Goal: Task Accomplishment & Management: Manage account settings

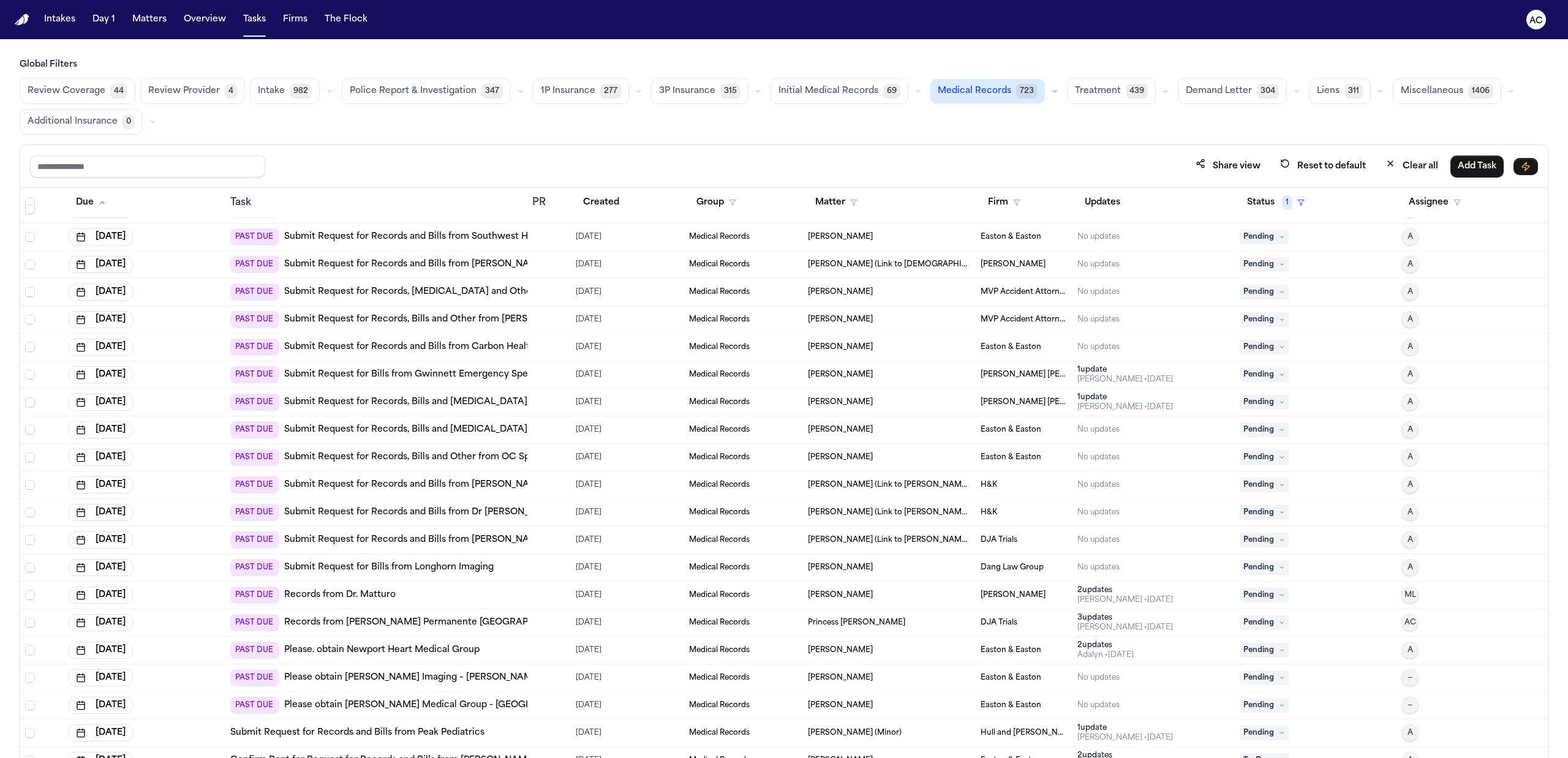
scroll to position [490, 0]
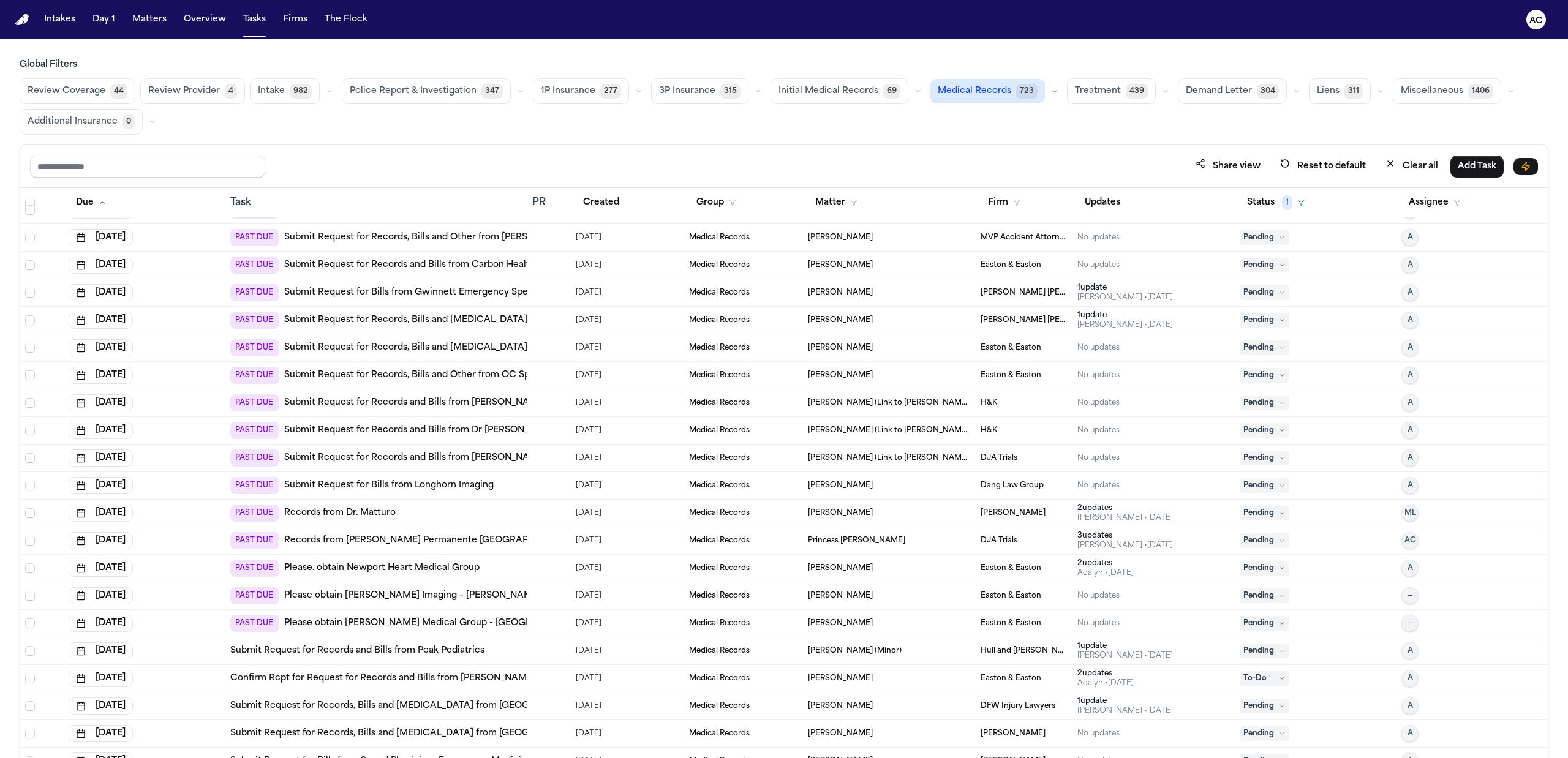
click at [488, 541] on link "Records from Kaiser Permanente Vallejo Medical Center" at bounding box center [429, 541] width 292 height 13
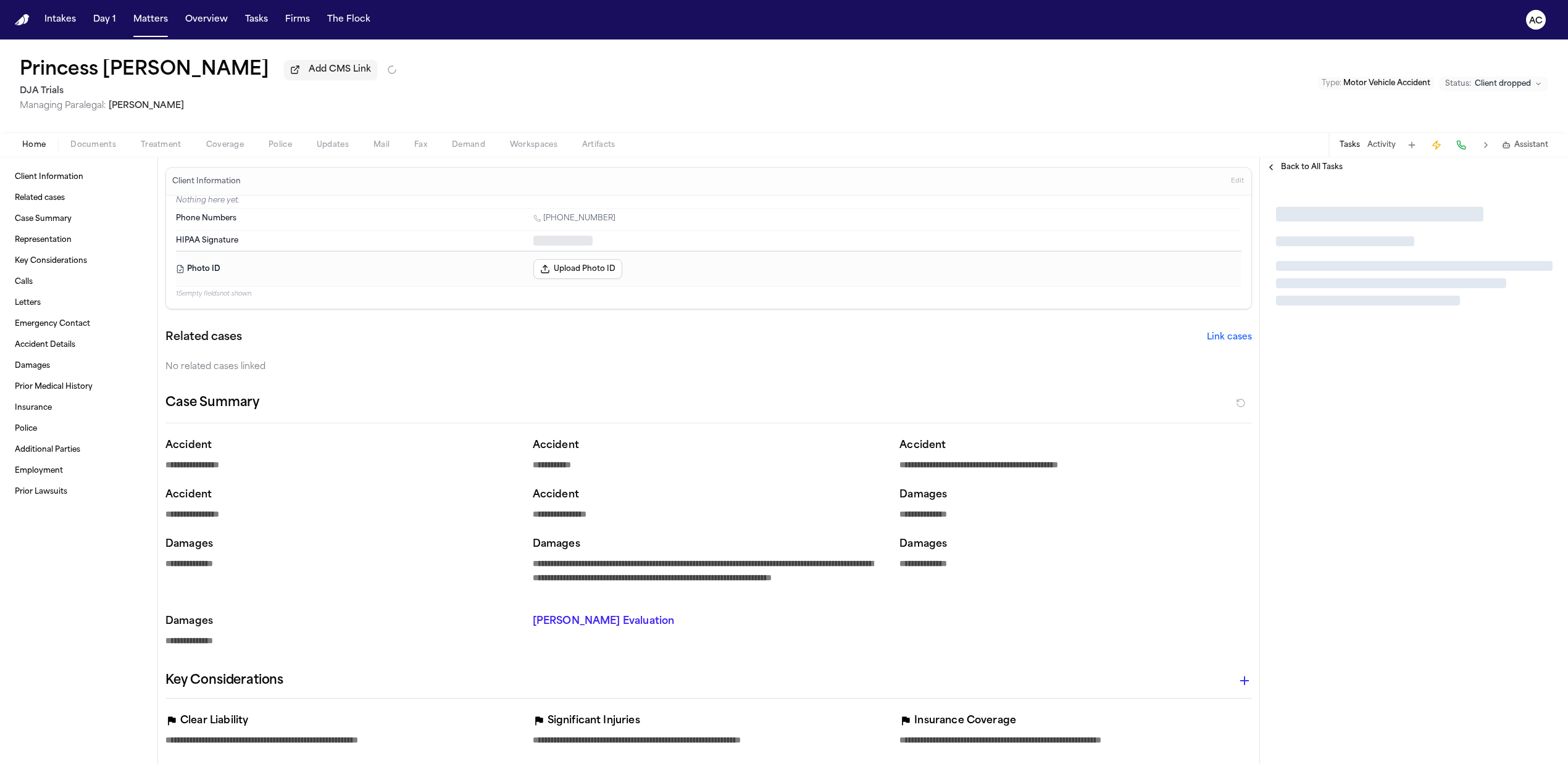
type textarea "*"
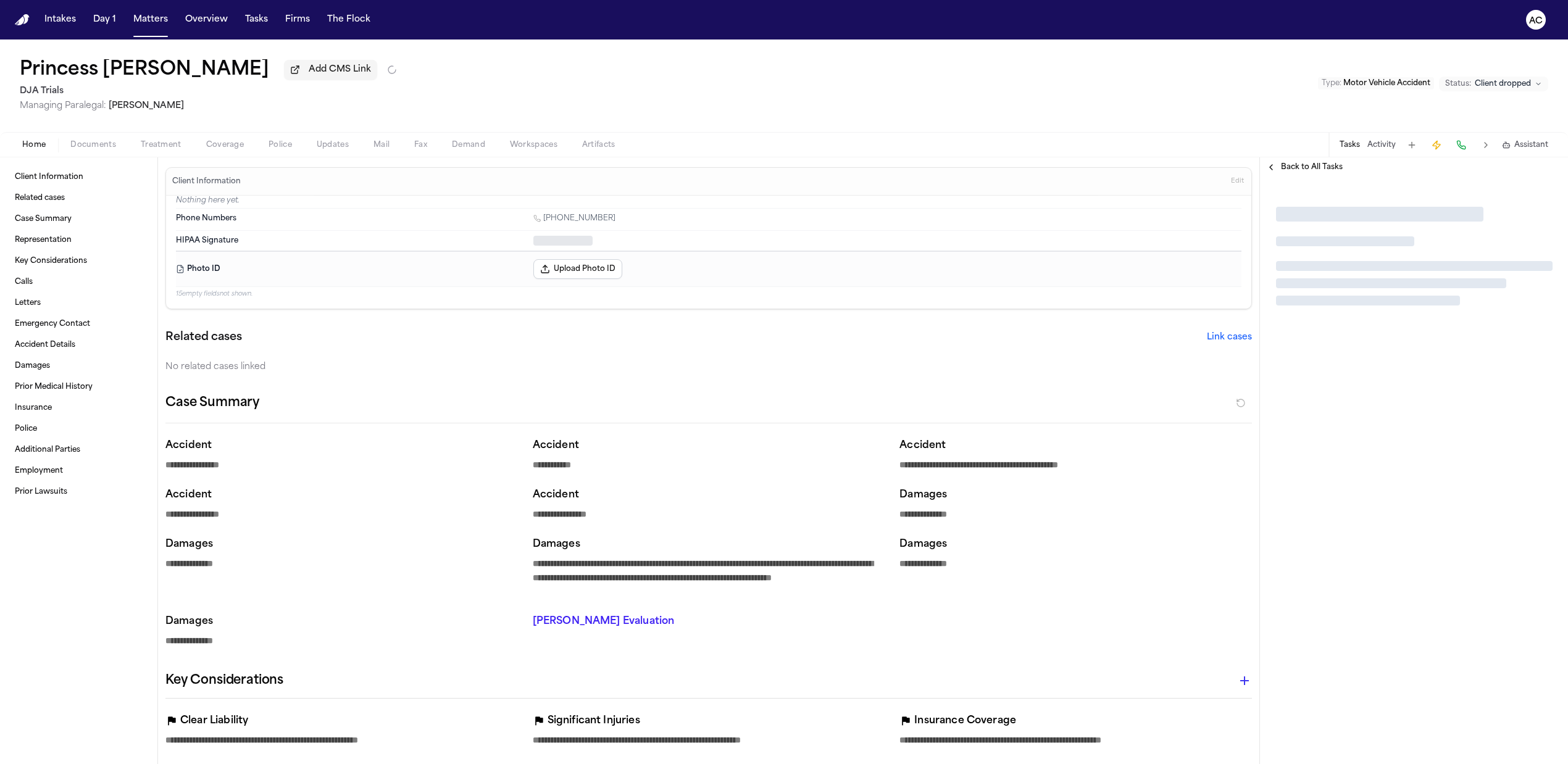
type textarea "*"
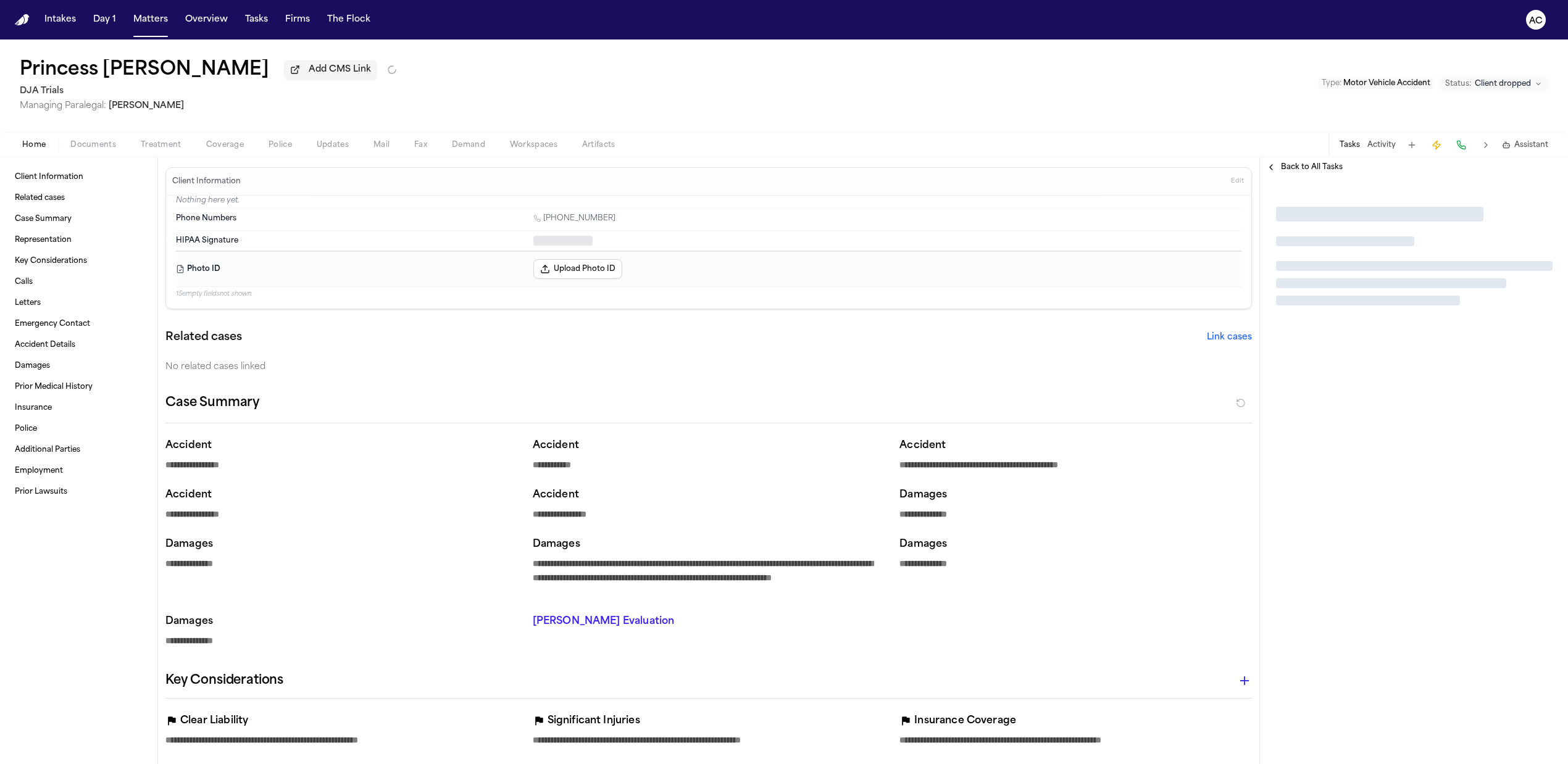
type textarea "*"
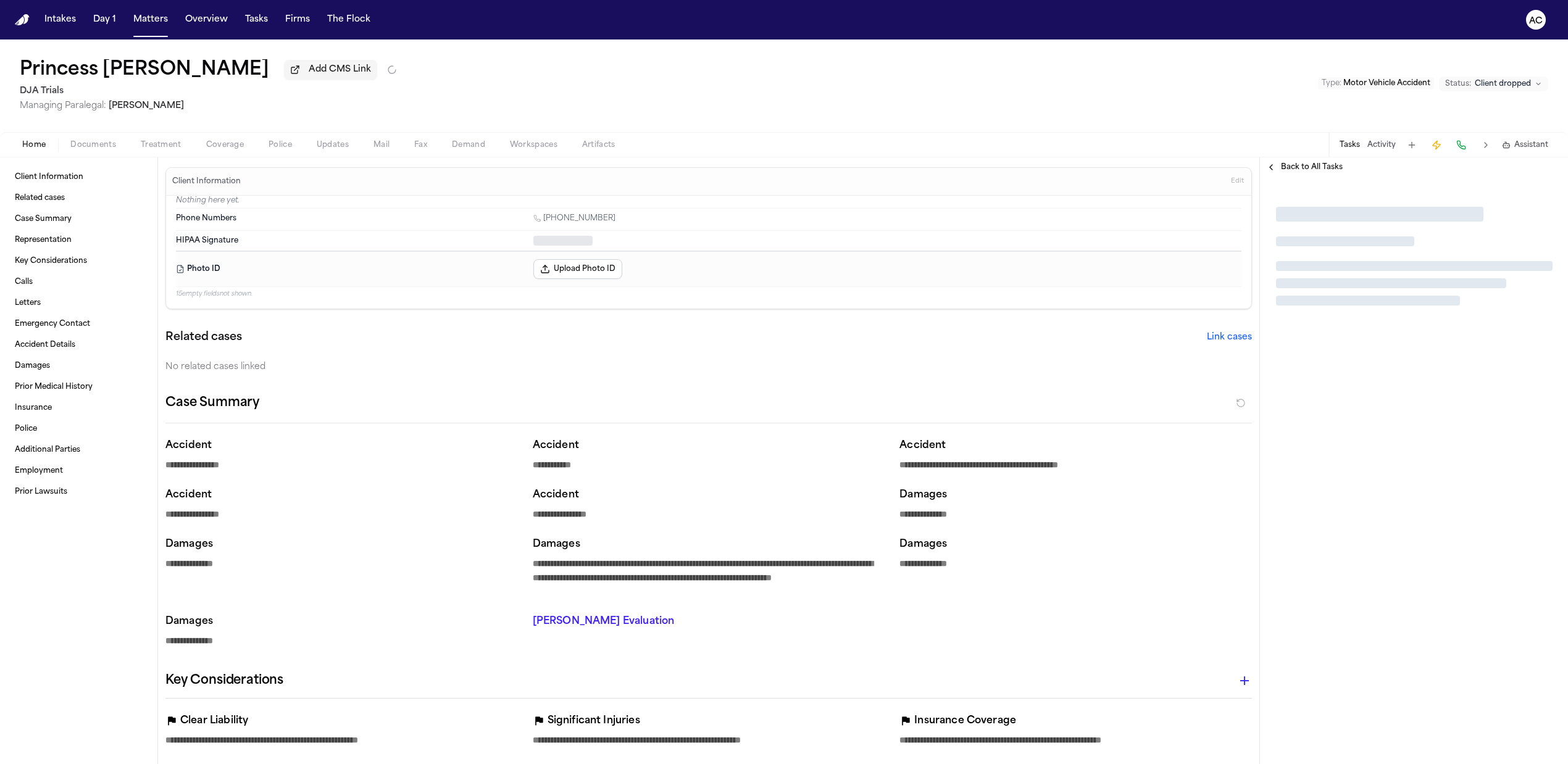
type textarea "*"
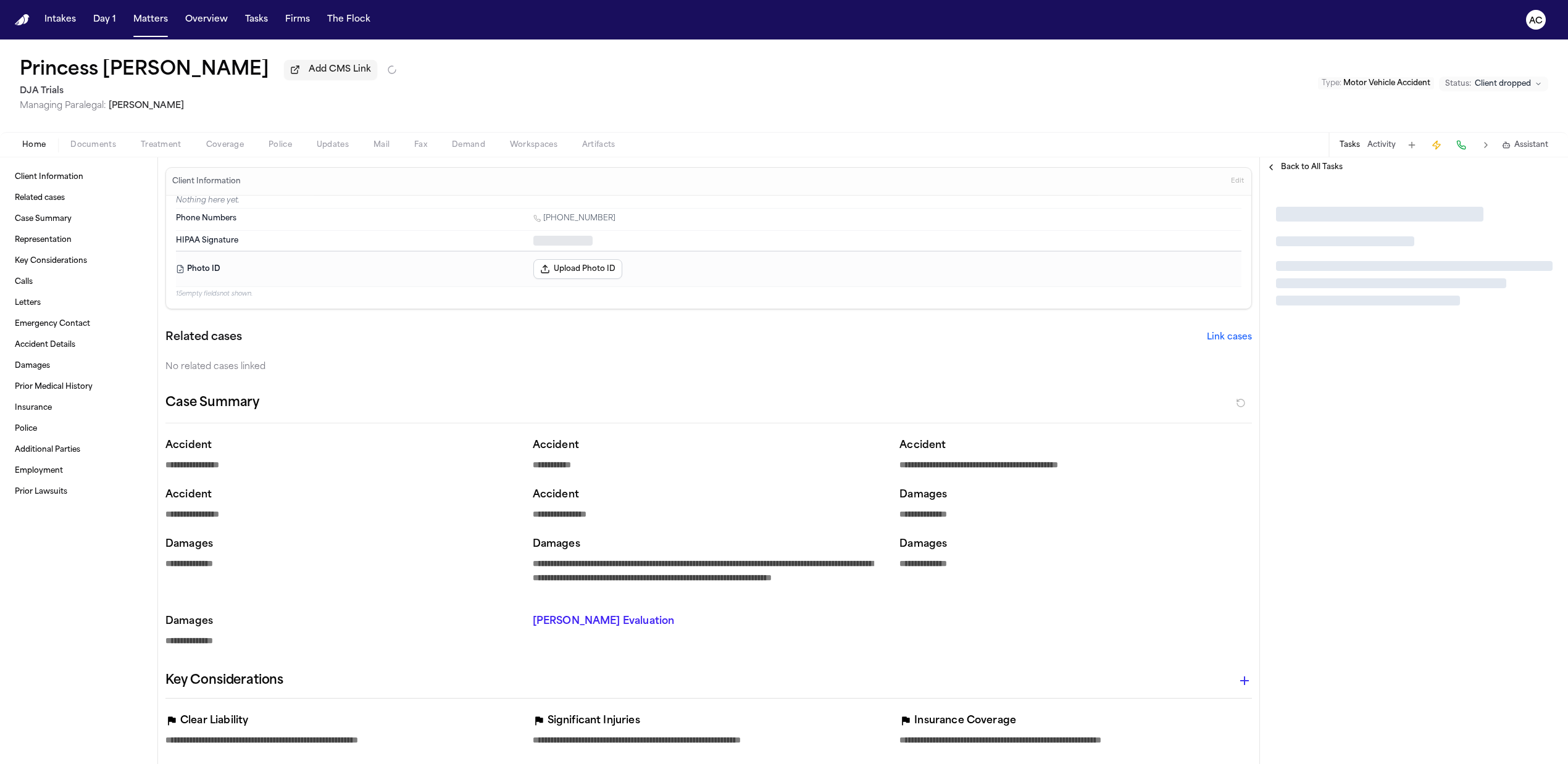
type textarea "*"
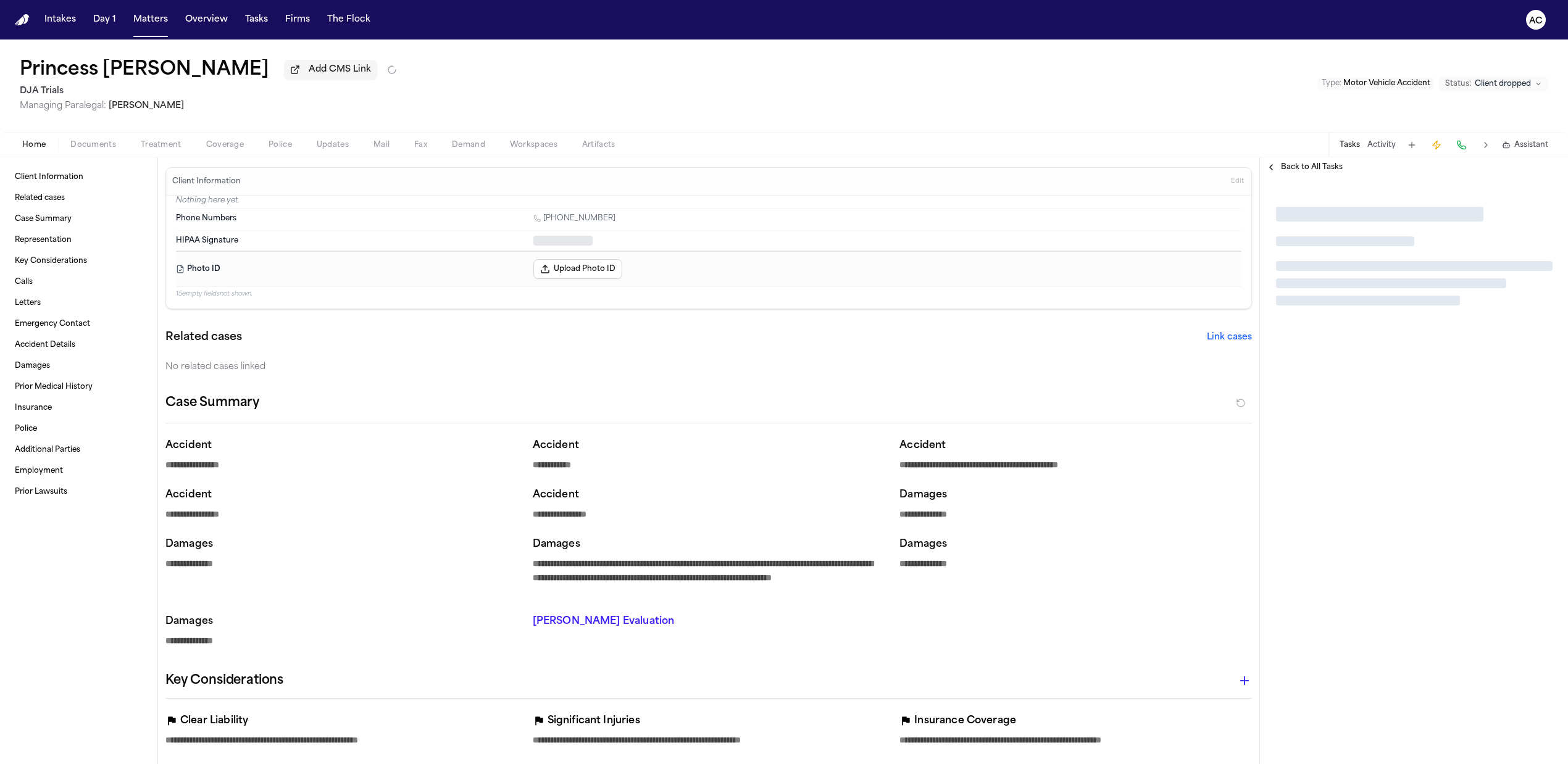
type textarea "*"
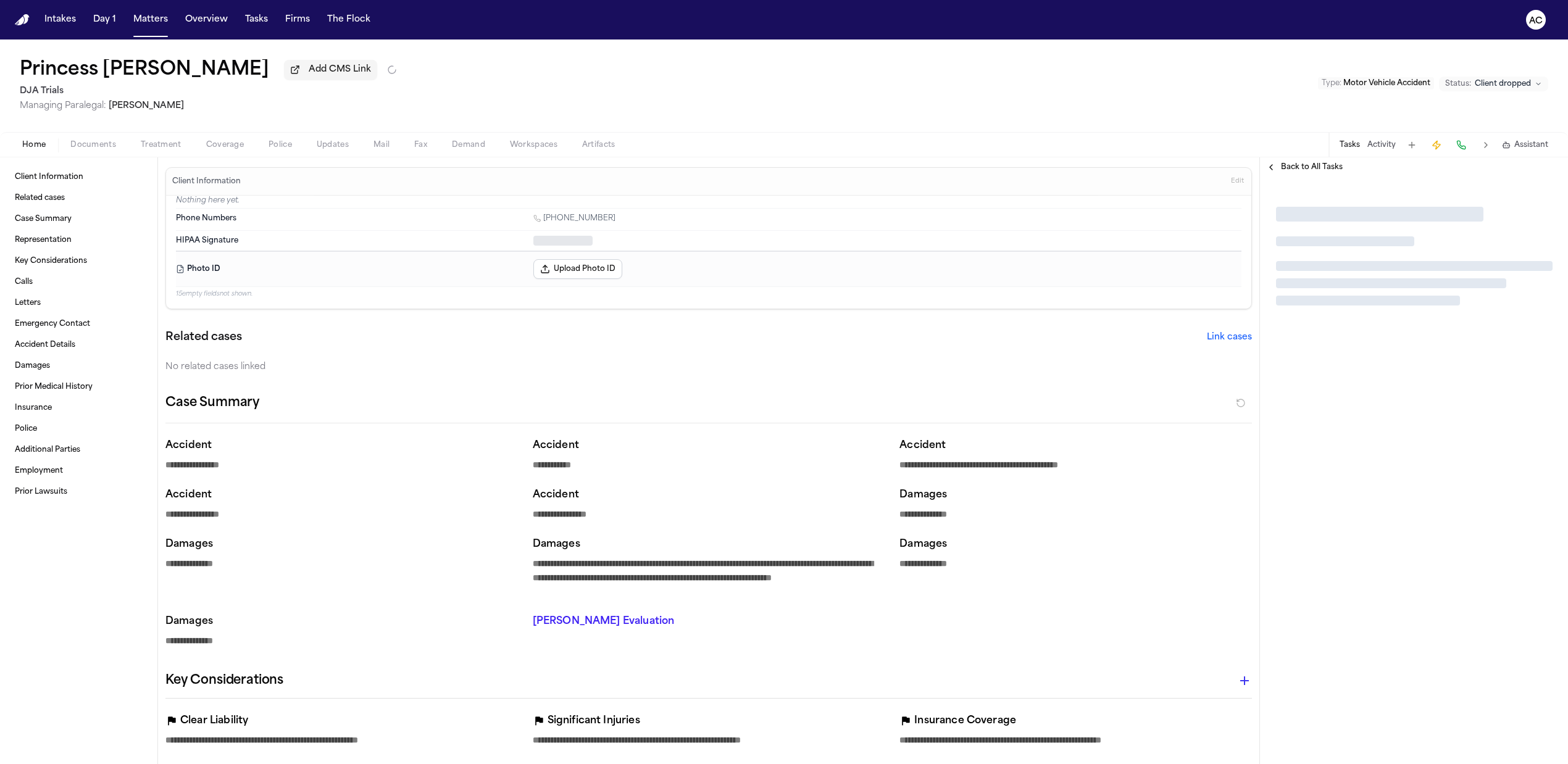
type textarea "*"
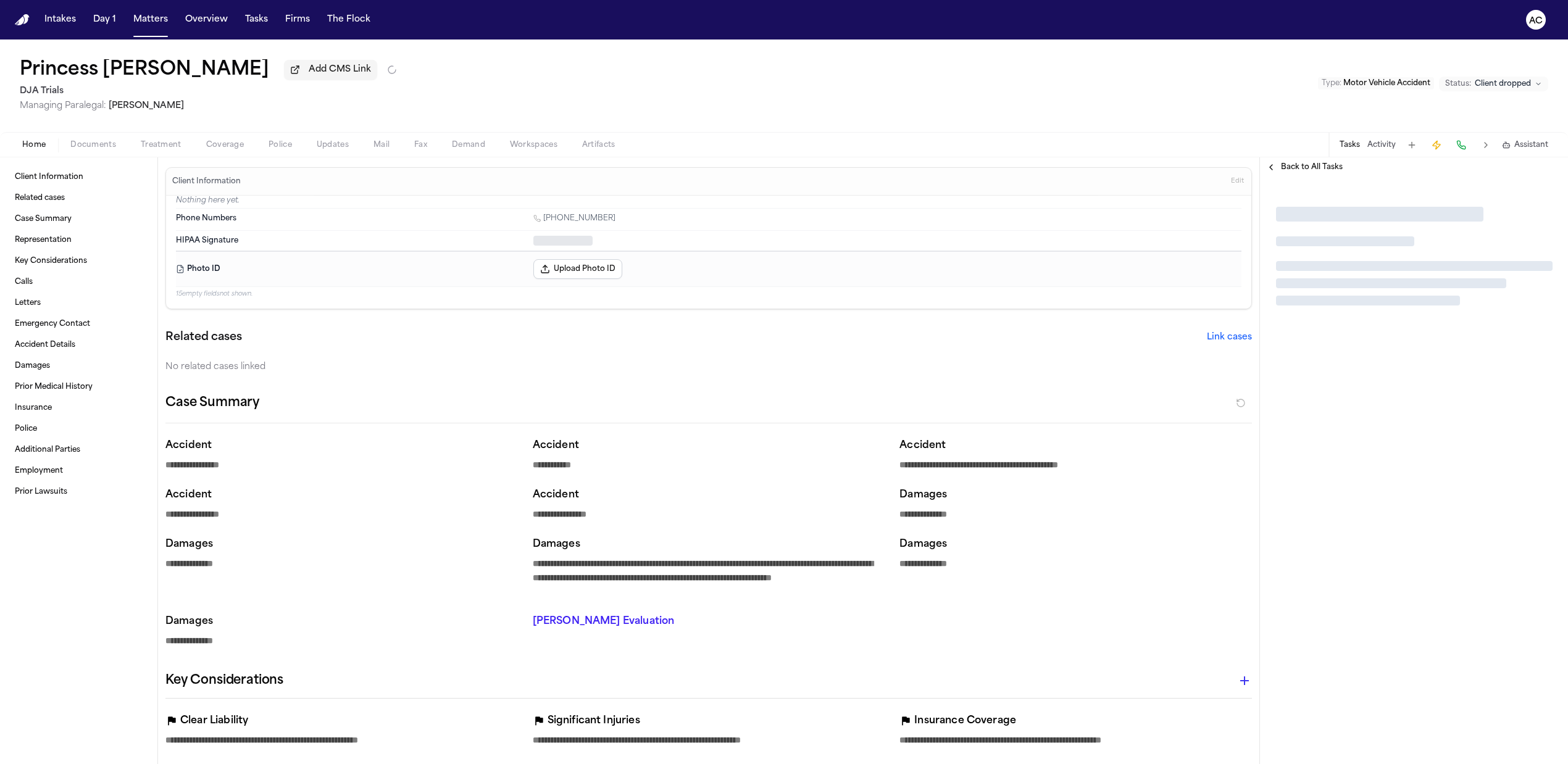
type textarea "*"
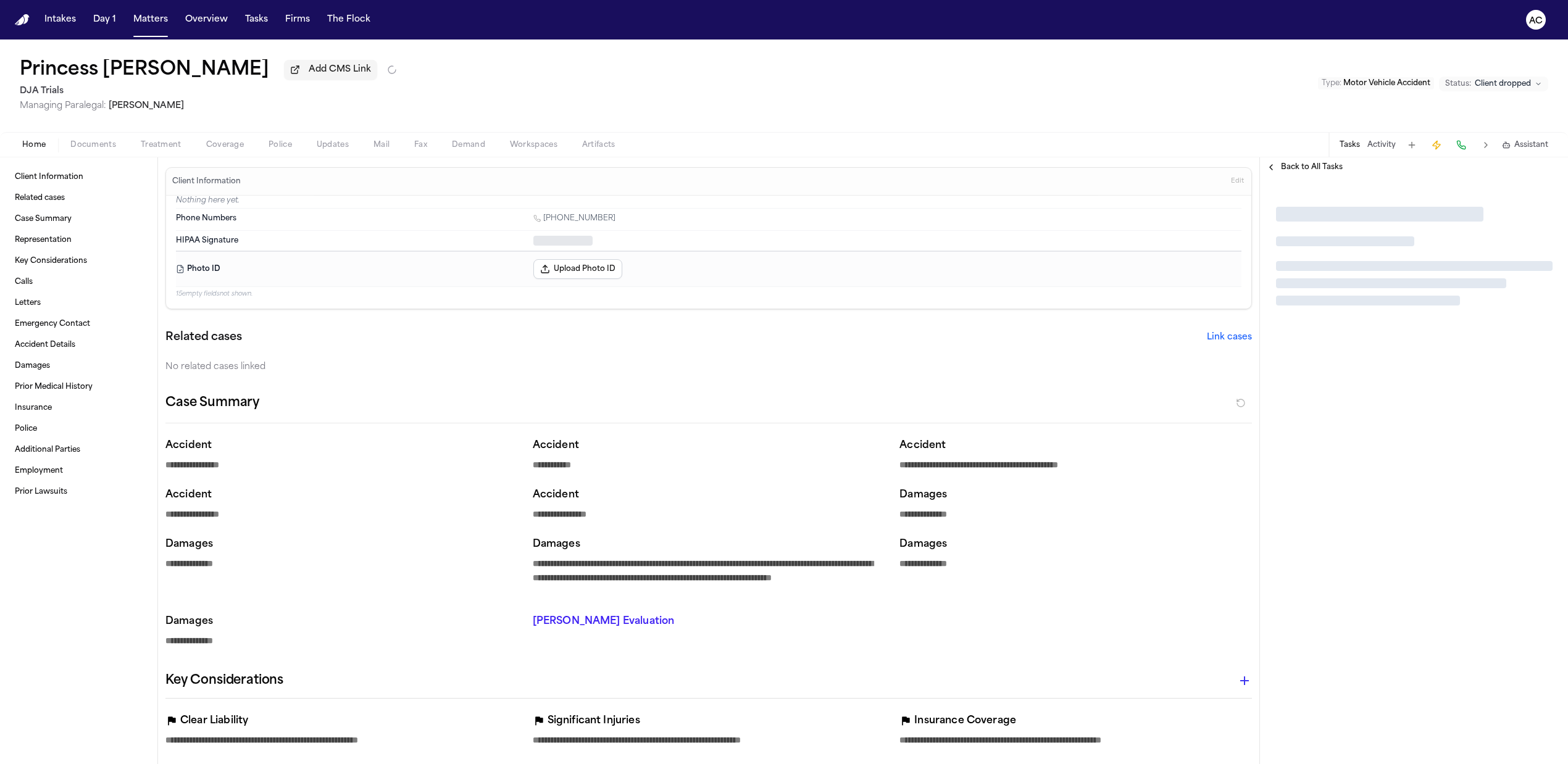
type textarea "*"
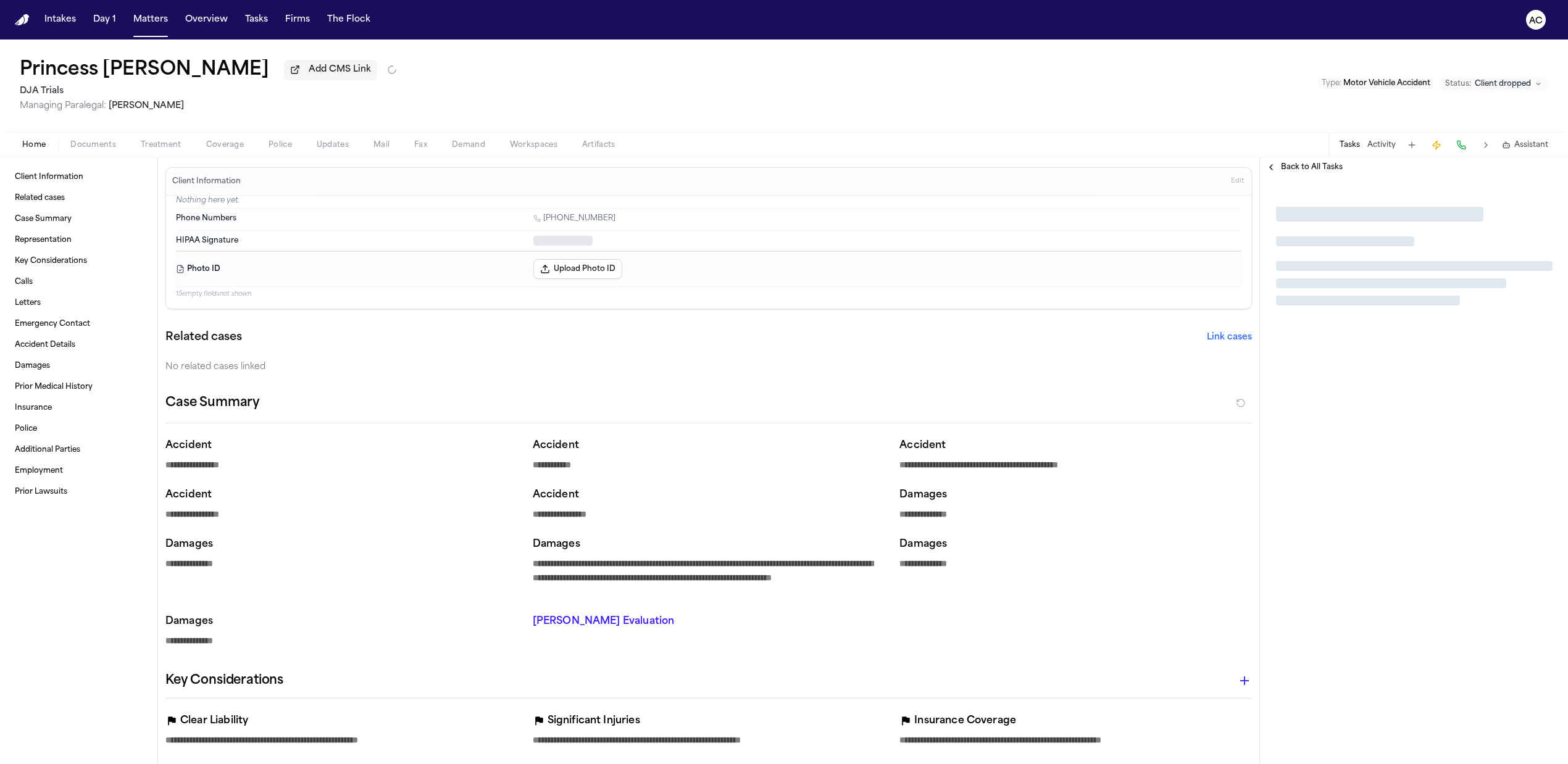
type textarea "*"
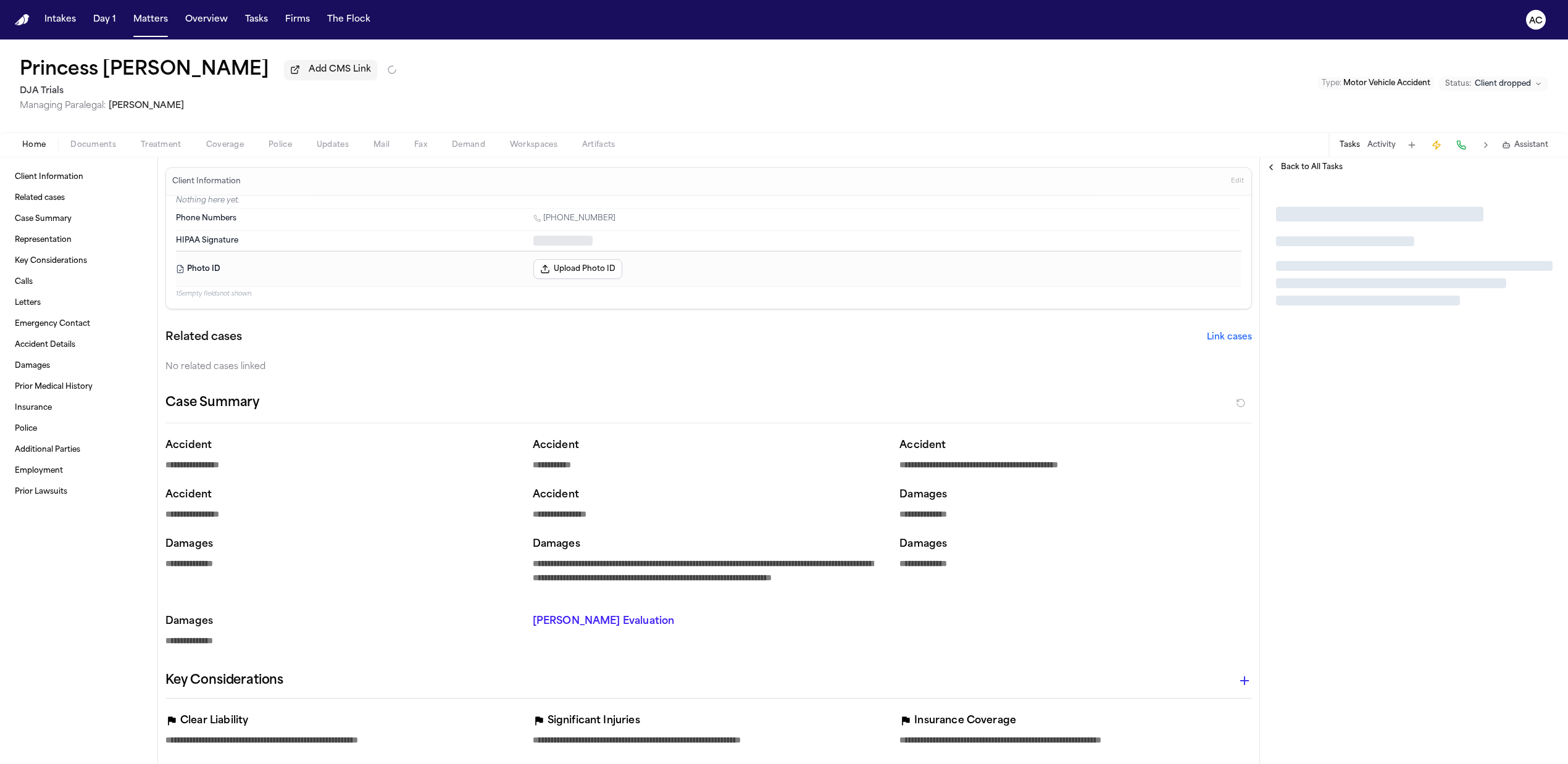
type textarea "*"
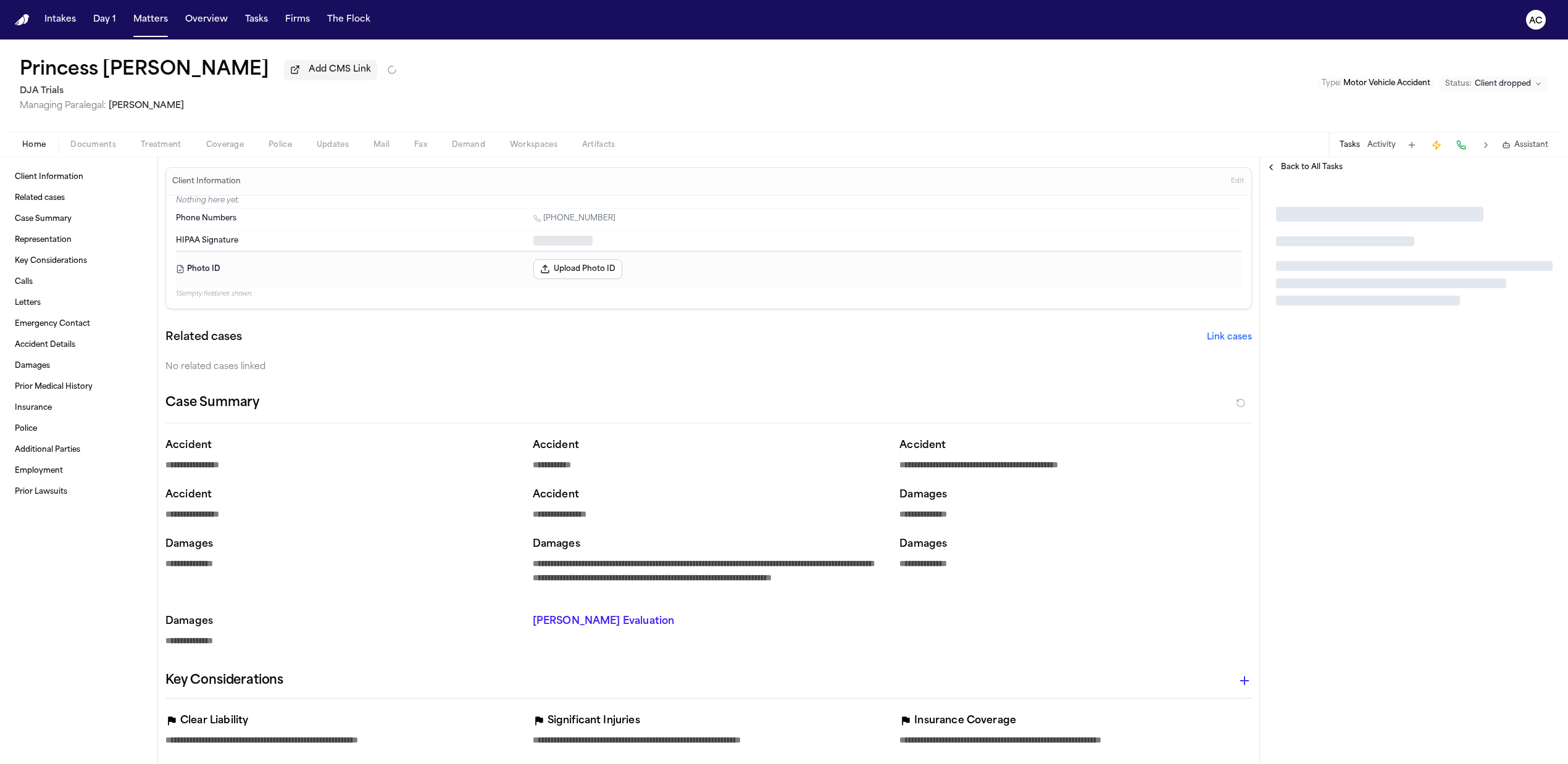
type textarea "*"
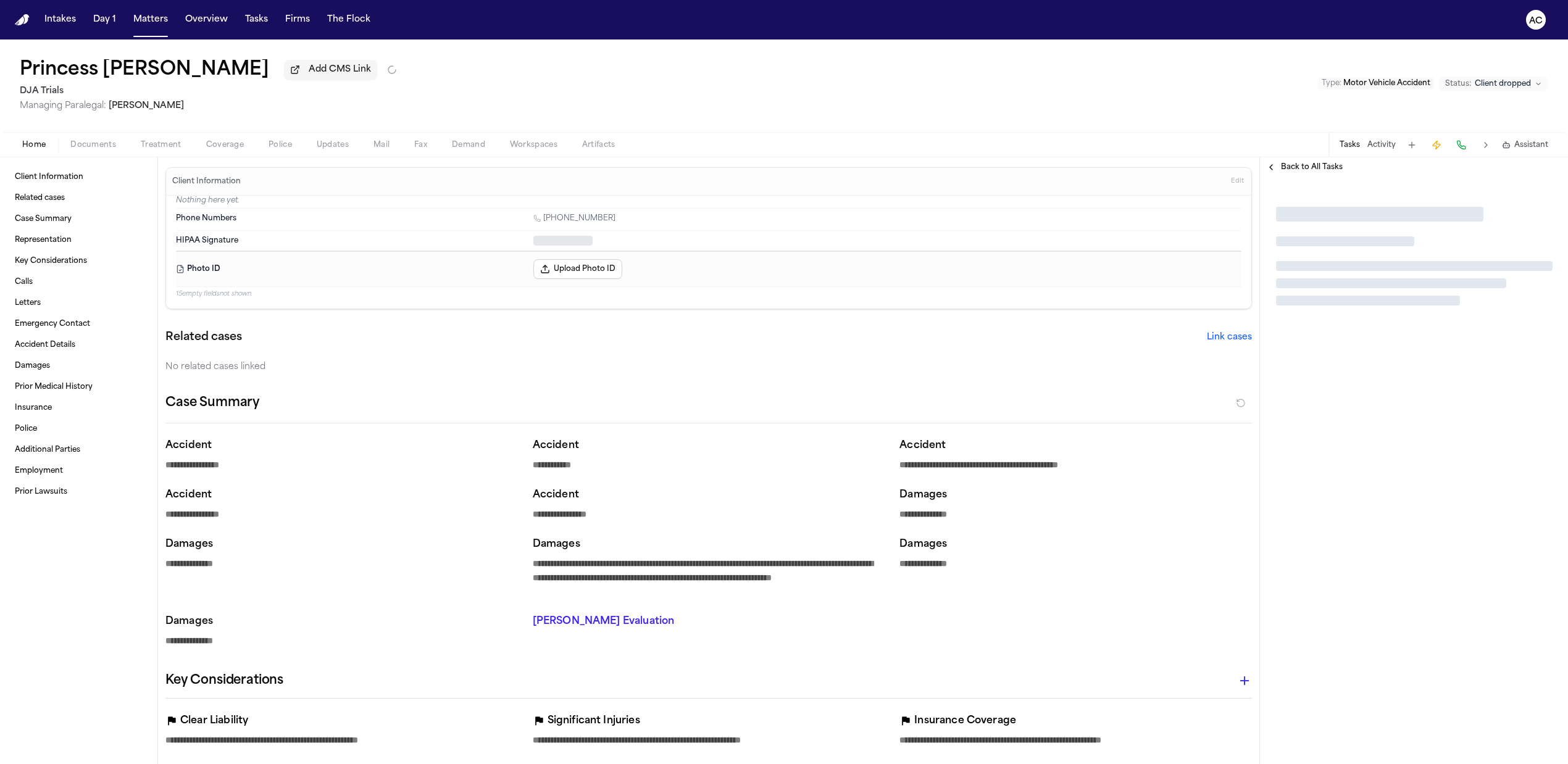
type textarea "*"
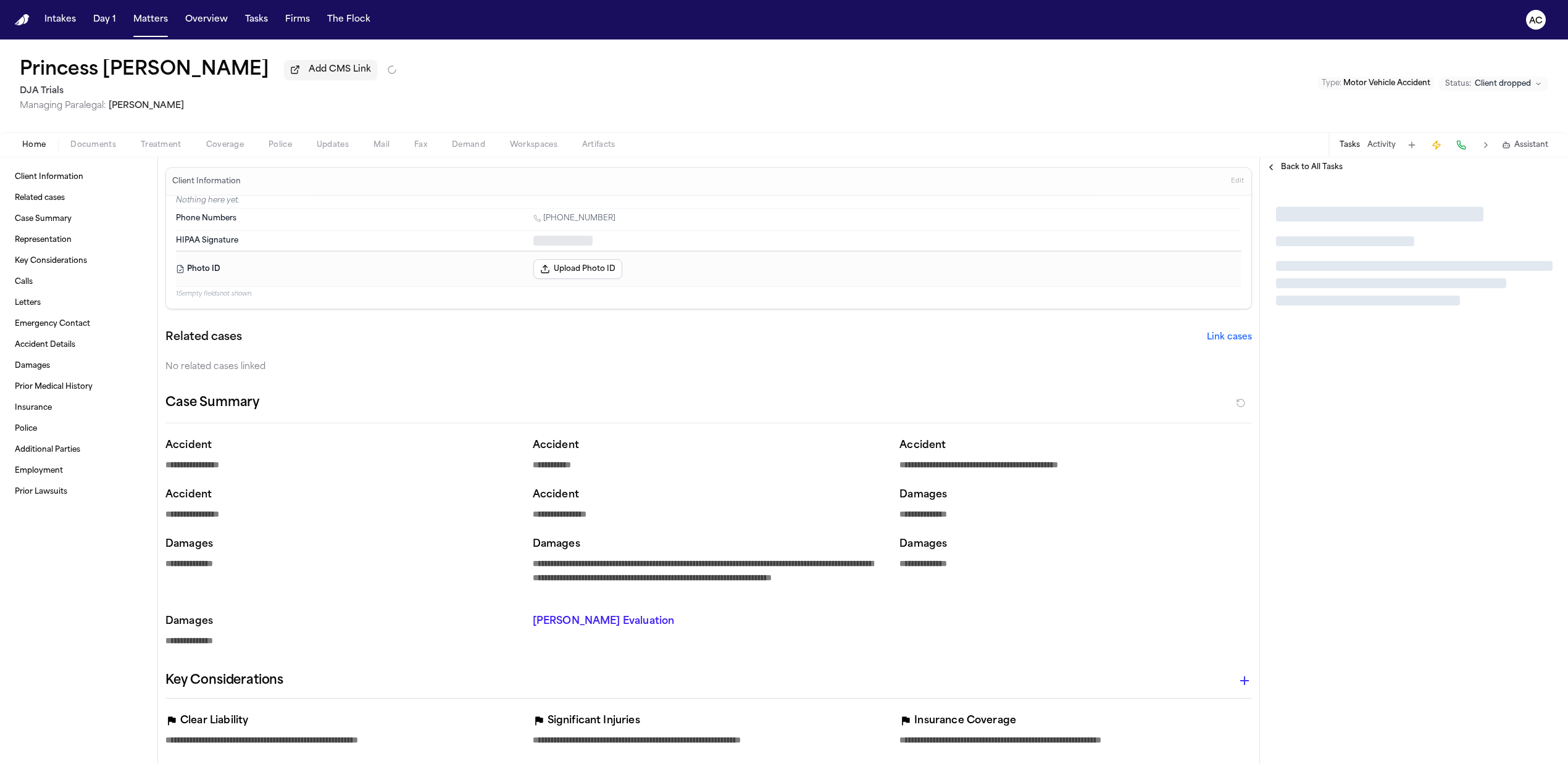
type textarea "*"
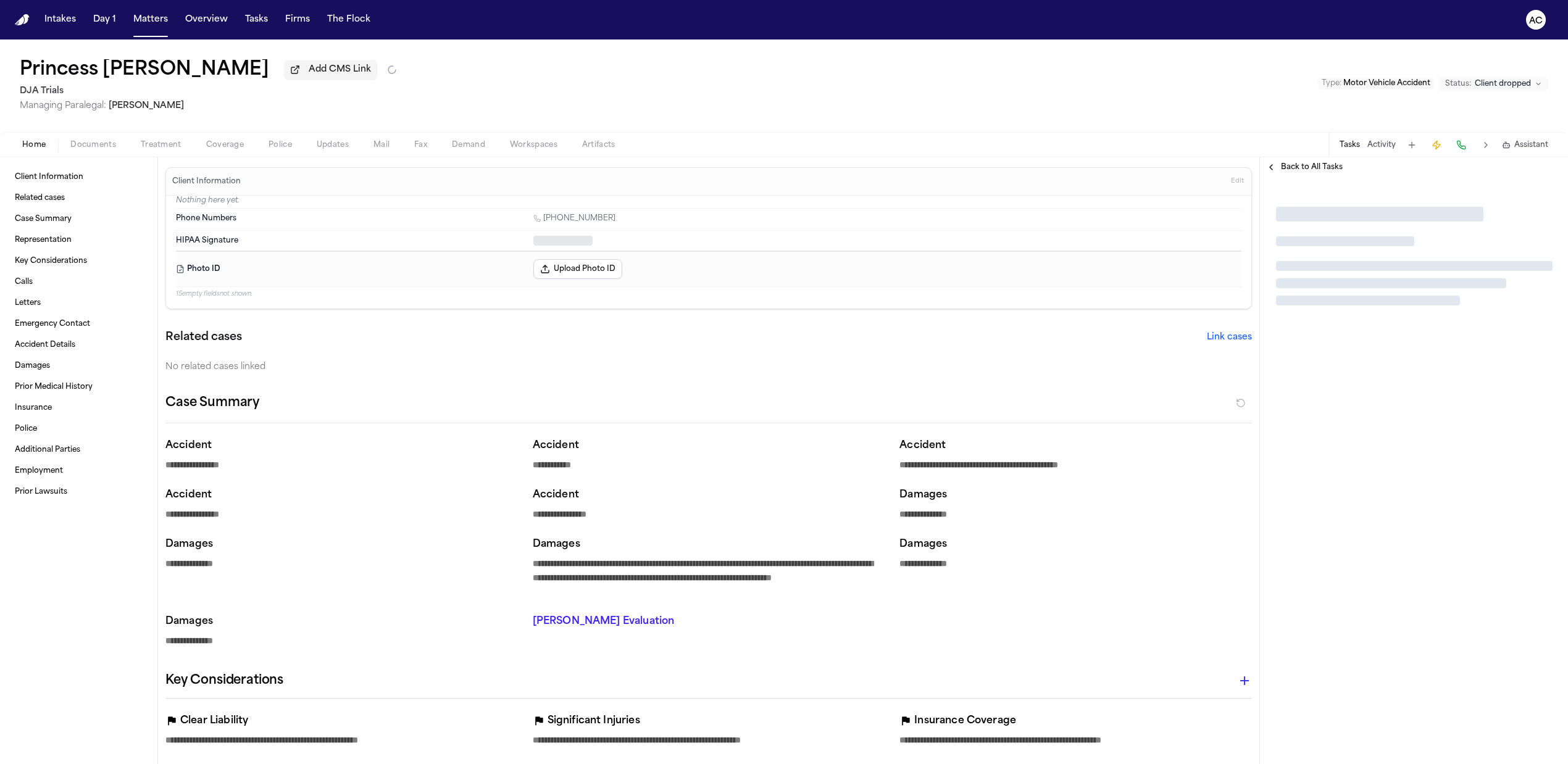
type textarea "*"
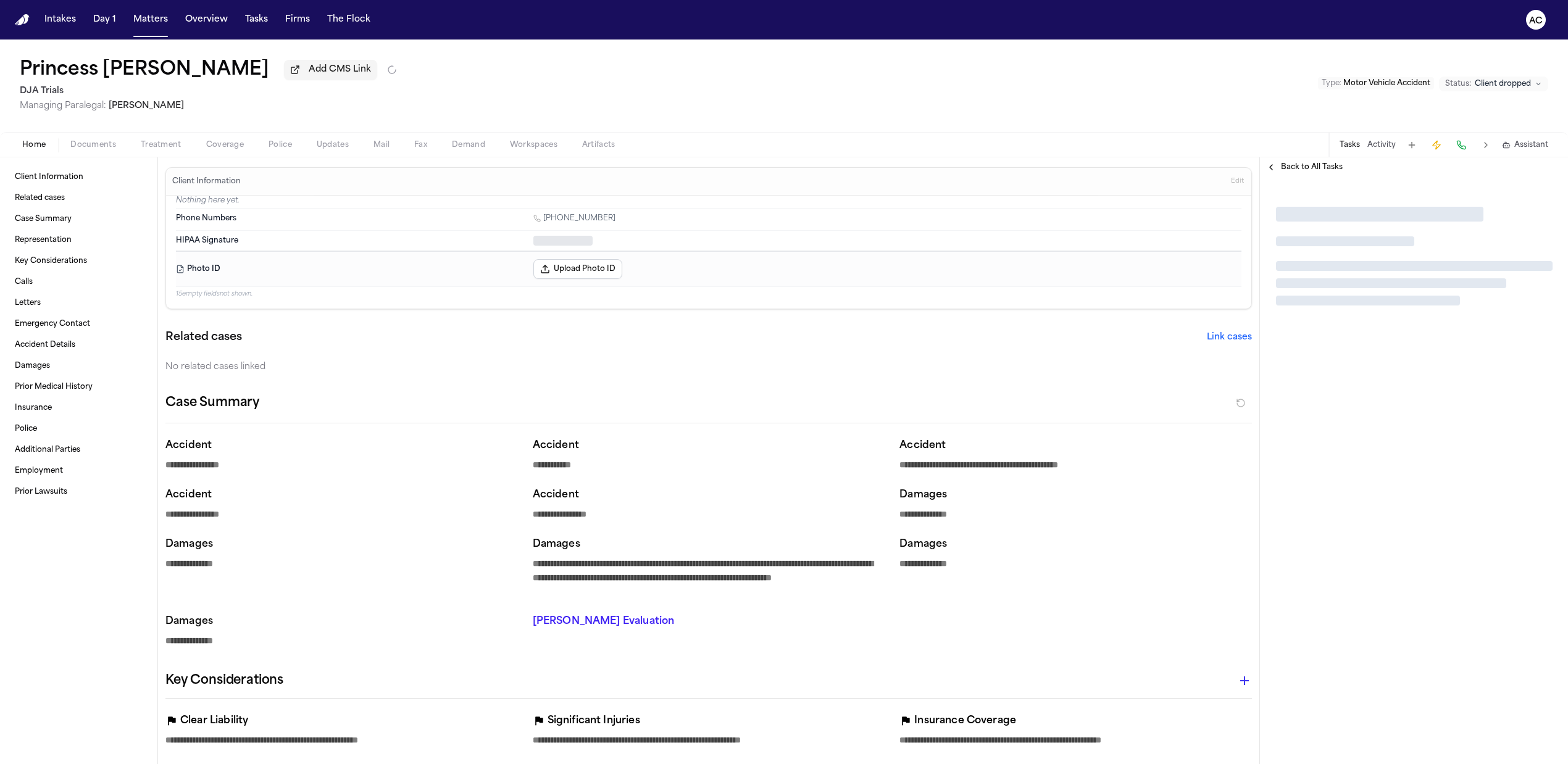
type textarea "*"
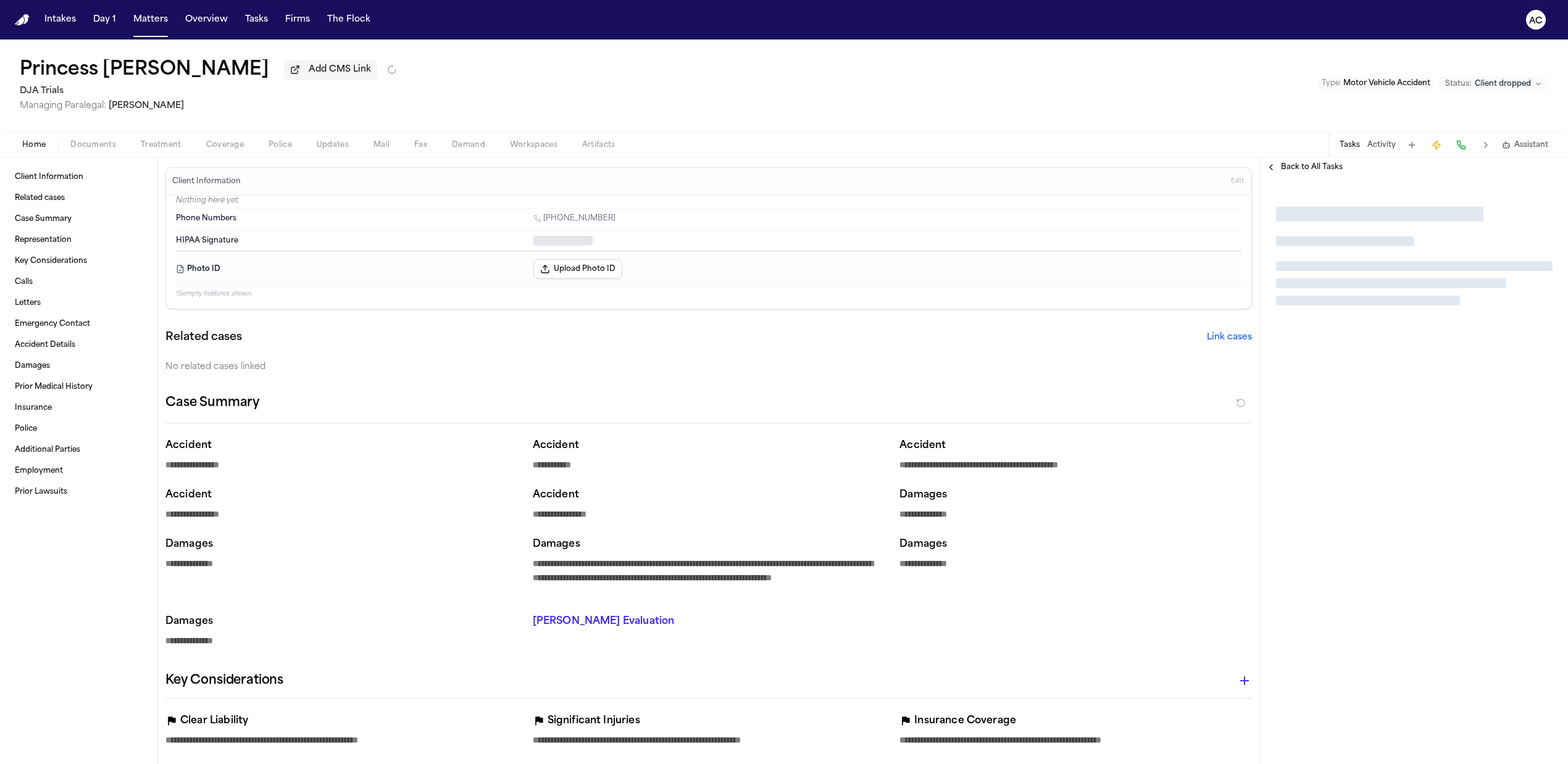
type textarea "*"
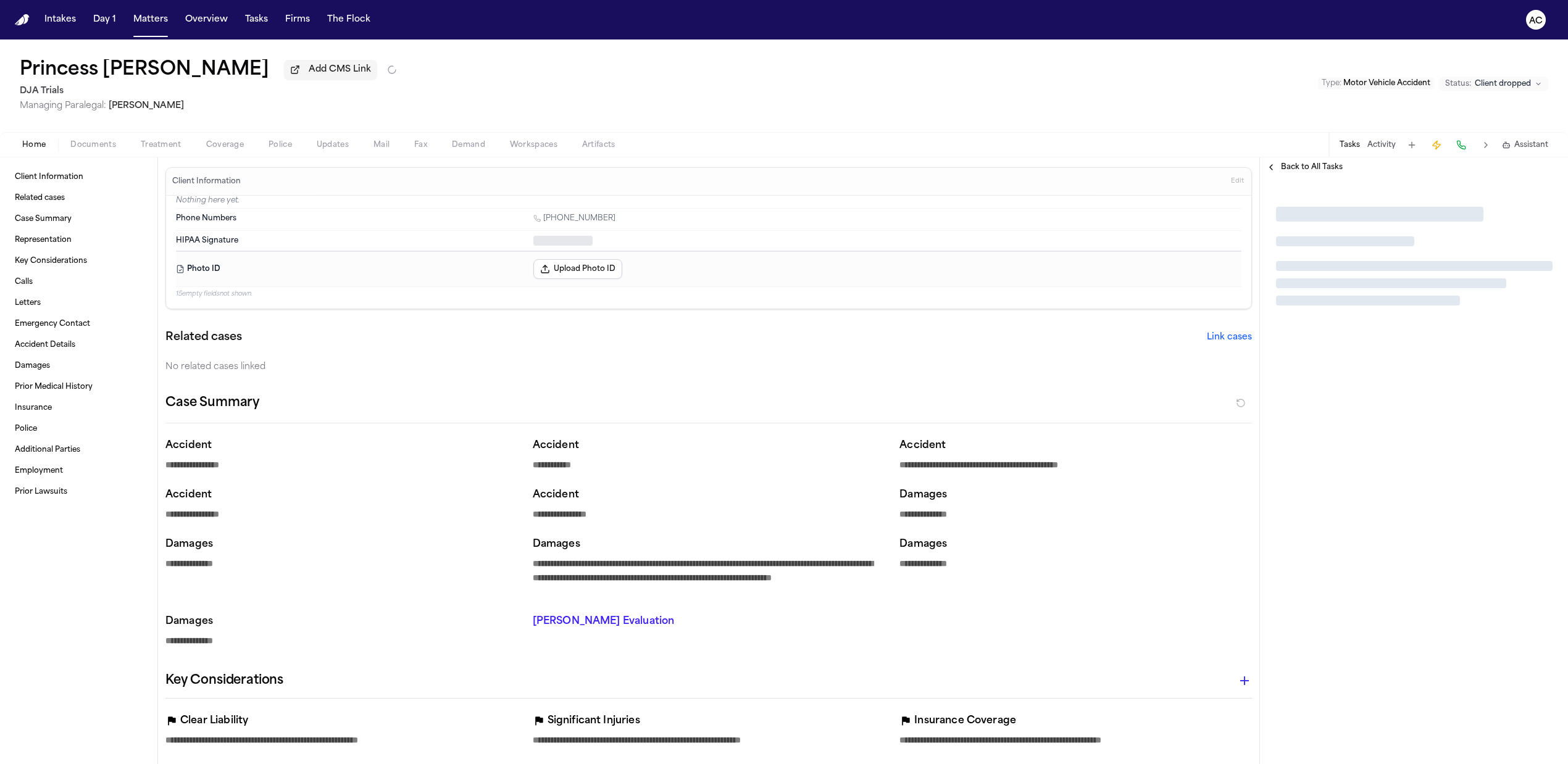
type textarea "*"
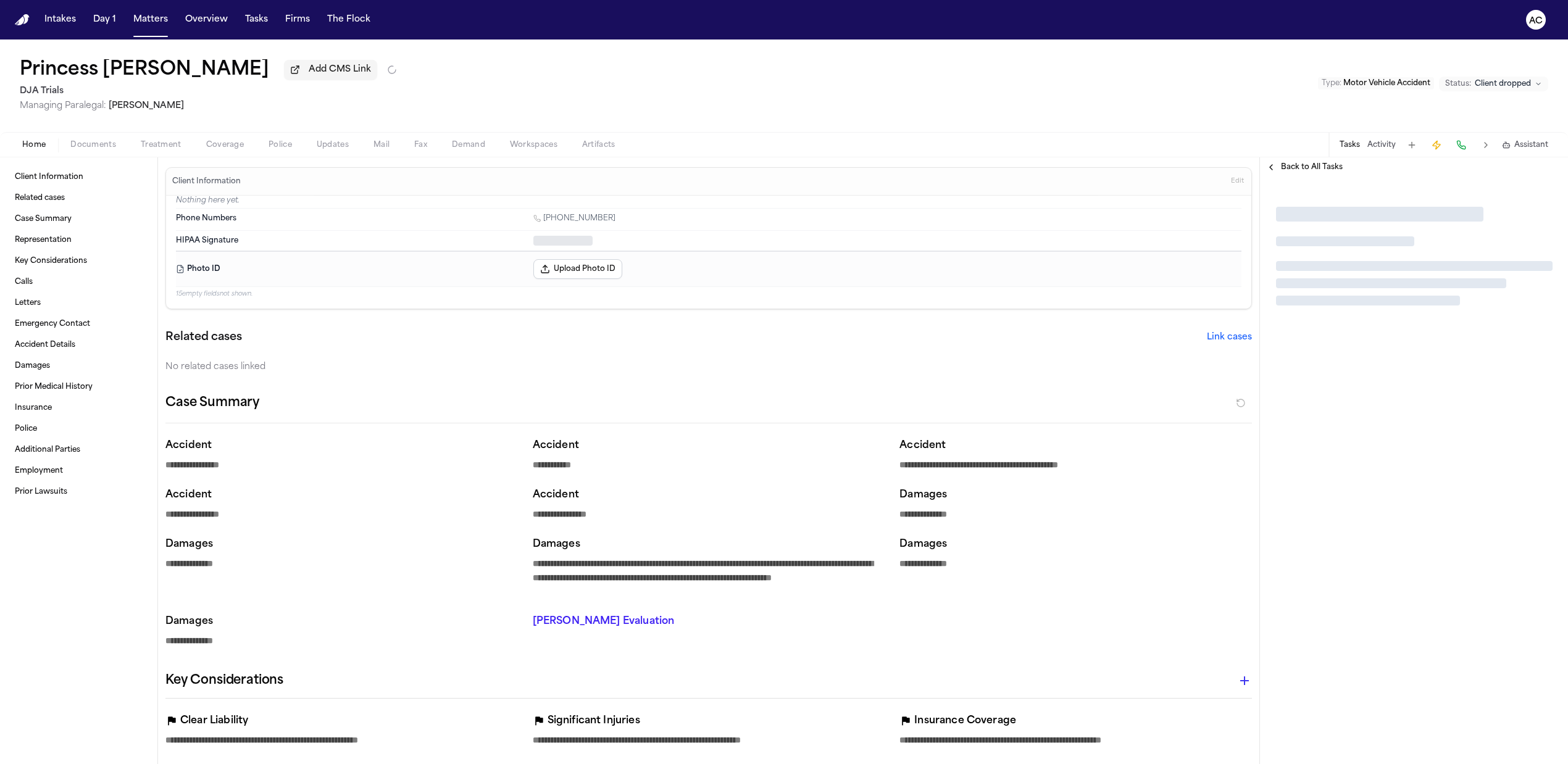
type textarea "*"
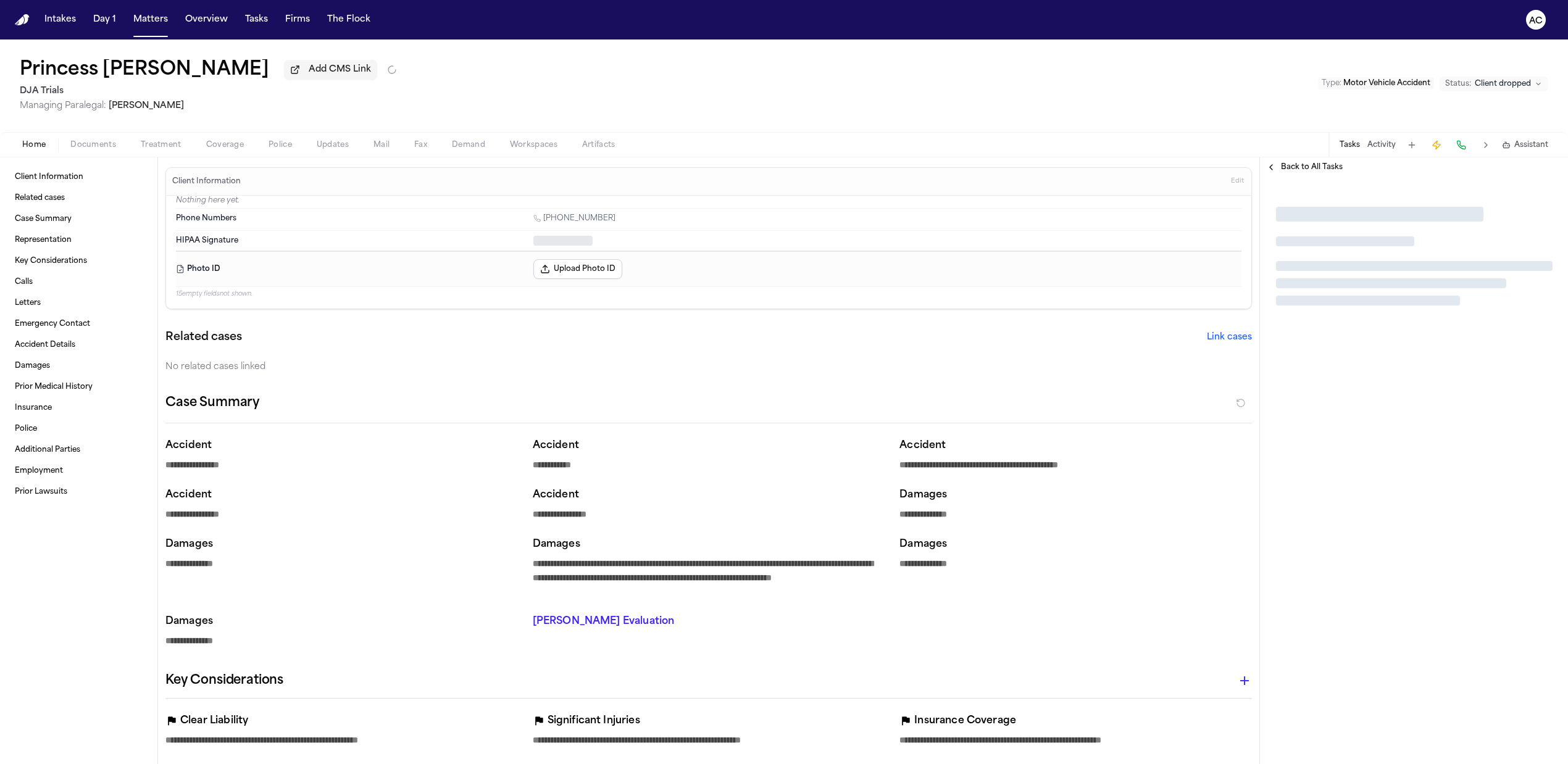
type textarea "*"
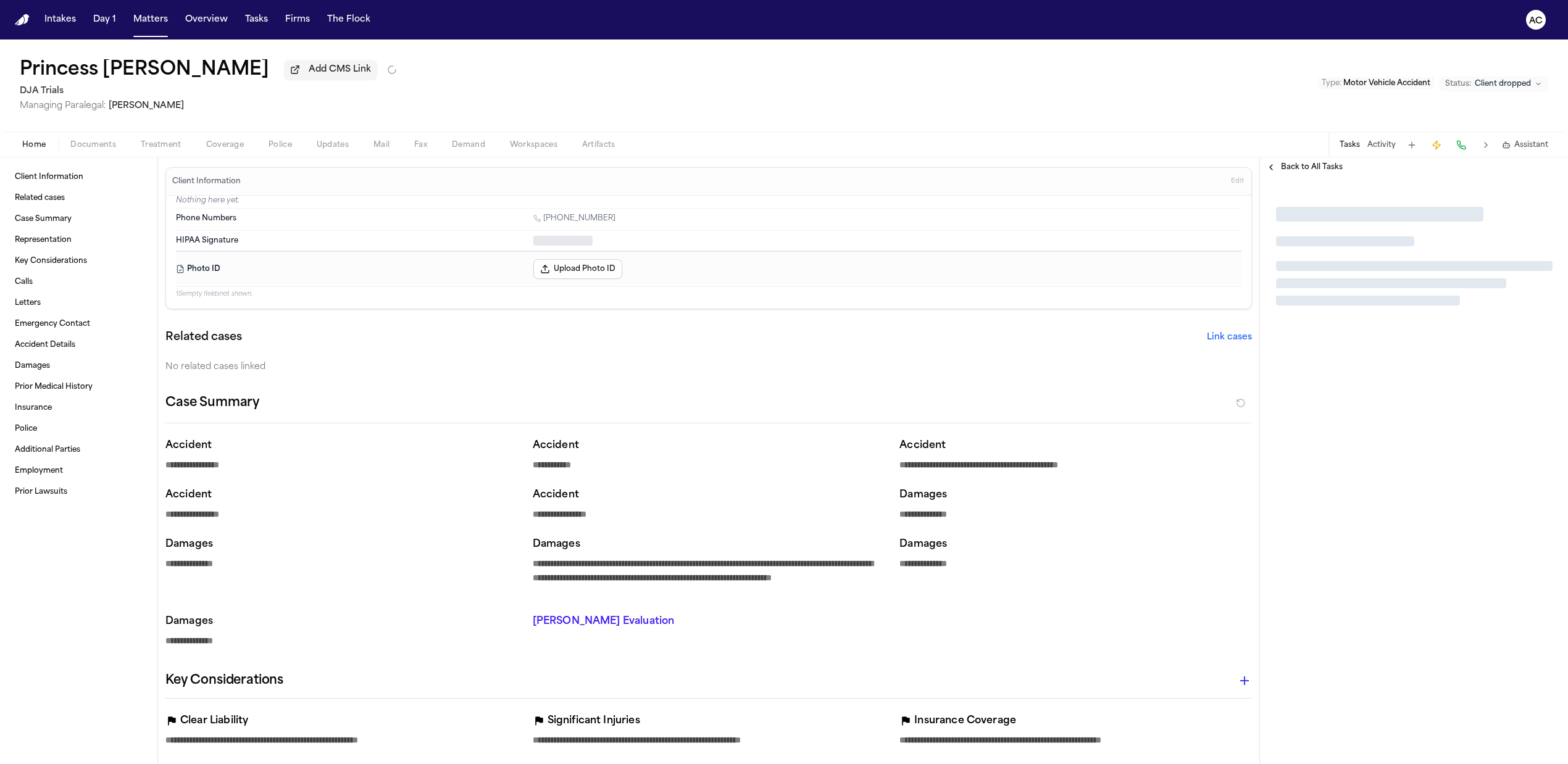
type textarea "*"
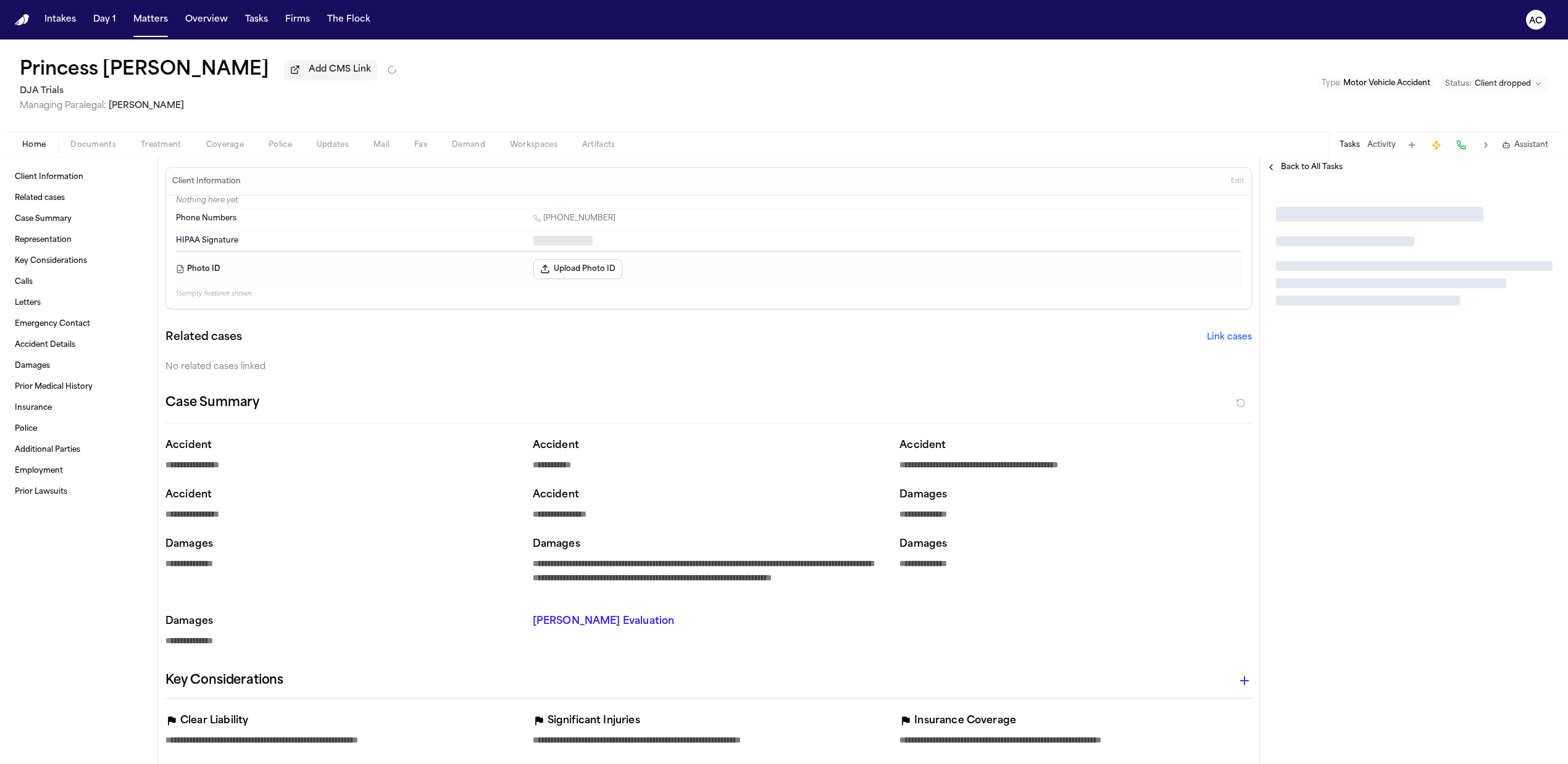
type textarea "*"
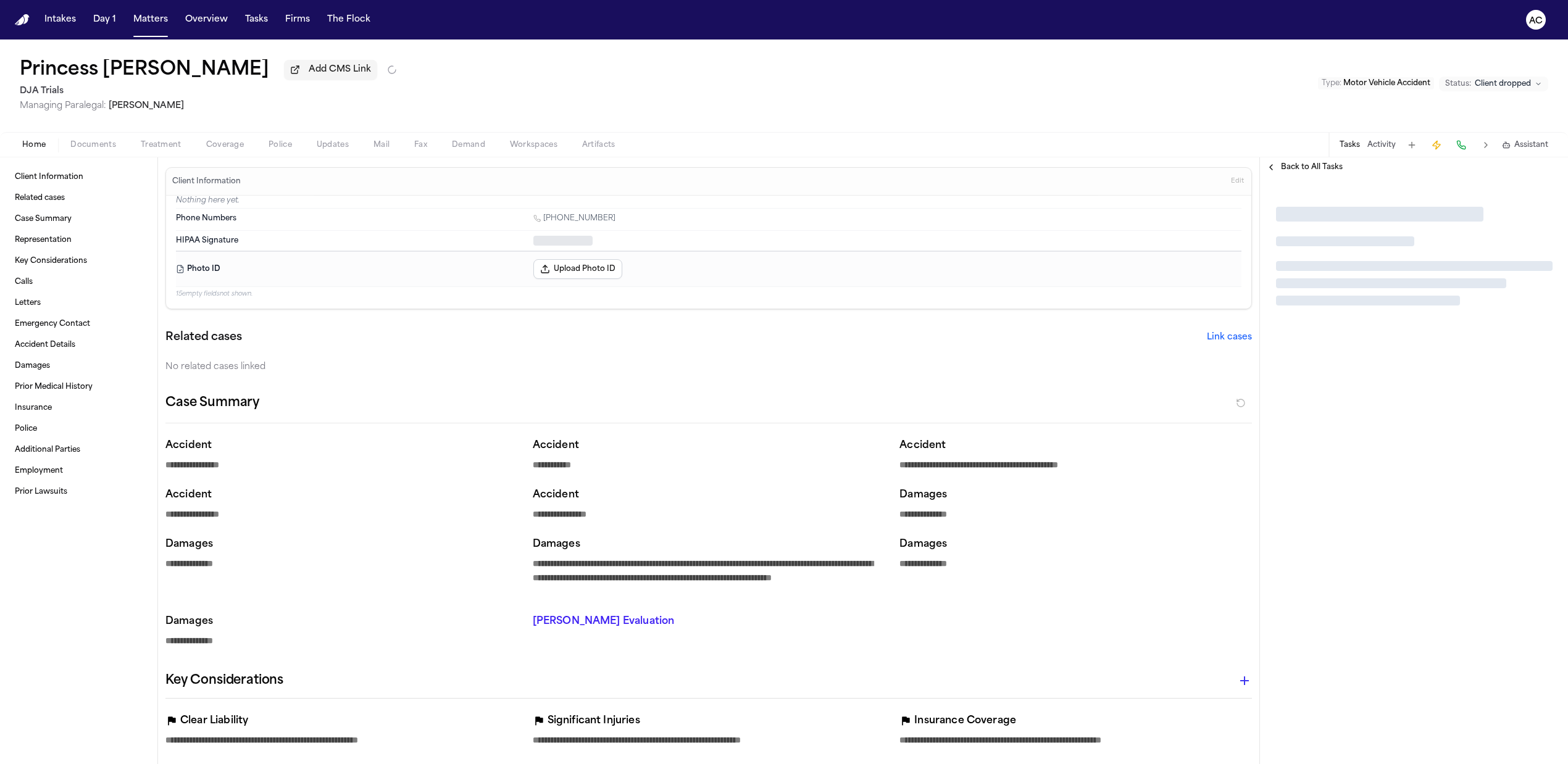
type textarea "*"
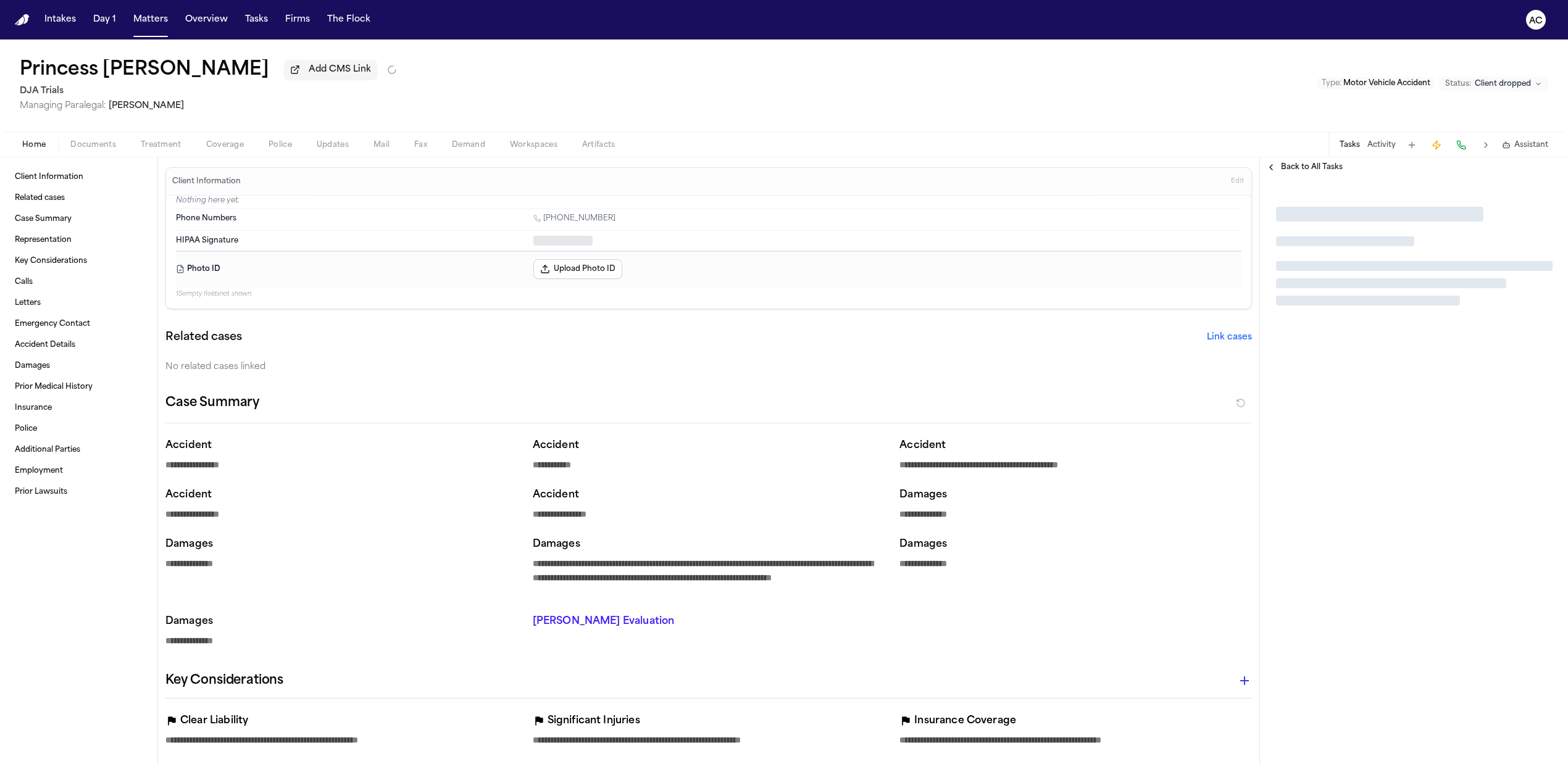
type textarea "*"
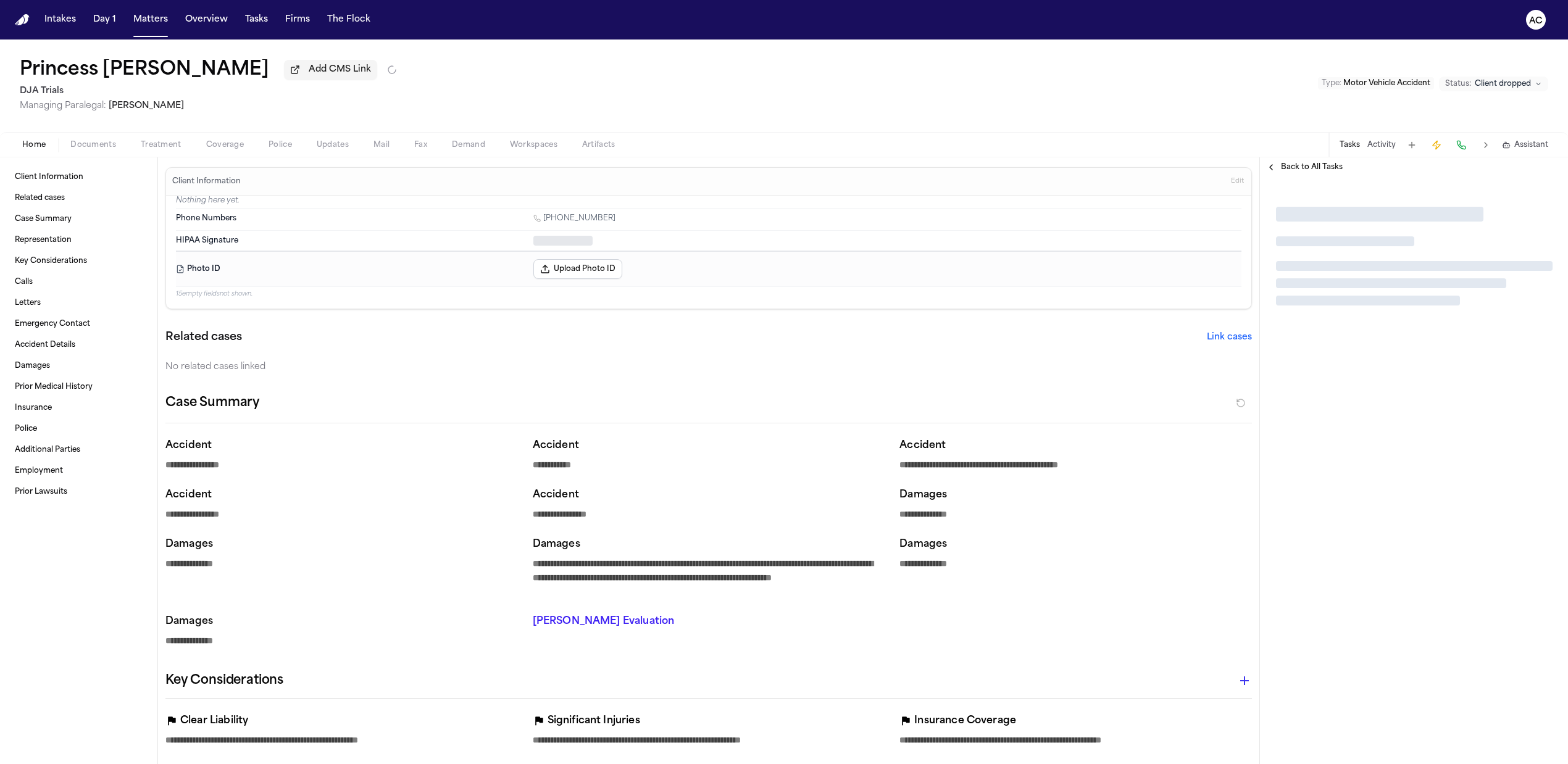
type textarea "*"
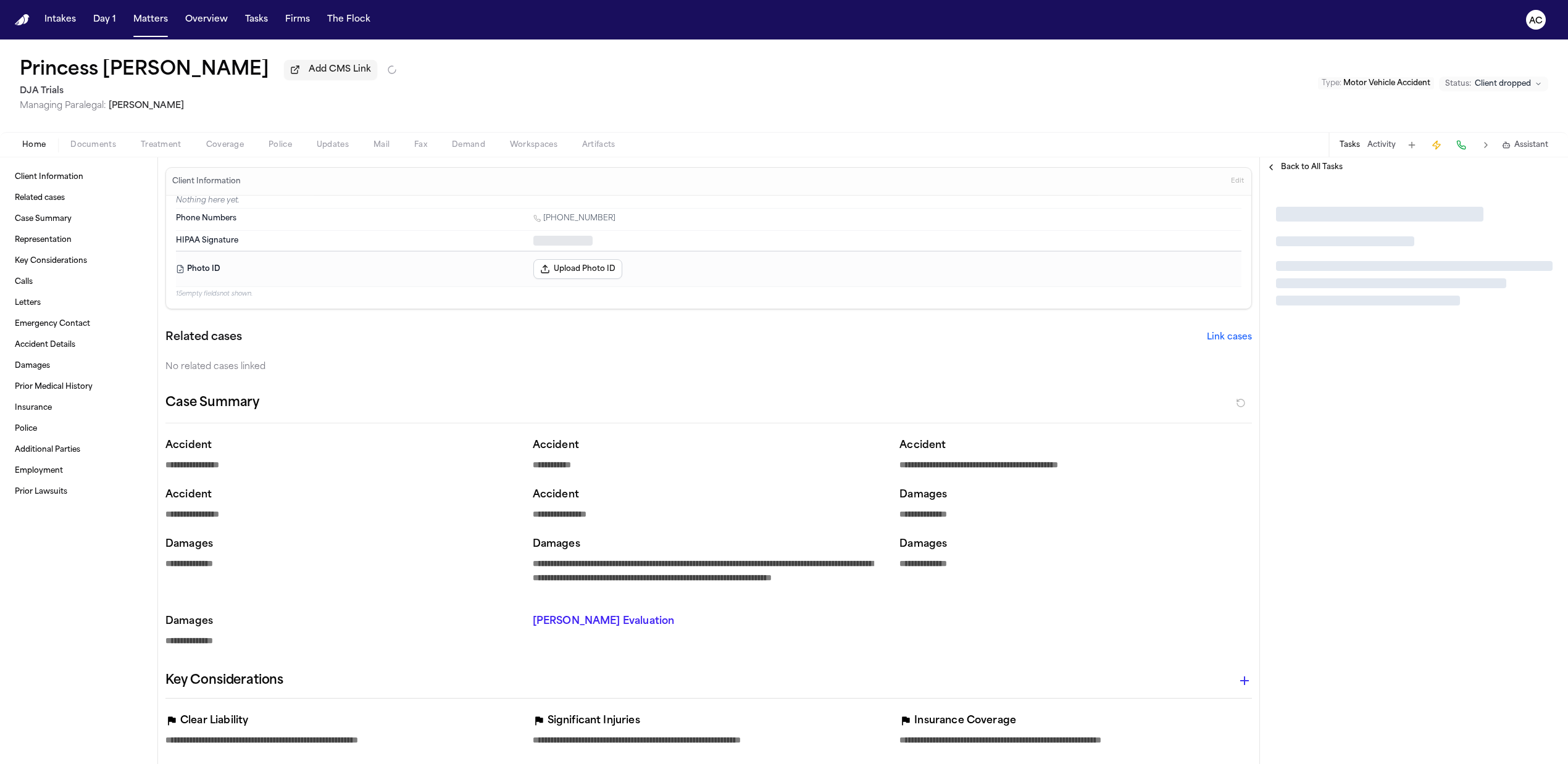
type textarea "*"
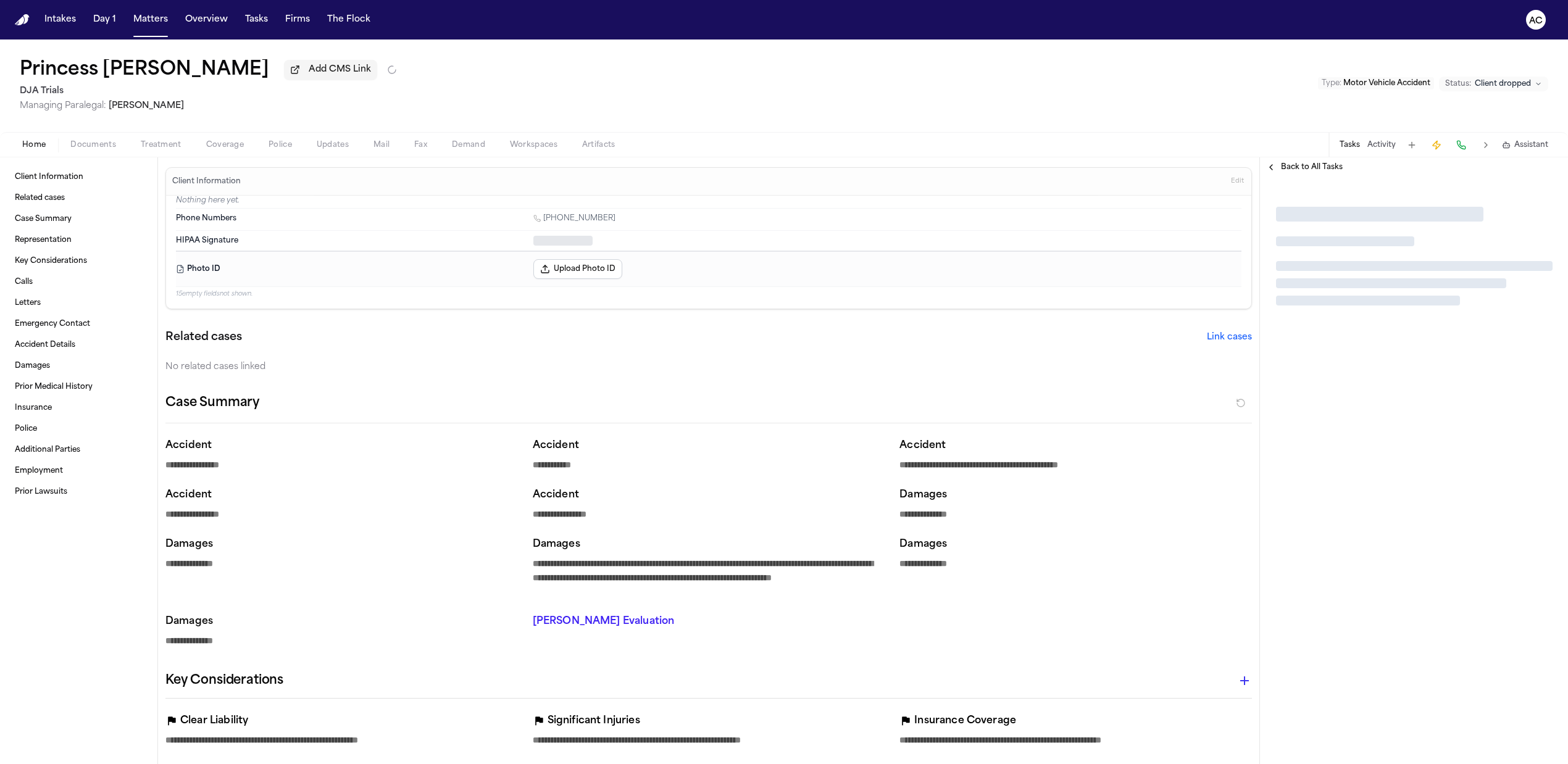
type textarea "*"
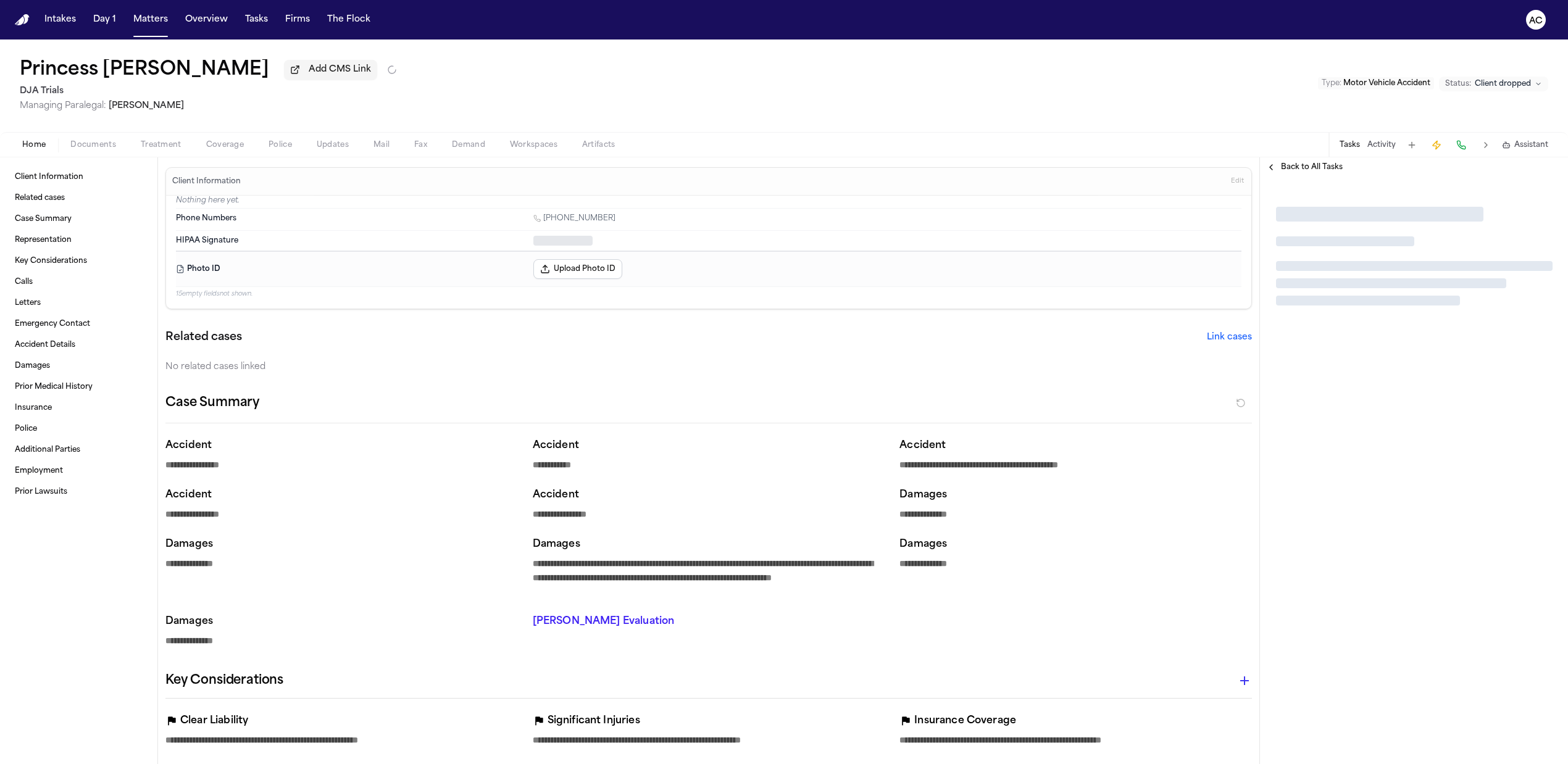
type textarea "*"
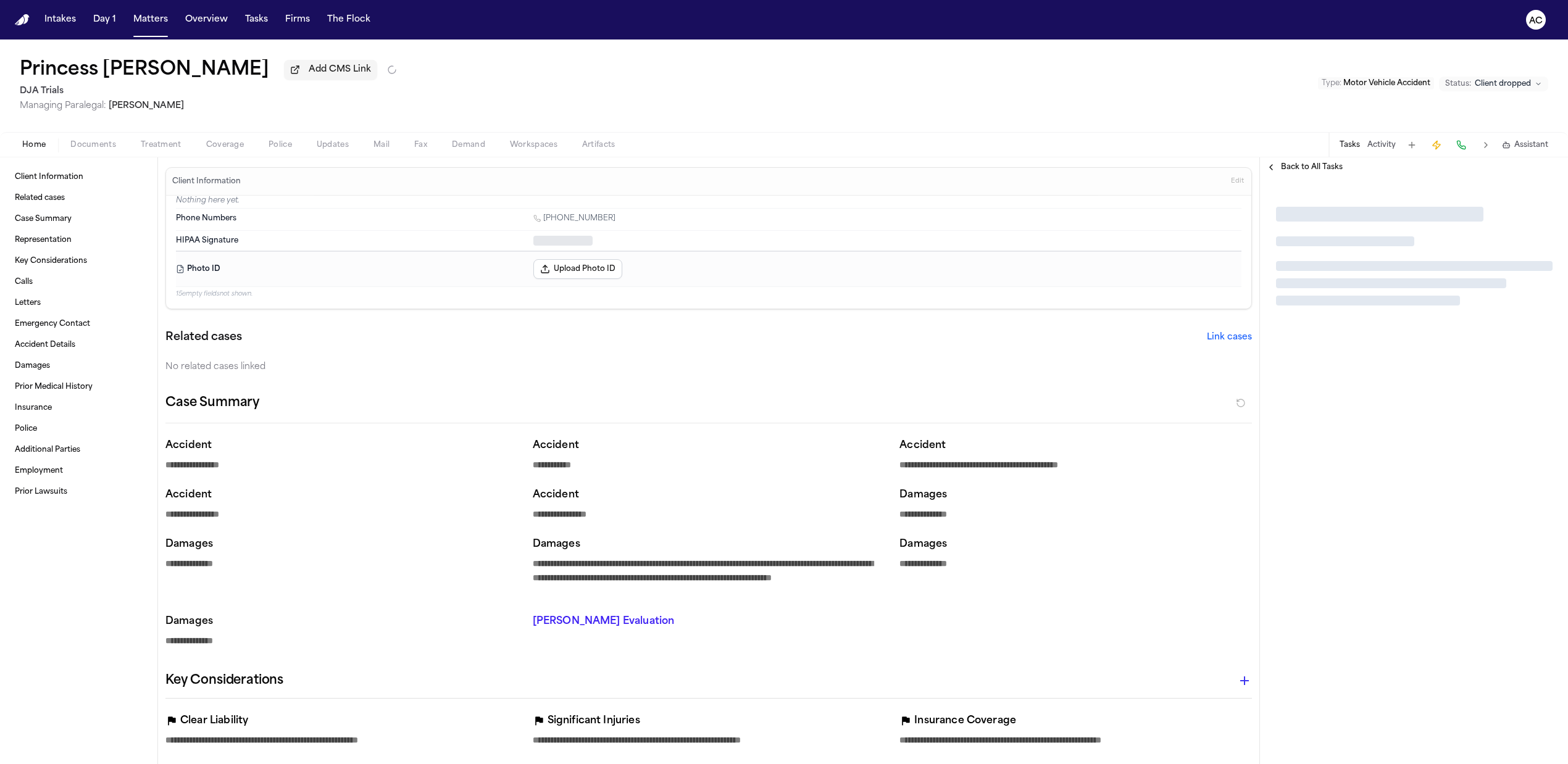
type textarea "*"
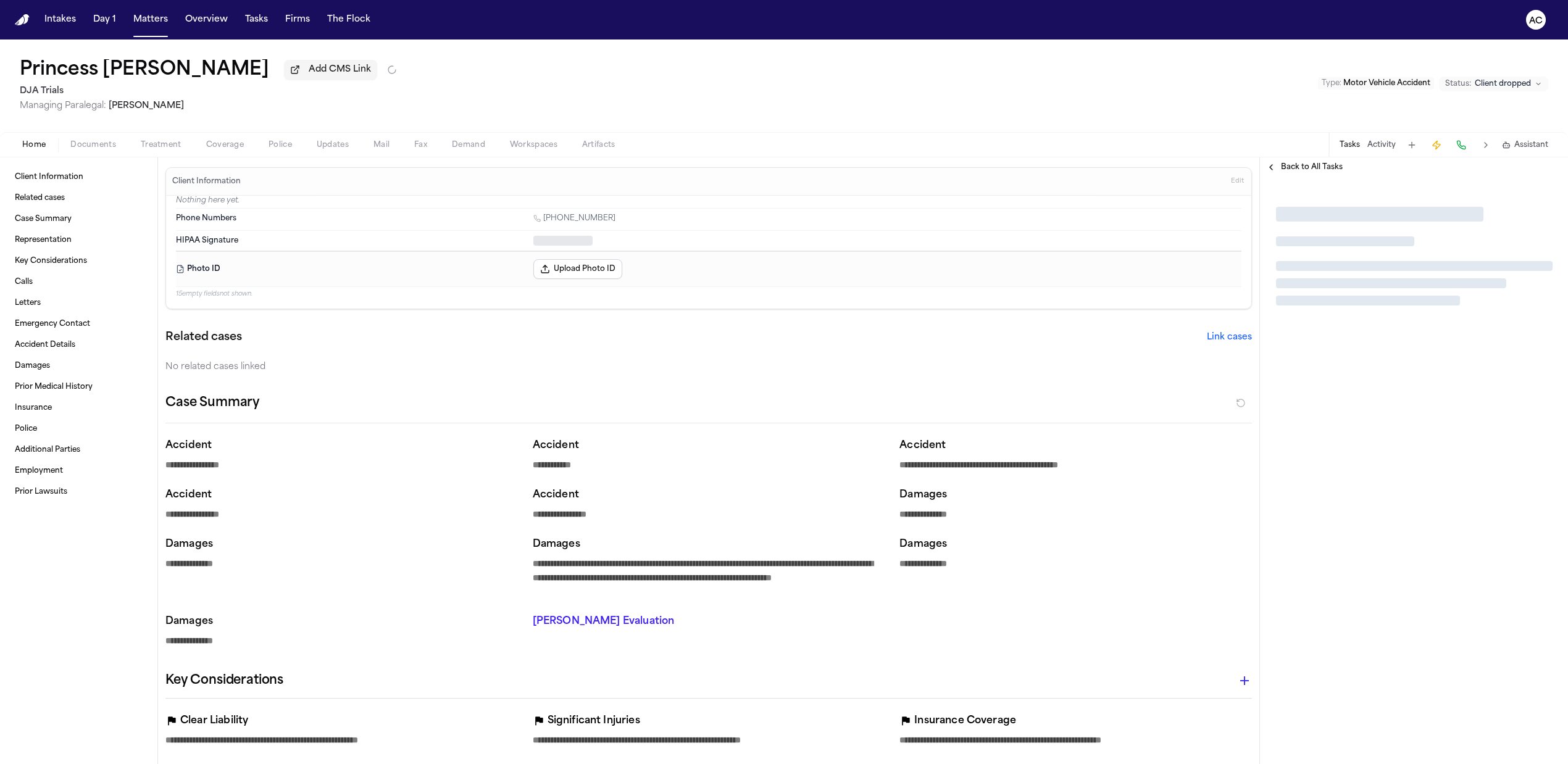
type textarea "*"
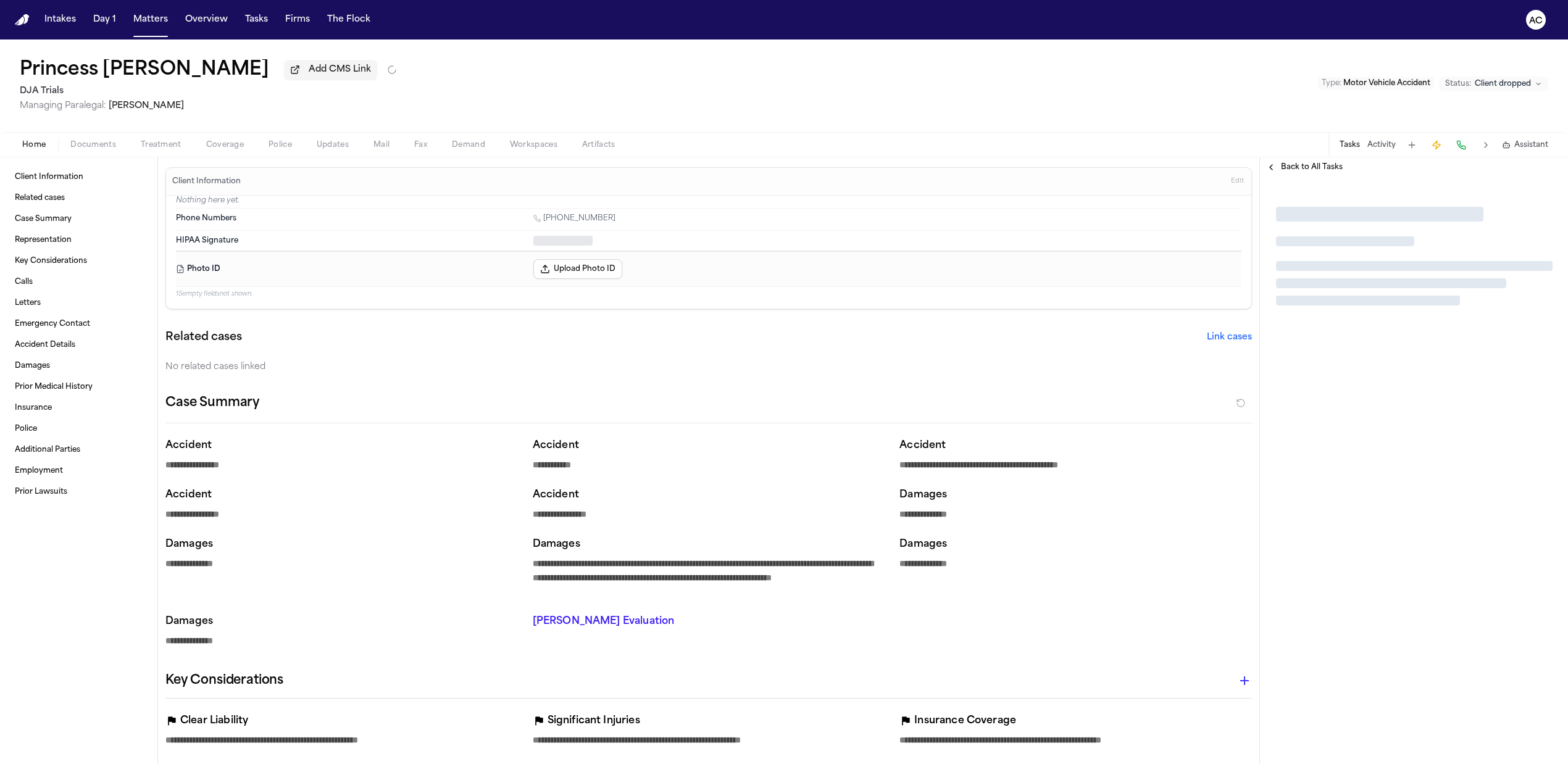
type textarea "*"
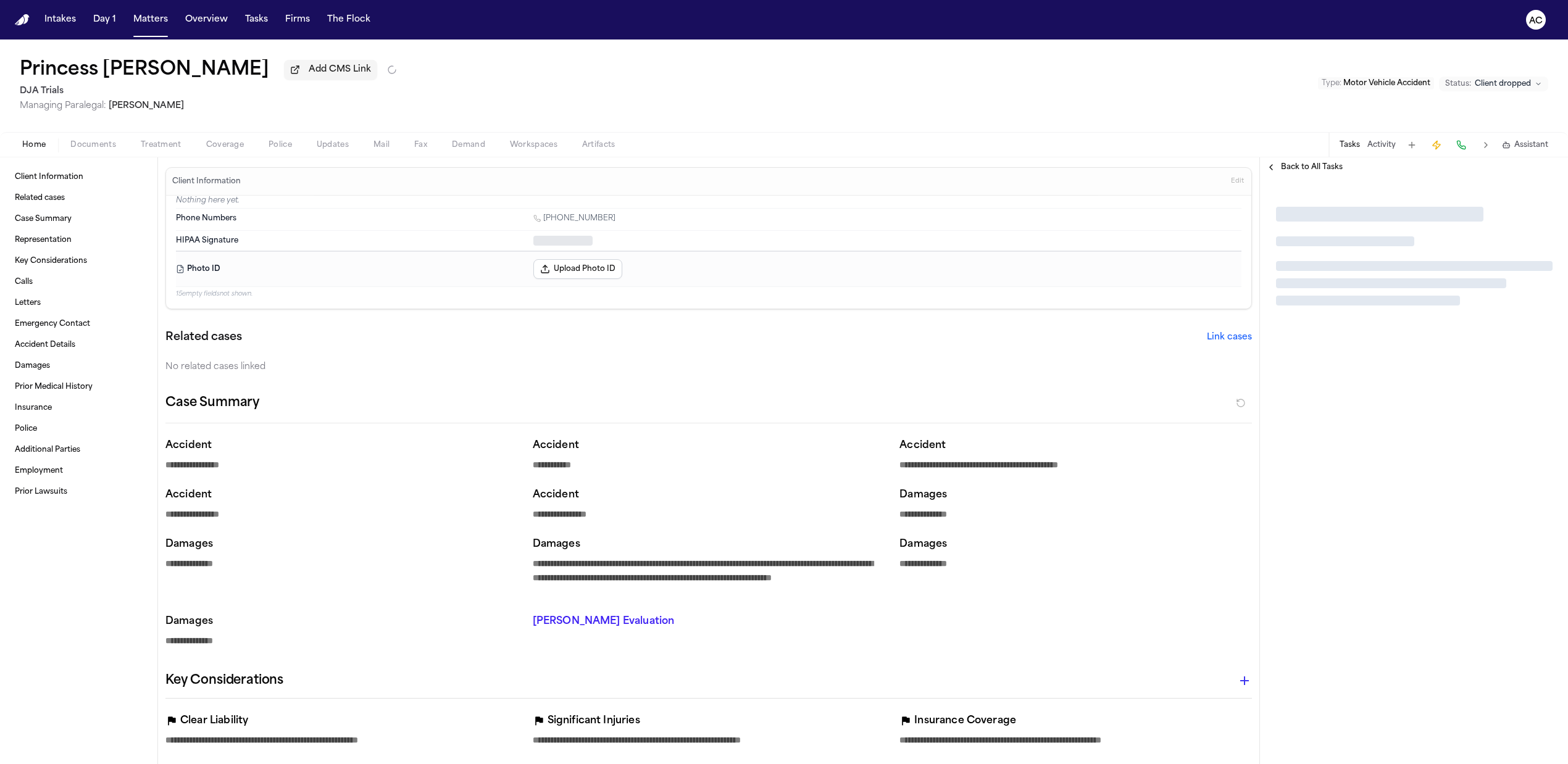
type textarea "*"
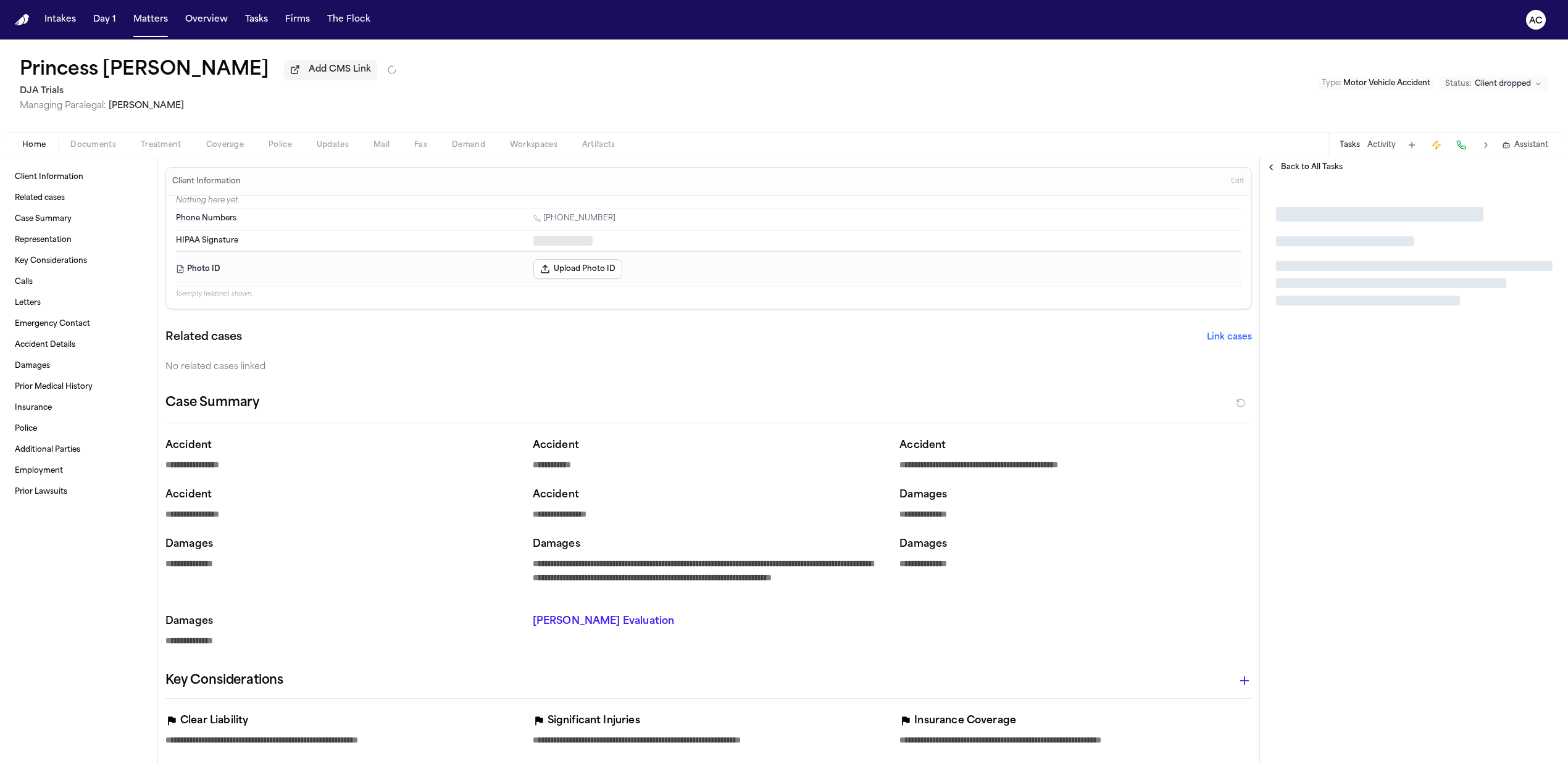
type textarea "*"
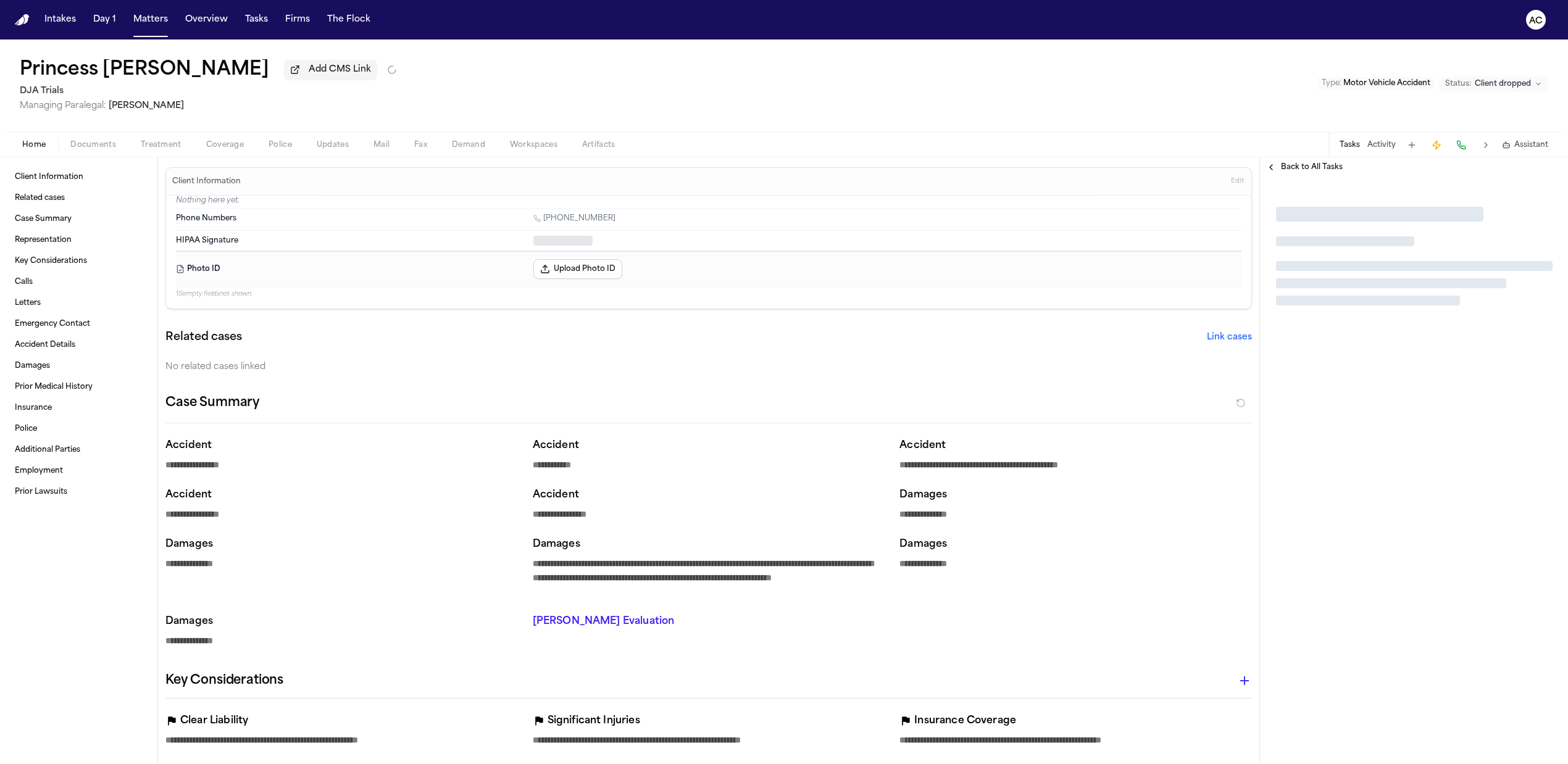
type textarea "*"
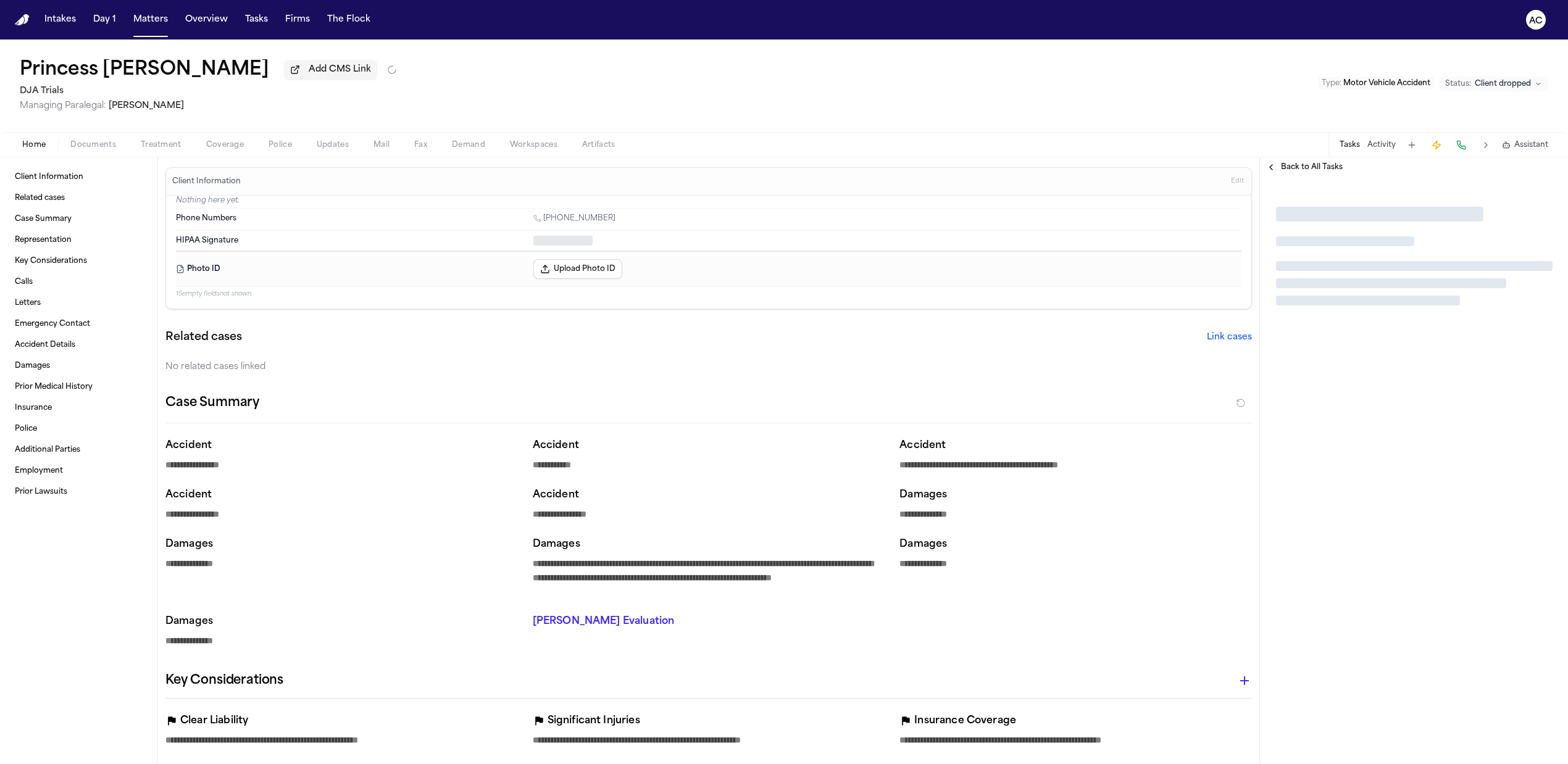
type textarea "*"
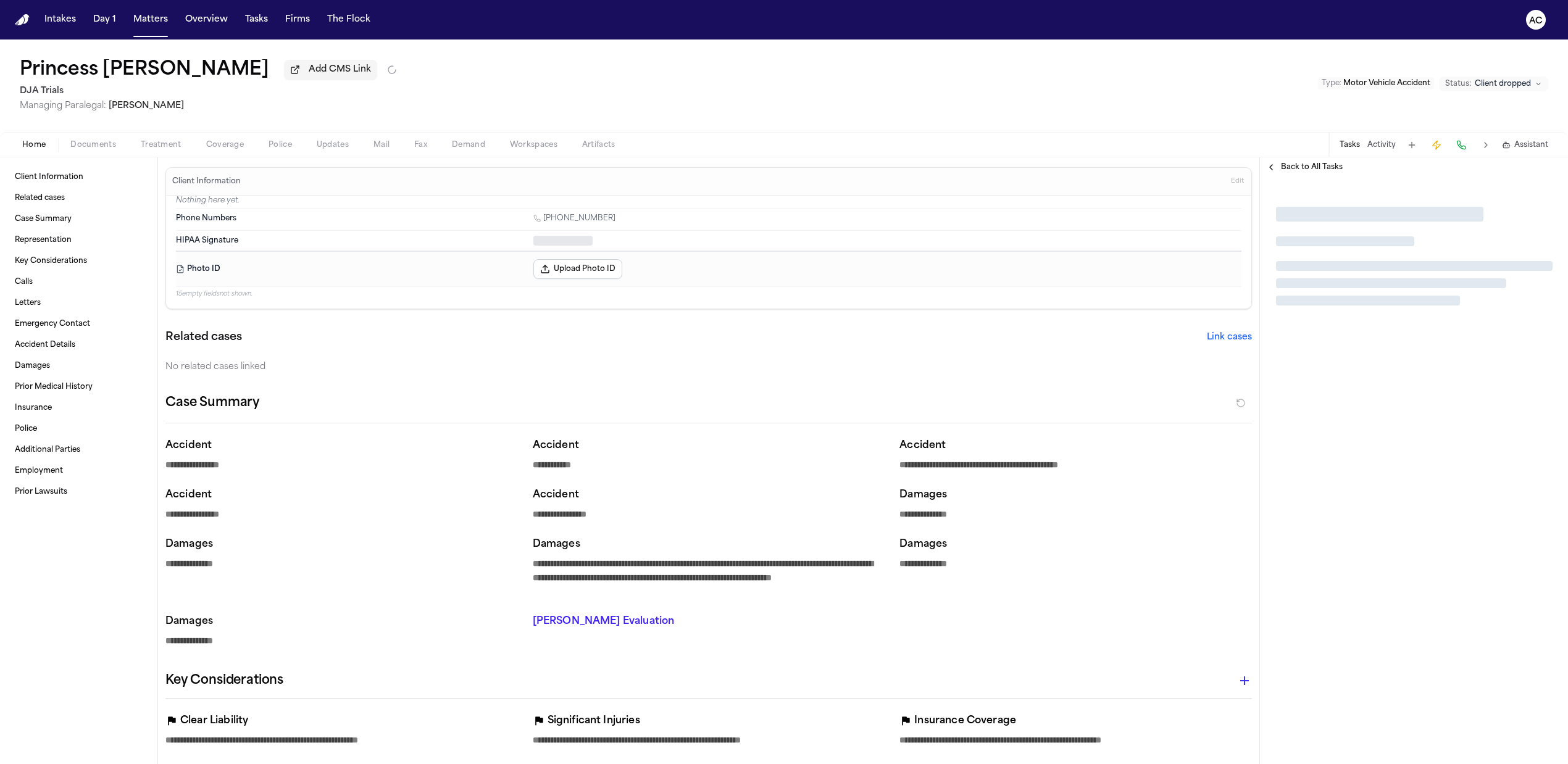
type textarea "*"
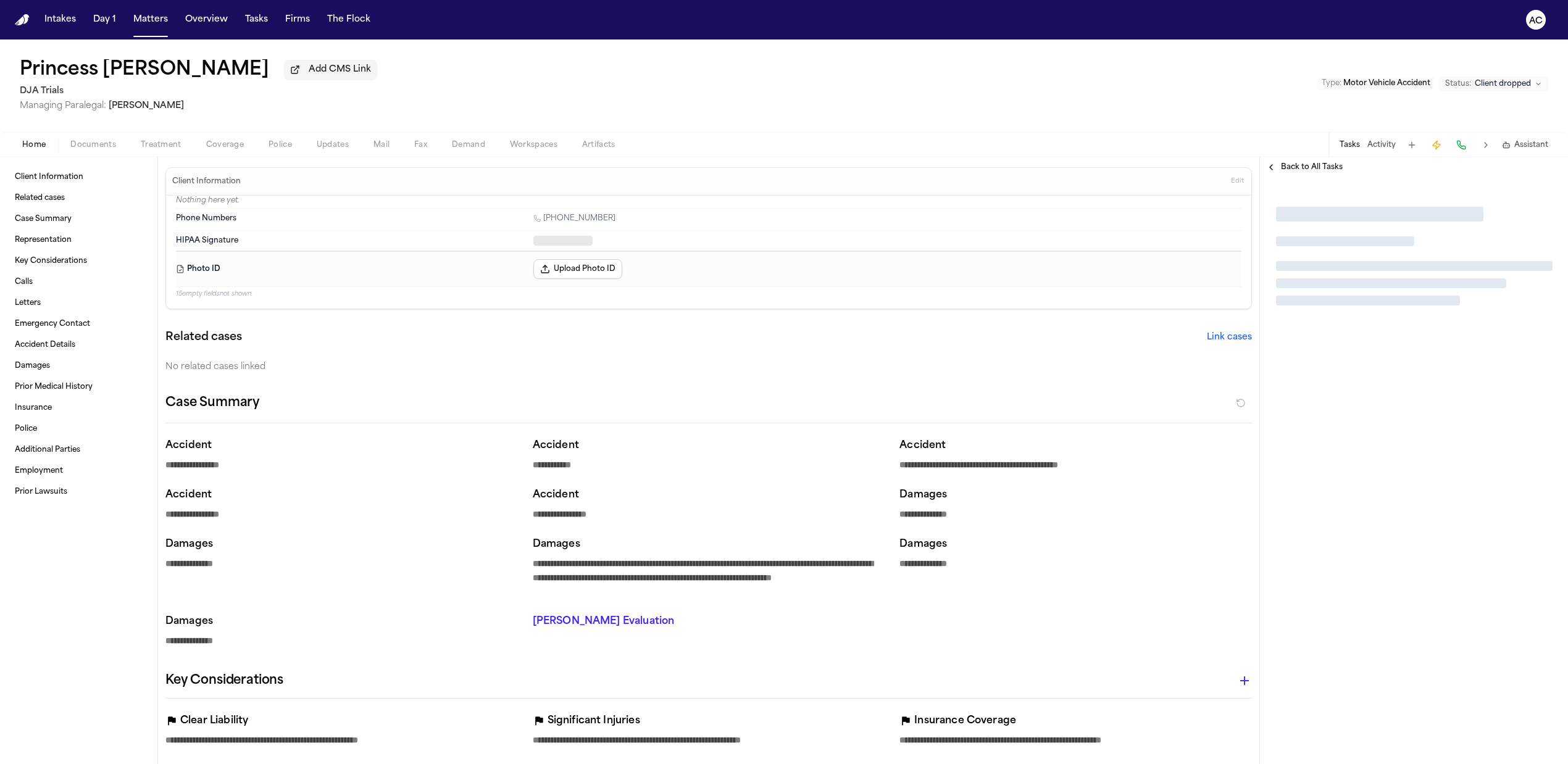
type textarea "*"
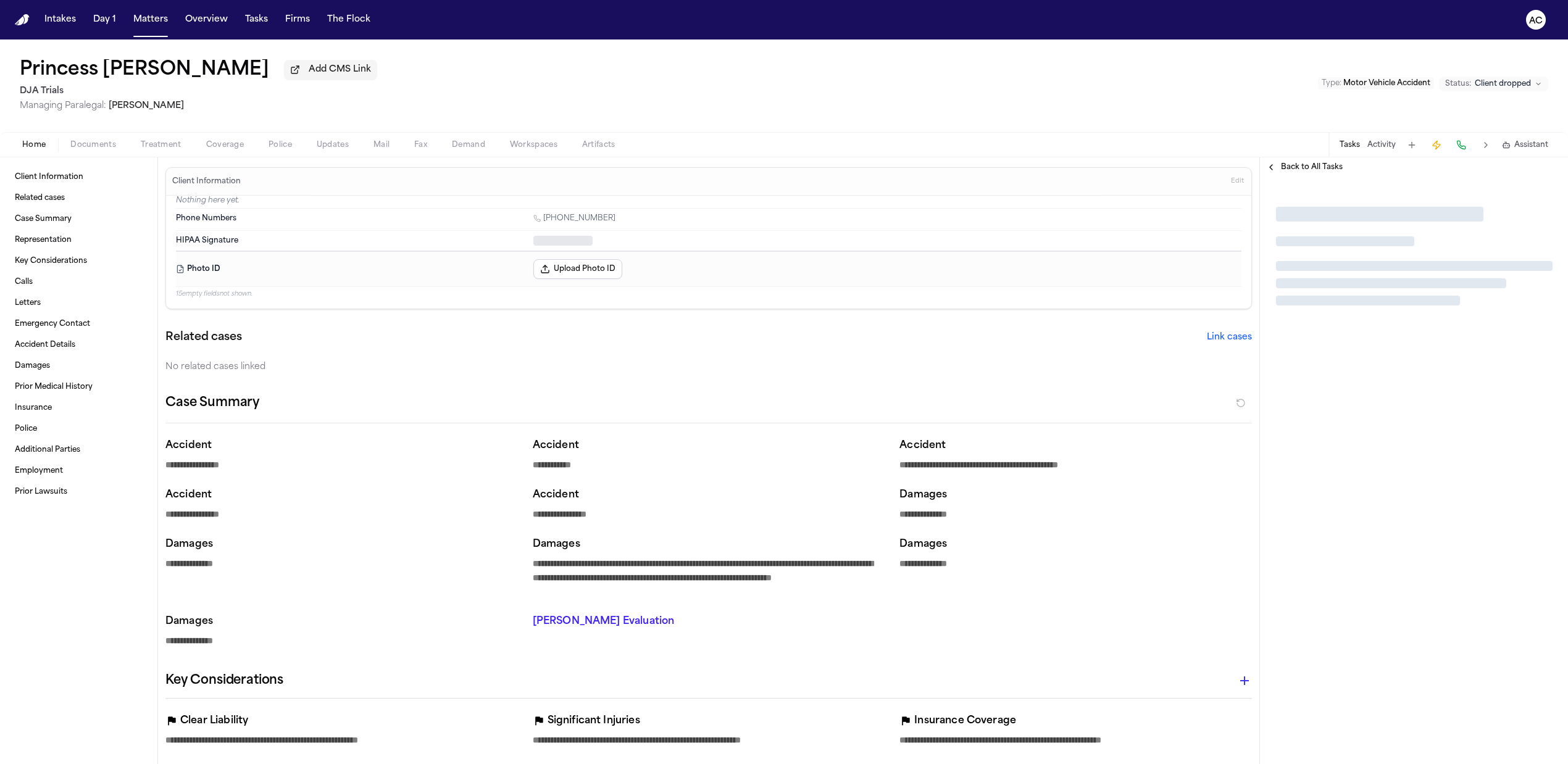
type textarea "*"
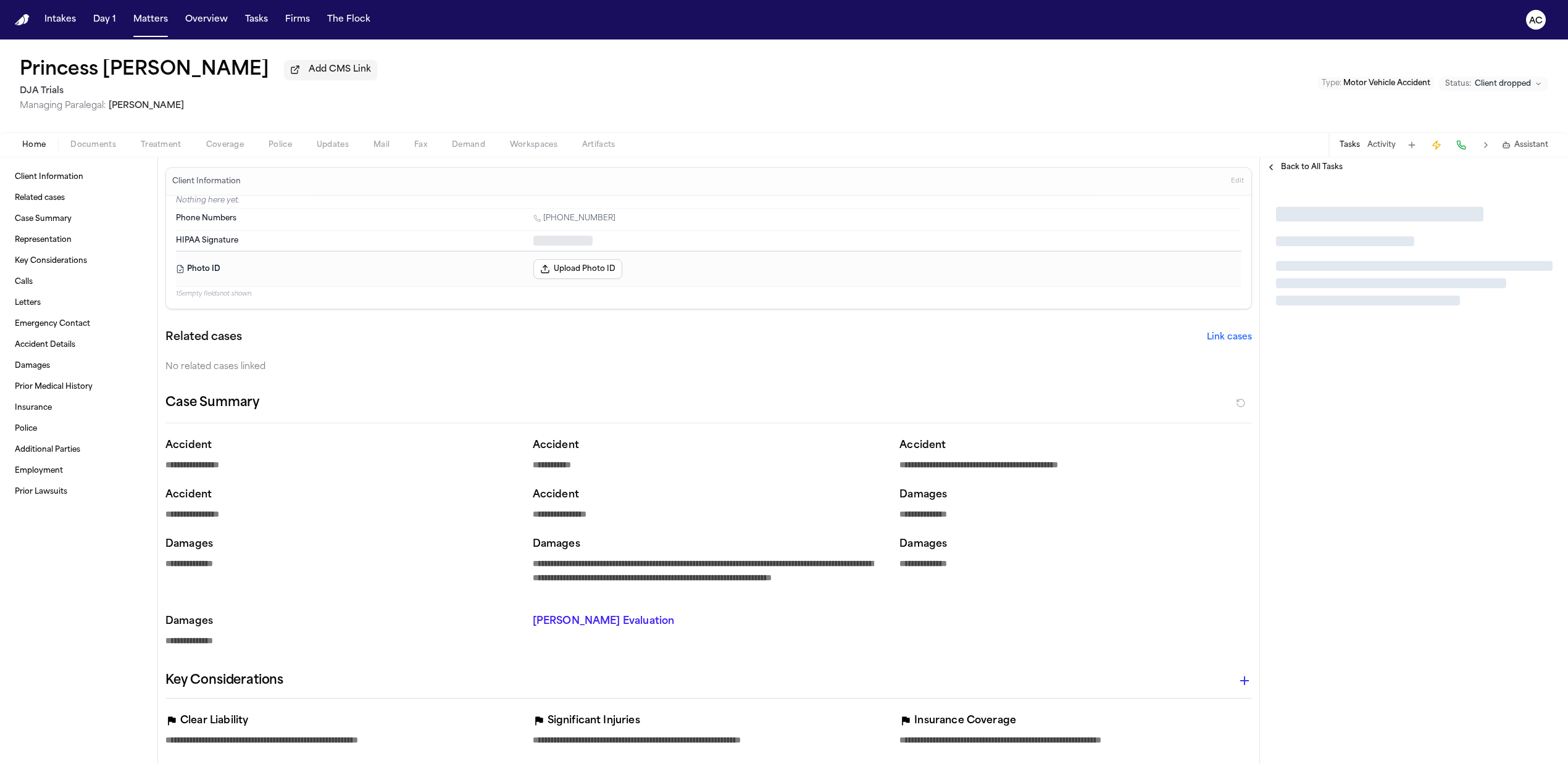
type textarea "*"
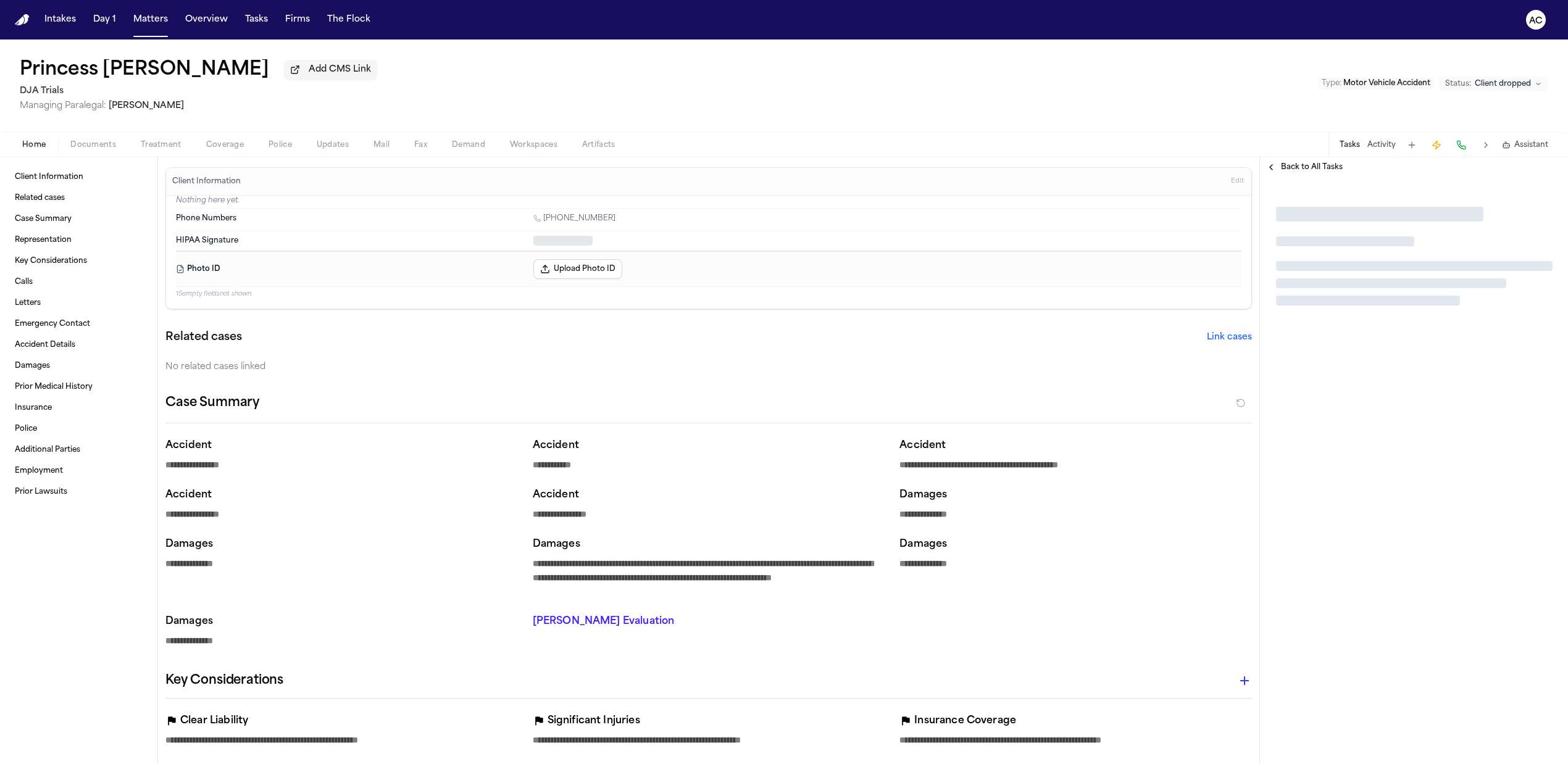
type textarea "*"
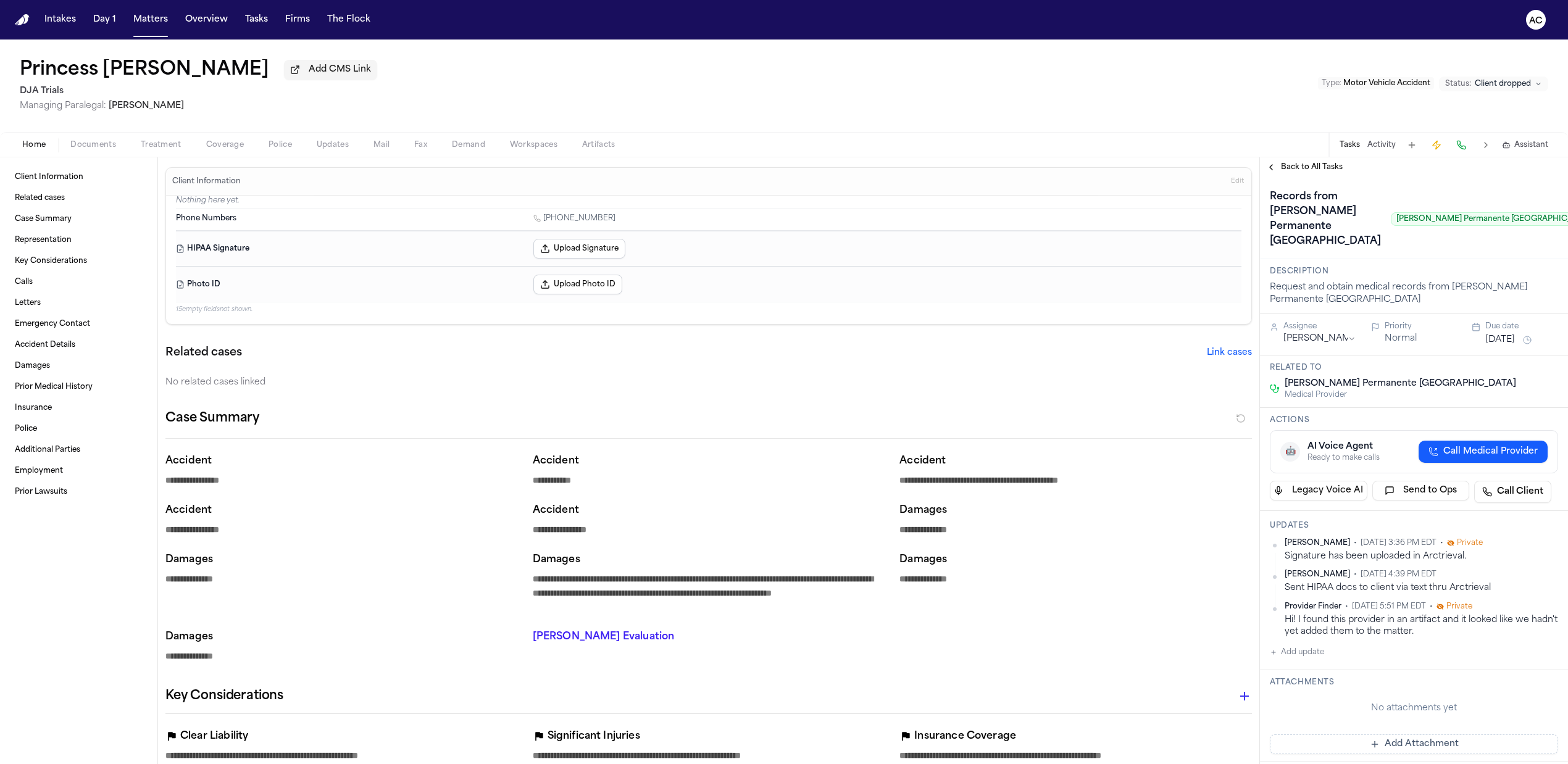
drag, startPoint x: 263, startPoint y: 498, endPoint x: 147, endPoint y: 490, distance: 116.3
click at [604, 82] on div "Princess Jiraban Add CMS Link DJA Trials Managing Paralegal: Michelle Landazaba…" at bounding box center [784, 86] width 1568 height 93
click at [163, 138] on button "Treatment" at bounding box center [161, 145] width 66 height 15
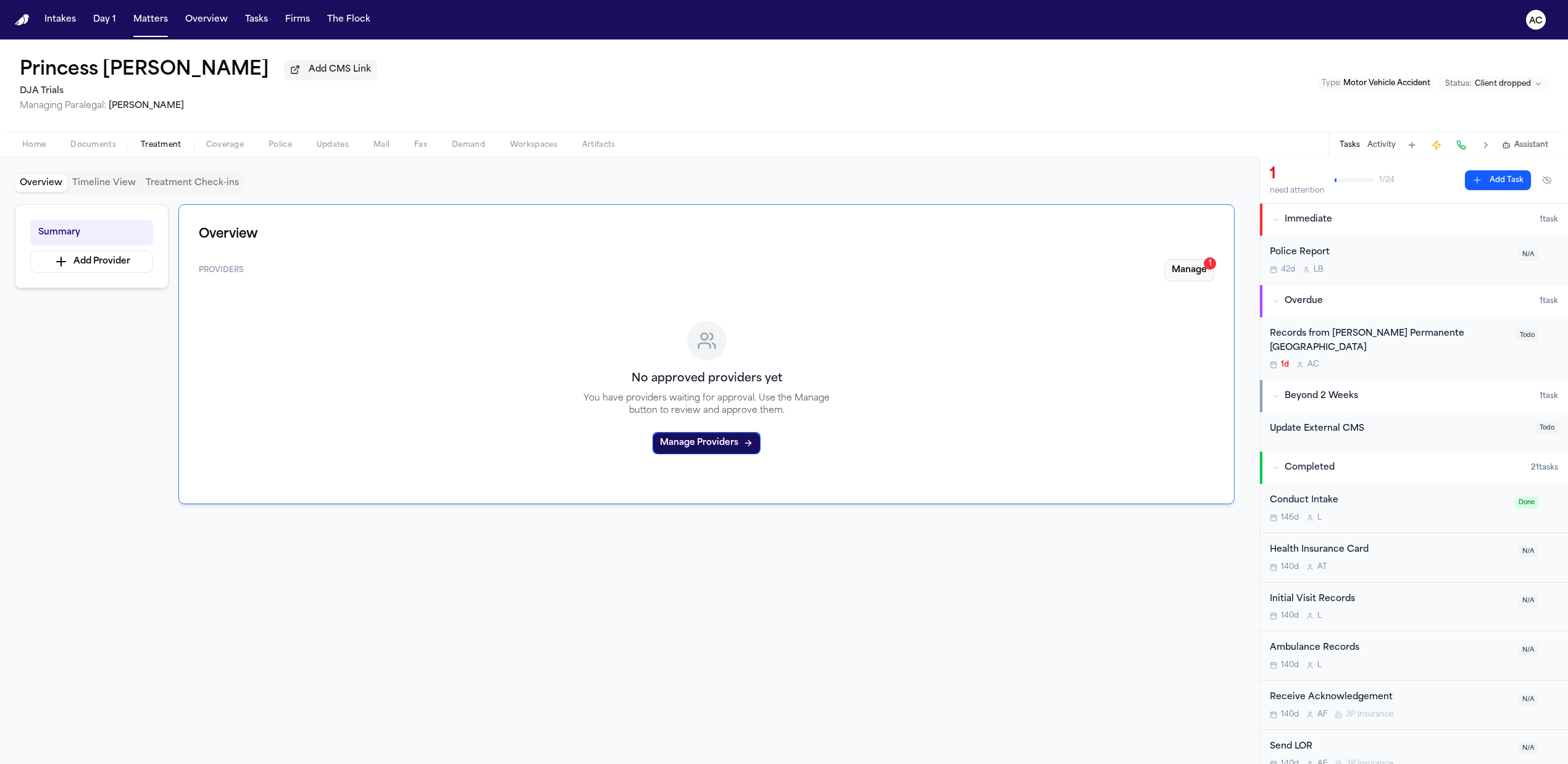
click at [1189, 280] on button "Manage 1" at bounding box center [1189, 270] width 50 height 22
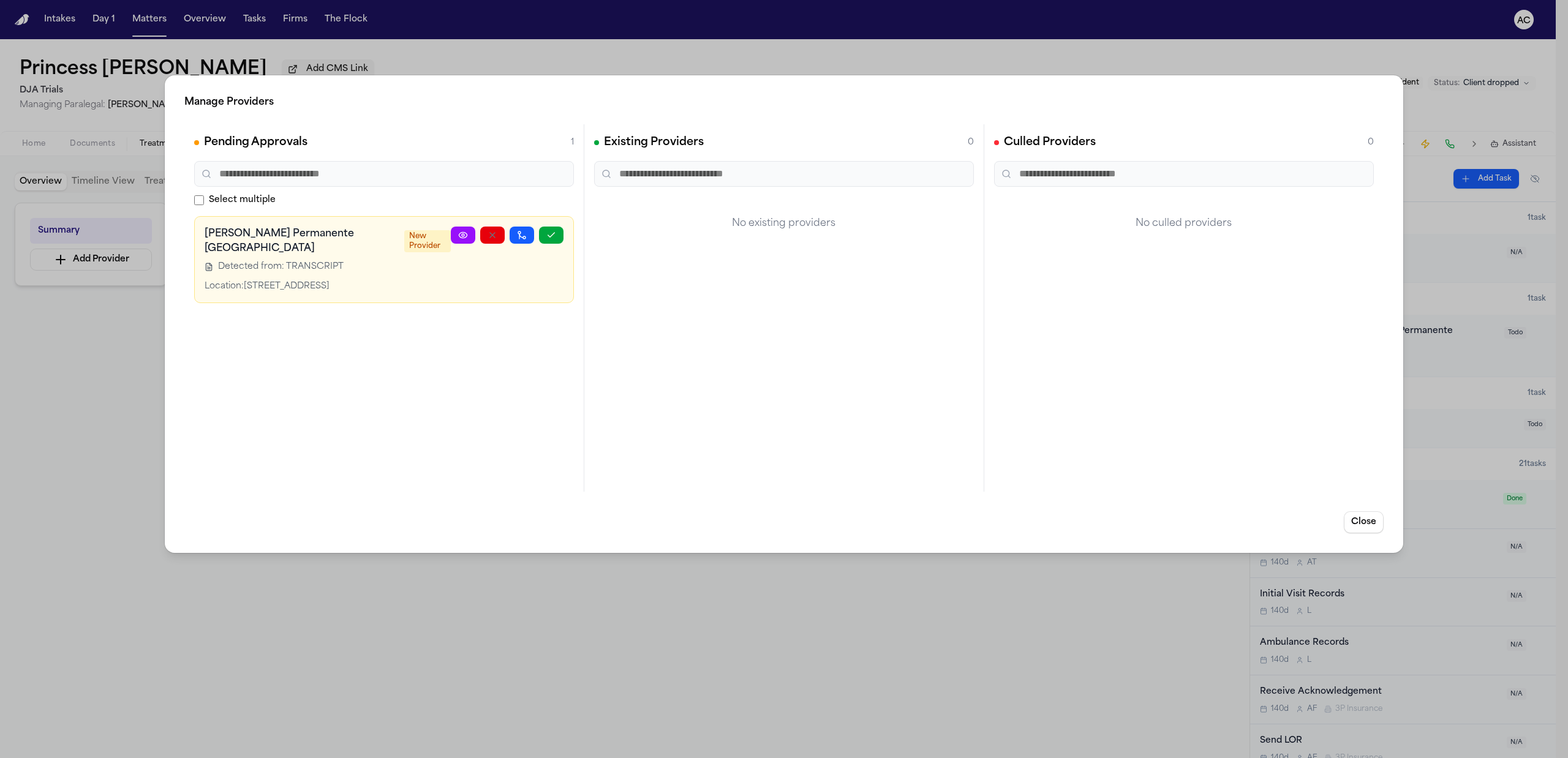
click at [786, 57] on div "Manage Providers Pending Approvals 1 Select multiple Kaiser Permanente Vallejo …" at bounding box center [784, 379] width 1568 height 758
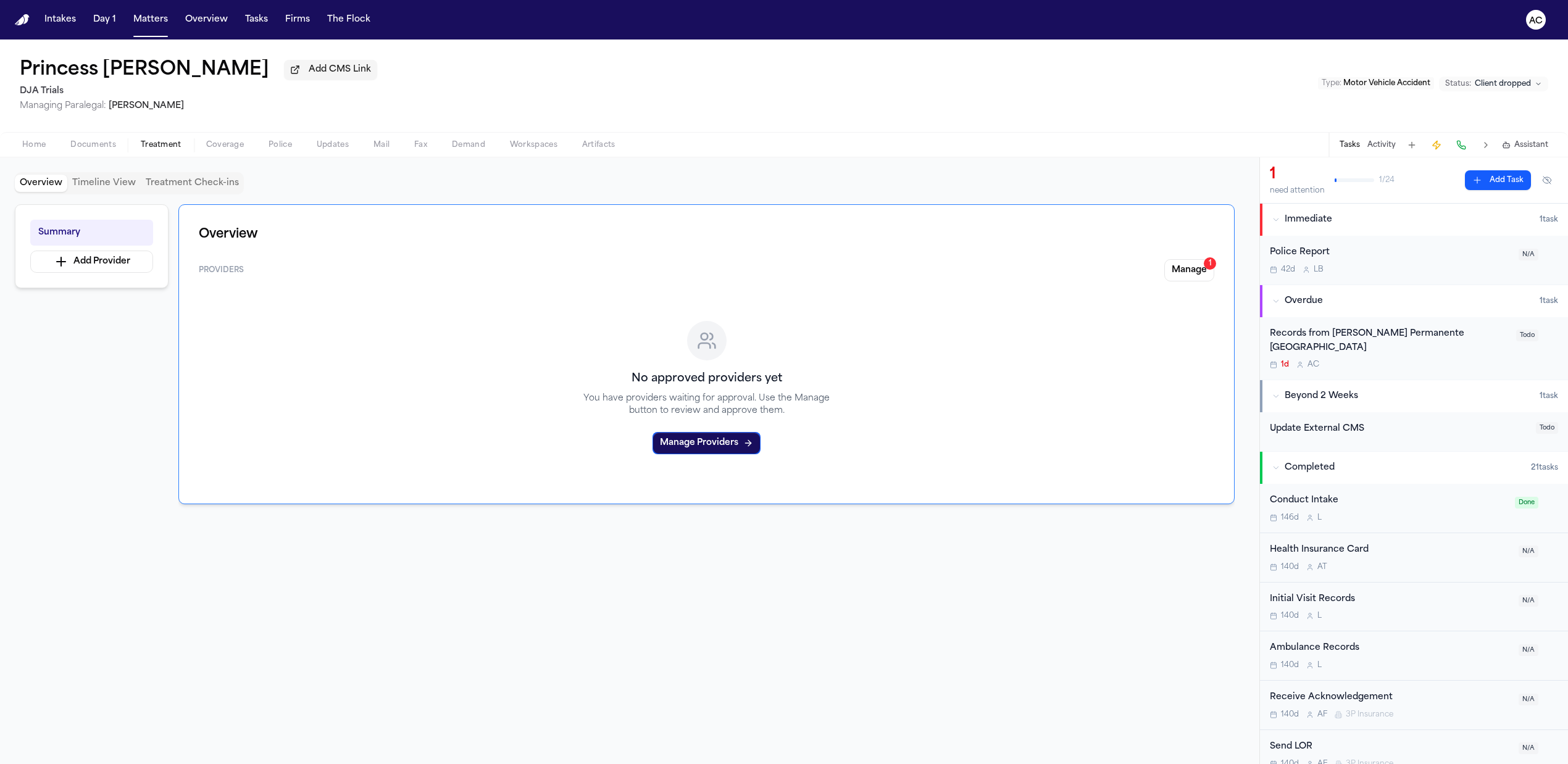
click at [1316, 328] on div "Records from Kaiser Permanente Vallejo Medical Center" at bounding box center [1389, 342] width 239 height 29
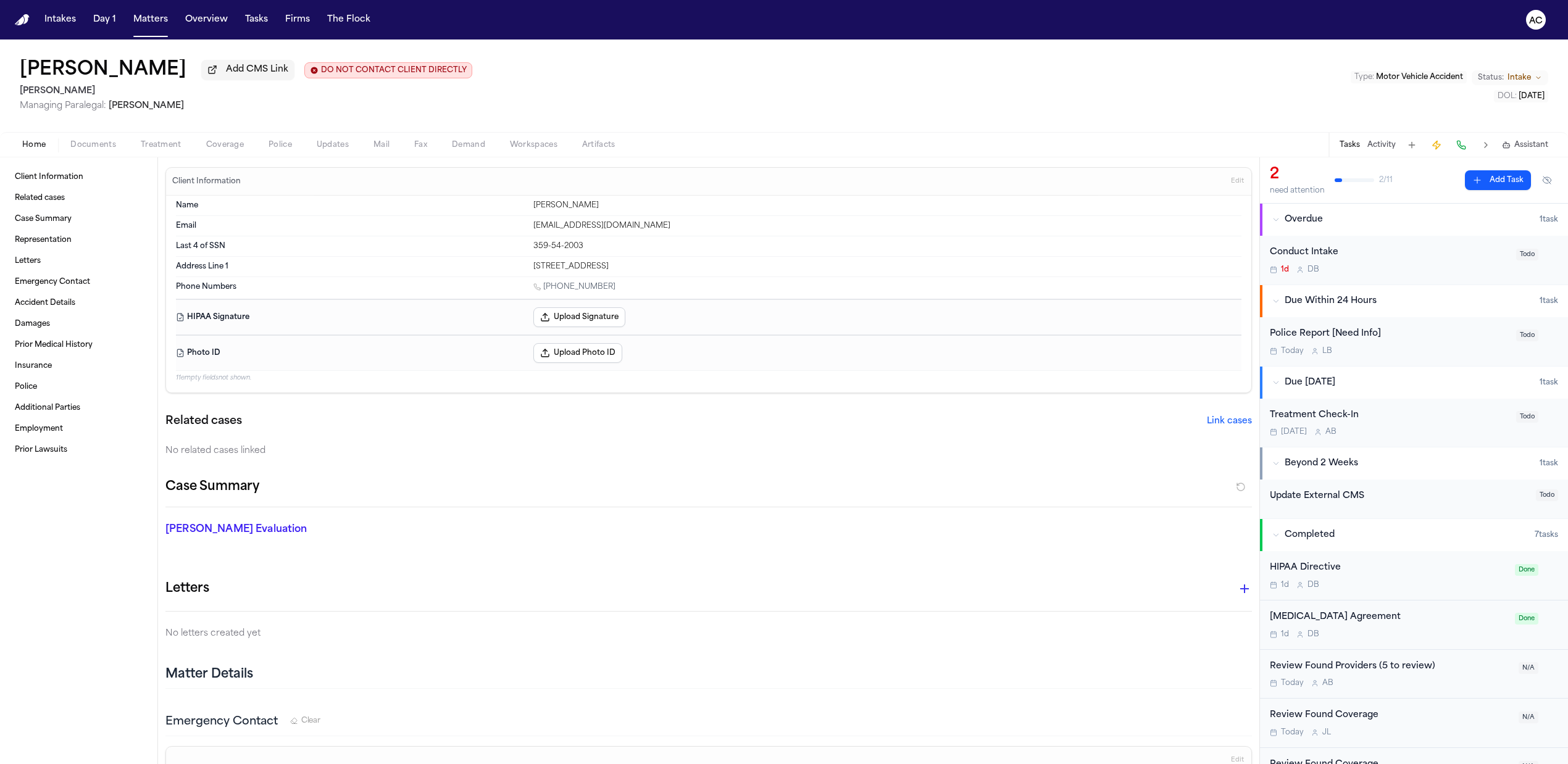
click at [228, 148] on span "Coverage" at bounding box center [225, 145] width 38 height 10
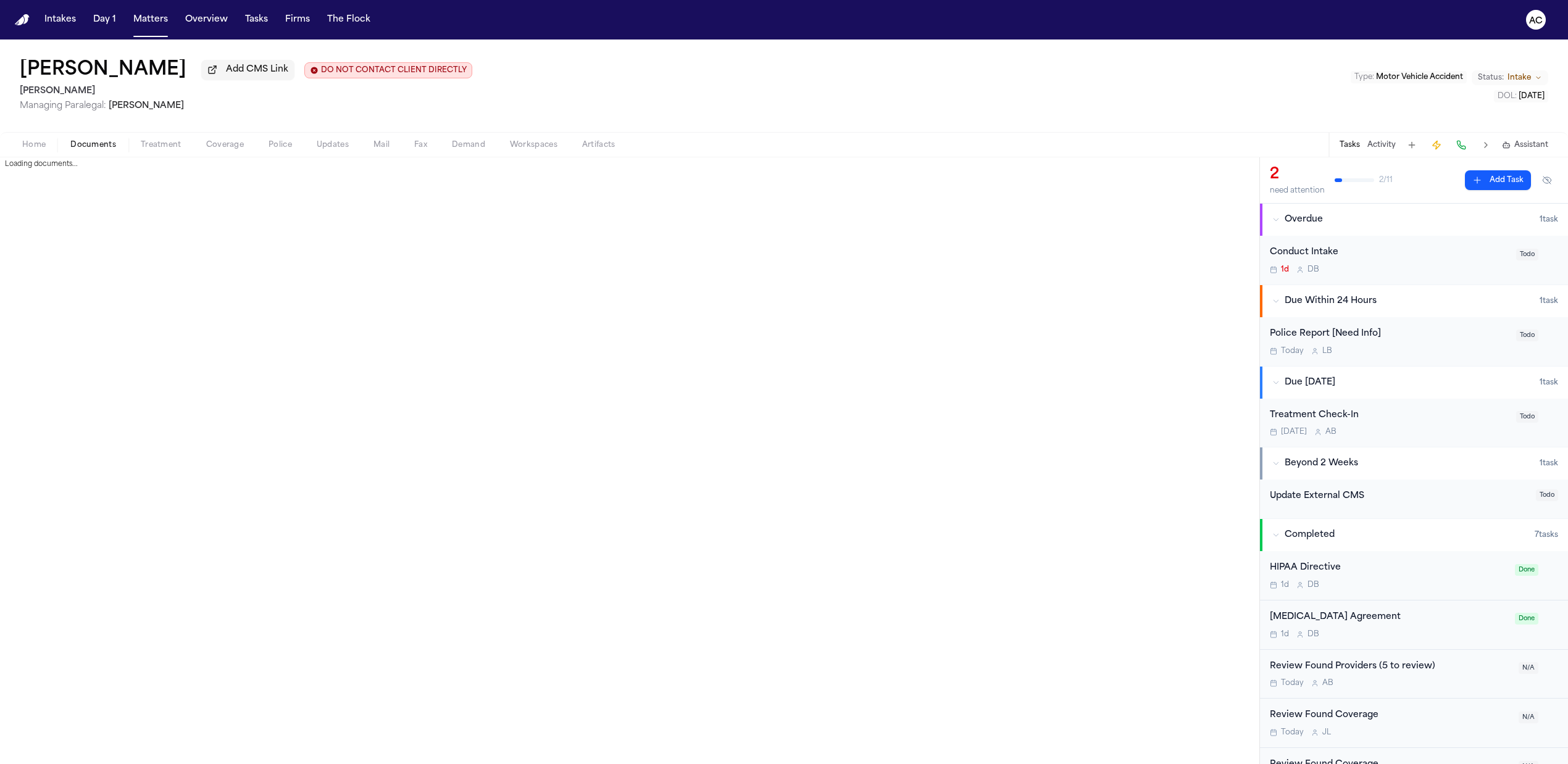
click at [99, 141] on span "Documents" at bounding box center [94, 145] width 46 height 10
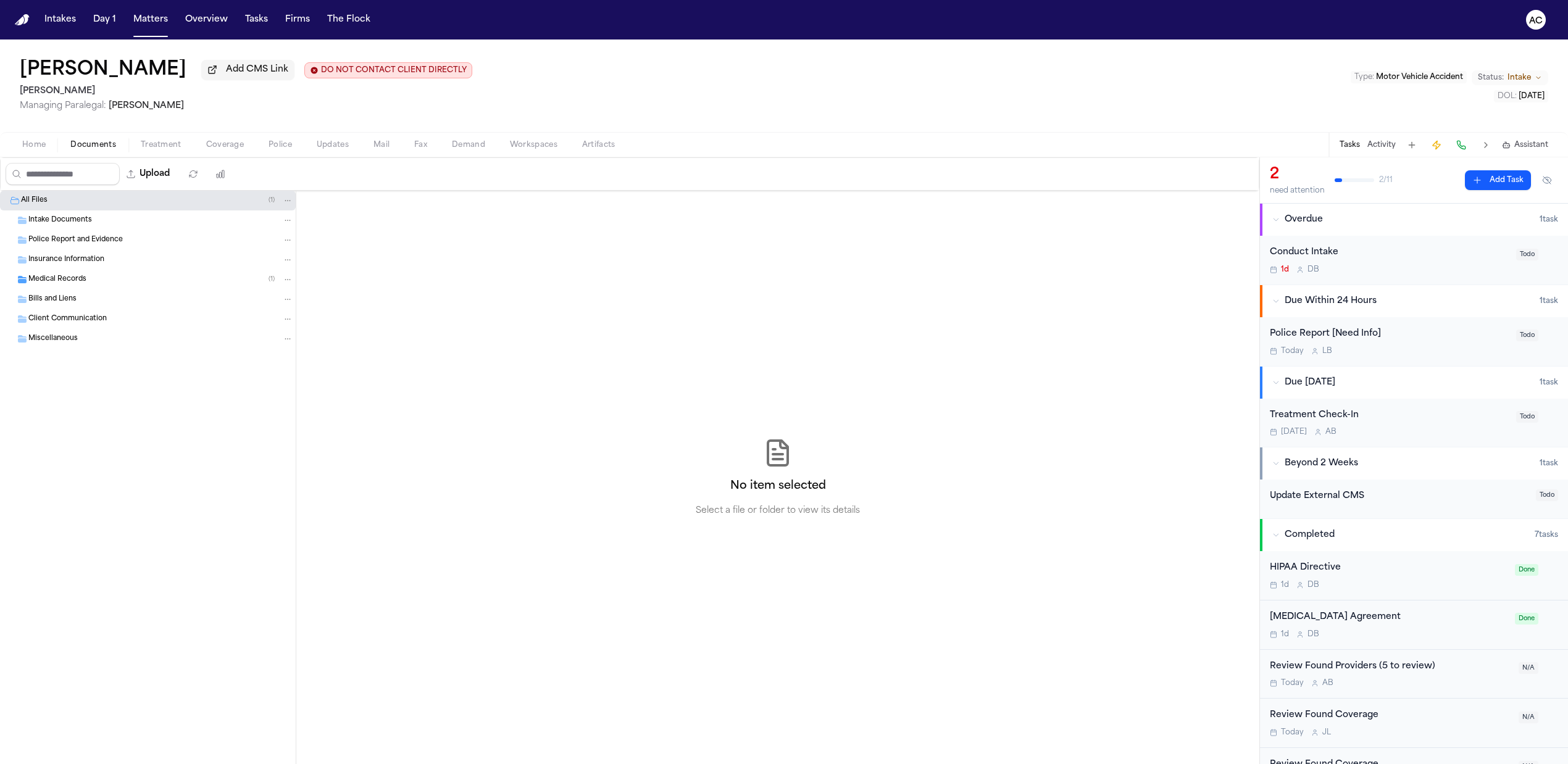
click at [166, 143] on span "Treatment" at bounding box center [161, 145] width 40 height 10
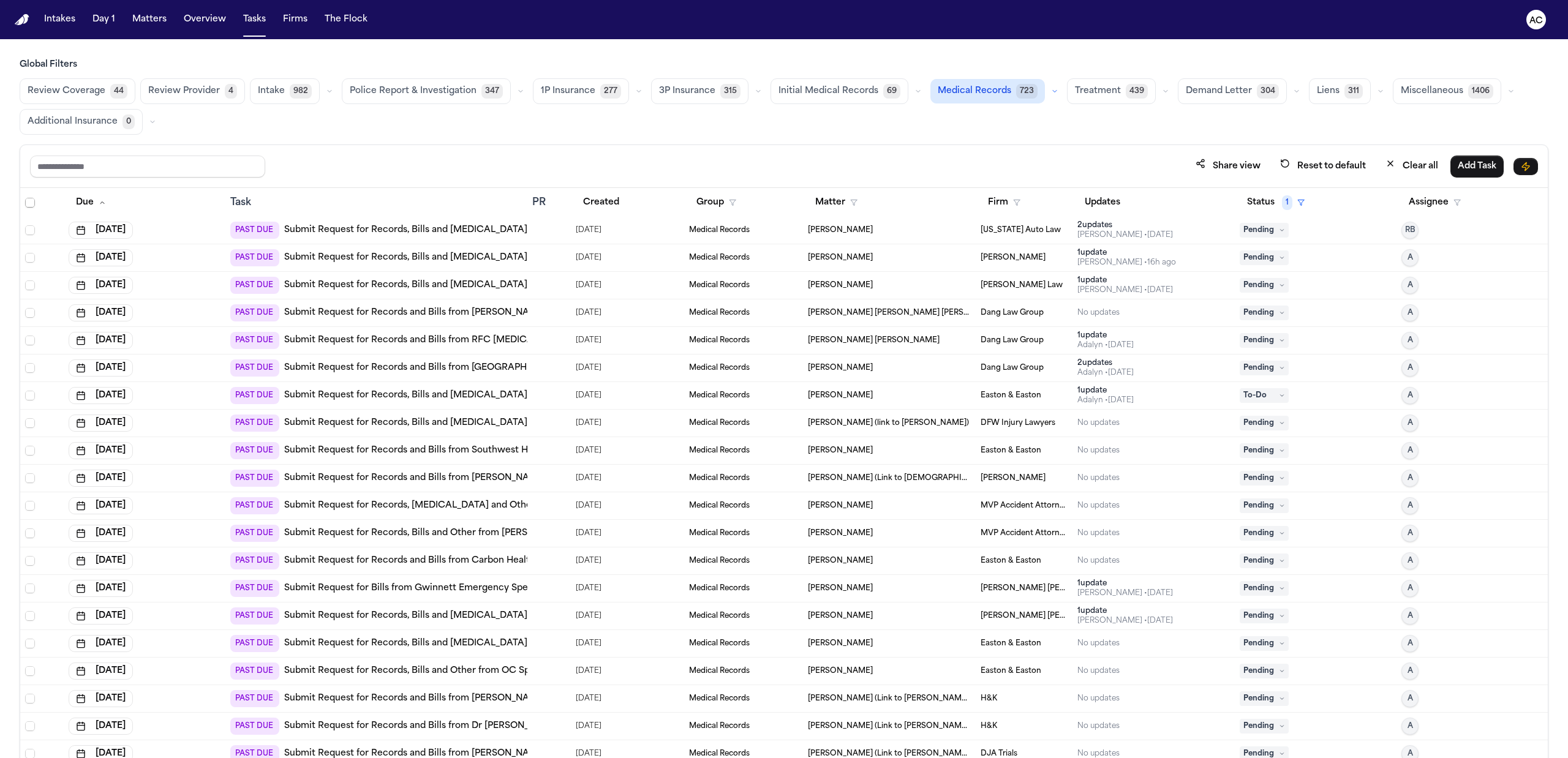
scroll to position [190, 0]
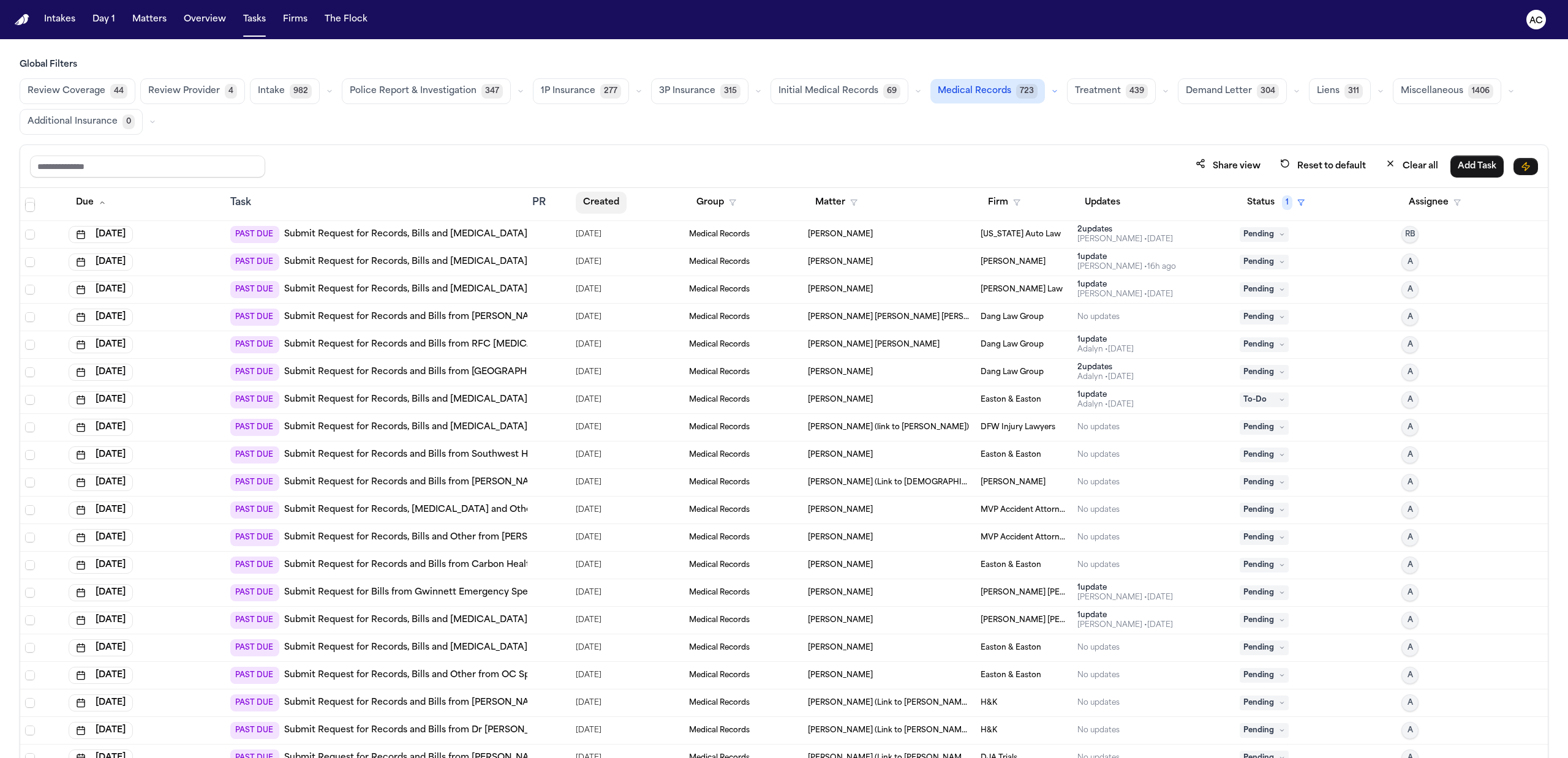
click at [601, 200] on button "Created" at bounding box center [601, 203] width 51 height 22
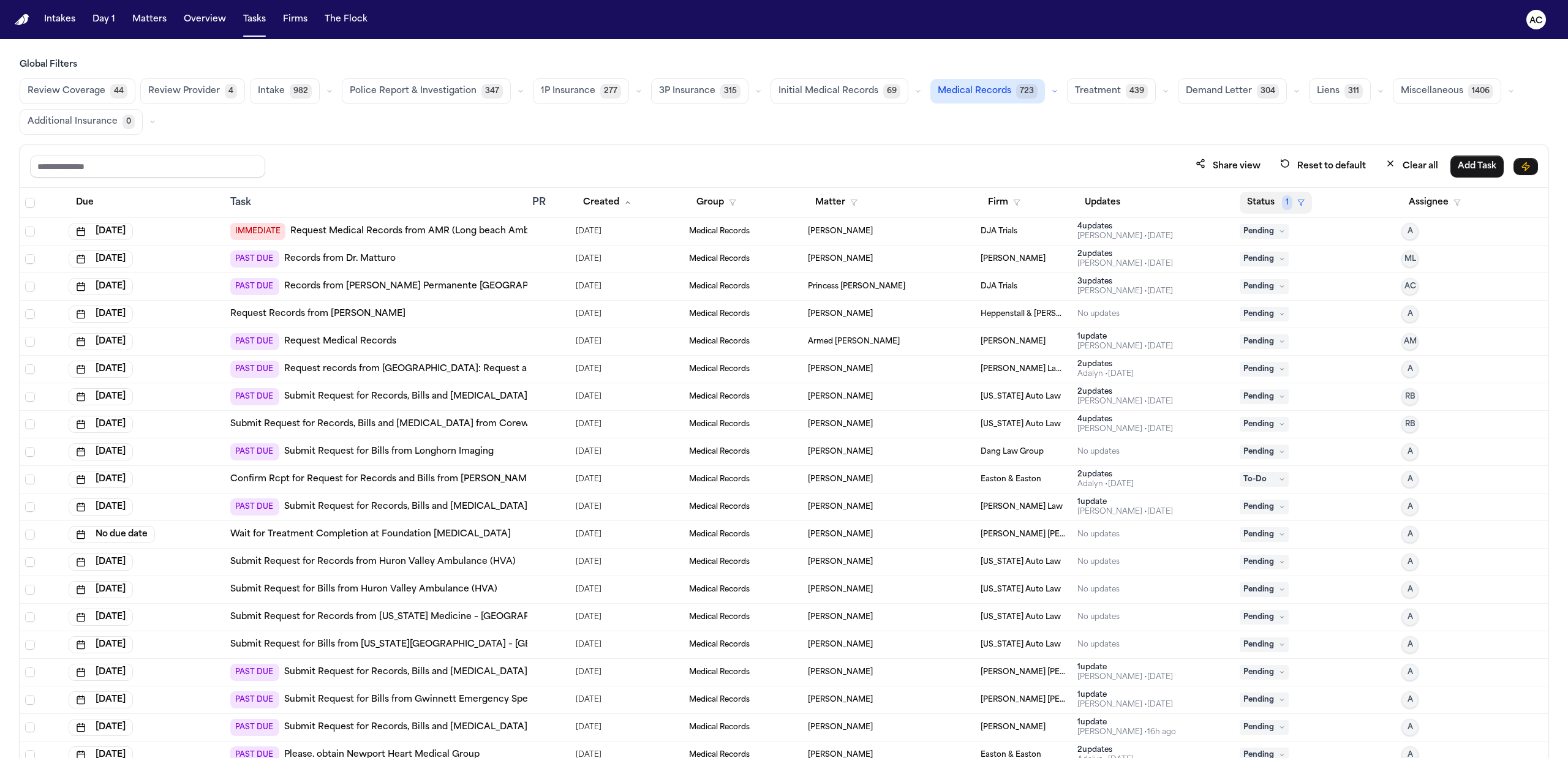
click at [1250, 201] on button "Status 1" at bounding box center [1275, 203] width 72 height 22
click at [1274, 311] on div "Pending" at bounding box center [1303, 310] width 102 height 15
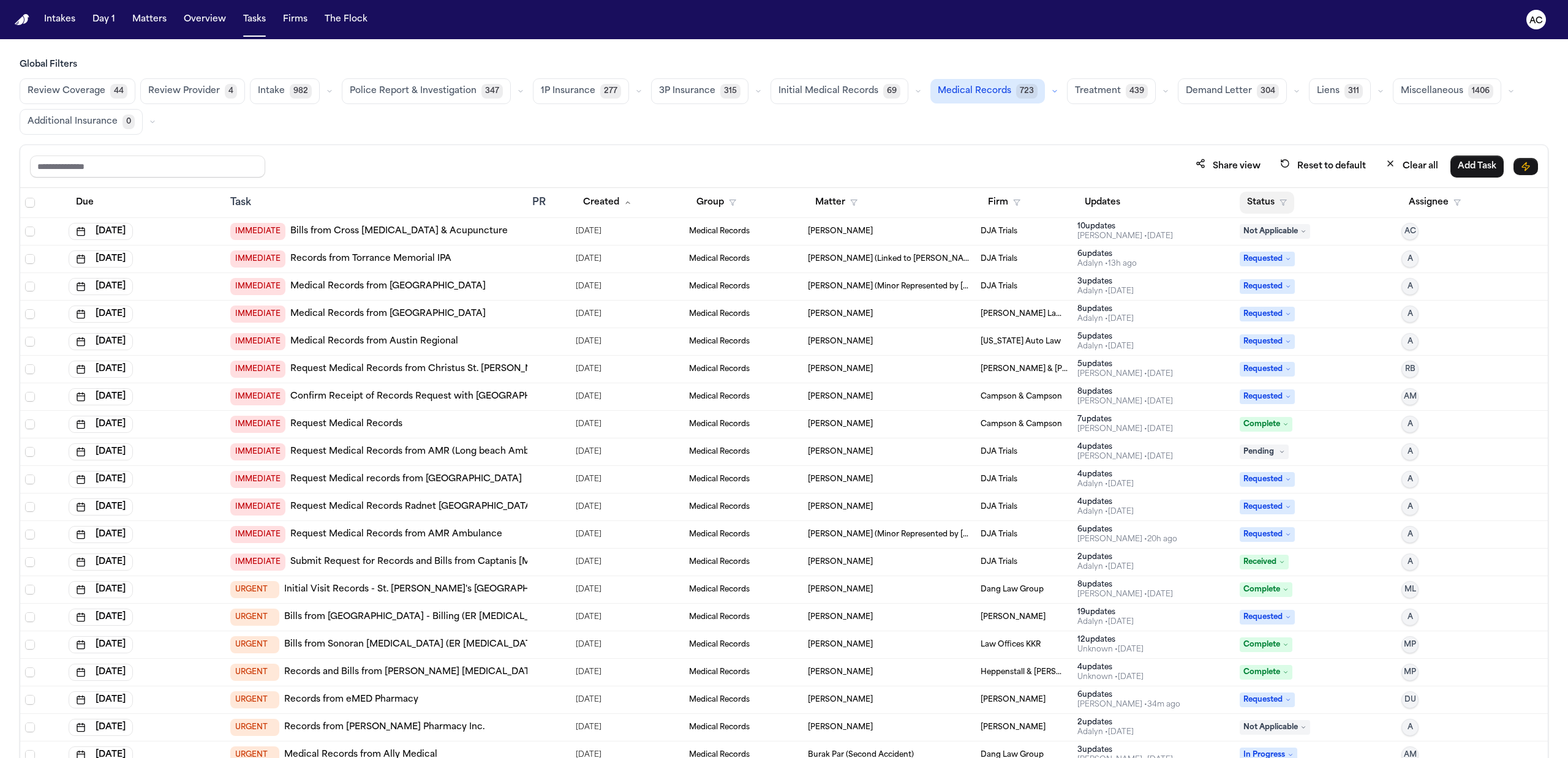
click at [1258, 202] on button "Status" at bounding box center [1266, 203] width 54 height 22
click at [1297, 353] on div "In Progress" at bounding box center [1303, 355] width 102 height 15
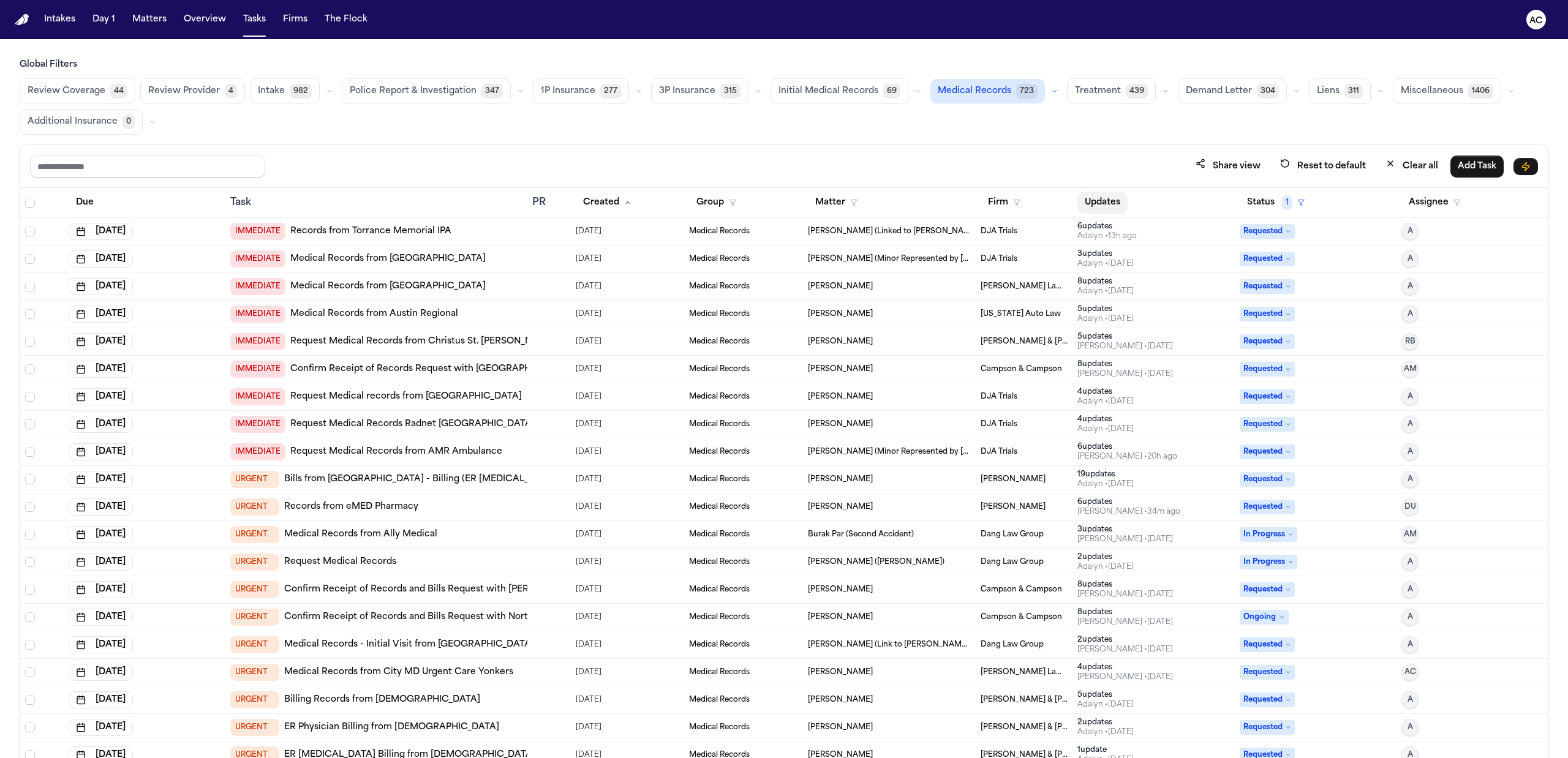
click at [1099, 198] on button "Updates" at bounding box center [1102, 203] width 50 height 22
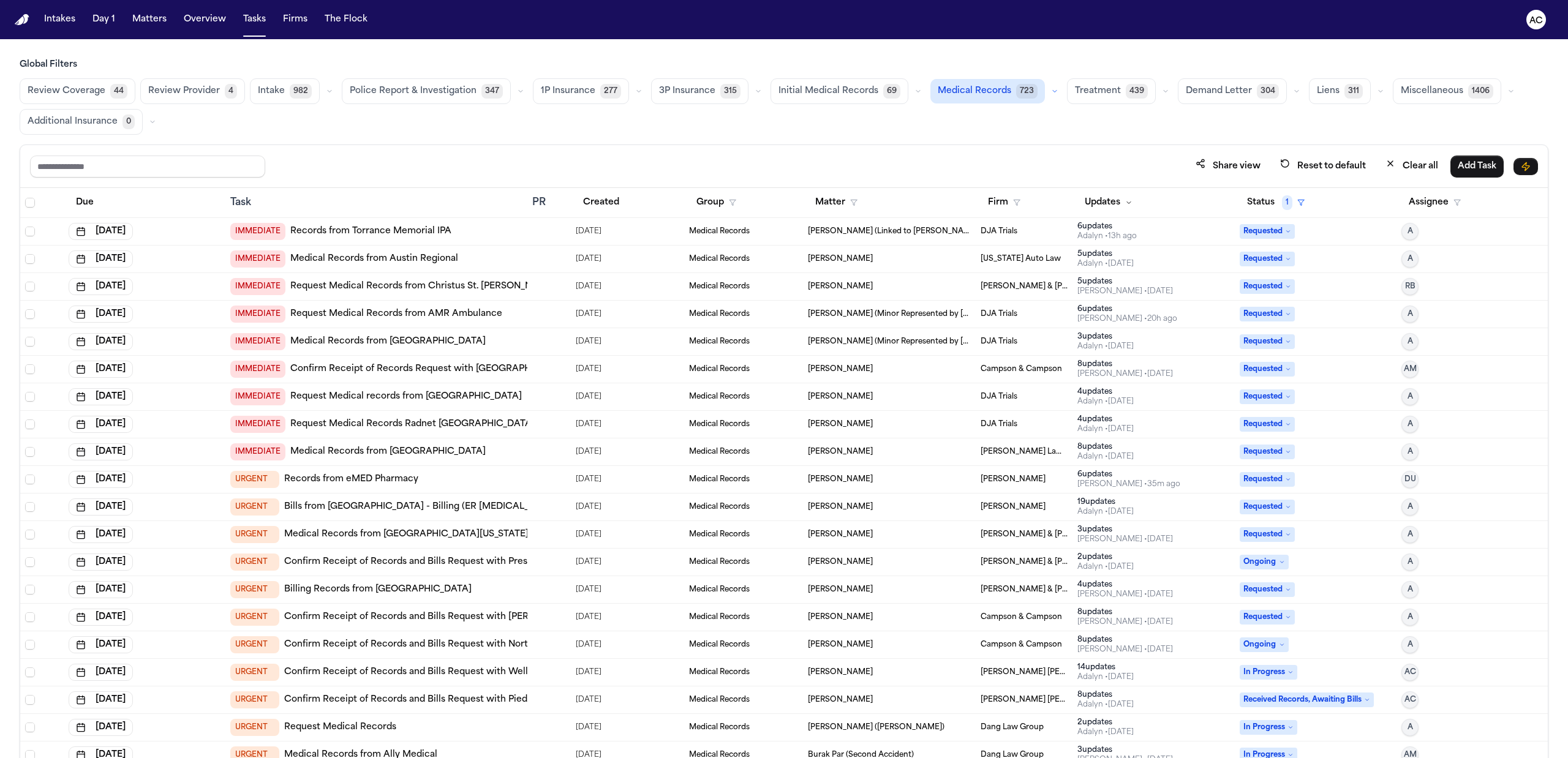
click at [456, 135] on div "Global Filters Review Coverage 44 Review Provider 4 Intake 982 Police Report & …" at bounding box center [784, 436] width 1529 height 753
click at [632, 159] on div "Share view Reset to default Clear all Add Task" at bounding box center [784, 167] width 1527 height 43
click at [440, 170] on div "Share view Reset to default Clear all Add Task" at bounding box center [783, 166] width 1507 height 23
click at [392, 236] on link "Records from Torrance Memorial IPA" at bounding box center [370, 232] width 161 height 13
click at [406, 316] on link "Request Medical Records from AMR Ambulance" at bounding box center [396, 315] width 212 height 13
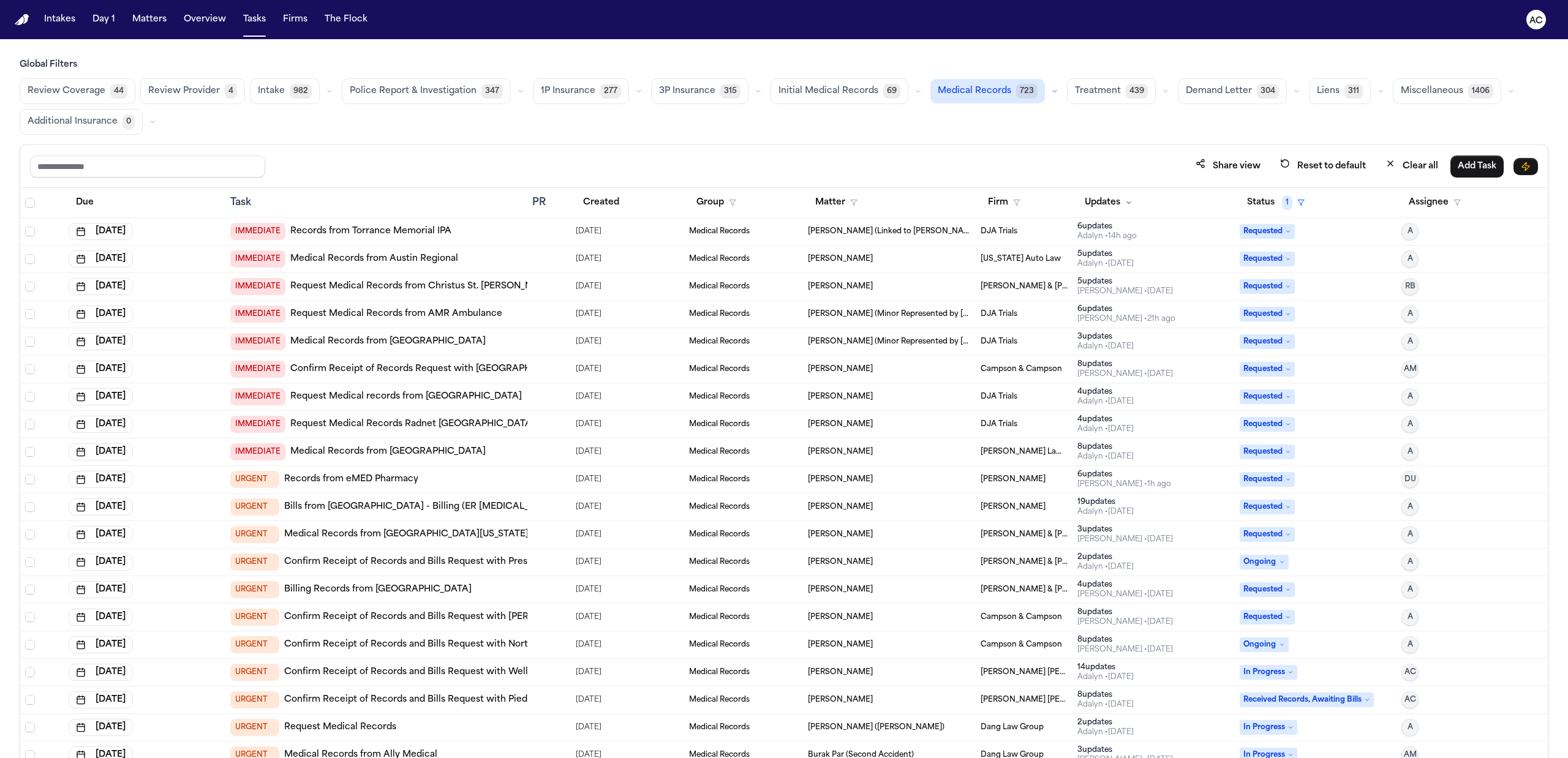
click at [399, 345] on link "Medical Records from Long Beach Memorial" at bounding box center [388, 342] width 195 height 13
click at [373, 430] on link "Request Medical Records Radnet Long beach" at bounding box center [412, 425] width 245 height 13
click at [451, 507] on link "Bills from [GEOGRAPHIC_DATA] - Billing (ER [MEDICAL_DATA])" at bounding box center [421, 507] width 275 height 13
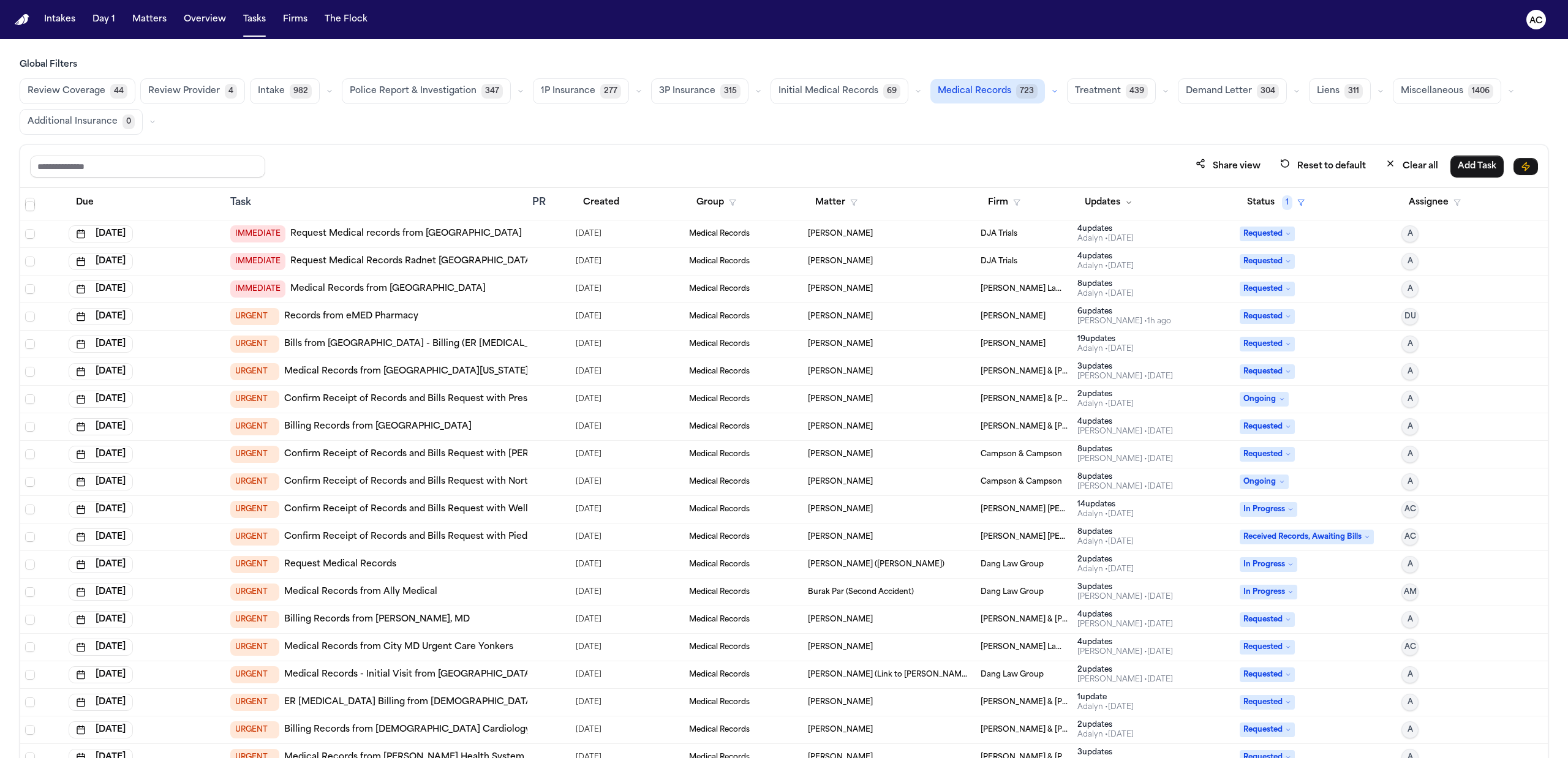
click at [493, 510] on link "Confirm Receipt of Records and Bills Request with Wellstar Cobb Medical Center" at bounding box center [500, 510] width 433 height 13
click at [417, 426] on link "Billing Records from Presbyterian Hospital" at bounding box center [377, 427] width 187 height 13
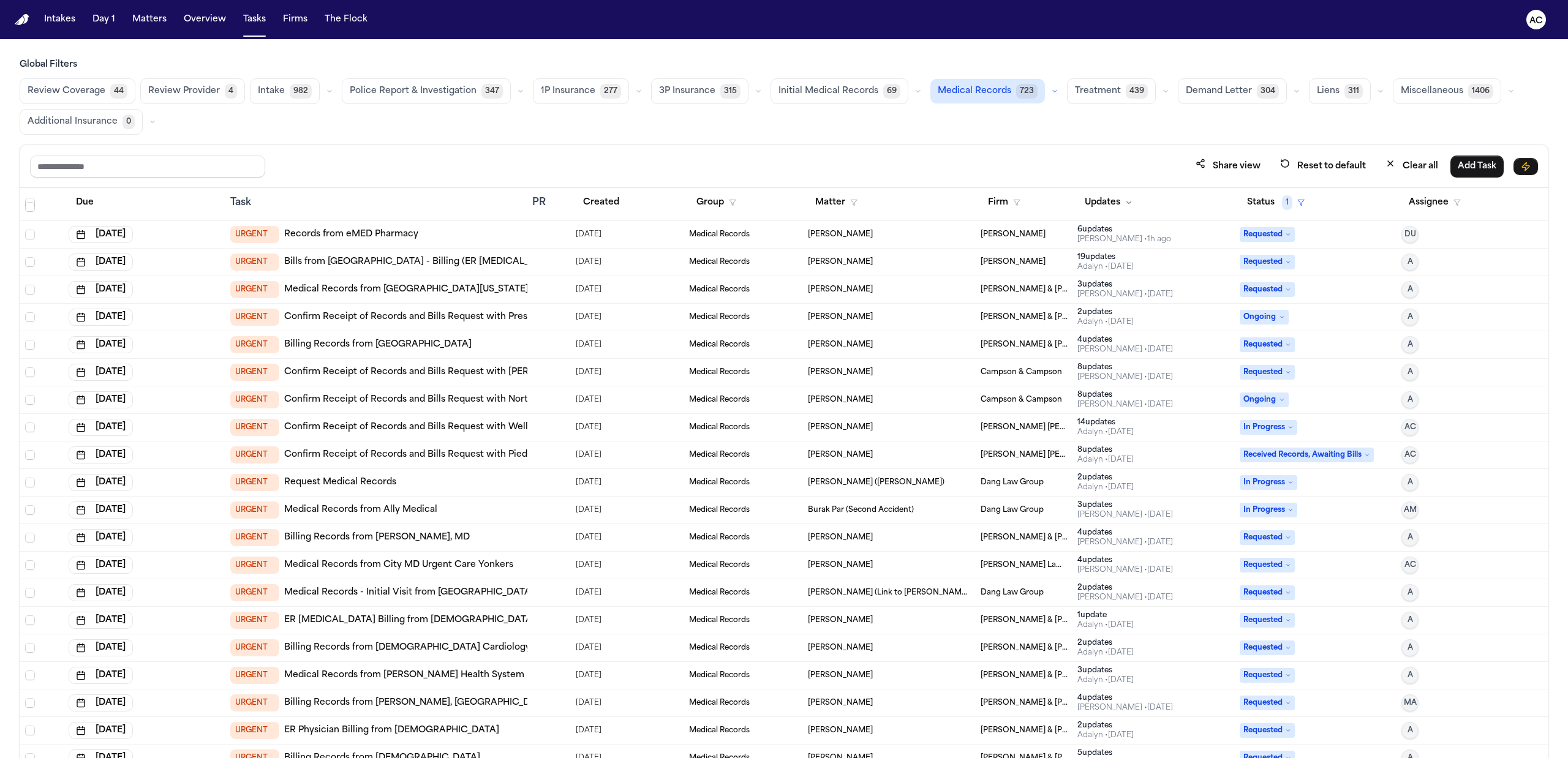
click at [453, 431] on link "Confirm Receipt of Records and Bills Request with Wellstar Cobb Medical Center" at bounding box center [500, 428] width 433 height 13
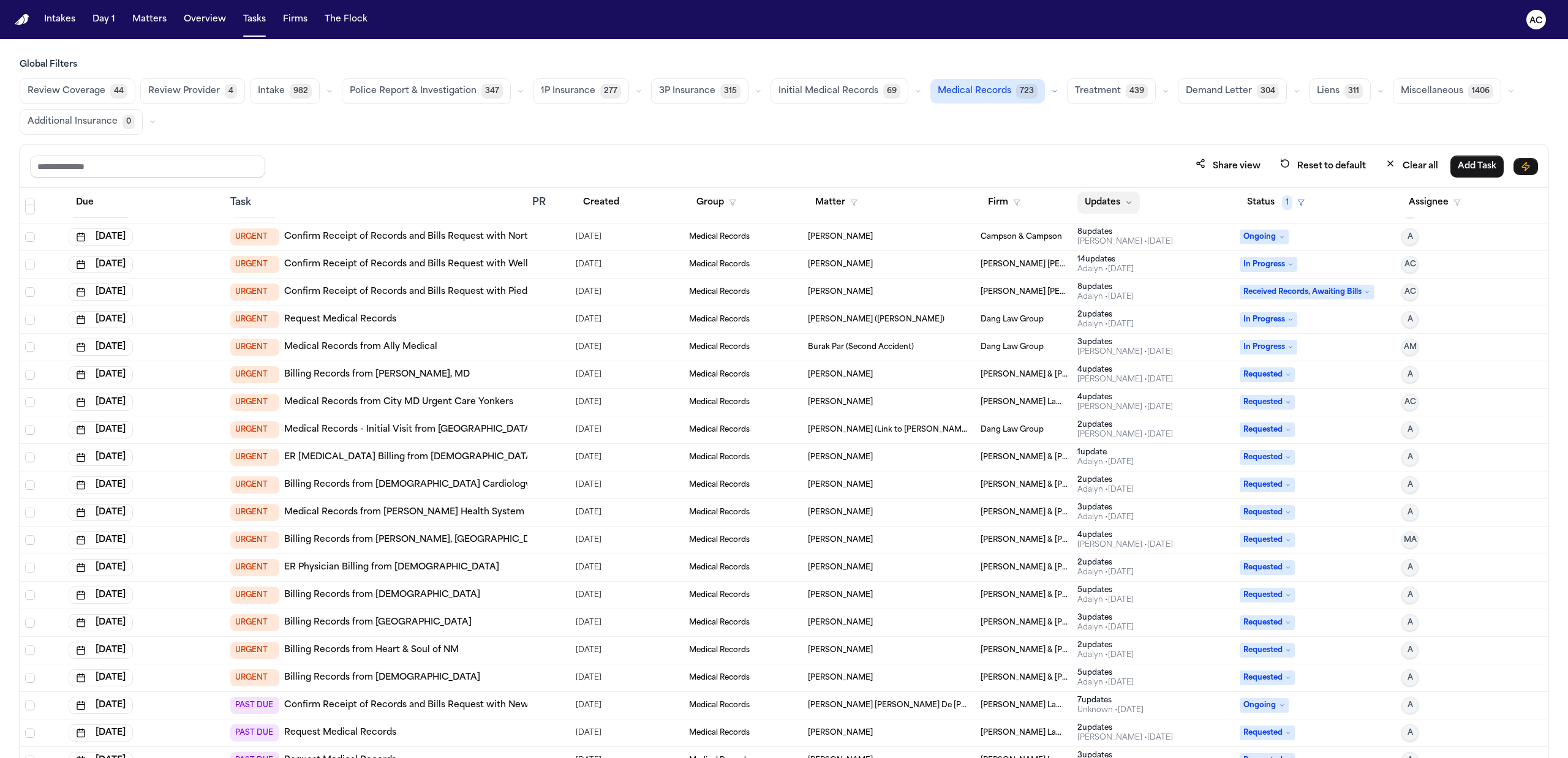
click at [1110, 202] on button "Updates" at bounding box center [1108, 203] width 62 height 22
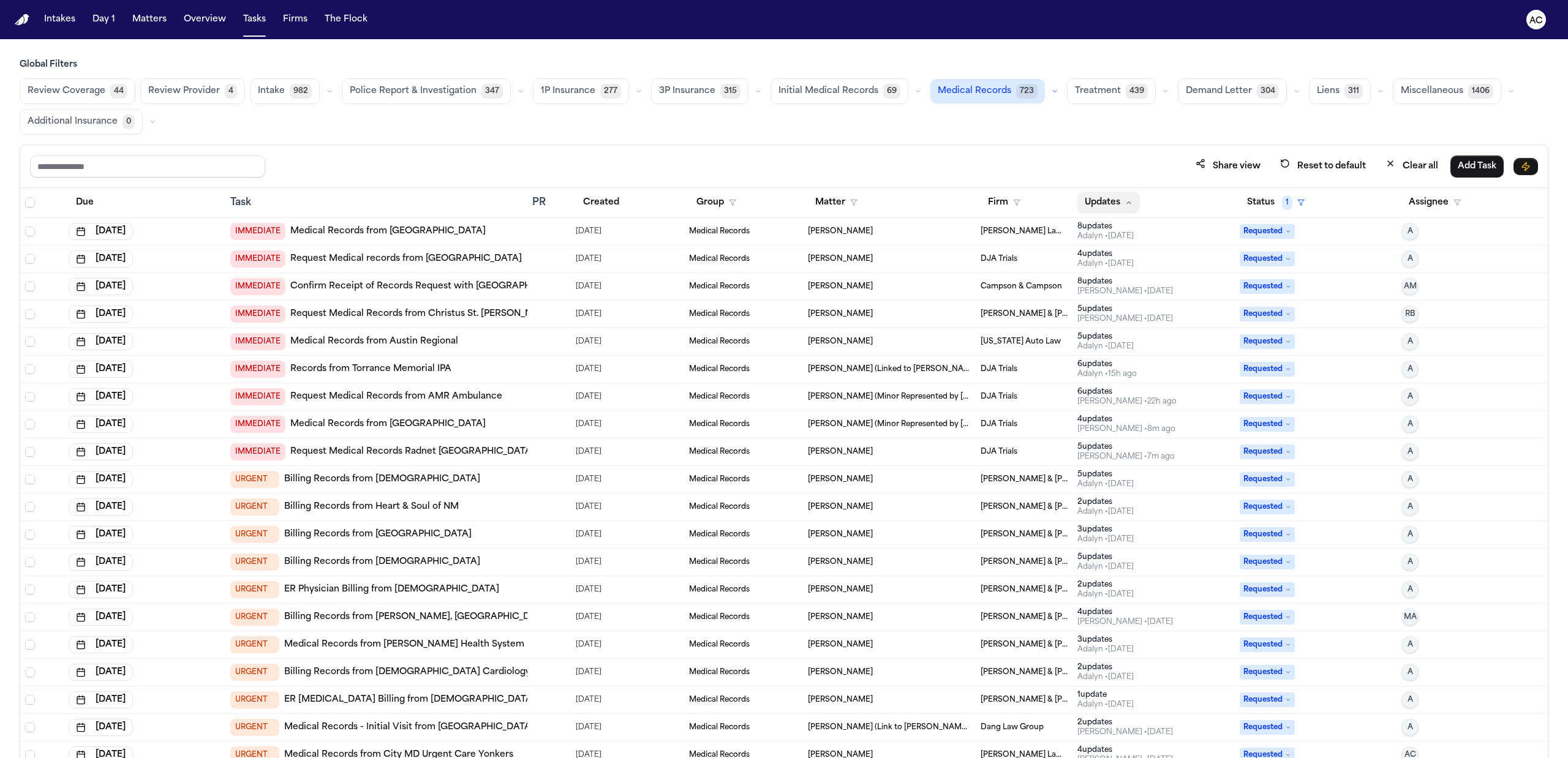
click at [1116, 212] on button "Updates" at bounding box center [1108, 203] width 62 height 22
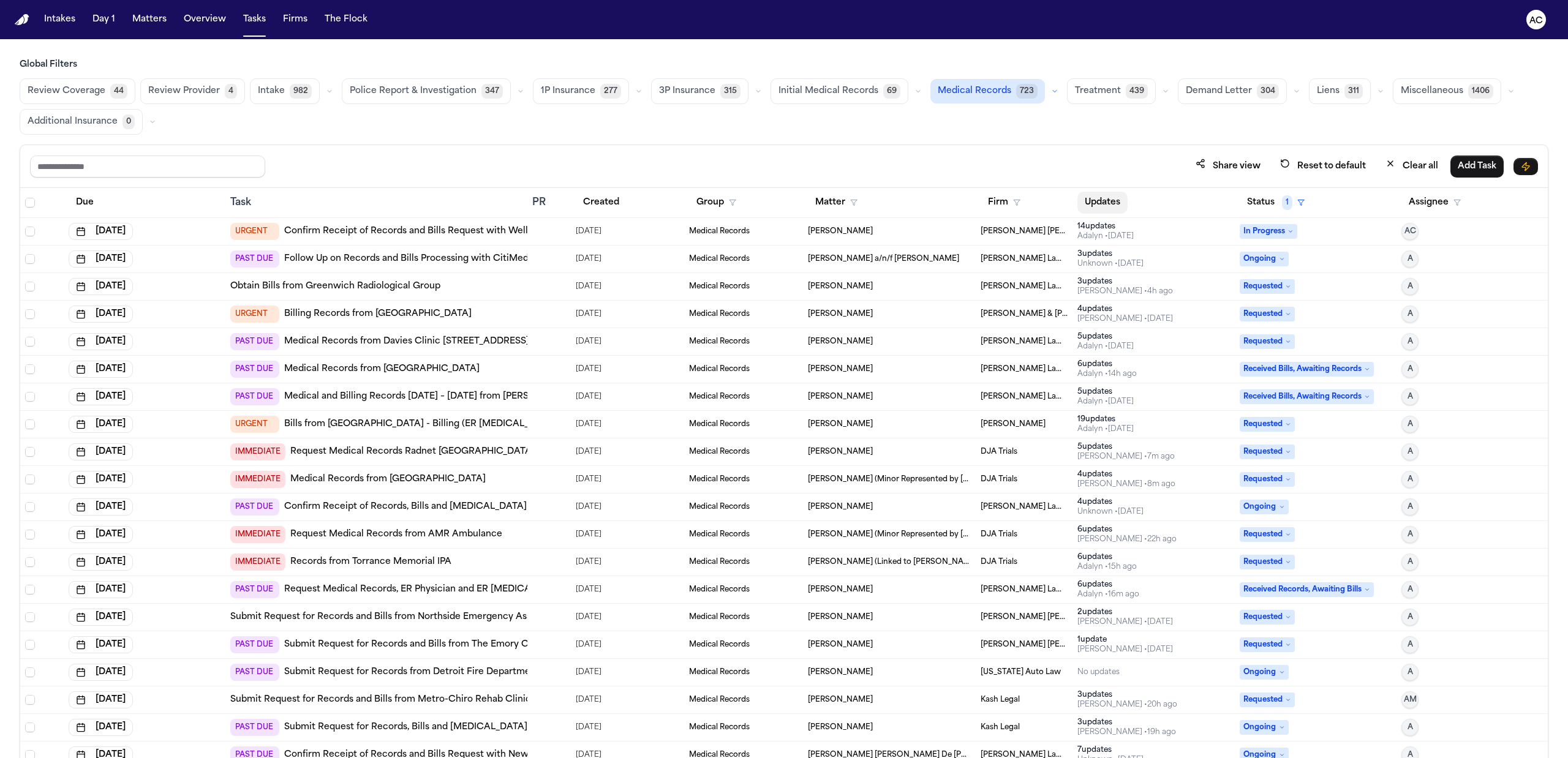
click at [1116, 212] on button "Updates" at bounding box center [1102, 203] width 50 height 22
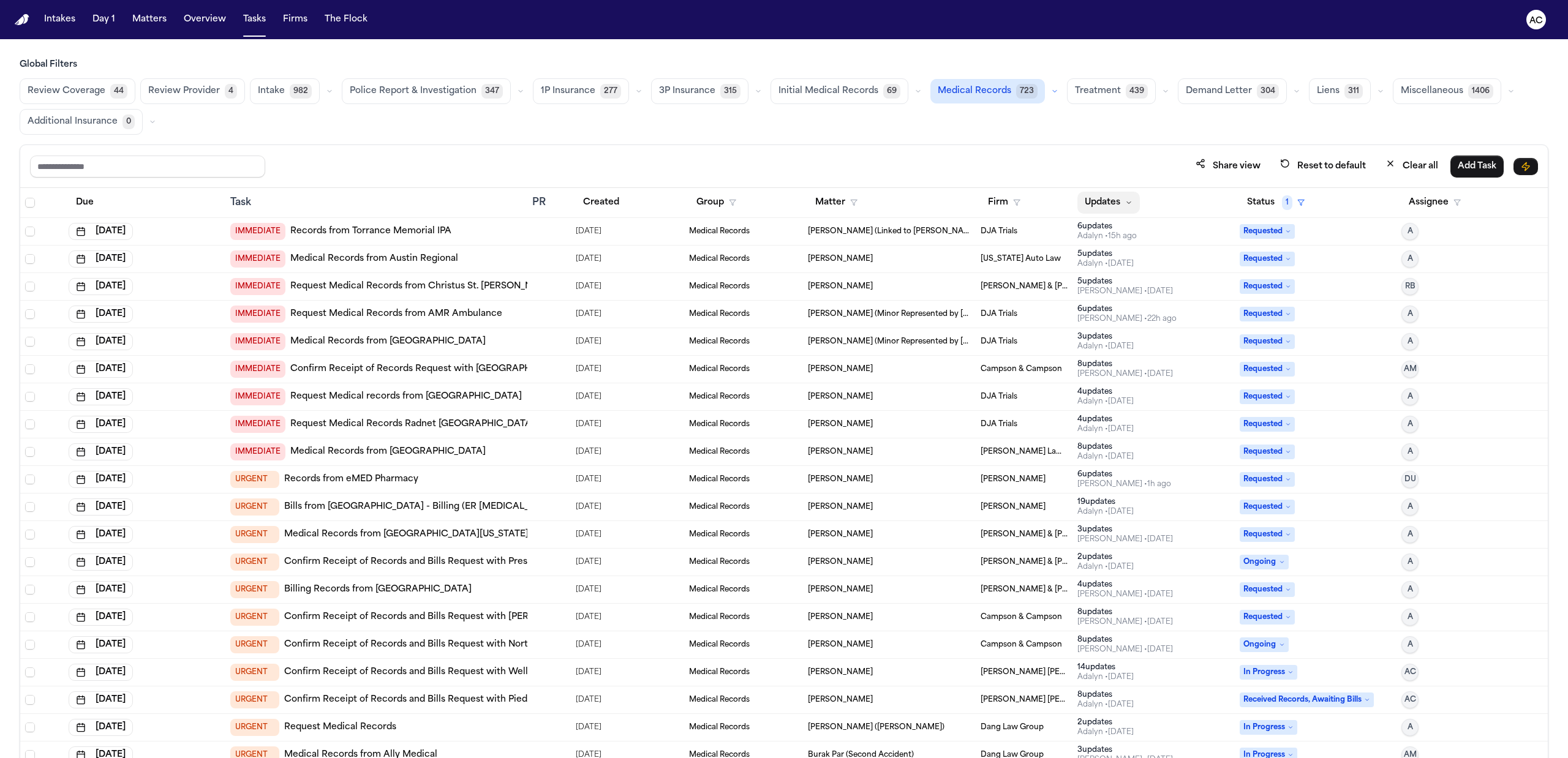
click at [1116, 212] on button "Updates" at bounding box center [1108, 203] width 62 height 22
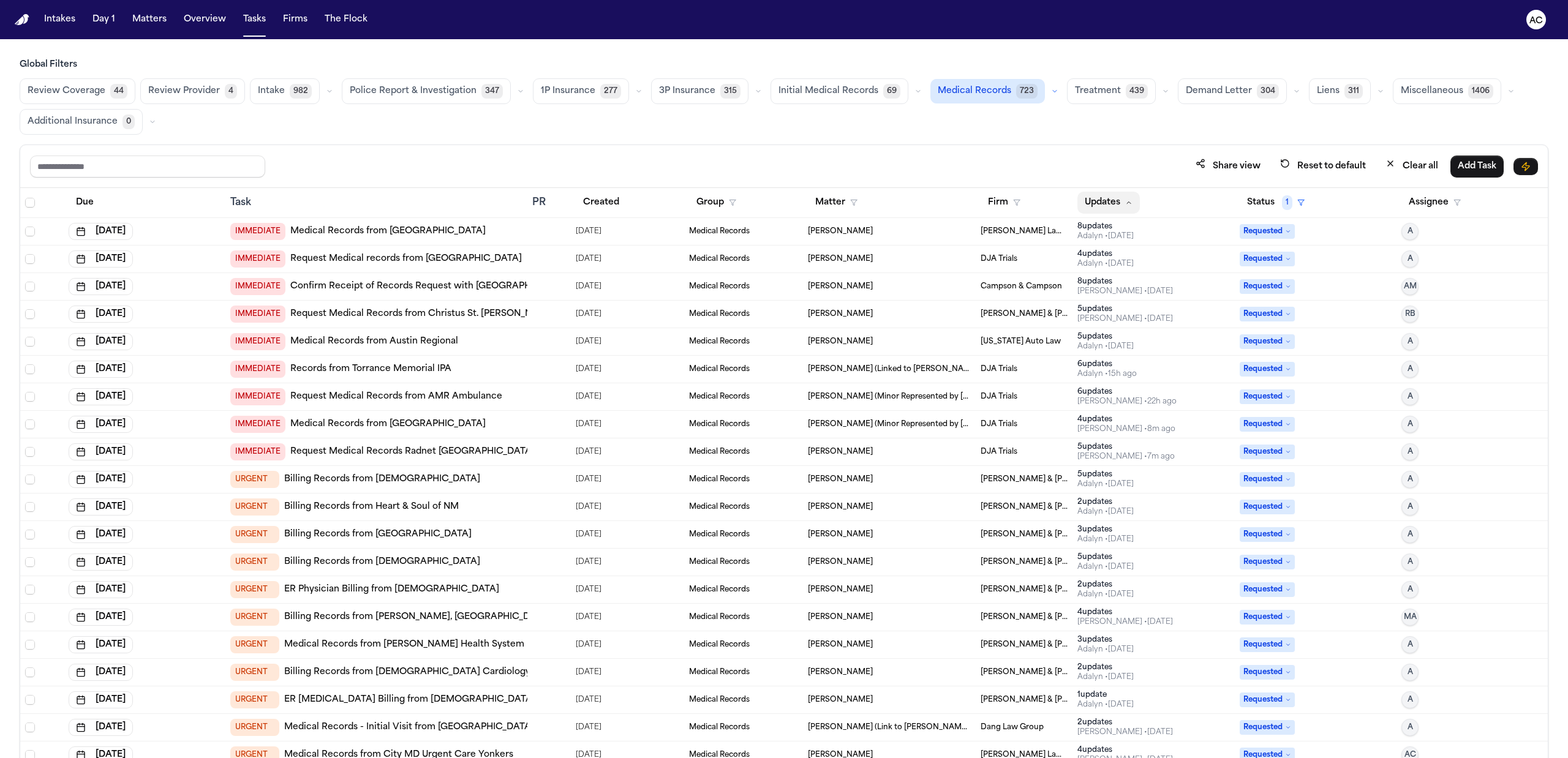
click at [1125, 206] on icon "button" at bounding box center [1128, 202] width 7 height 7
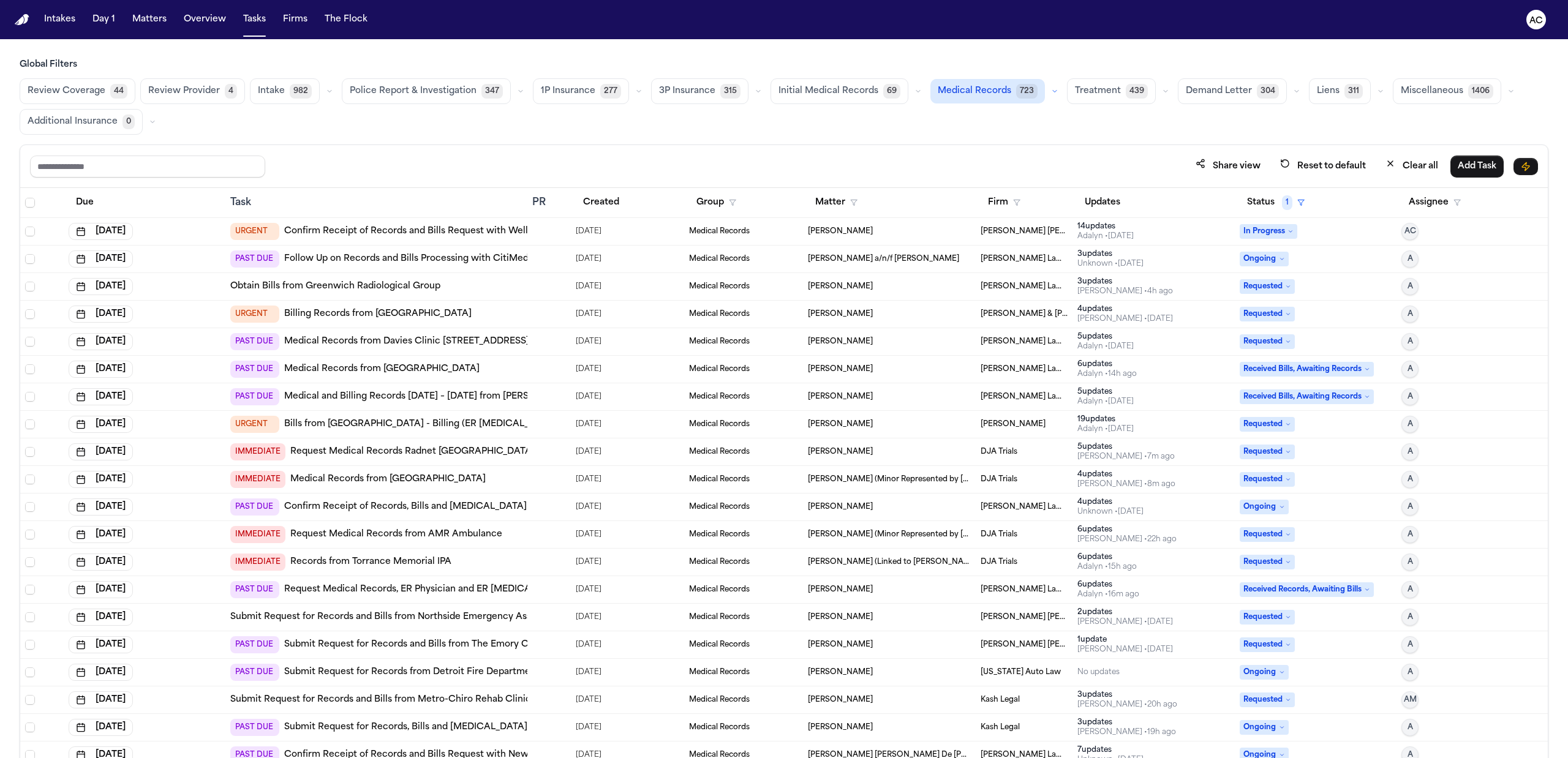
click at [437, 425] on link "Bills from [GEOGRAPHIC_DATA] - Billing (ER [MEDICAL_DATA])" at bounding box center [421, 425] width 275 height 13
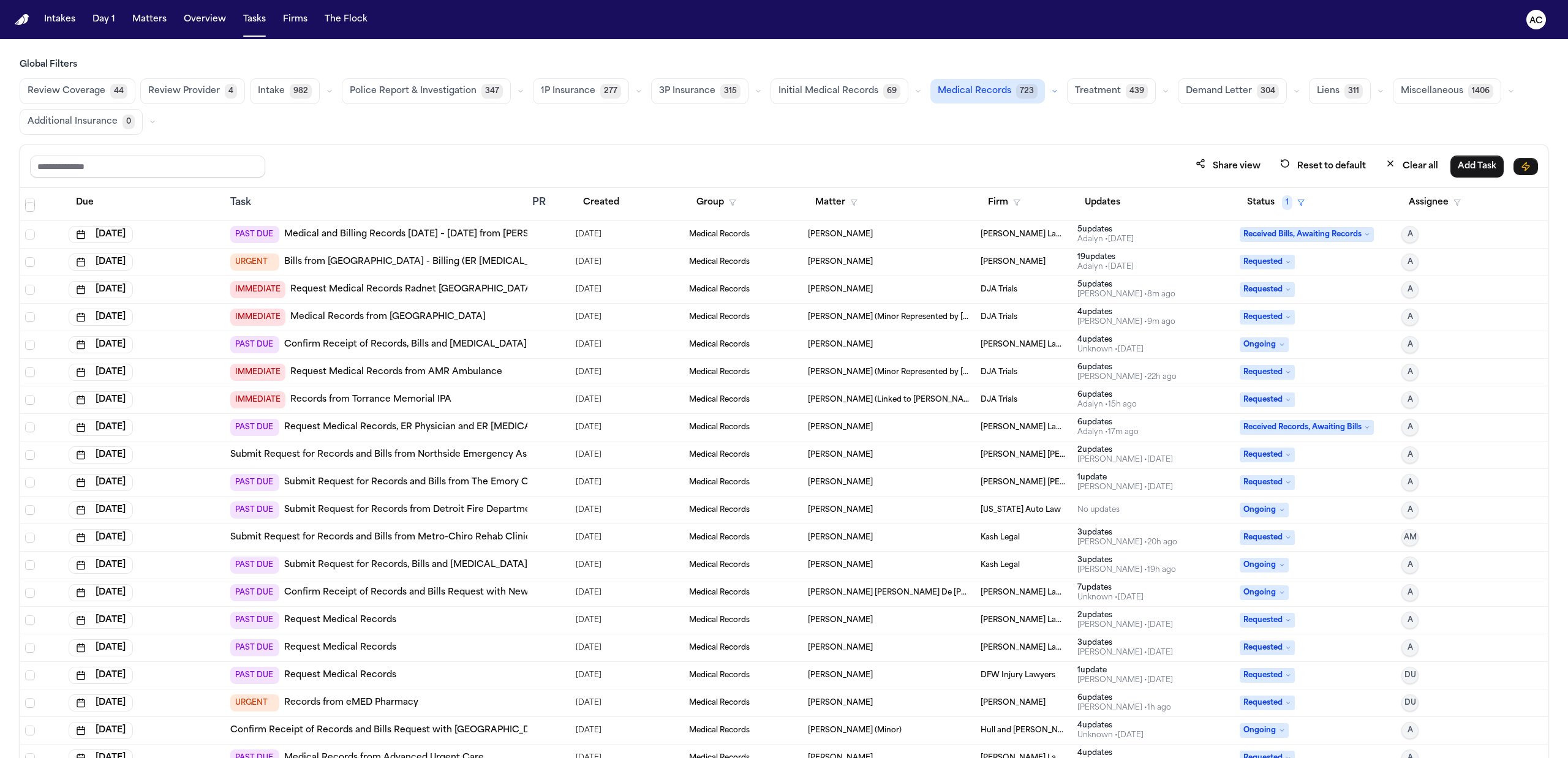
scroll to position [245, 0]
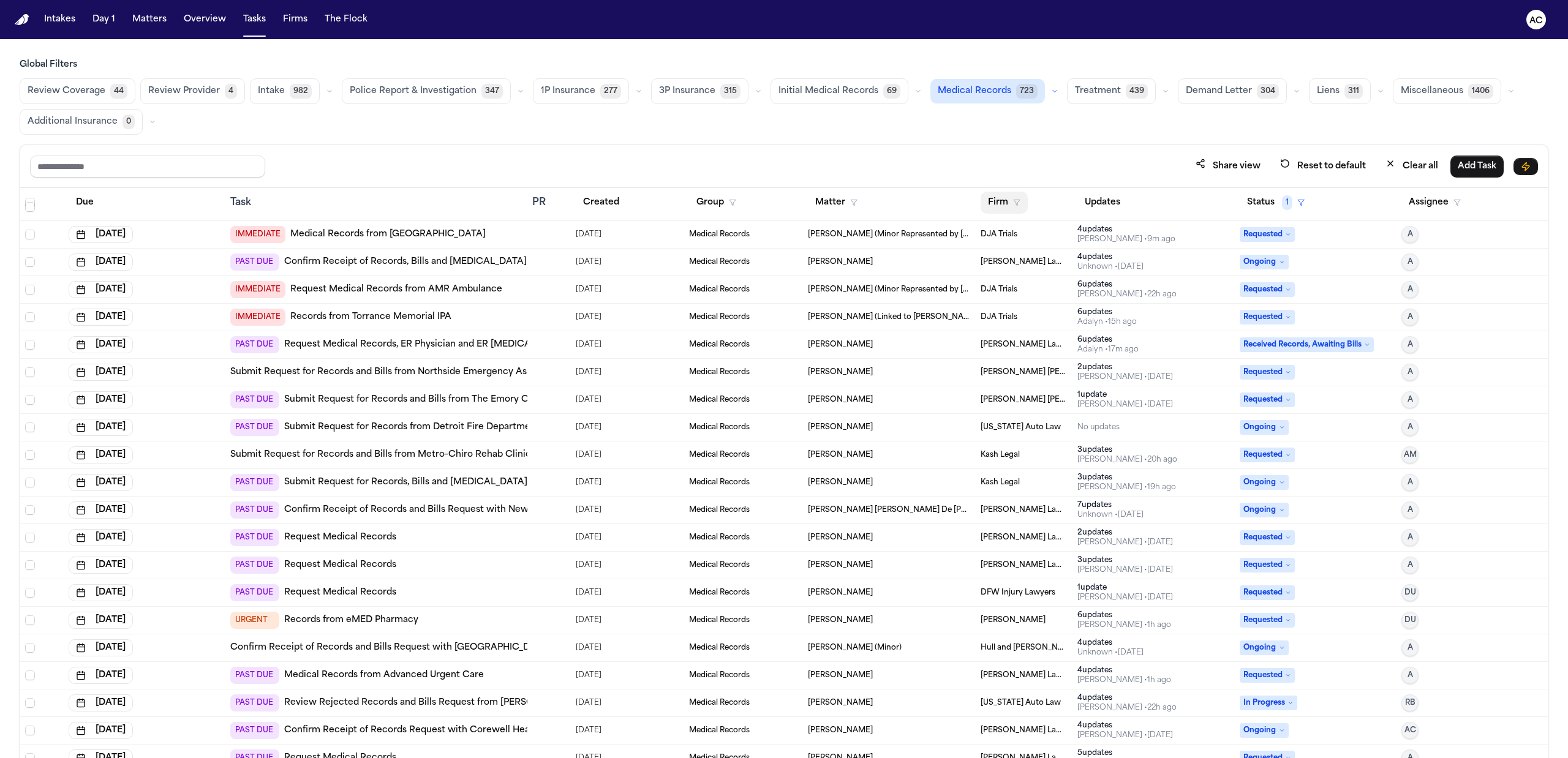
click at [998, 207] on button "Firm" at bounding box center [1004, 203] width 47 height 22
click at [1032, 331] on div "Martello Law Firm" at bounding box center [1063, 333] width 162 height 15
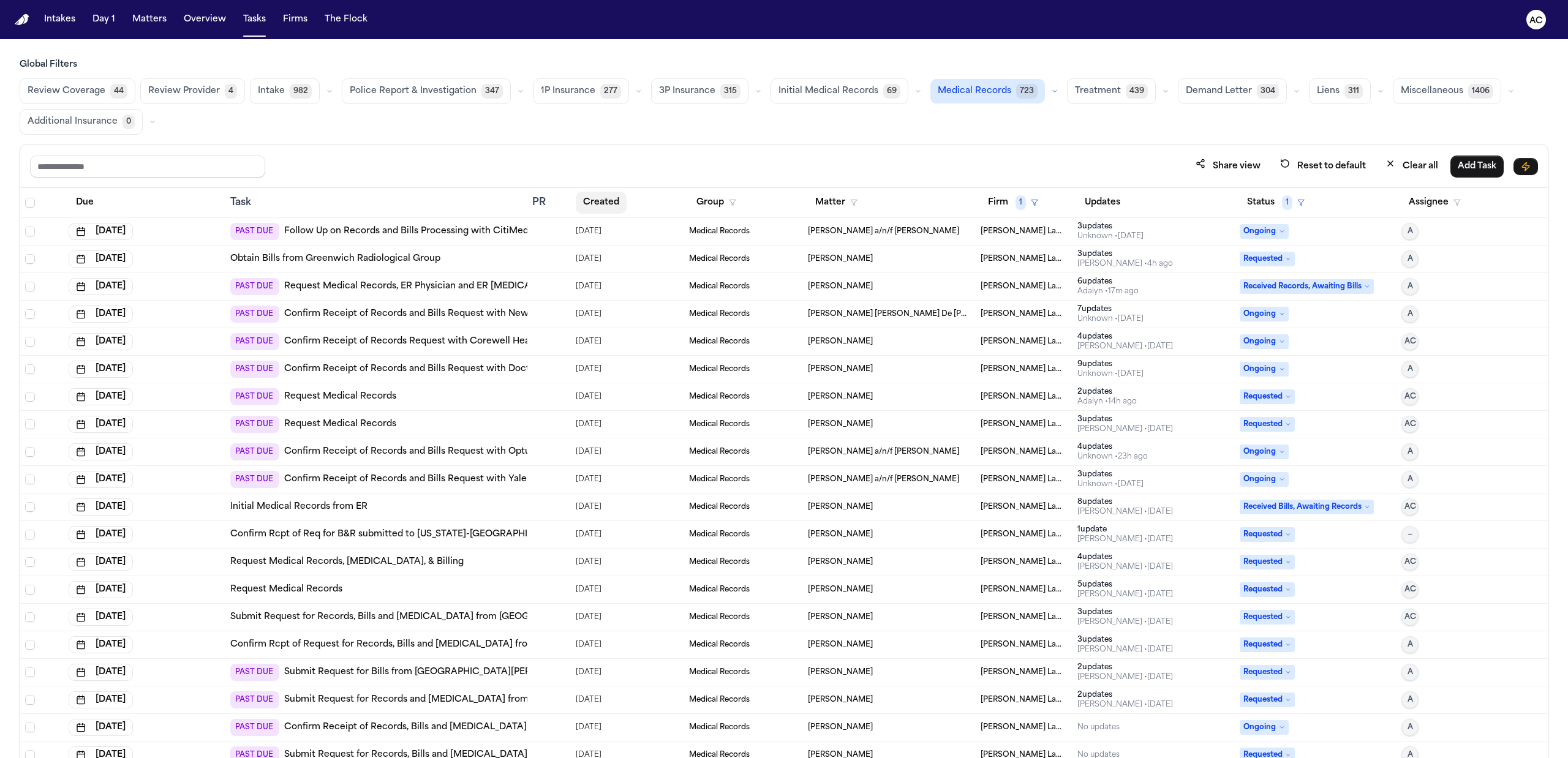
click at [615, 197] on button "Created" at bounding box center [601, 203] width 51 height 22
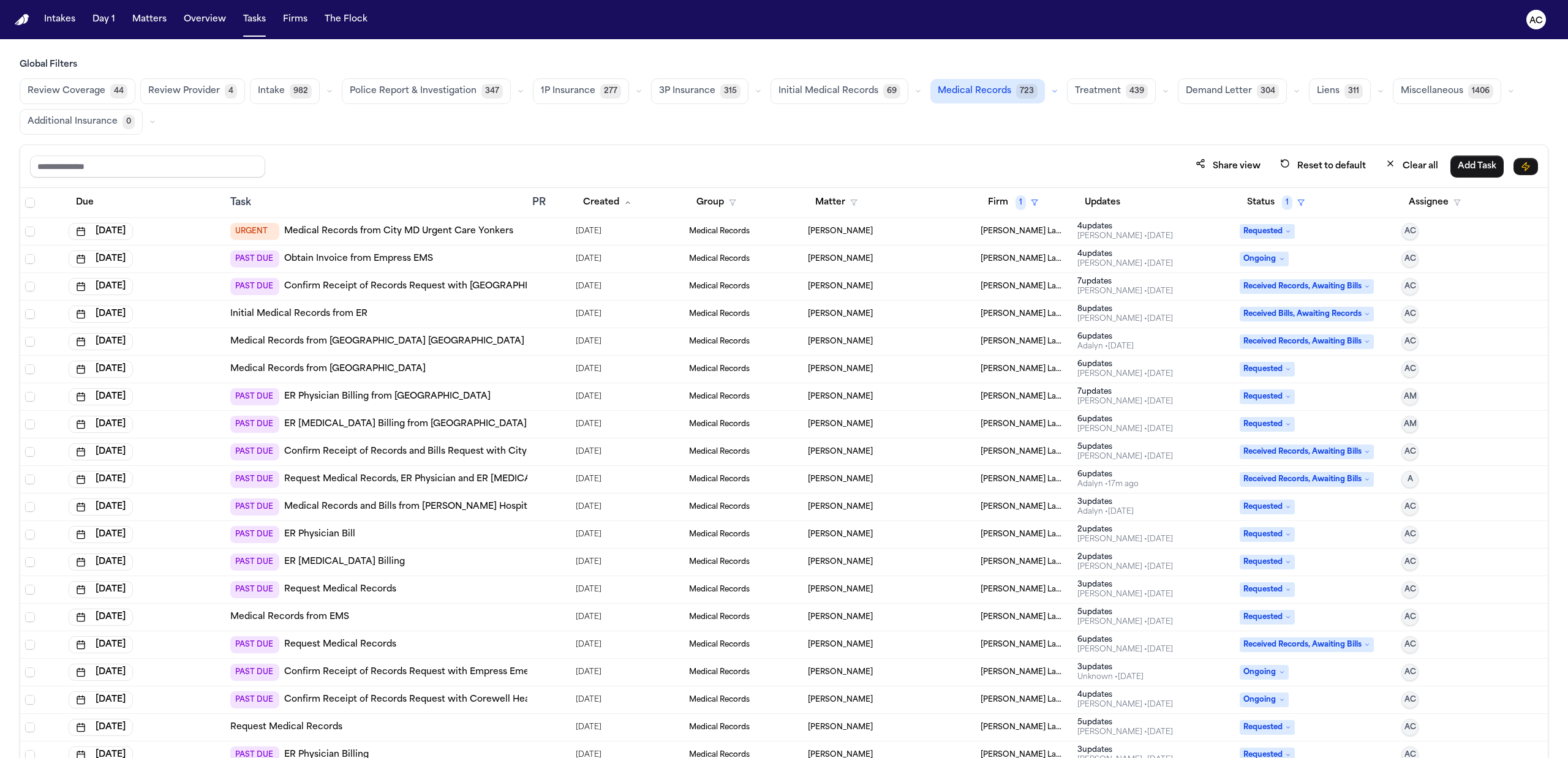
click at [466, 228] on link "Medical Records from City MD Urgent Care Yonkers" at bounding box center [398, 232] width 229 height 13
click at [1090, 258] on div "4 update s" at bounding box center [1124, 254] width 95 height 9
click at [361, 261] on link "Obtain Invoice from Empress EMS" at bounding box center [358, 259] width 149 height 13
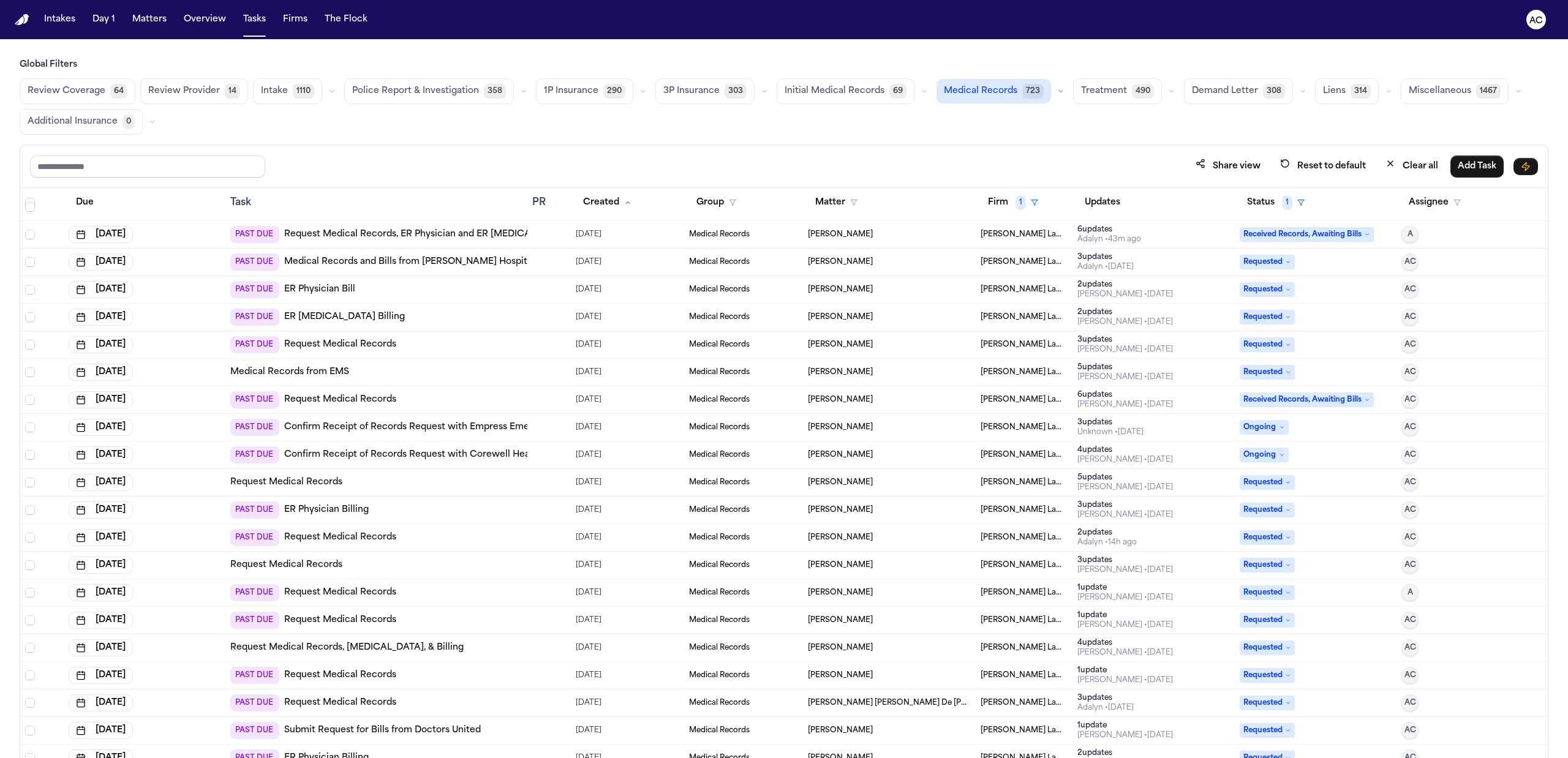
scroll to position [163, 0]
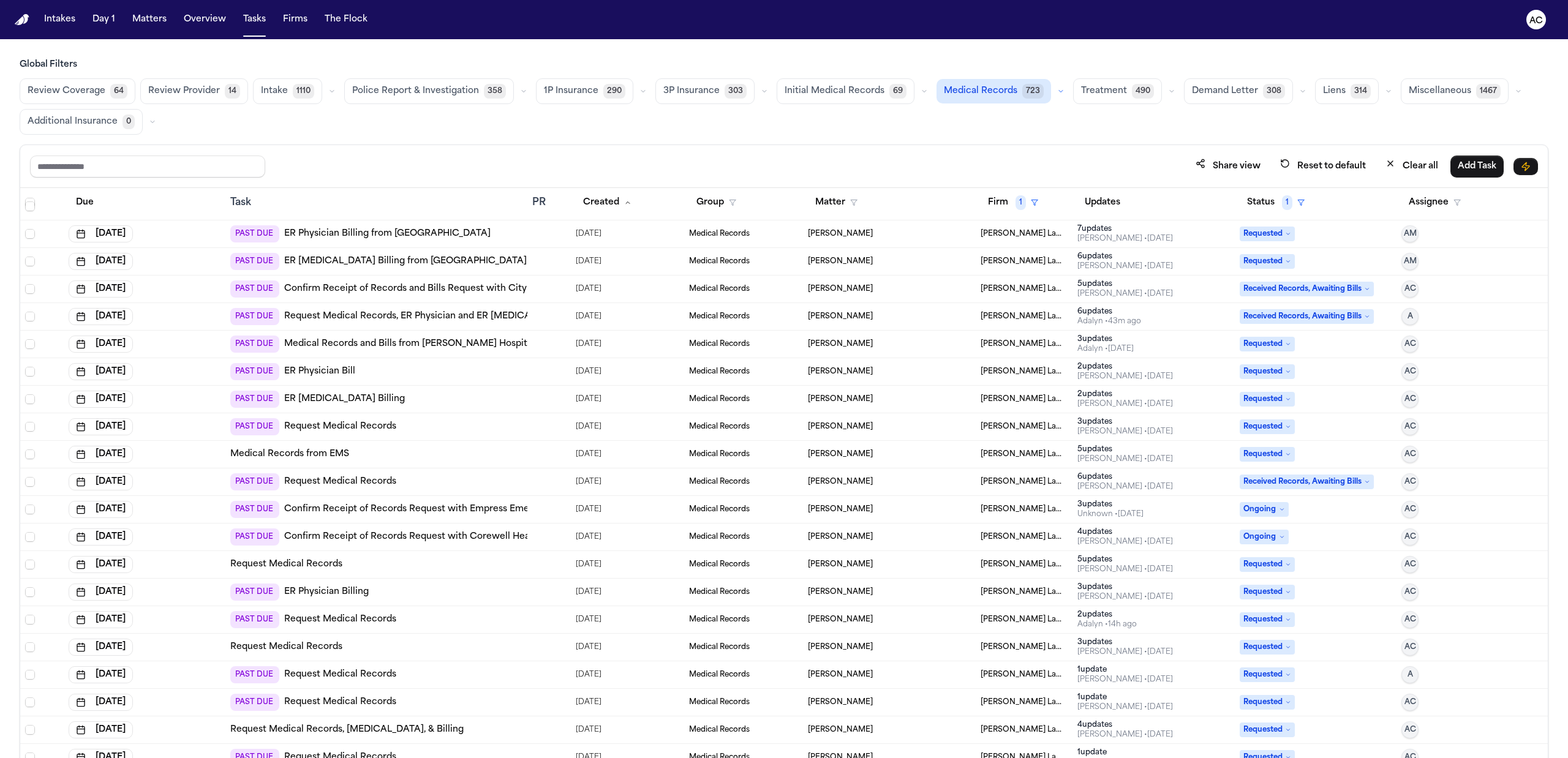
click at [455, 513] on link "Confirm Receipt of Records Request with Empress Emergency Medical Services (Emp…" at bounding box center [494, 510] width 421 height 13
click at [331, 595] on link "ER Physician Billing" at bounding box center [326, 592] width 84 height 13
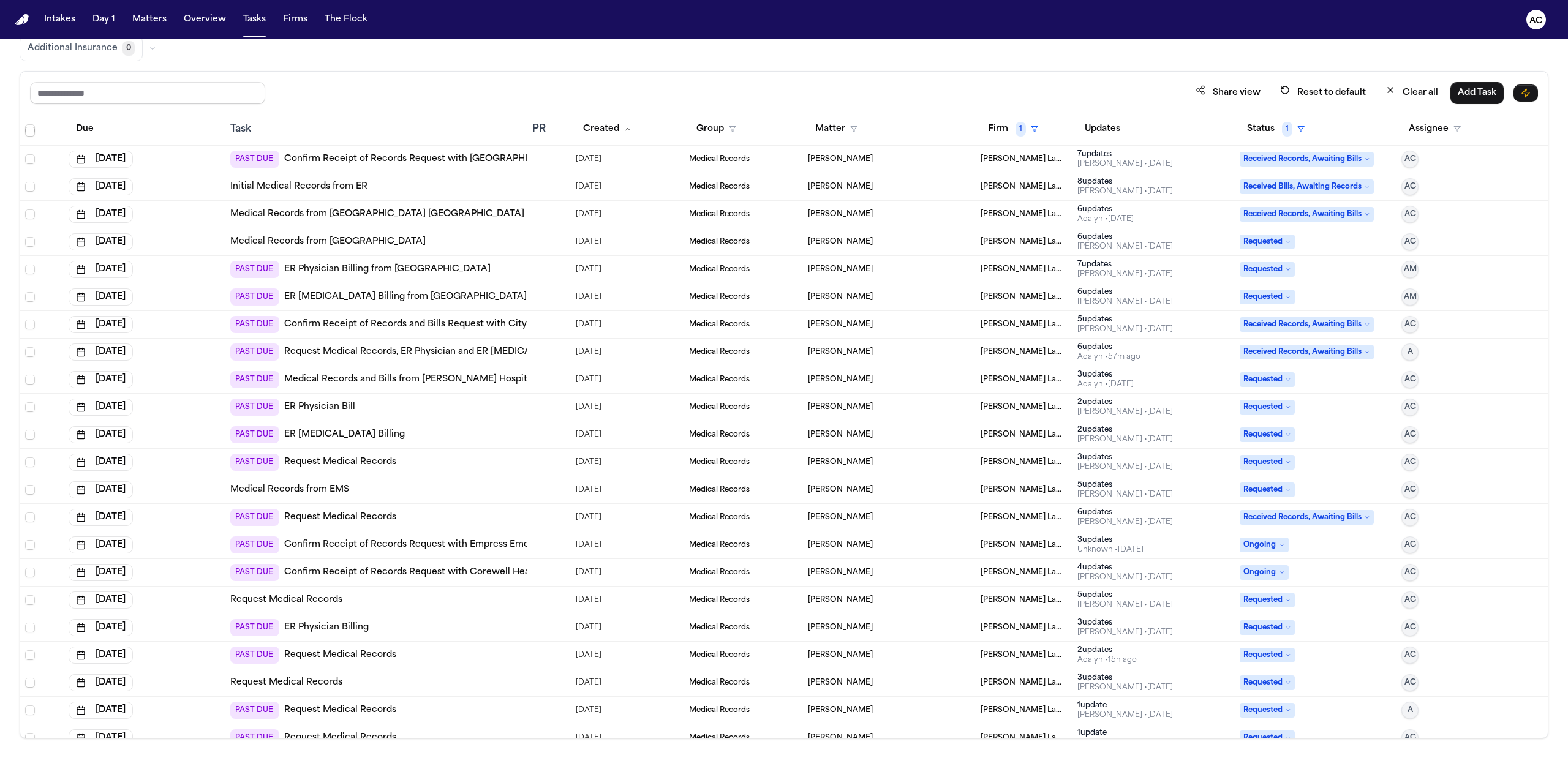
scroll to position [0, 0]
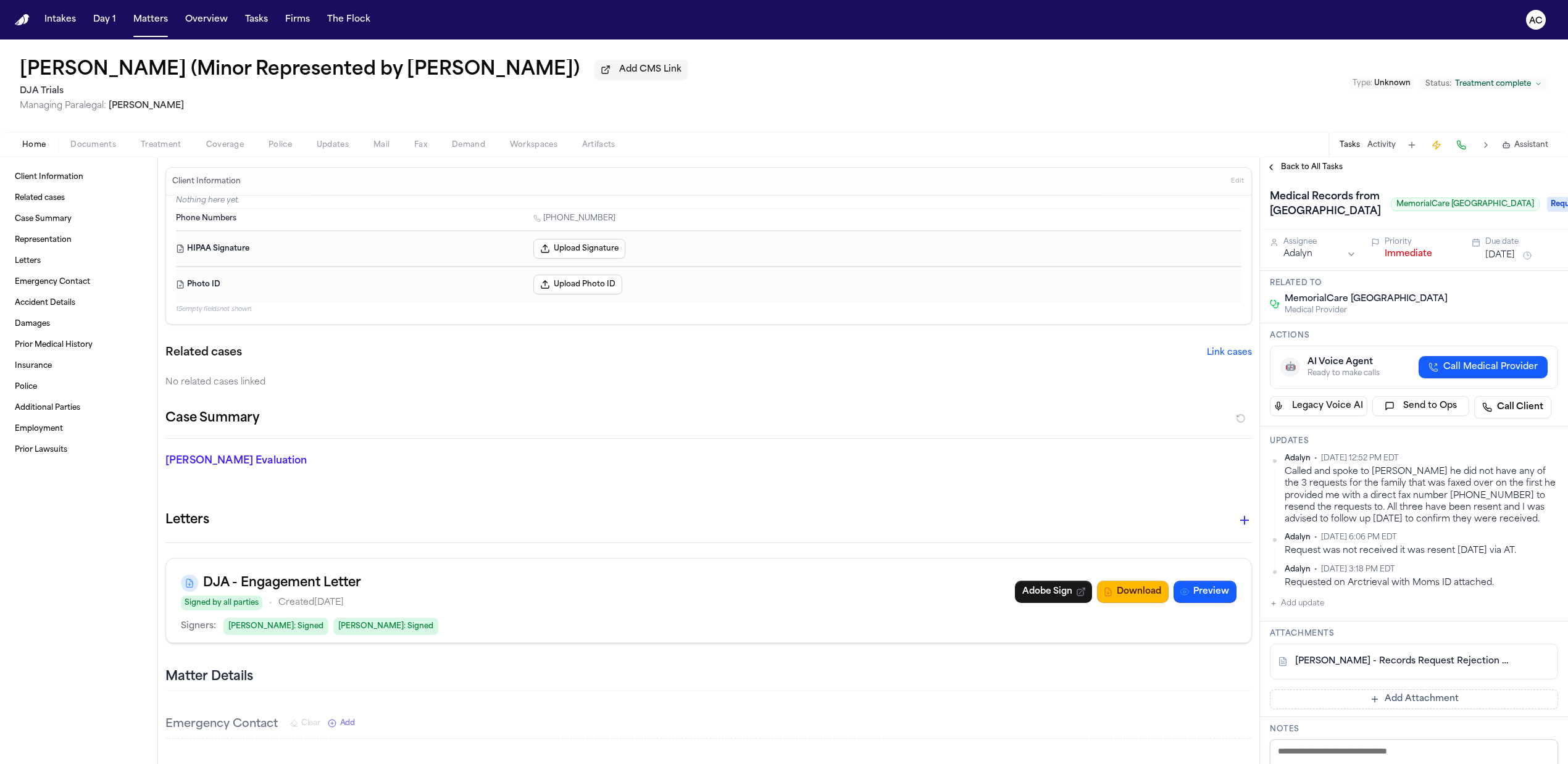
click at [155, 138] on button "Treatment" at bounding box center [161, 145] width 66 height 15
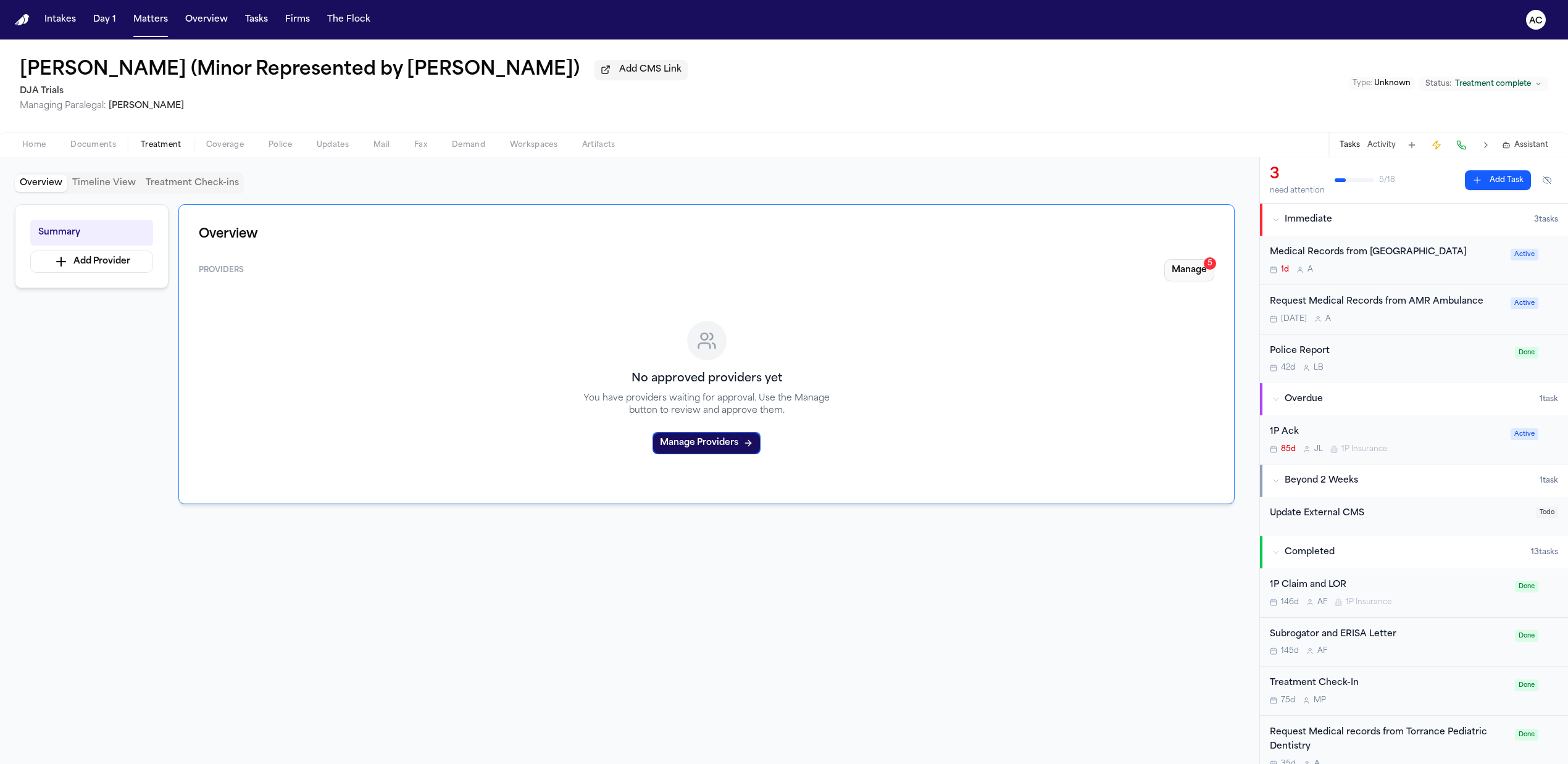
click at [1195, 268] on button "Manage 5" at bounding box center [1189, 270] width 50 height 22
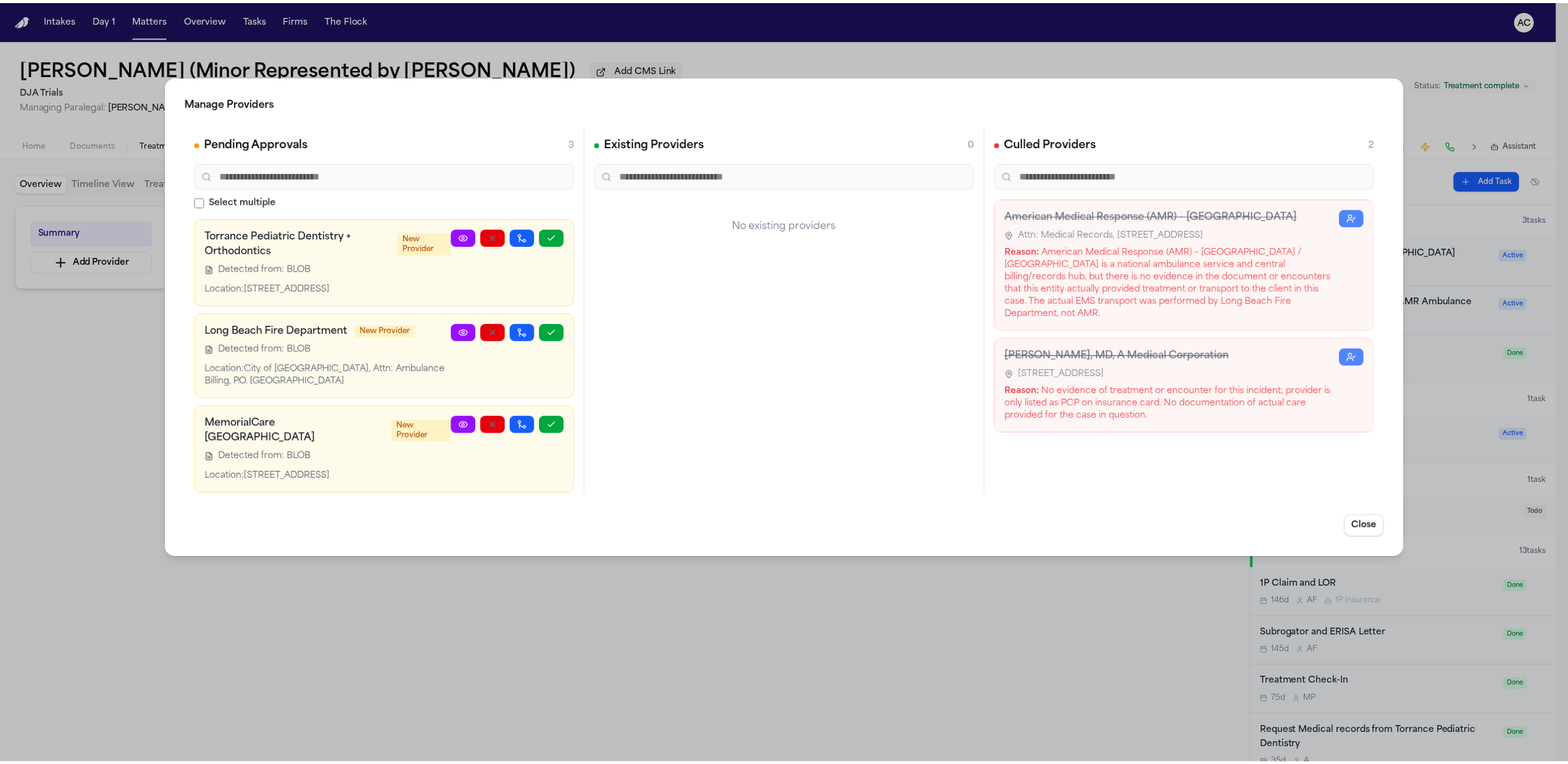
scroll to position [10, 0]
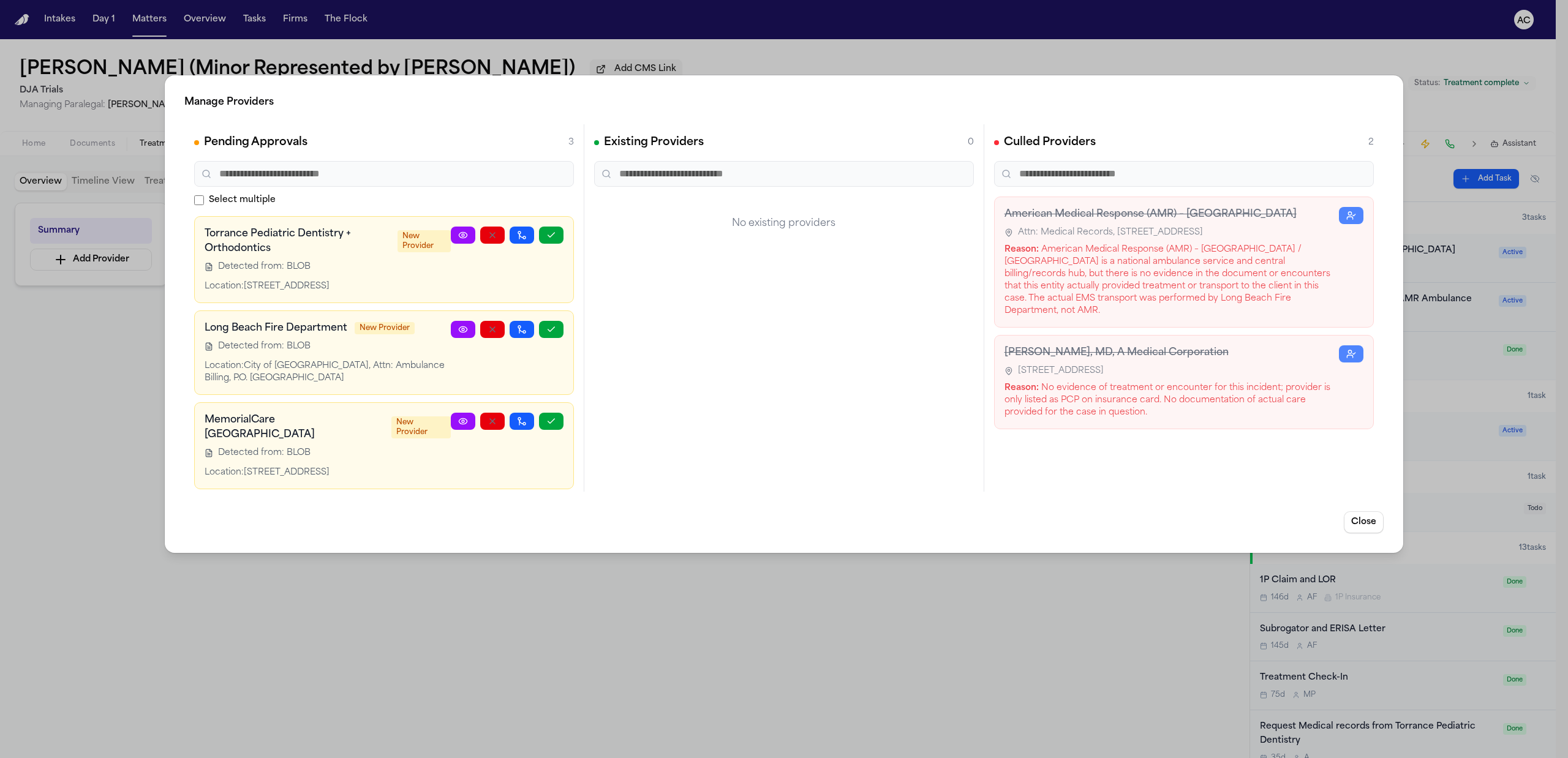
click at [458, 424] on icon at bounding box center [462, 421] width 8 height 6
drag, startPoint x: 525, startPoint y: 665, endPoint x: 263, endPoint y: 454, distance: 336.4
click at [522, 665] on div "Manage Providers Pending Approvals 3 Select multiple Torrance Pediatric Dentist…" at bounding box center [784, 379] width 1568 height 758
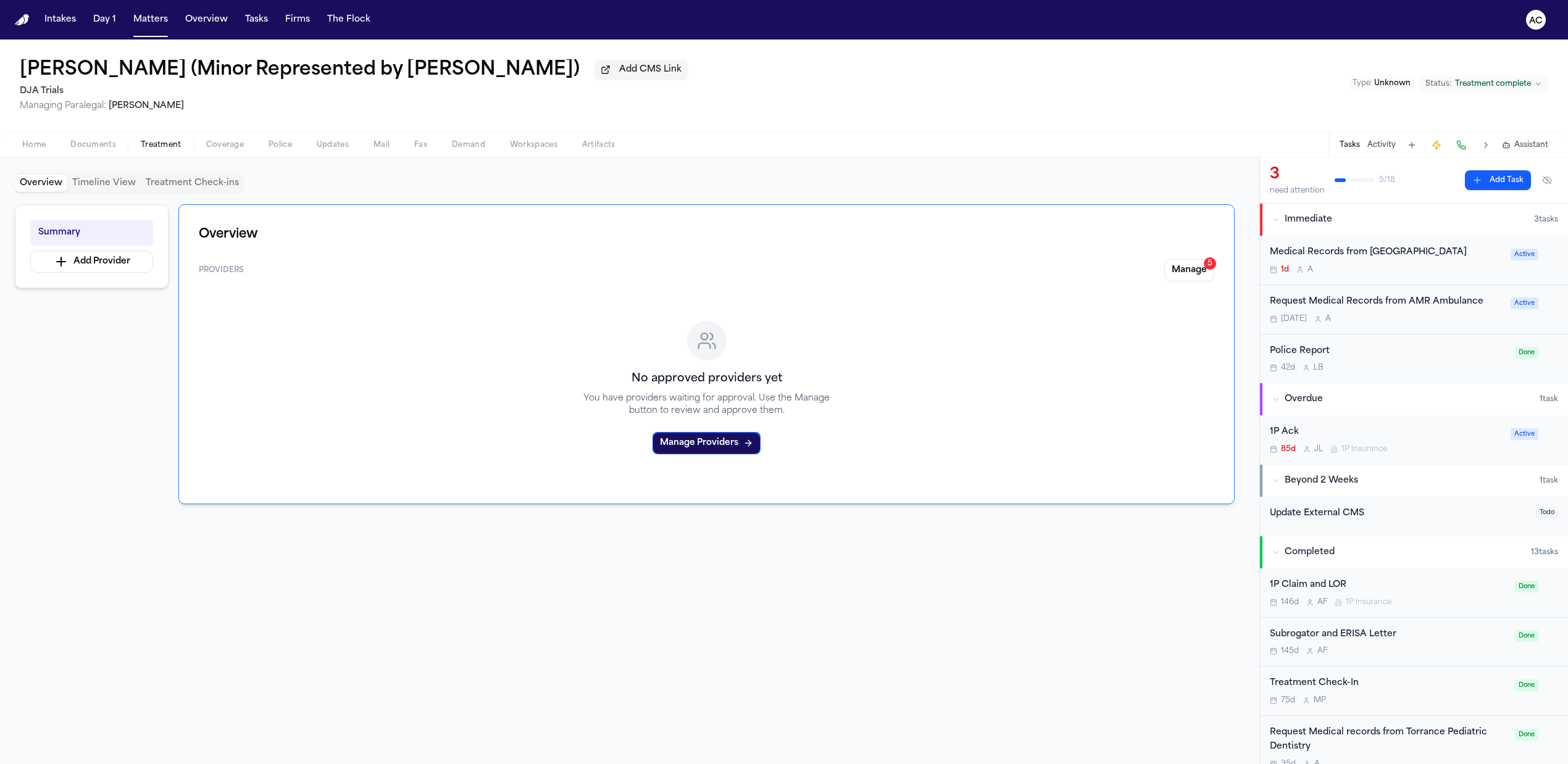
click at [29, 141] on span "Home" at bounding box center [34, 145] width 24 height 10
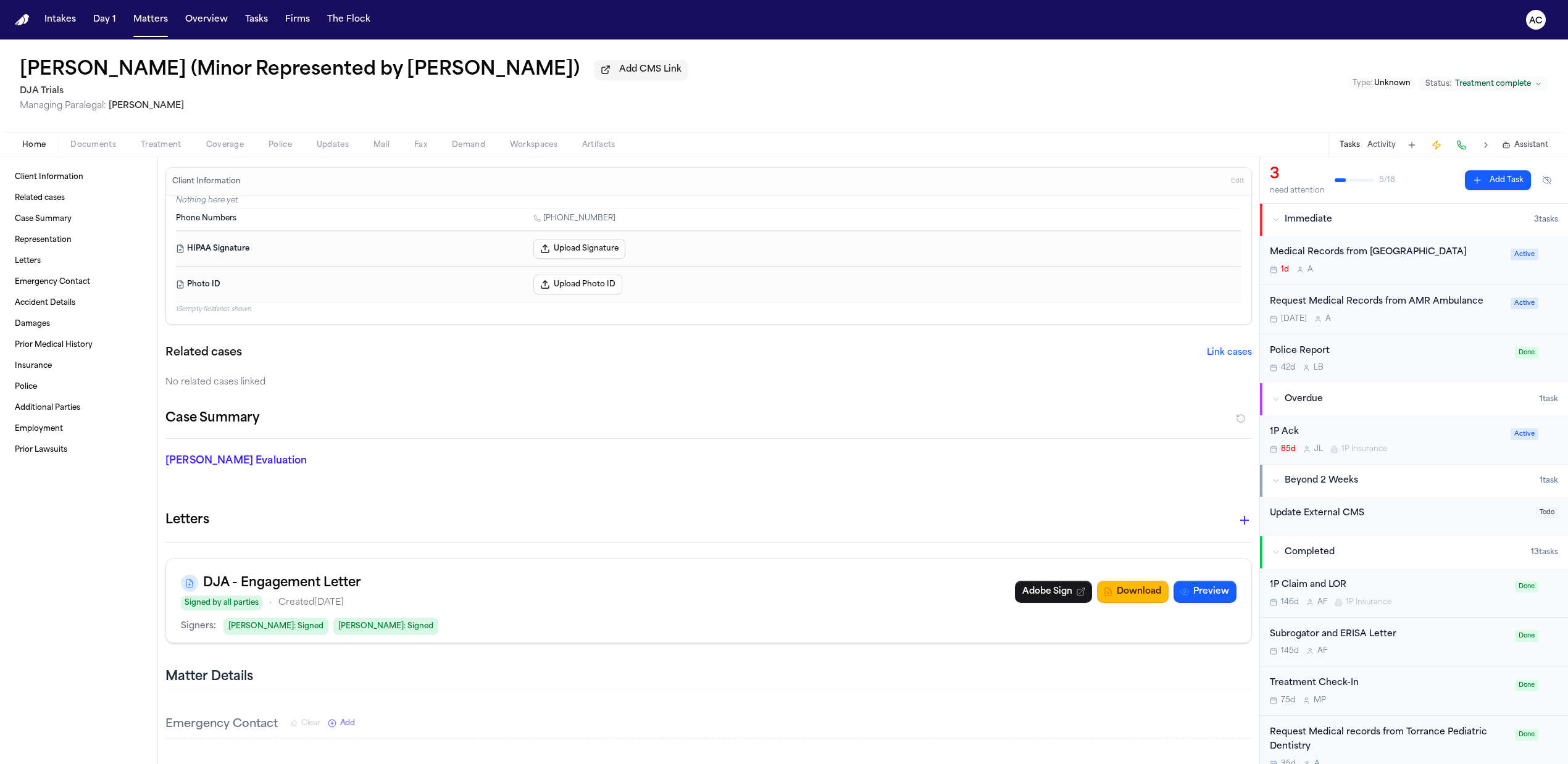
click at [93, 140] on span "Documents" at bounding box center [94, 145] width 46 height 10
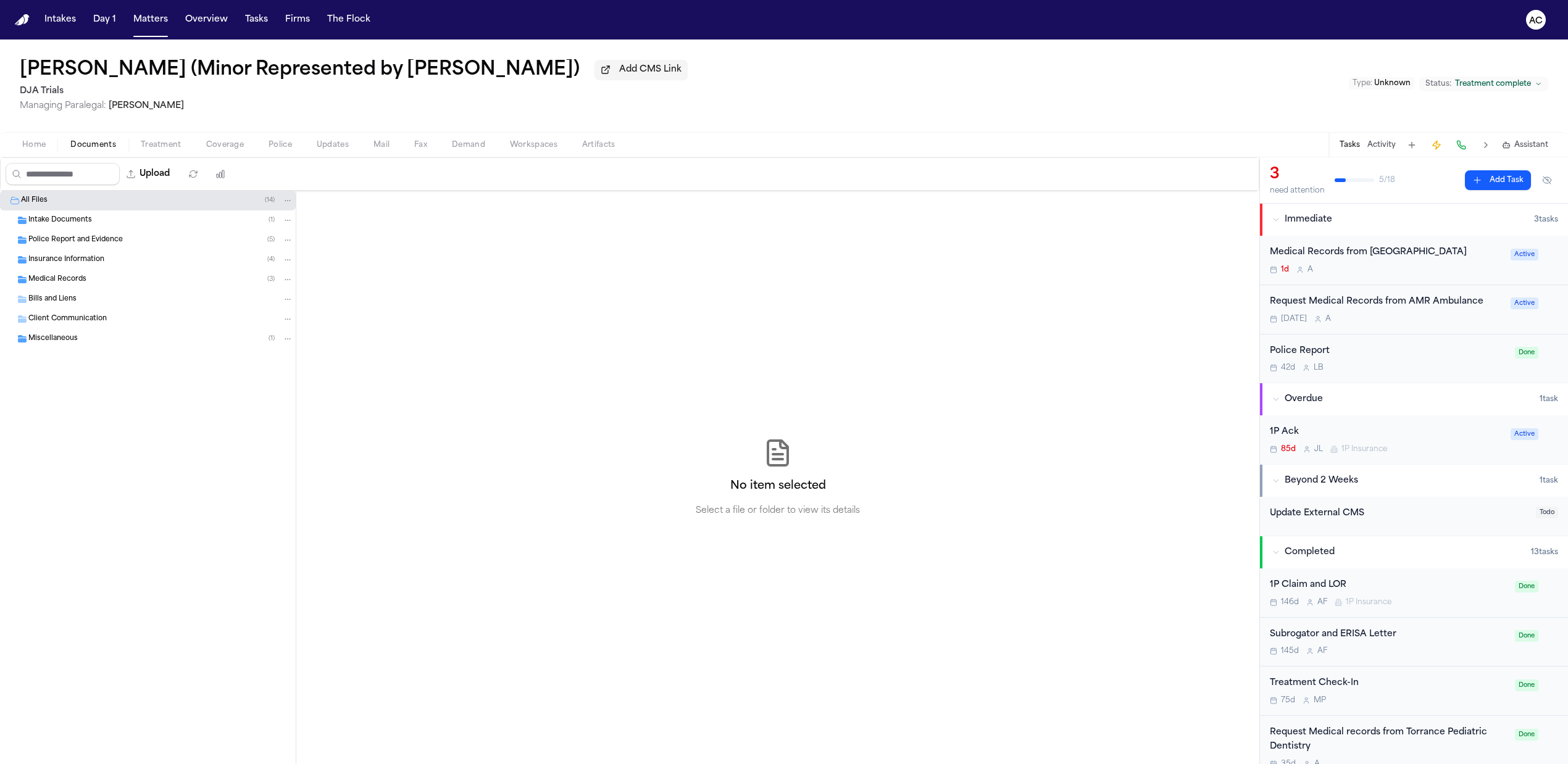
click at [57, 221] on span "Intake Documents" at bounding box center [60, 220] width 63 height 10
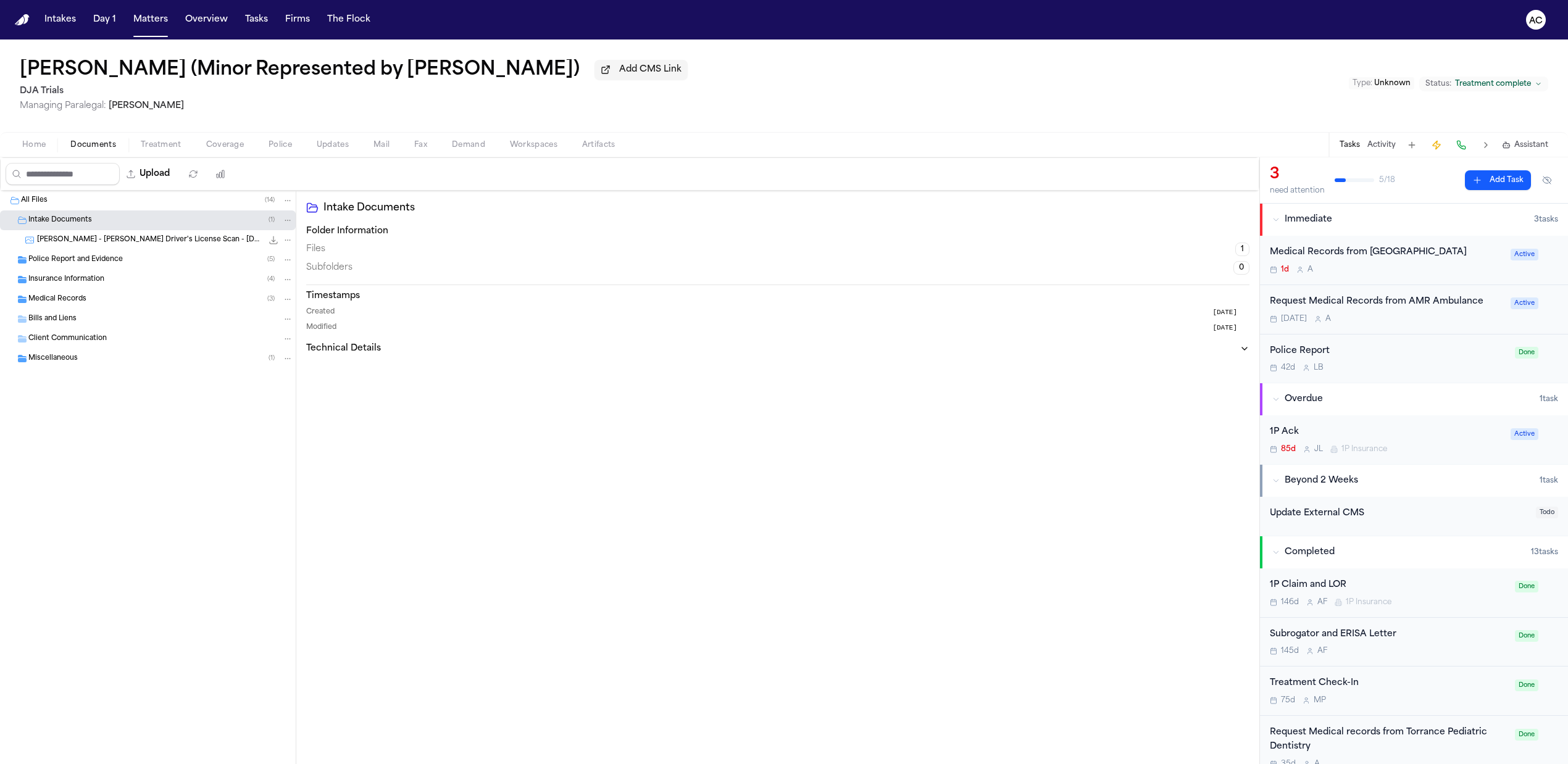
click at [94, 235] on span "D. Mendez - Teresa Flores Driver's License Scan - 1.21.25" at bounding box center [150, 240] width 225 height 10
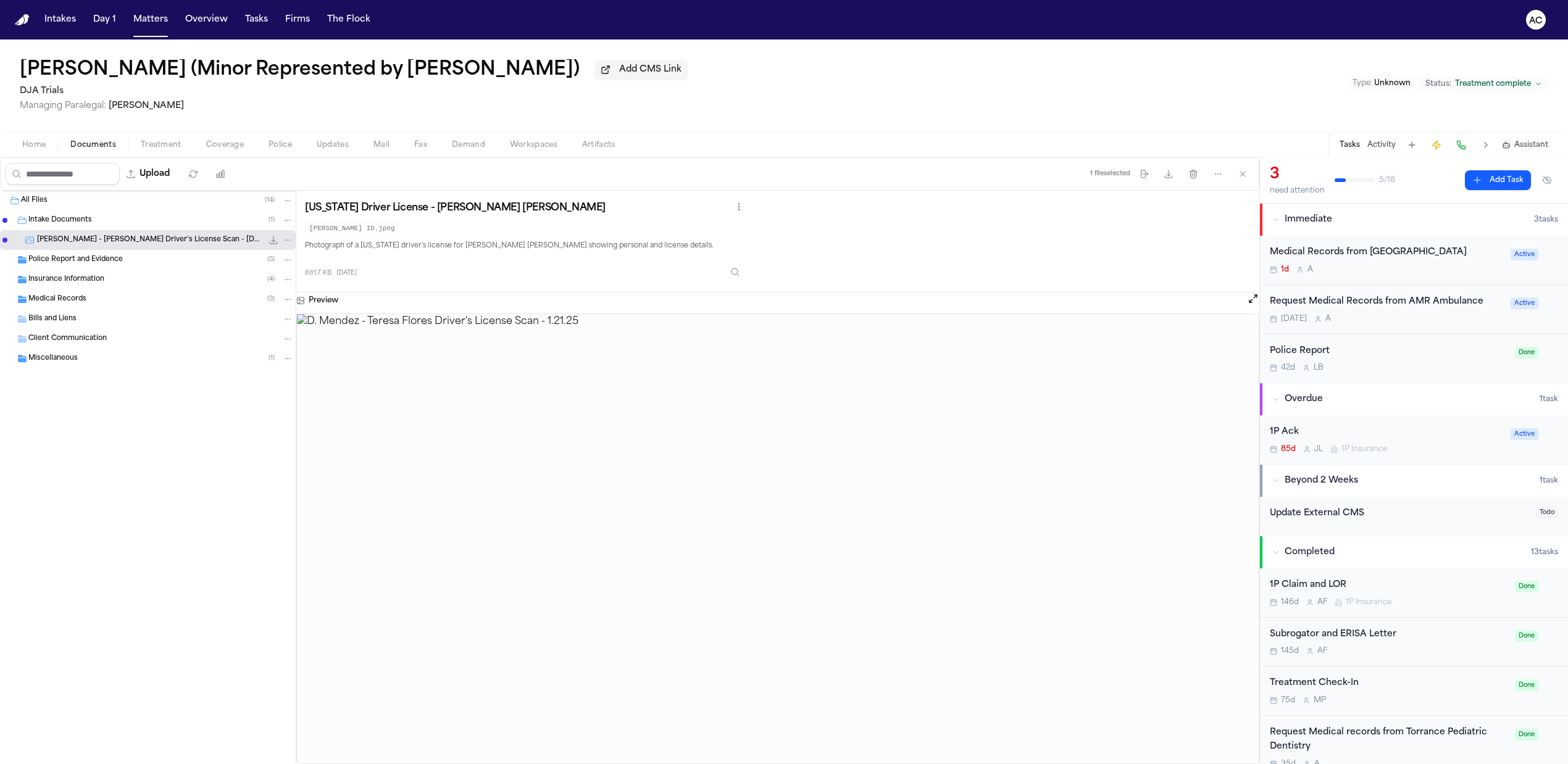
click at [1355, 252] on div "Medical Records from Long Beach Memorial" at bounding box center [1386, 253] width 233 height 14
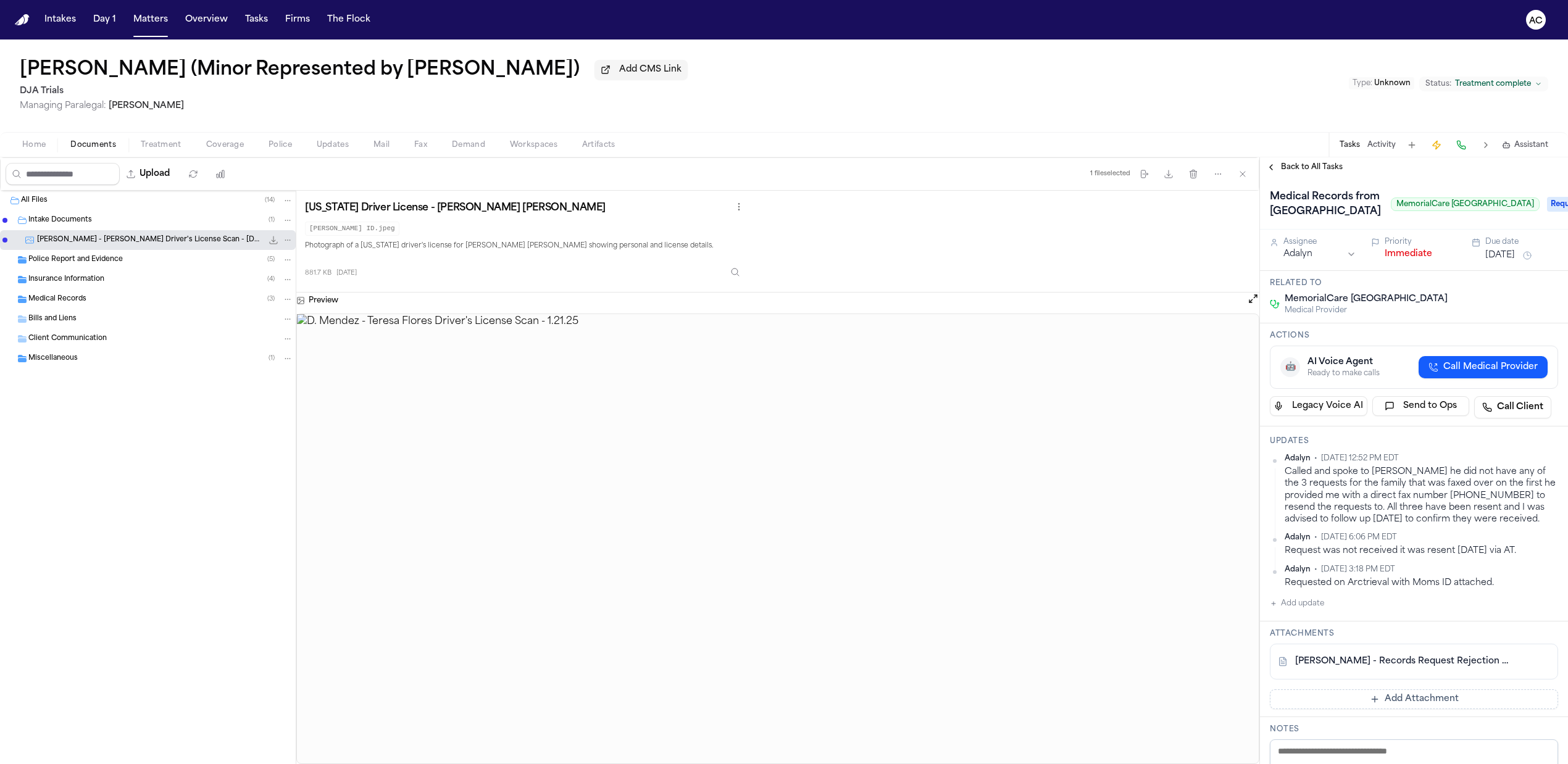
click at [1295, 611] on button "Add update" at bounding box center [1297, 603] width 55 height 15
drag, startPoint x: 1310, startPoint y: 670, endPoint x: 1304, endPoint y: 660, distance: 11.7
click at [1307, 626] on textarea "Add your update" at bounding box center [1421, 613] width 264 height 25
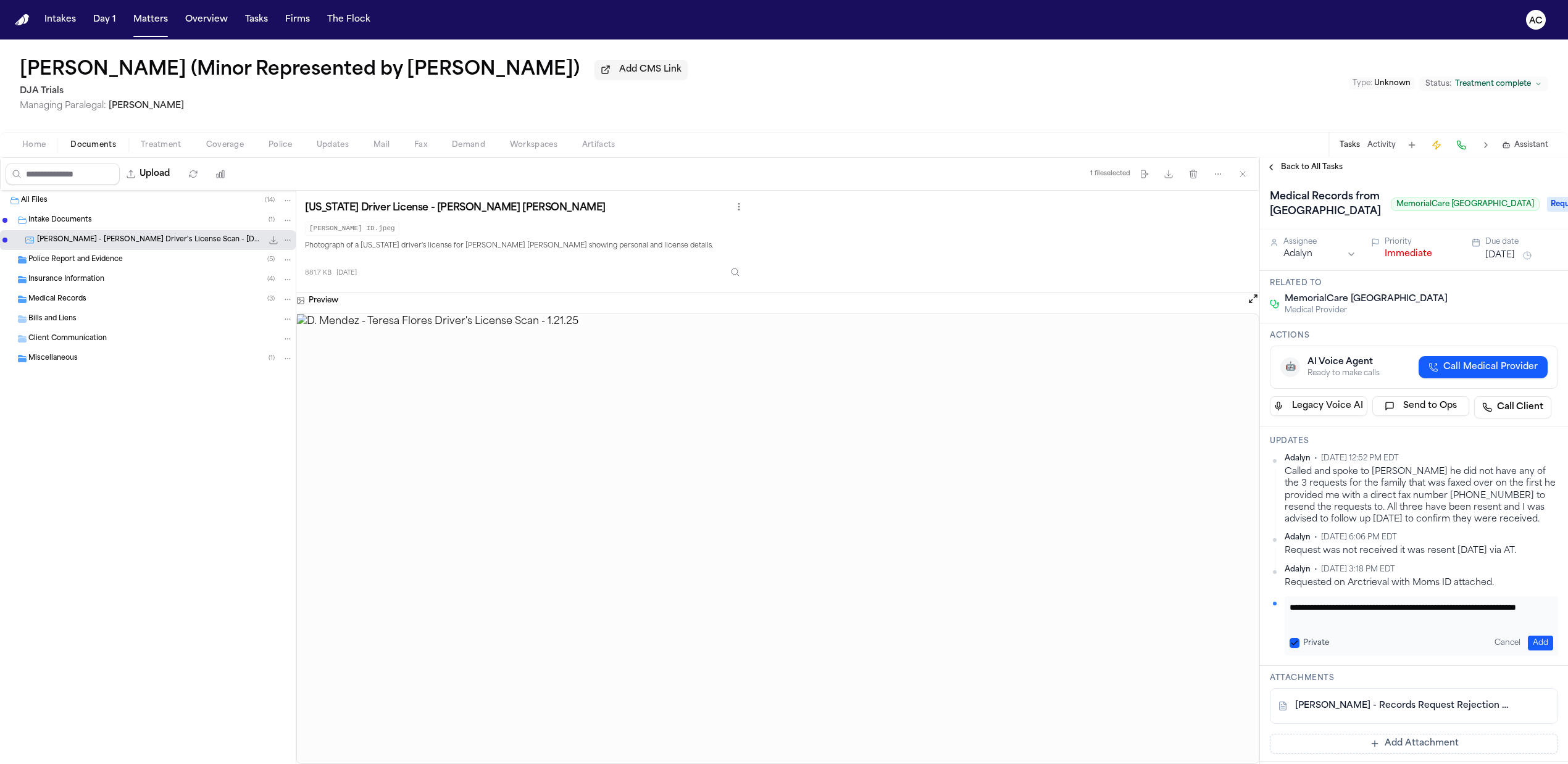
type textarea "**********"
click at [1532, 651] on button "Add" at bounding box center [1540, 643] width 25 height 15
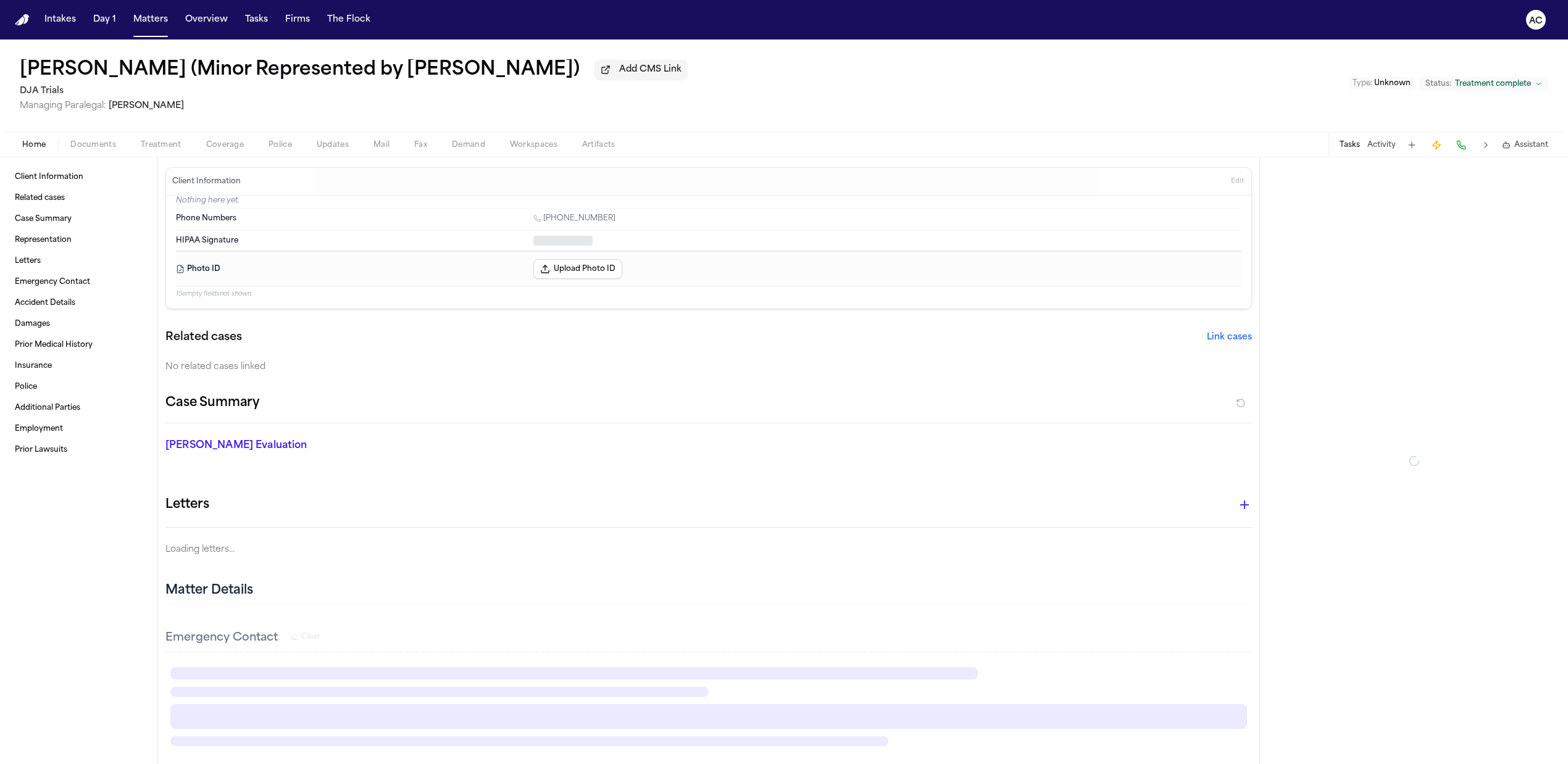
click at [21, 144] on button "Home" at bounding box center [33, 145] width 48 height 15
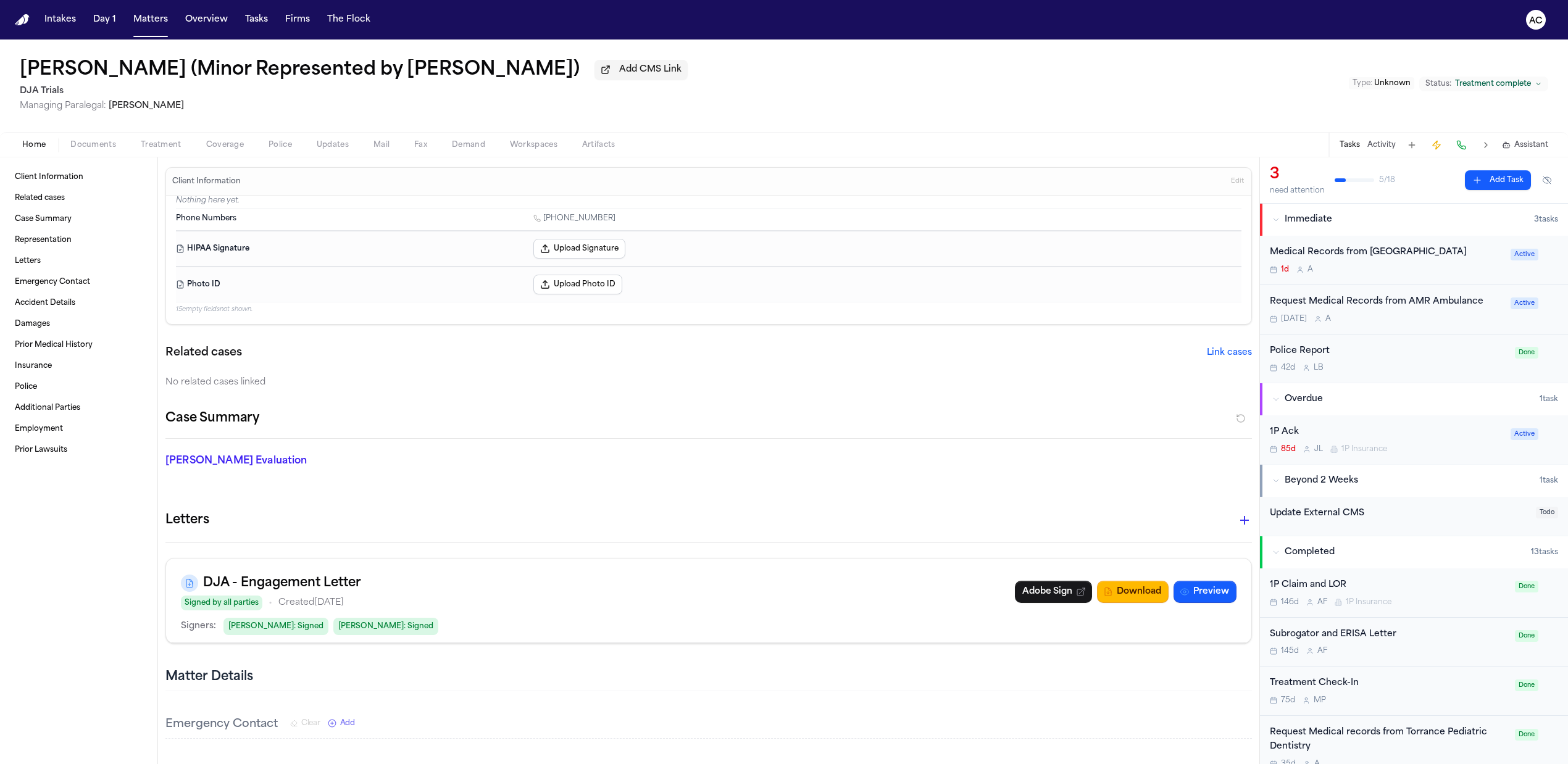
click at [1230, 175] on button "Edit" at bounding box center [1237, 181] width 21 height 20
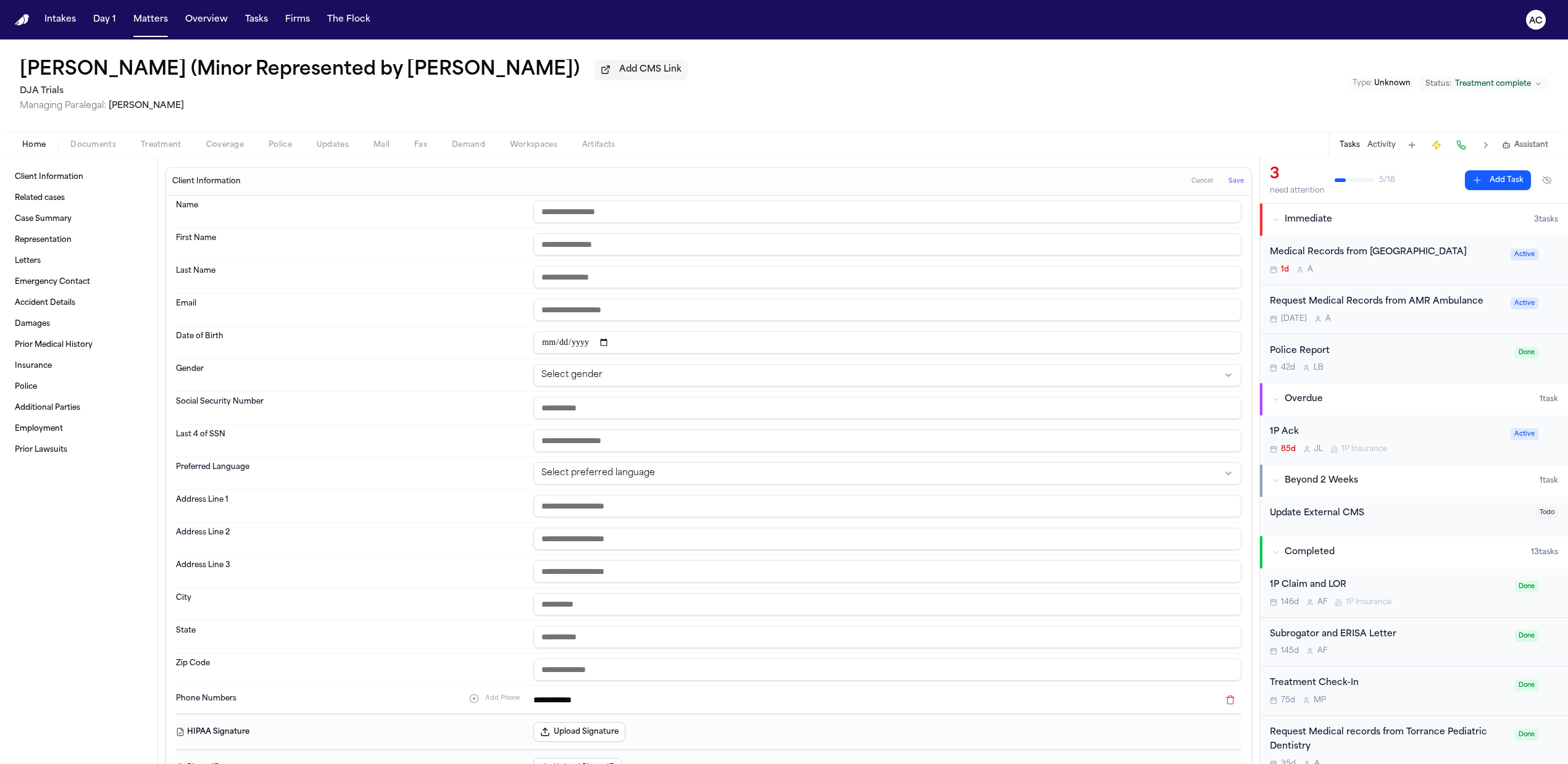
click at [576, 211] on input "text" at bounding box center [887, 212] width 708 height 22
type input "****"
type input "*"
drag, startPoint x: 640, startPoint y: 208, endPoint x: 500, endPoint y: 202, distance: 140.1
click at [500, 202] on div "Name ****" at bounding box center [709, 212] width 1065 height 32
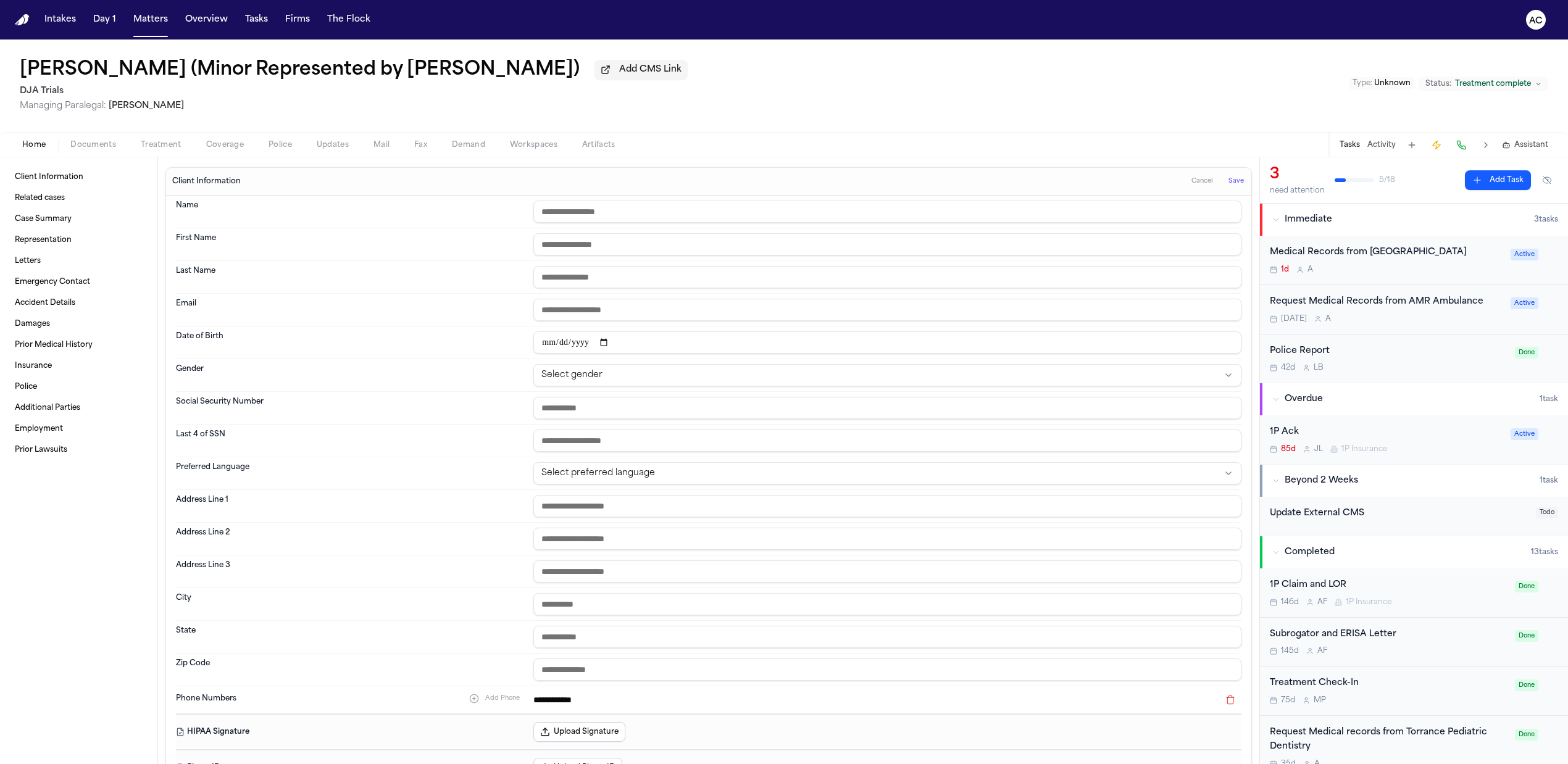
click at [1195, 185] on span "Cancel" at bounding box center [1202, 181] width 21 height 9
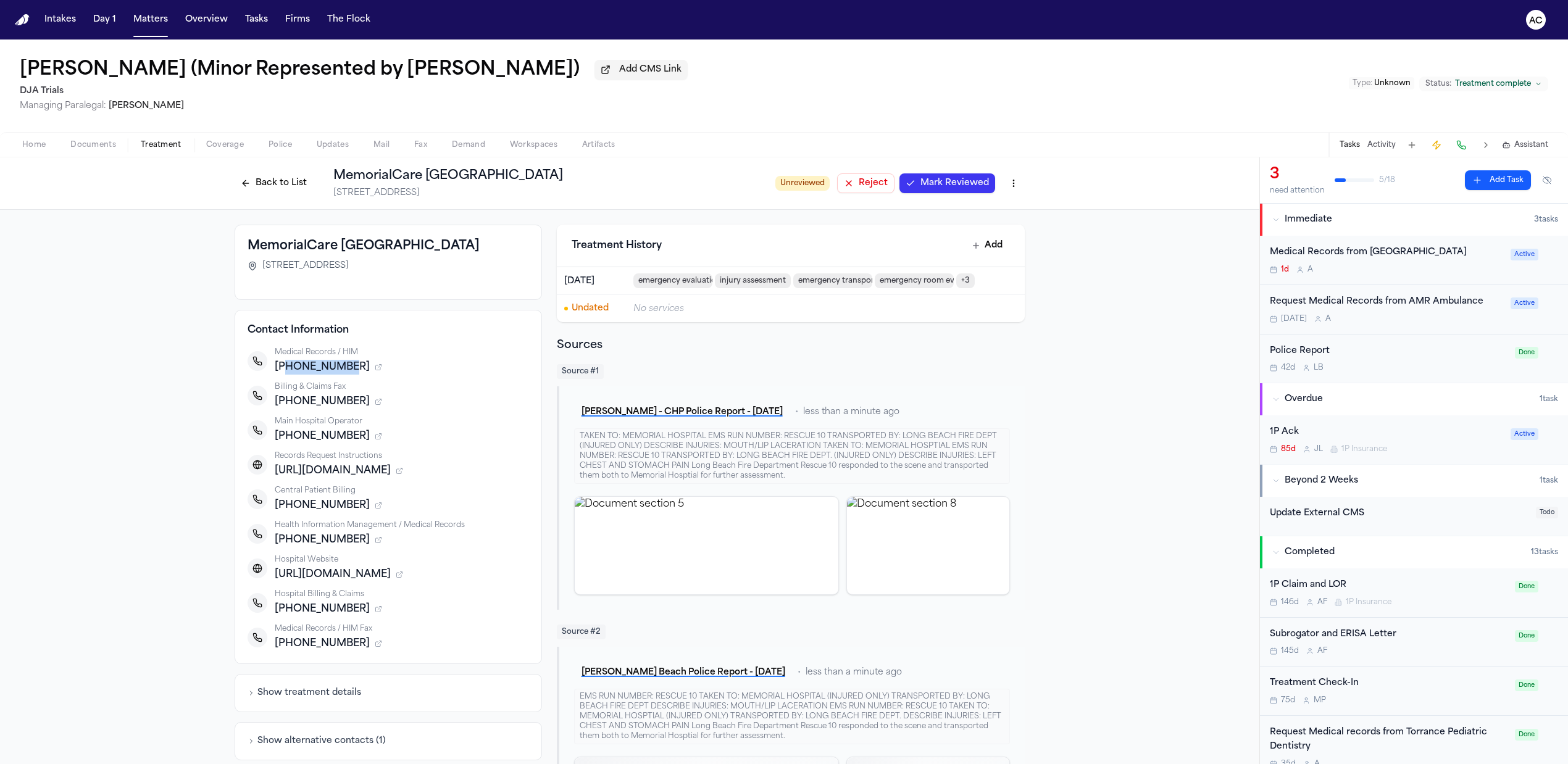
drag, startPoint x: 337, startPoint y: 365, endPoint x: 275, endPoint y: 370, distance: 62.2
click at [275, 370] on span "[PHONE_NUMBER]" at bounding box center [323, 367] width 95 height 15
copy span "6572417000"
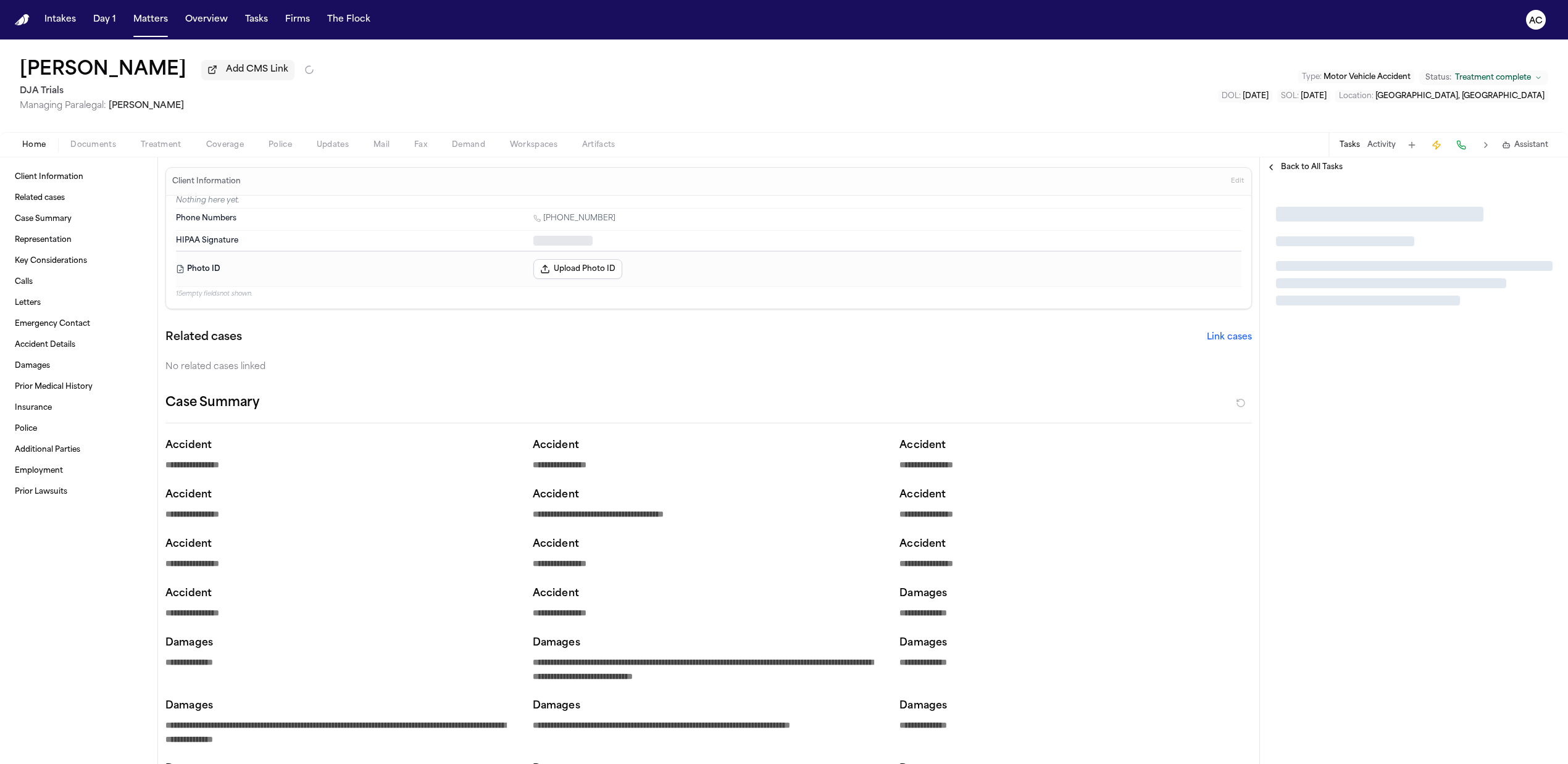
type textarea "*"
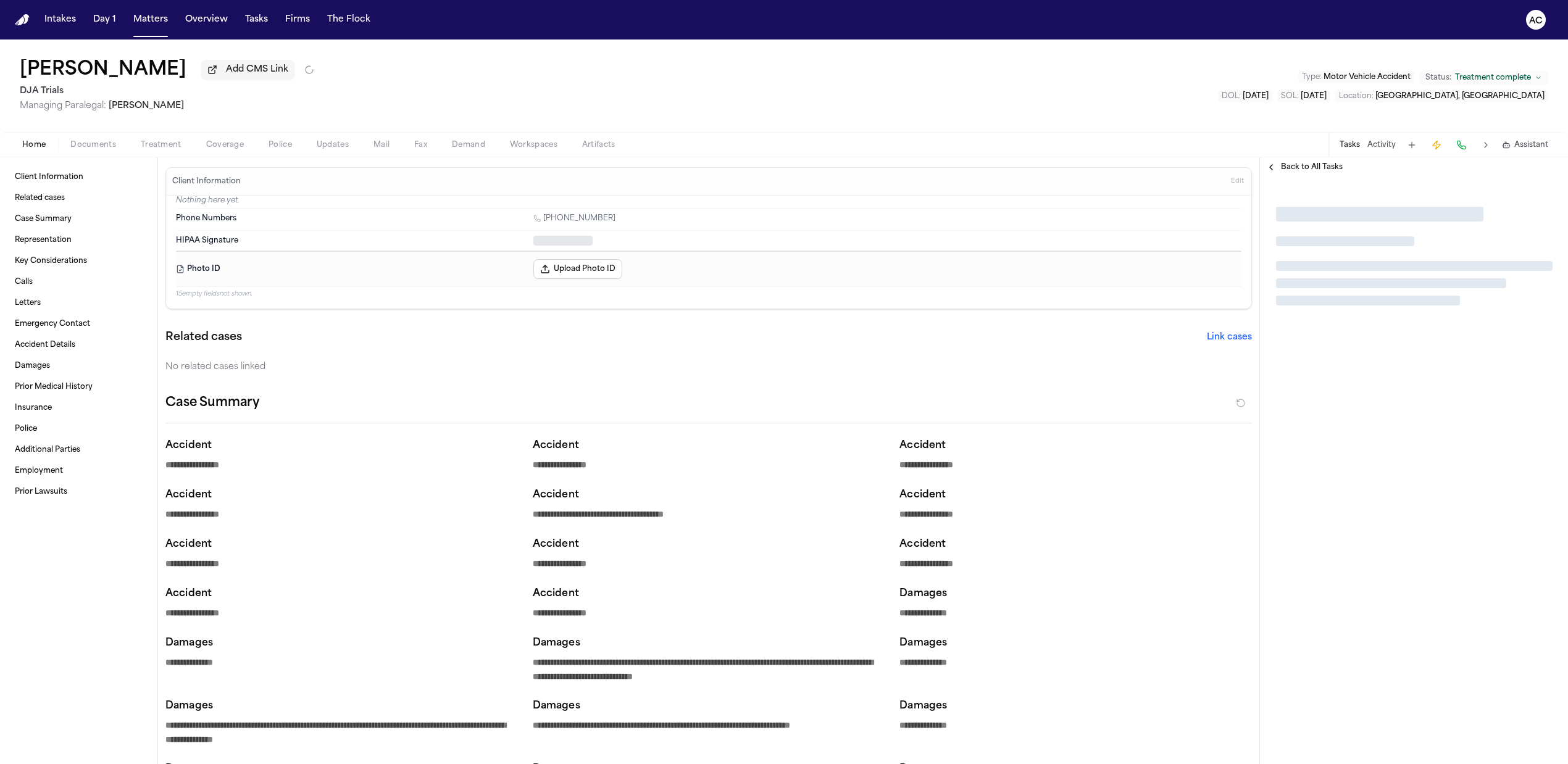
type textarea "*"
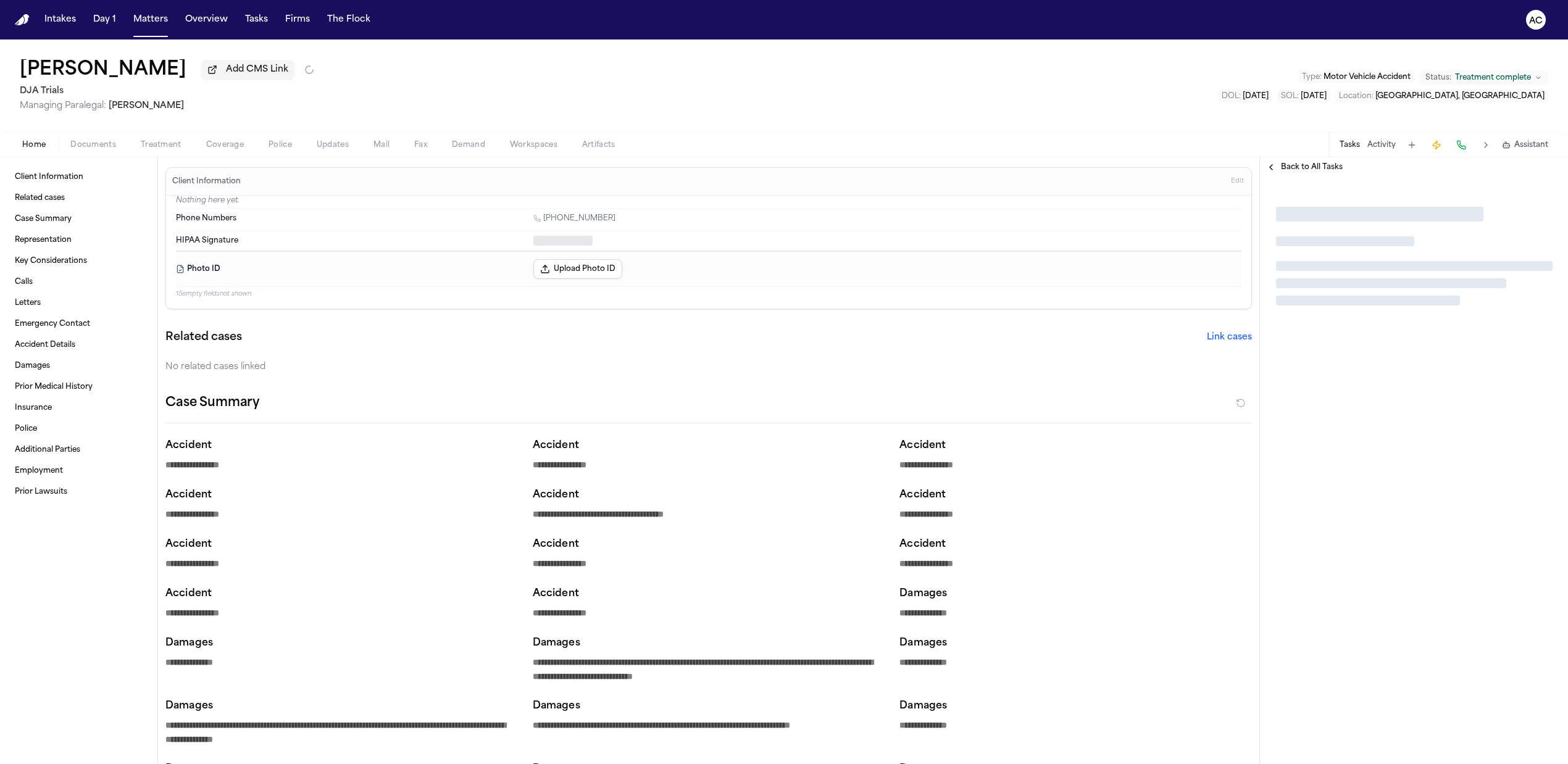
type textarea "*"
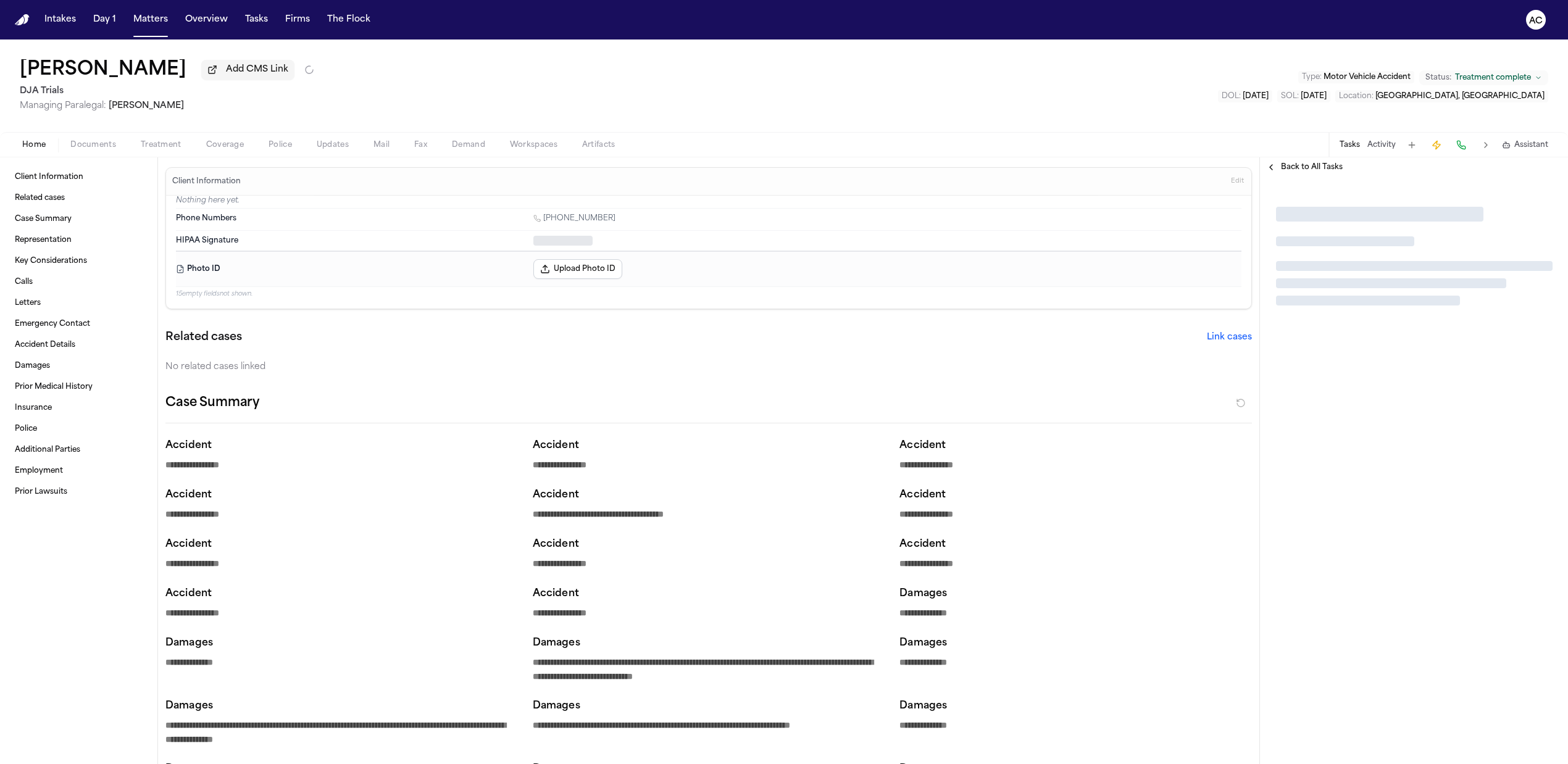
type textarea "*"
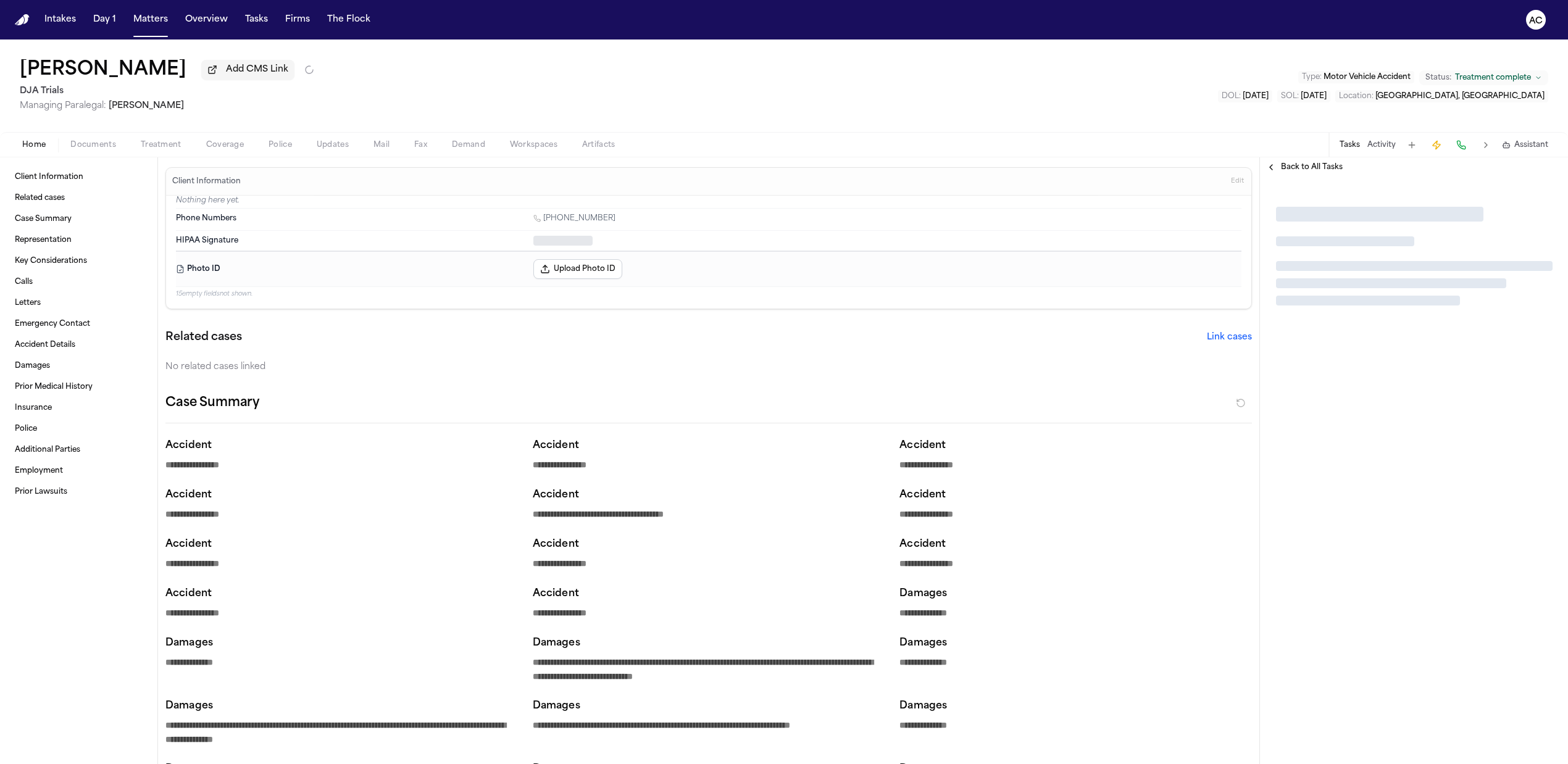
type textarea "*"
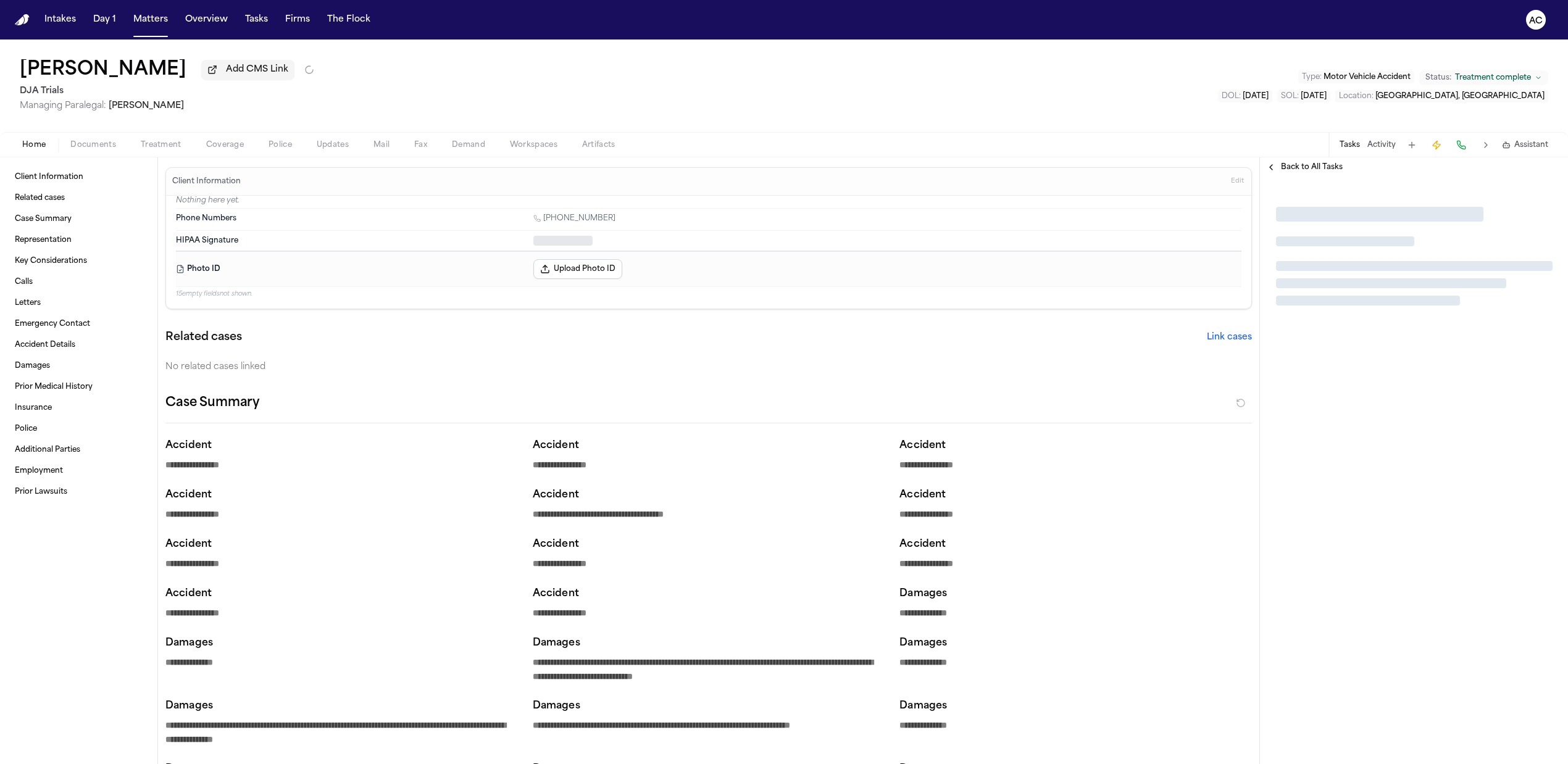
type textarea "*"
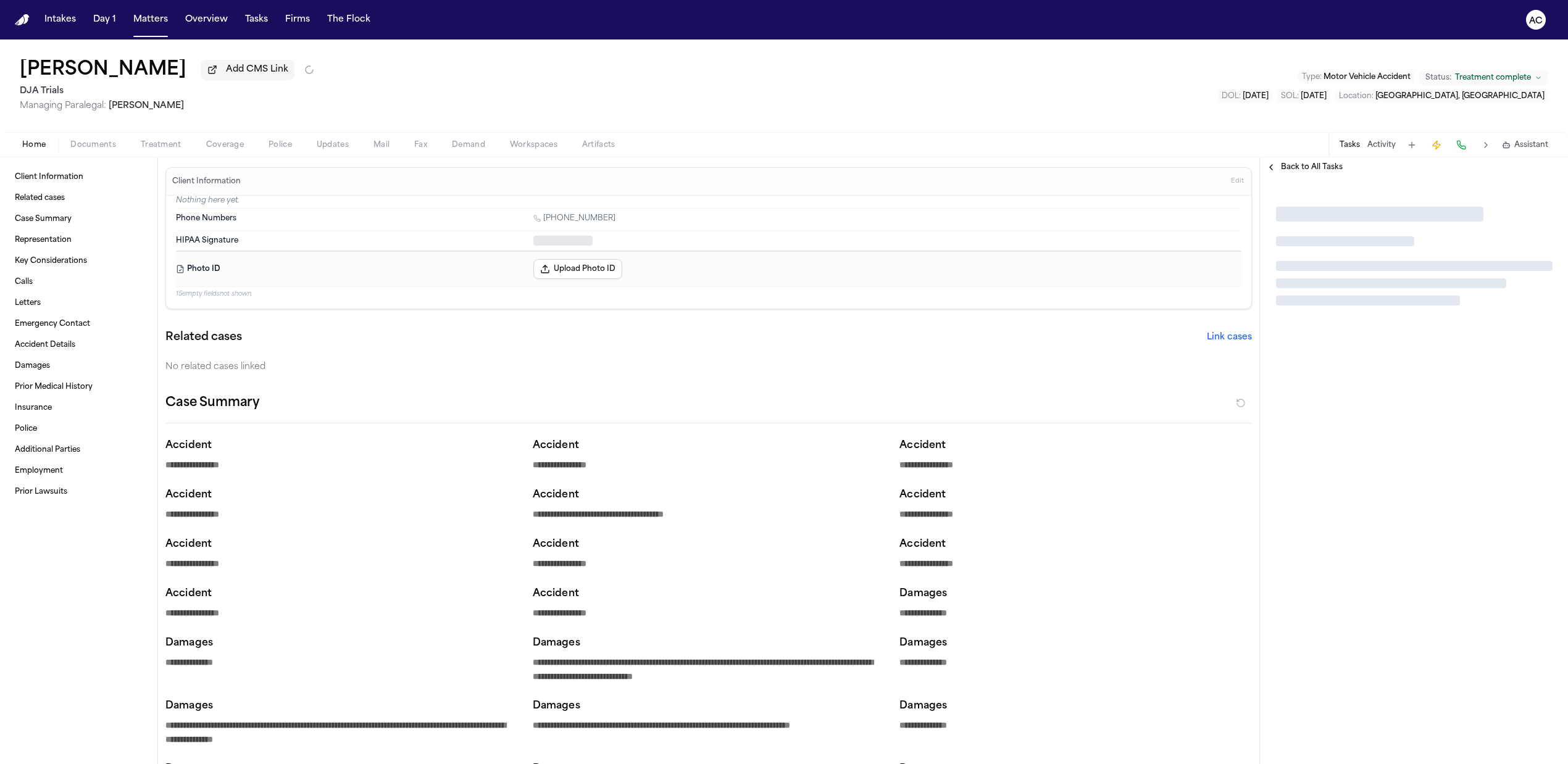
type textarea "*"
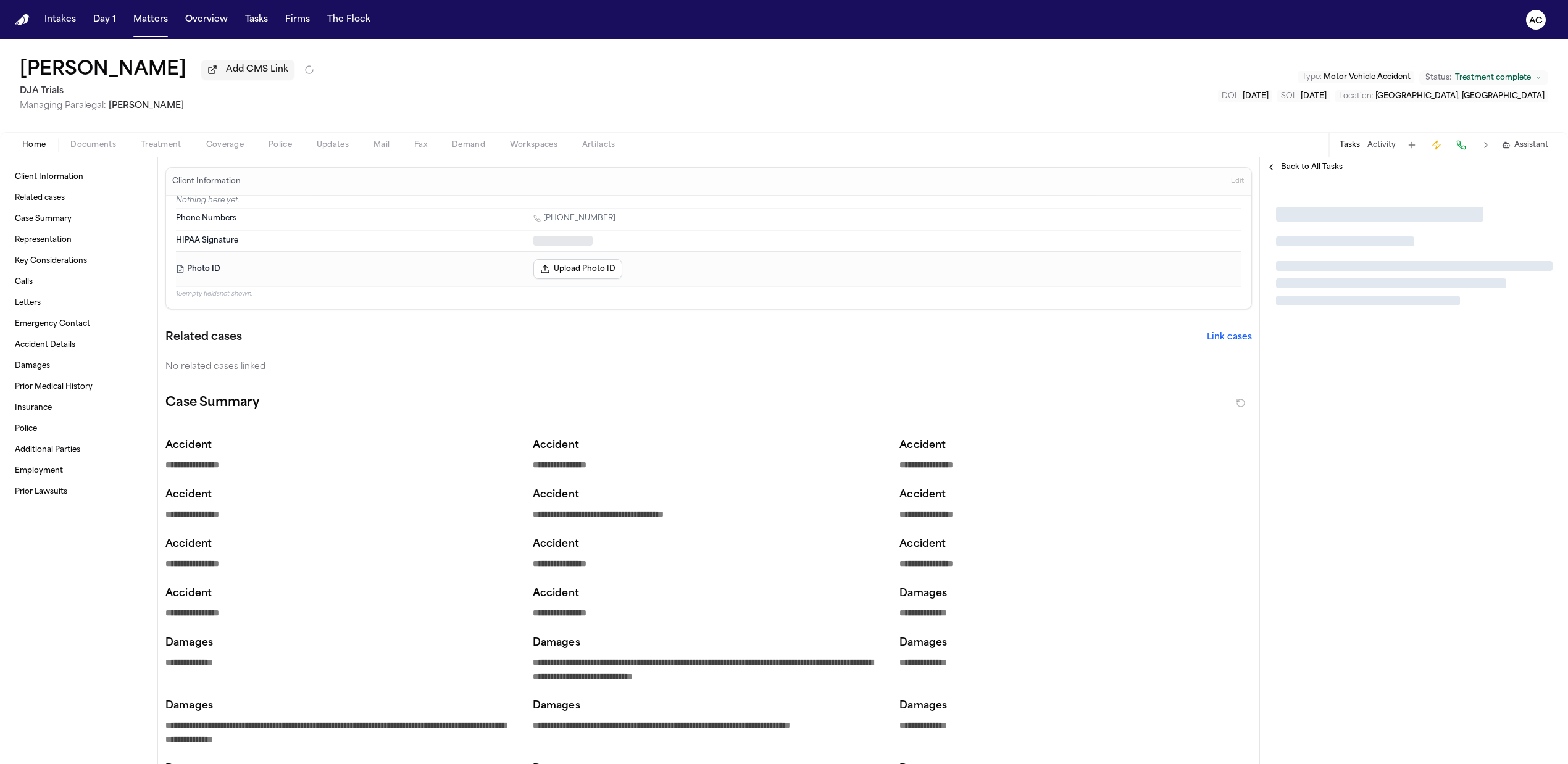
type textarea "*"
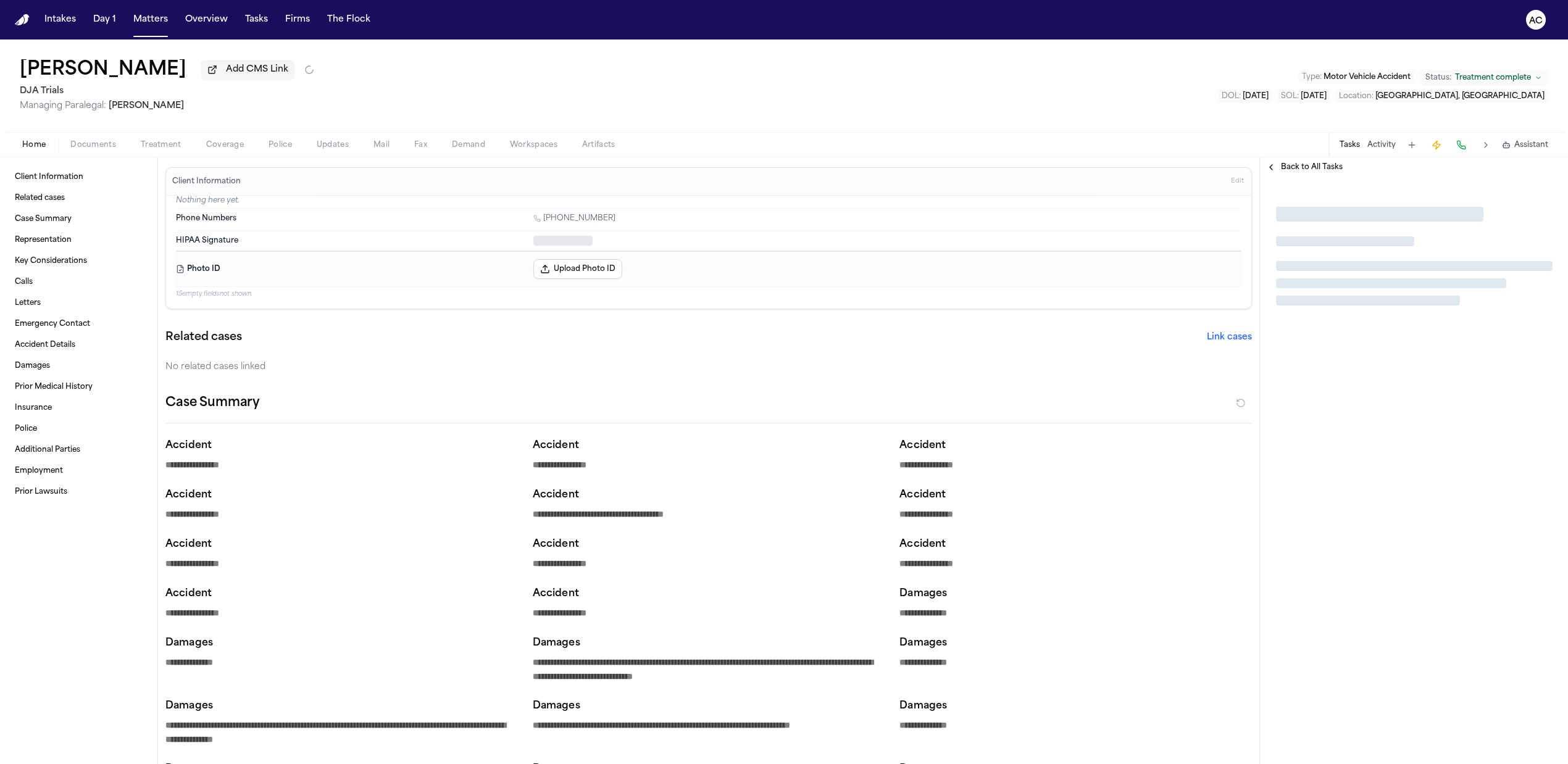
type textarea "*"
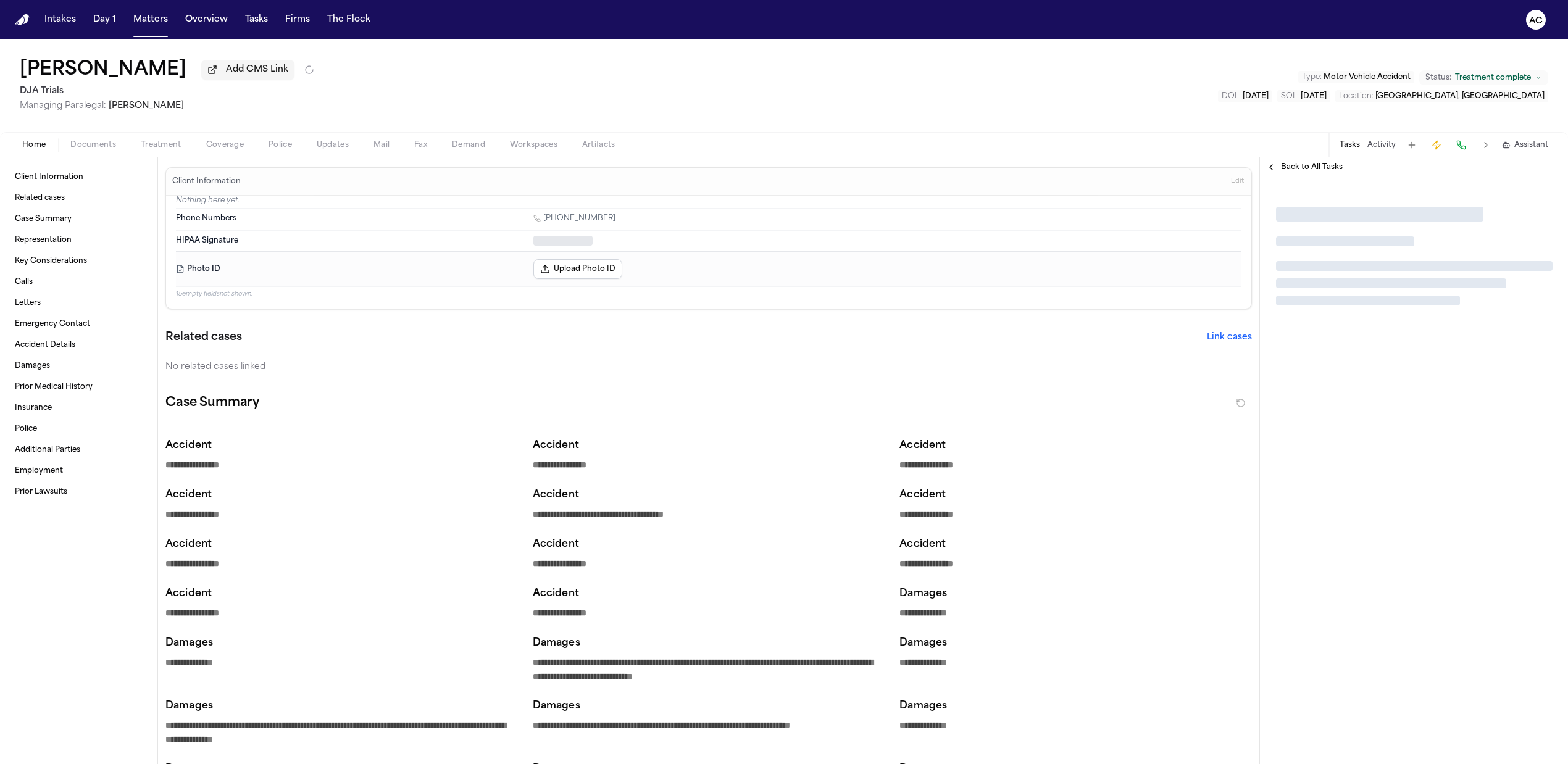
type textarea "*"
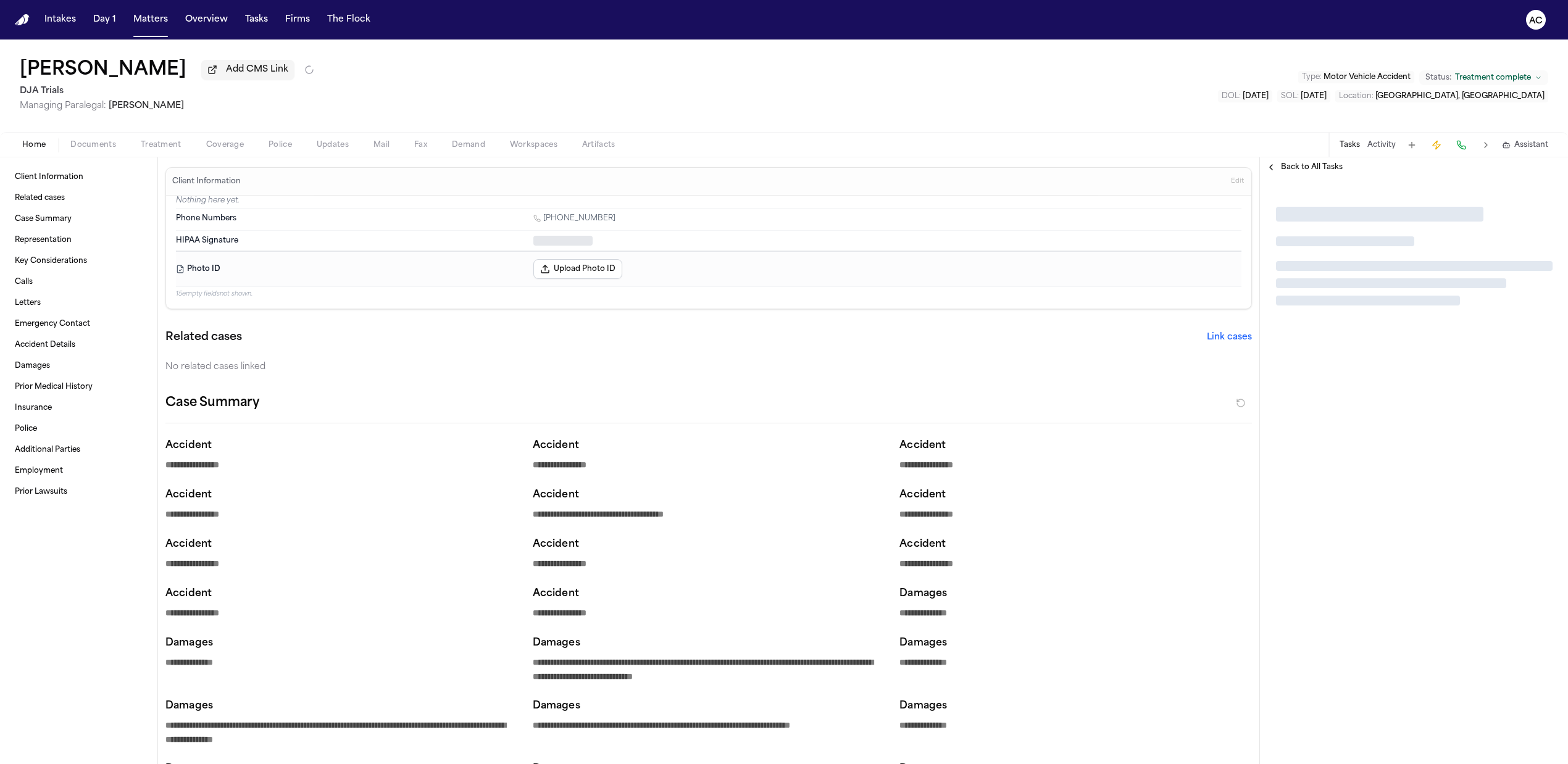
type textarea "*"
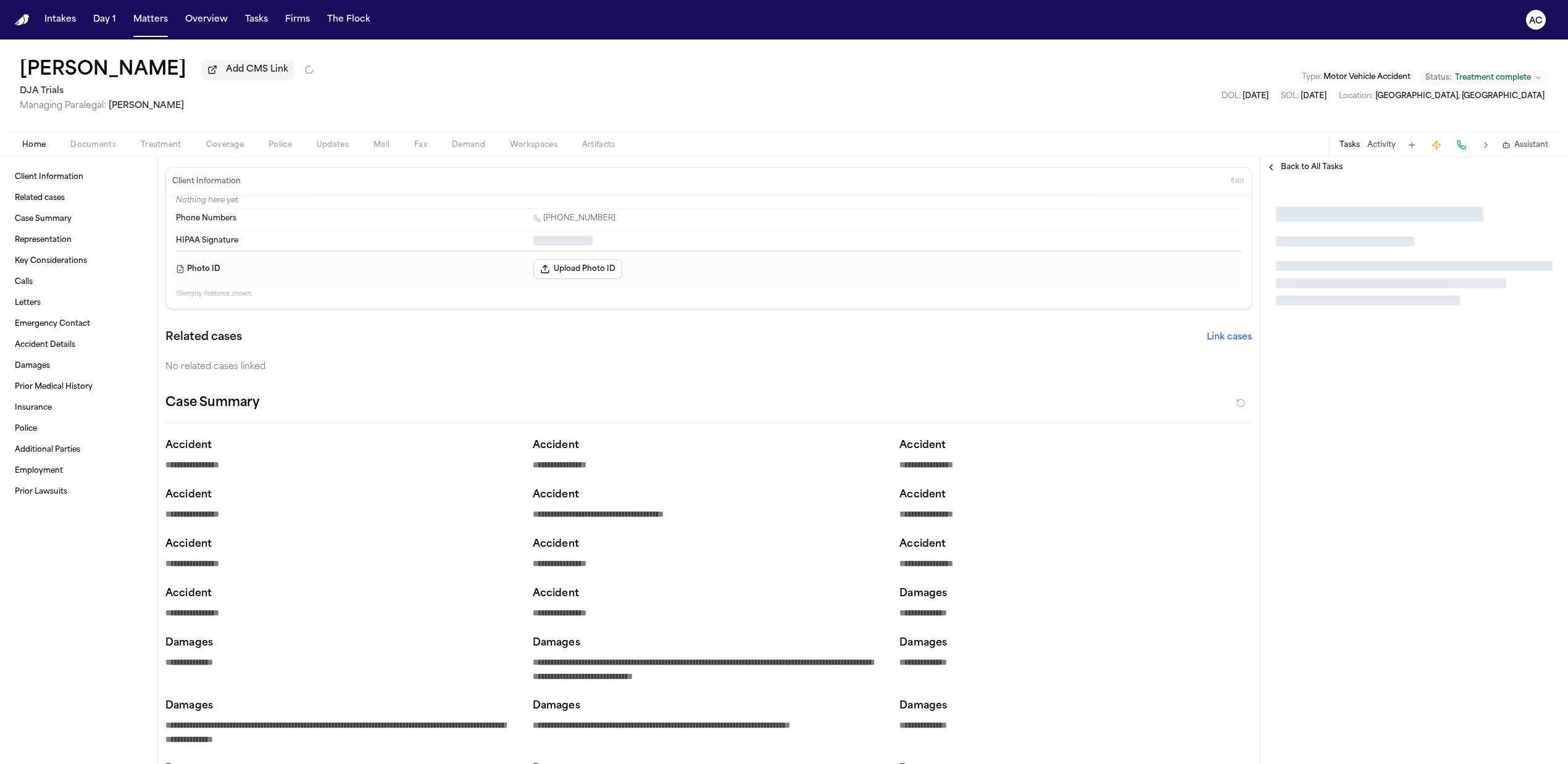
type textarea "*"
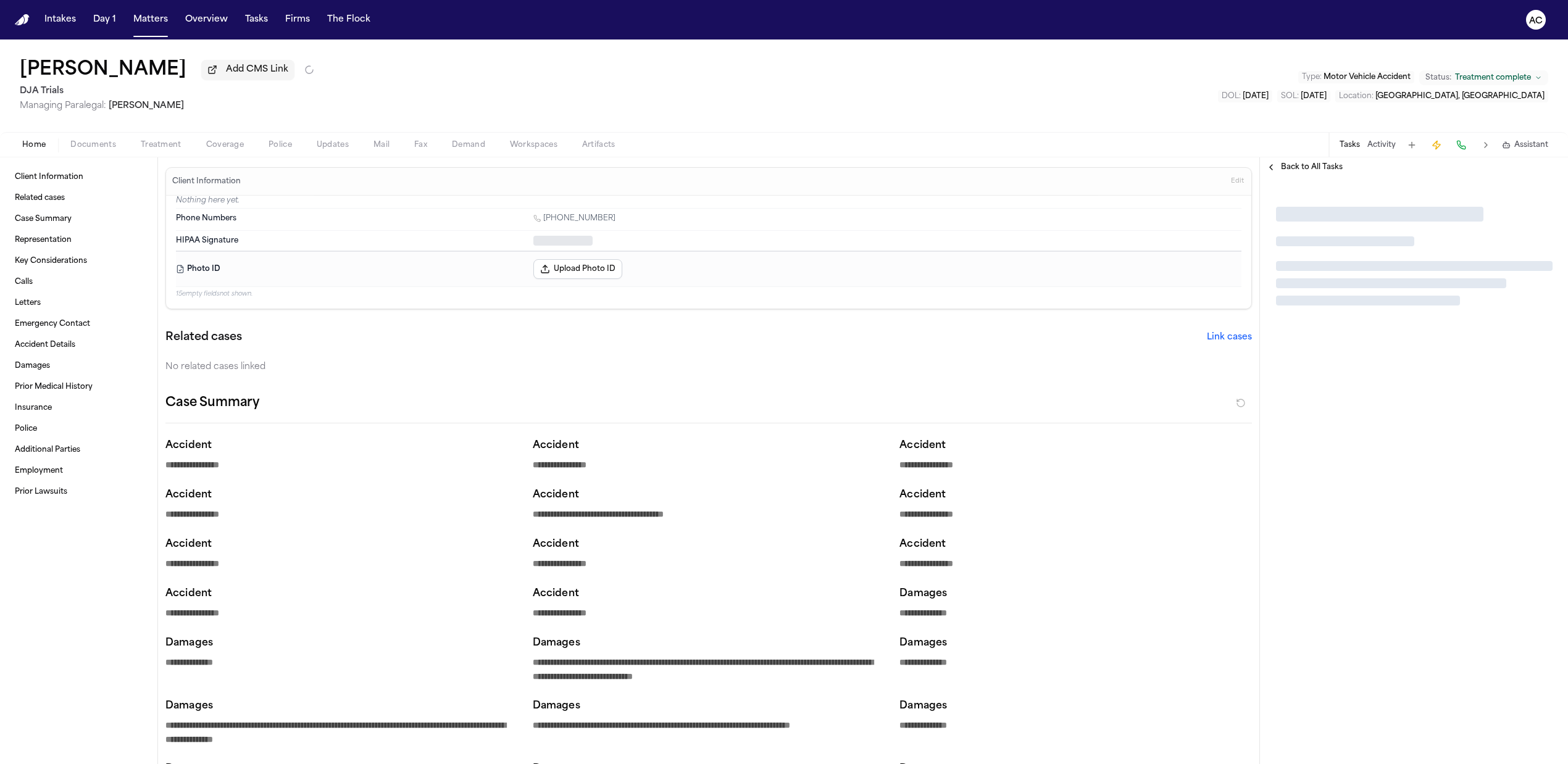
type textarea "*"
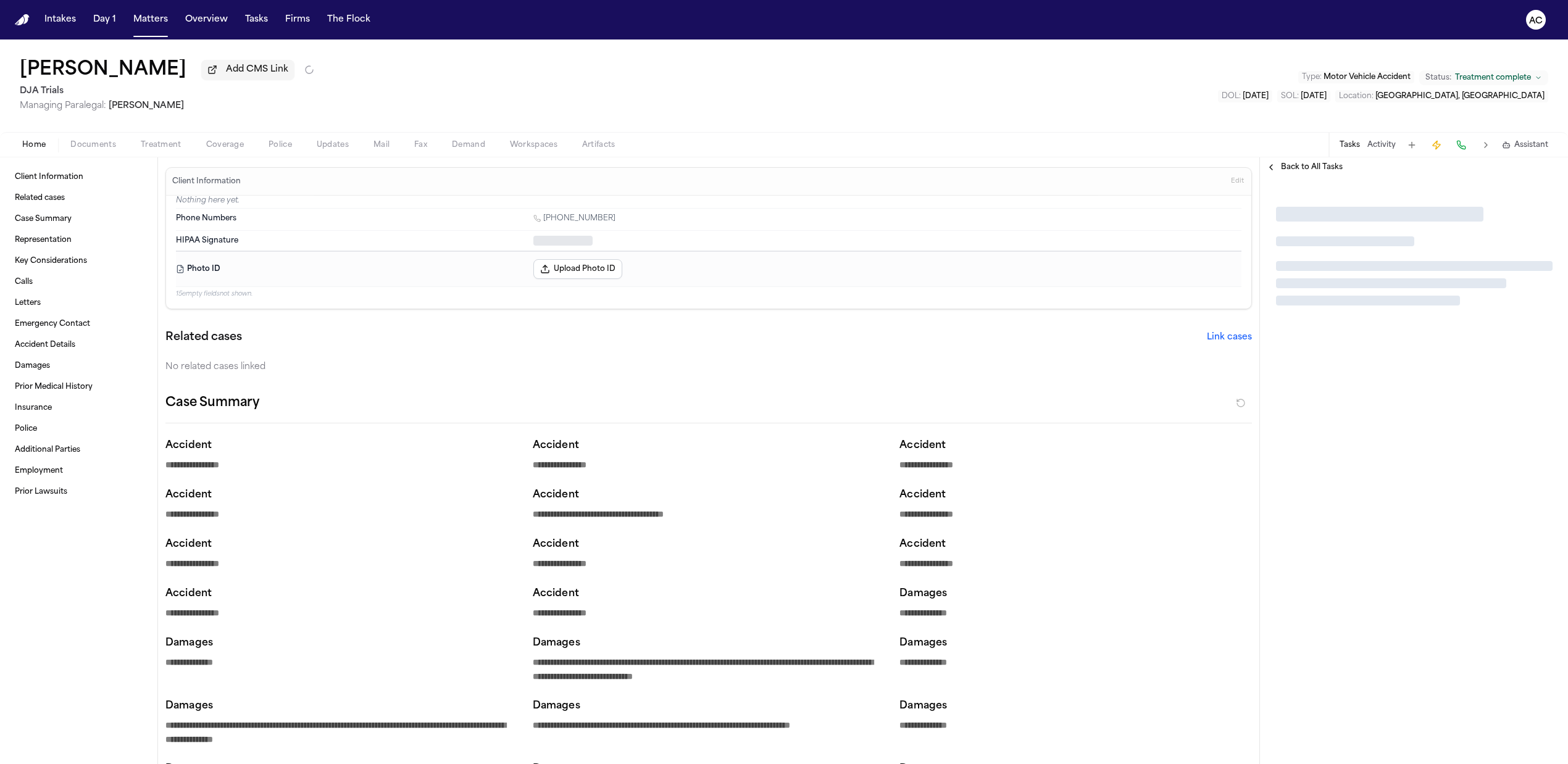
type textarea "*"
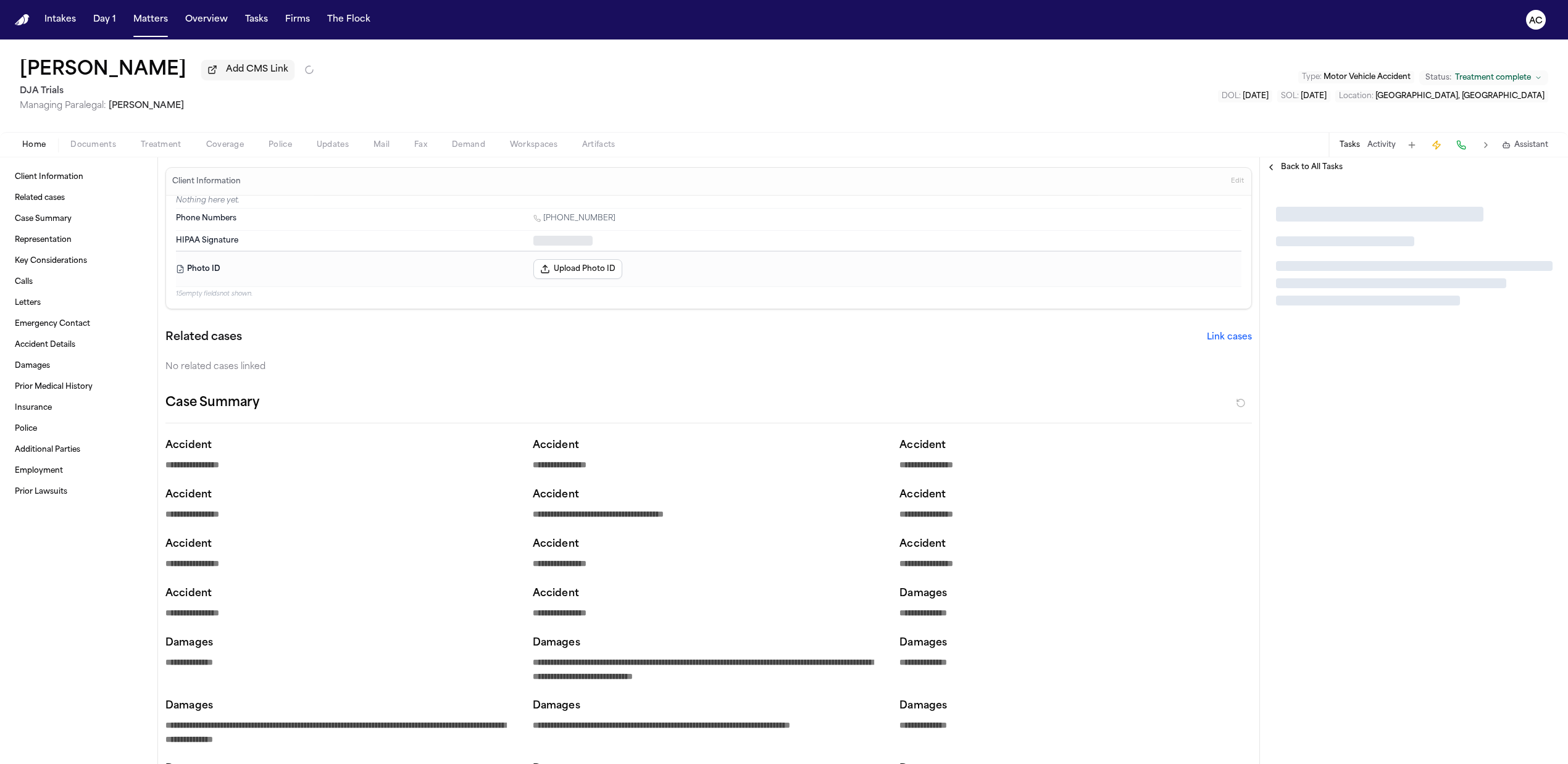
type textarea "*"
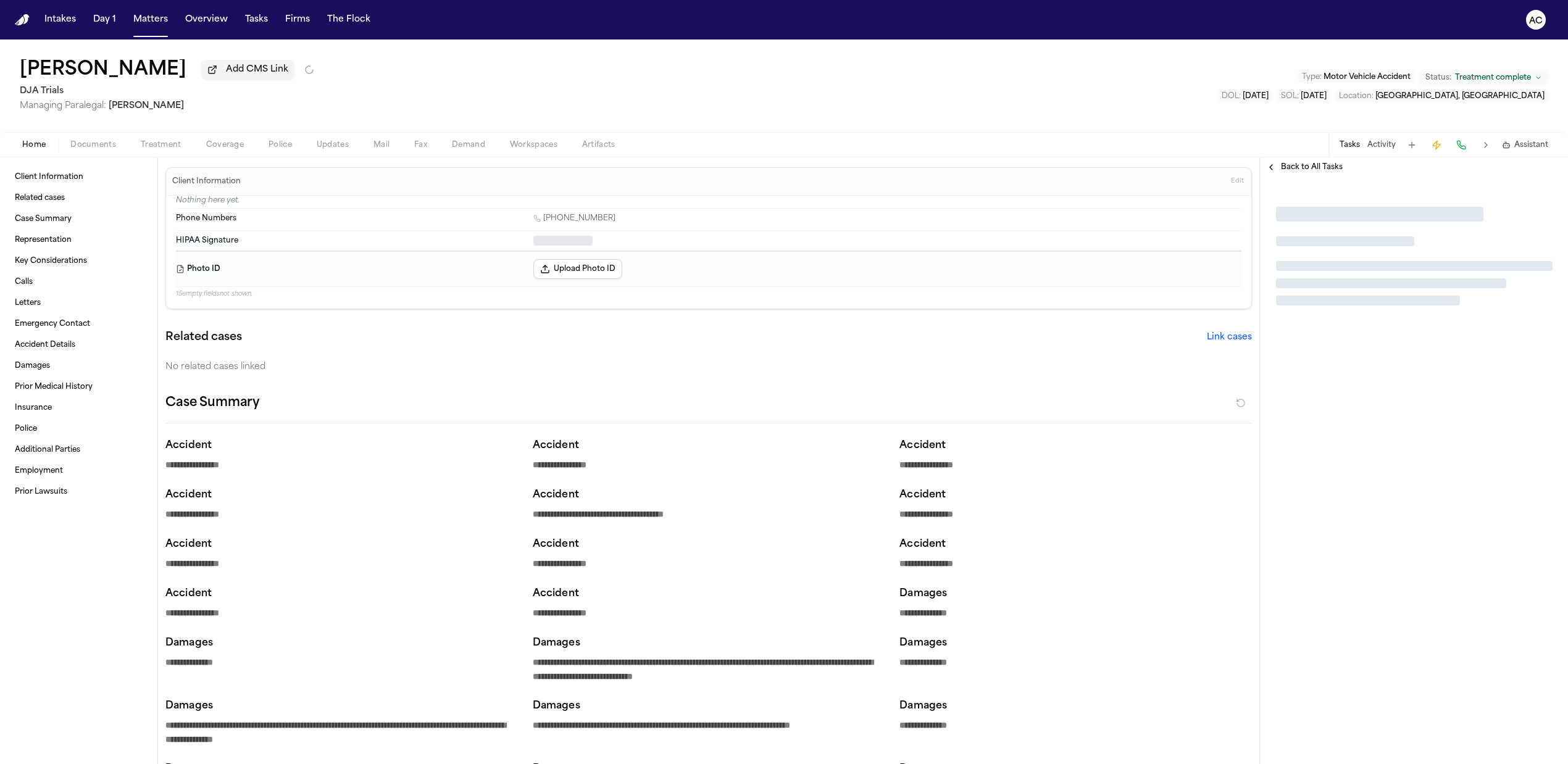
type textarea "*"
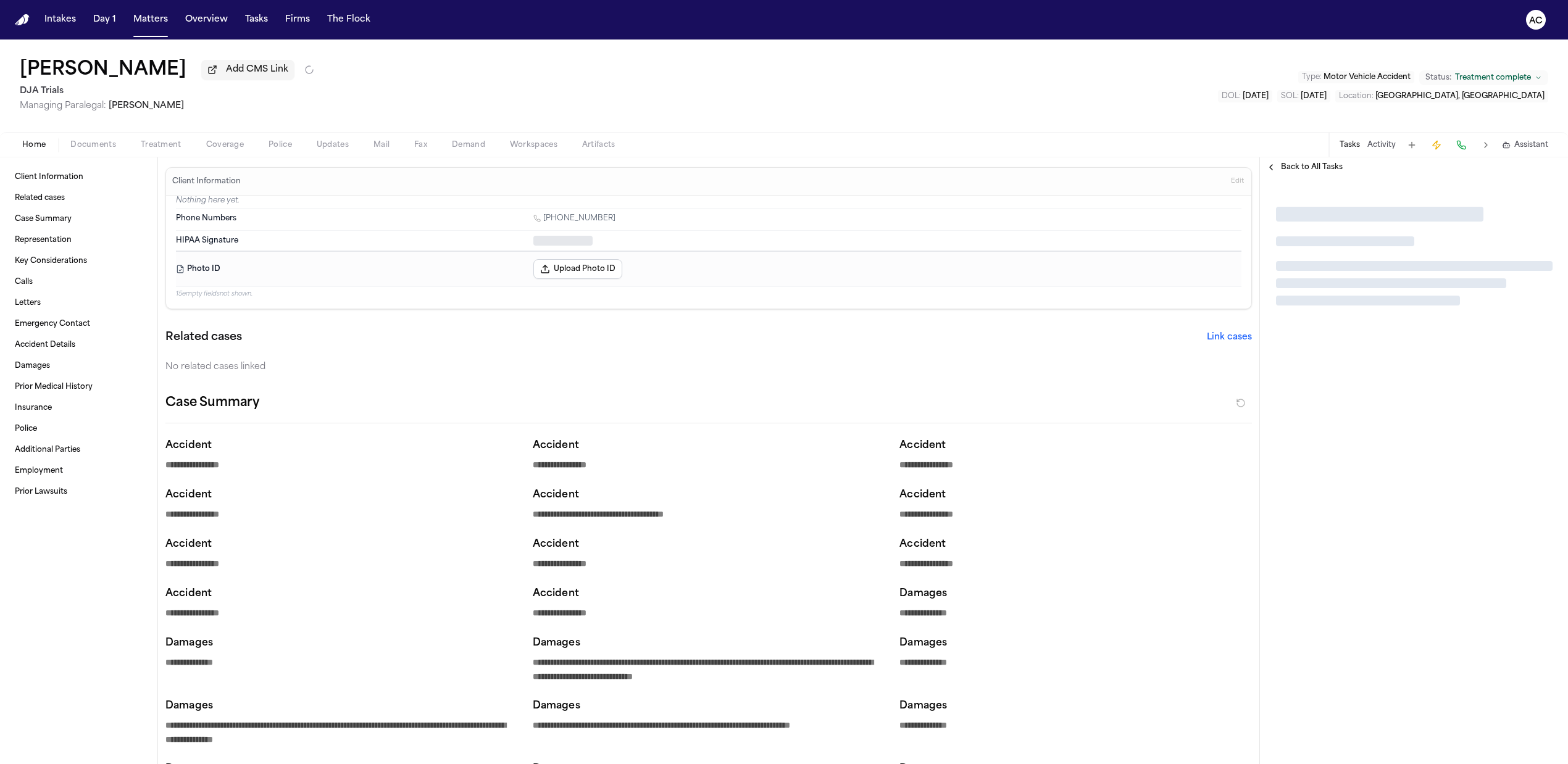
type textarea "*"
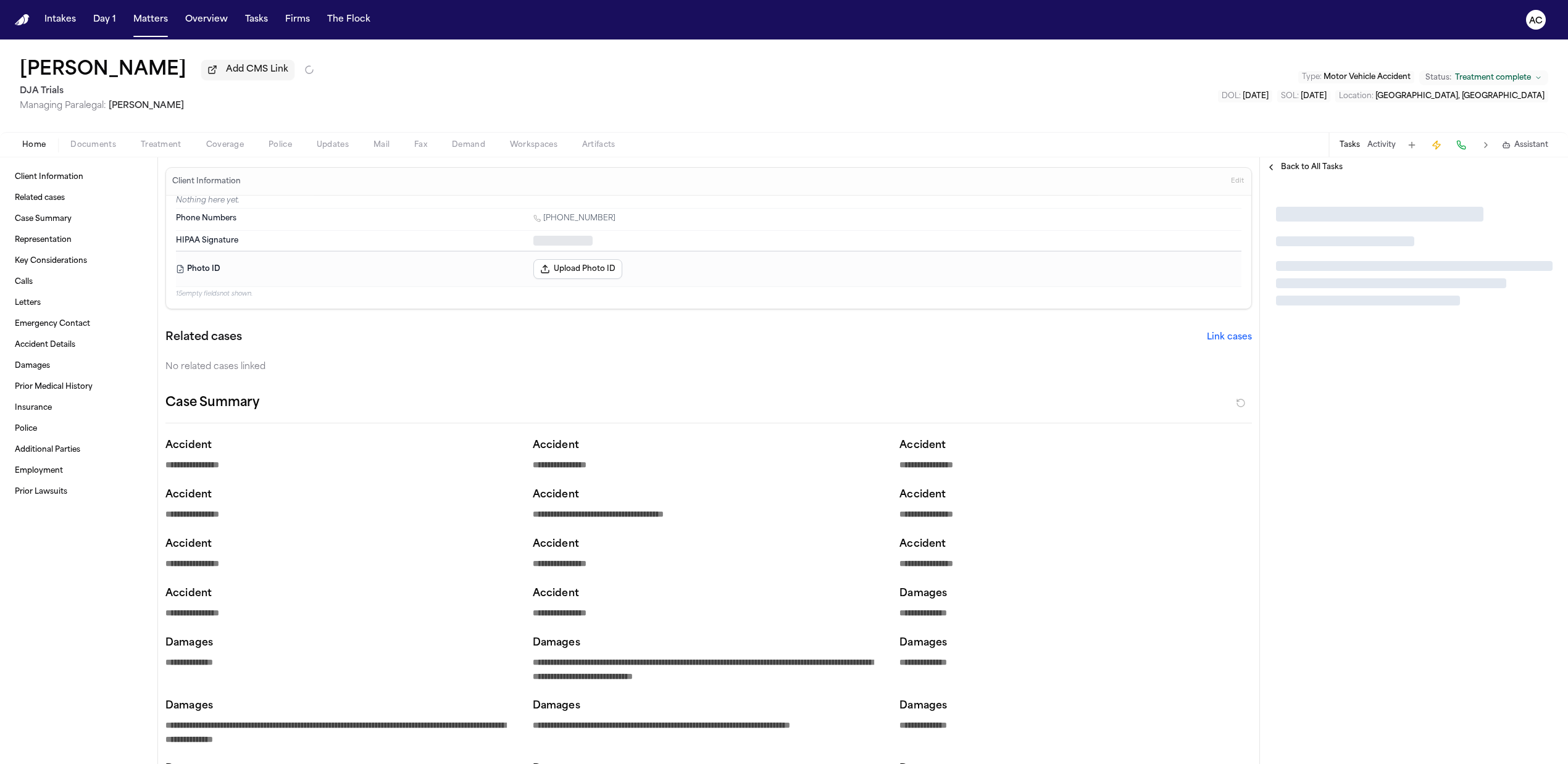
type textarea "*"
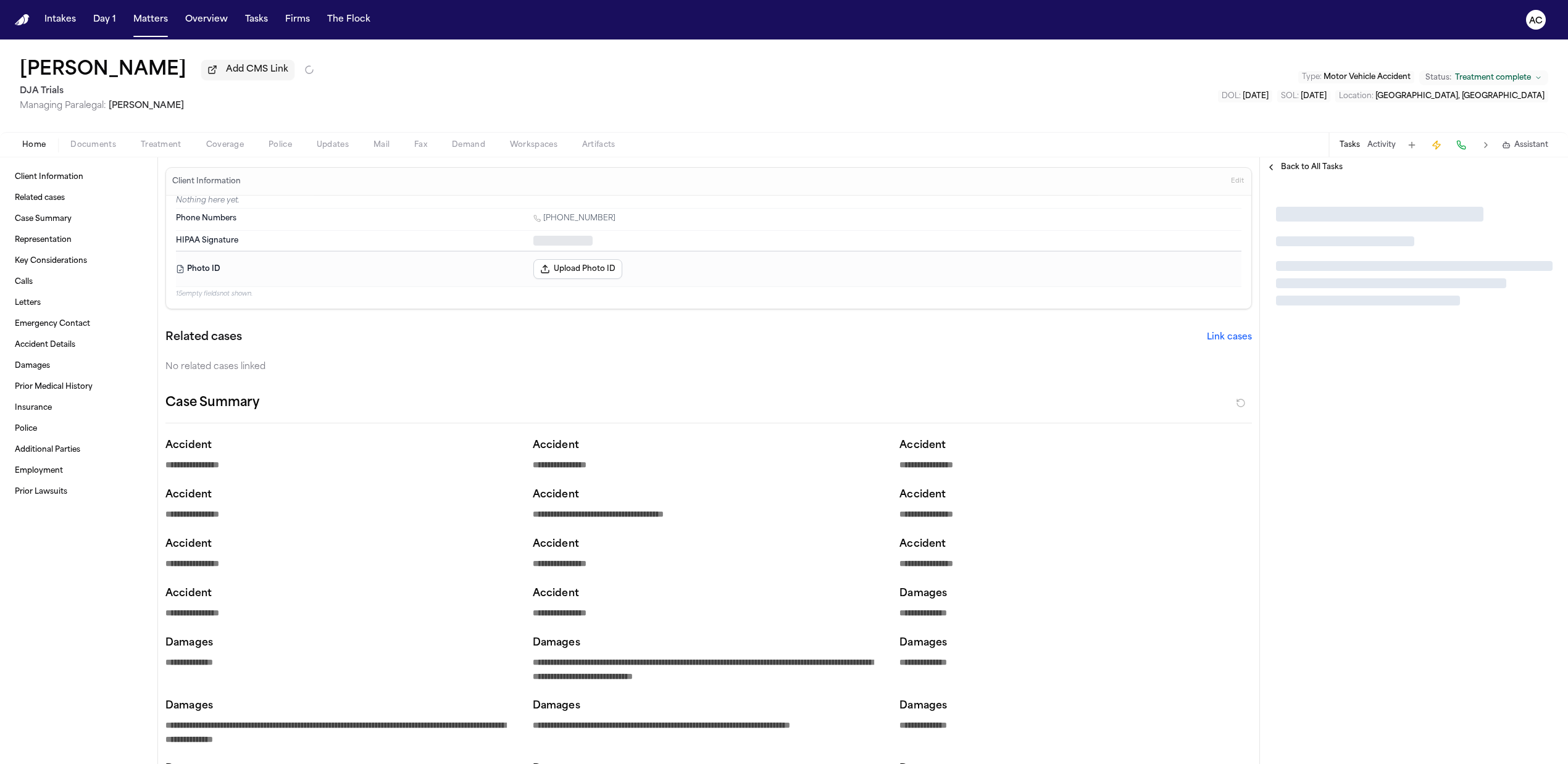
type textarea "*"
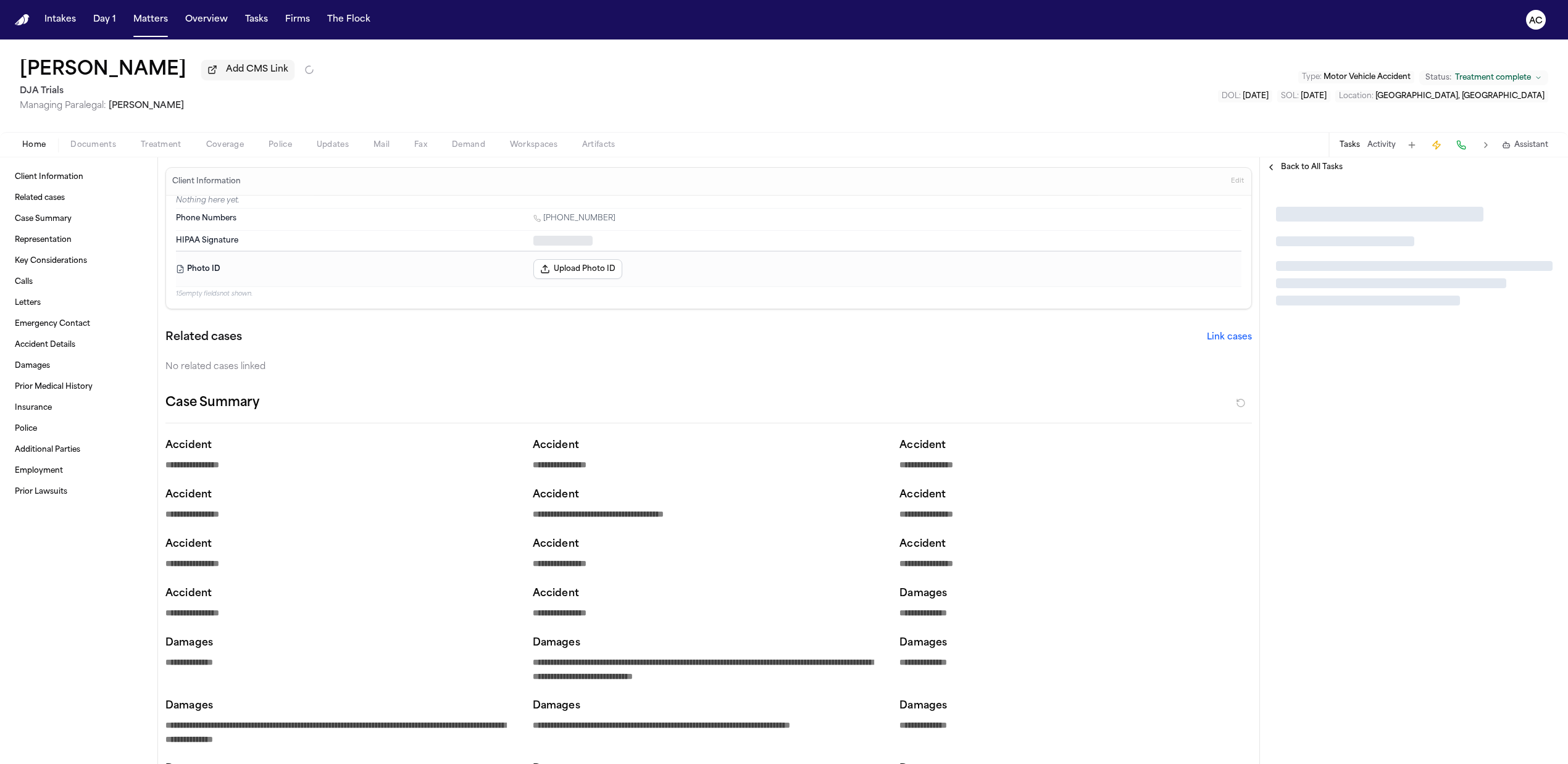
type textarea "*"
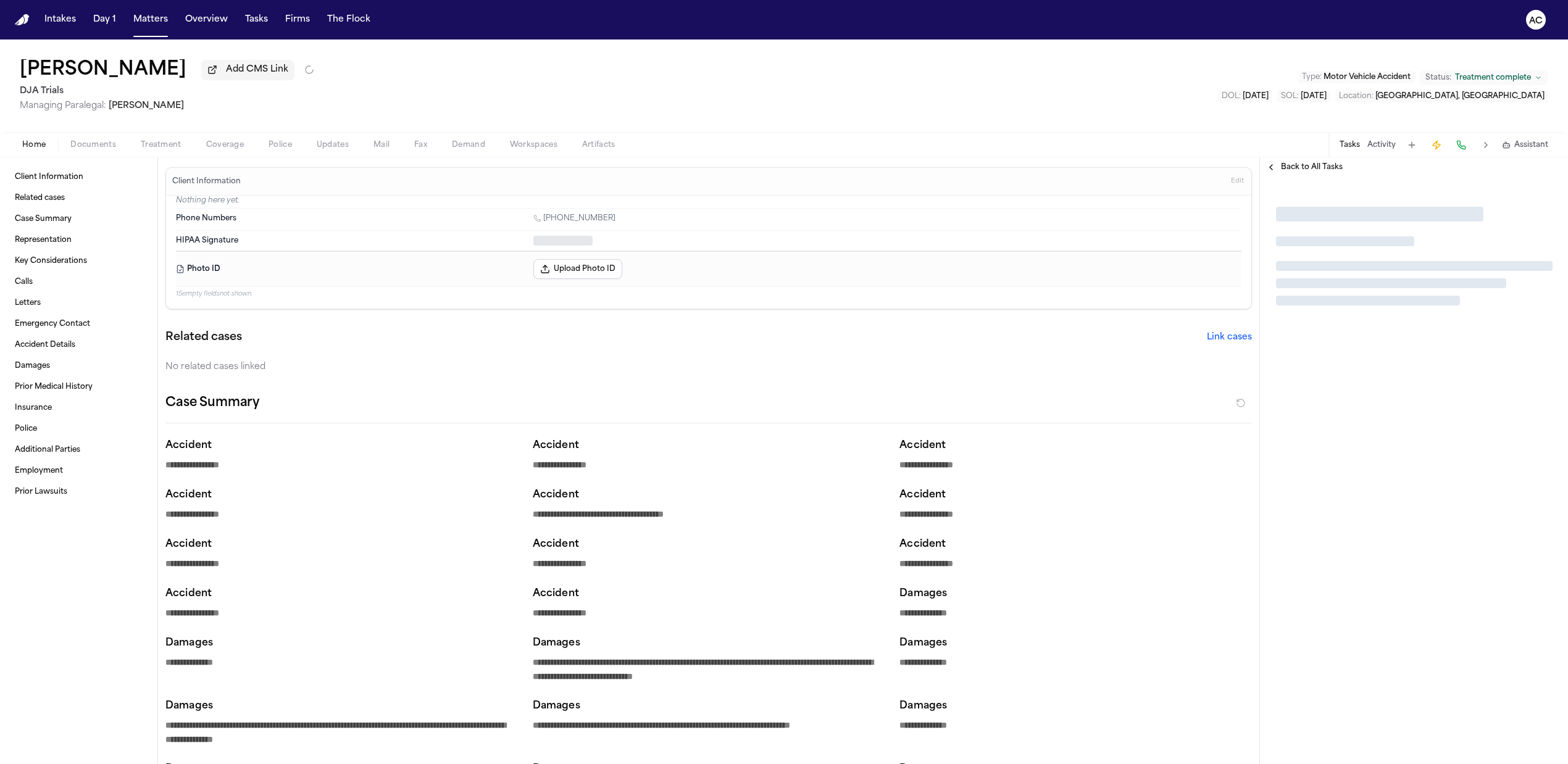
type textarea "*"
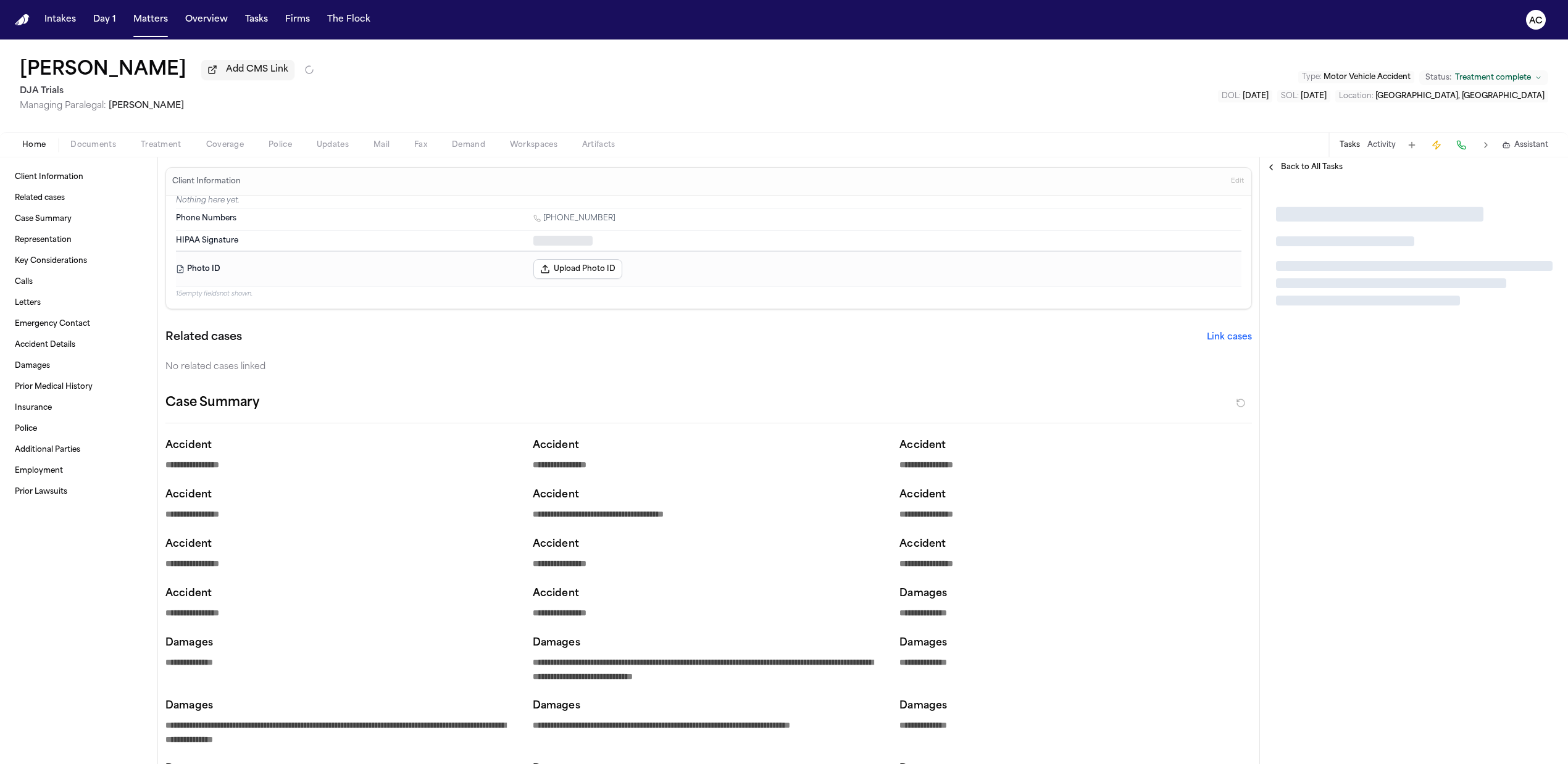
type textarea "*"
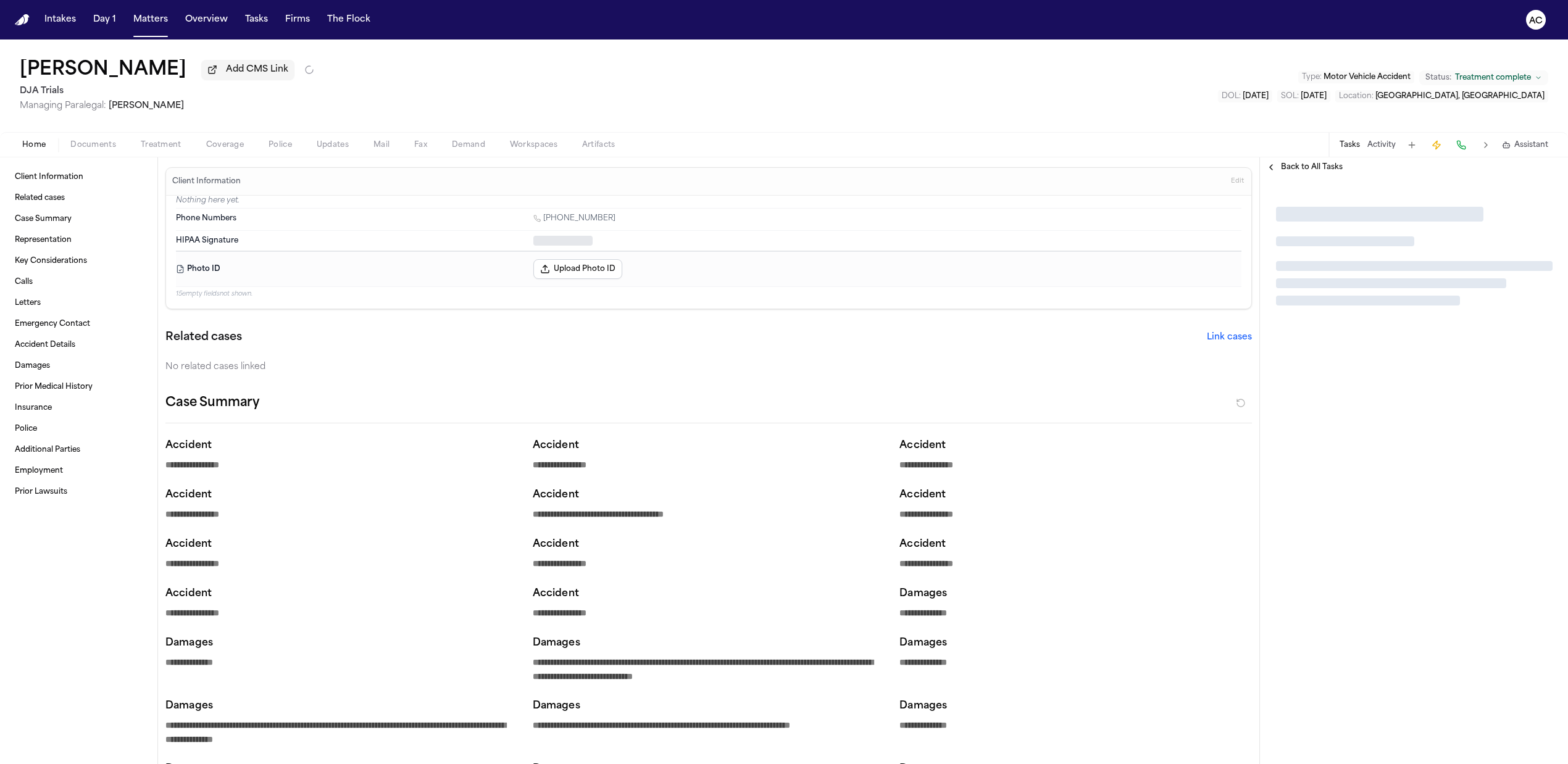
type textarea "*"
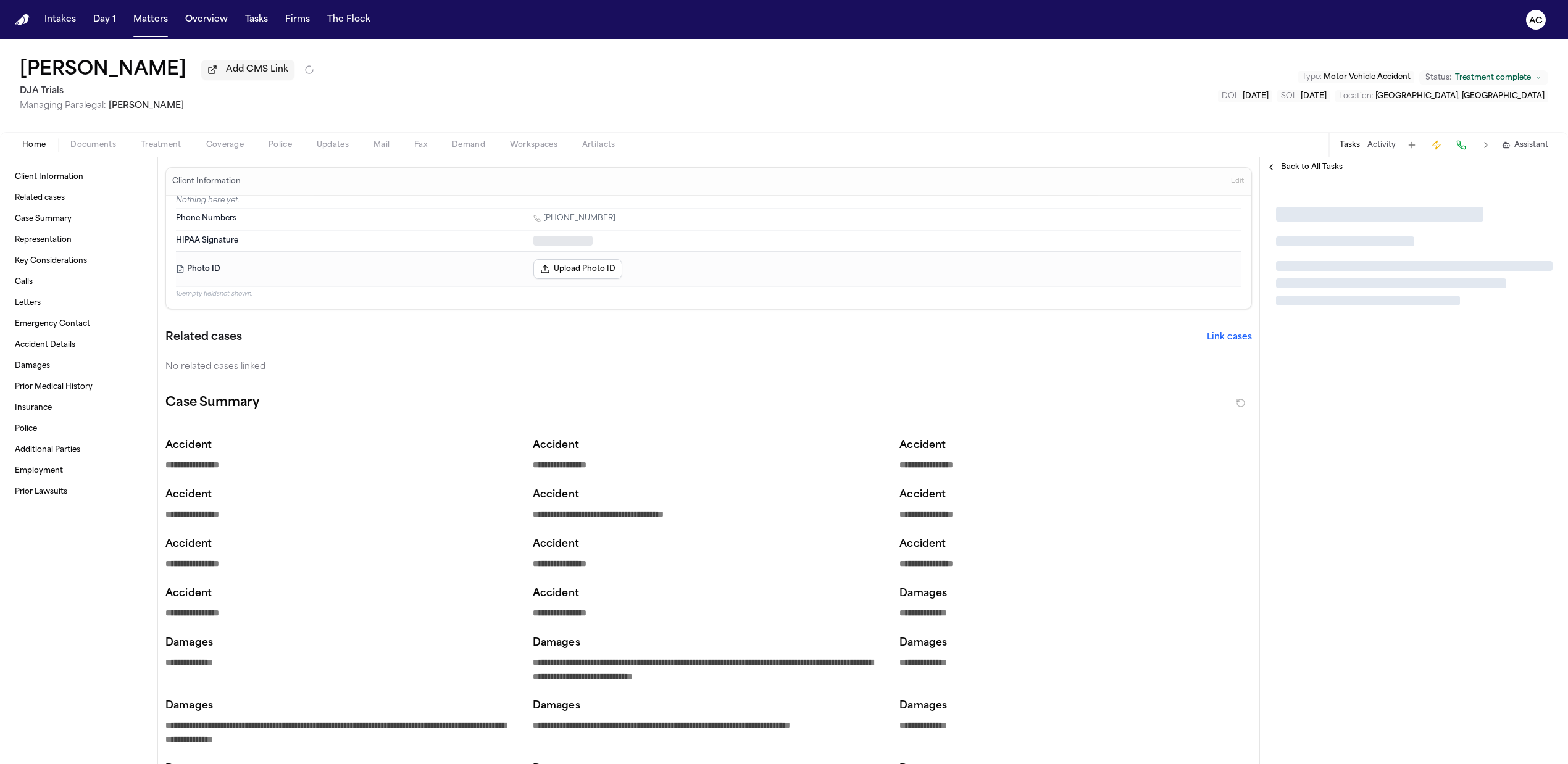
type textarea "*"
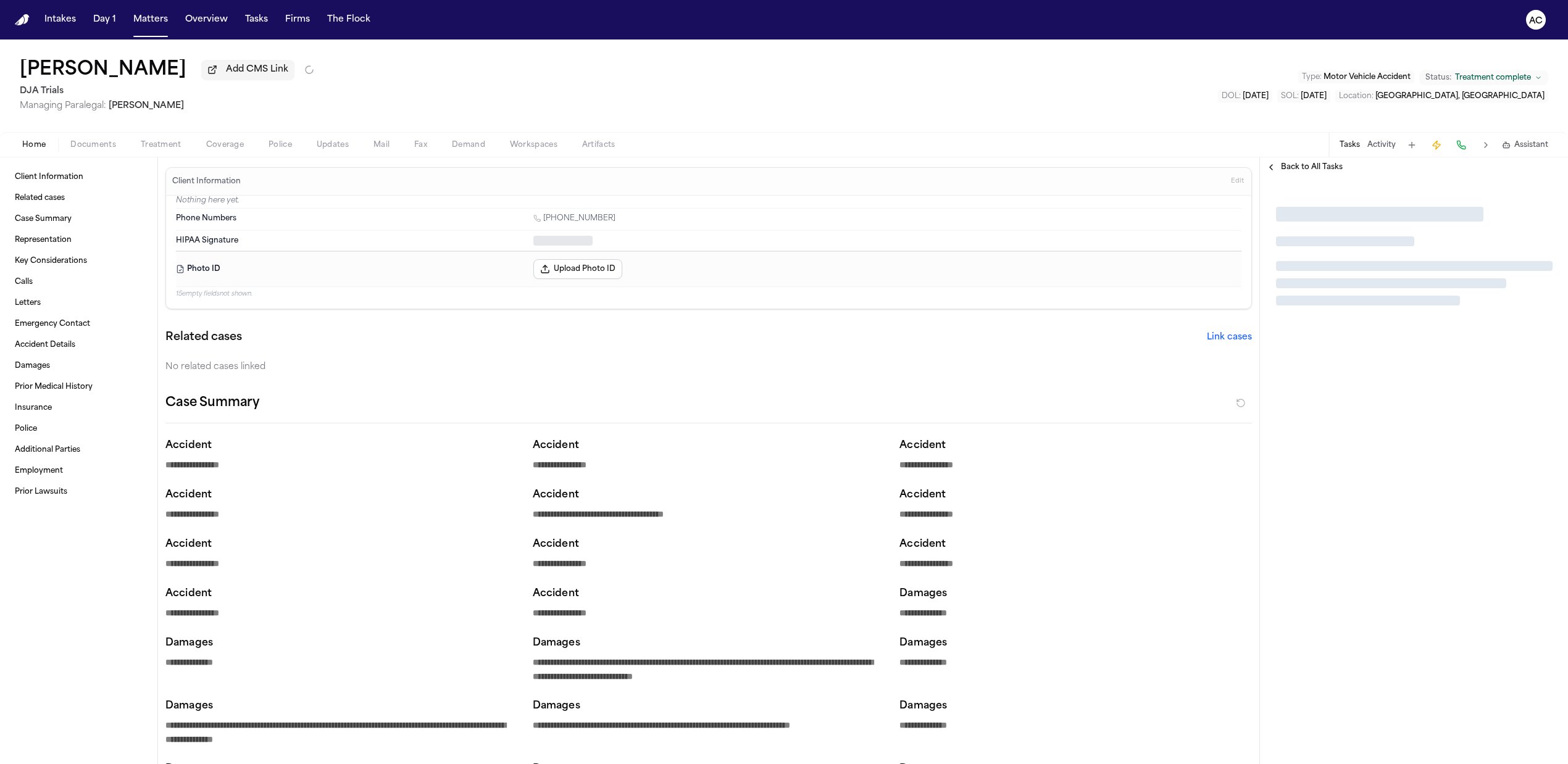
type textarea "*"
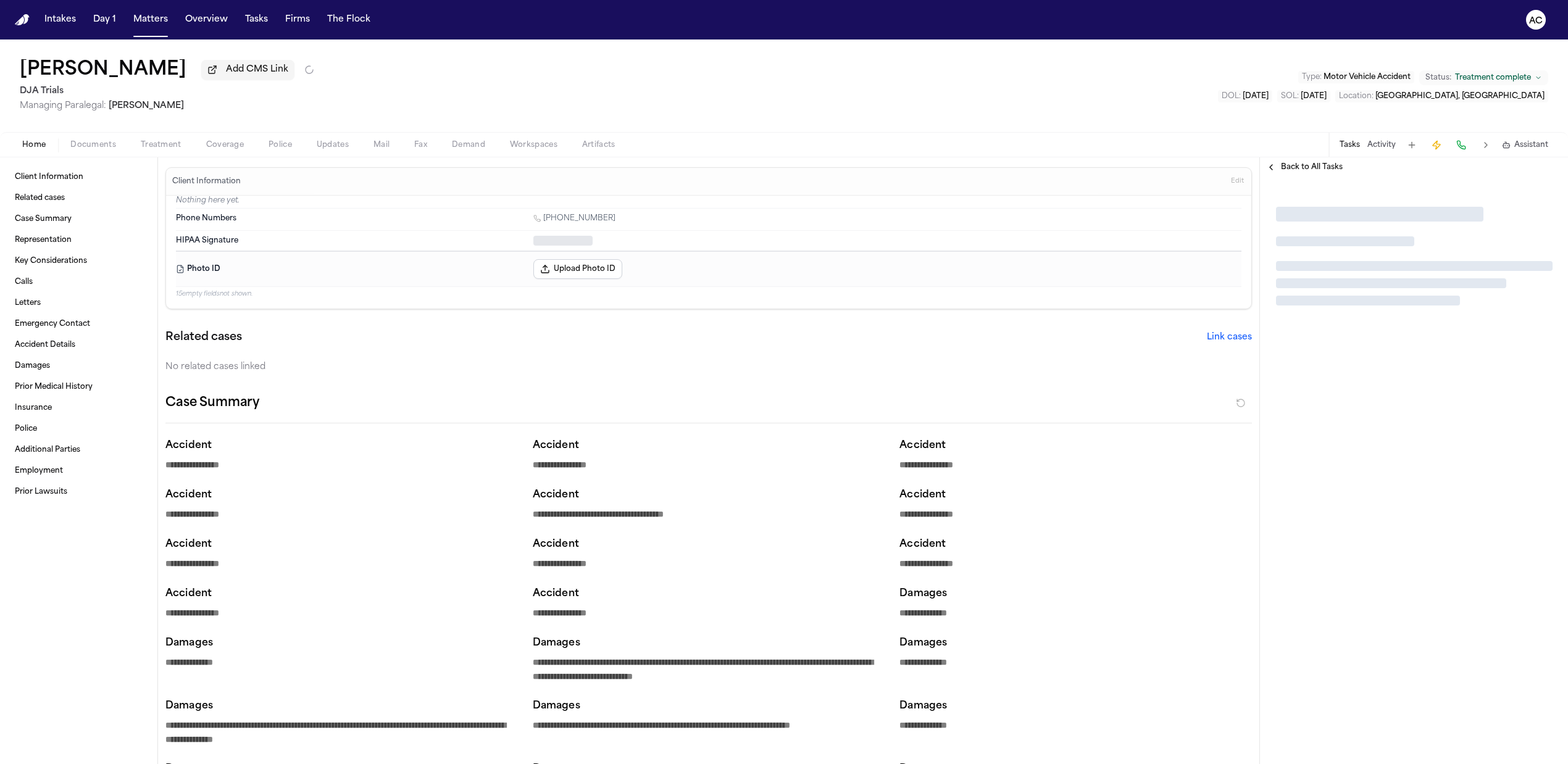
type textarea "*"
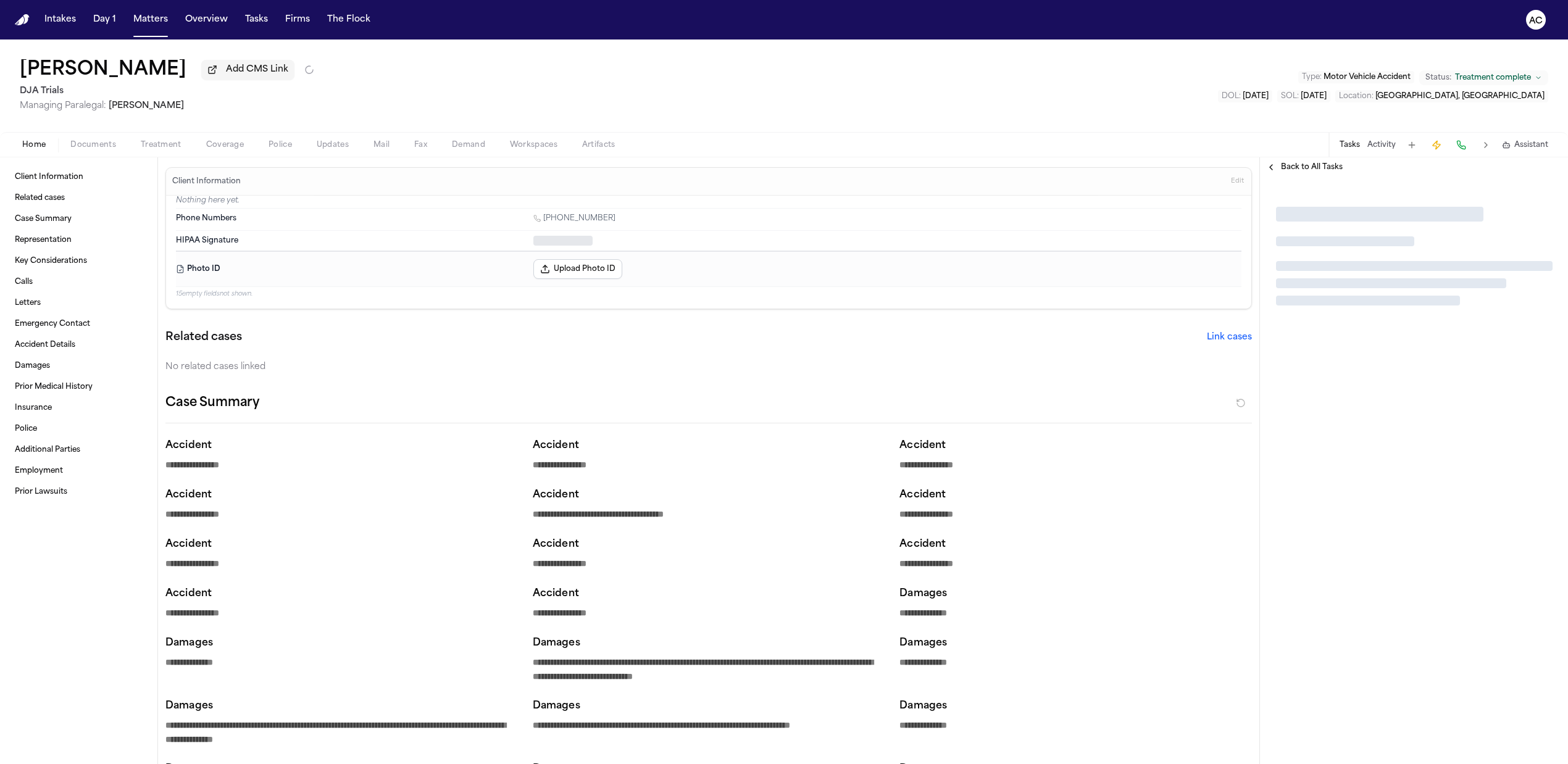
type textarea "*"
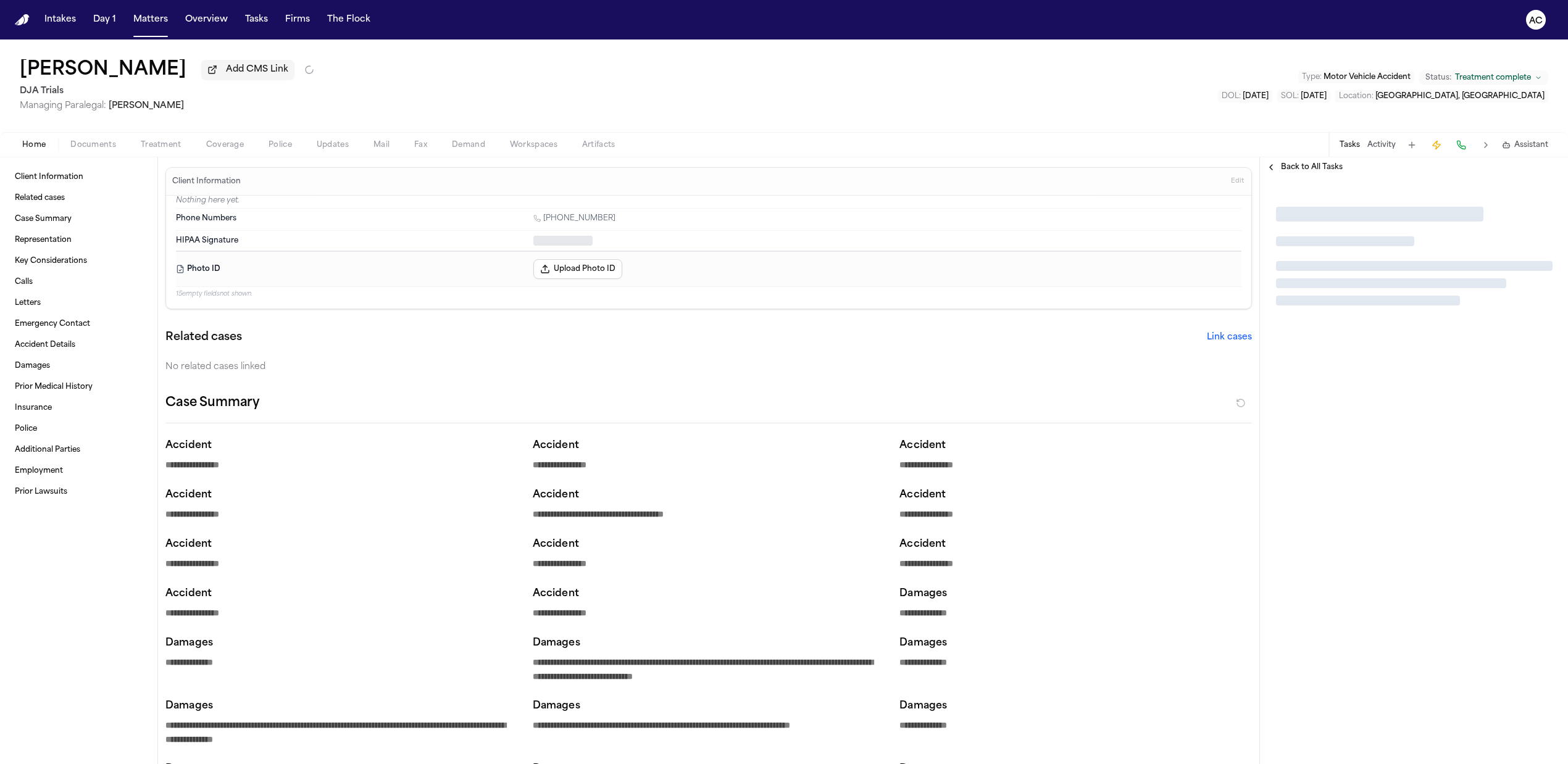
type textarea "*"
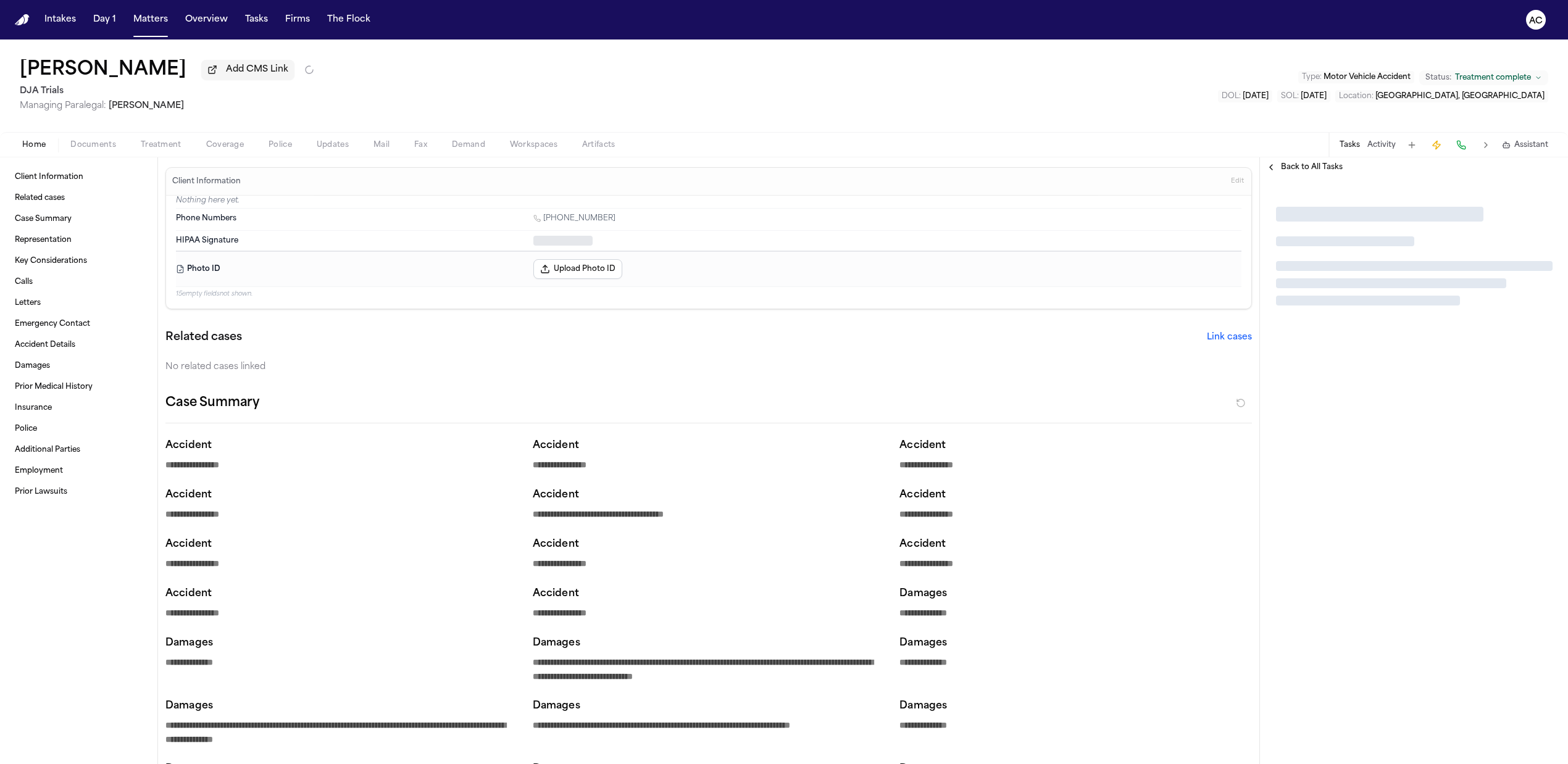
type textarea "*"
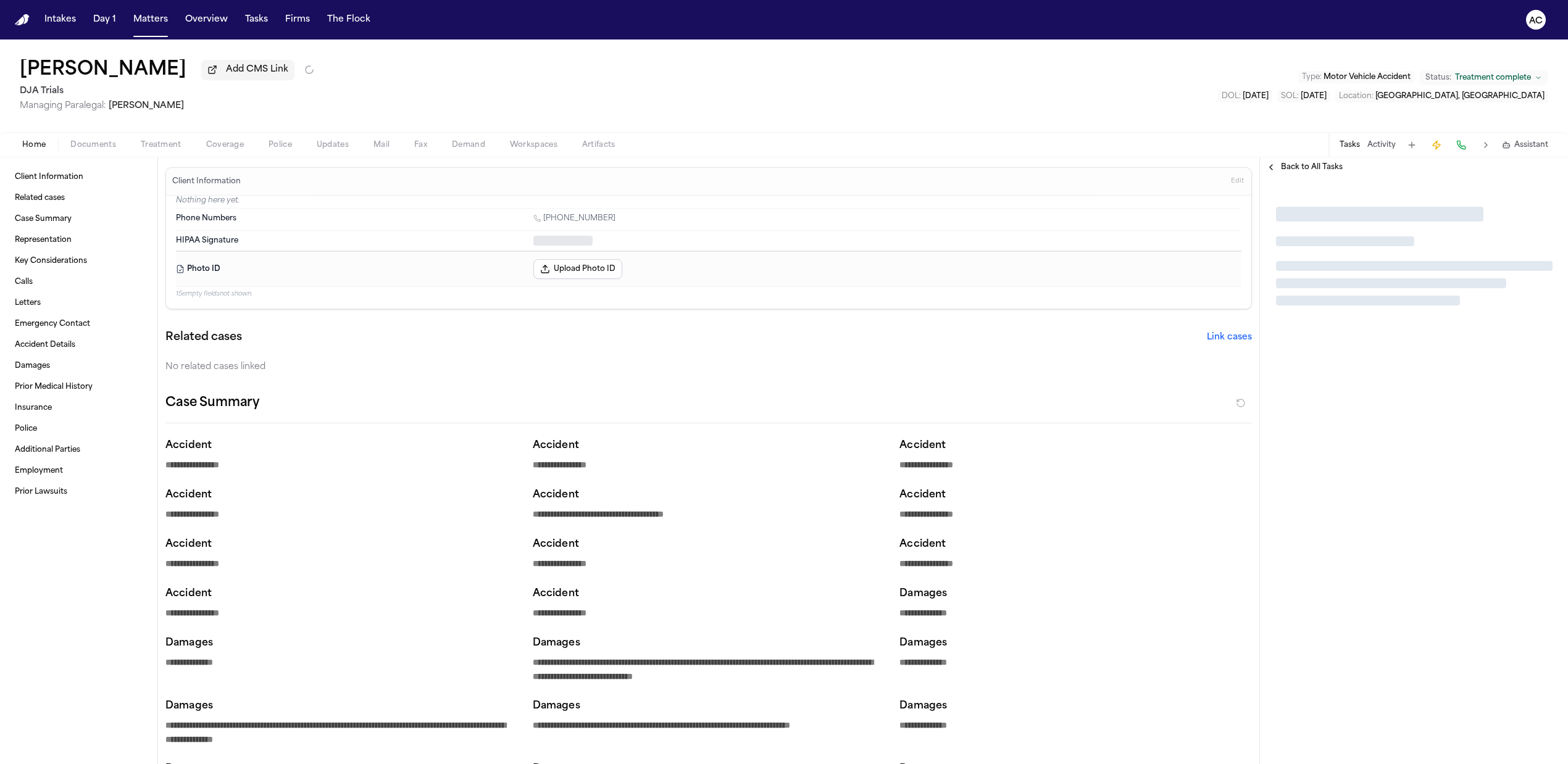
type textarea "*"
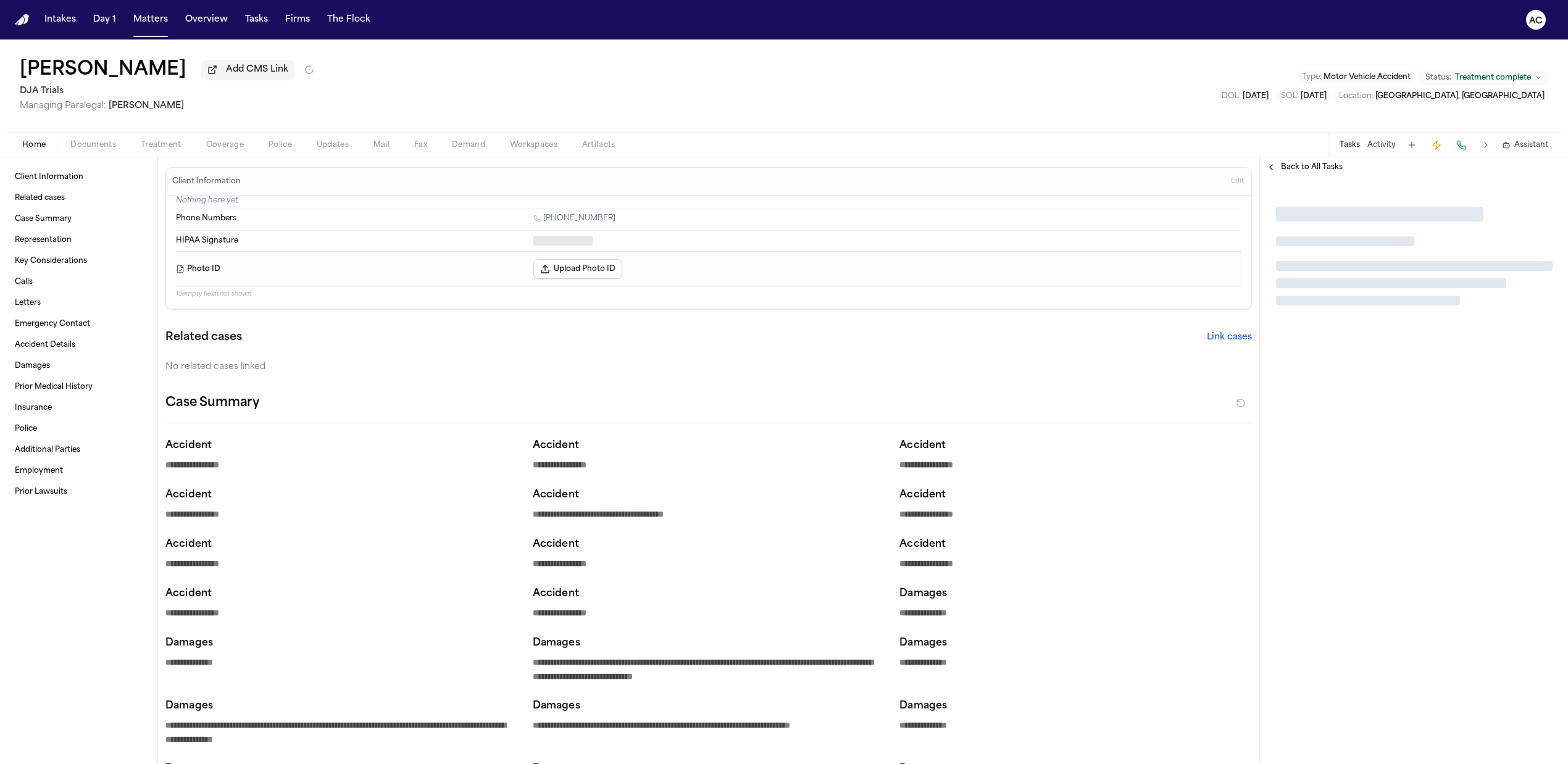
type textarea "*"
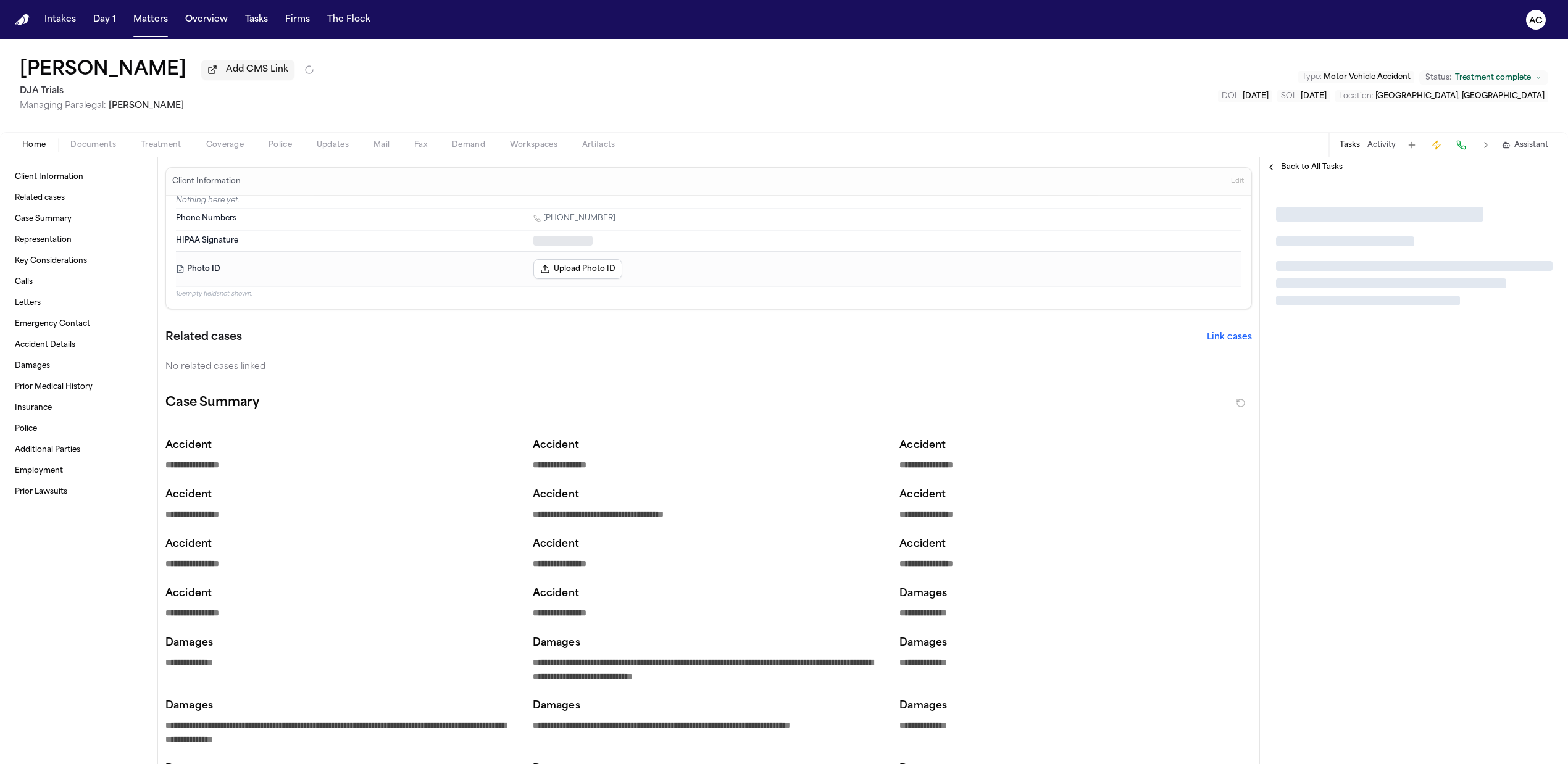
type textarea "*"
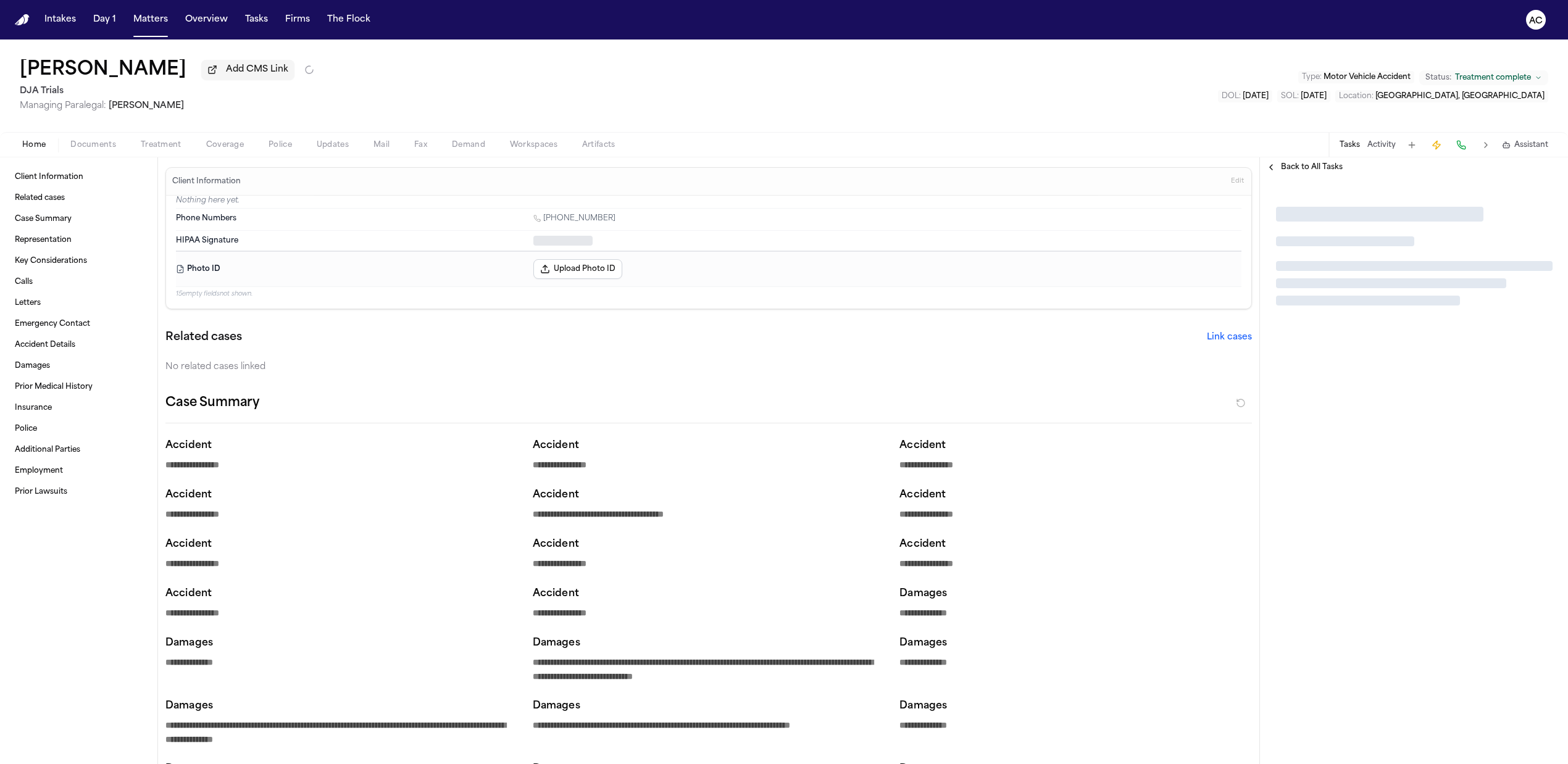
type textarea "*"
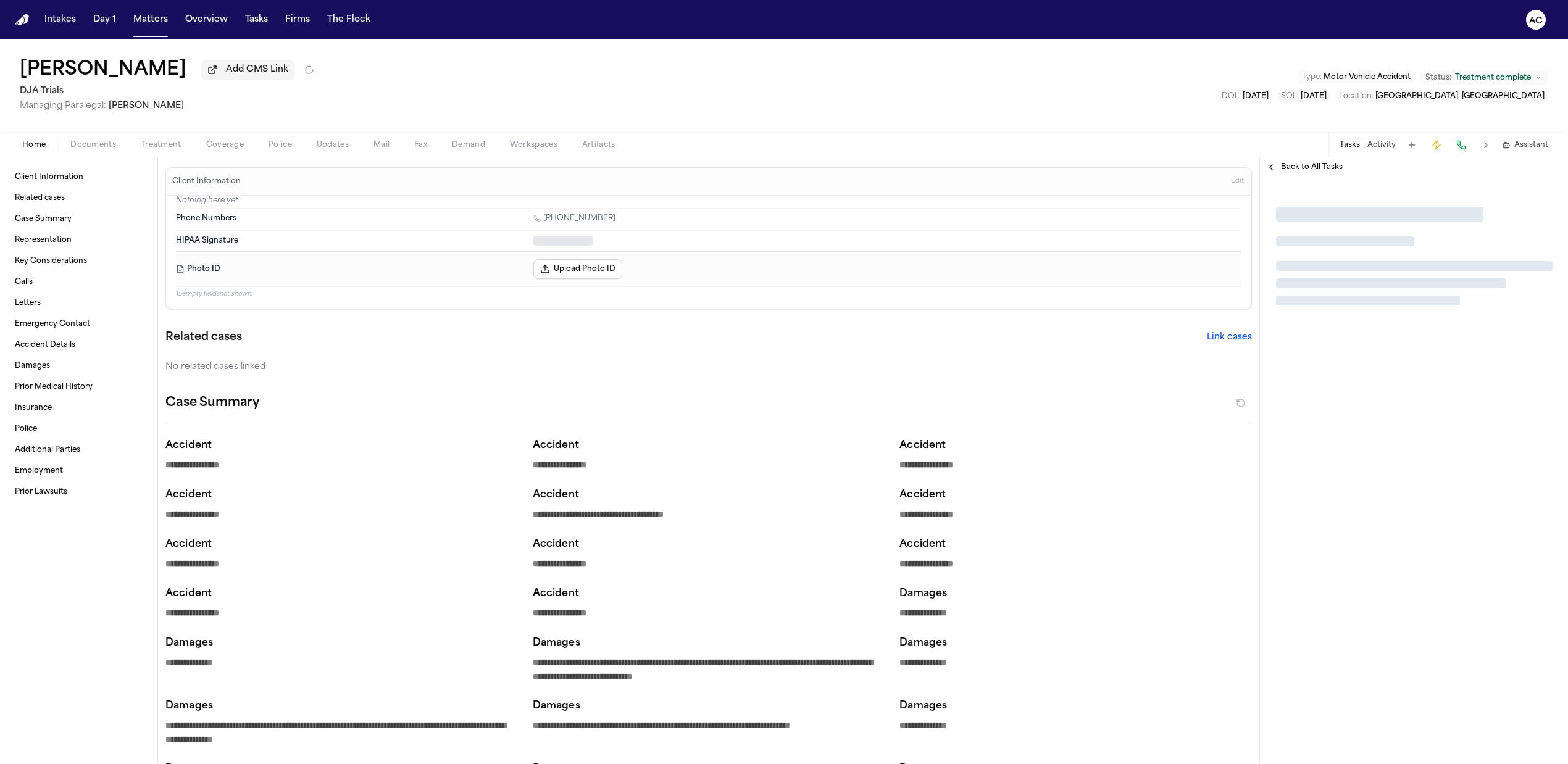
type textarea "*"
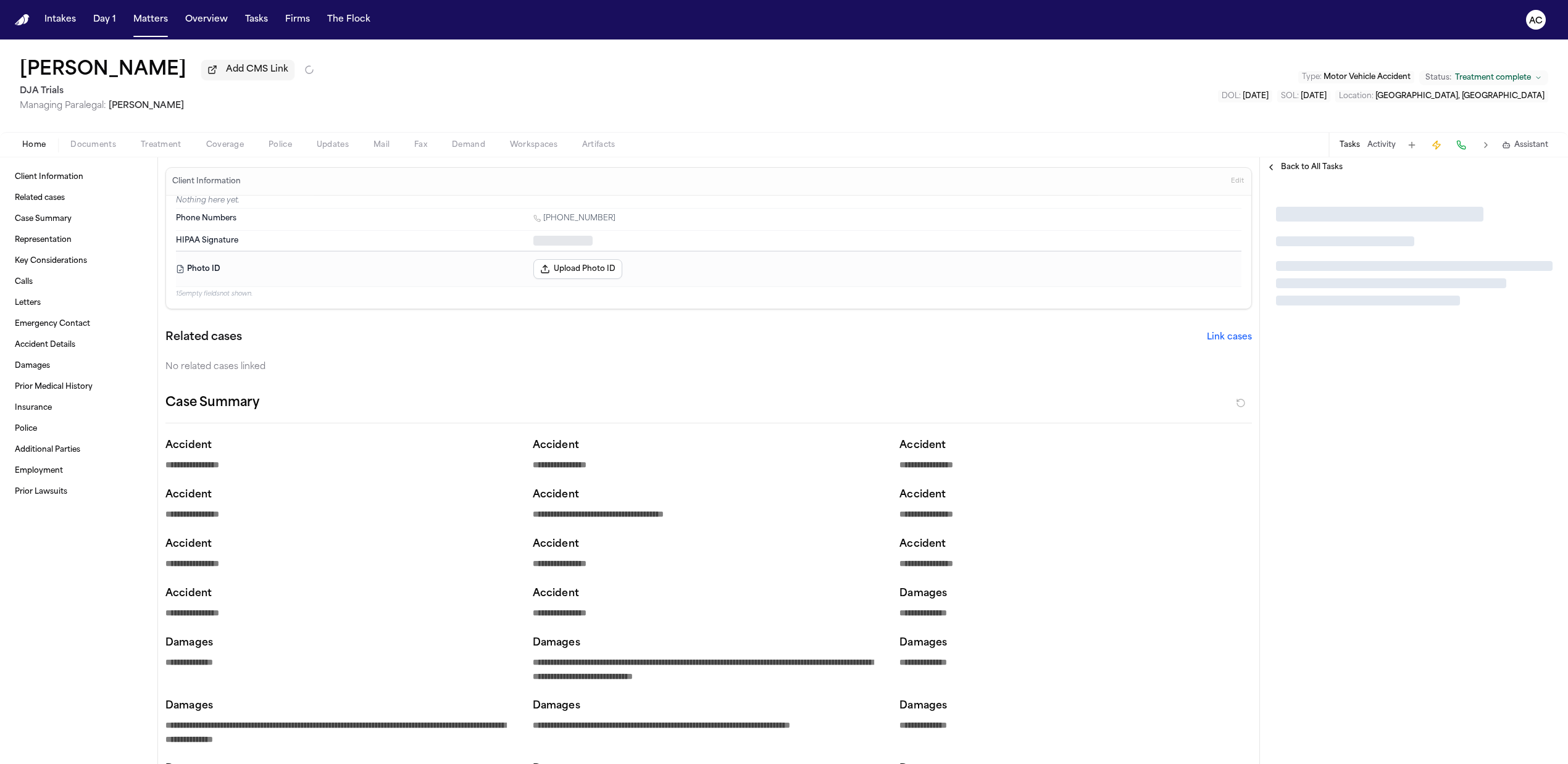
type textarea "*"
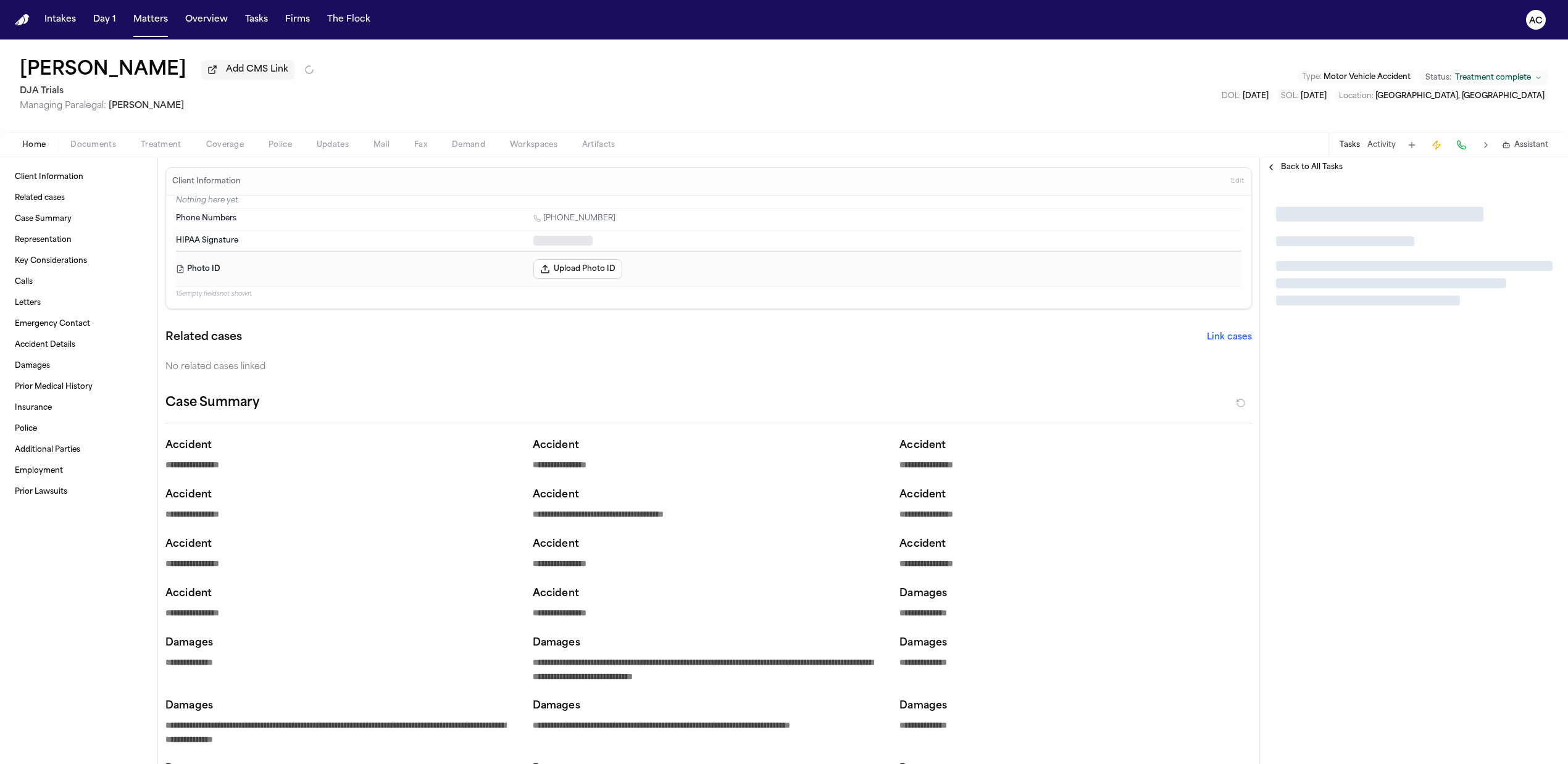
type textarea "*"
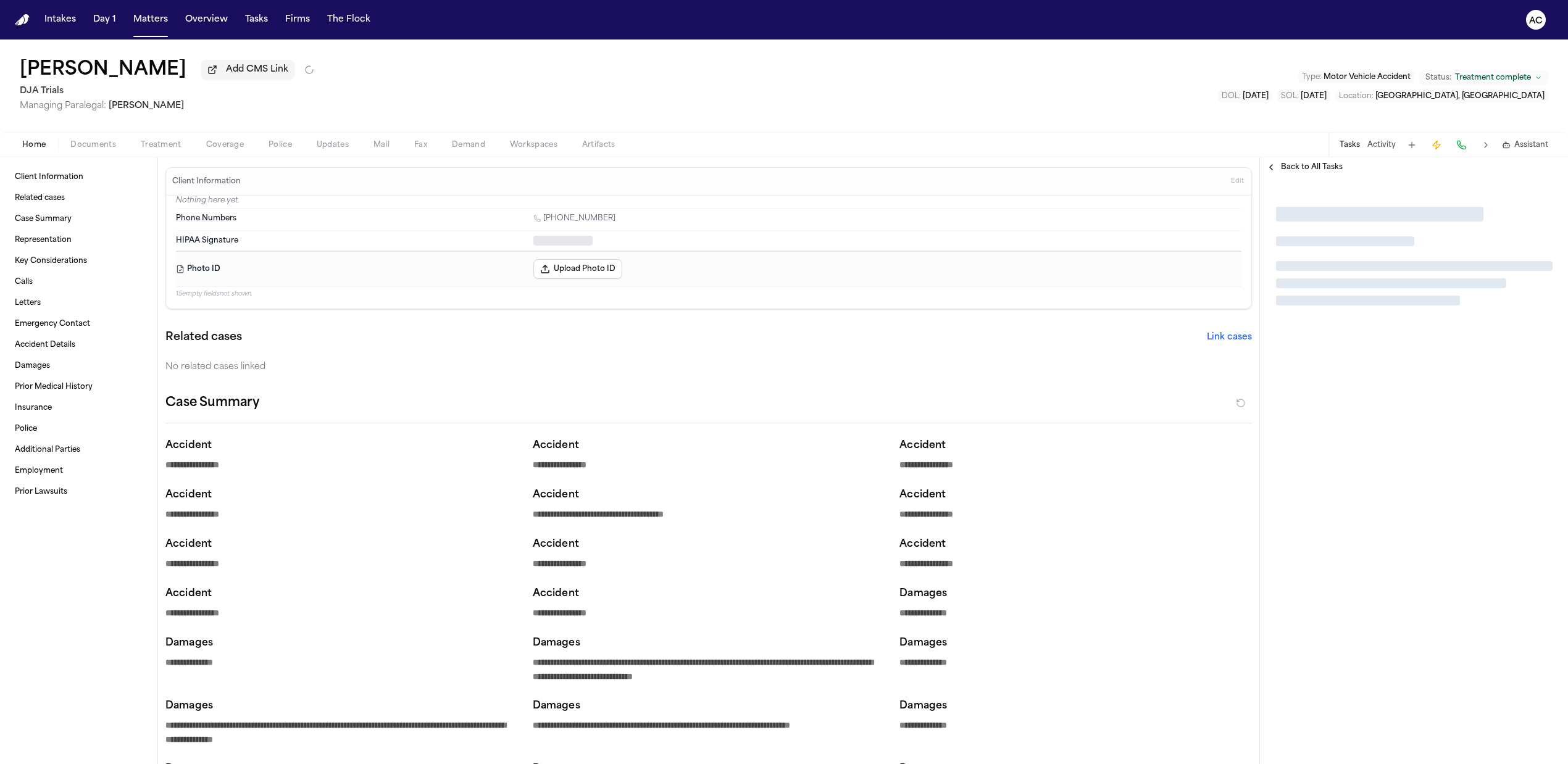
type textarea "*"
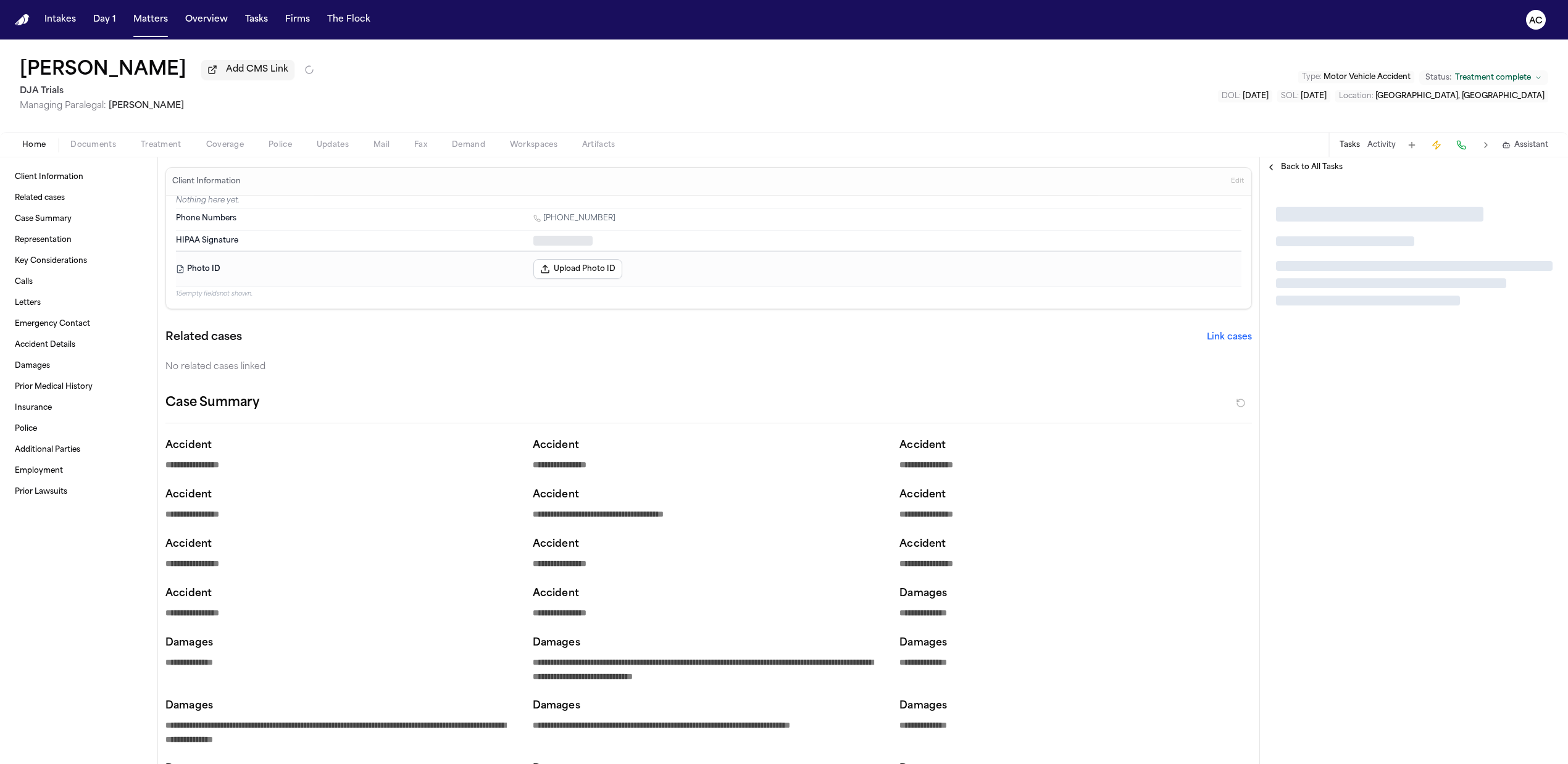
type textarea "*"
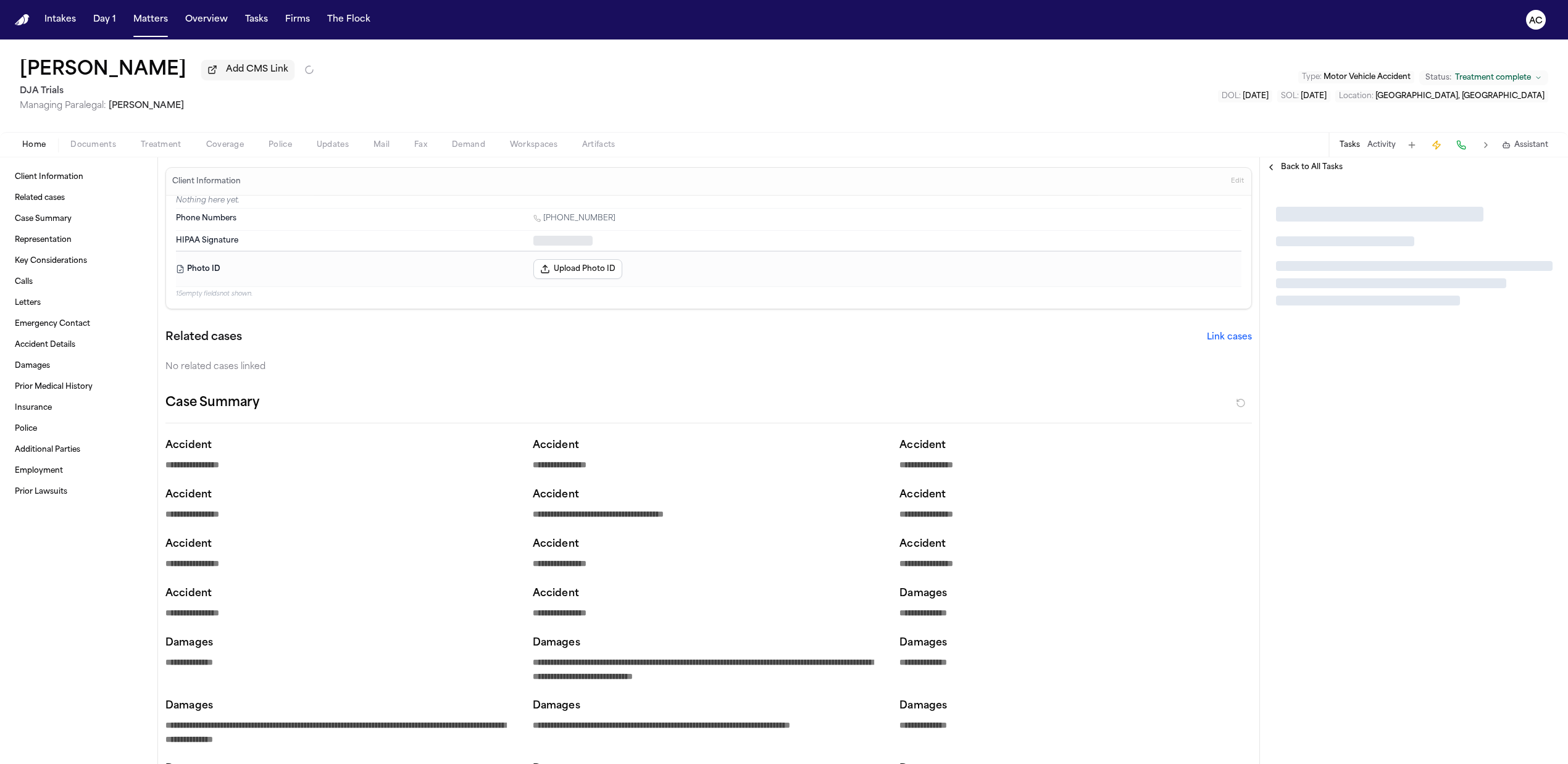
type textarea "*"
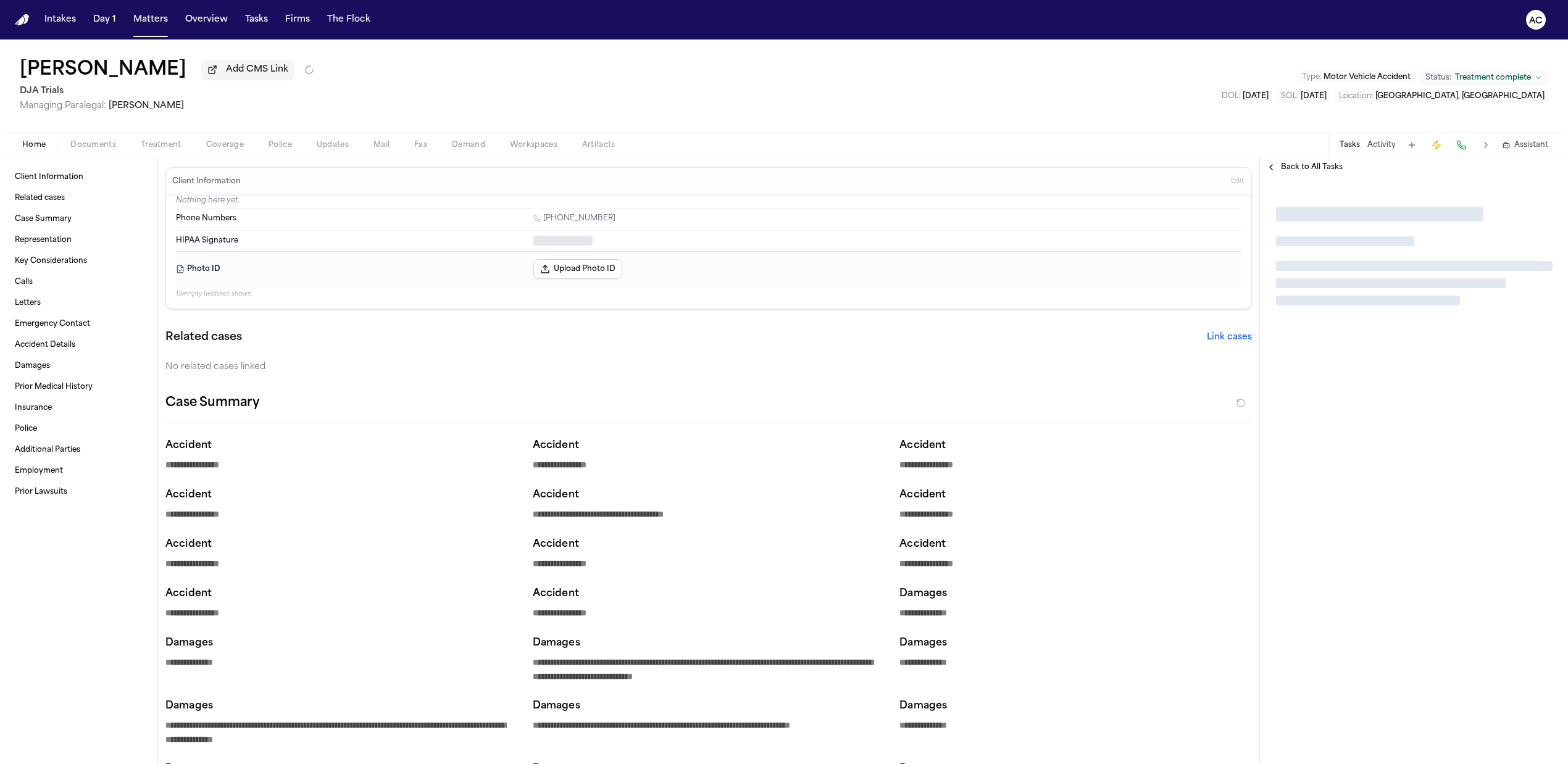
type textarea "*"
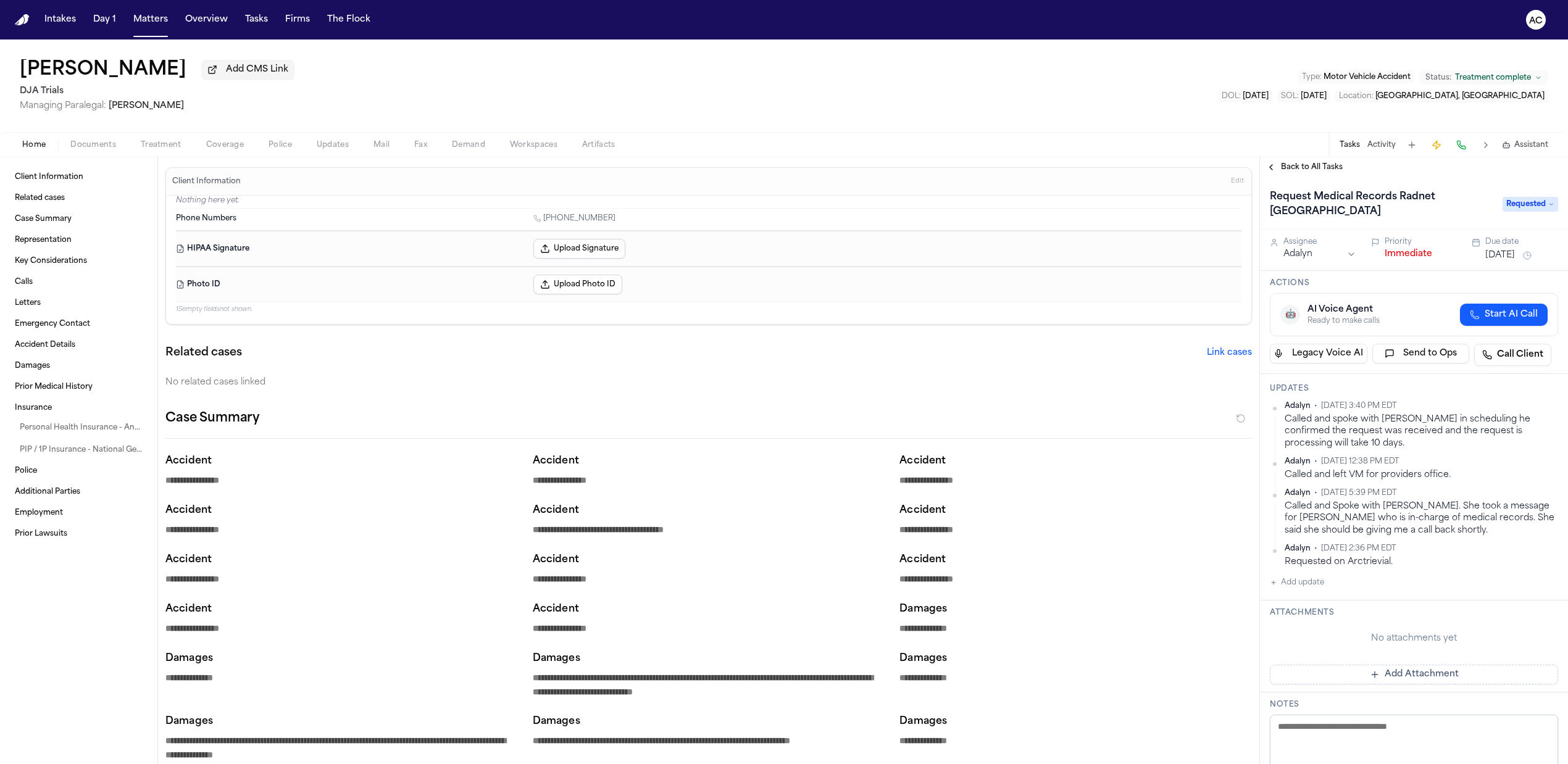
click at [1208, 418] on div "Case Summary" at bounding box center [709, 424] width 1087 height 30
click at [1314, 579] on button "Add update" at bounding box center [1297, 583] width 55 height 15
drag, startPoint x: 1349, startPoint y: 593, endPoint x: 1366, endPoint y: 598, distance: 17.7
click at [1356, 593] on textarea "Add your update" at bounding box center [1421, 592] width 264 height 25
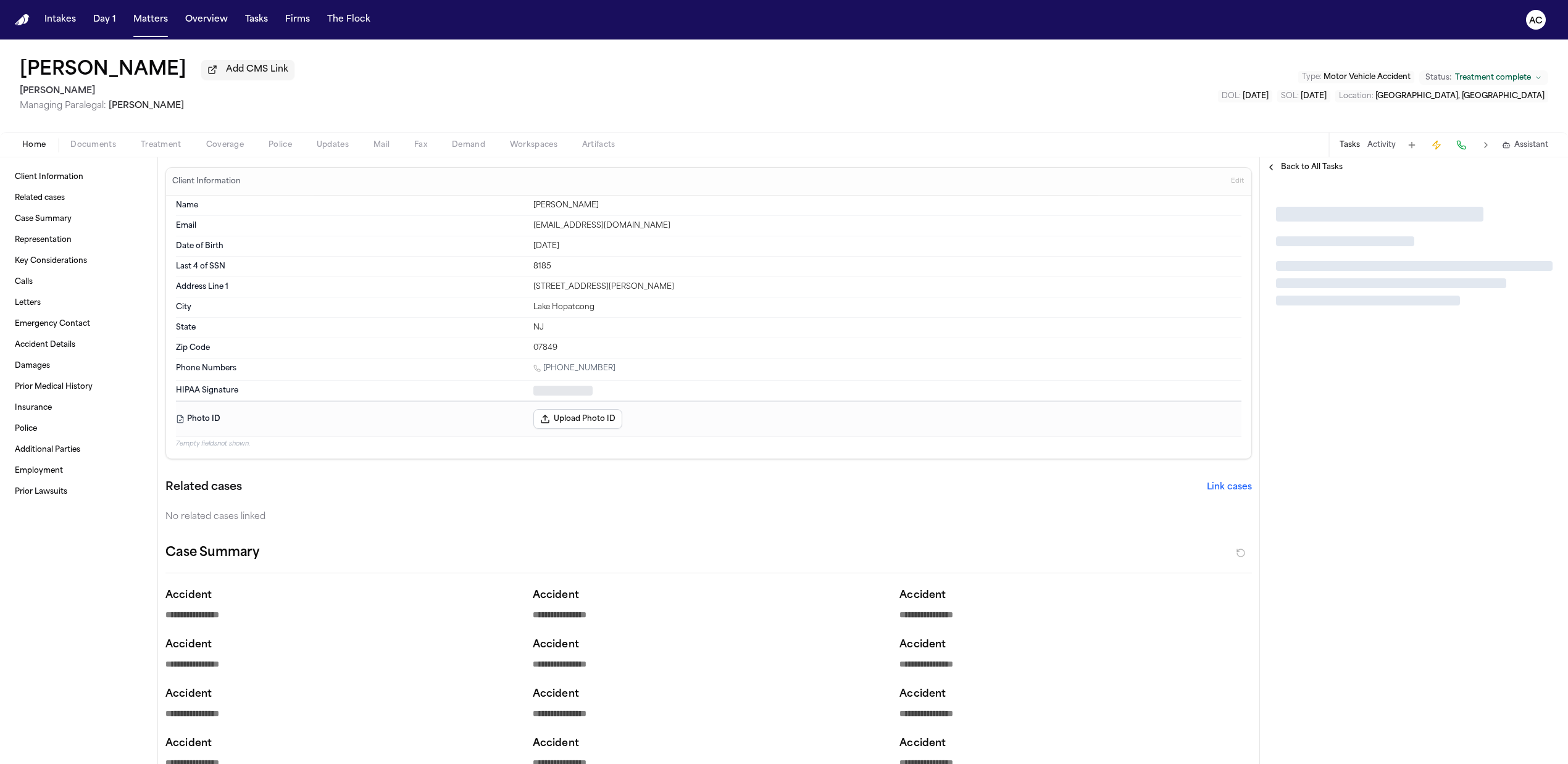
type textarea "*"
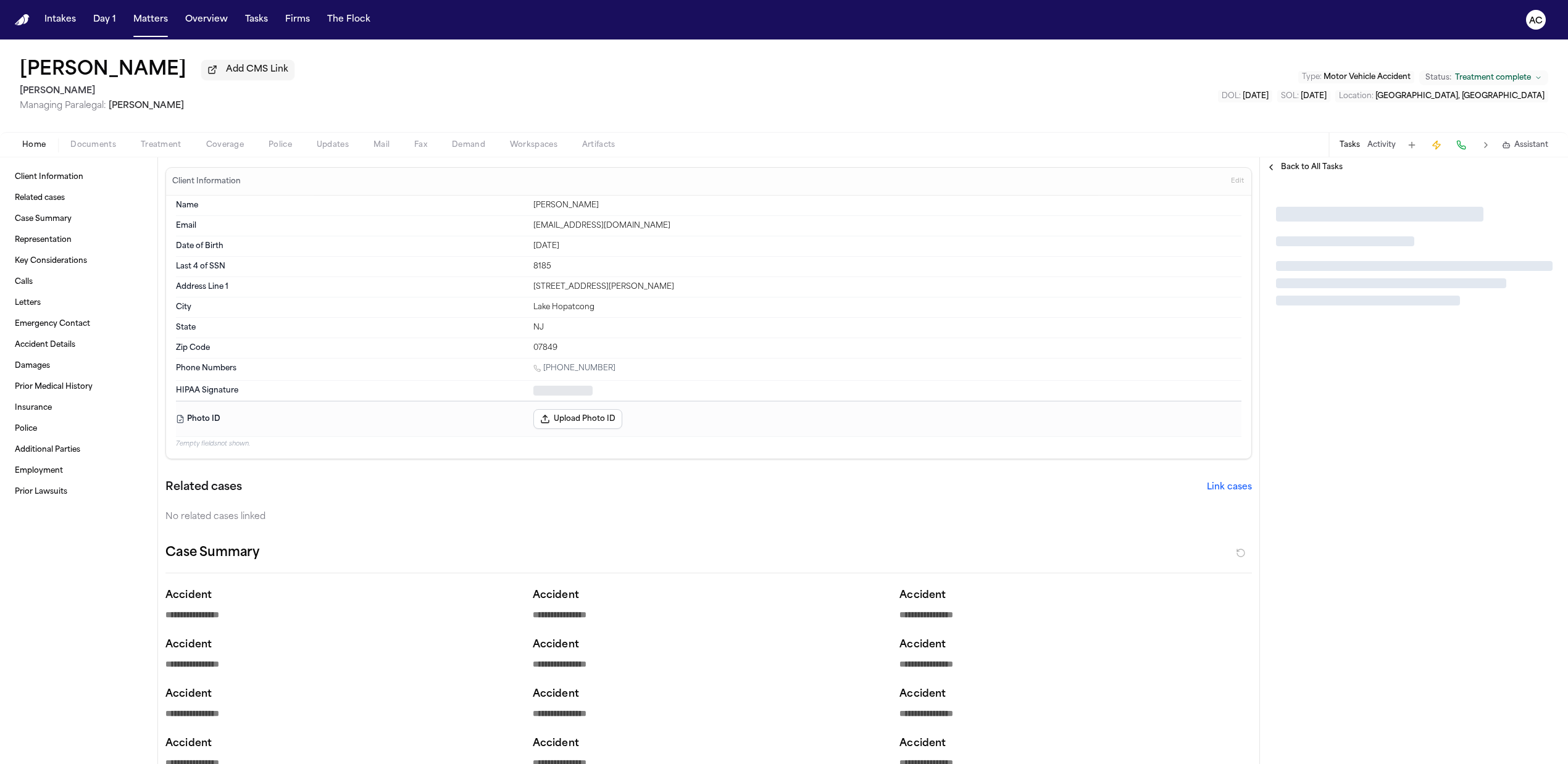
type textarea "*"
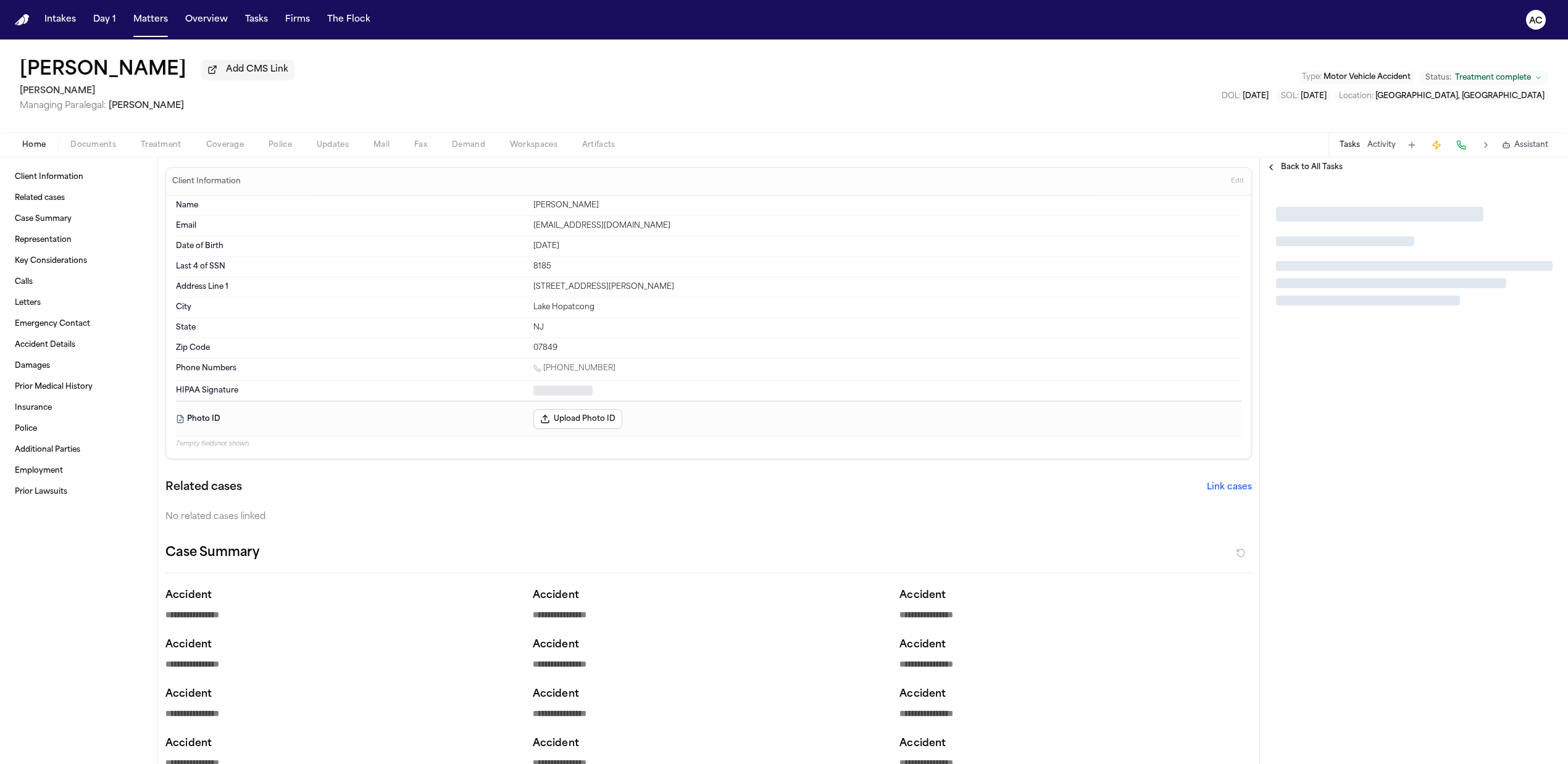
type textarea "*"
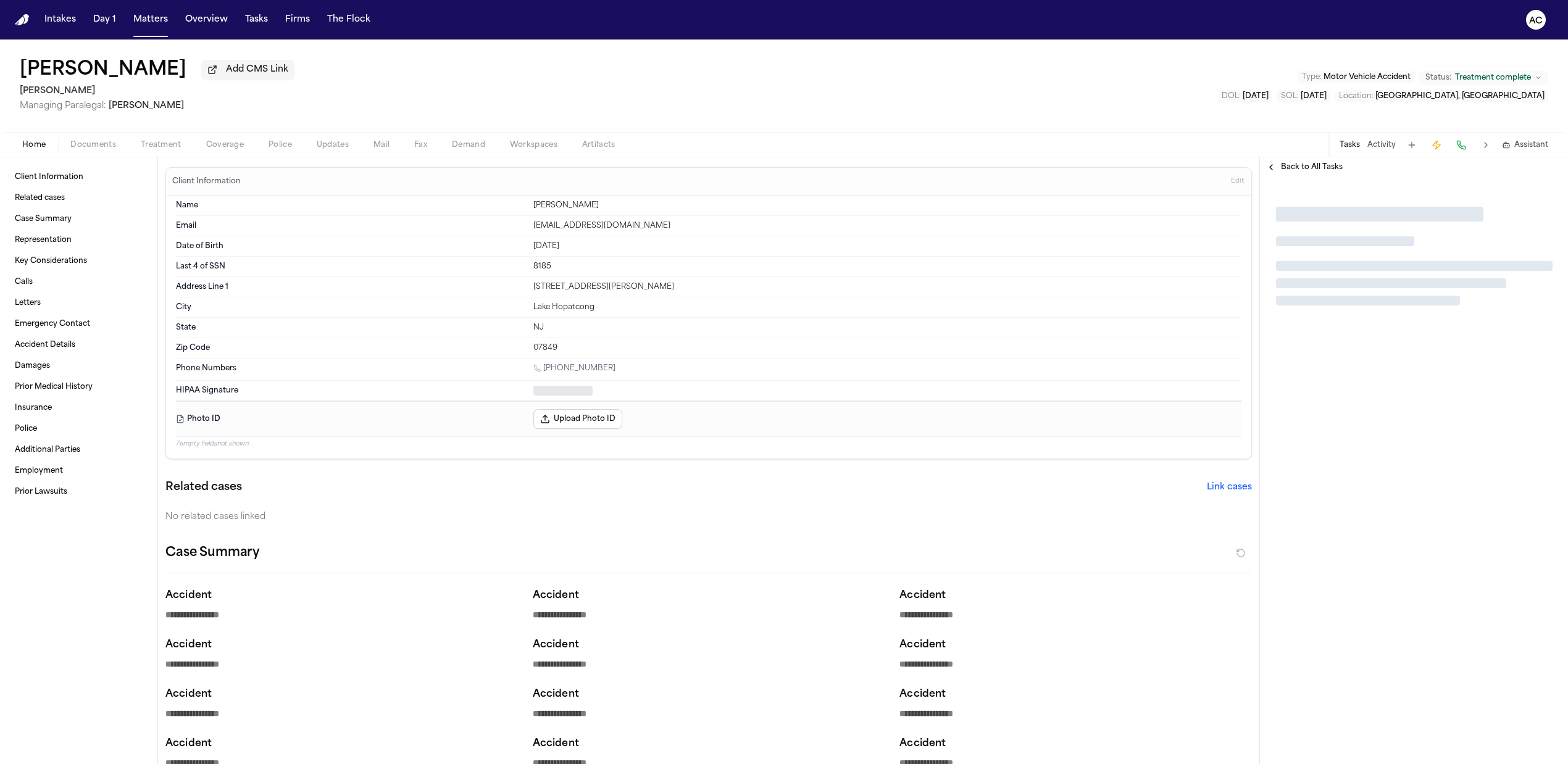
type textarea "*"
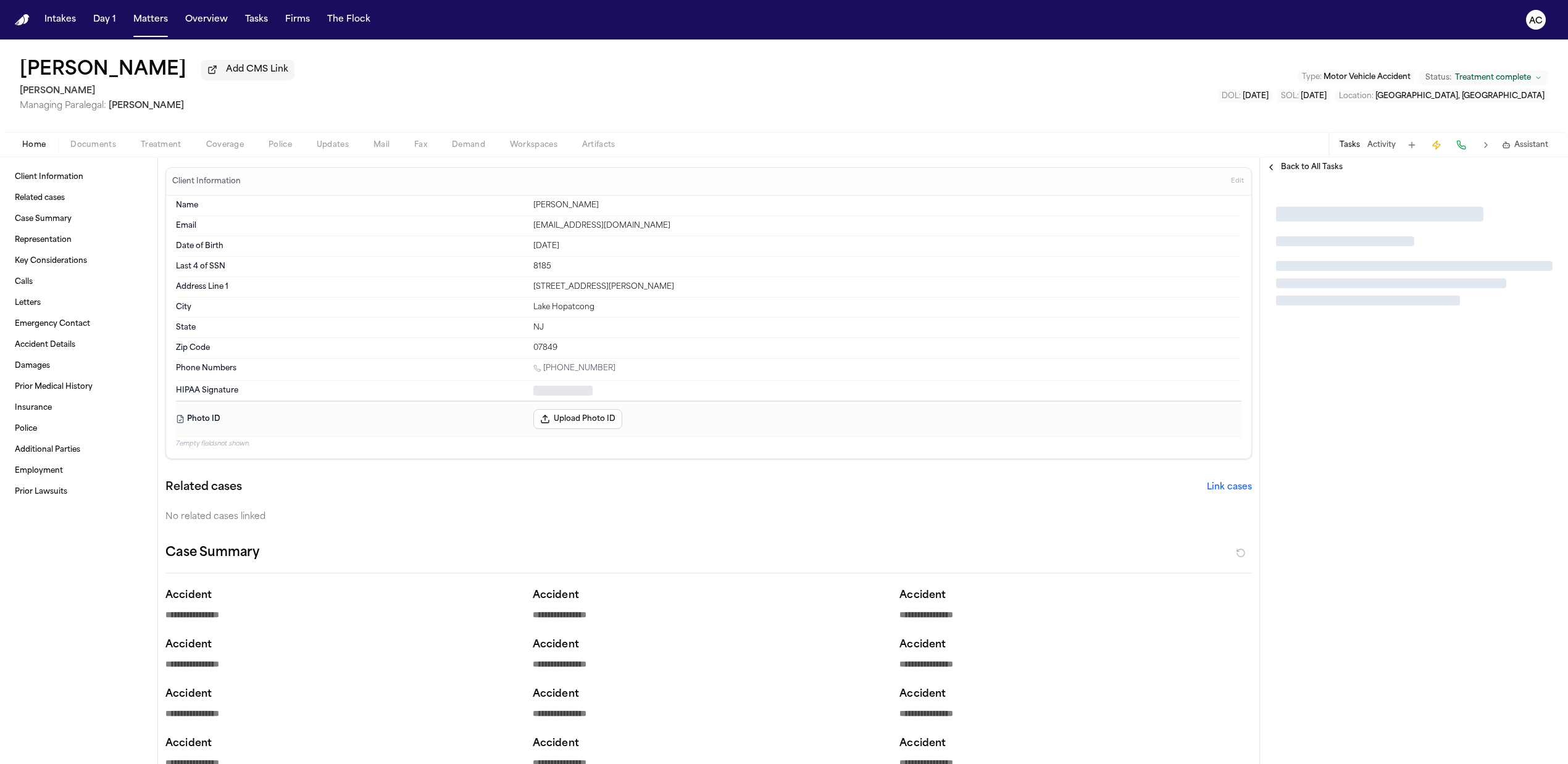
type textarea "*"
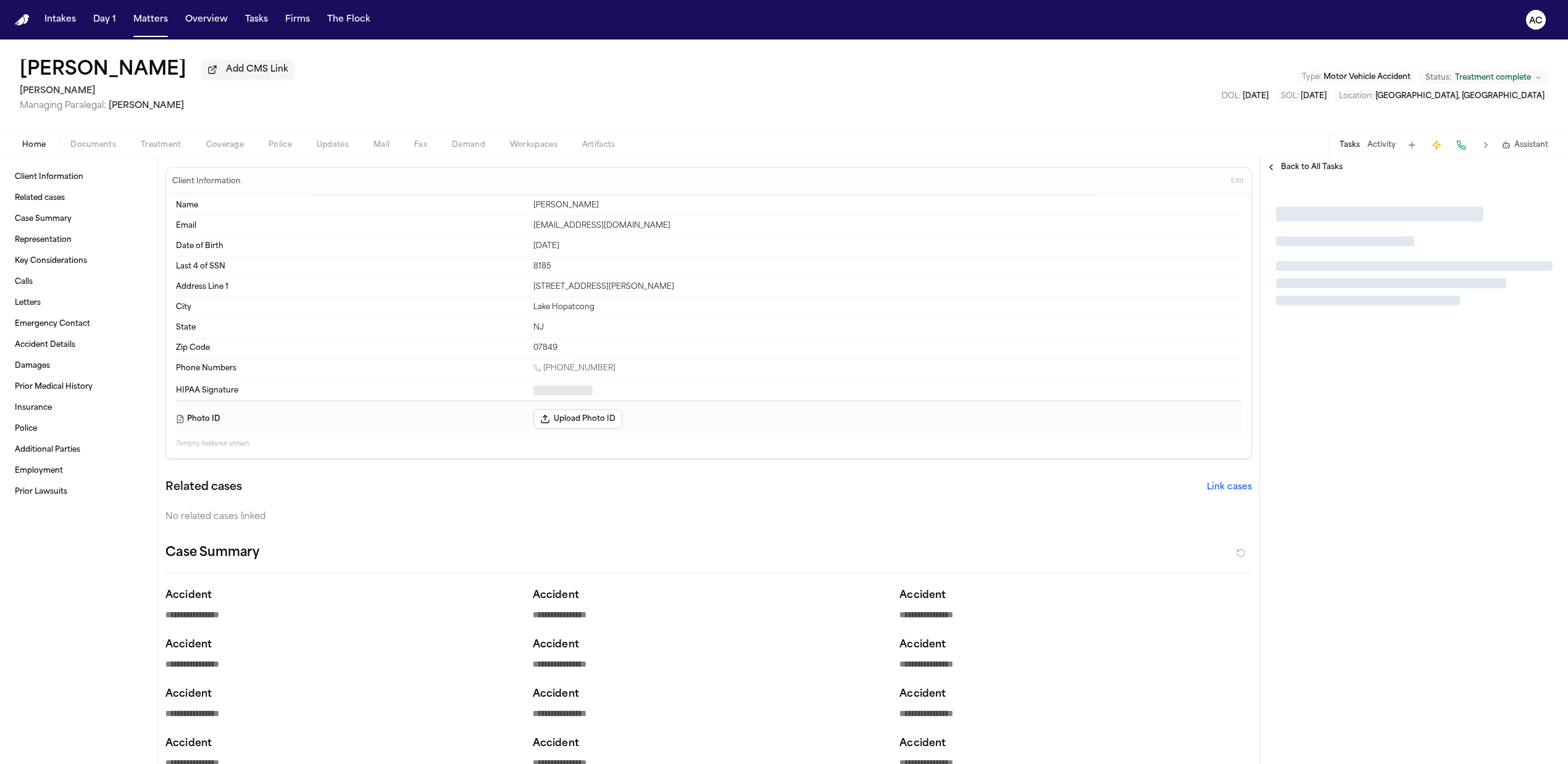
type textarea "*"
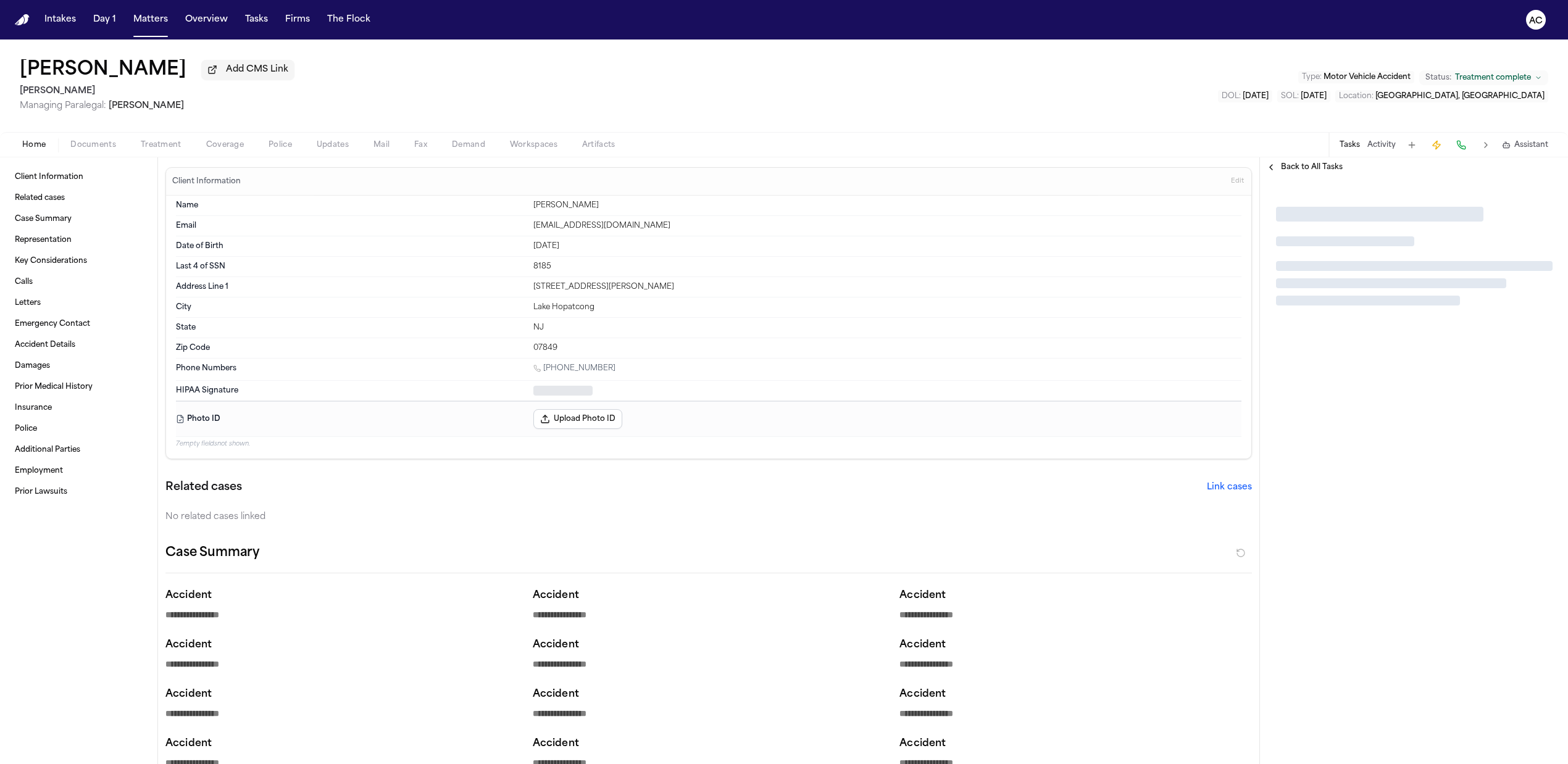
type textarea "*"
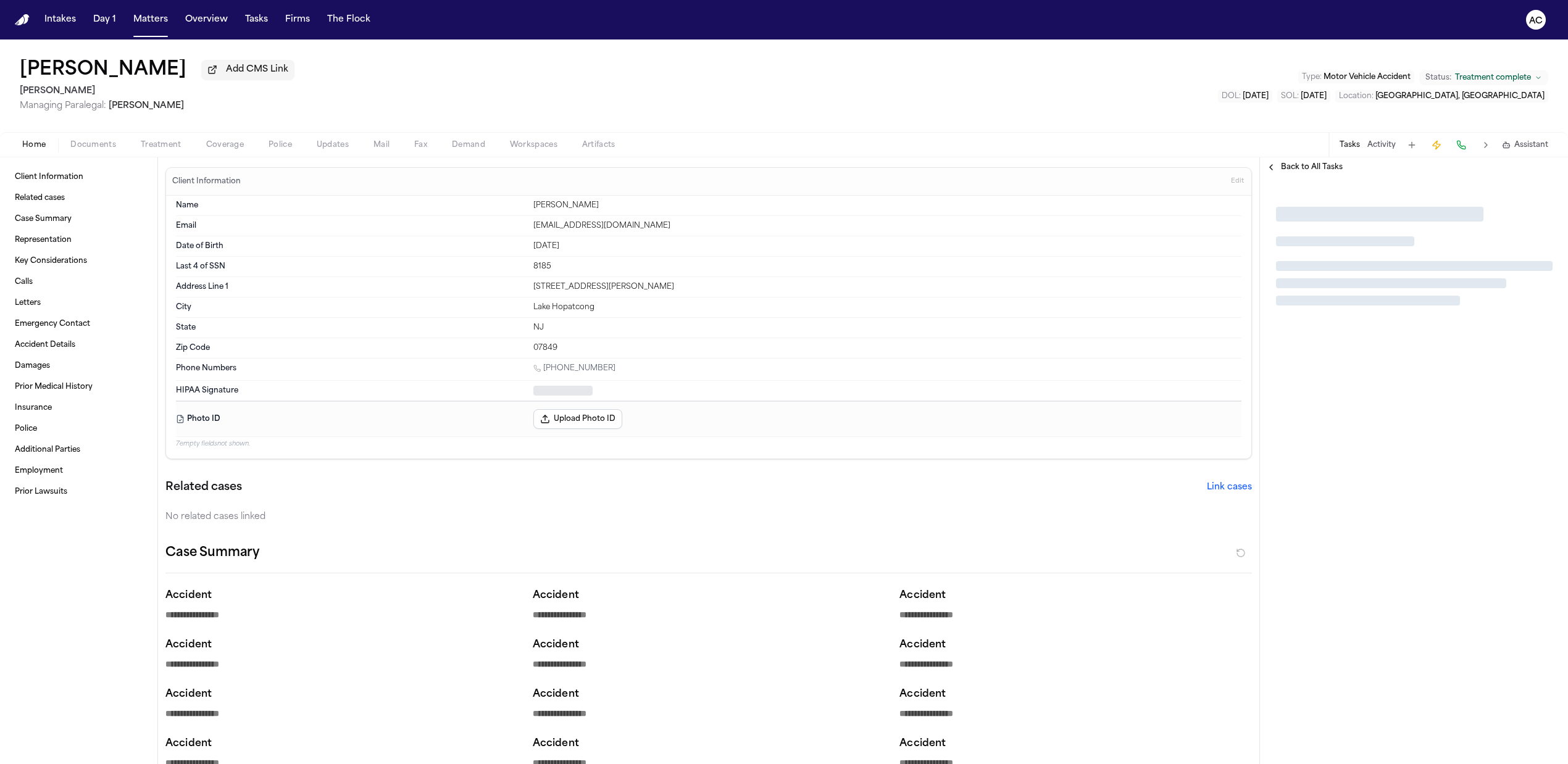
type textarea "*"
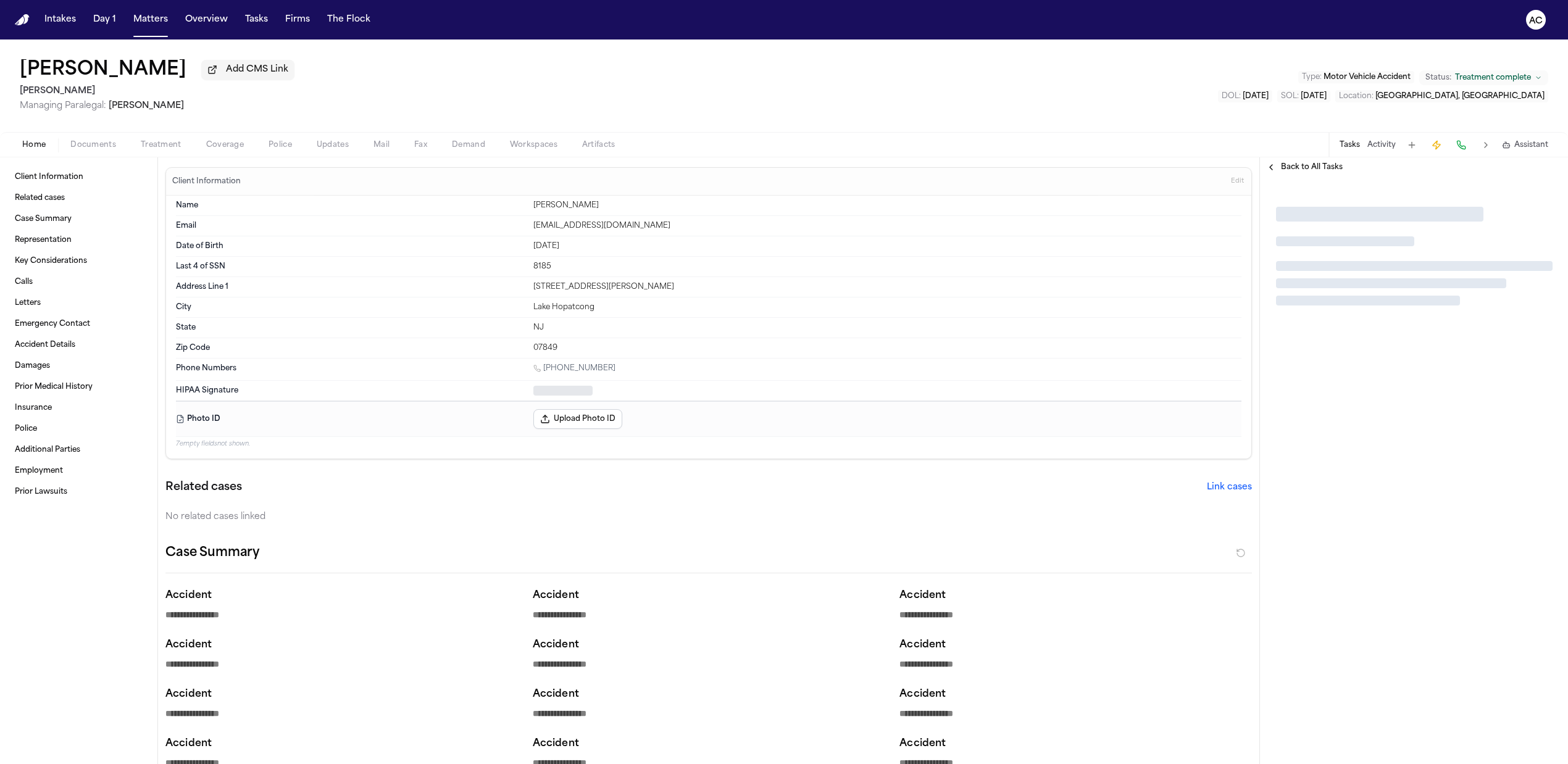
type textarea "*"
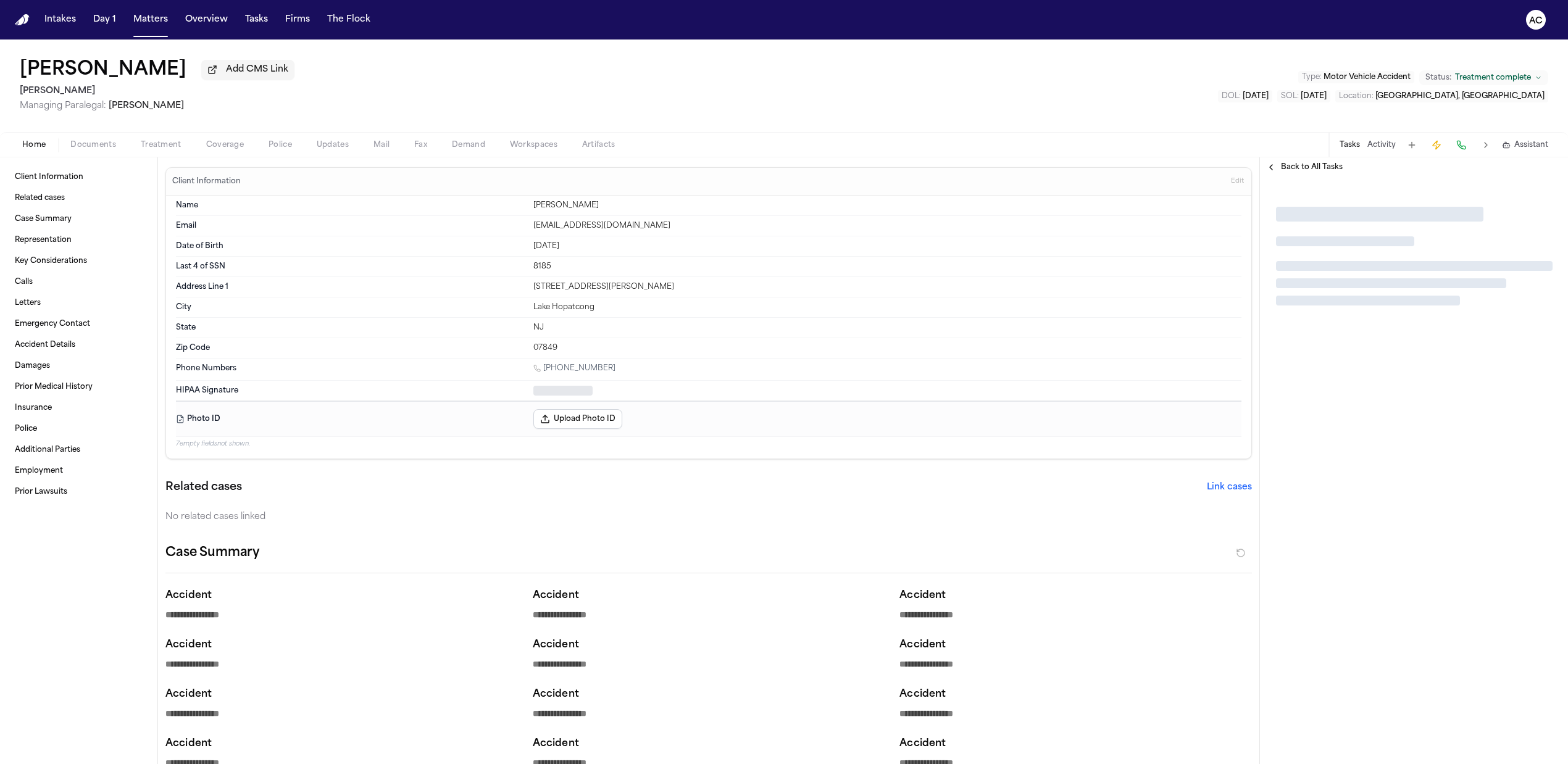
type textarea "*"
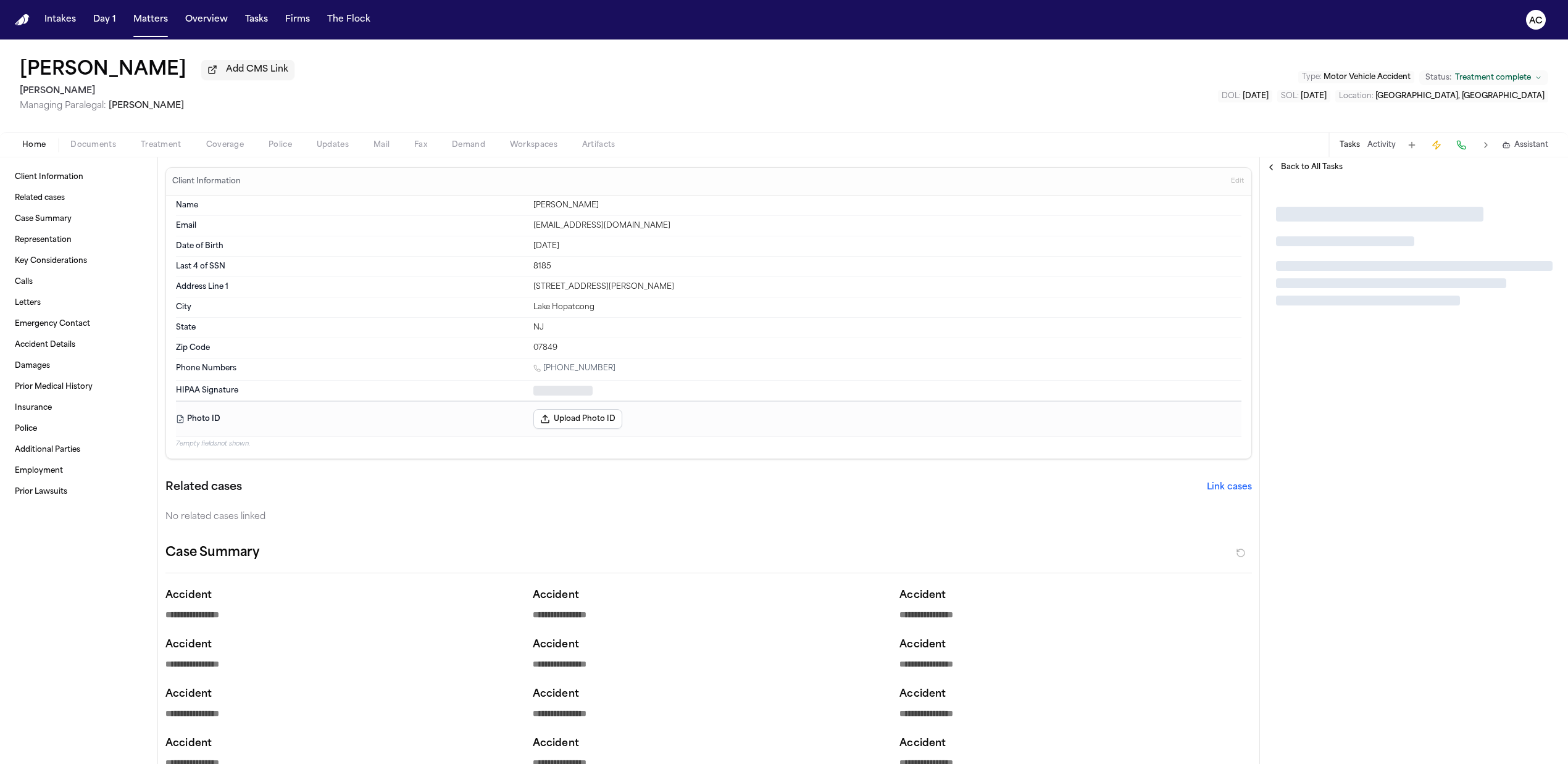
type textarea "*"
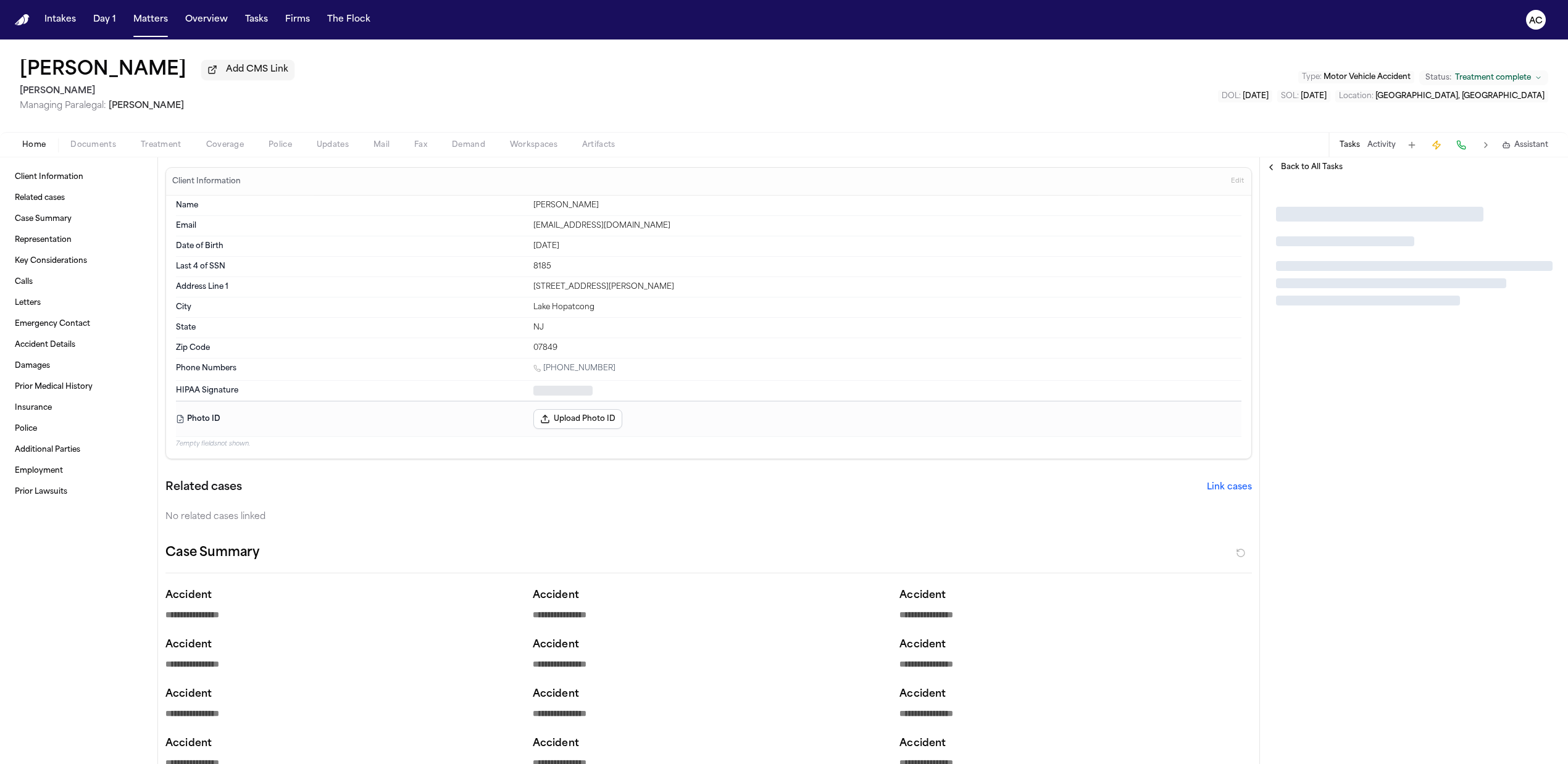
type textarea "*"
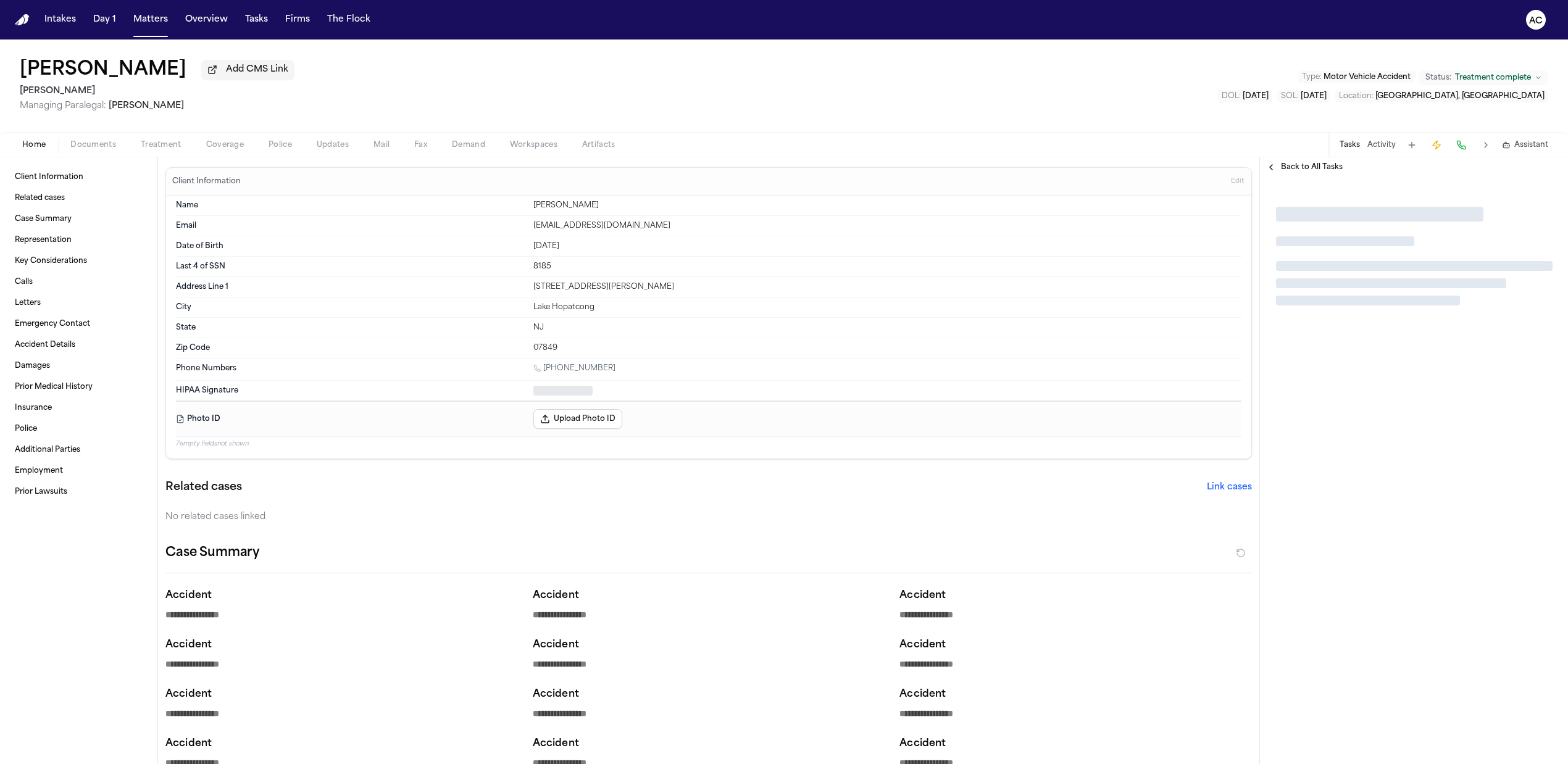
type textarea "*"
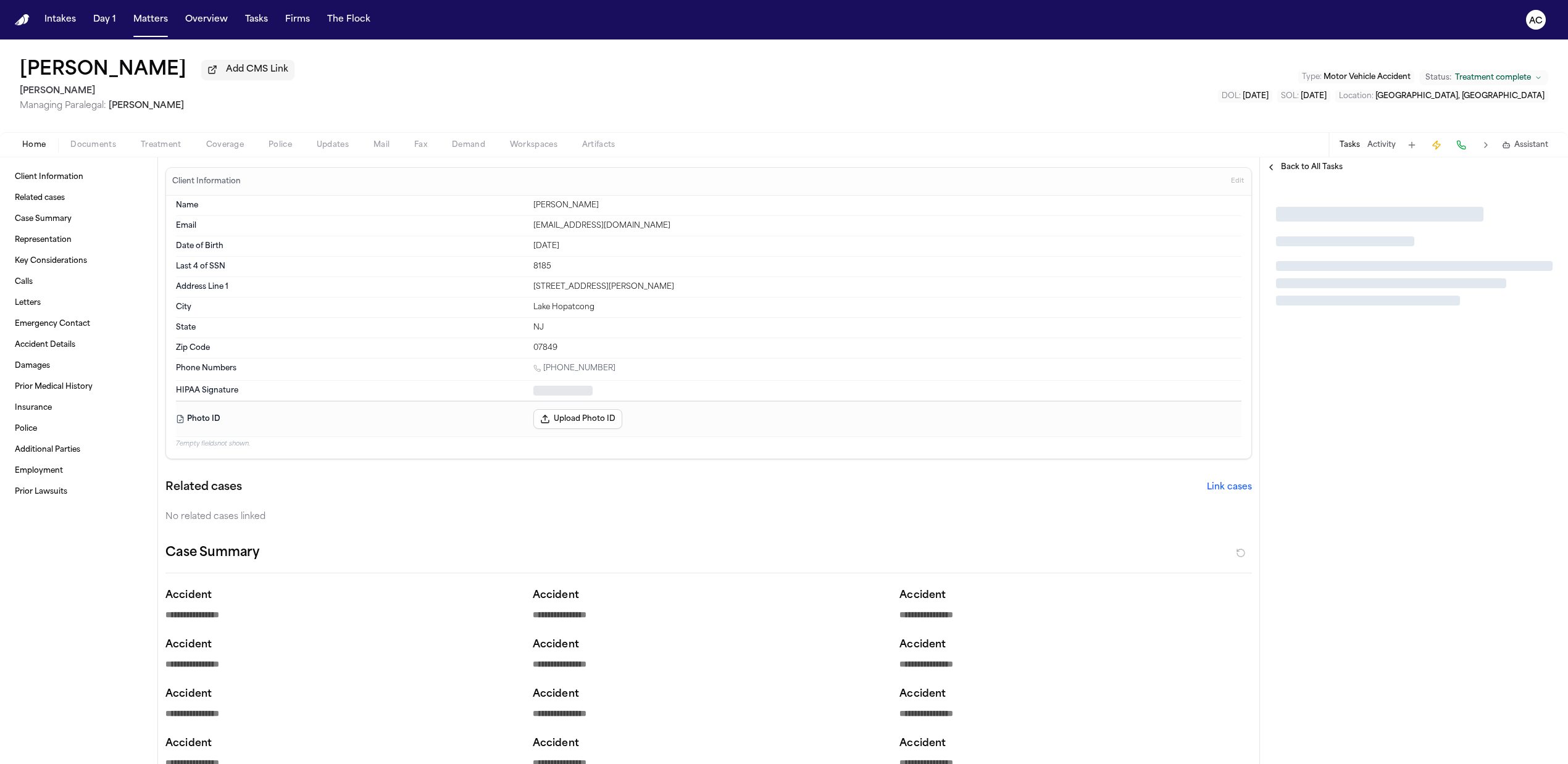
type textarea "*"
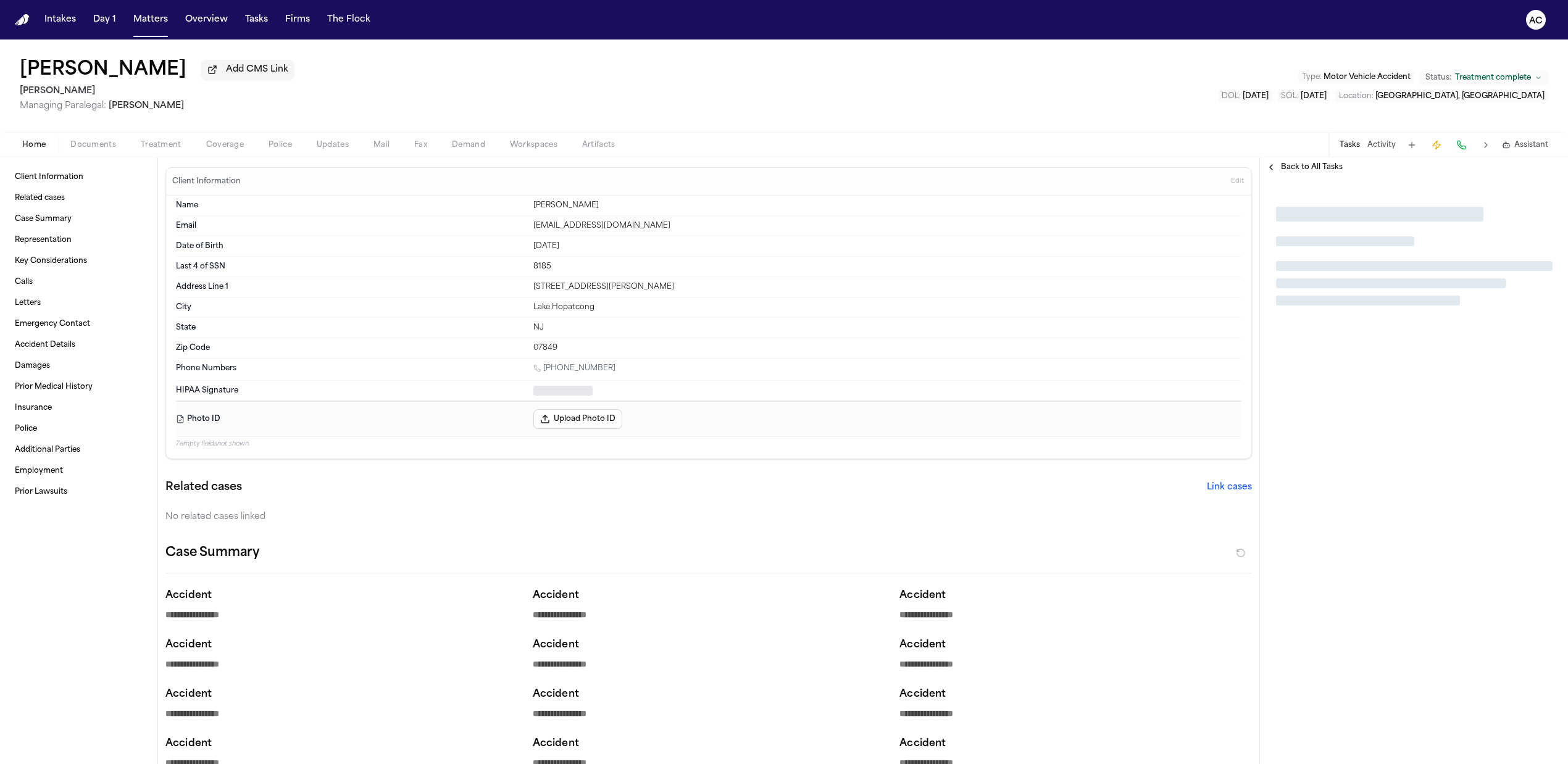
type textarea "*"
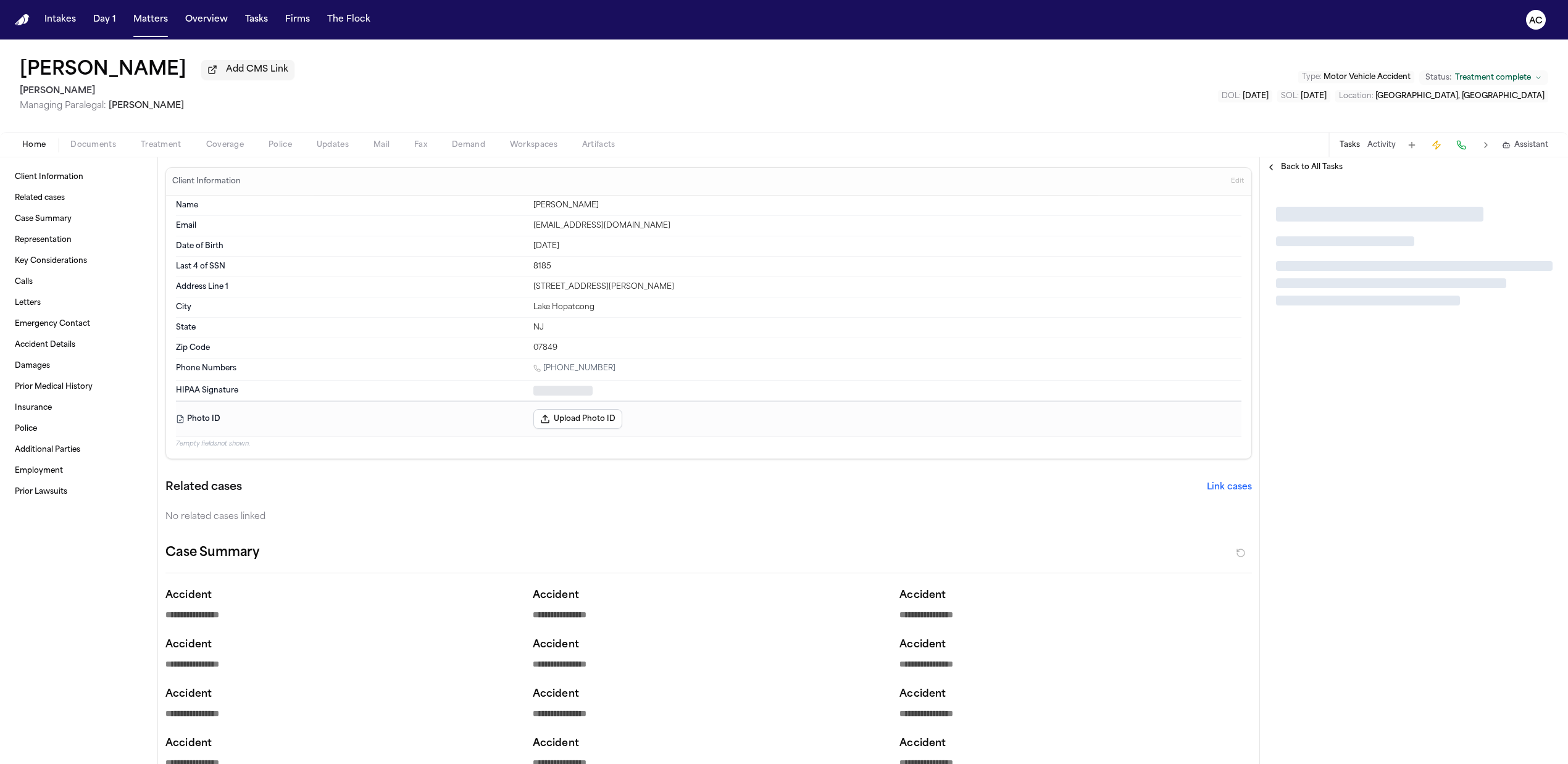
type textarea "*"
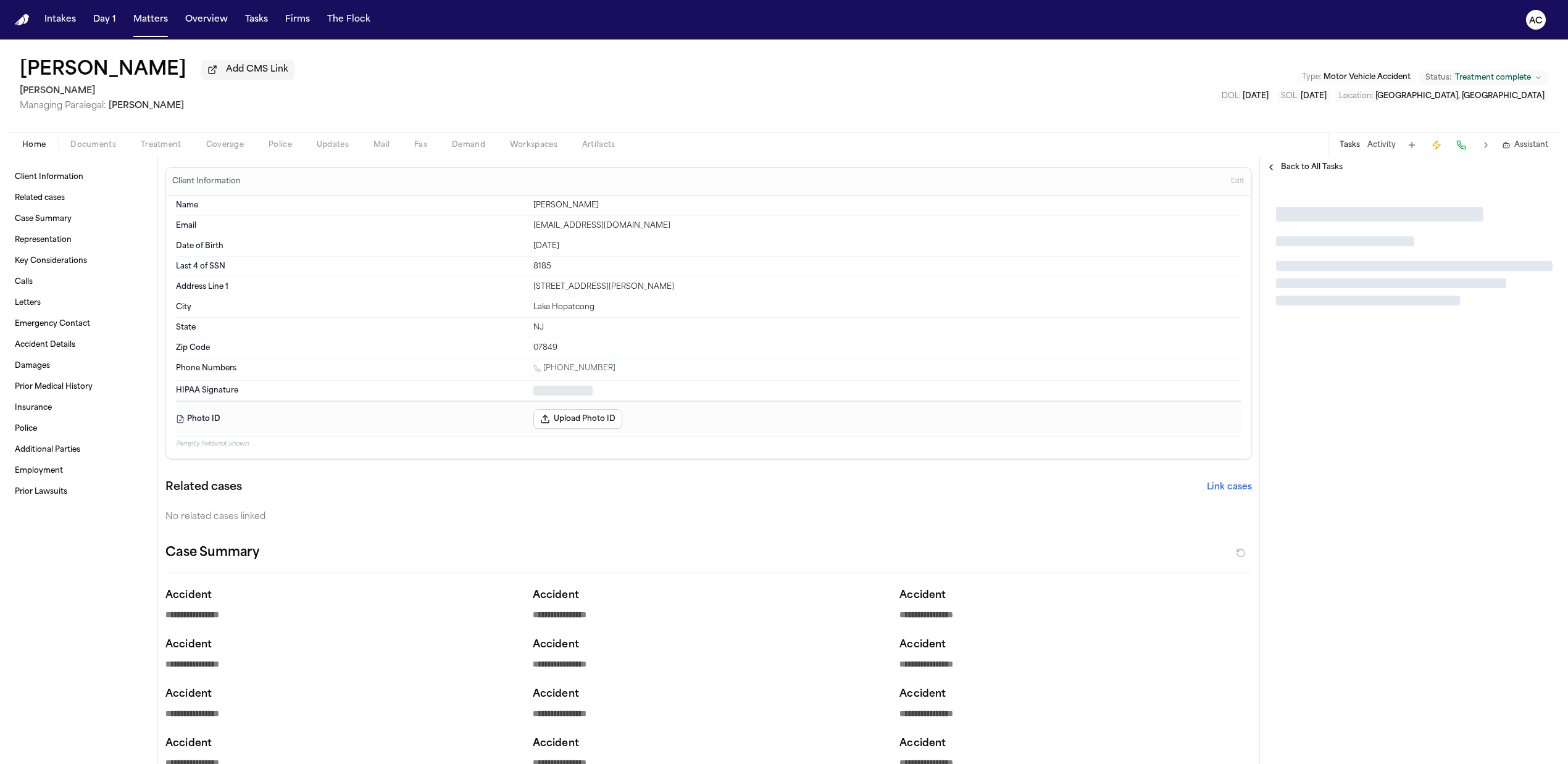
type textarea "*"
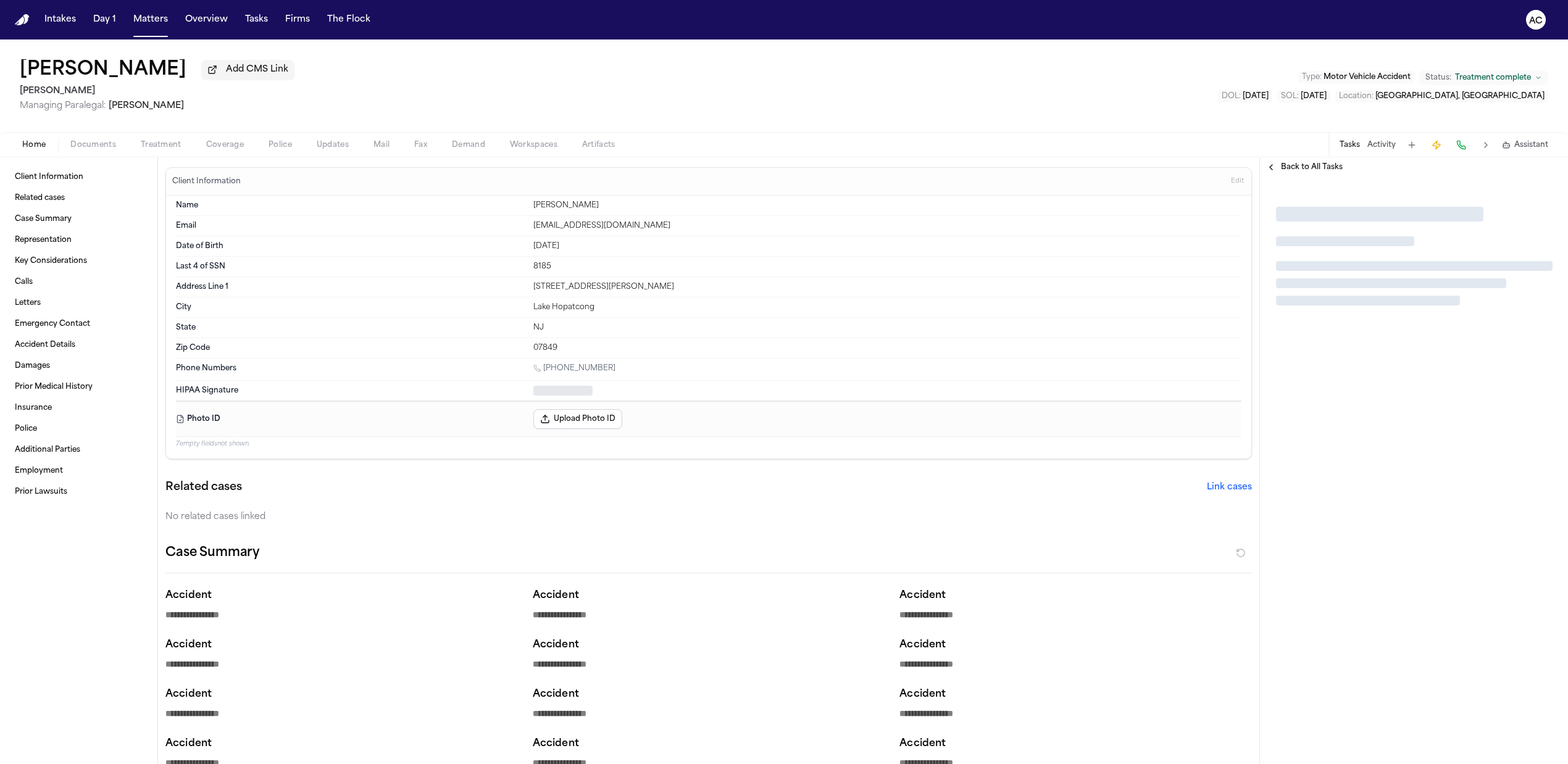
type textarea "*"
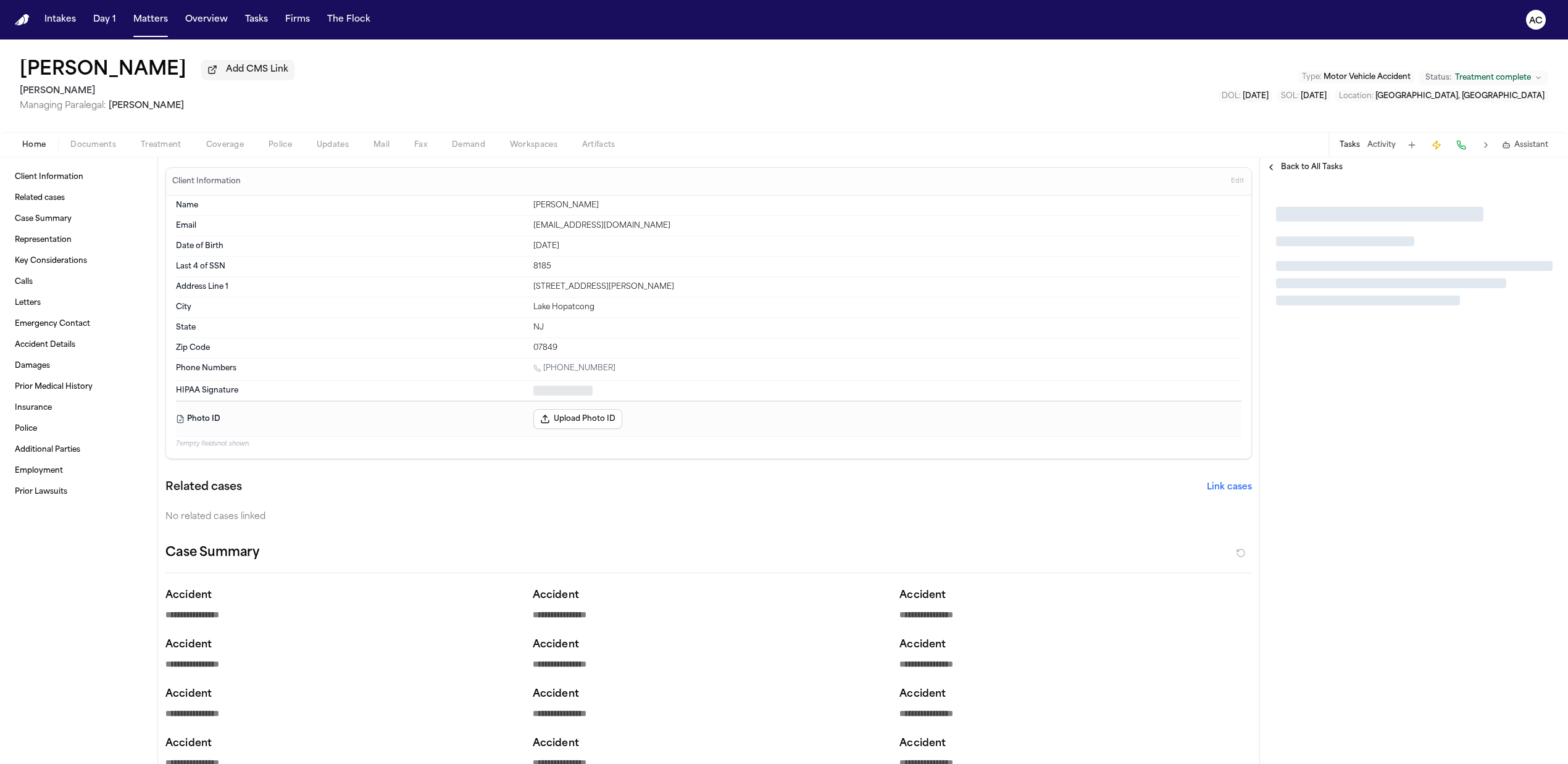
type textarea "*"
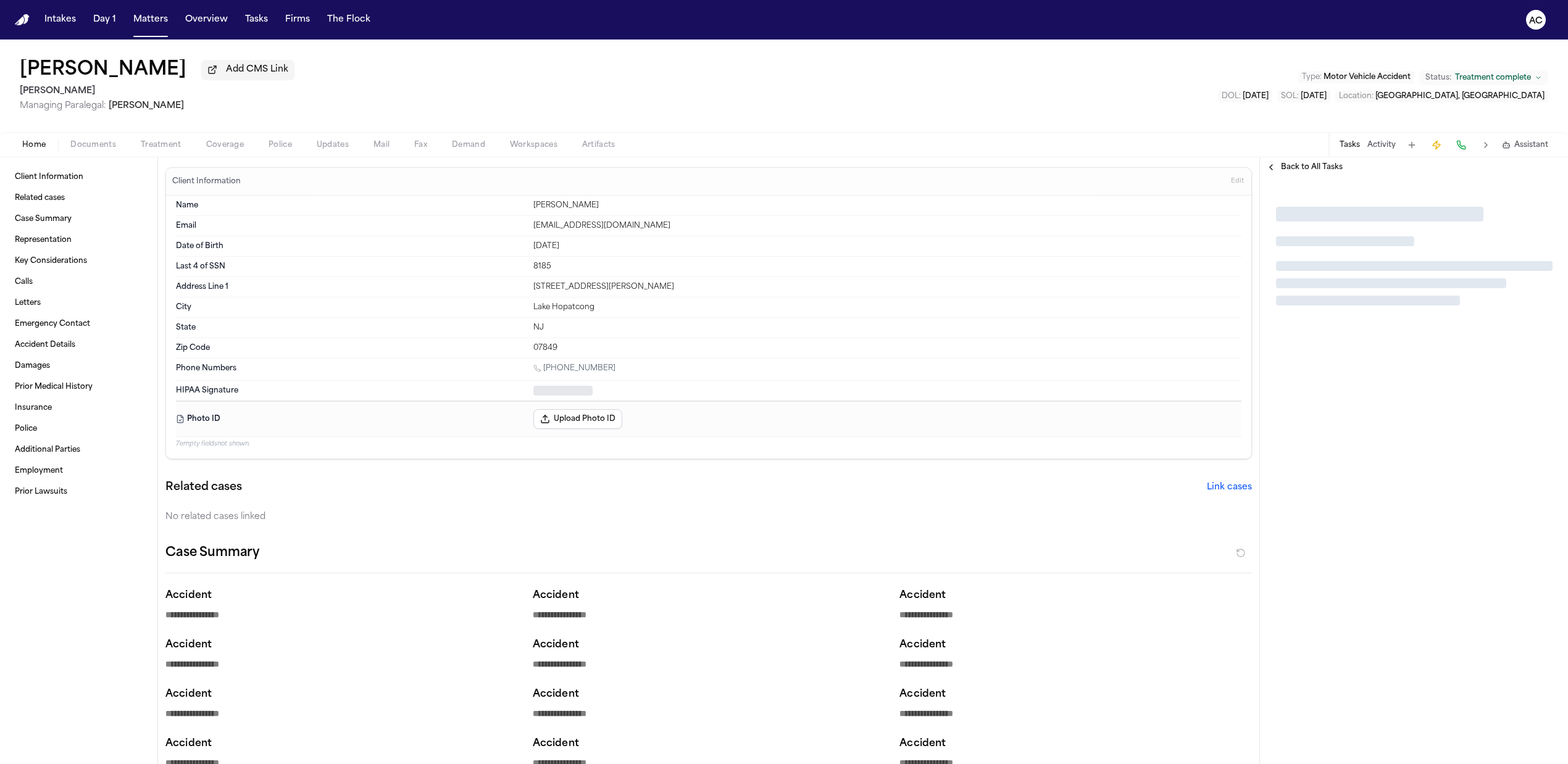
type textarea "*"
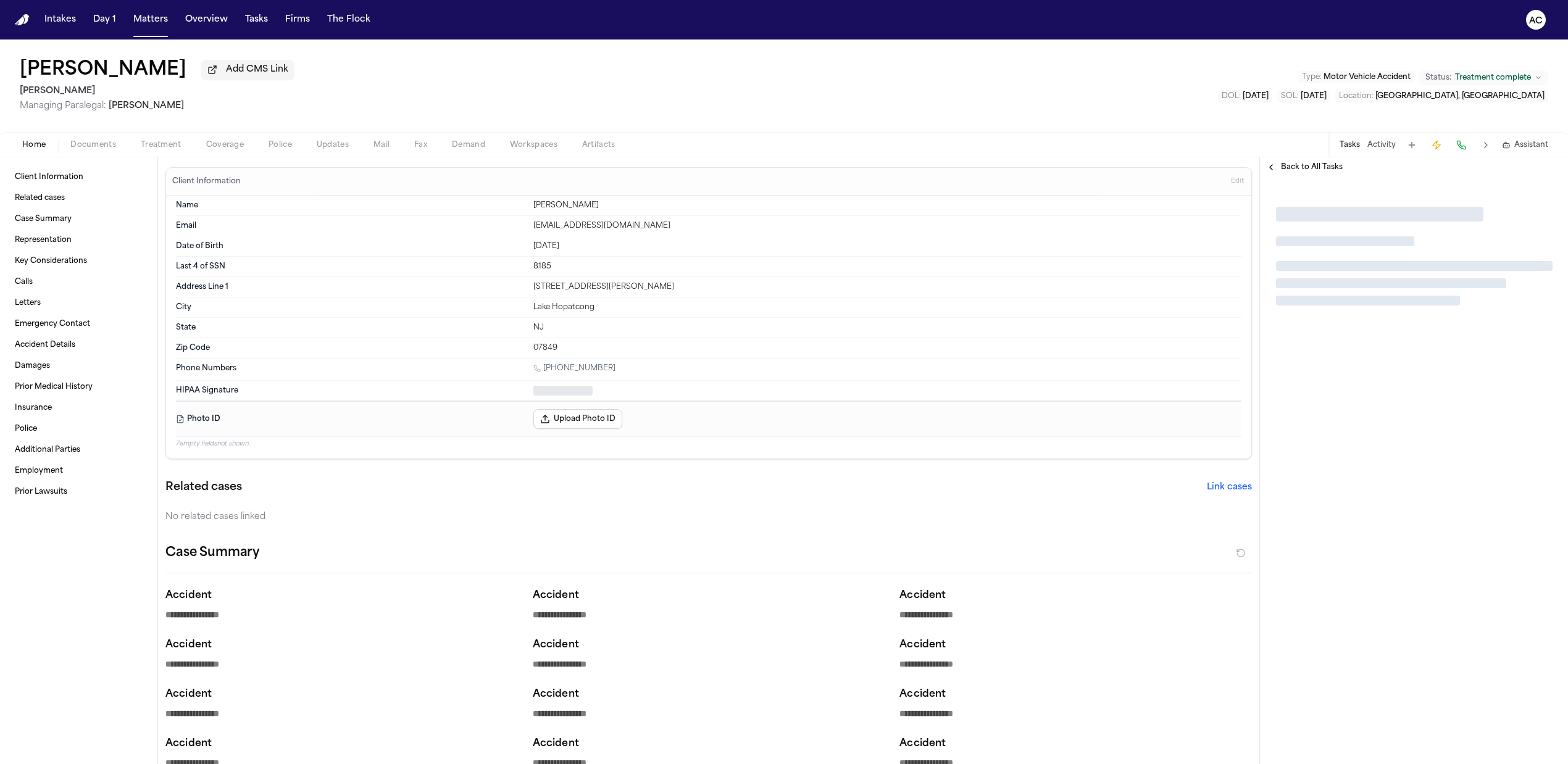
type textarea "*"
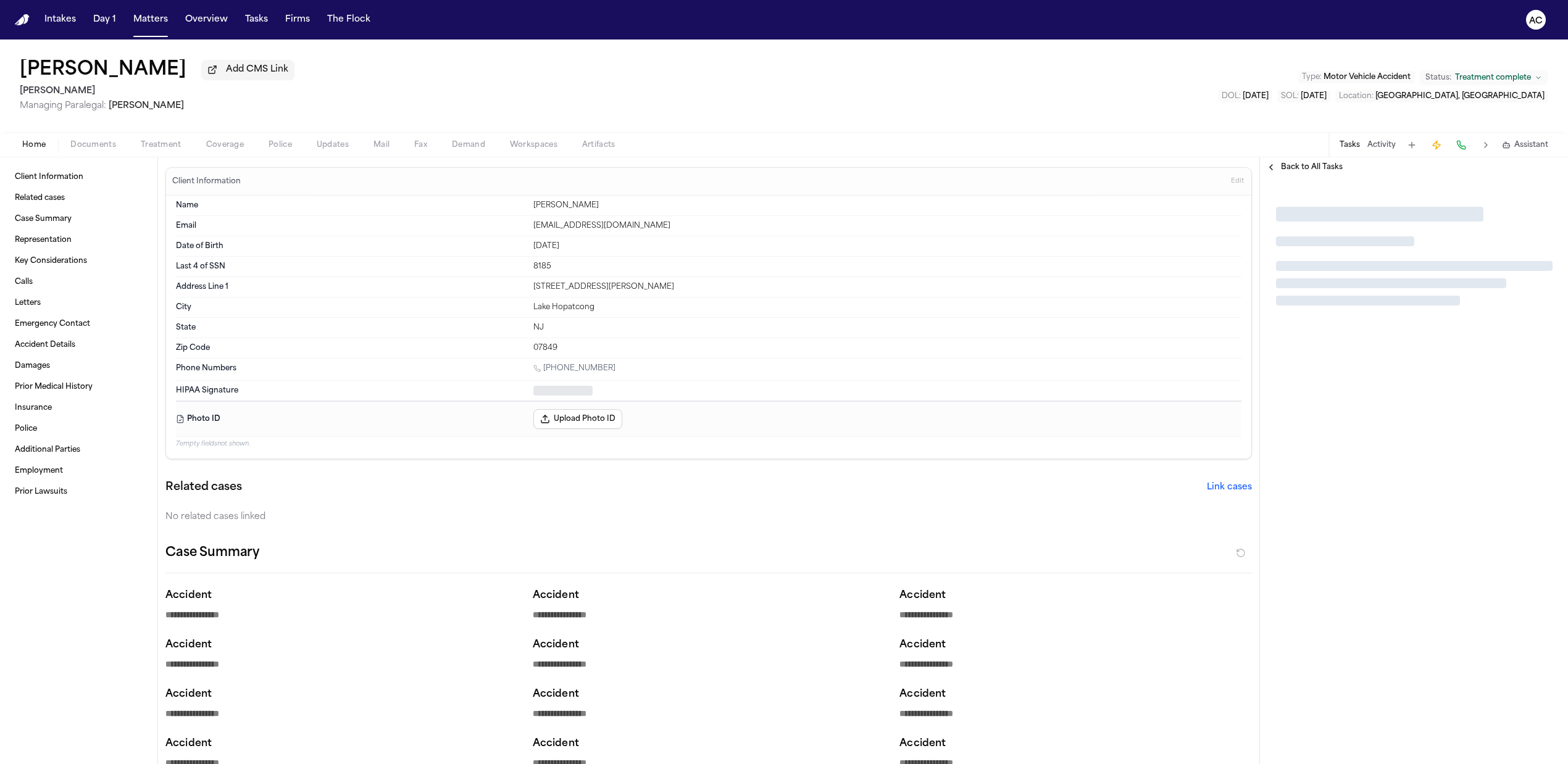
type textarea "*"
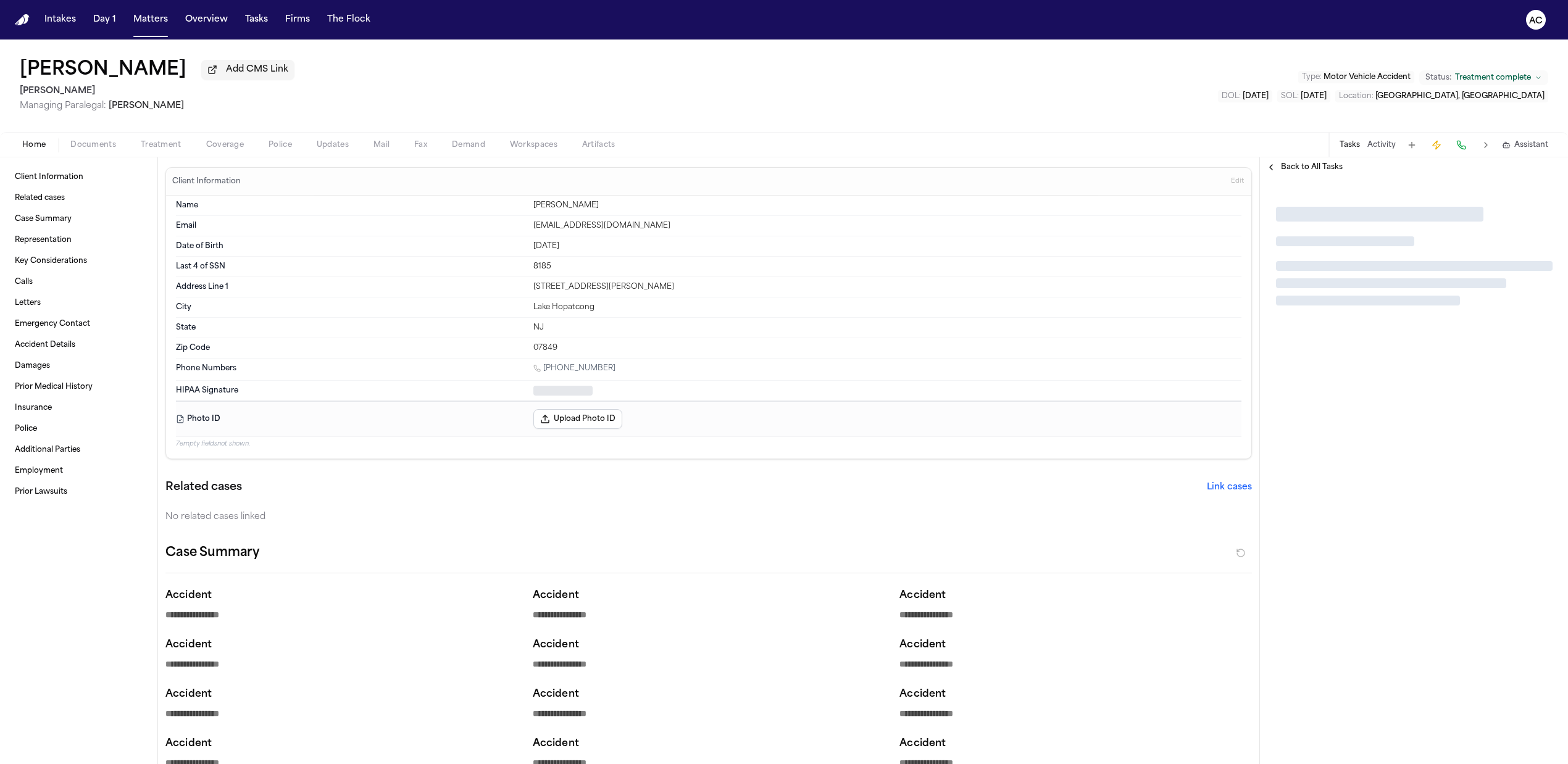
type textarea "*"
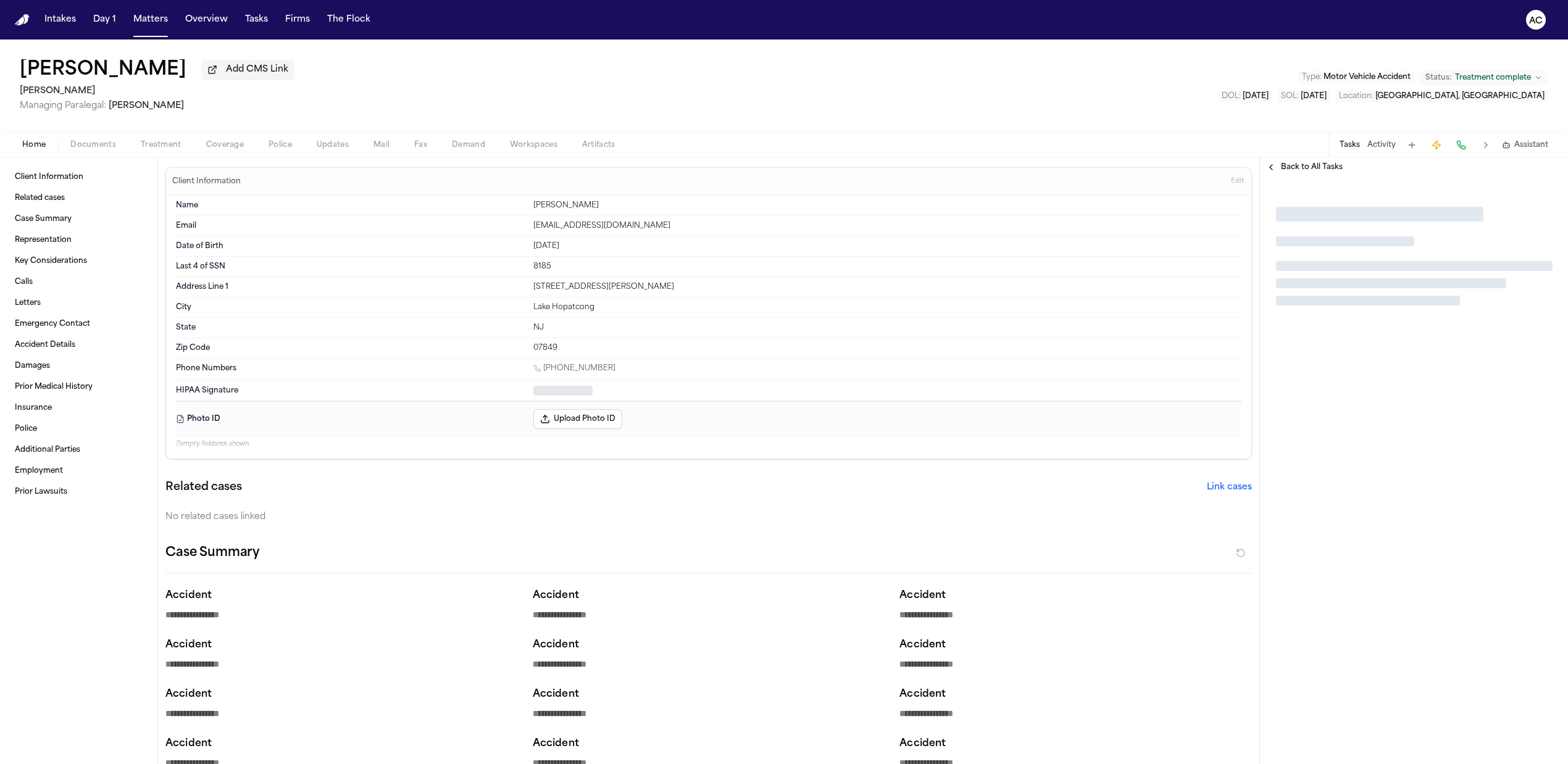
type textarea "*"
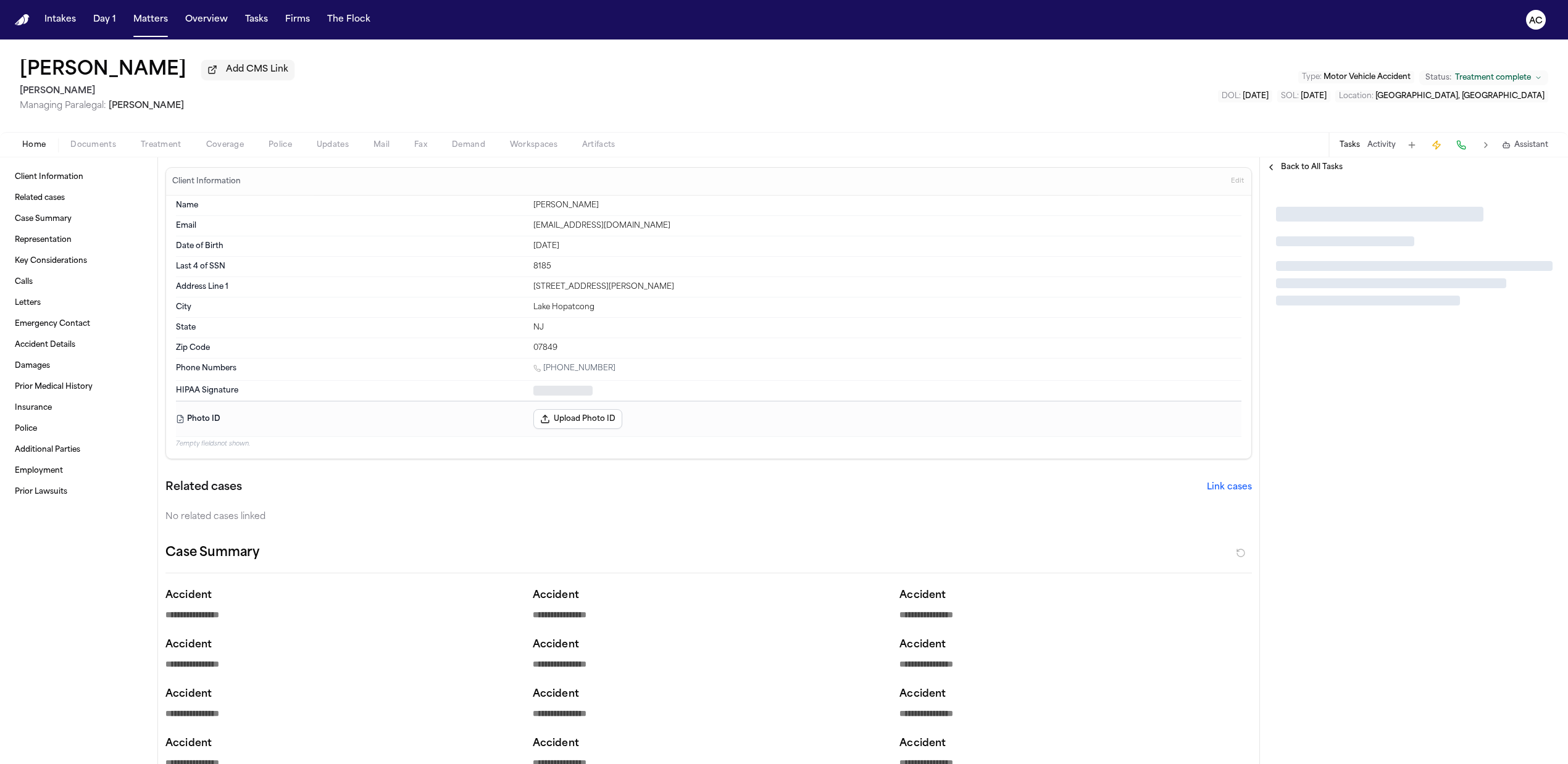
type textarea "*"
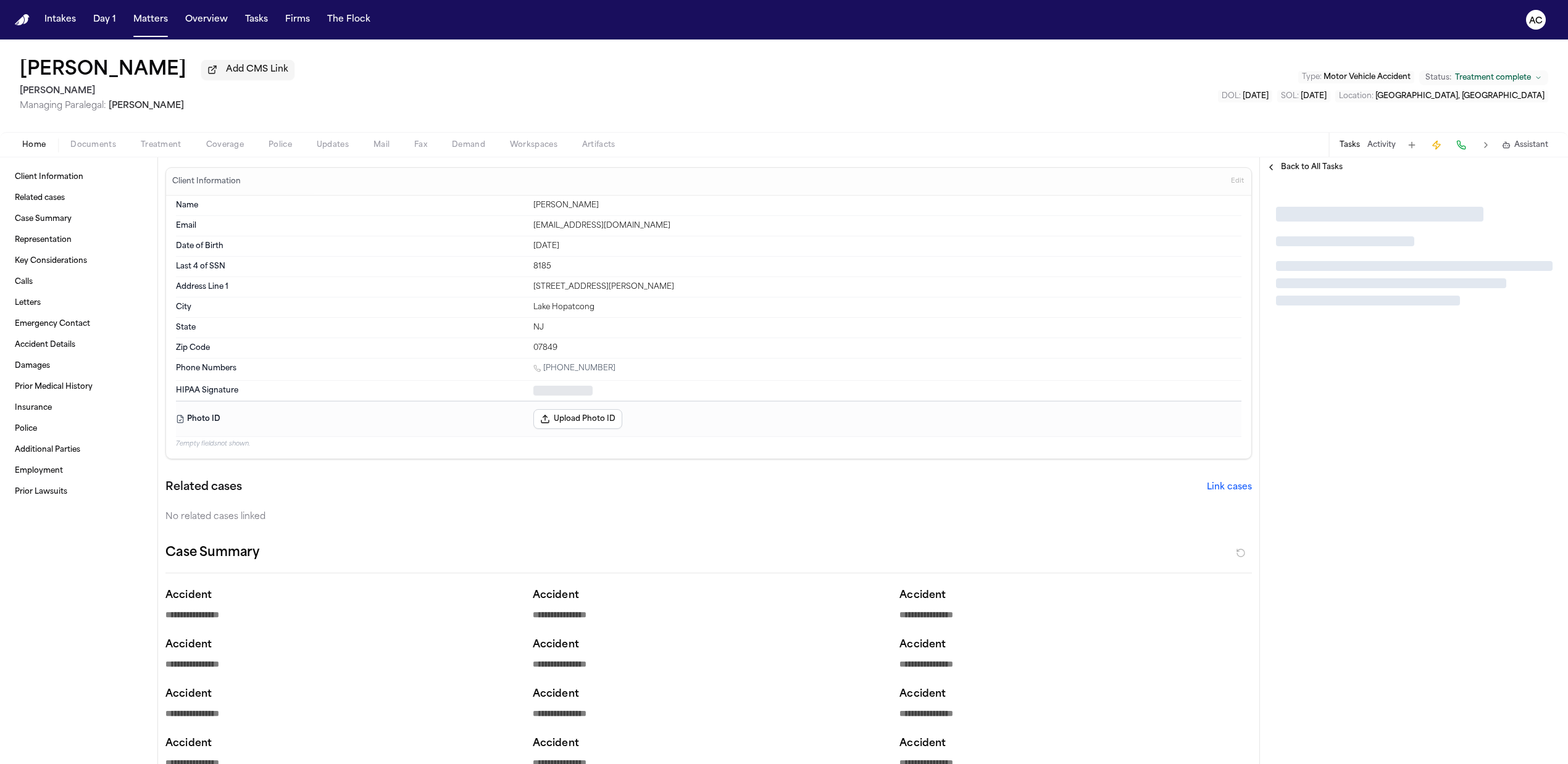
type textarea "*"
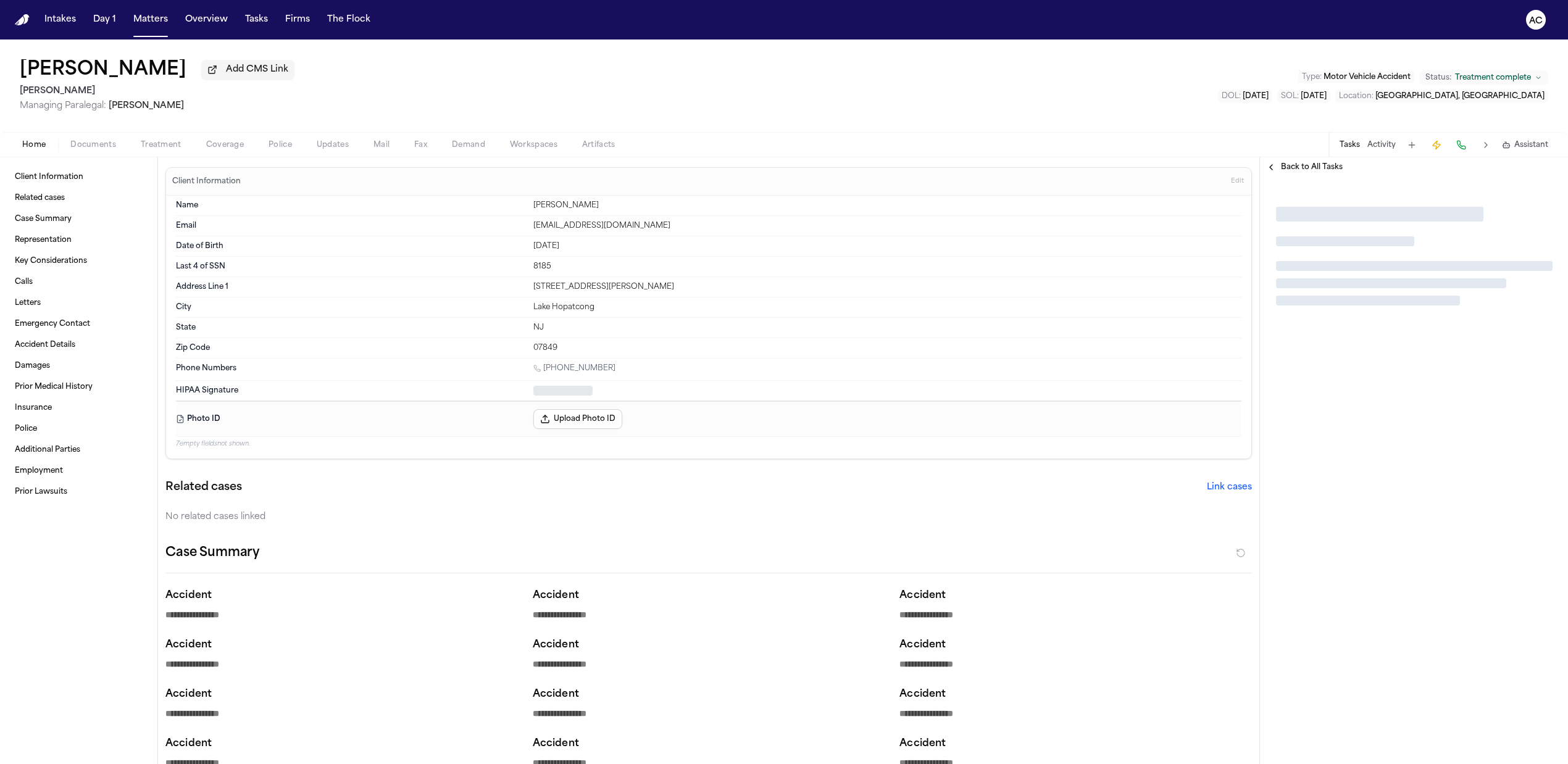
type textarea "*"
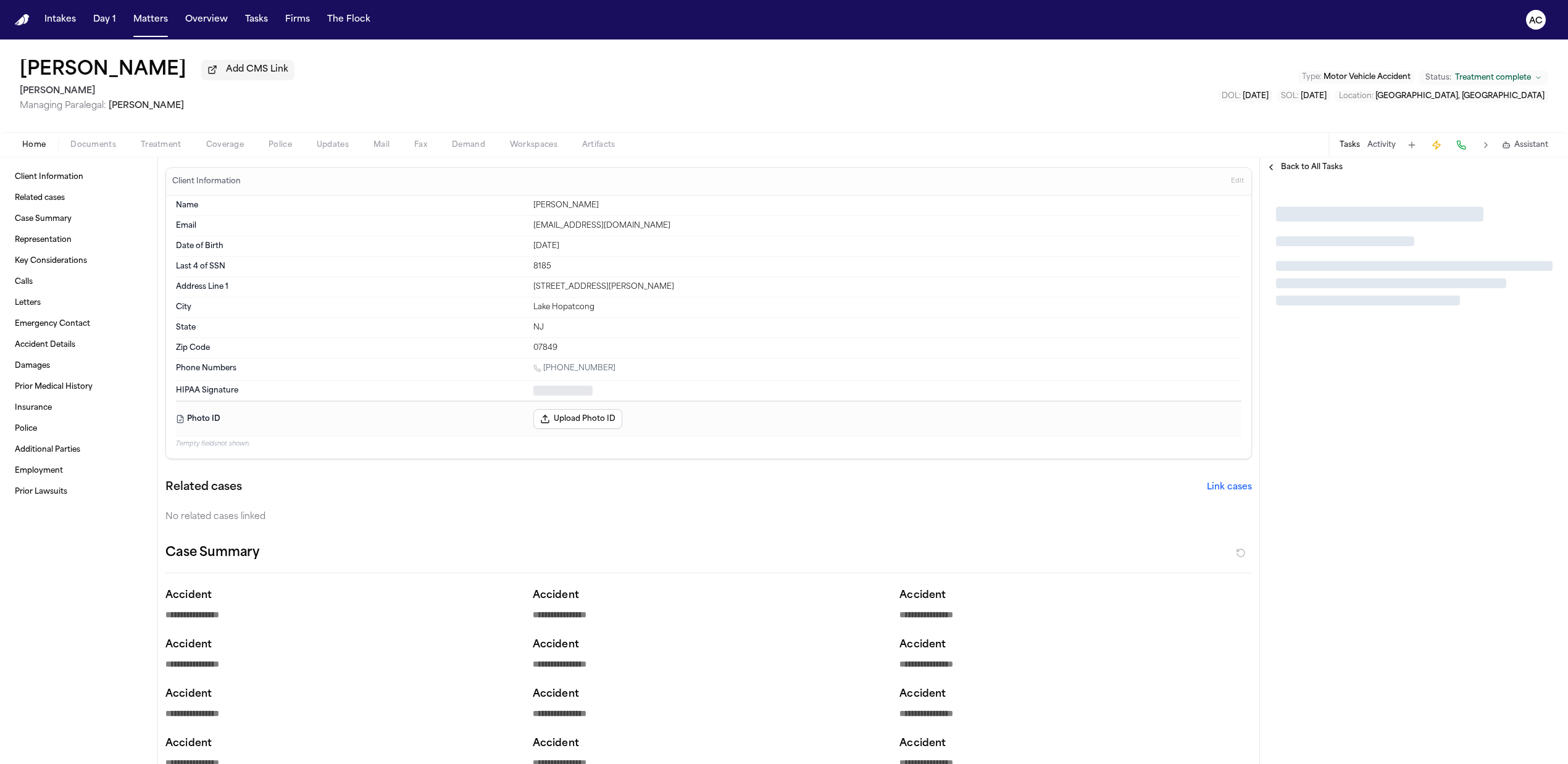
type textarea "*"
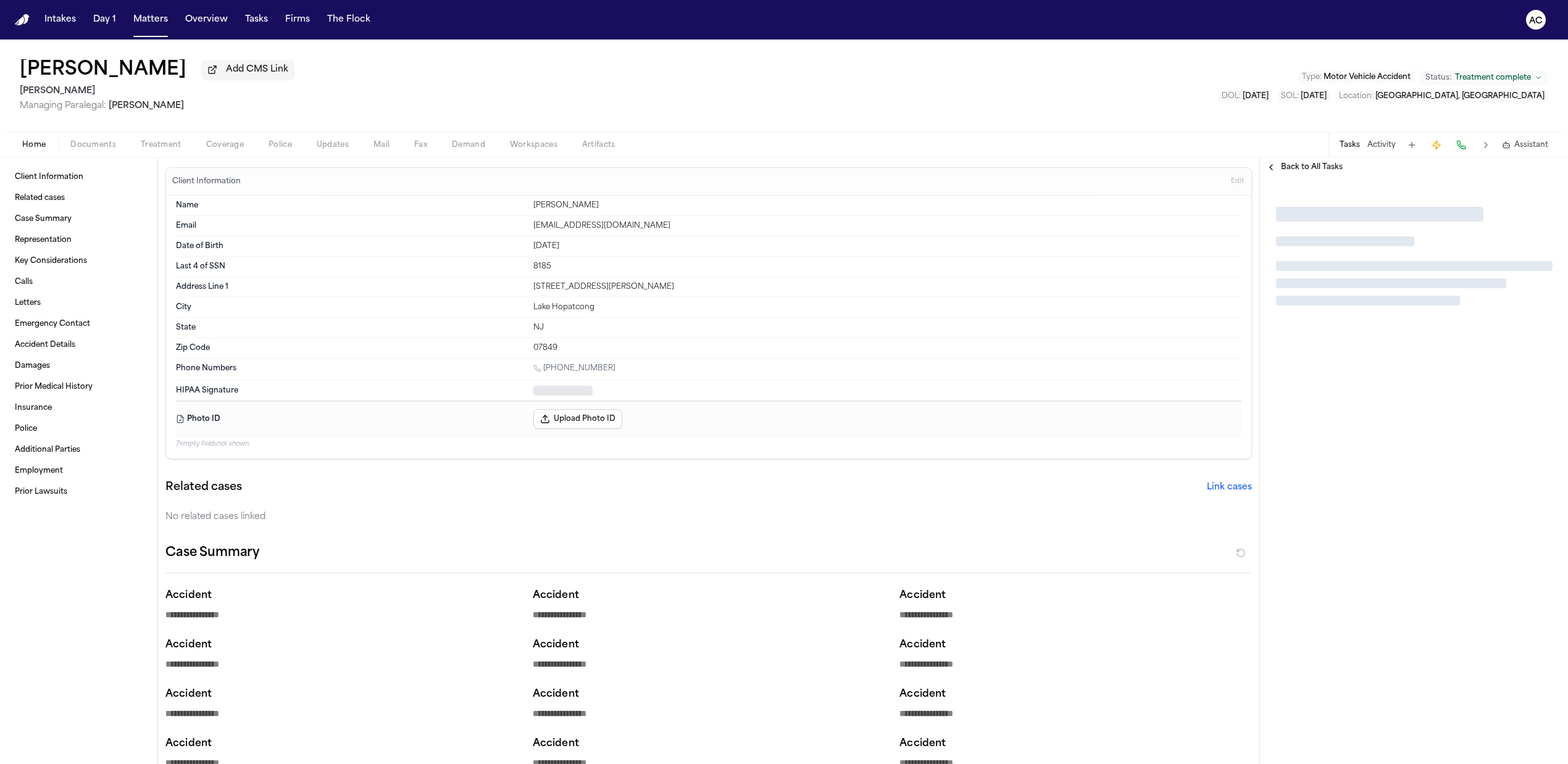
type textarea "*"
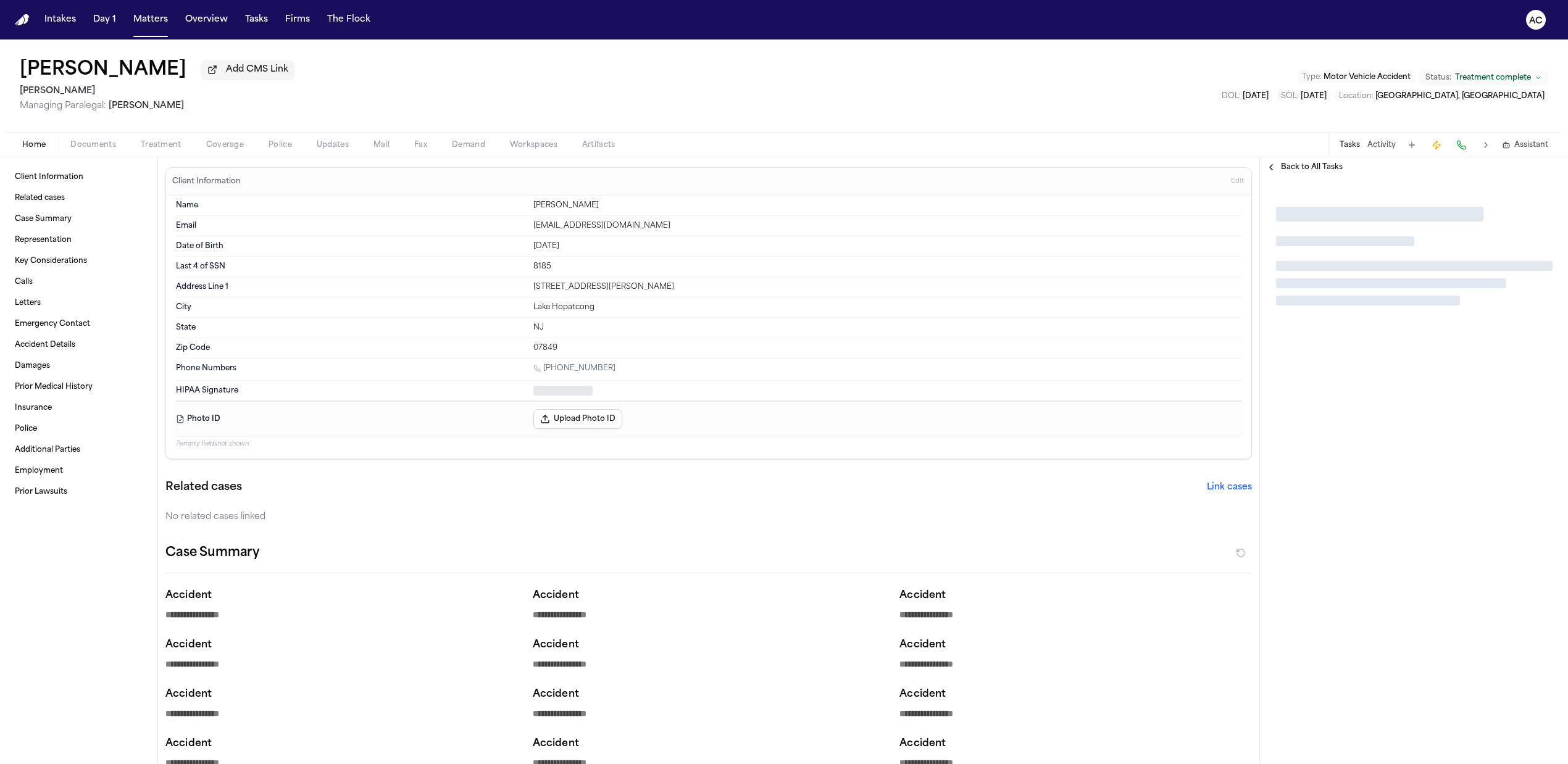
type textarea "*"
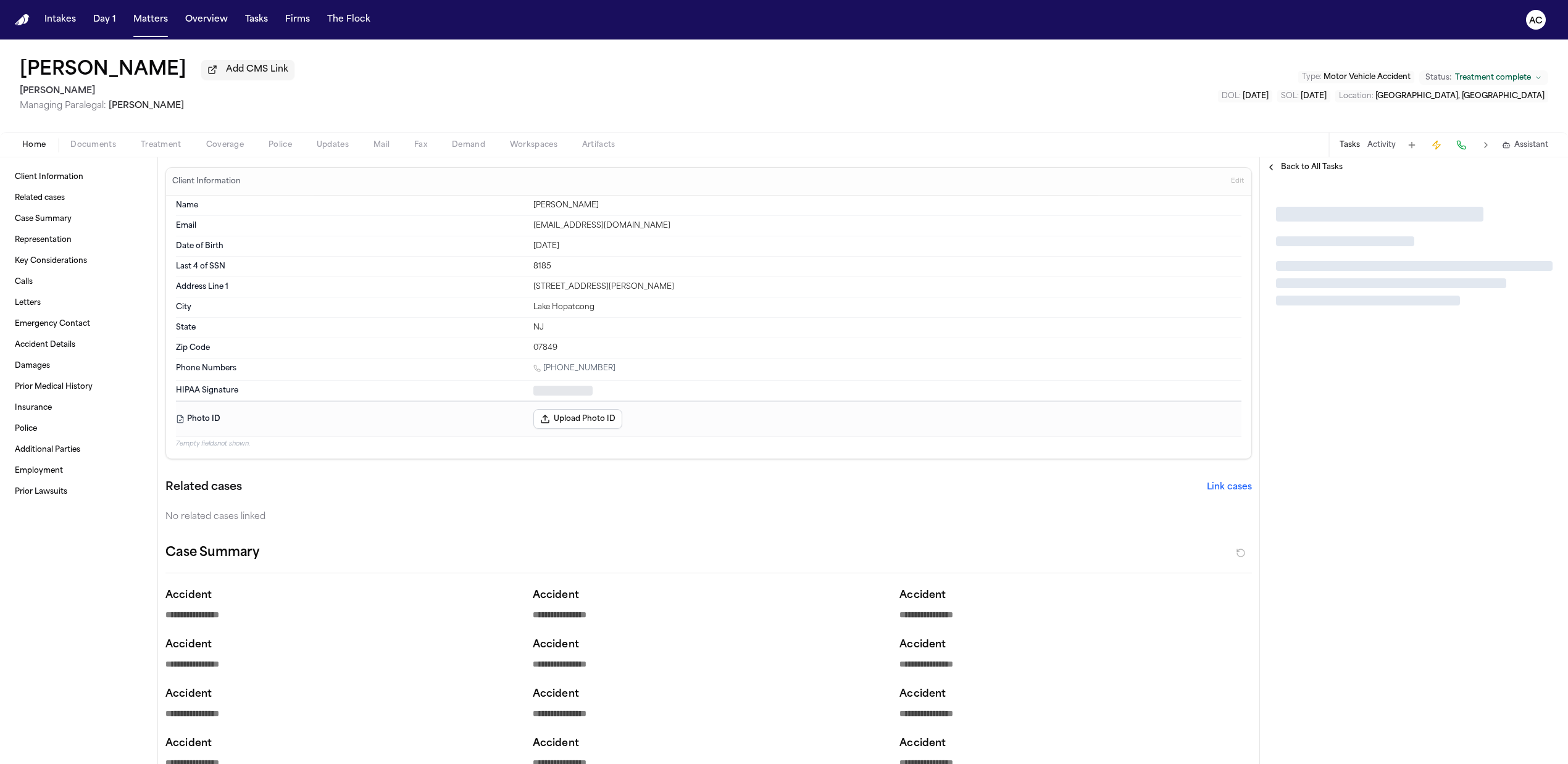
type textarea "*"
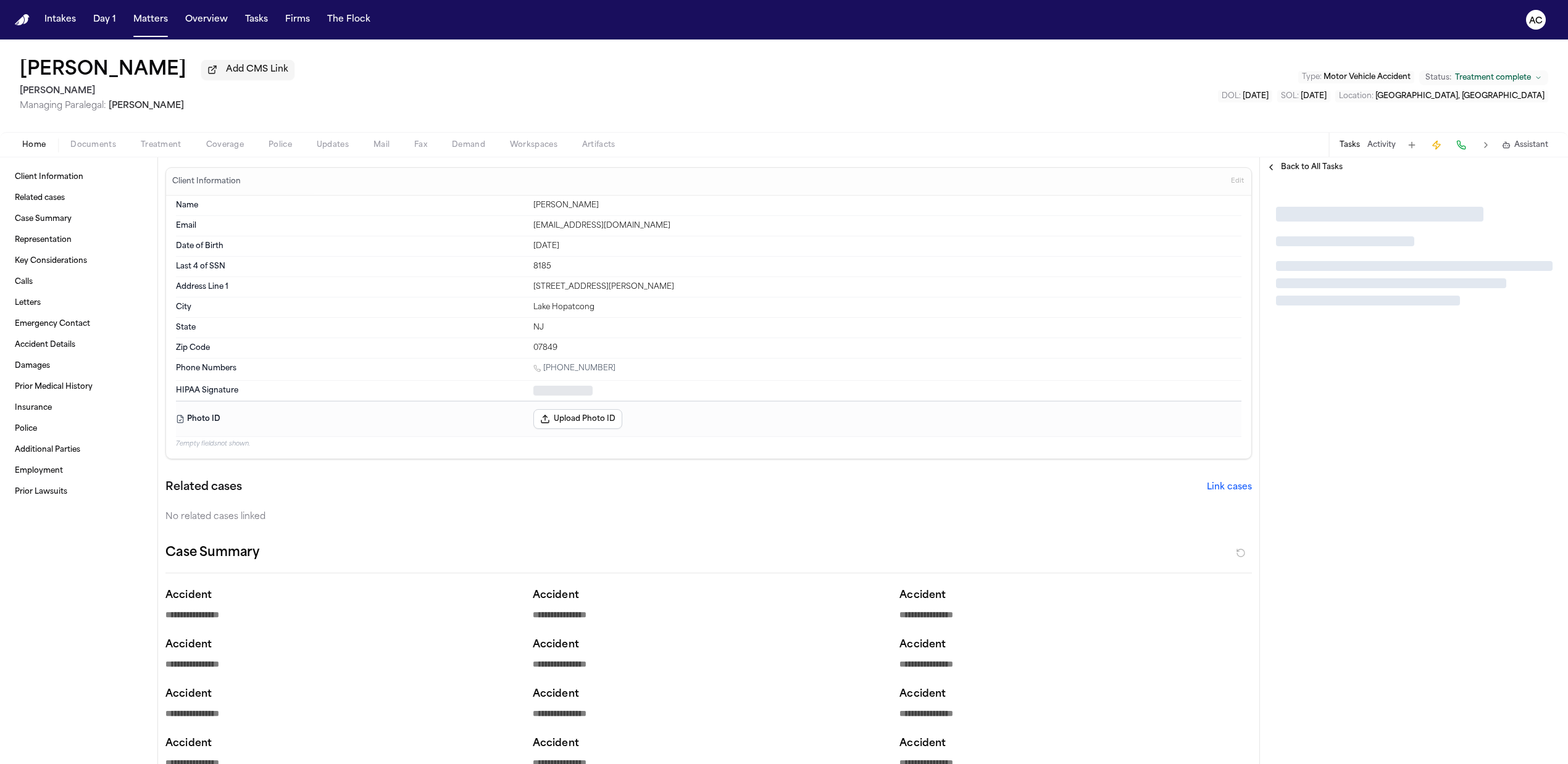
type textarea "*"
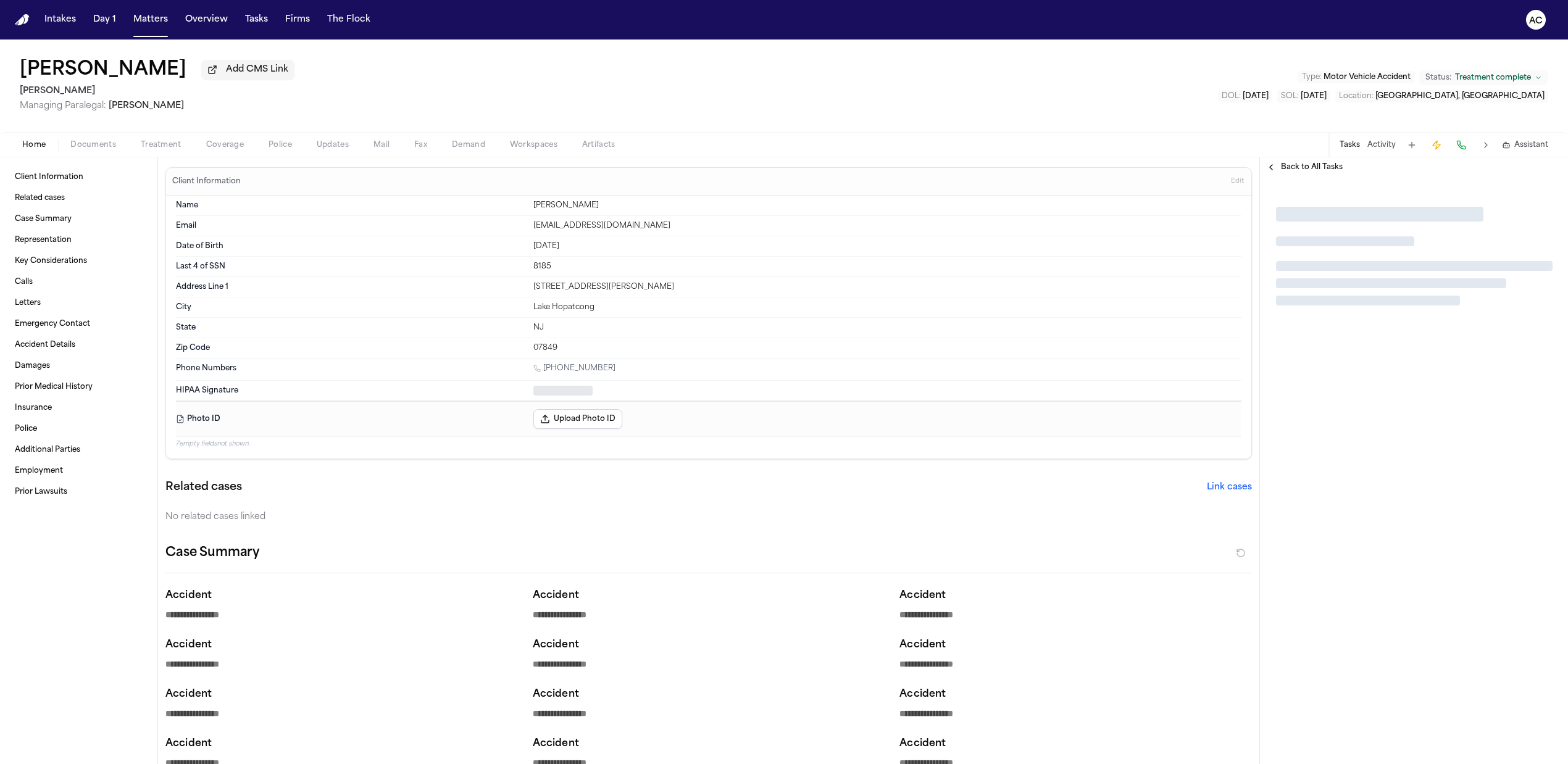
type textarea "*"
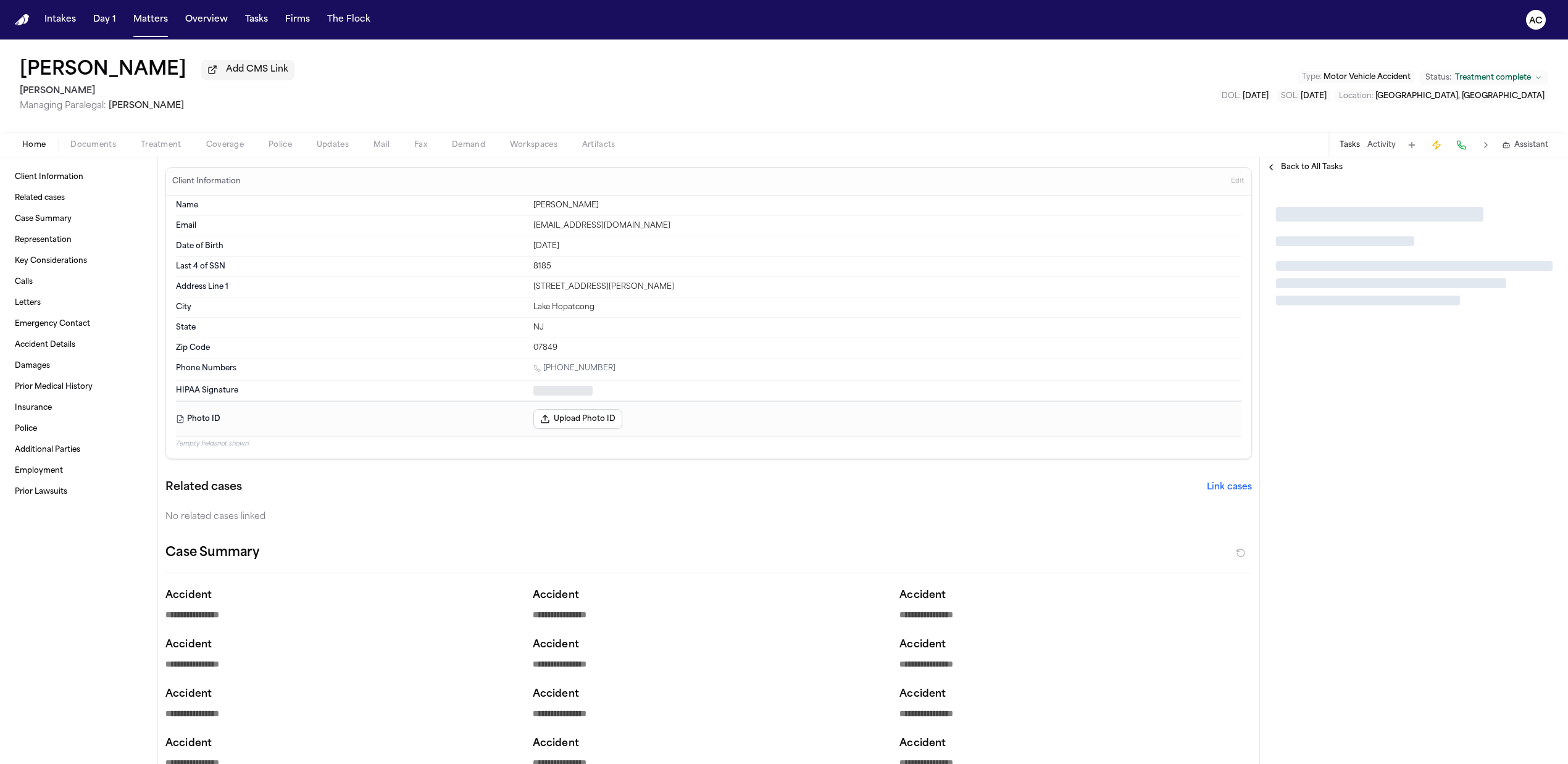
type textarea "*"
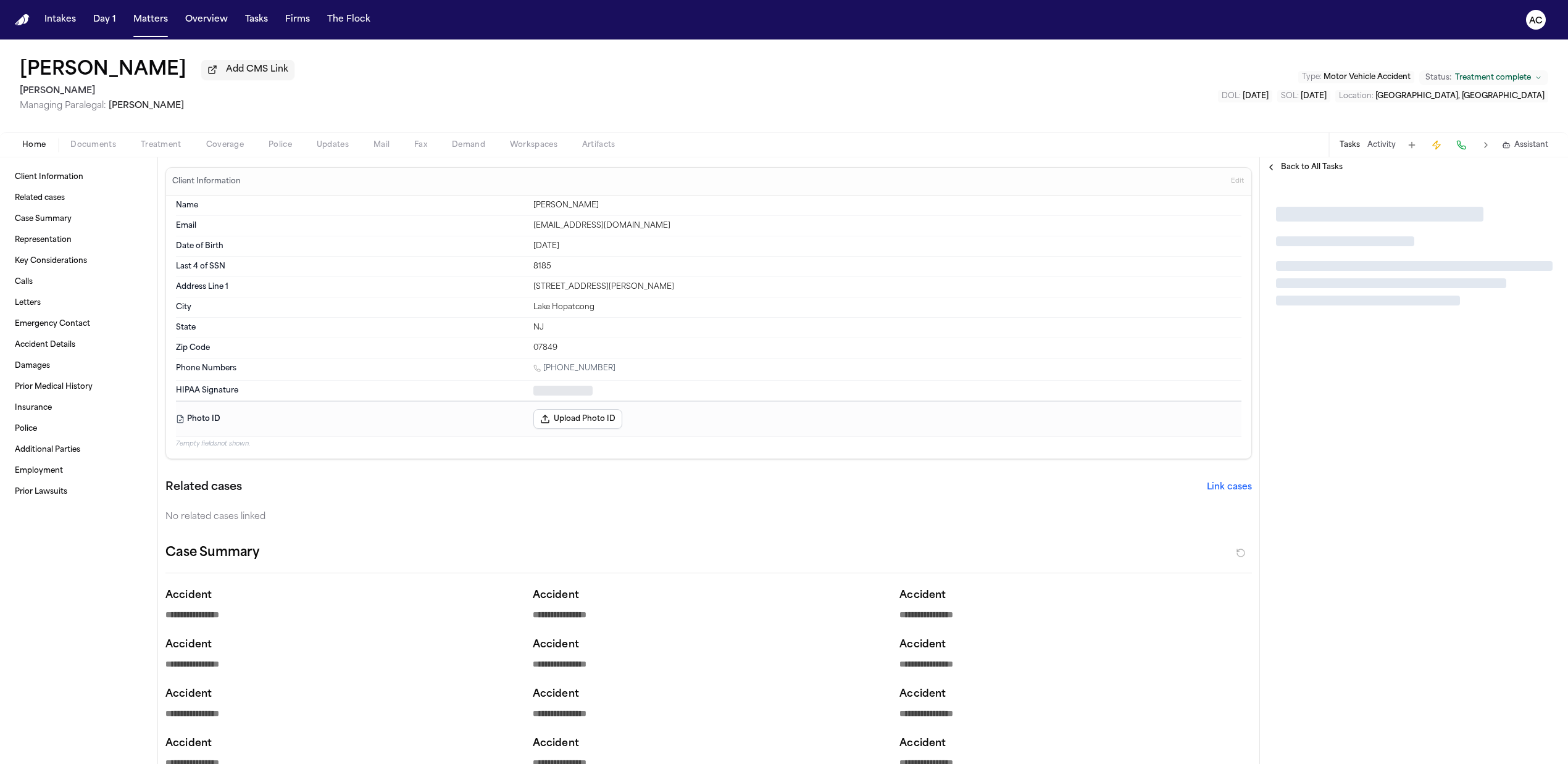
type textarea "*"
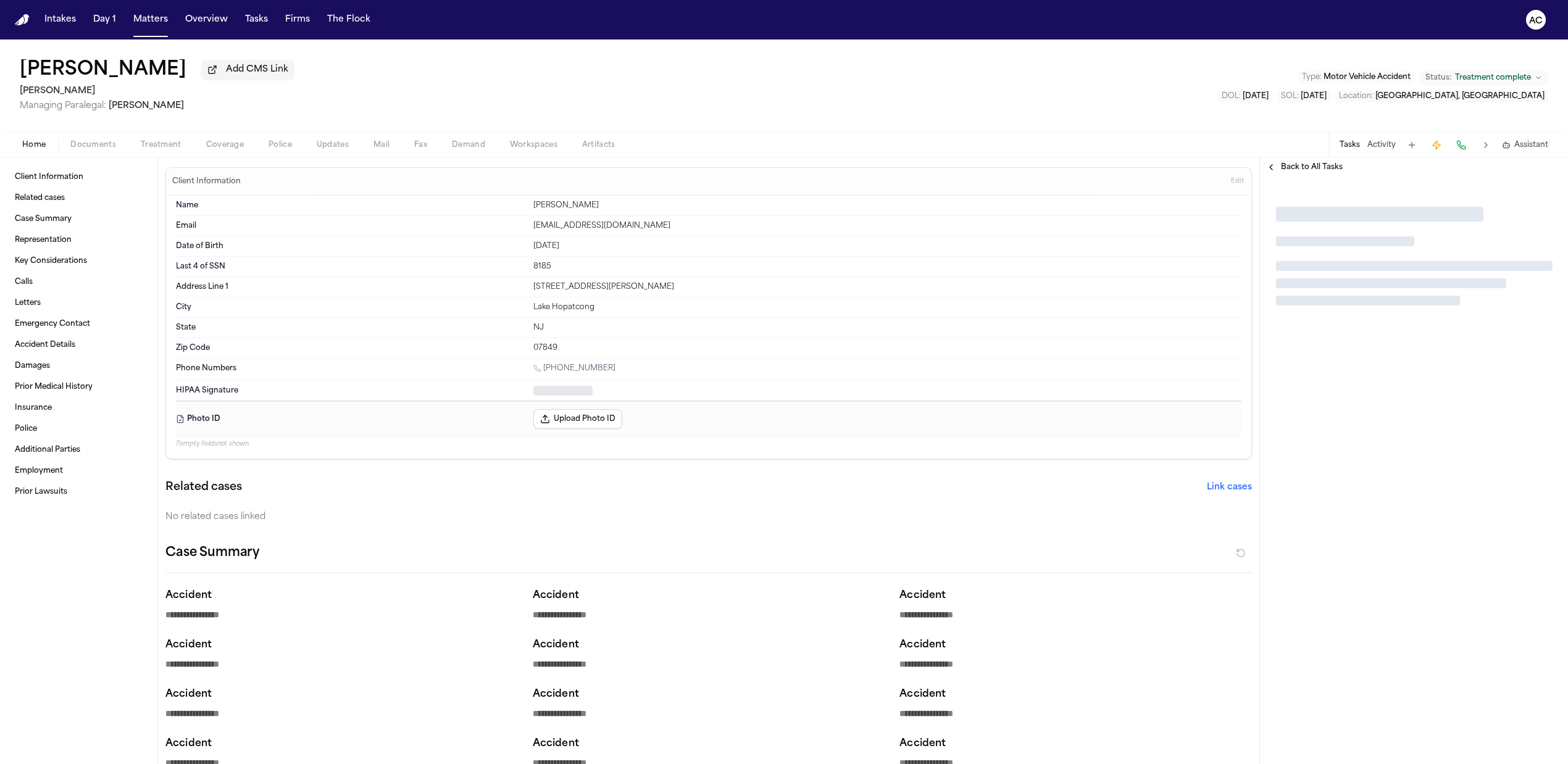
type textarea "*"
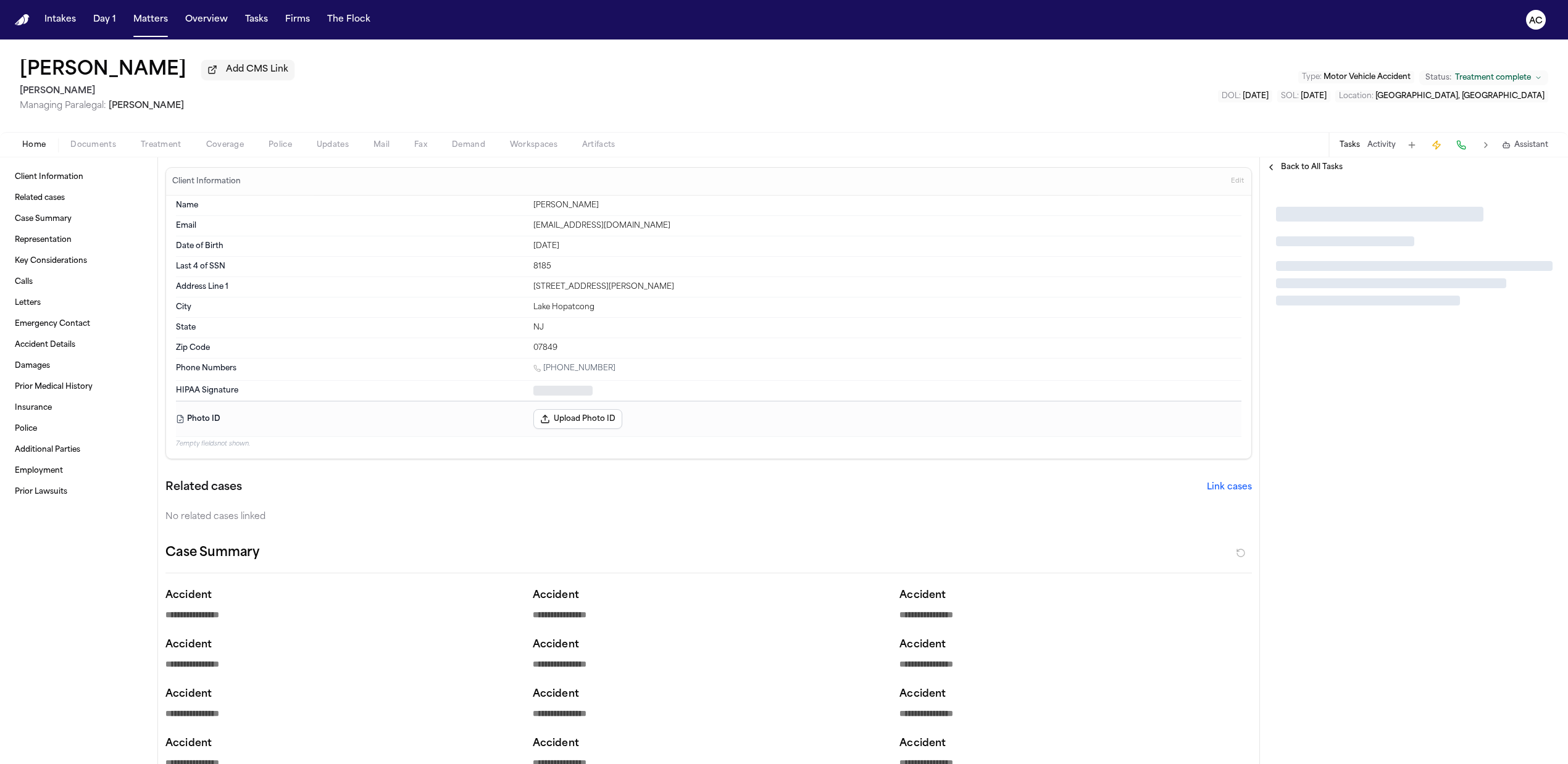
type textarea "*"
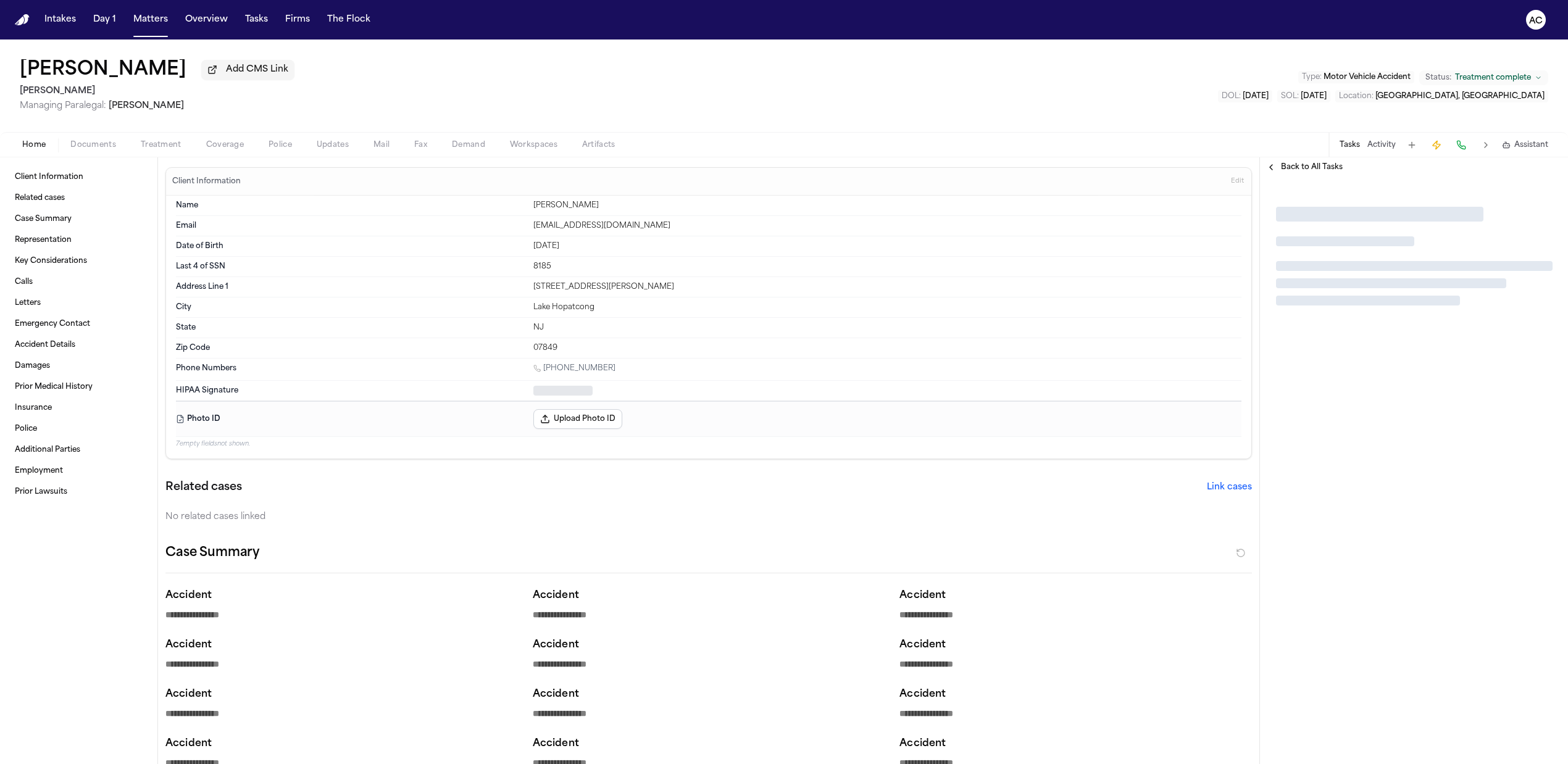
type textarea "*"
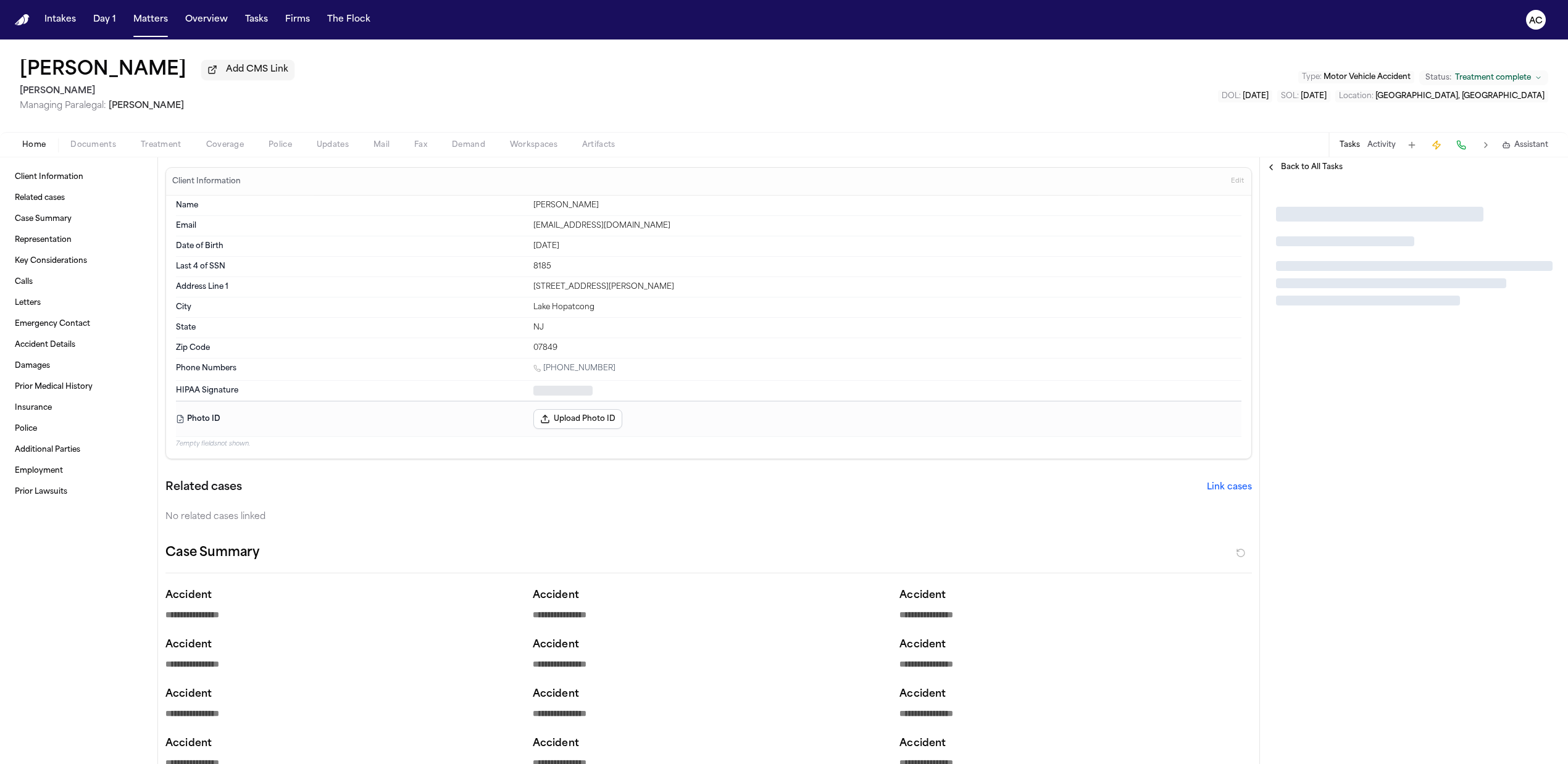
type textarea "*"
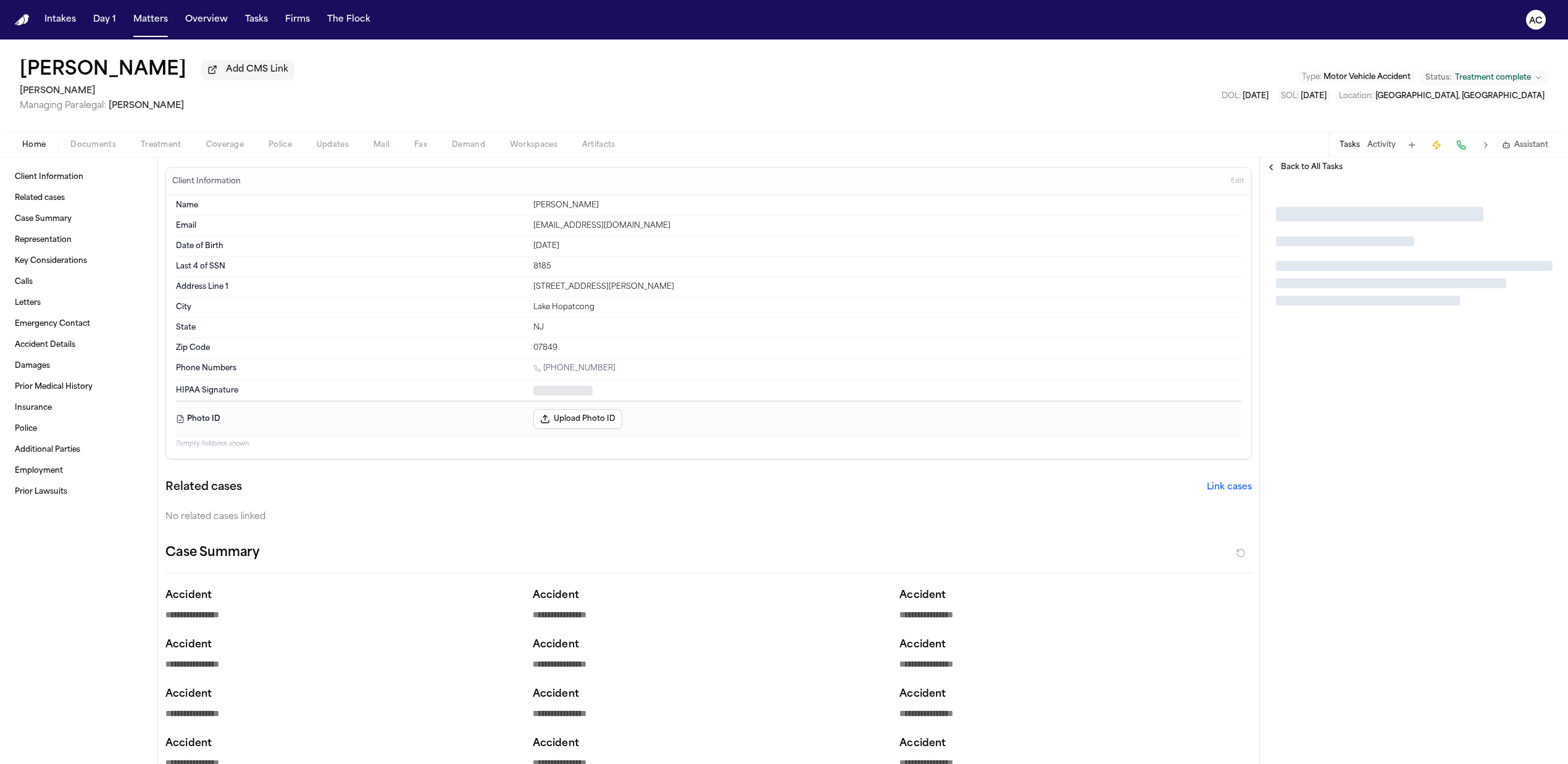
type textarea "*"
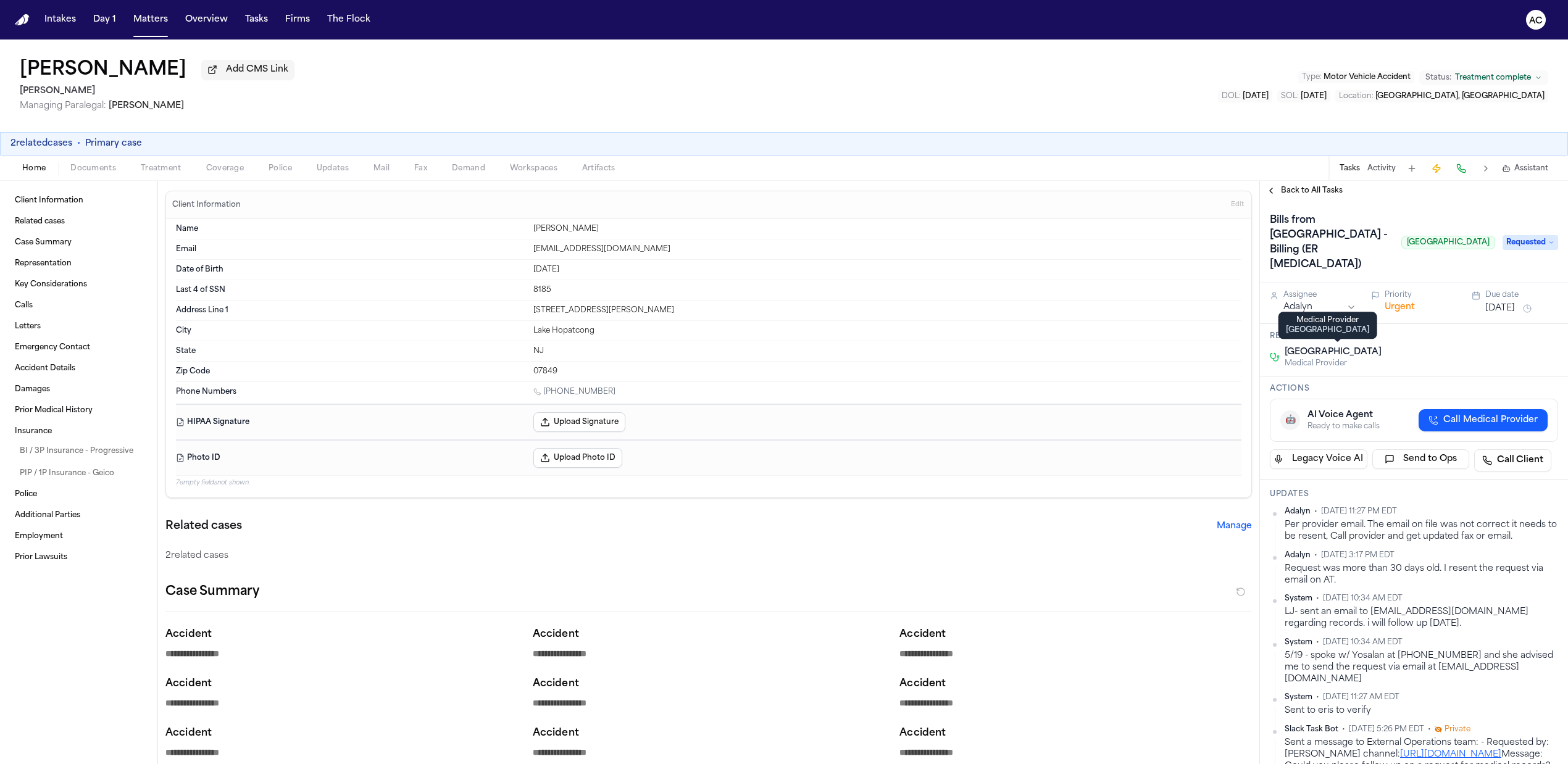
click at [1300, 351] on span "Saint Clare's Dover Hospital" at bounding box center [1333, 353] width 97 height 13
click at [1329, 361] on span "Medical Provider" at bounding box center [1333, 363] width 97 height 10
click at [1394, 345] on div "Related to Saint Clare's Dover Hospital Medical Provider" at bounding box center [1413, 350] width 308 height 52
click at [1423, 346] on div "Related to Saint Clare's Dover Hospital Medical Provider" at bounding box center [1413, 350] width 308 height 52
click at [1379, 352] on span "[GEOGRAPHIC_DATA]" at bounding box center [1333, 353] width 97 height 13
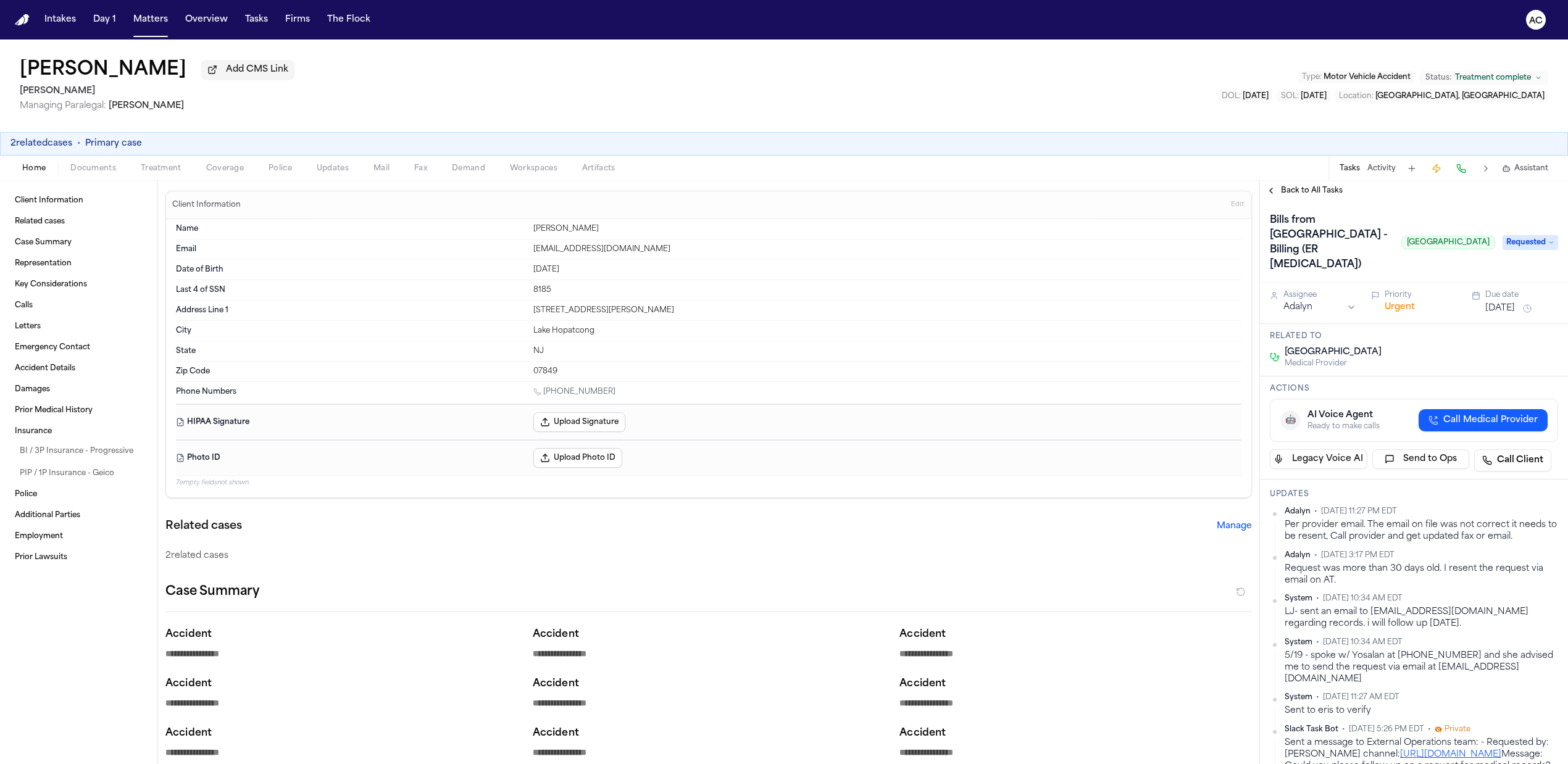
click at [1468, 418] on span "Call Medical Provider" at bounding box center [1490, 421] width 94 height 13
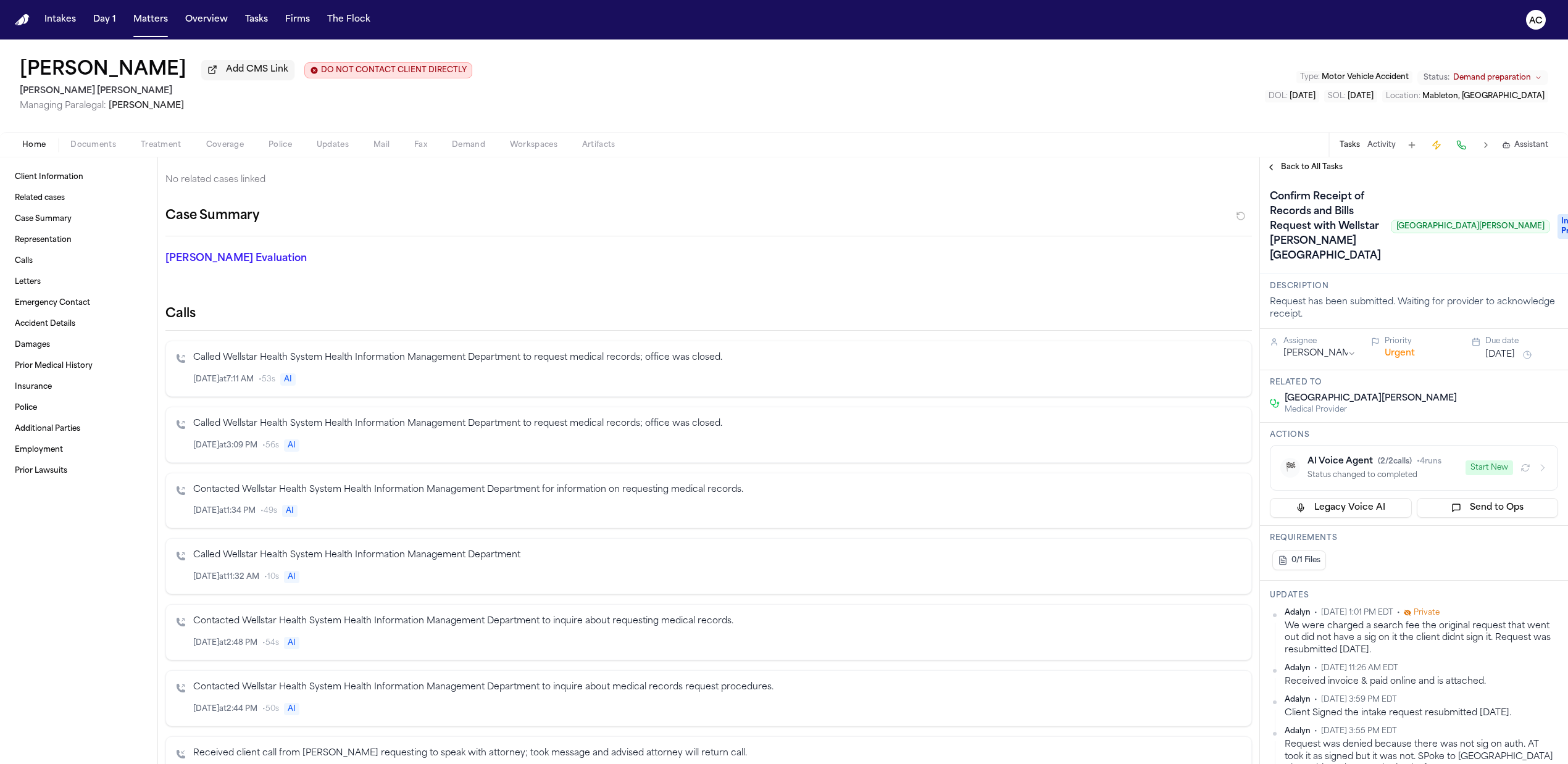
scroll to position [247, 0]
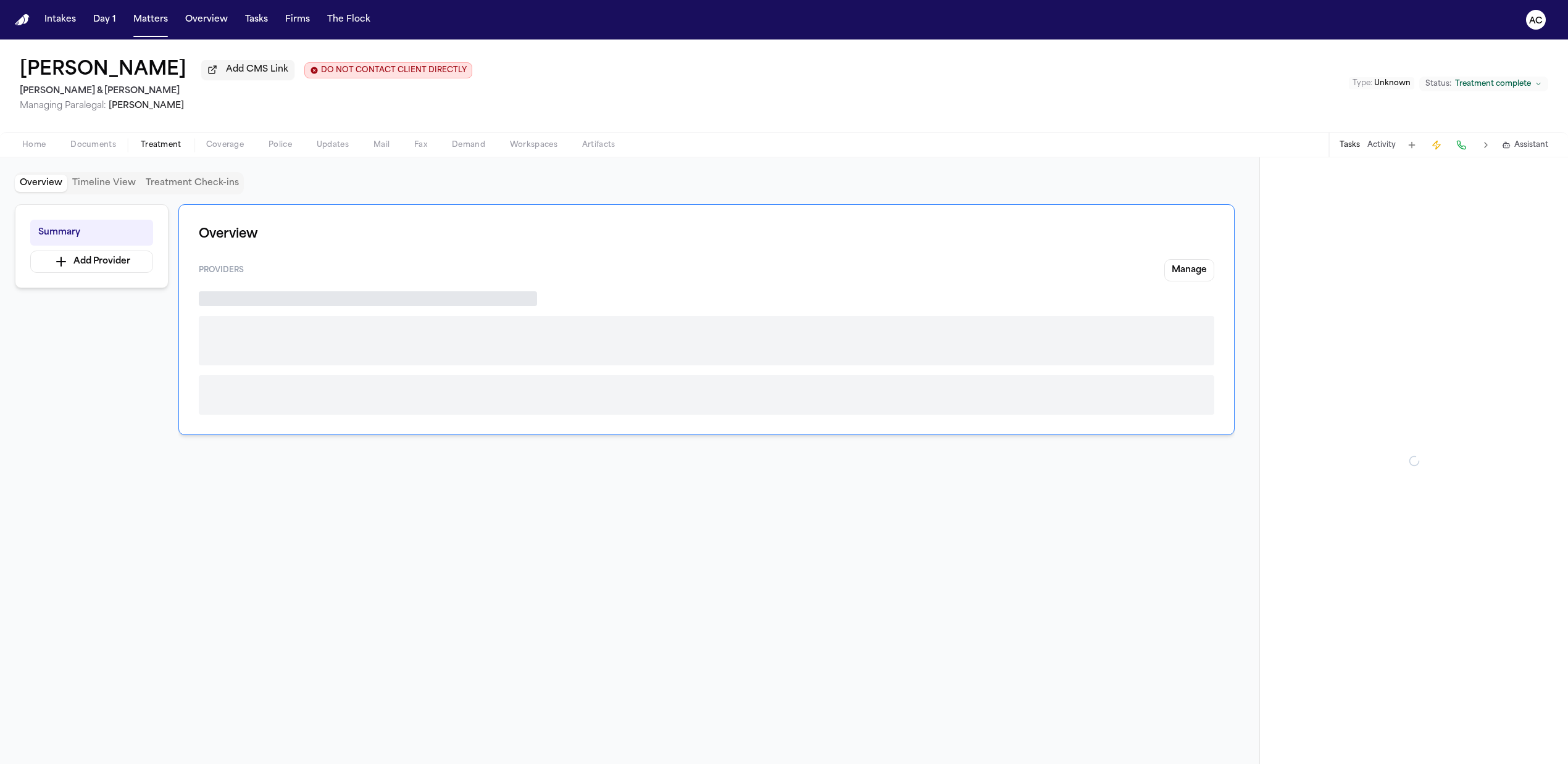
click at [163, 149] on span "Treatment" at bounding box center [161, 145] width 40 height 10
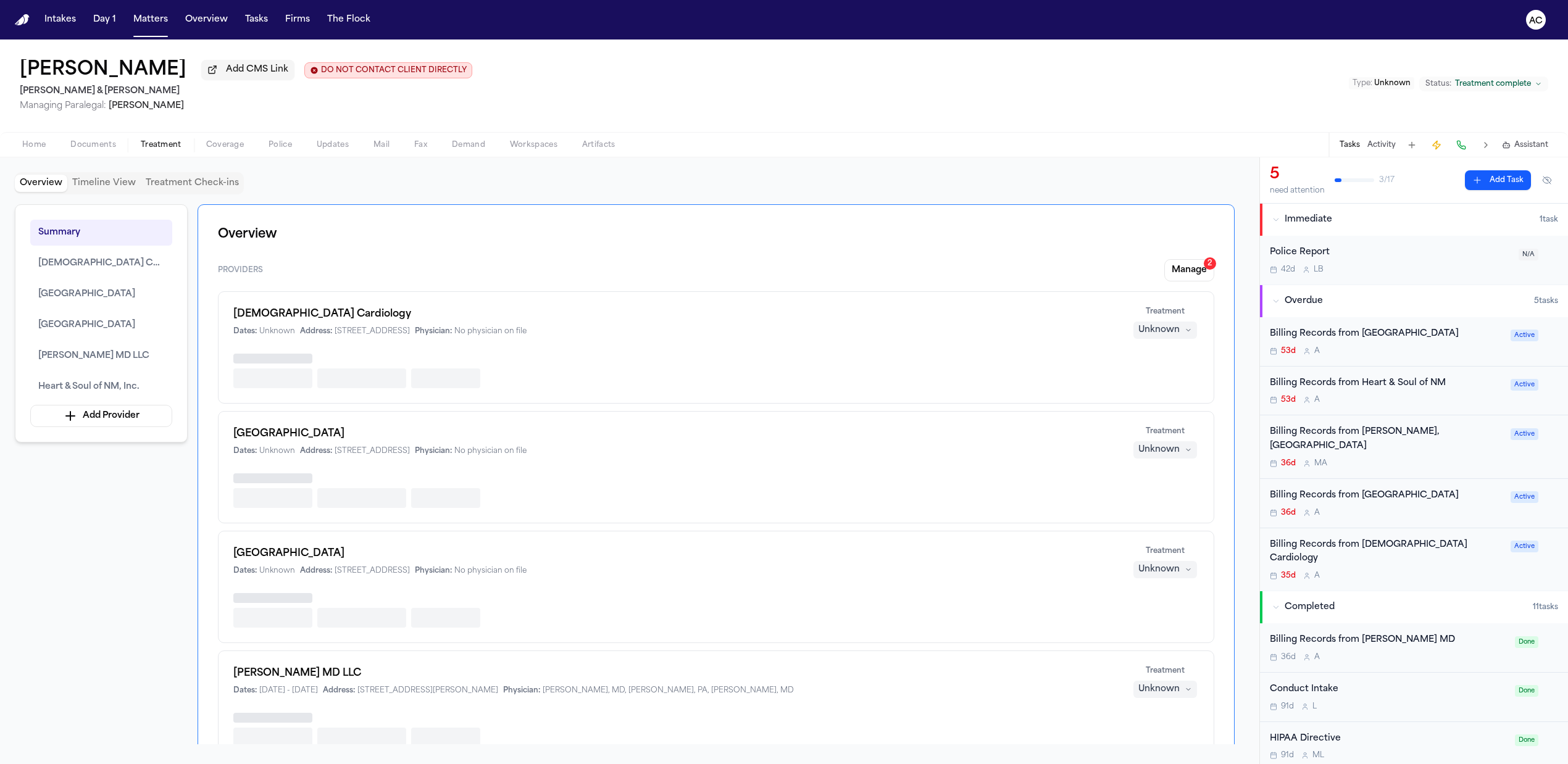
click at [94, 151] on span "button" at bounding box center [93, 152] width 60 height 2
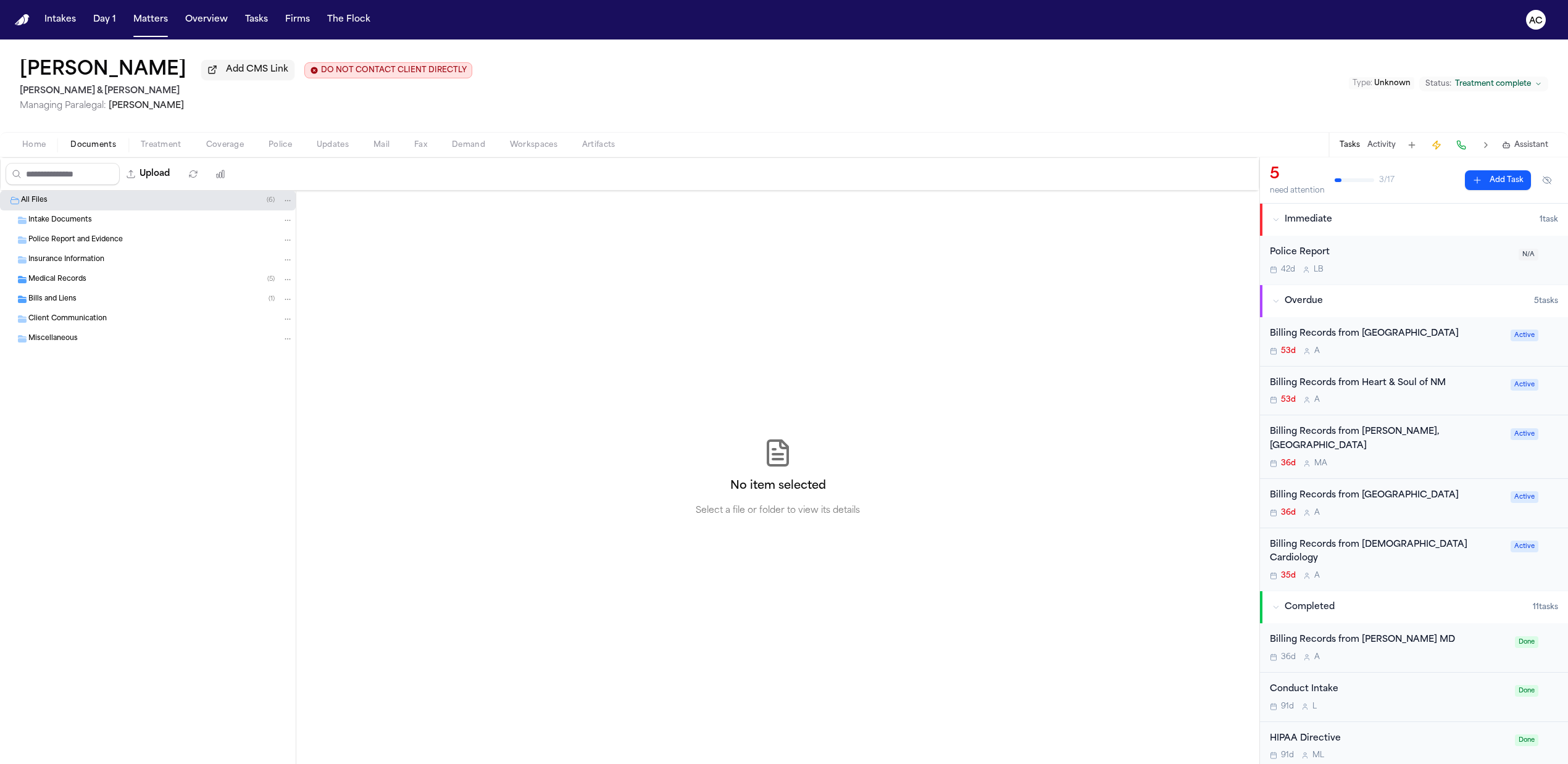
click at [59, 275] on span "Medical Records" at bounding box center [57, 280] width 58 height 10
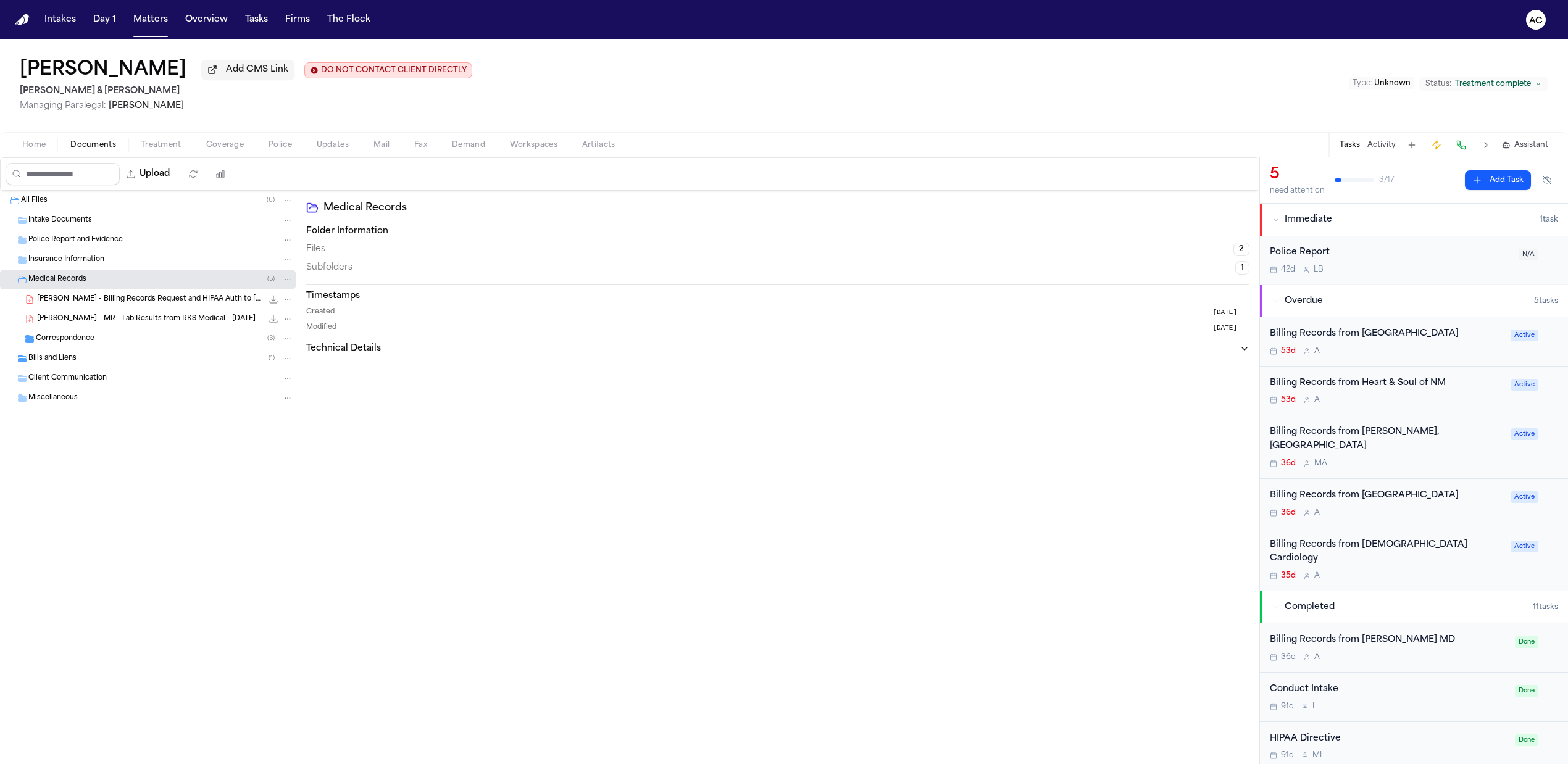
click at [64, 358] on span "Bills and Liens" at bounding box center [52, 358] width 48 height 10
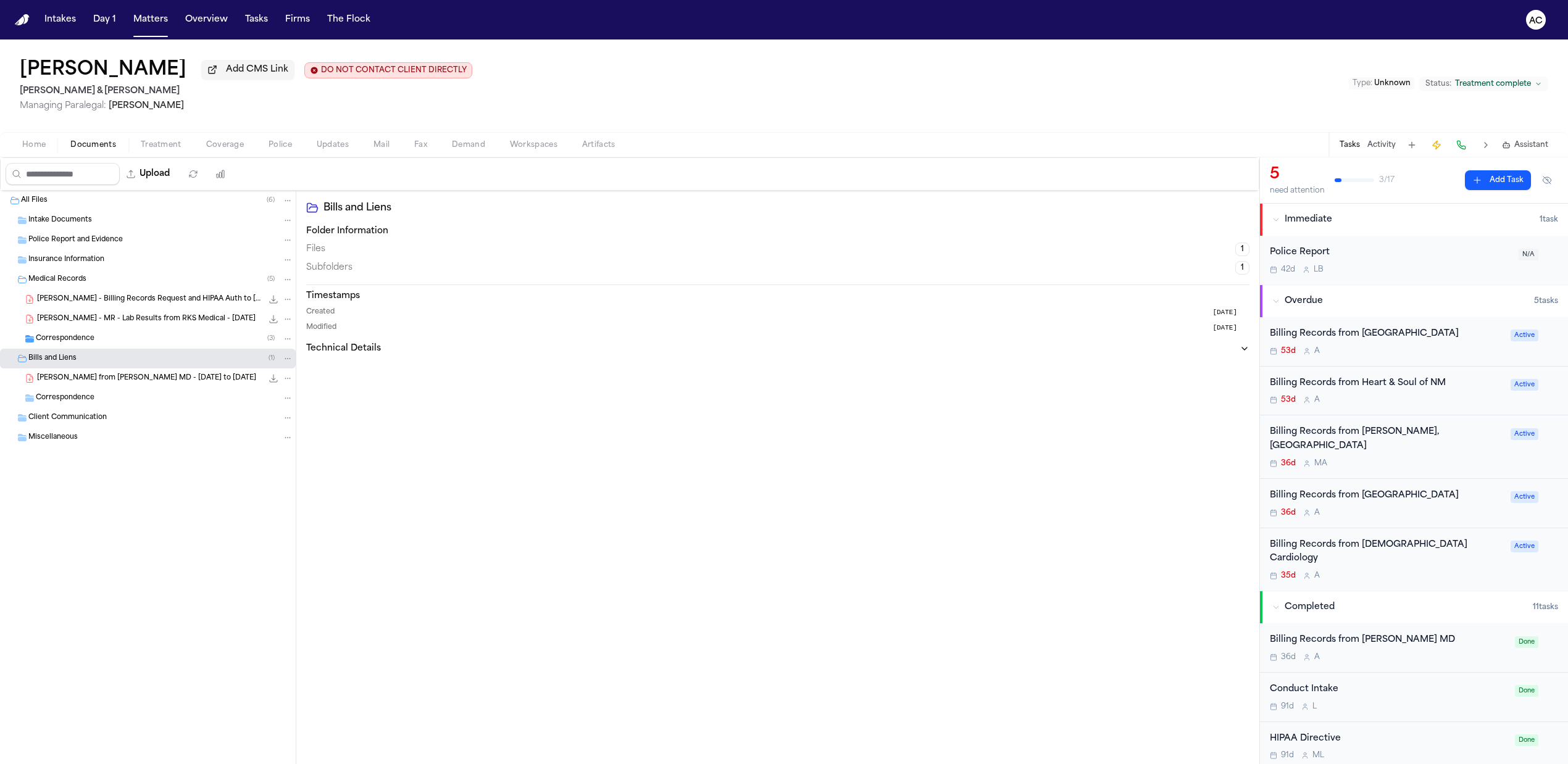
click at [33, 141] on span "Home" at bounding box center [34, 145] width 24 height 10
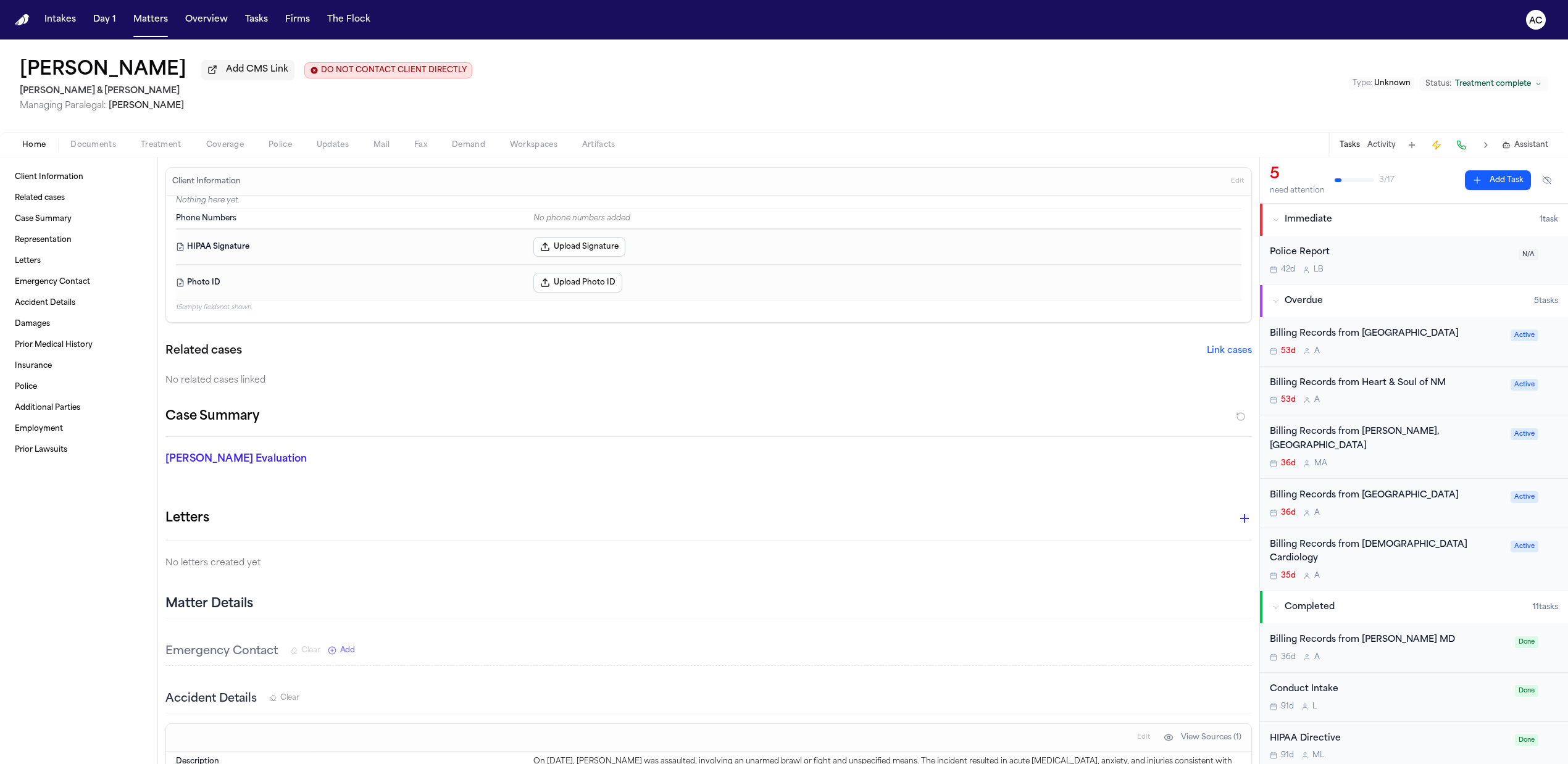
click at [75, 133] on div "Home Documents Treatment Coverage Police Updates Mail Fax Demand Workspaces Art…" at bounding box center [784, 144] width 1568 height 25
click at [149, 141] on span "Treatment" at bounding box center [161, 145] width 40 height 10
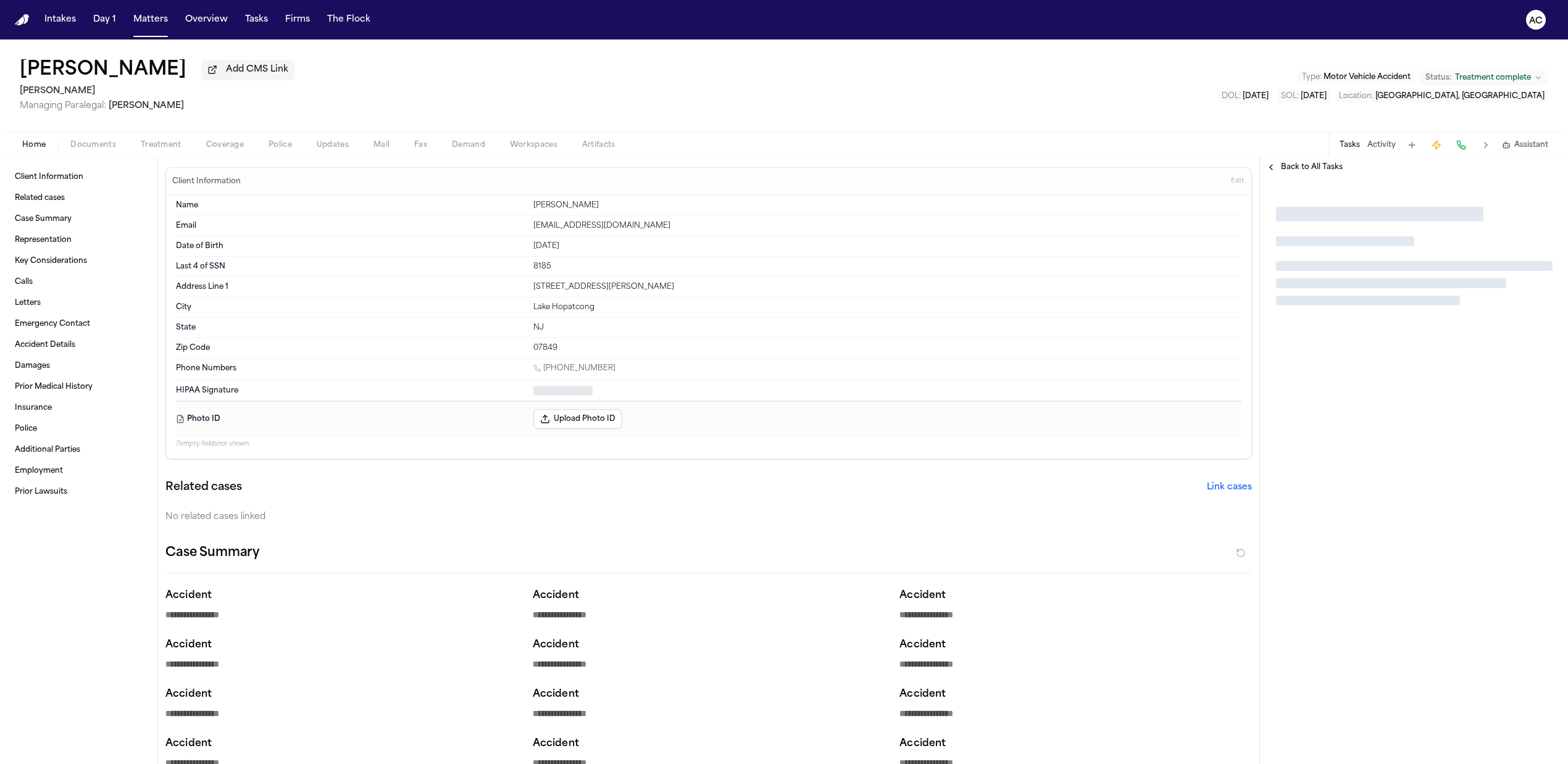
type textarea "*"
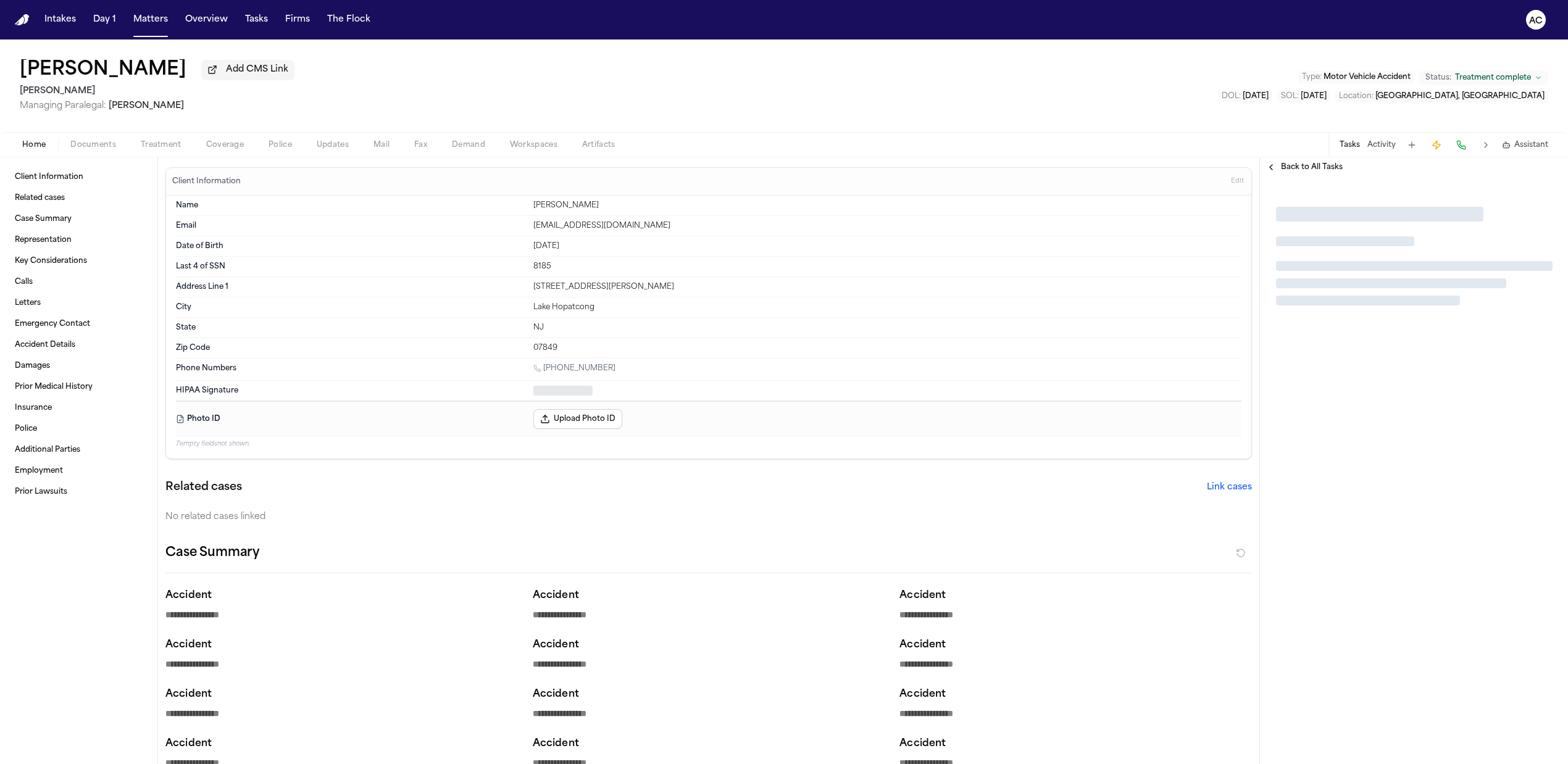
type textarea "*"
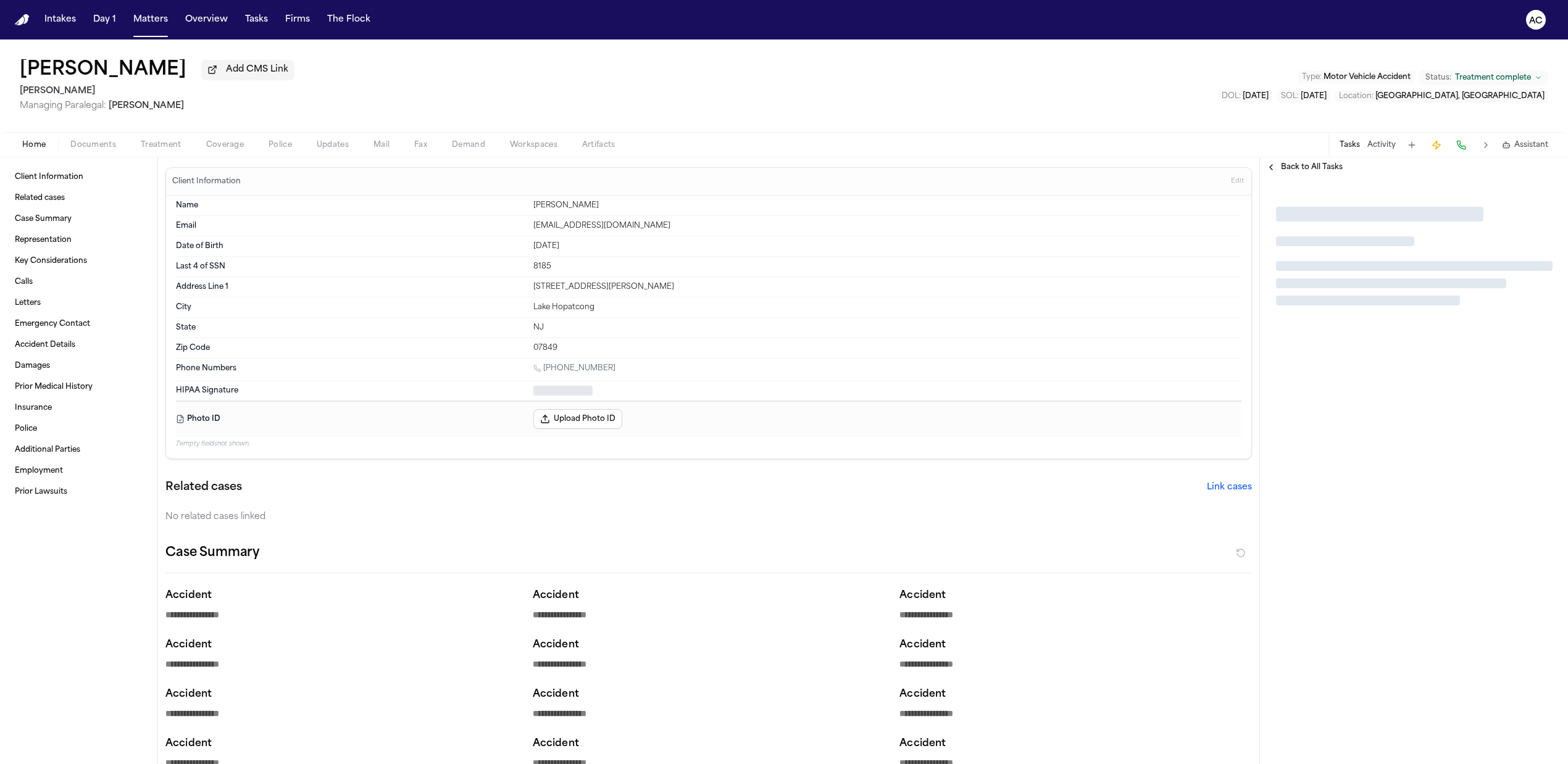
type textarea "*"
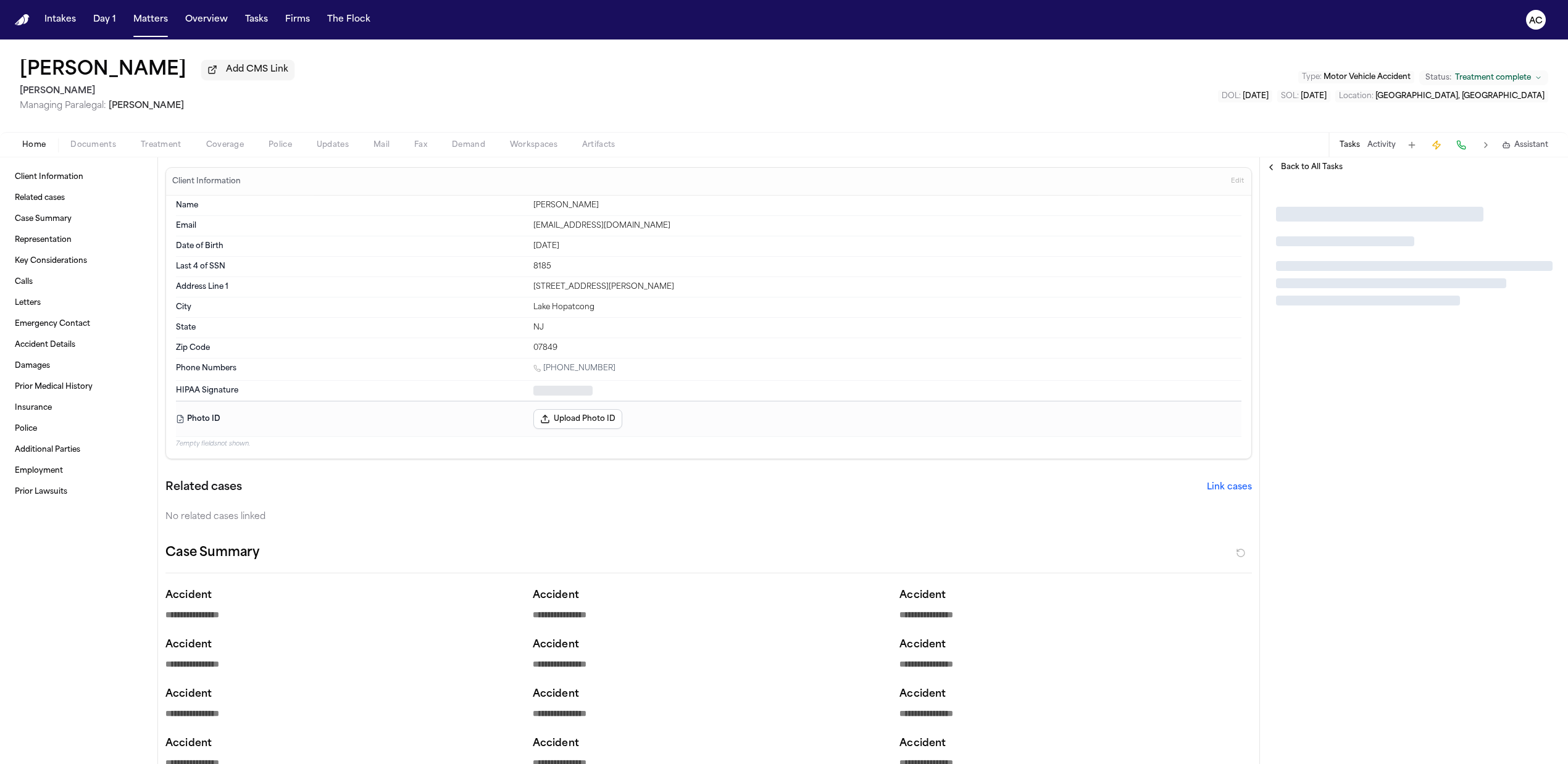
type textarea "*"
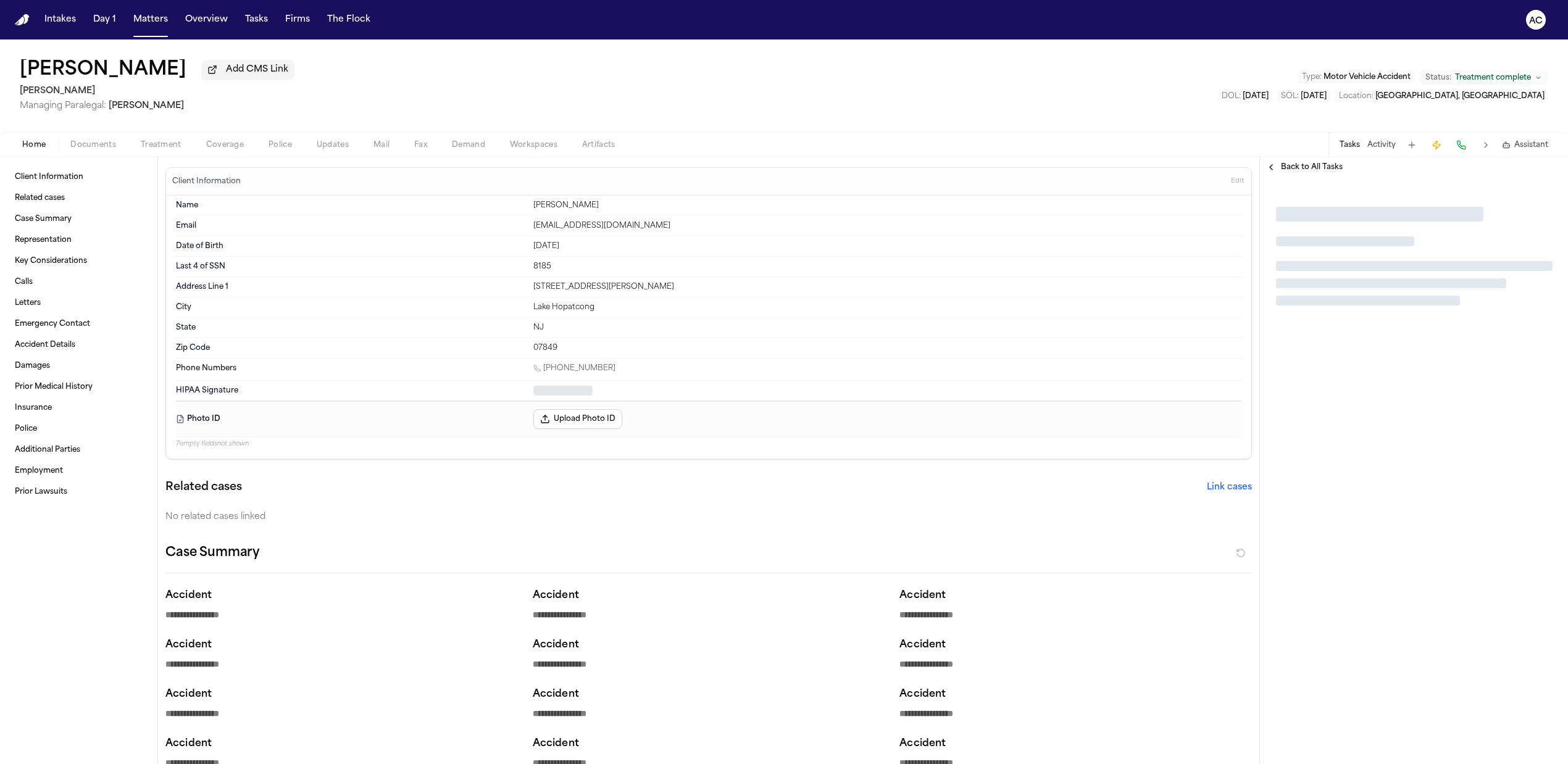
type textarea "*"
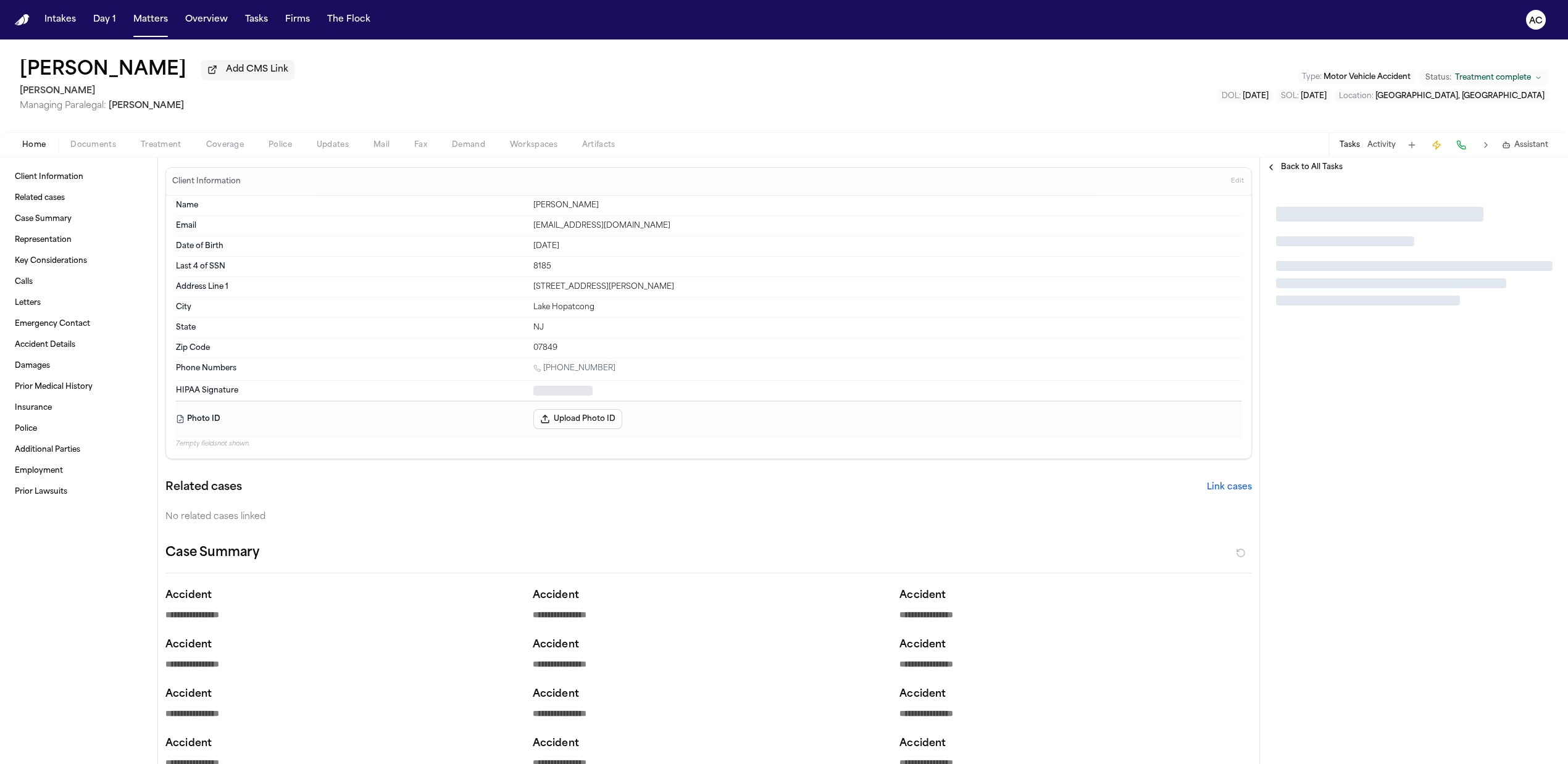
type textarea "*"
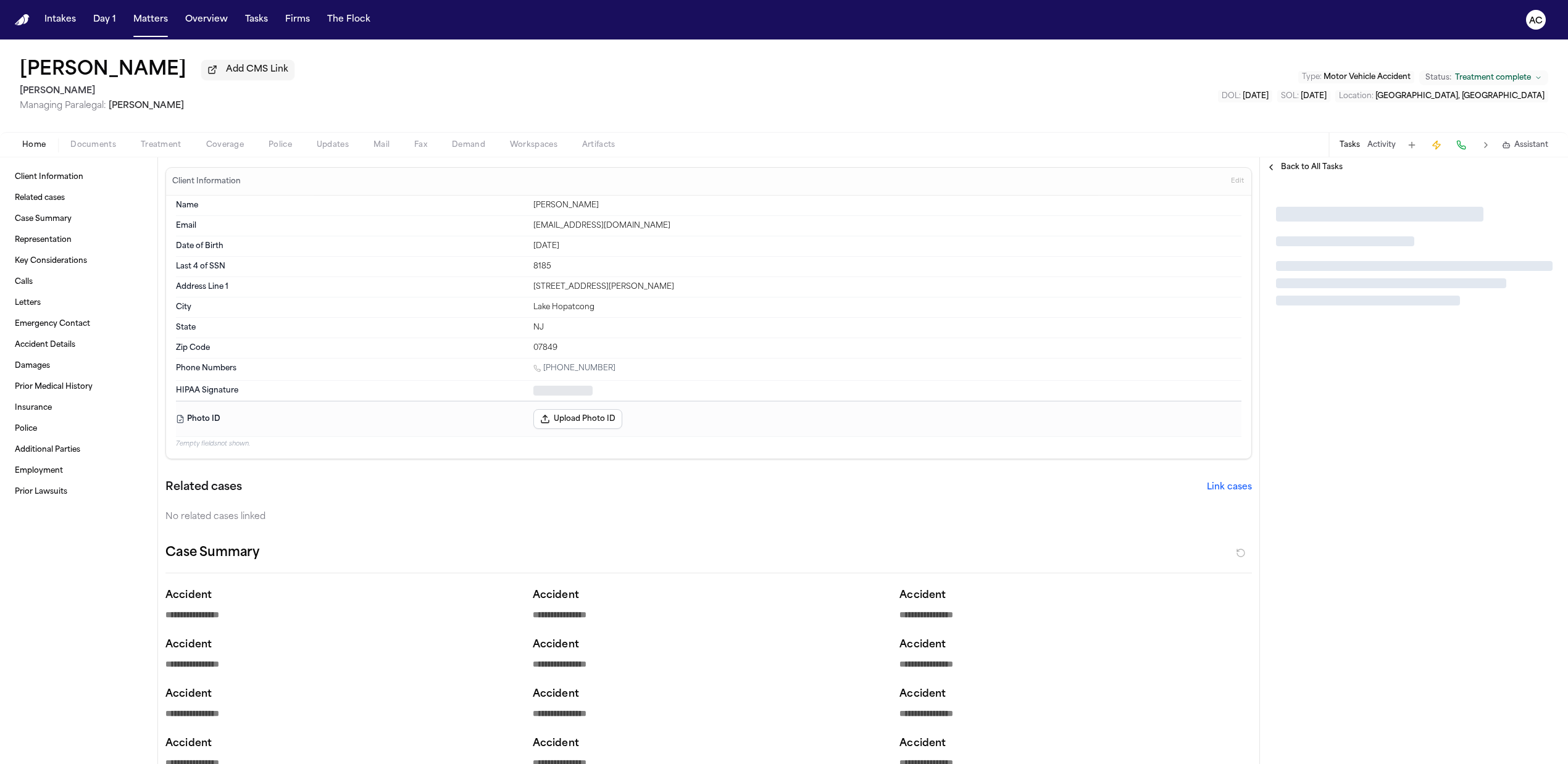
type textarea "*"
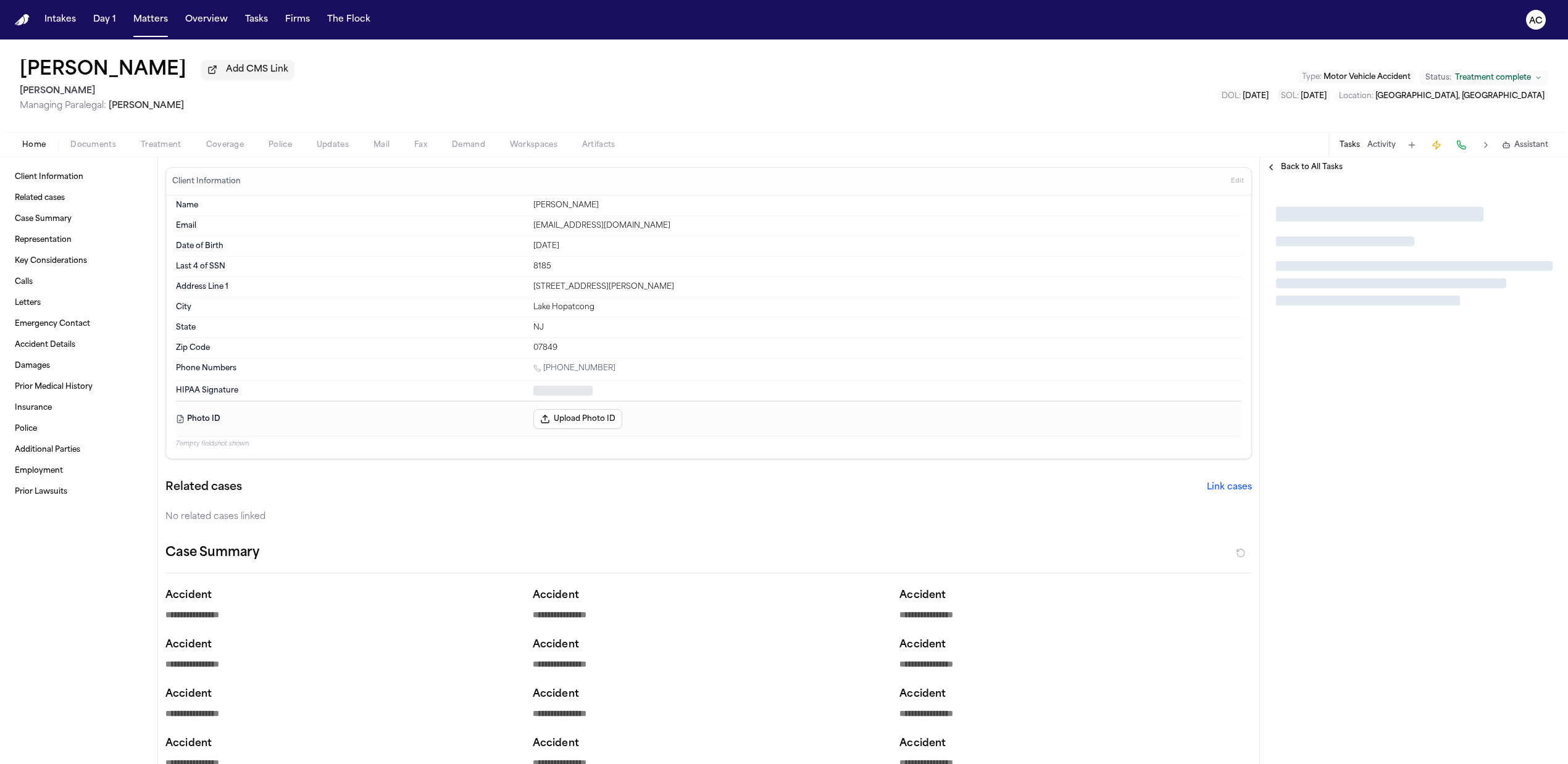
type textarea "*"
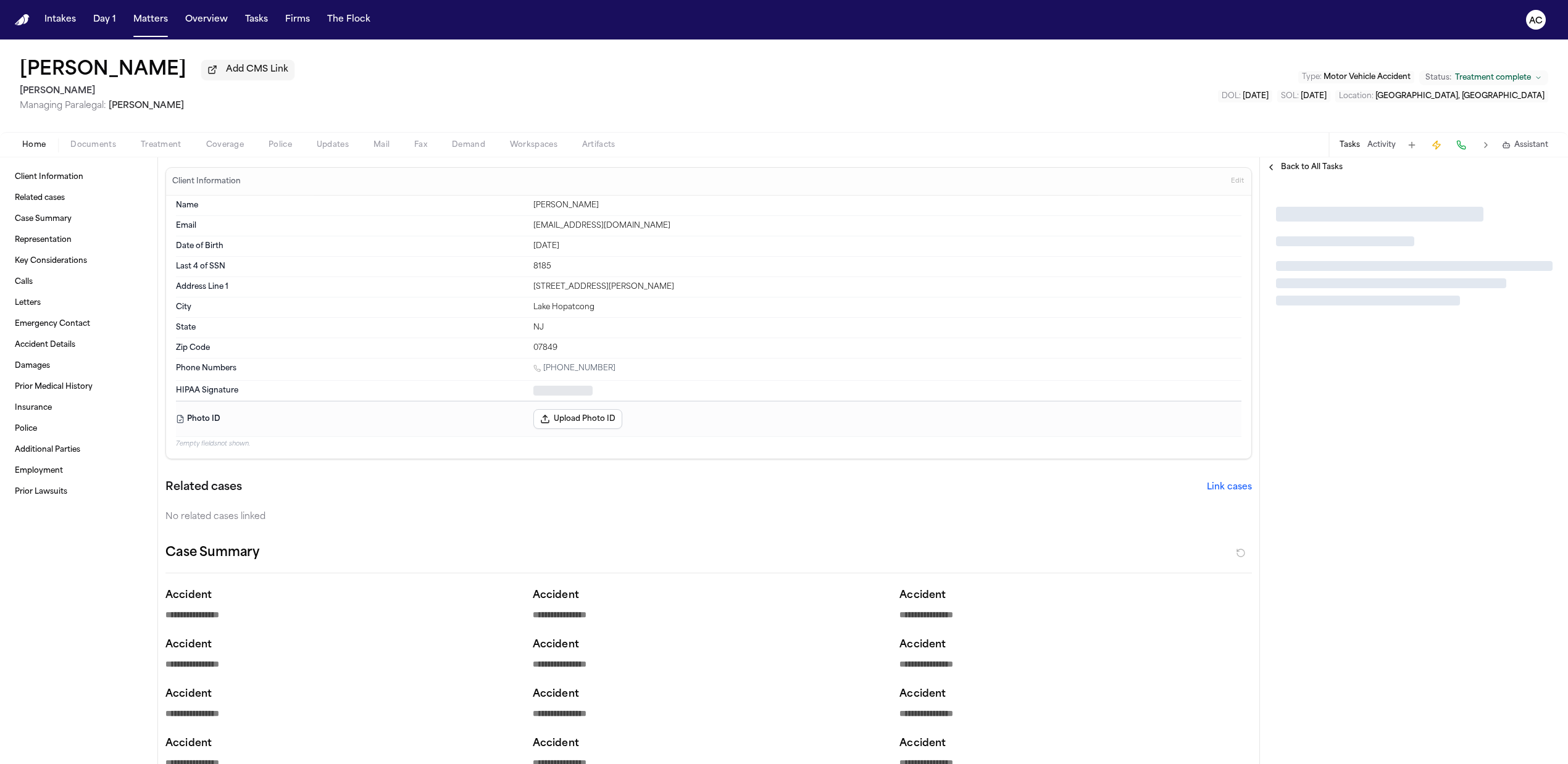
type textarea "*"
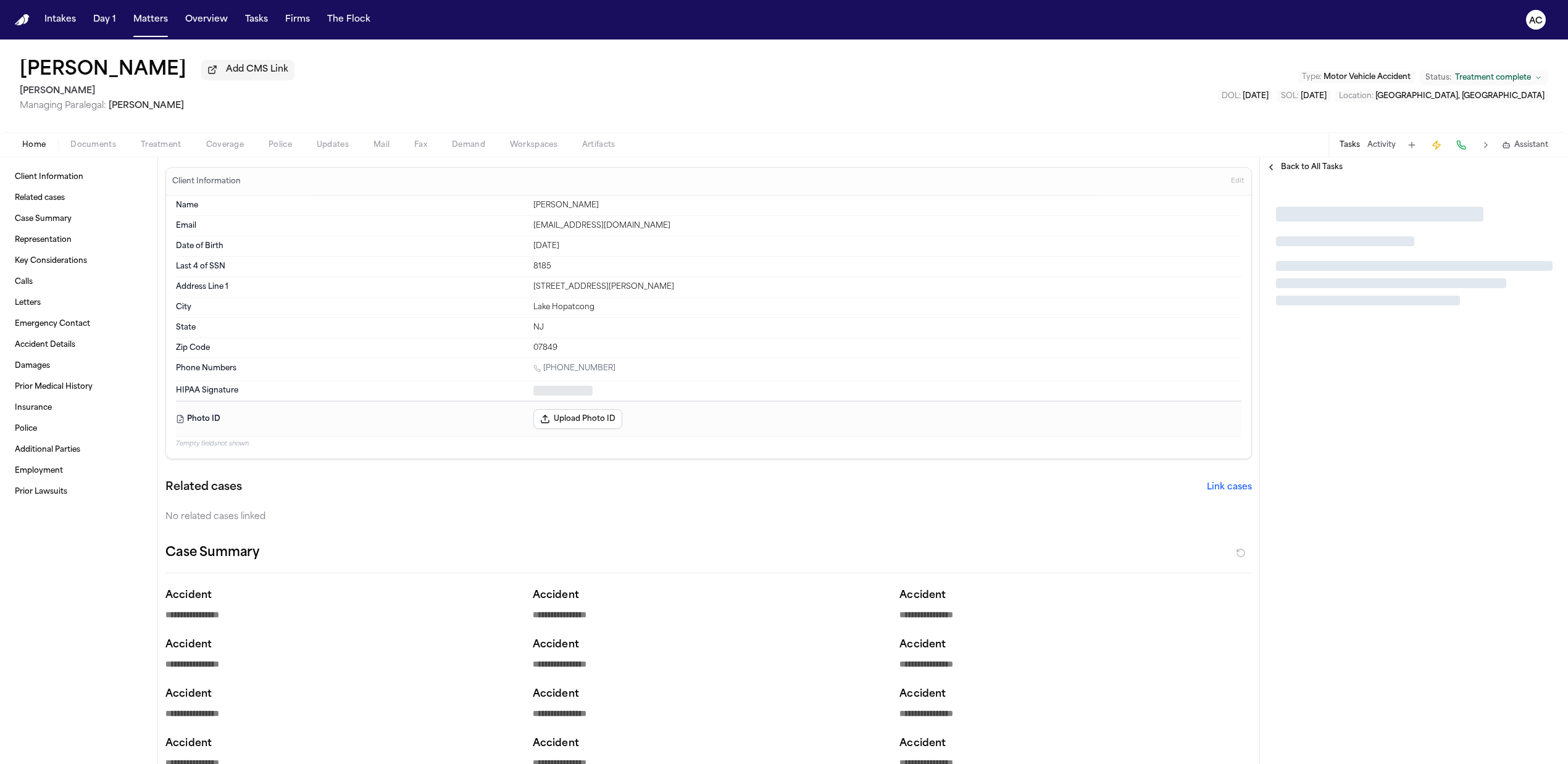
type textarea "*"
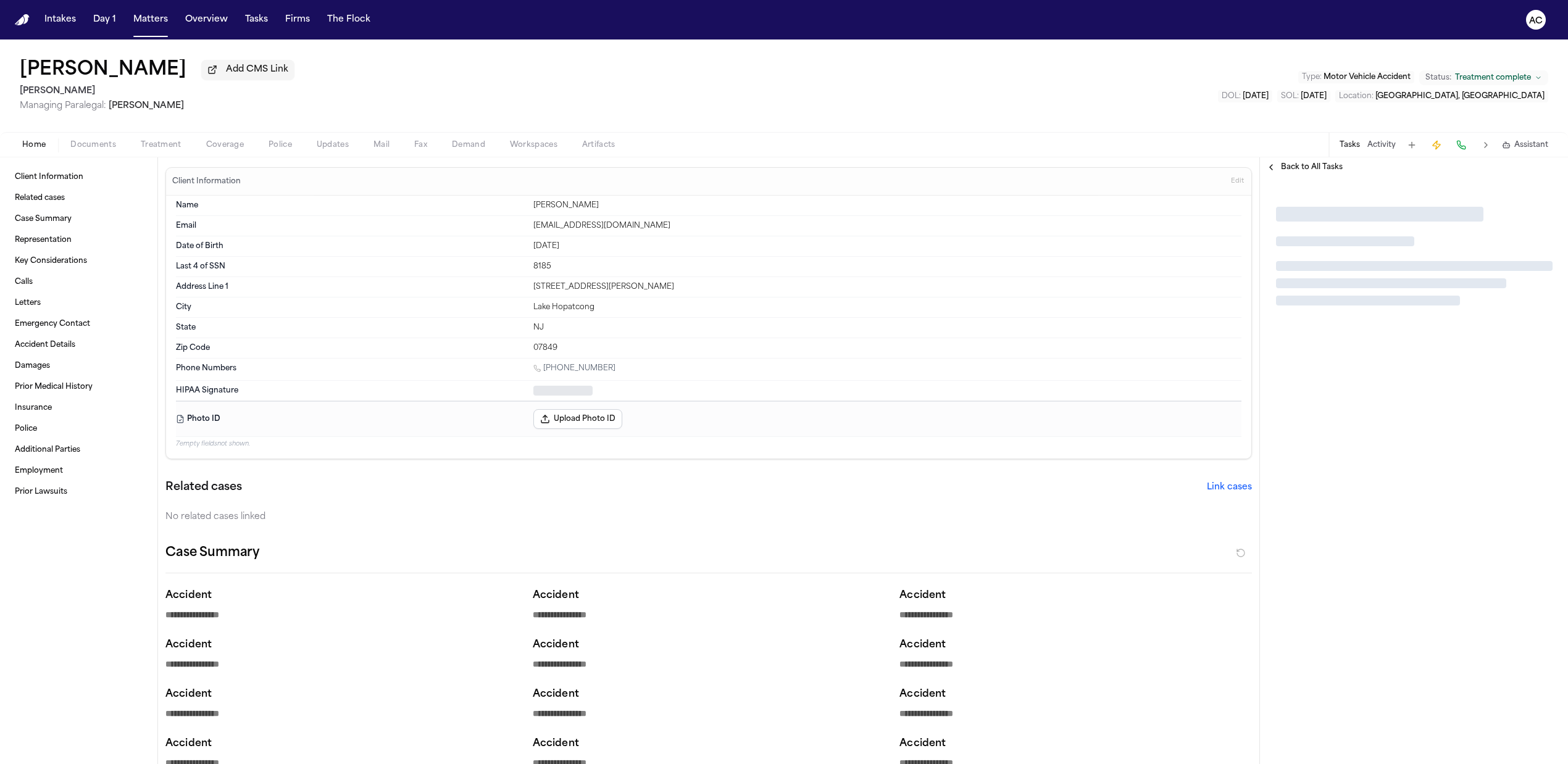
type textarea "*"
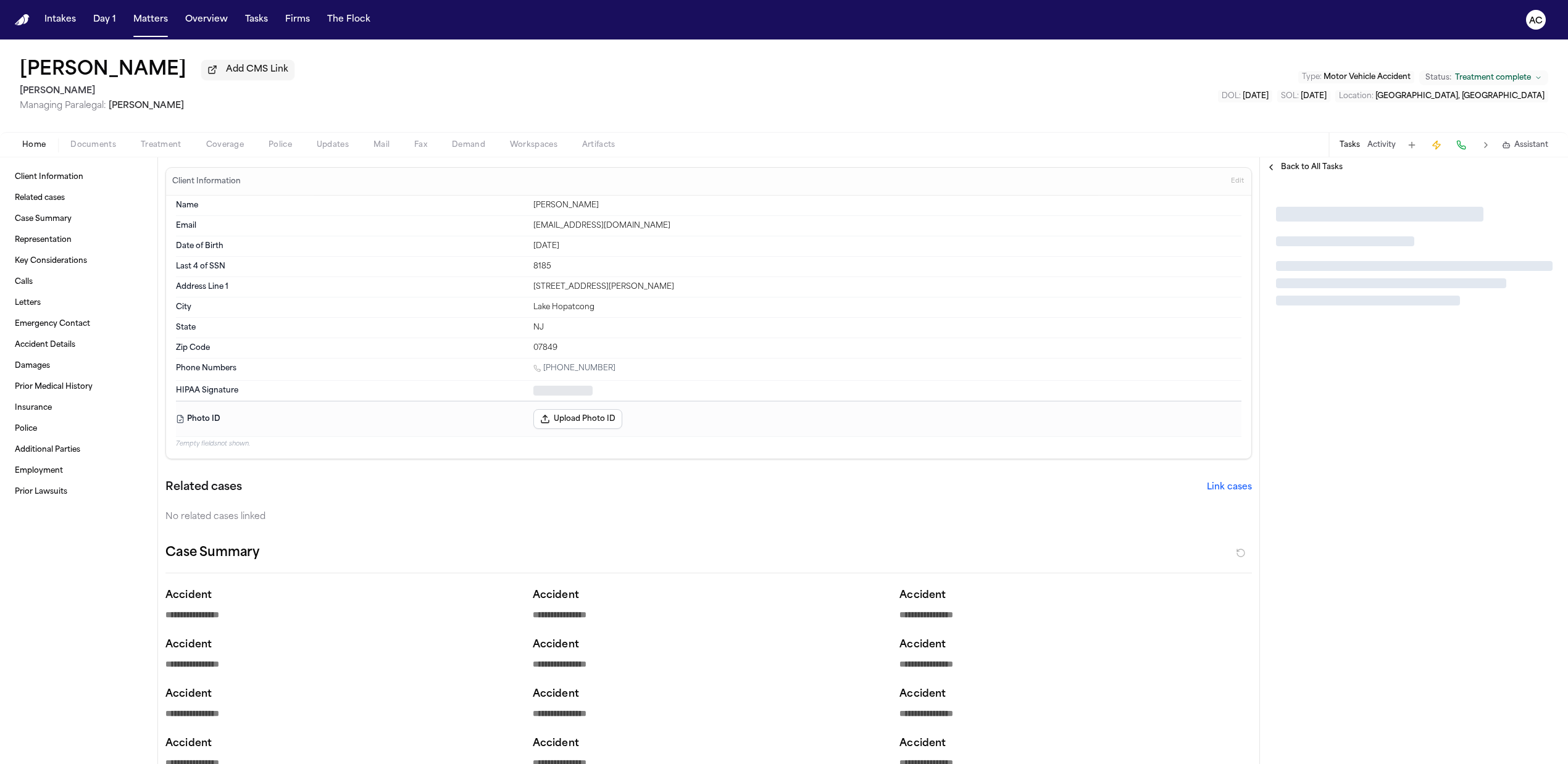
type textarea "*"
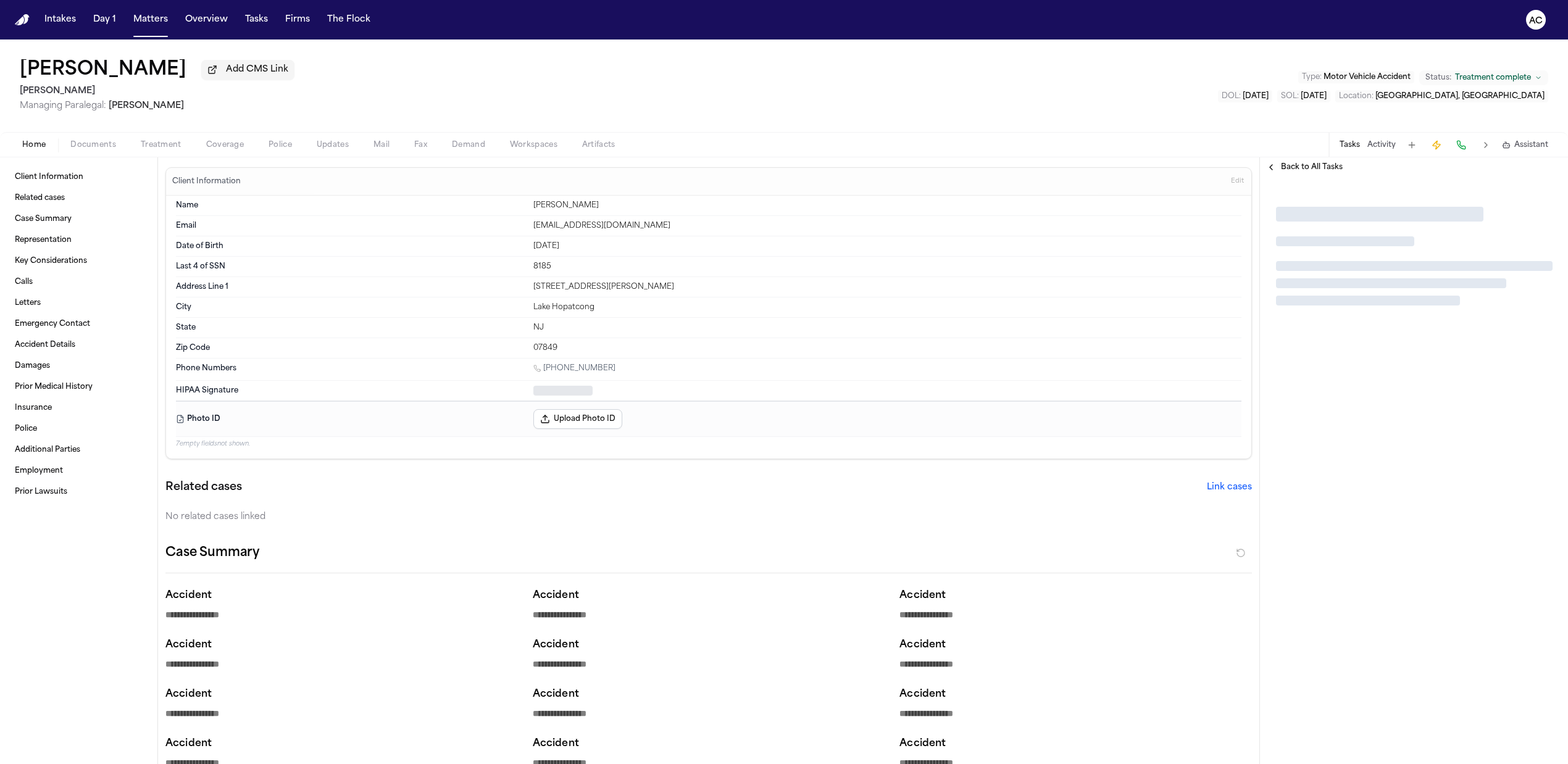
type textarea "*"
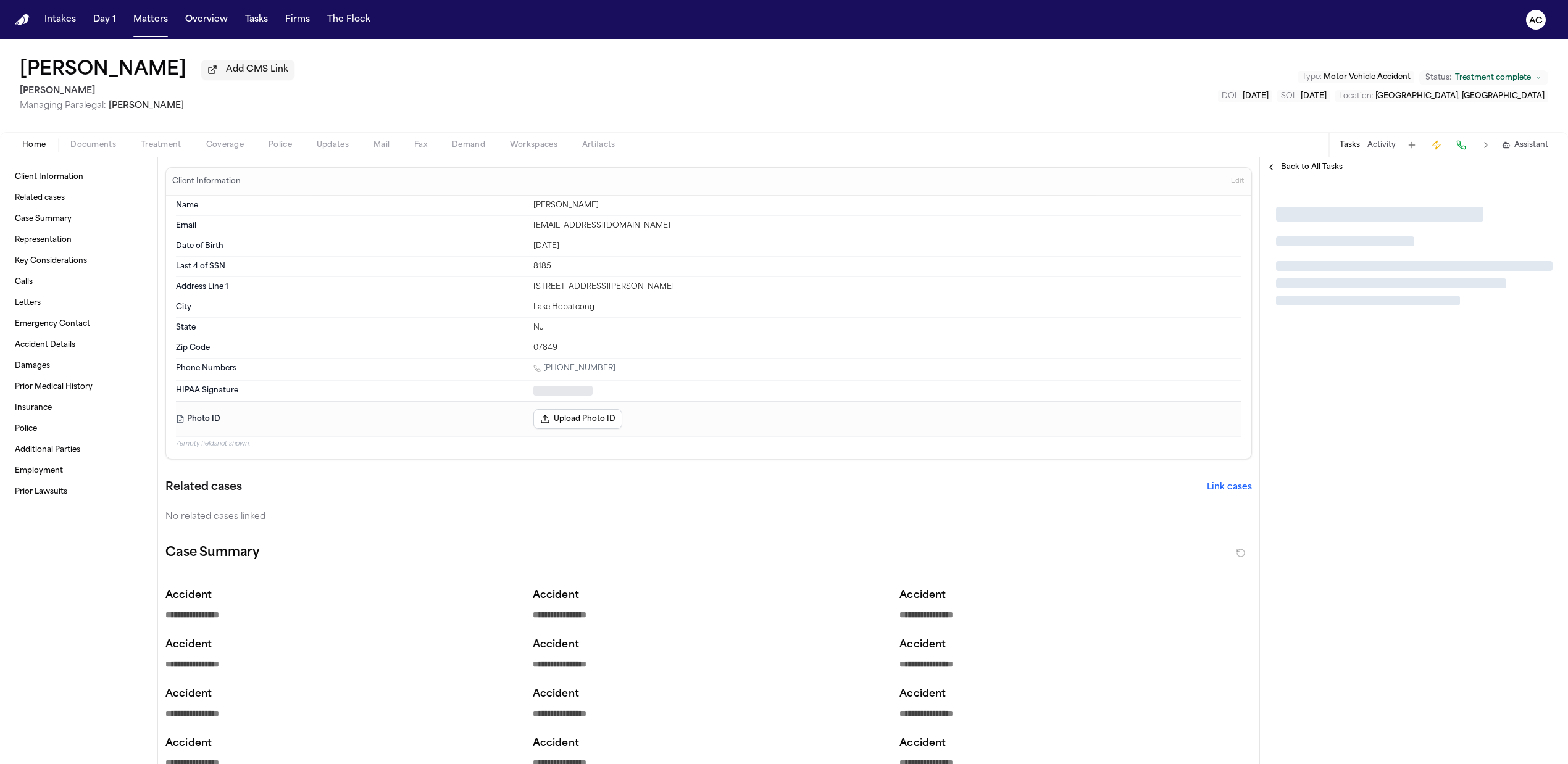
type textarea "*"
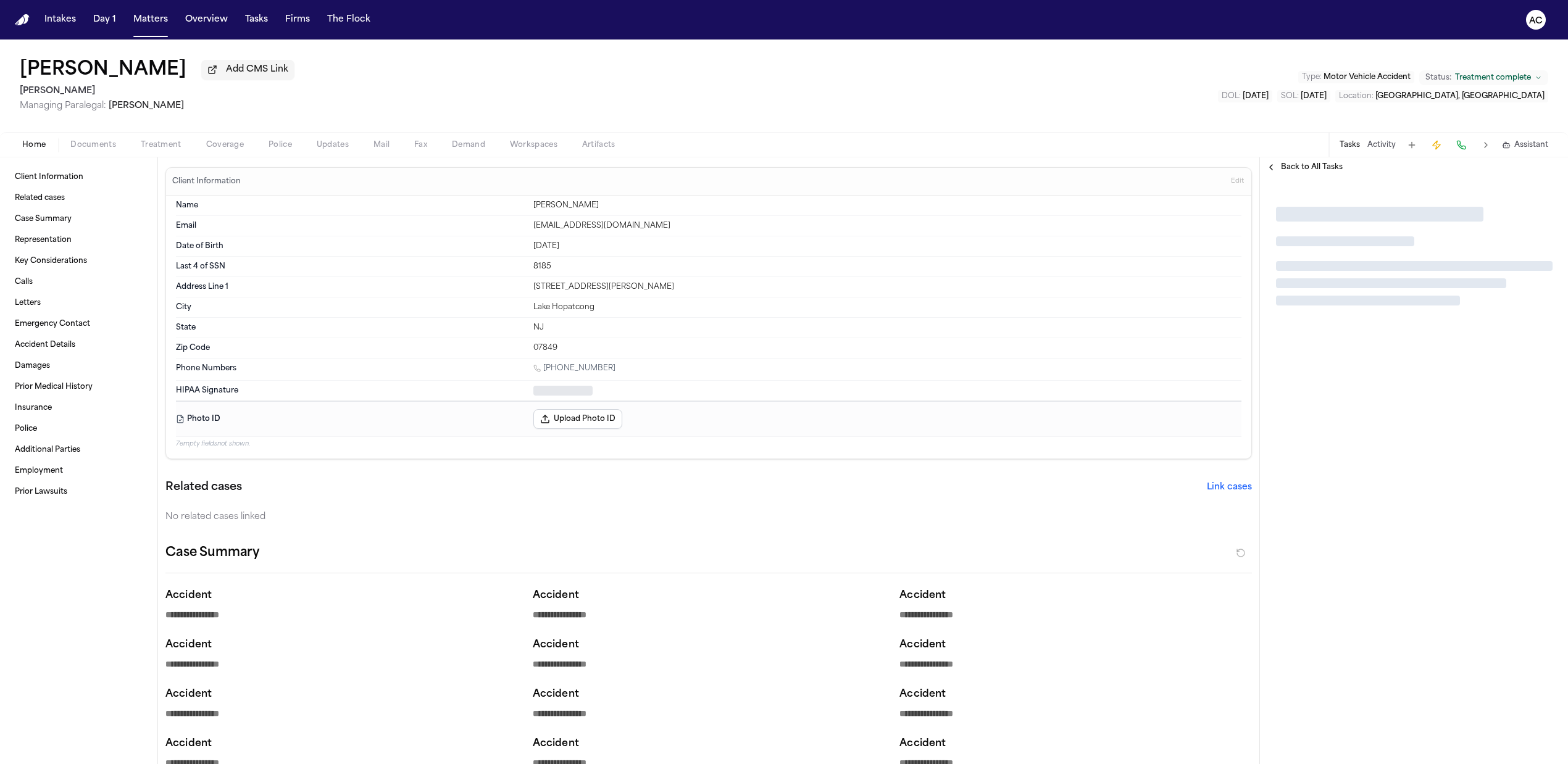
type textarea "*"
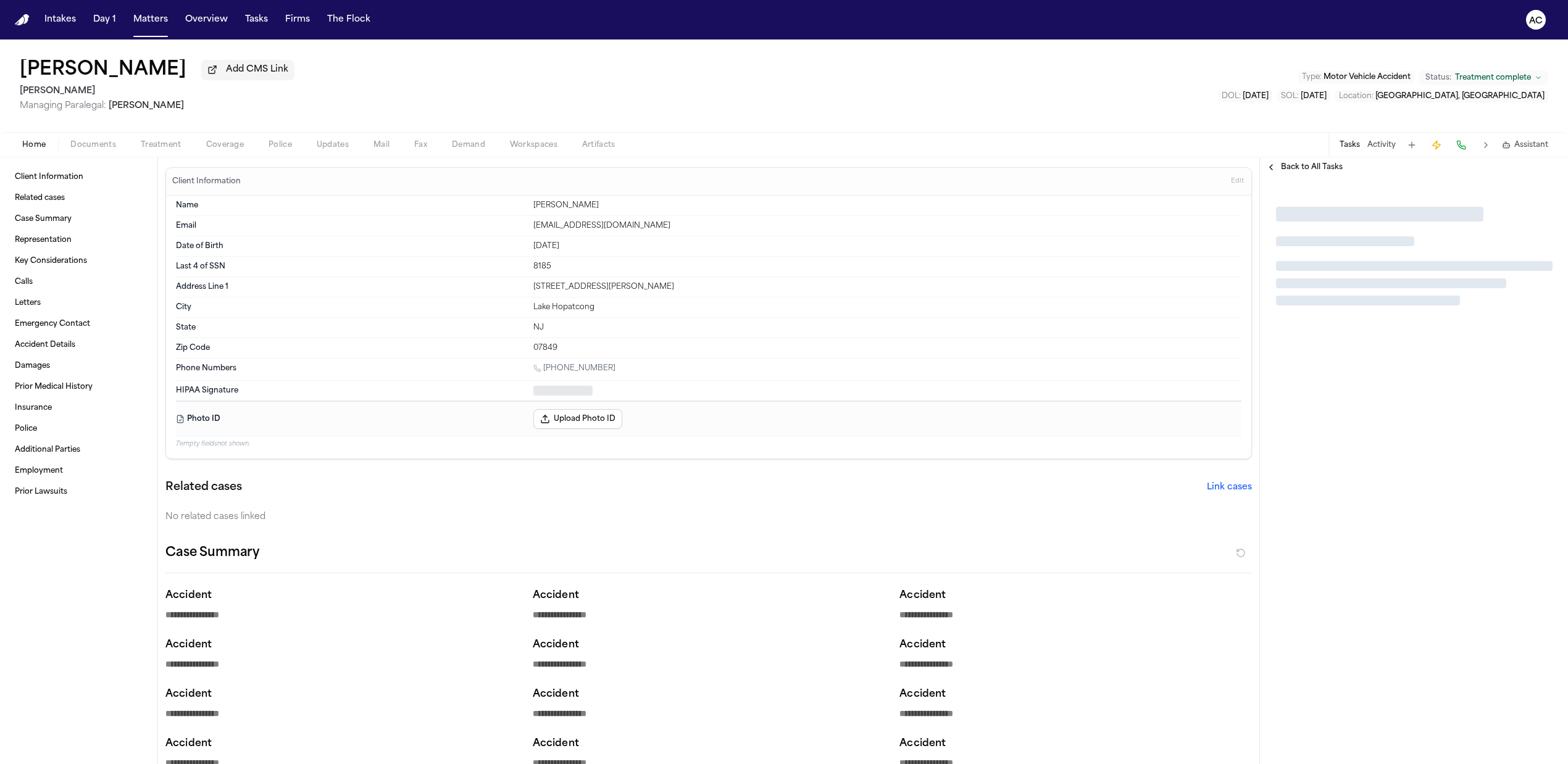
type textarea "*"
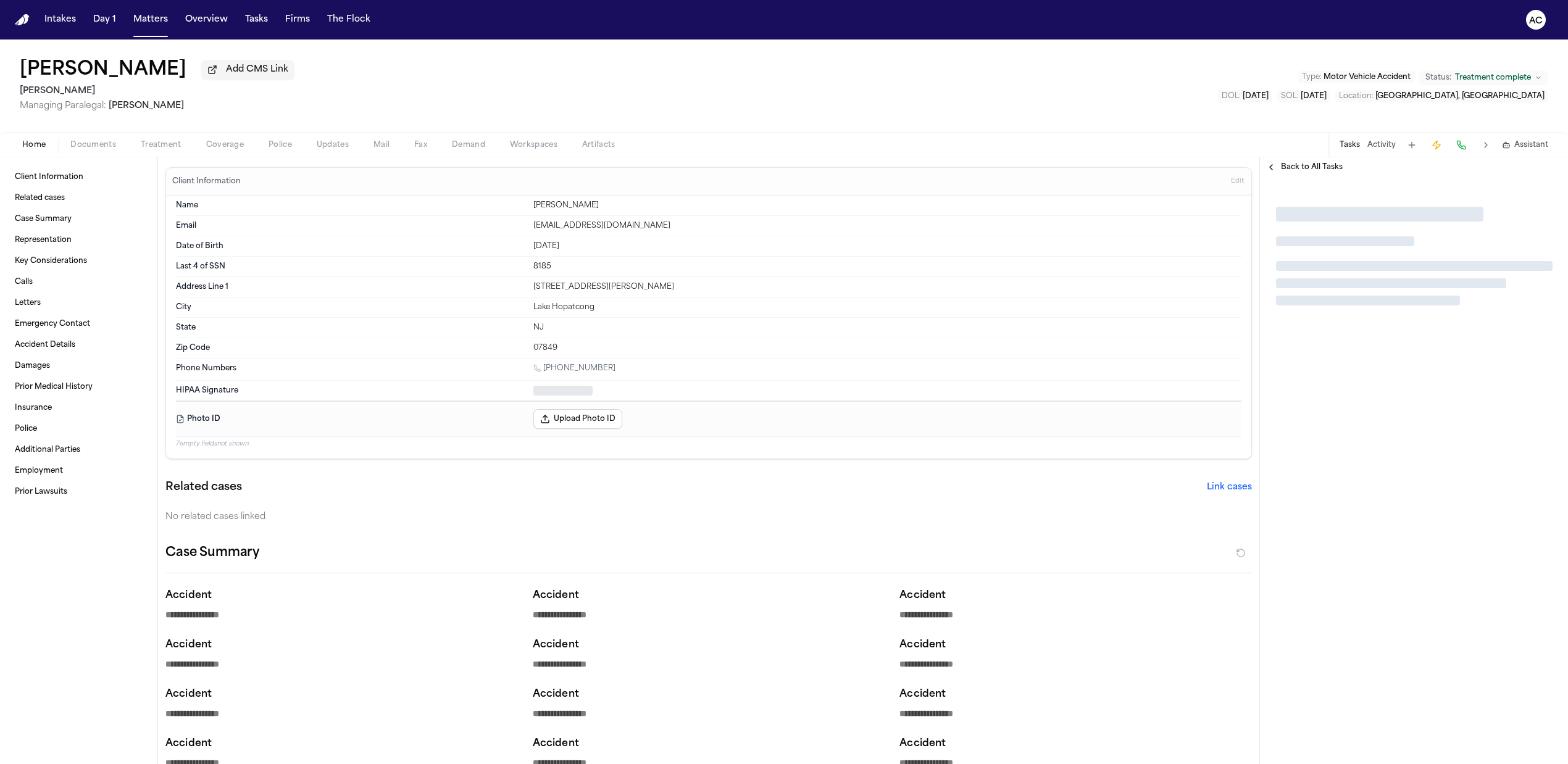
type textarea "*"
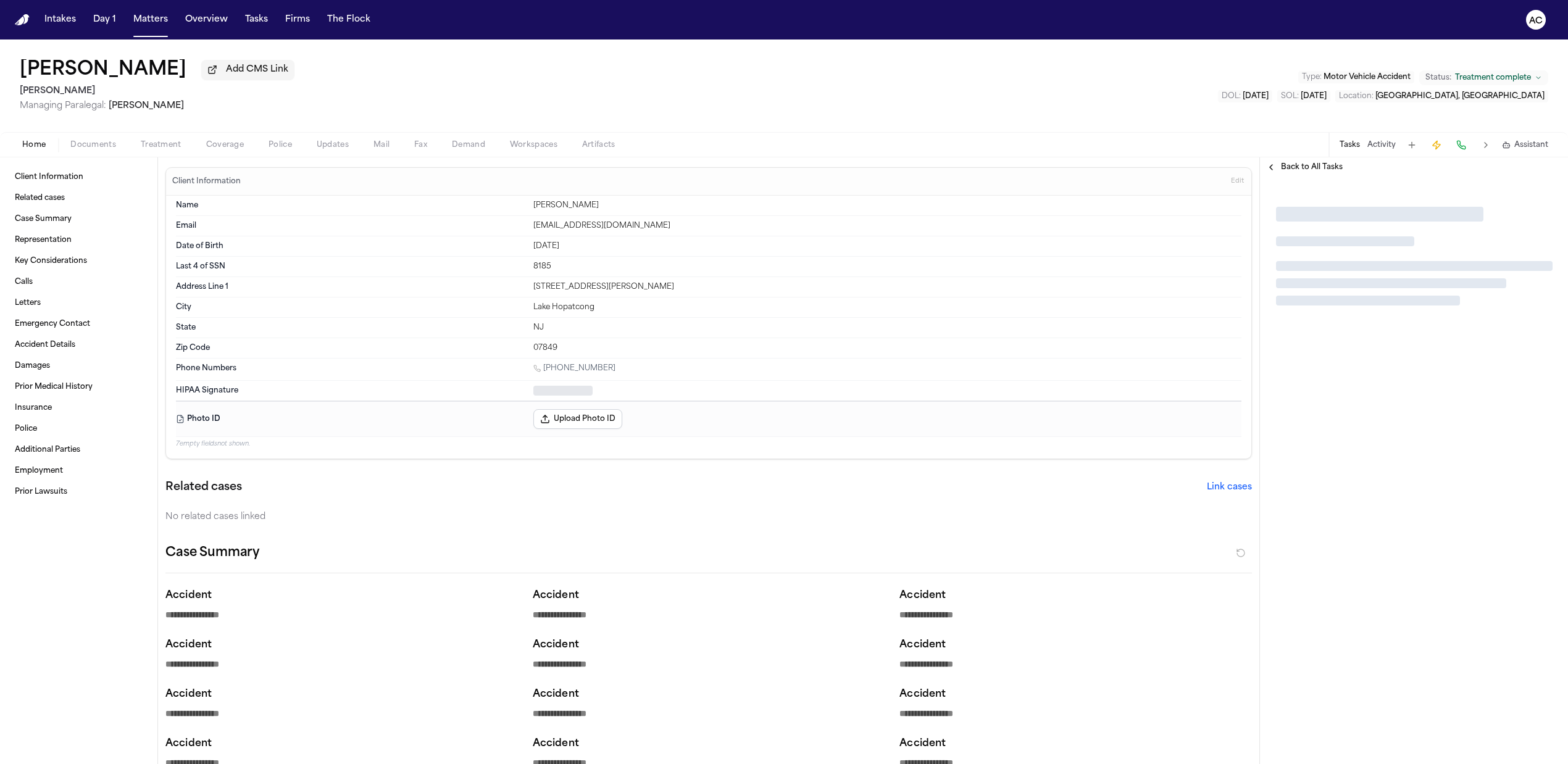
type textarea "*"
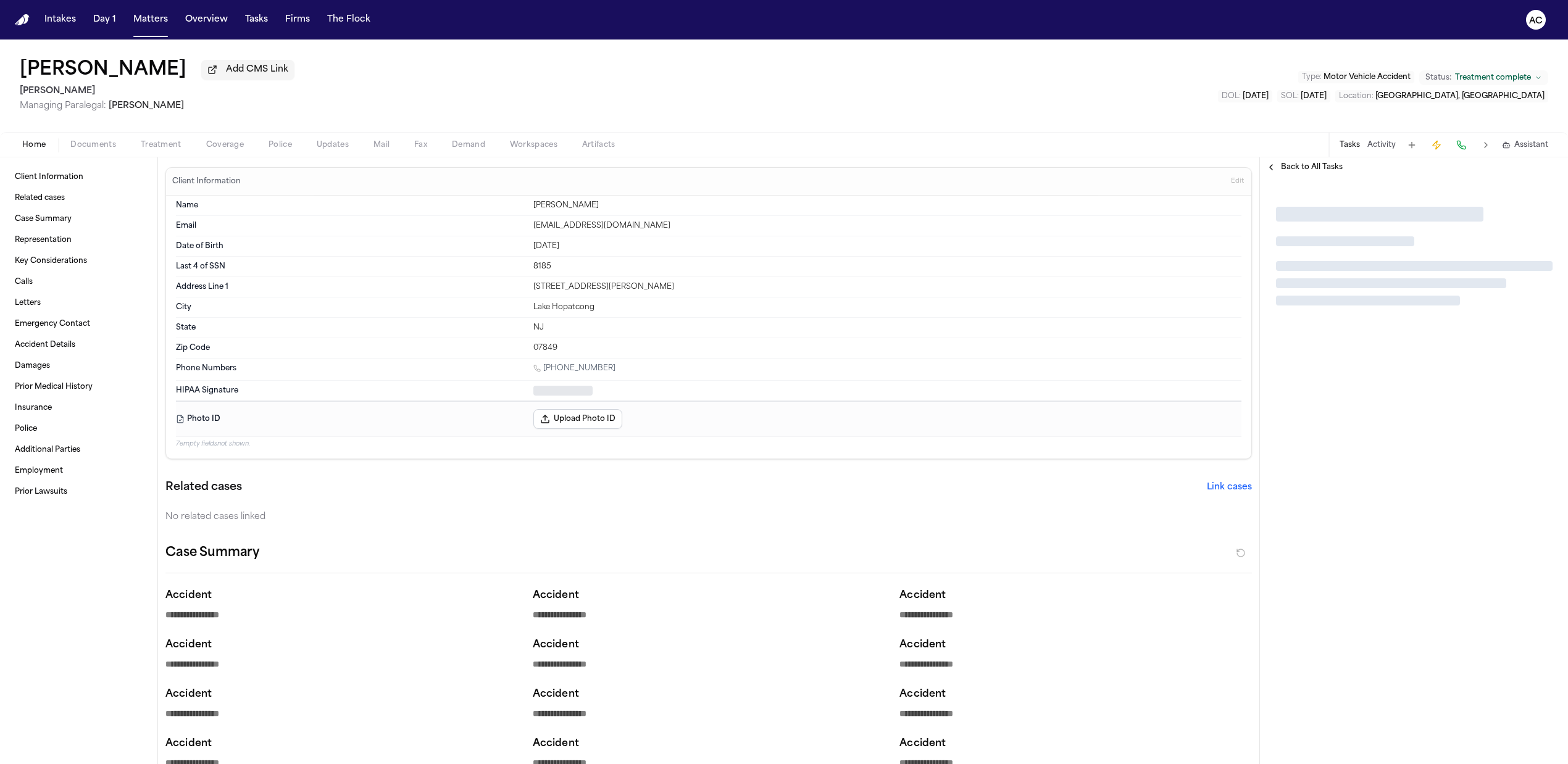
type textarea "*"
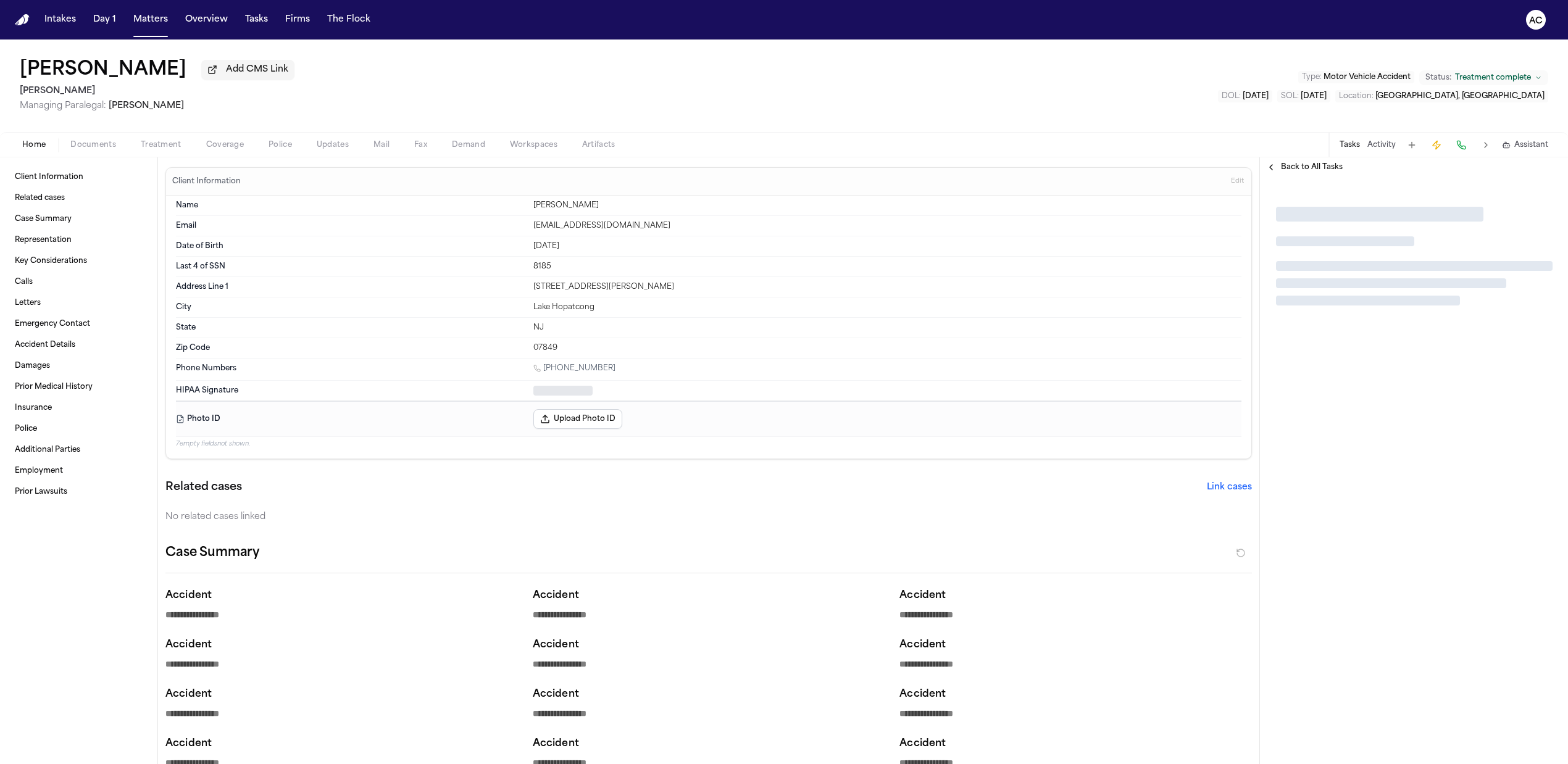
type textarea "*"
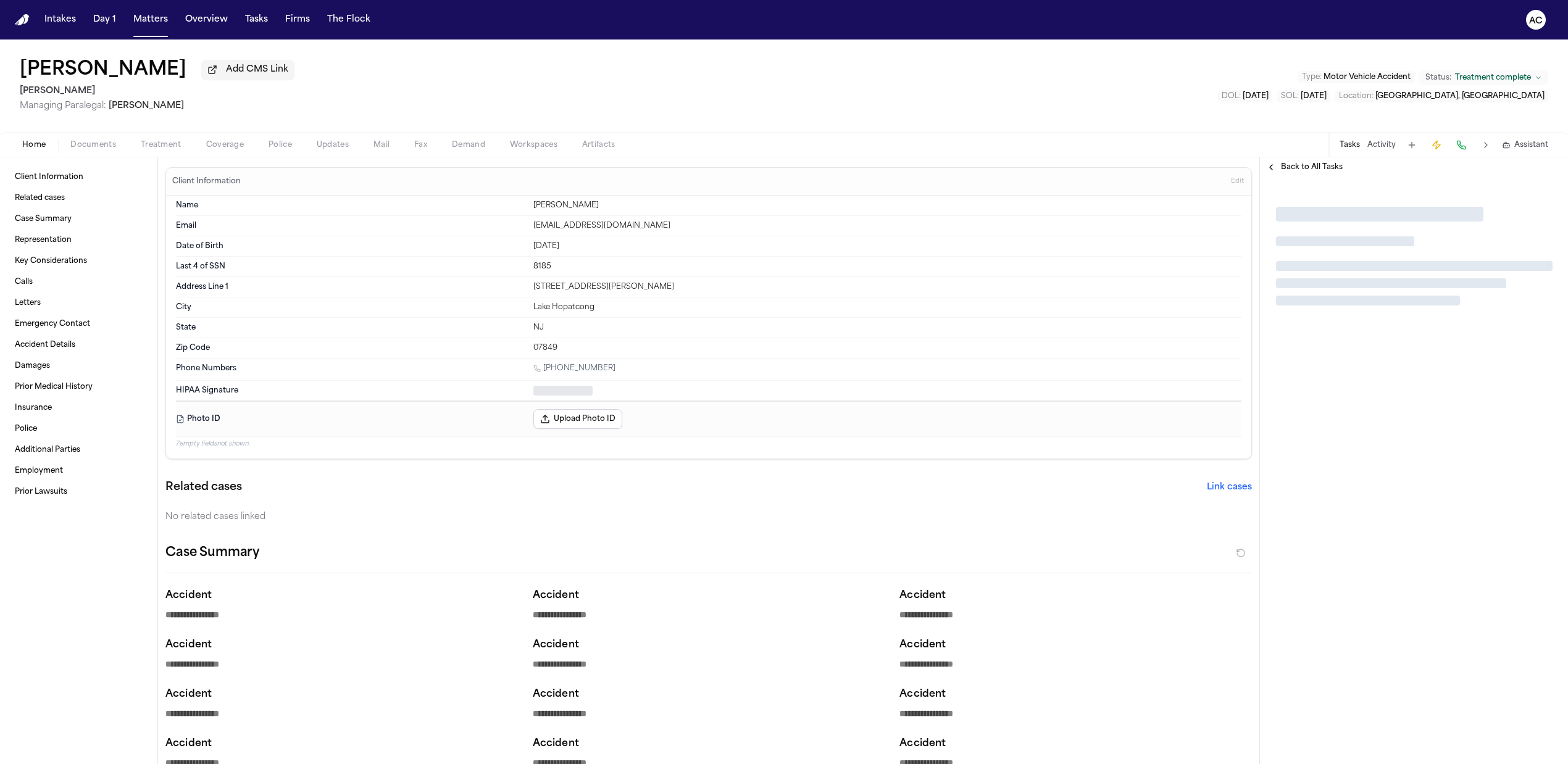
type textarea "*"
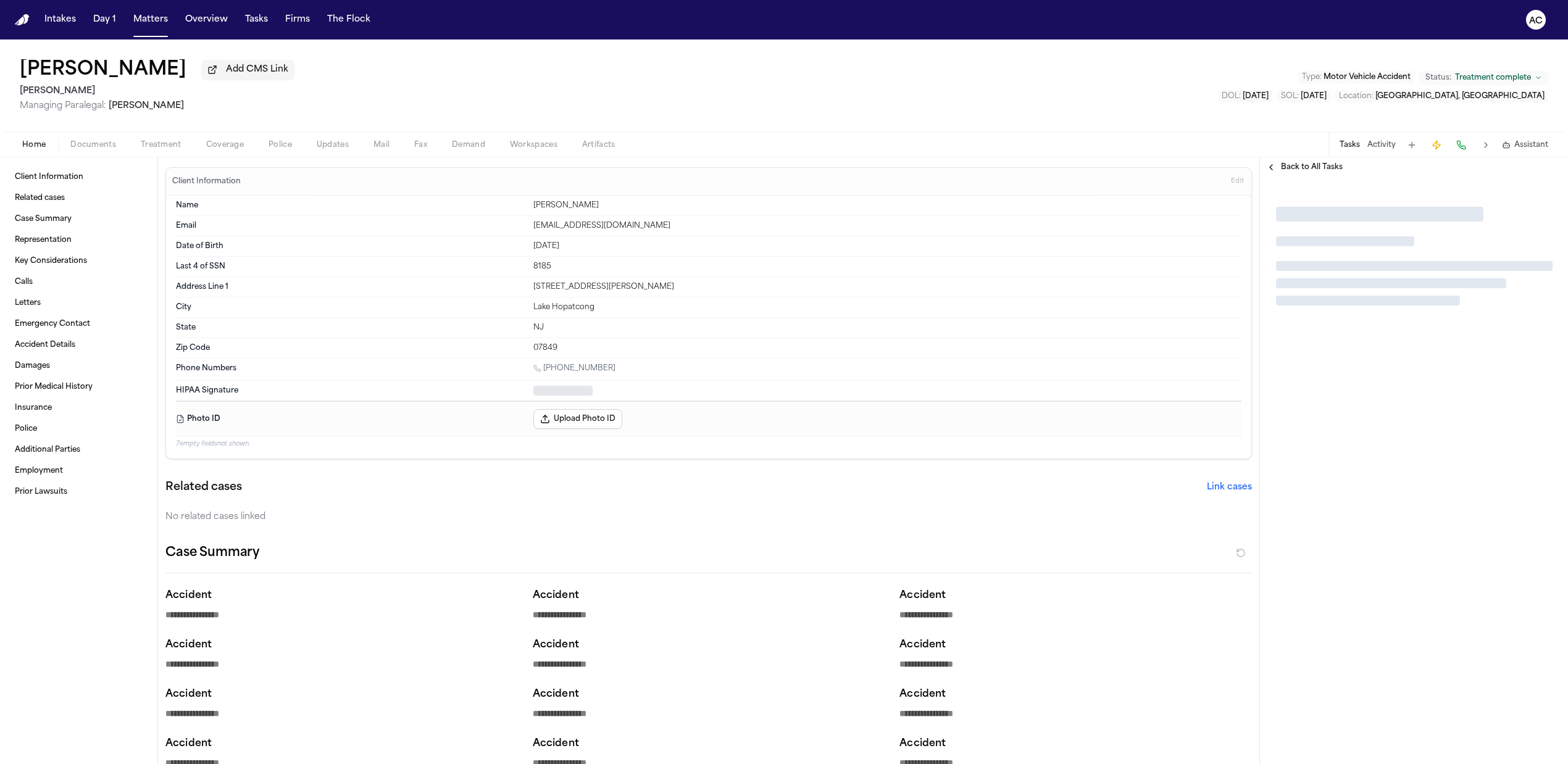
type textarea "*"
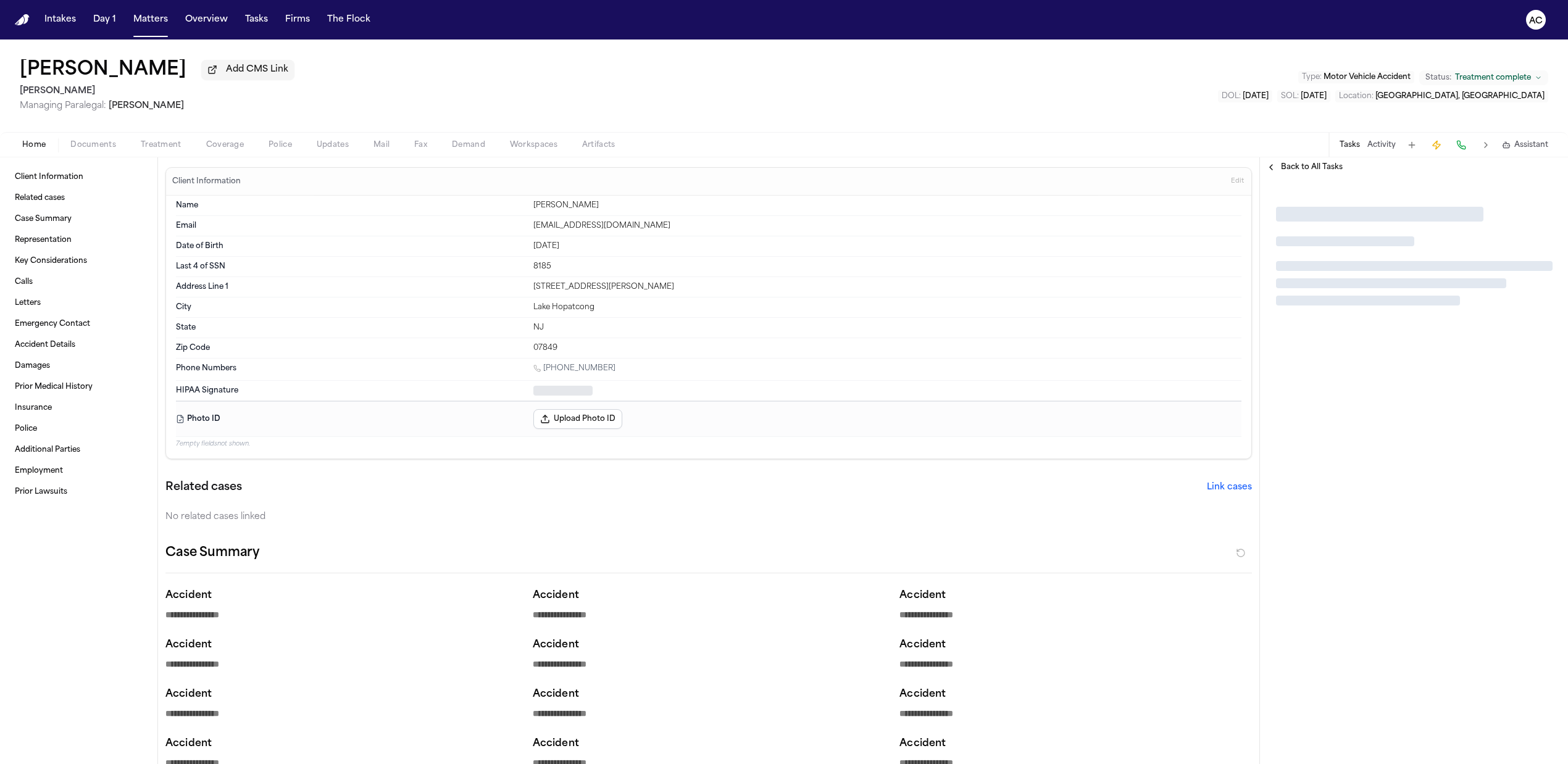
type textarea "*"
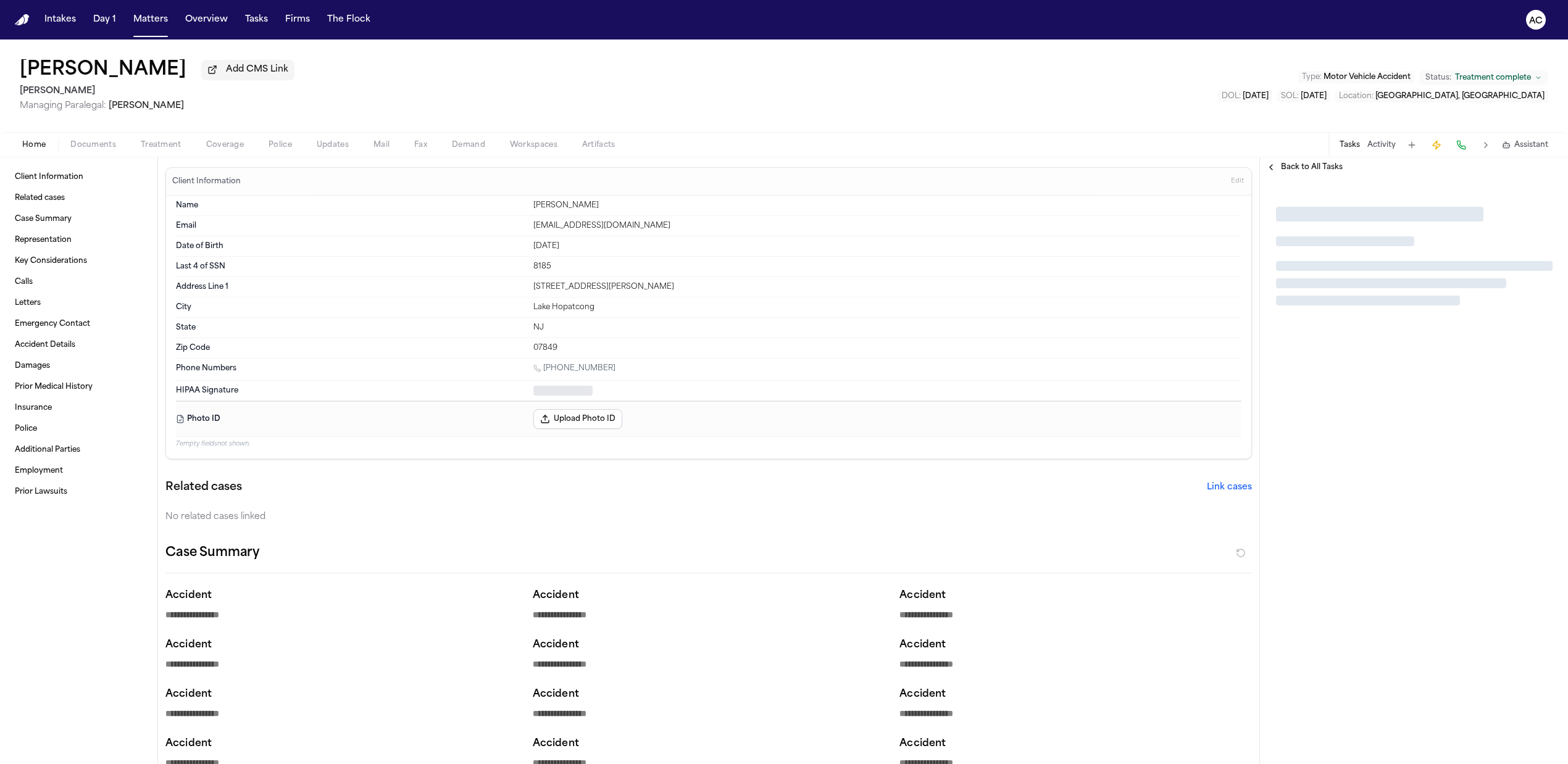
type textarea "*"
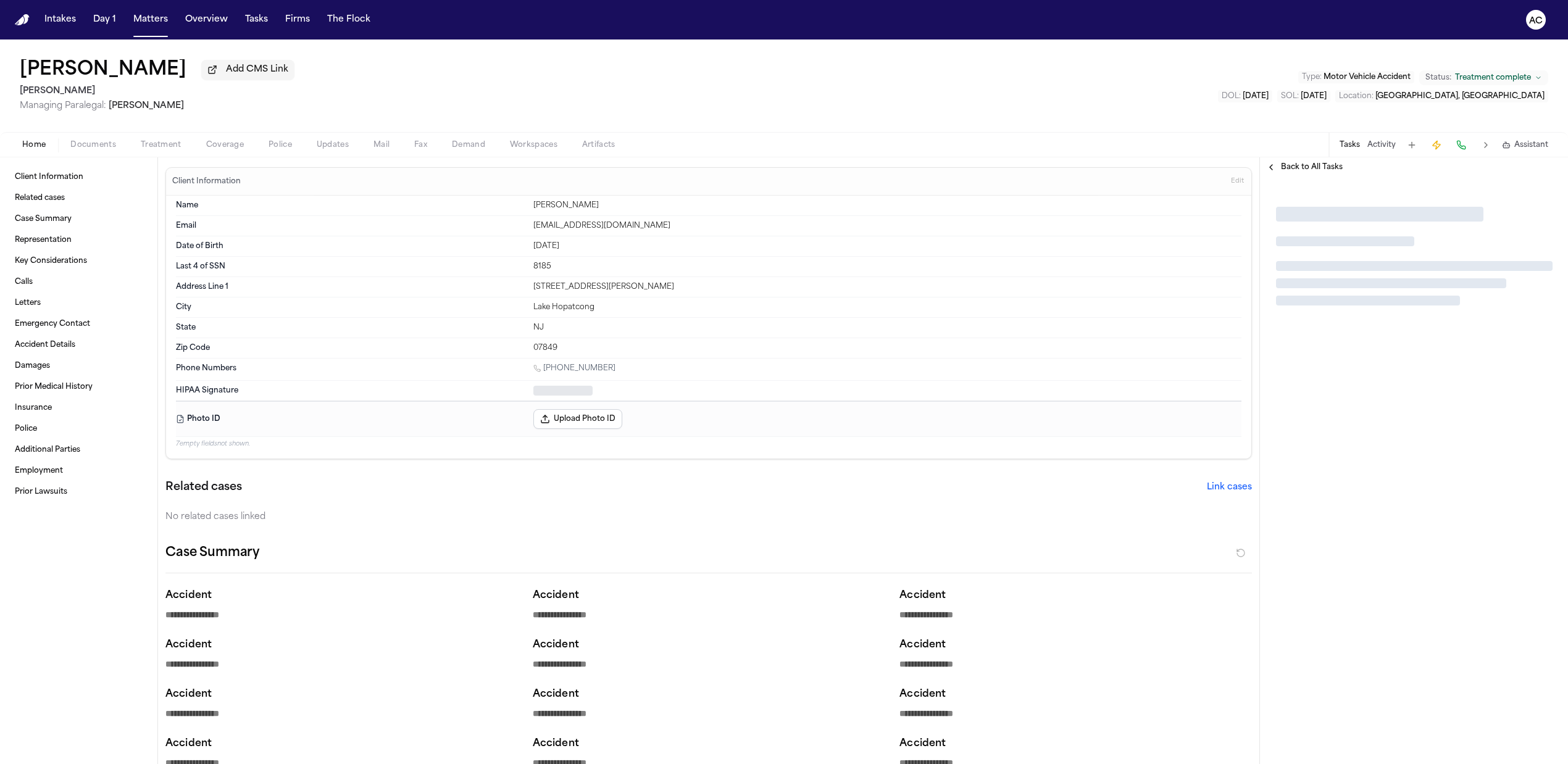
type textarea "*"
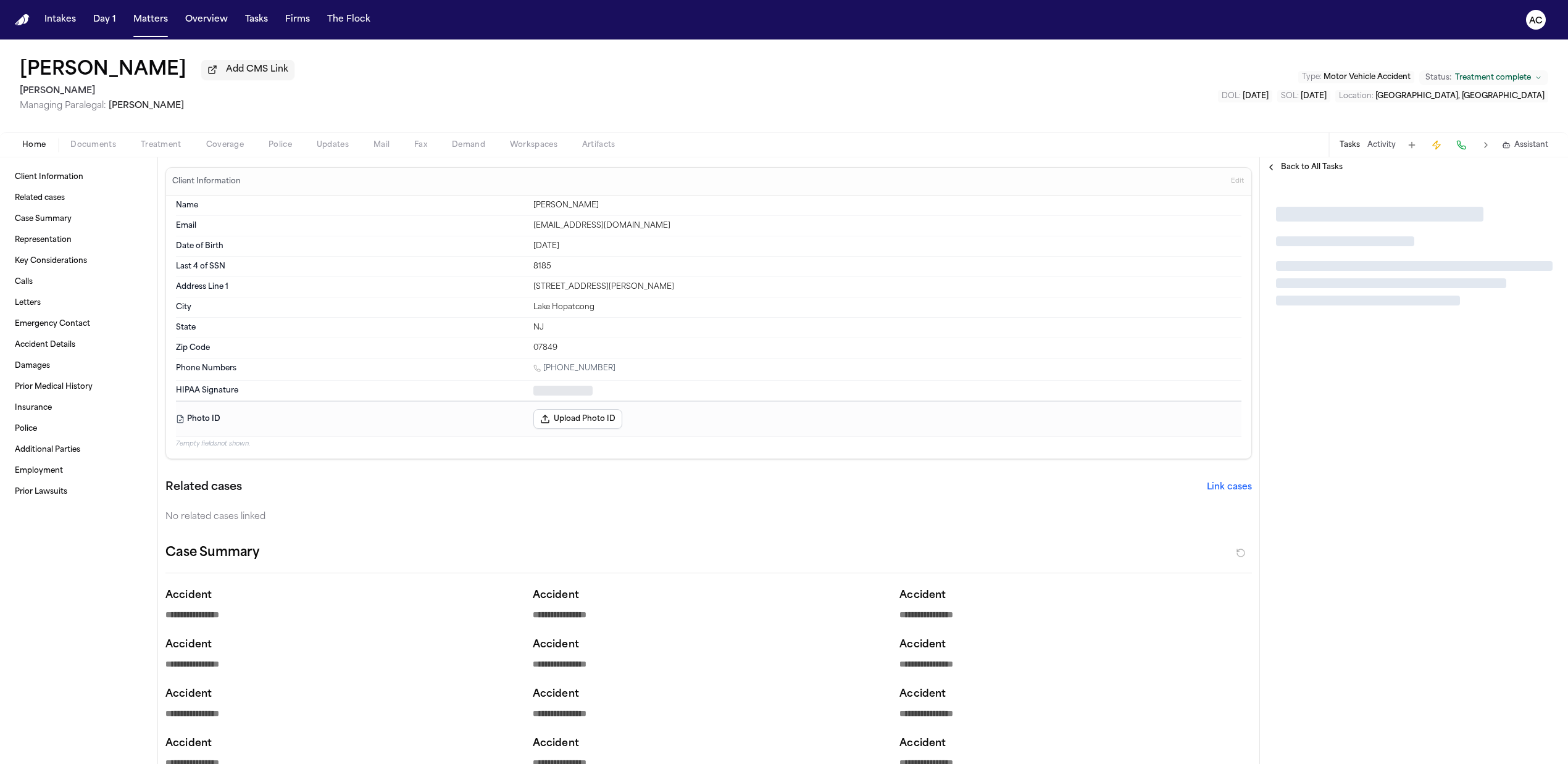
type textarea "*"
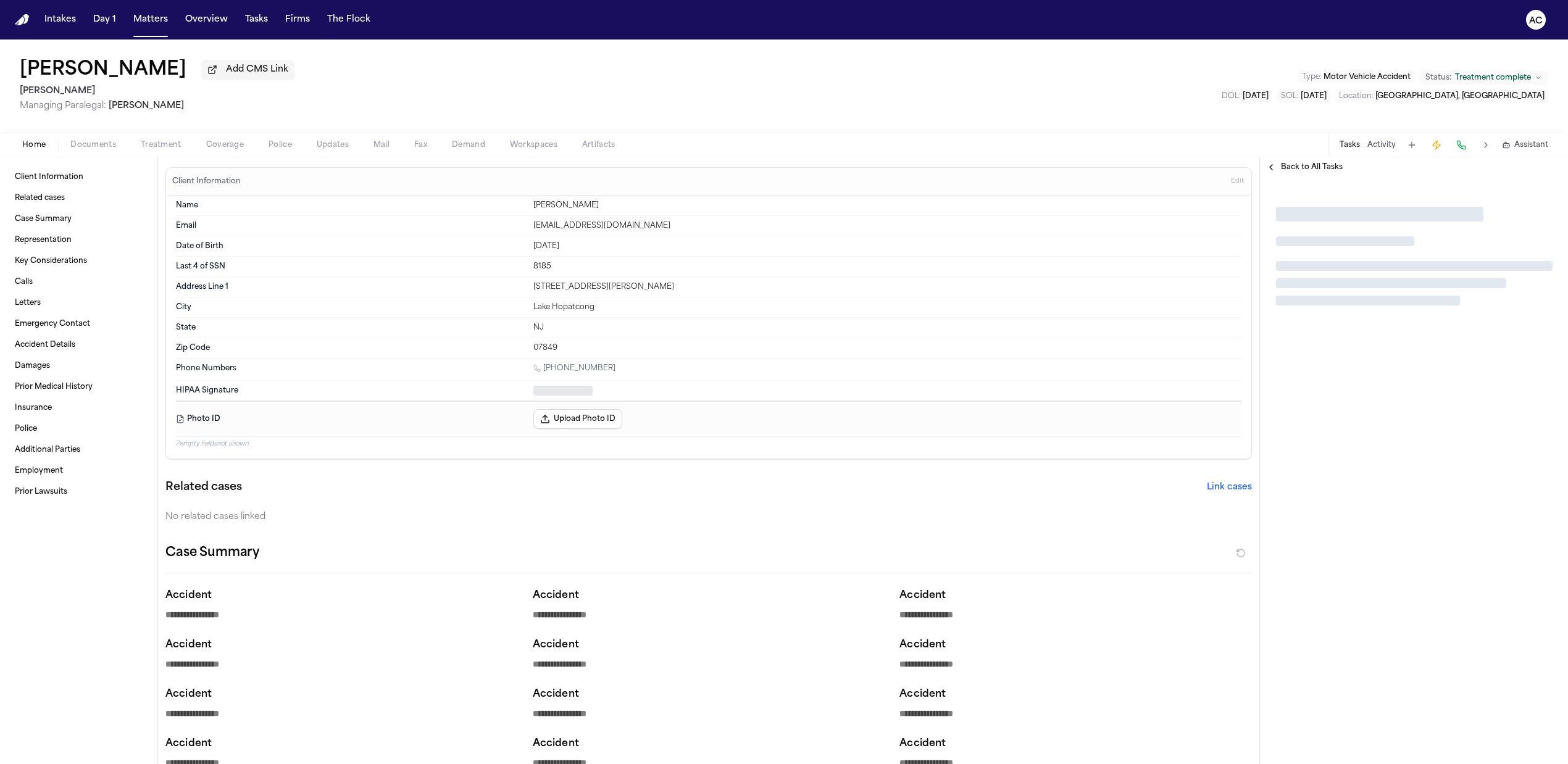
type textarea "*"
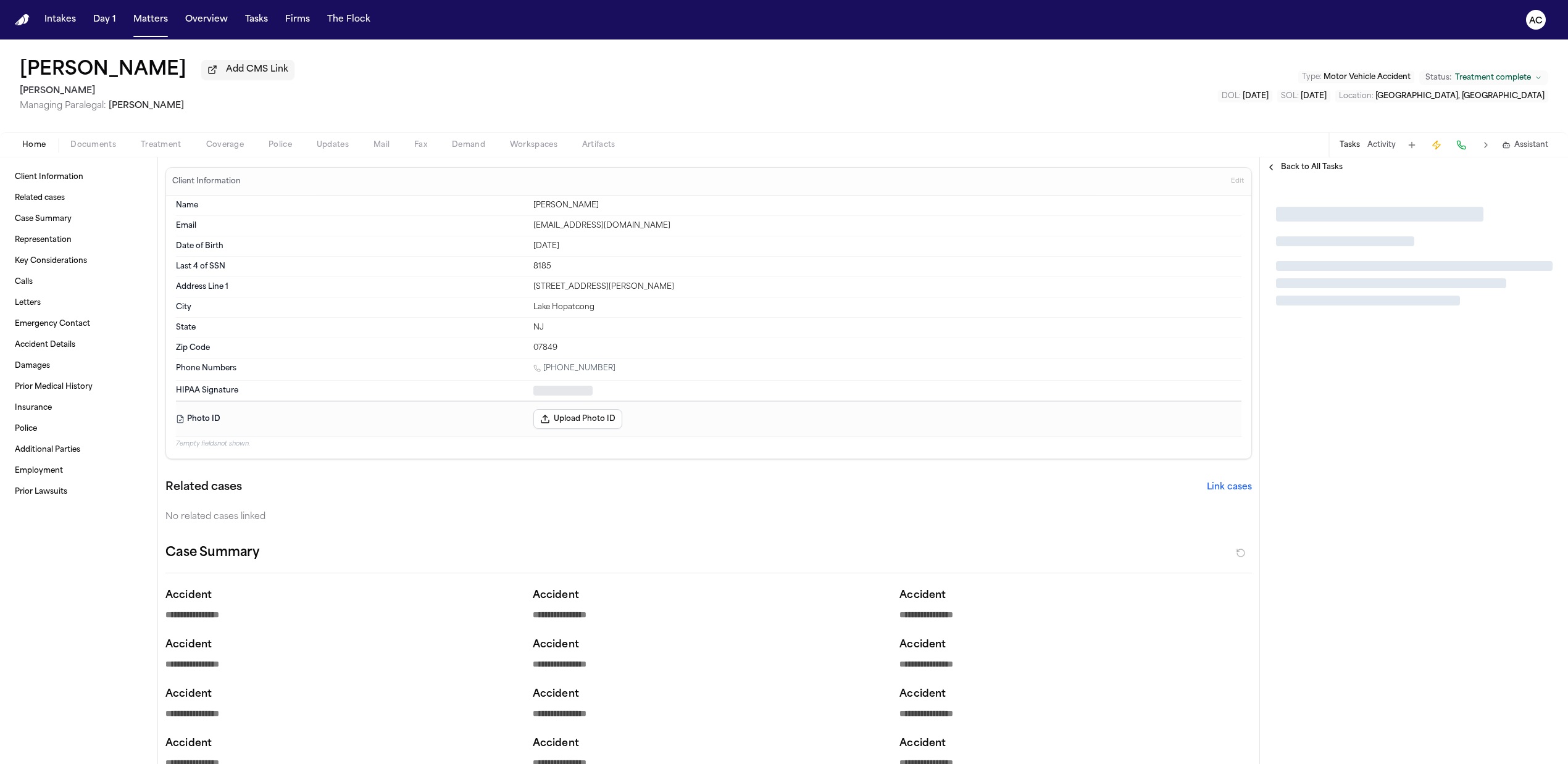
type textarea "*"
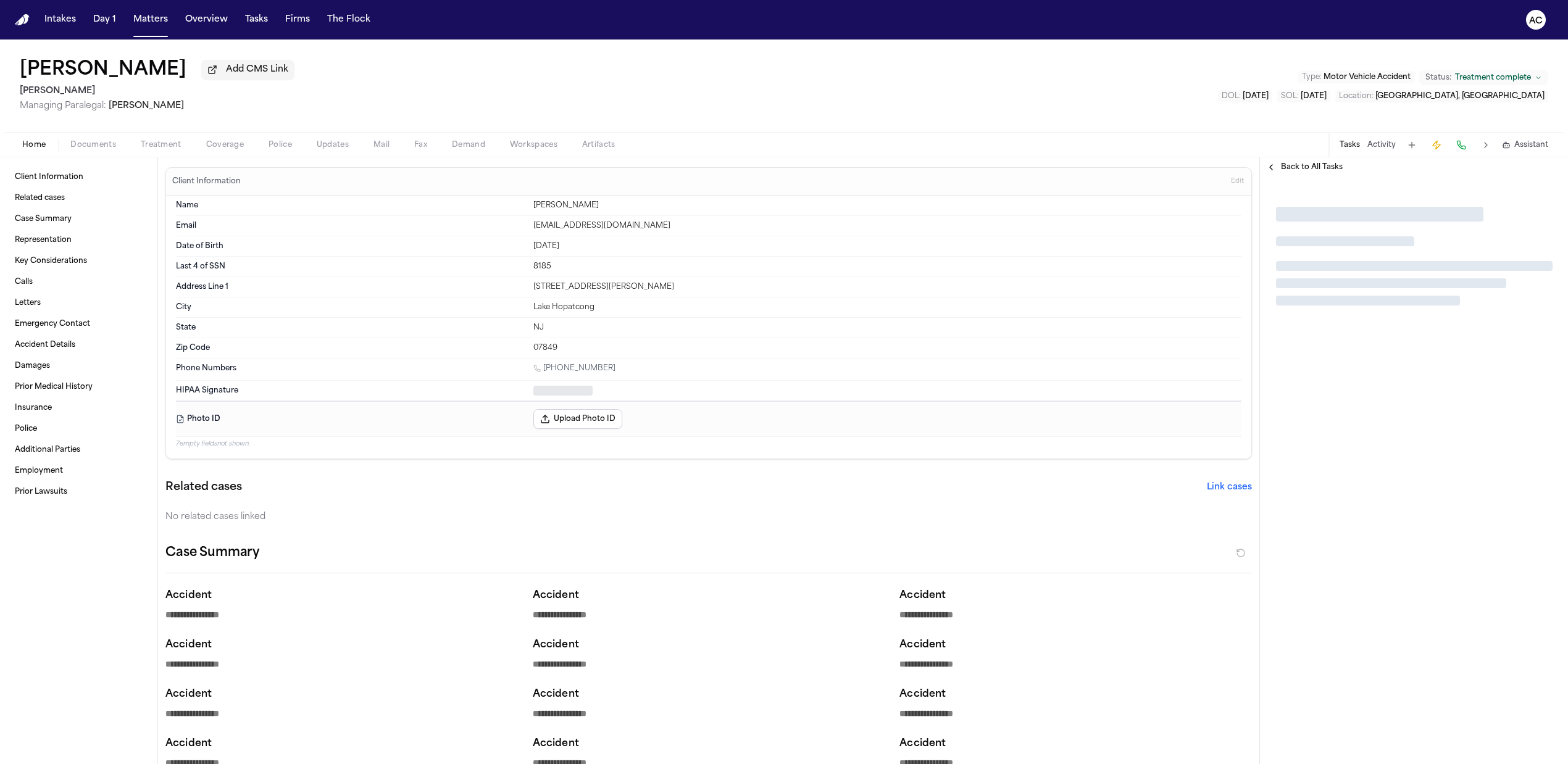
type textarea "*"
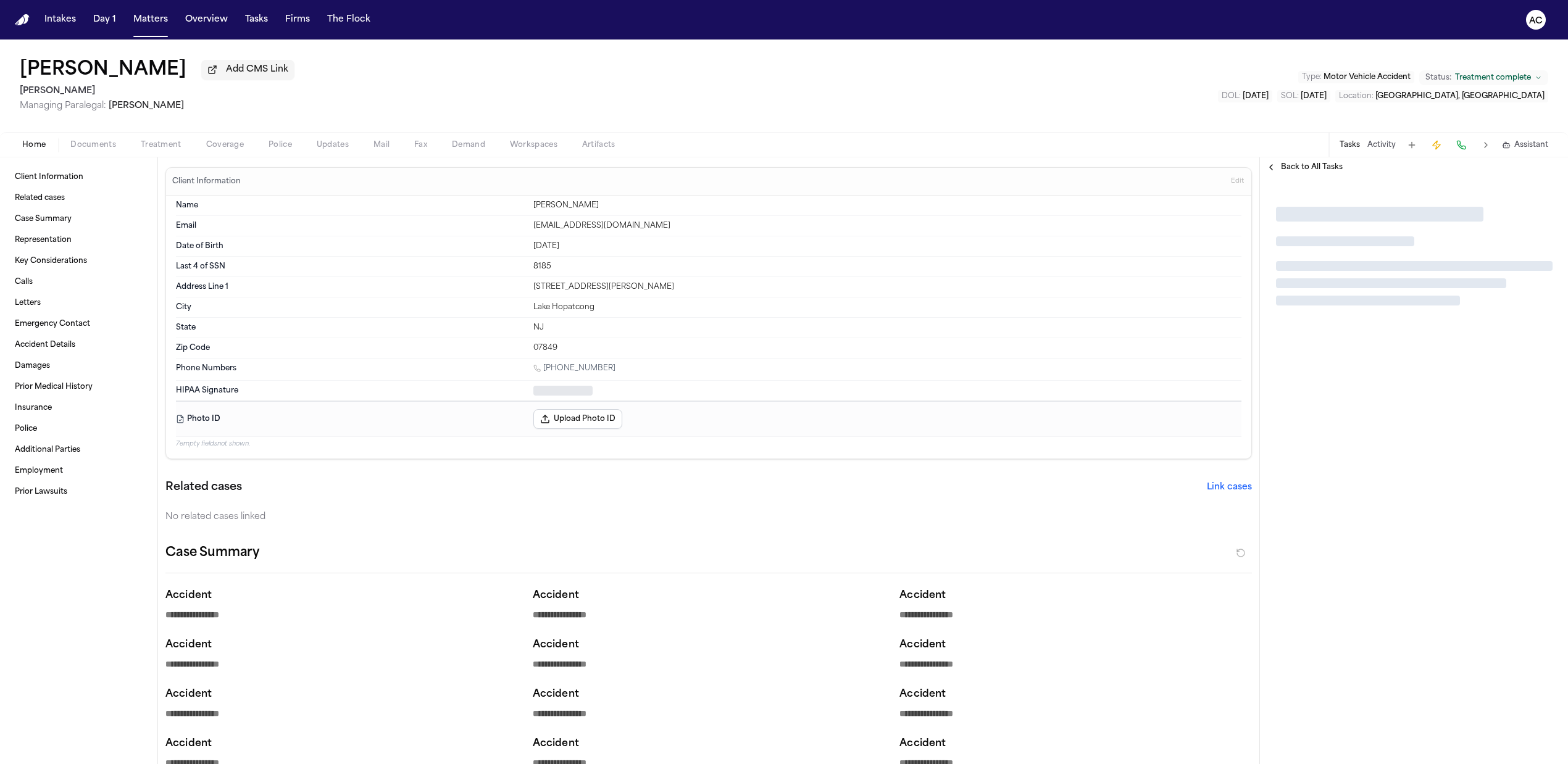
type textarea "*"
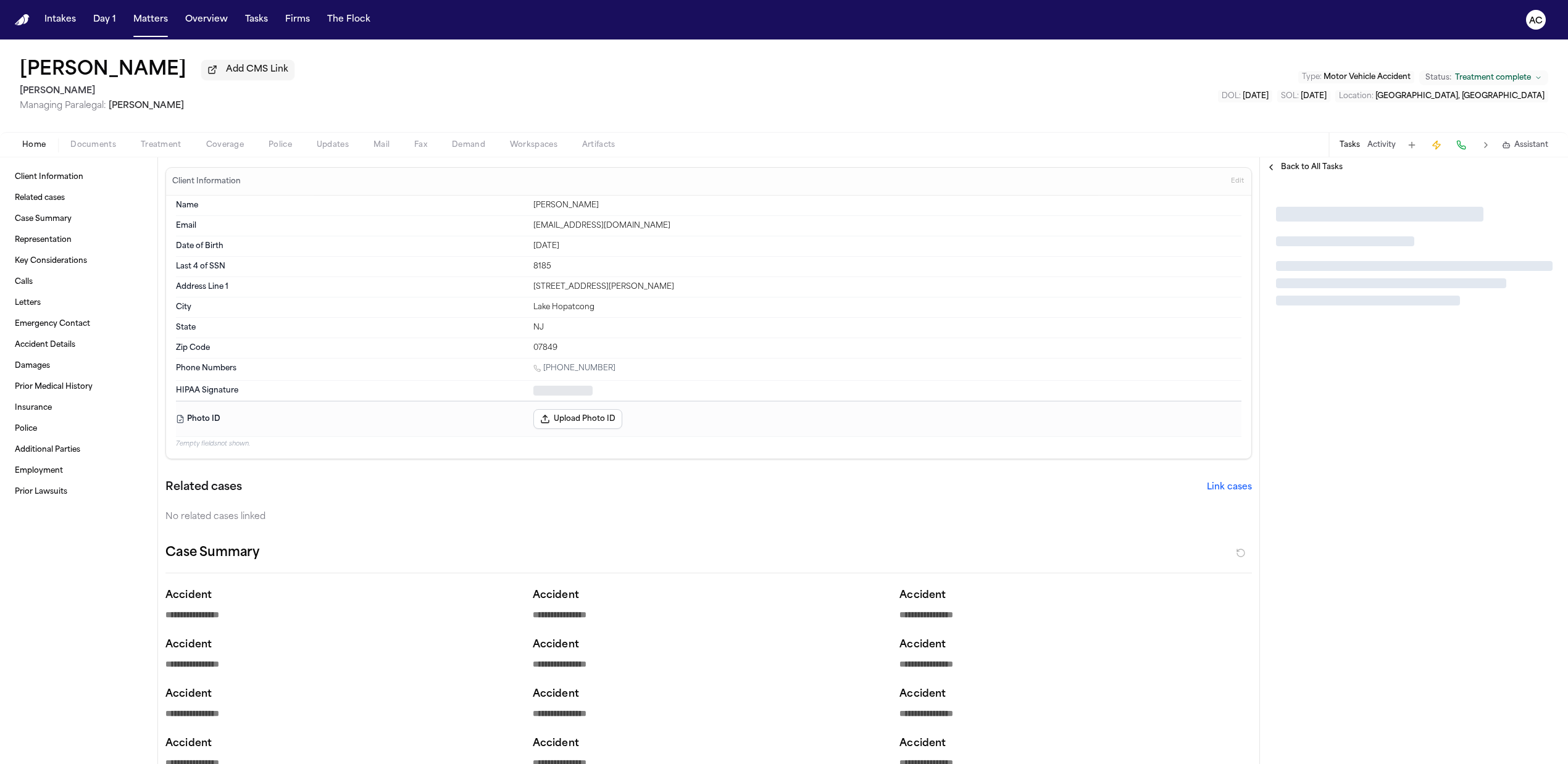
type textarea "*"
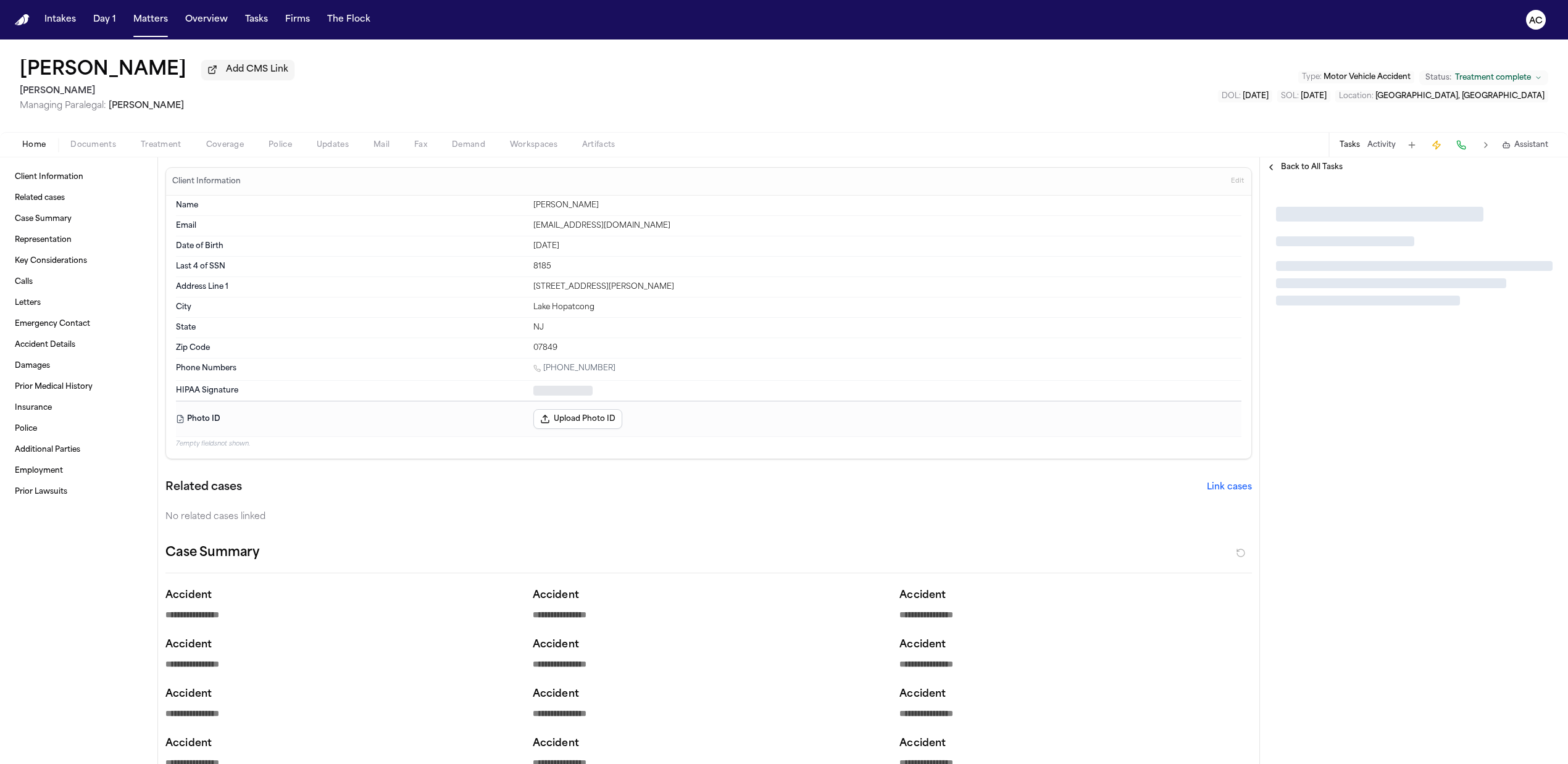
type textarea "*"
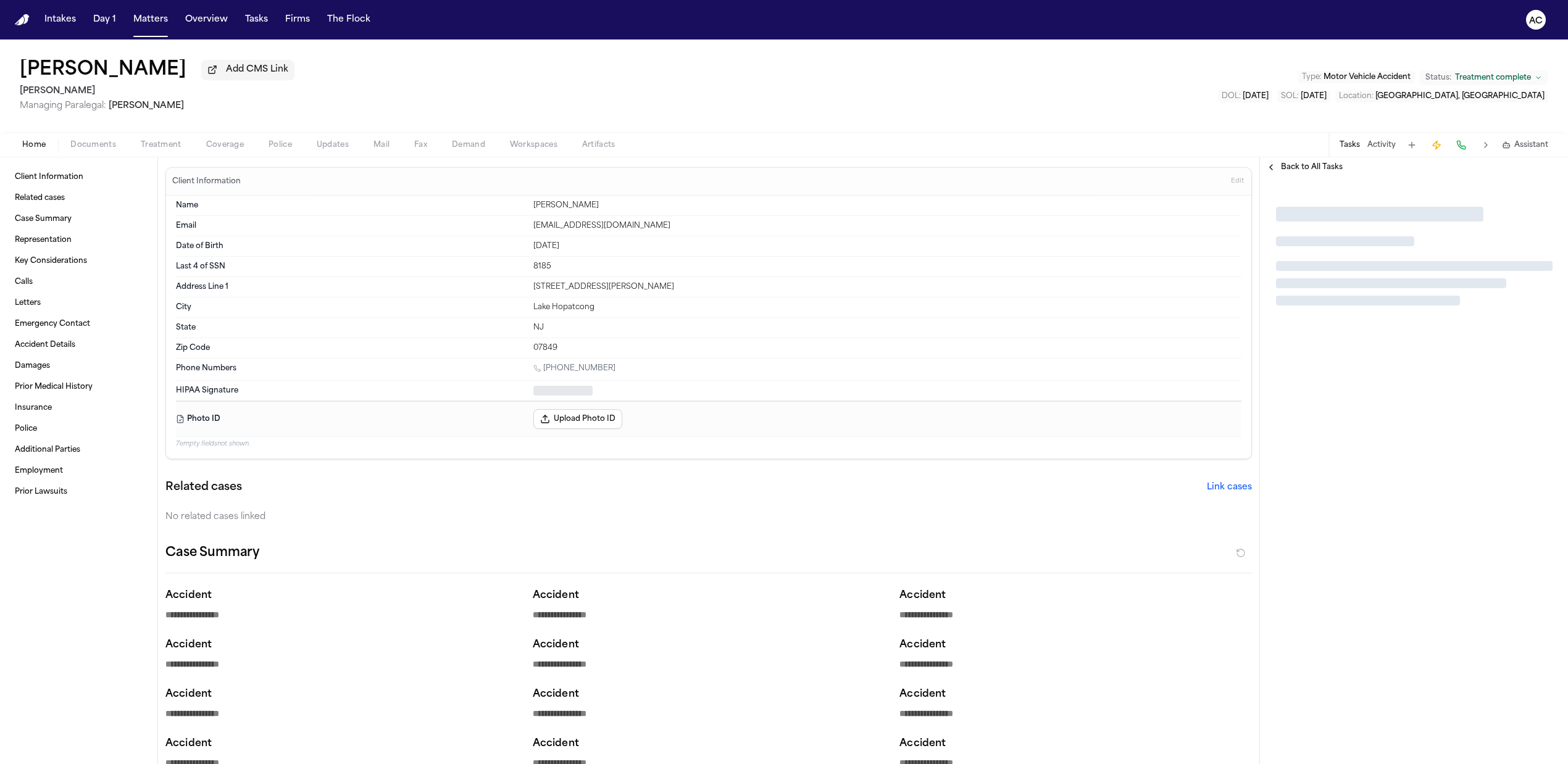
type textarea "*"
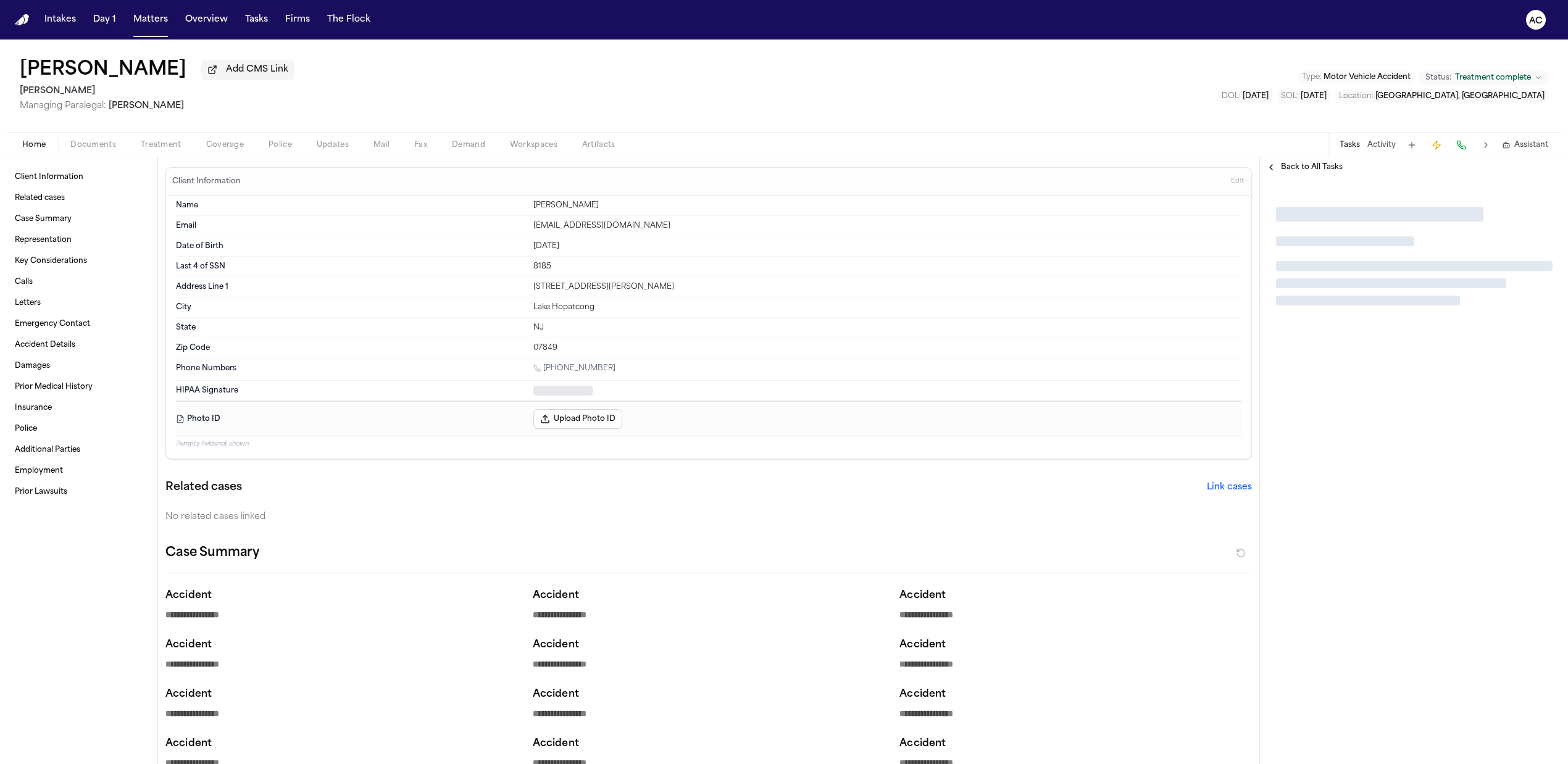
type textarea "*"
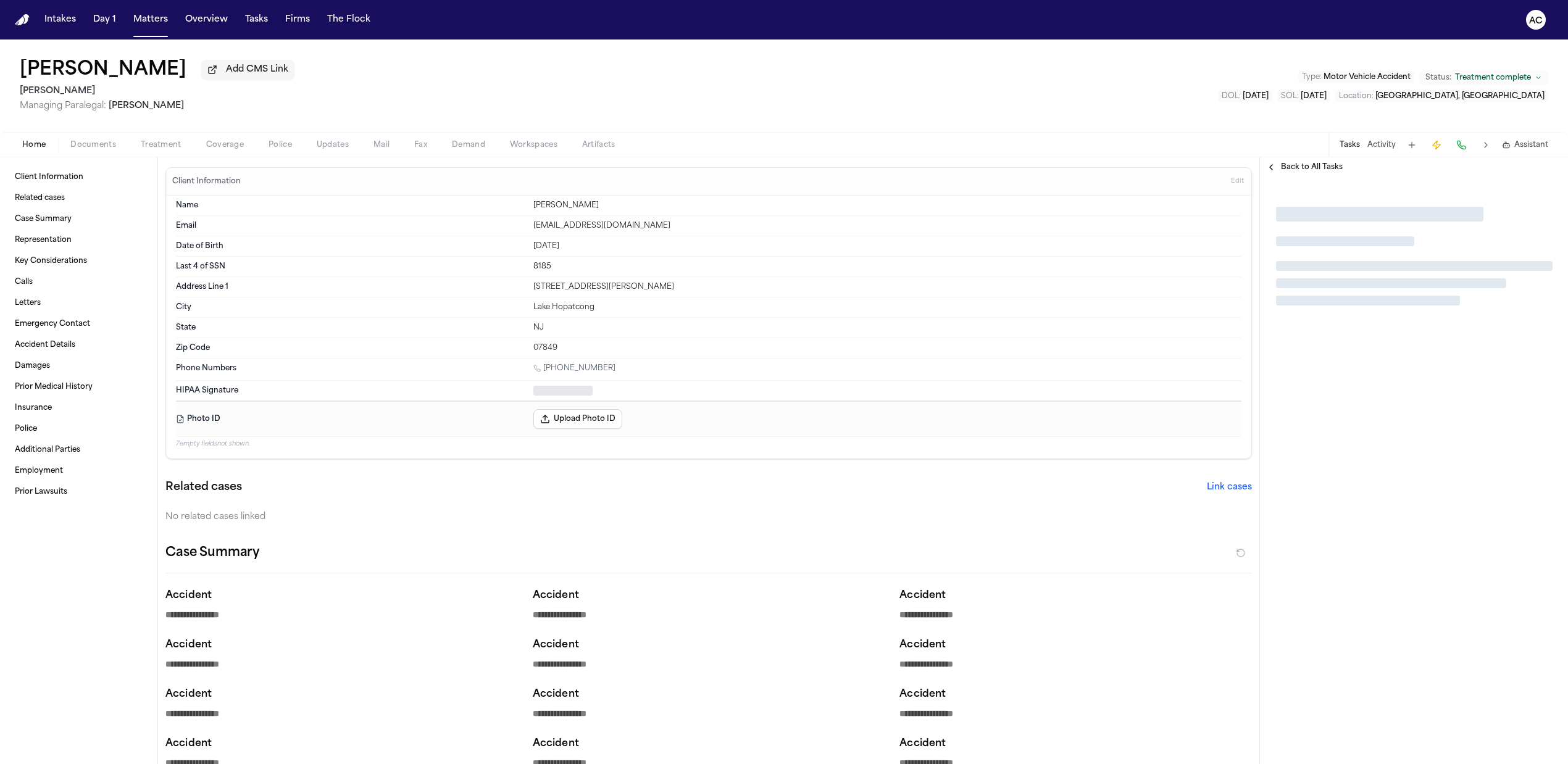
type textarea "*"
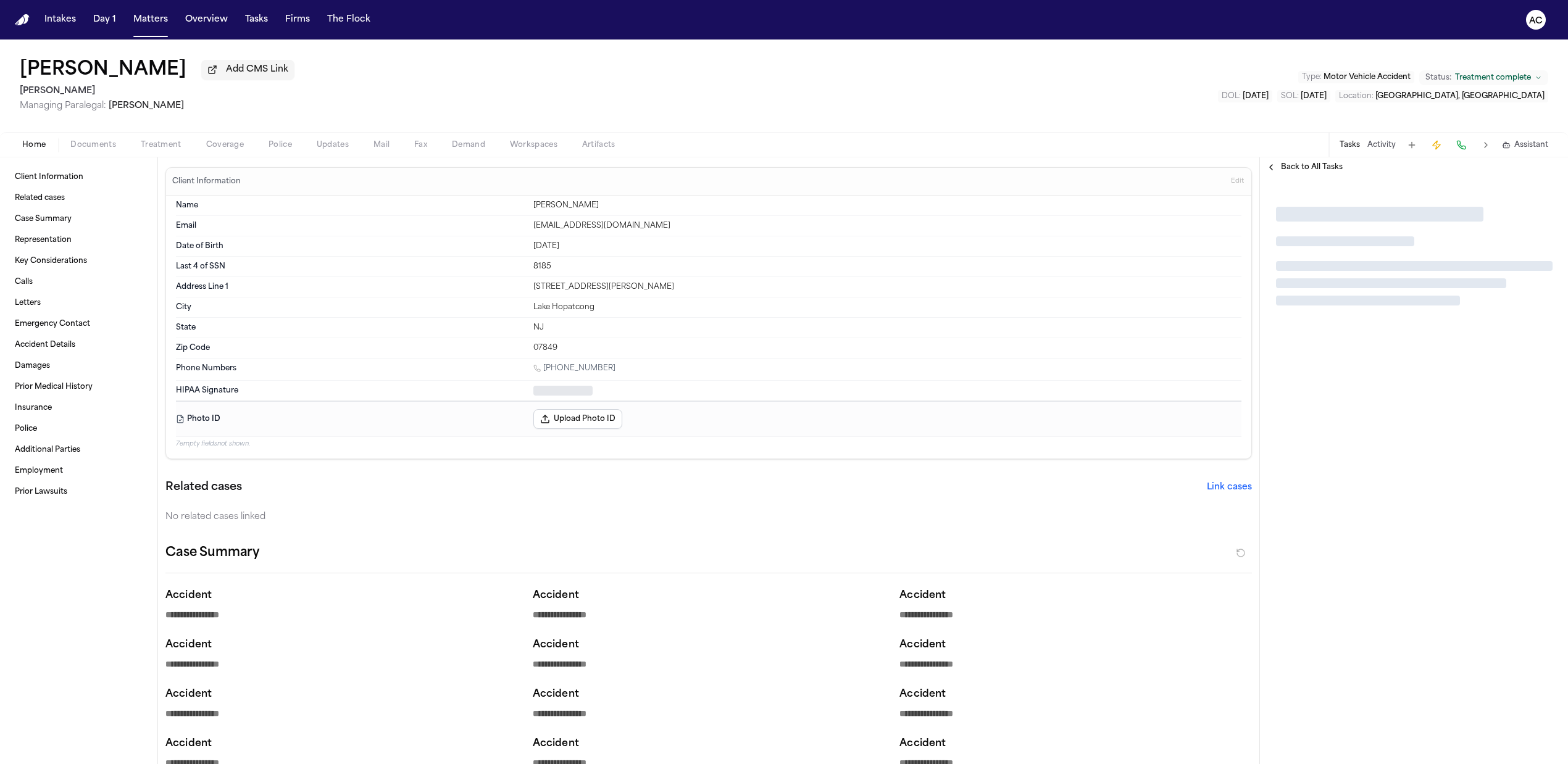
type textarea "*"
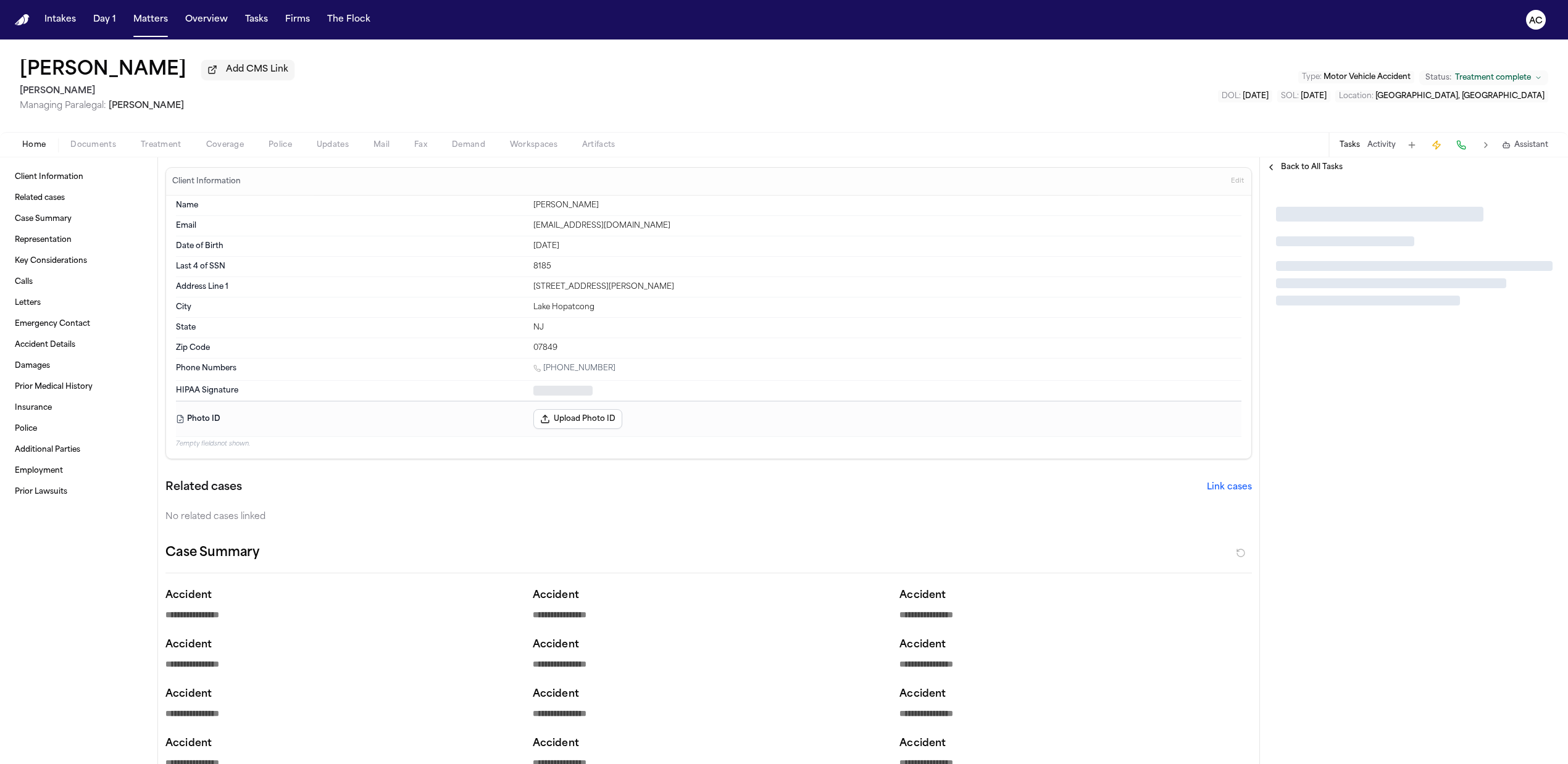
type textarea "*"
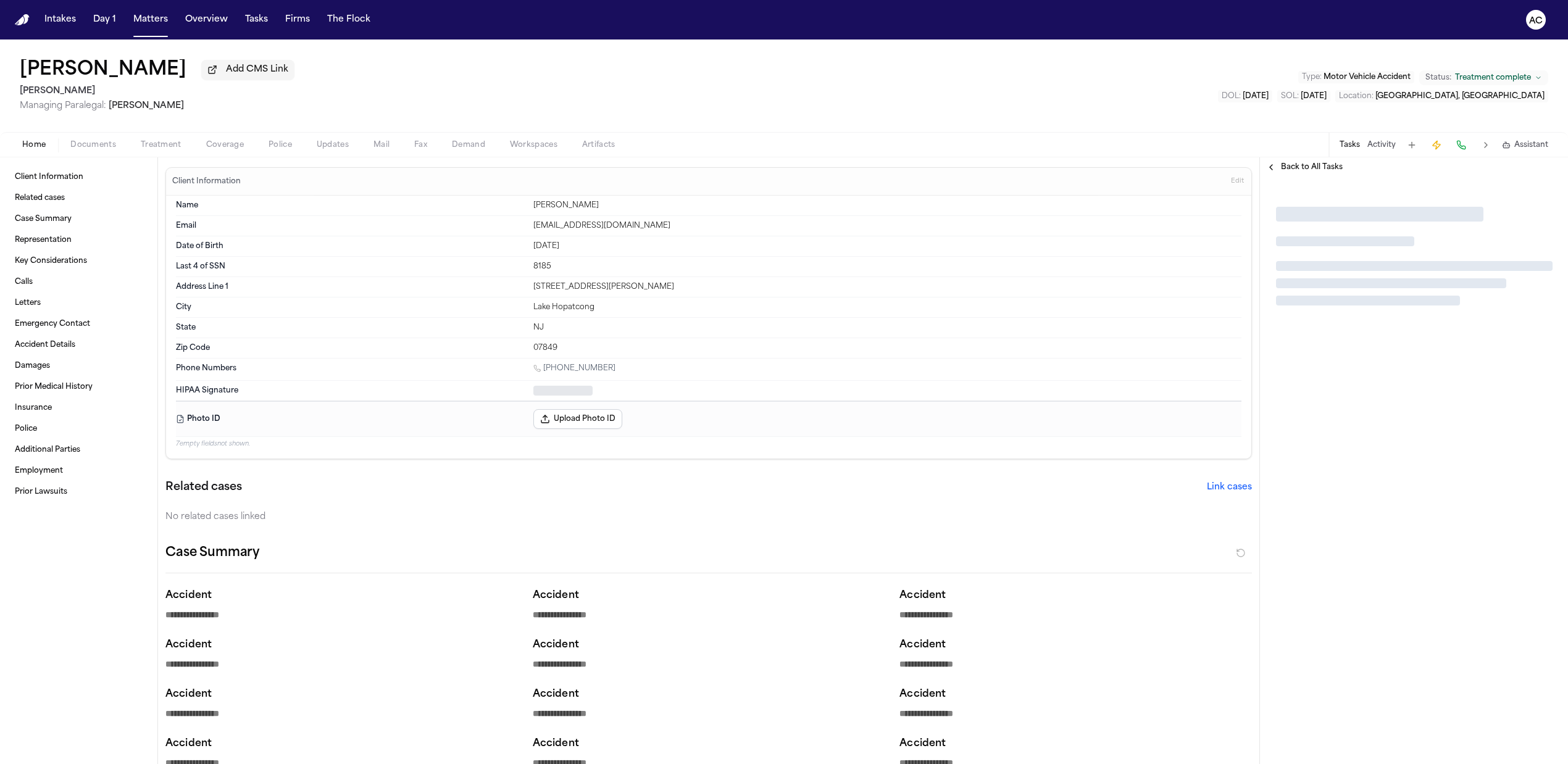
type textarea "*"
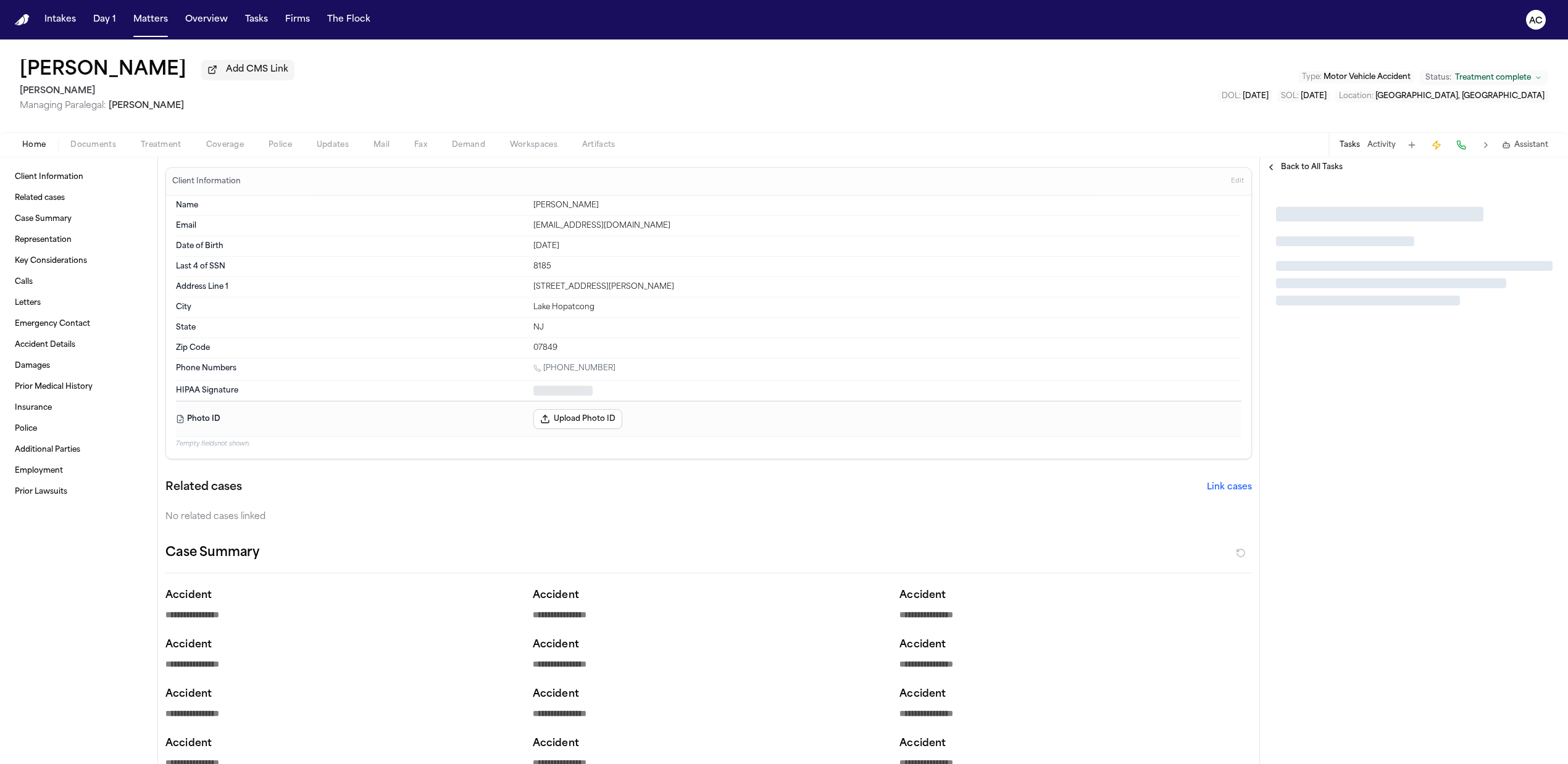
type textarea "*"
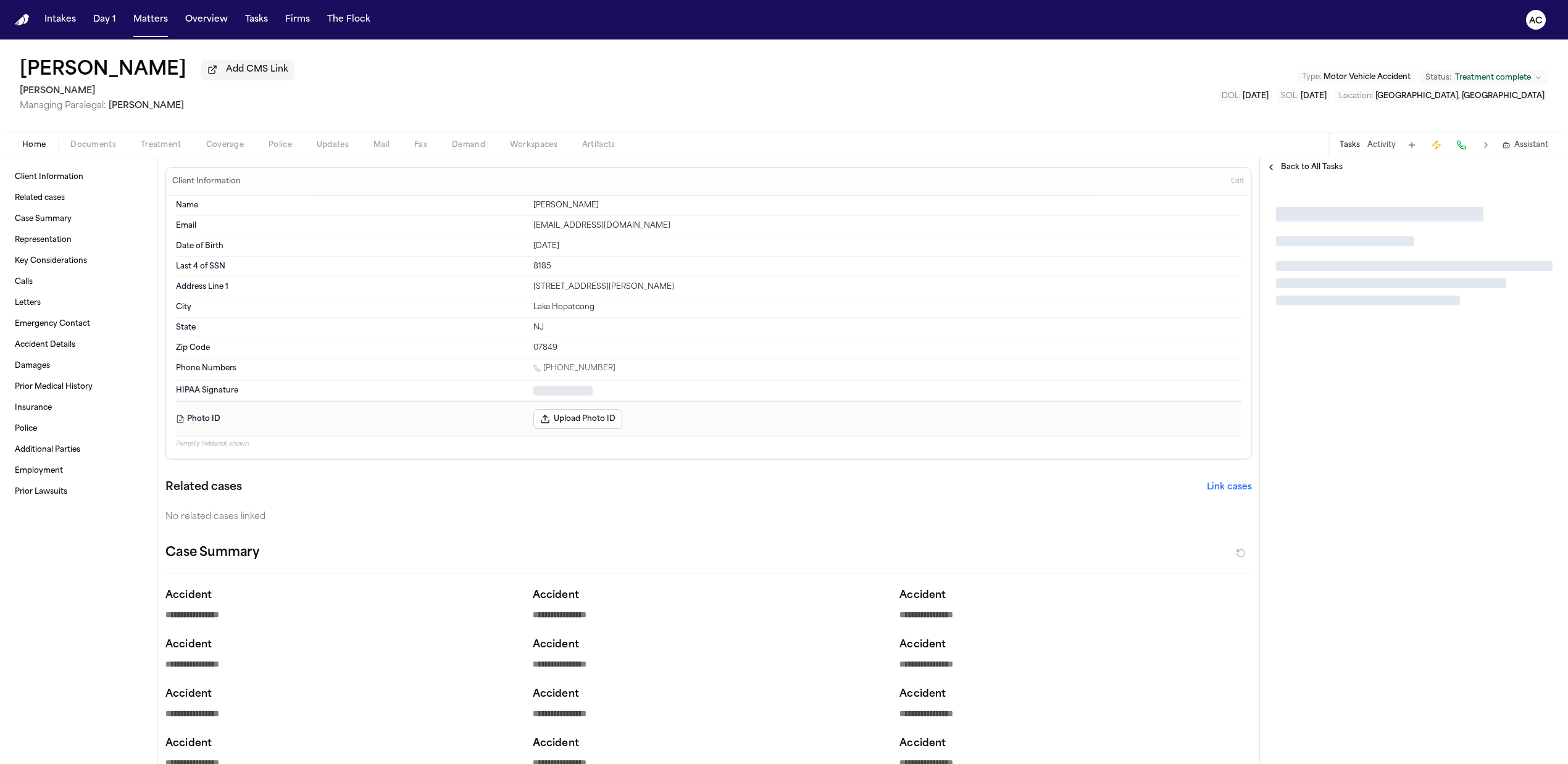
type textarea "*"
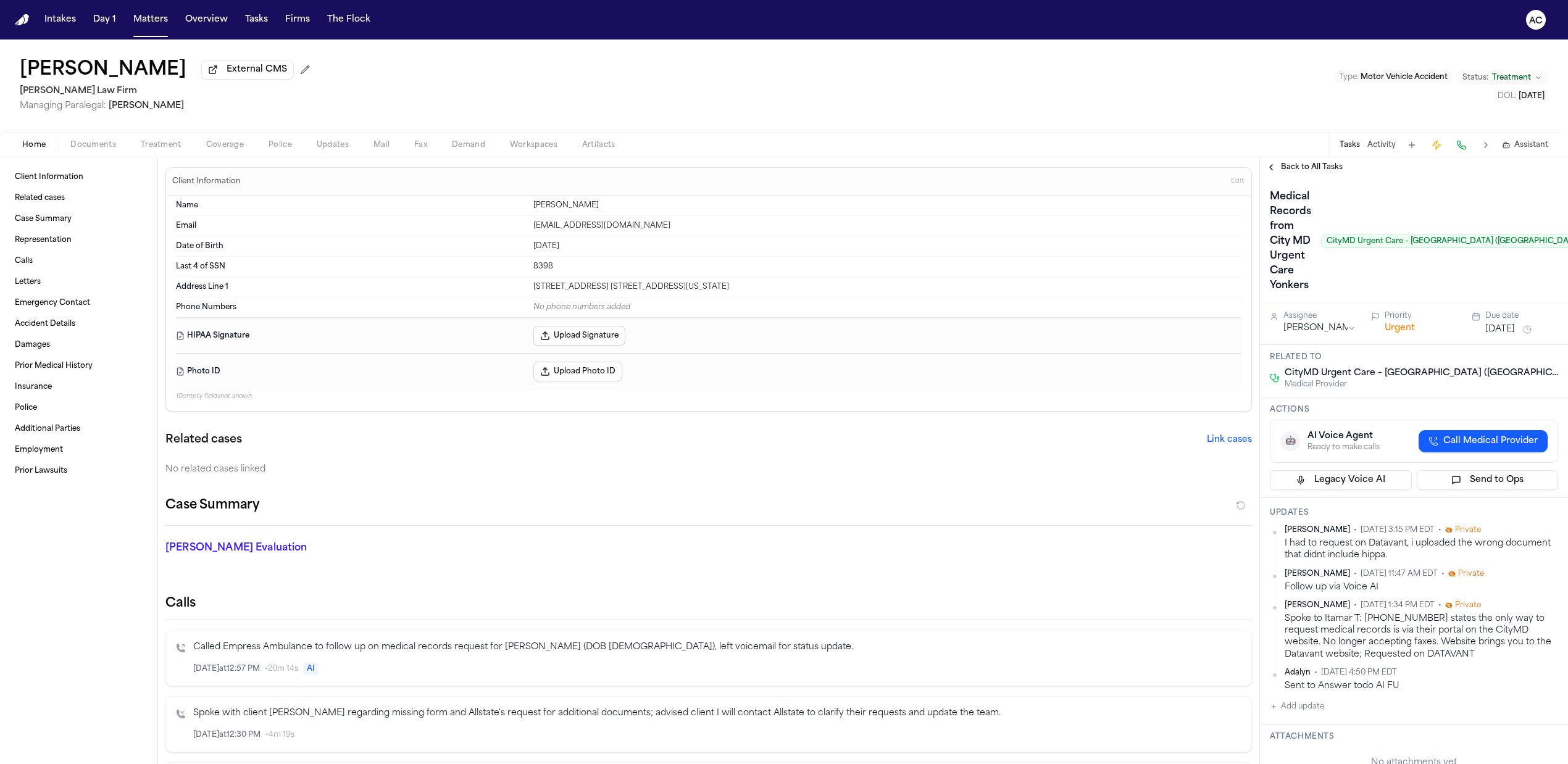
drag, startPoint x: 1037, startPoint y: 90, endPoint x: 1042, endPoint y: 95, distance: 7.1
click at [1038, 92] on div "Francoise Butrico External CMS Martello Law Firm Managing Paralegal: Michelle L…" at bounding box center [784, 86] width 1568 height 93
click at [1465, 436] on span "Call Medical Provider" at bounding box center [1490, 441] width 94 height 13
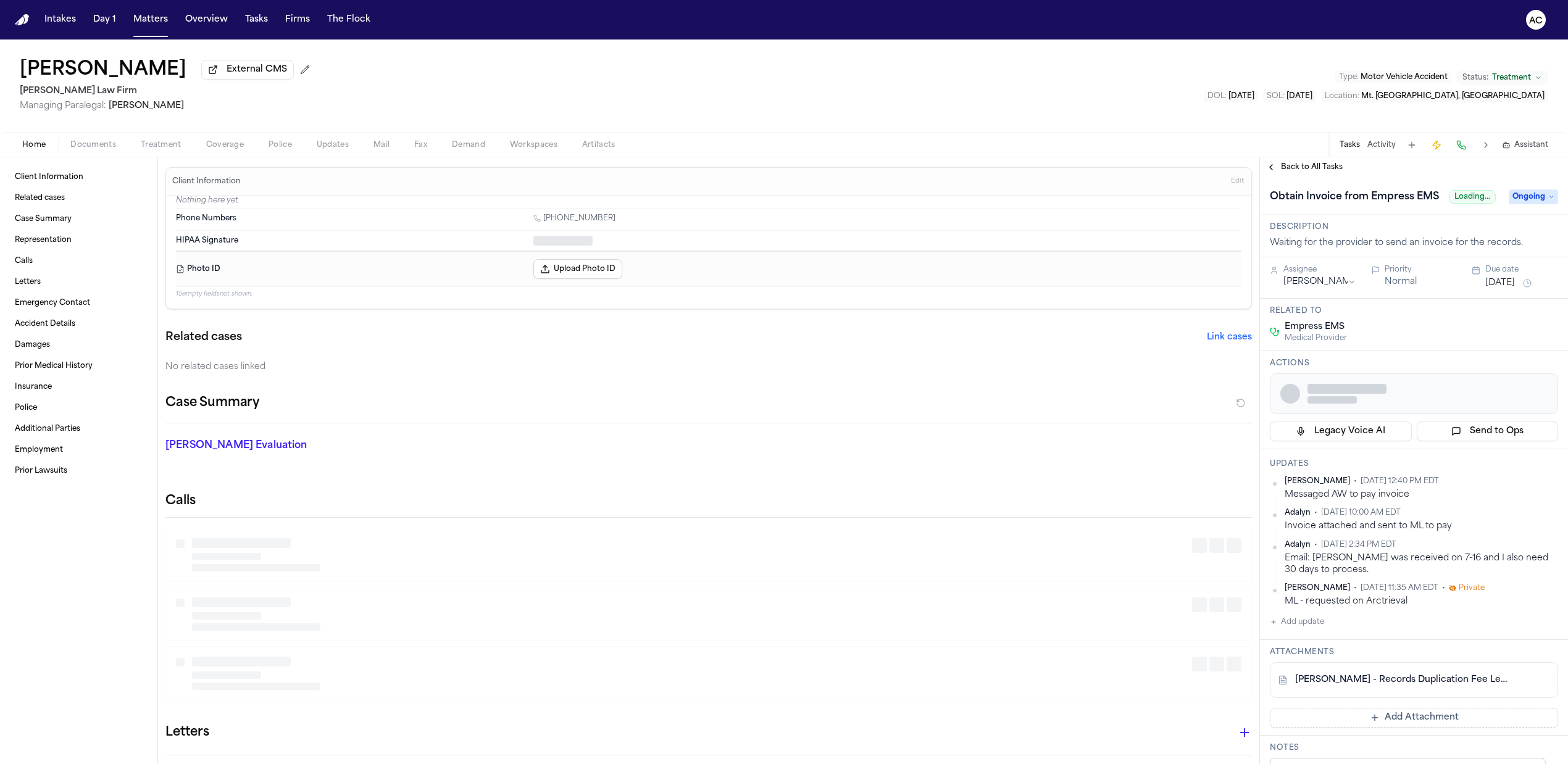
click at [373, 149] on span "Mail" at bounding box center [381, 145] width 16 height 10
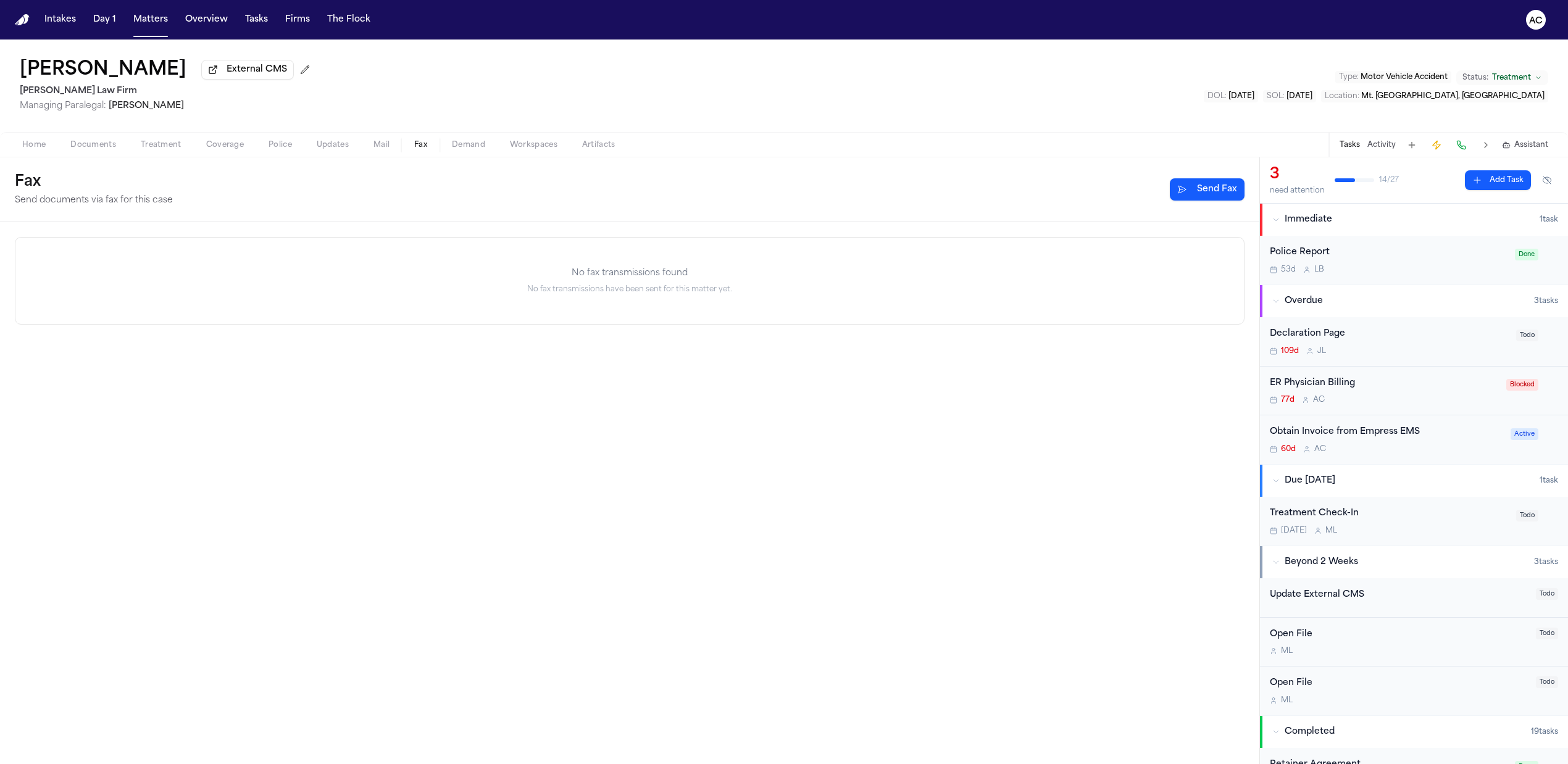
click at [423, 148] on span "Fax" at bounding box center [421, 145] width 13 height 10
click at [275, 144] on span "Police" at bounding box center [281, 145] width 24 height 10
click at [334, 147] on span "Updates" at bounding box center [333, 145] width 32 height 10
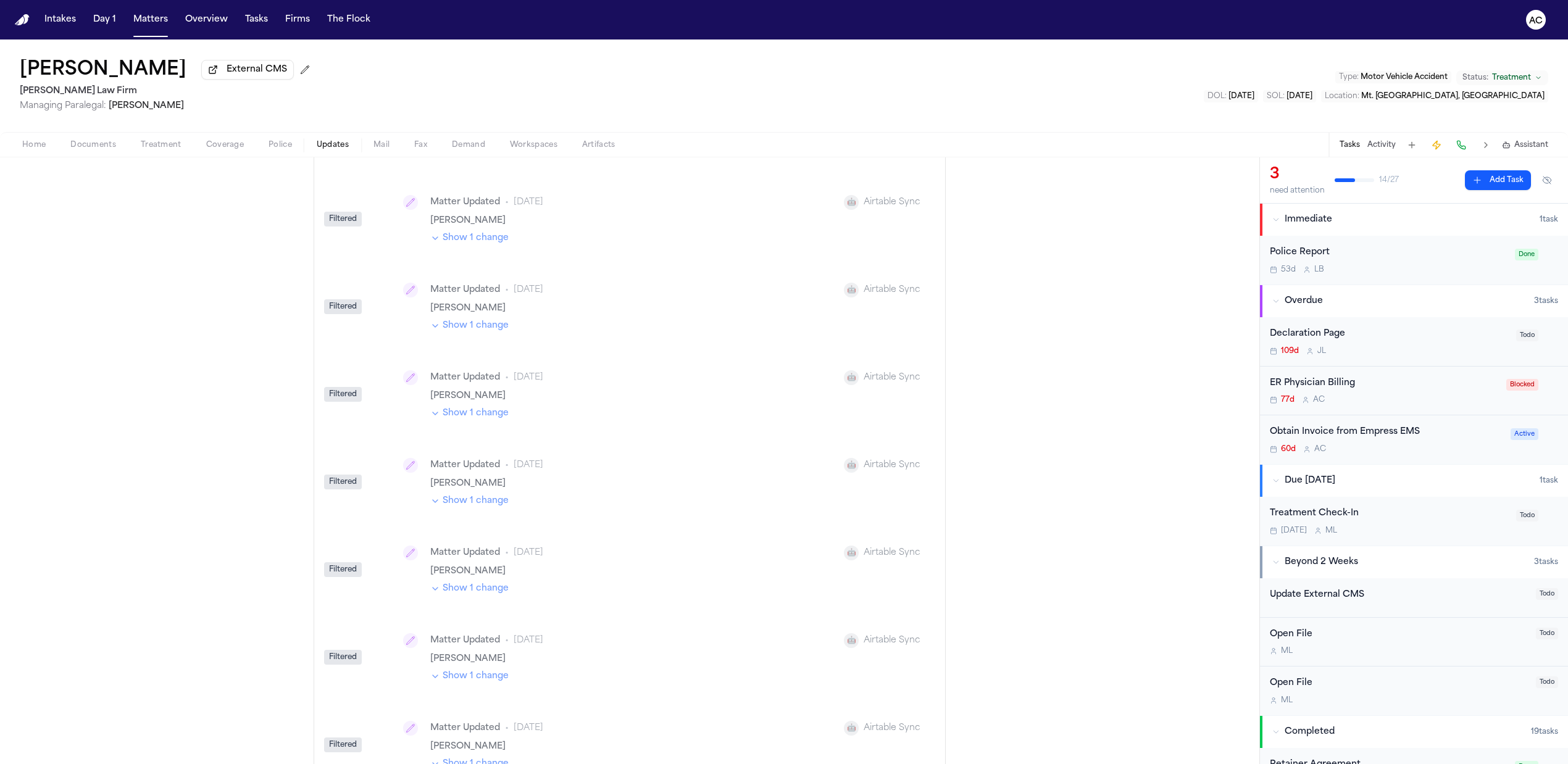
scroll to position [741, 0]
click at [602, 149] on button "Artifacts" at bounding box center [599, 145] width 58 height 15
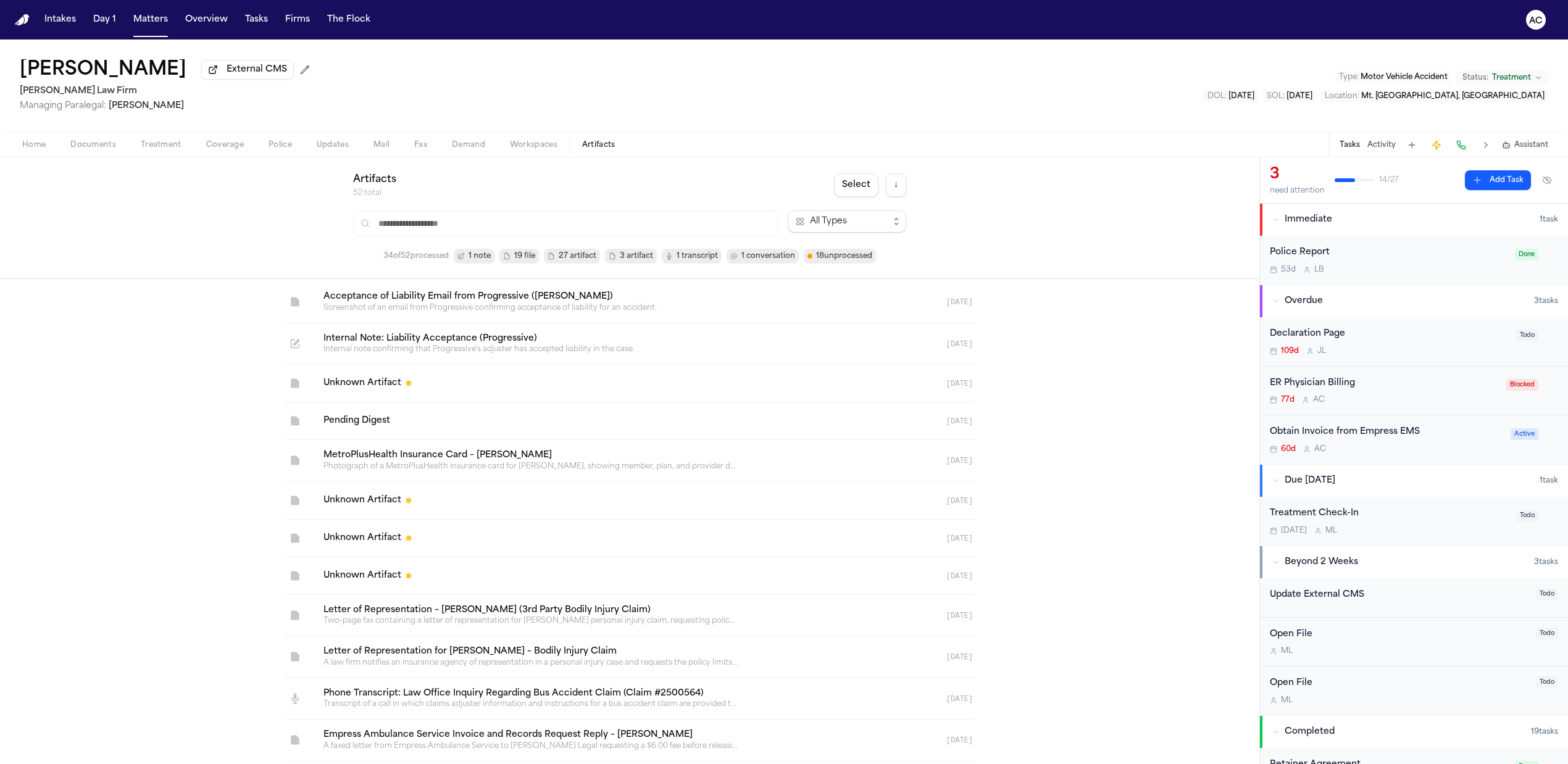
click at [269, 147] on span "Police" at bounding box center [281, 145] width 24 height 10
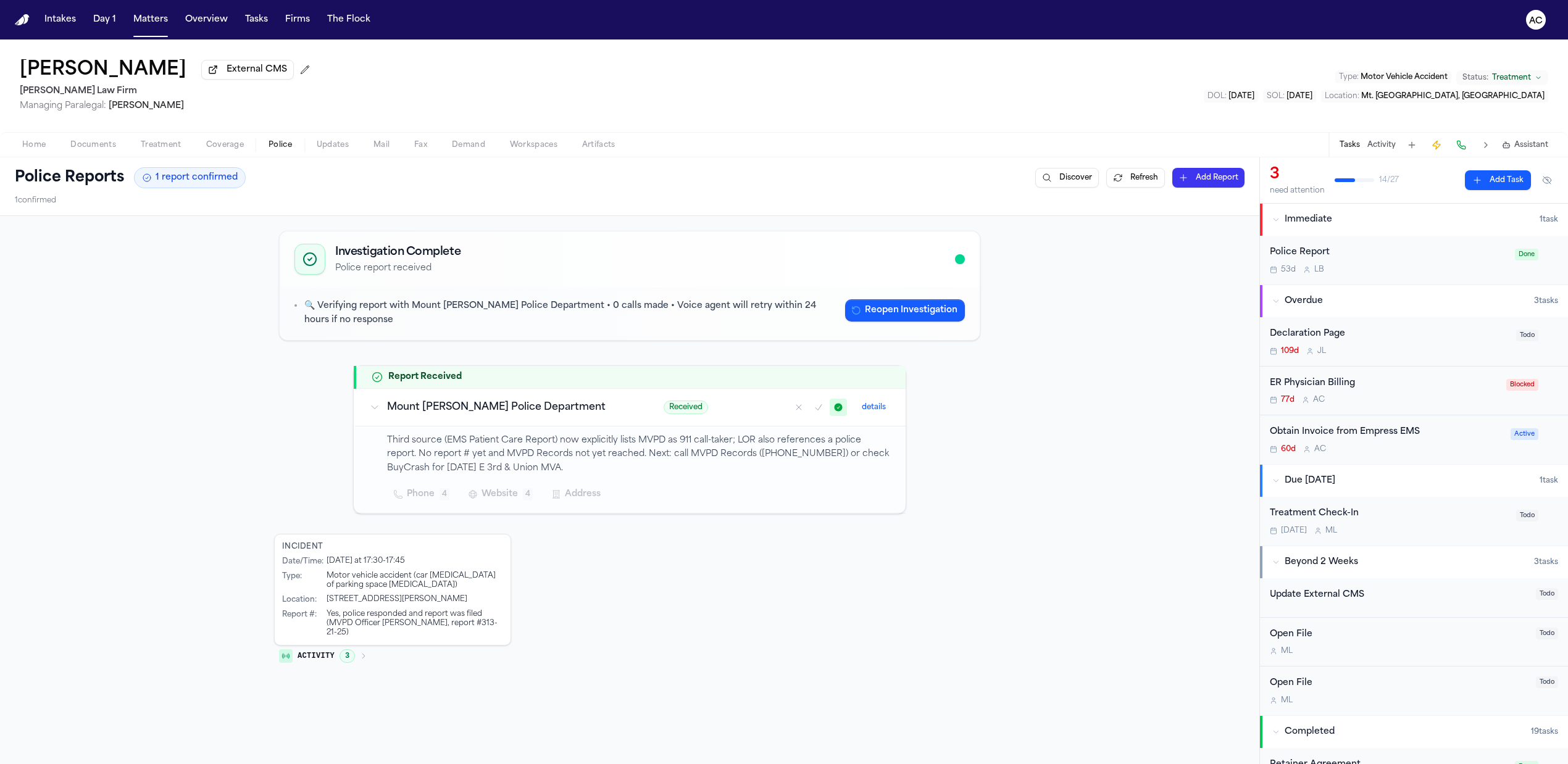
click at [233, 136] on div "Home Documents Treatment Coverage Police Updates Mail Fax Demand Workspaces Art…" at bounding box center [784, 144] width 1568 height 25
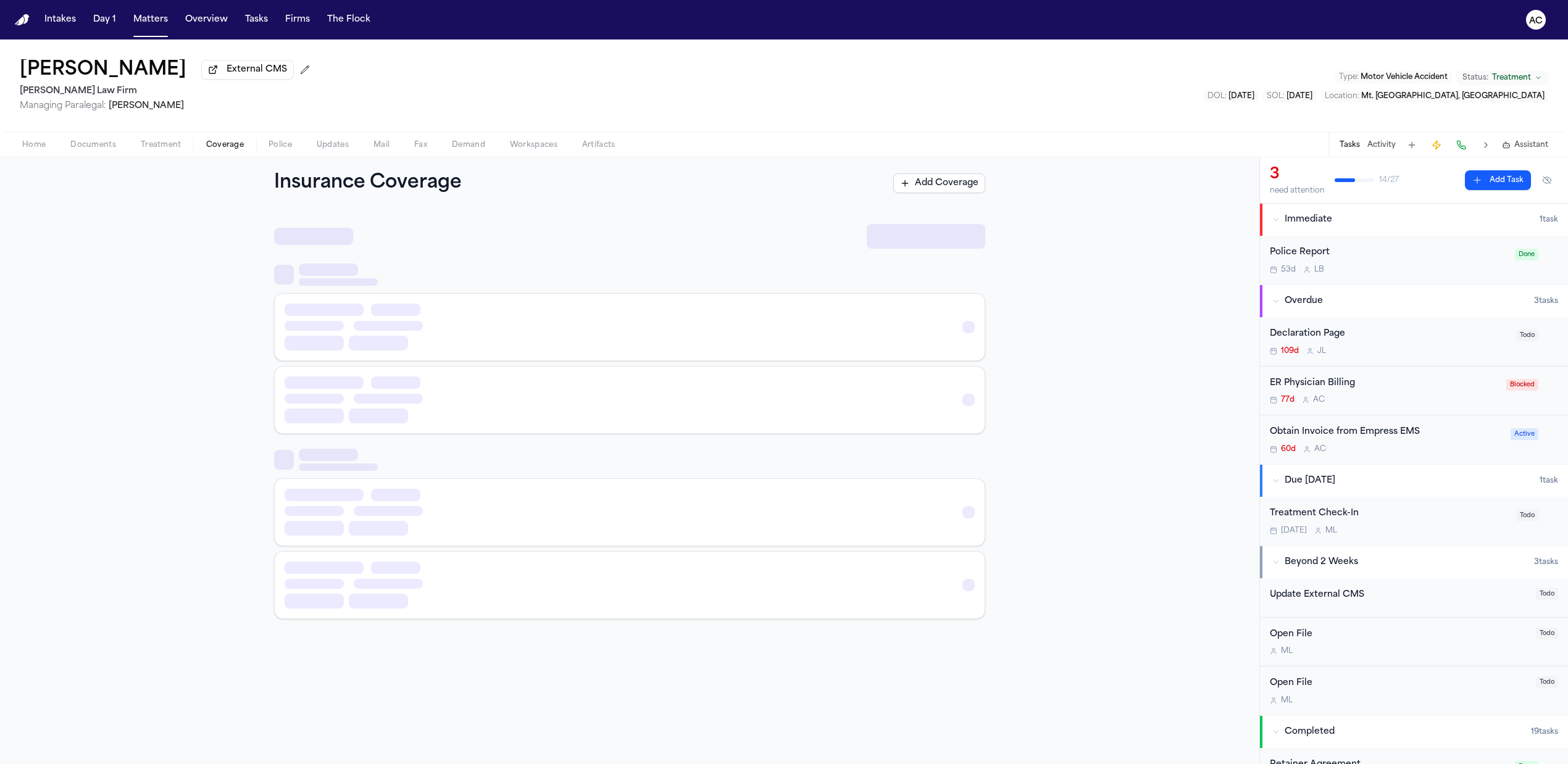
click at [223, 142] on span "Coverage" at bounding box center [225, 145] width 38 height 10
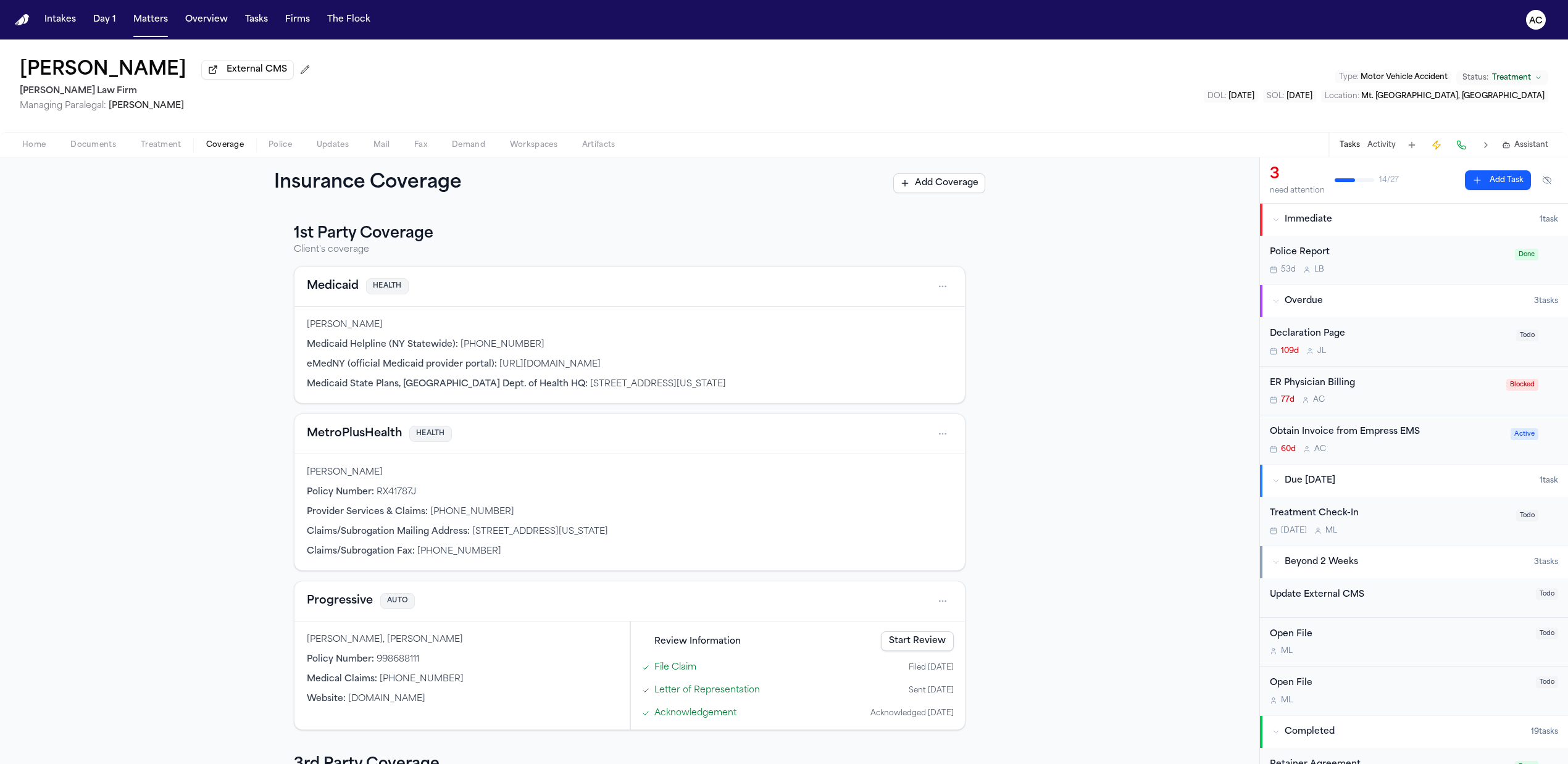
click at [152, 151] on span "button" at bounding box center [161, 152] width 55 height 2
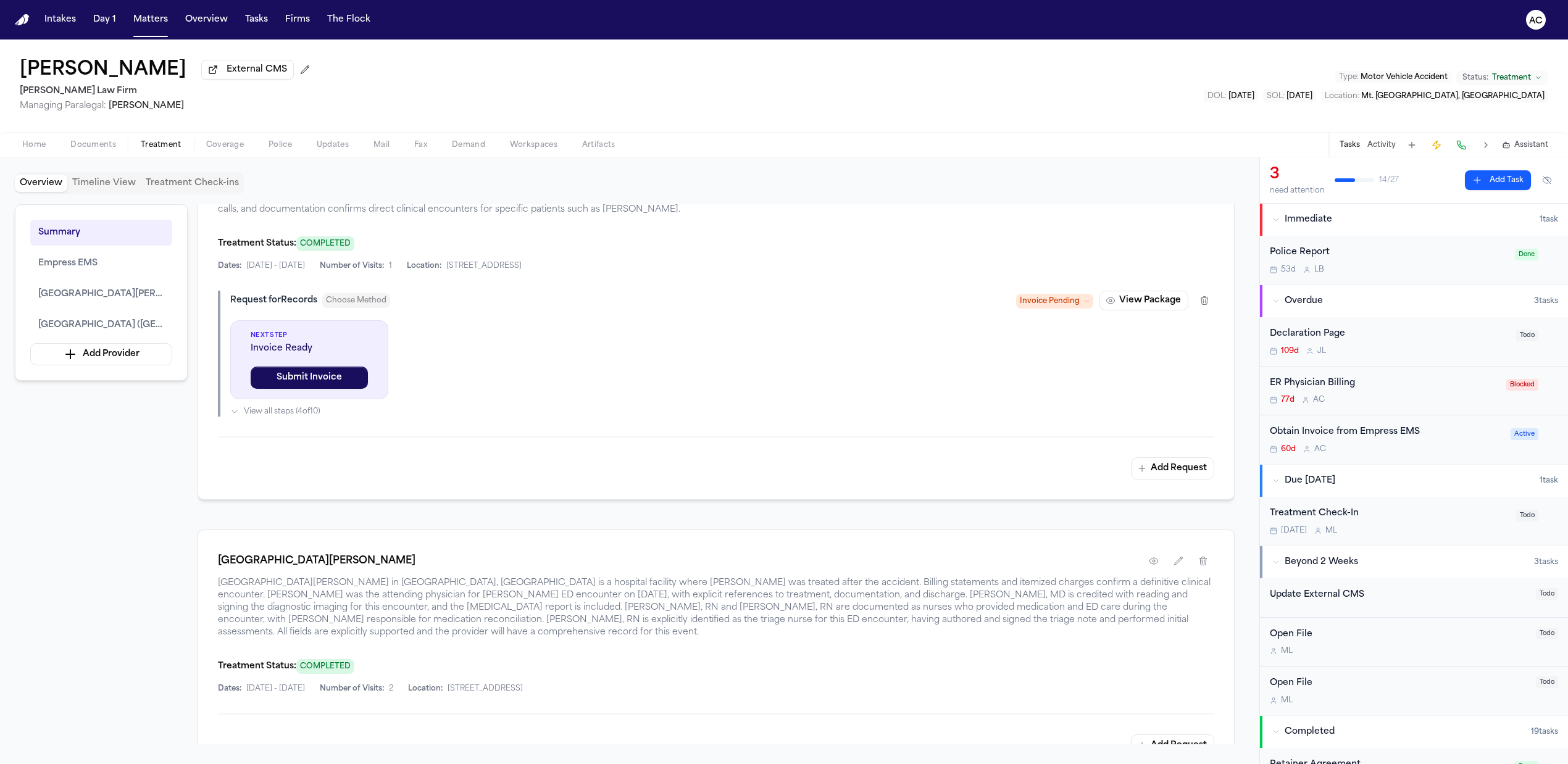
scroll to position [494, 0]
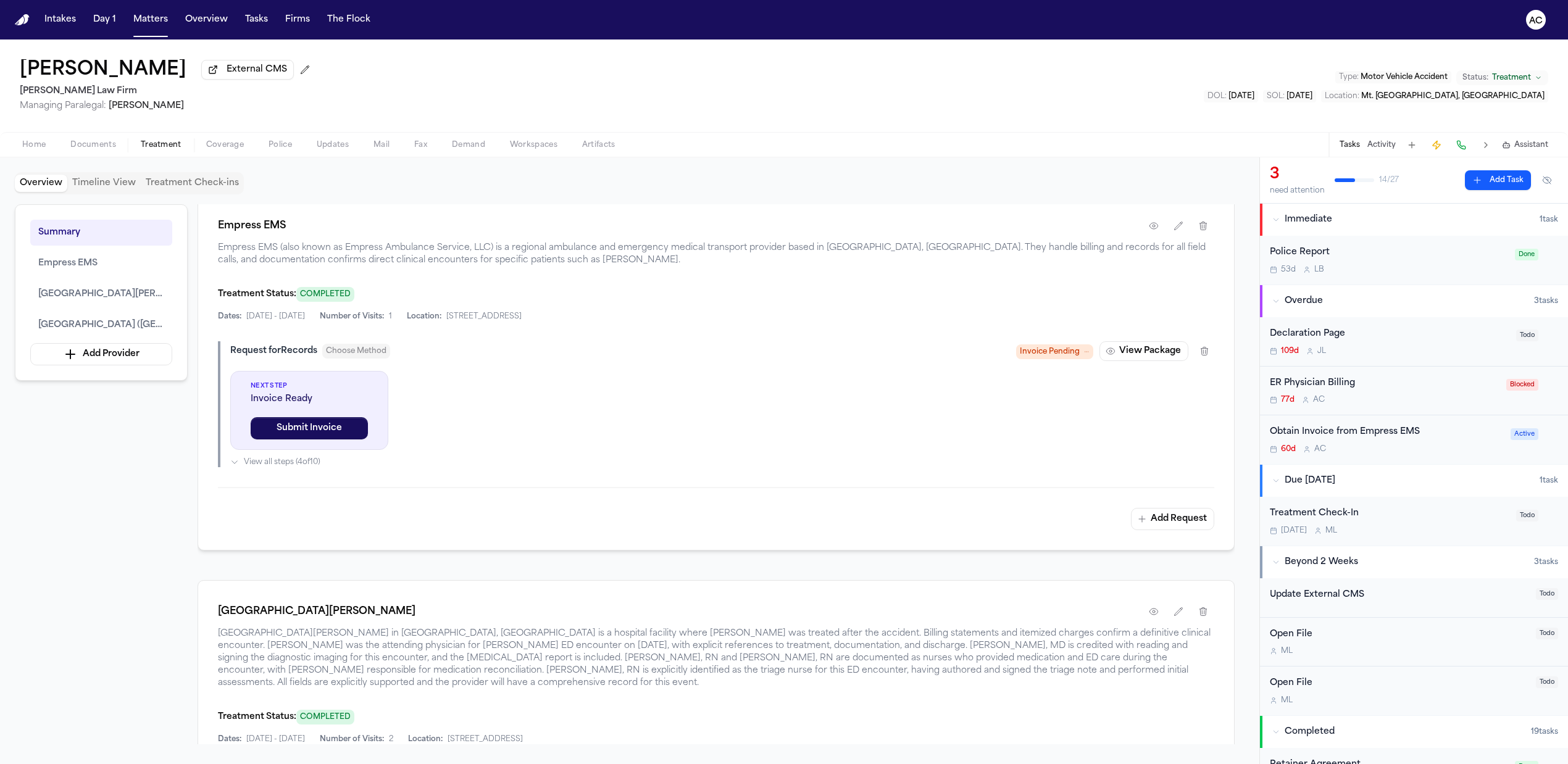
click at [1332, 387] on div "ER Physician Billing" at bounding box center [1384, 384] width 229 height 14
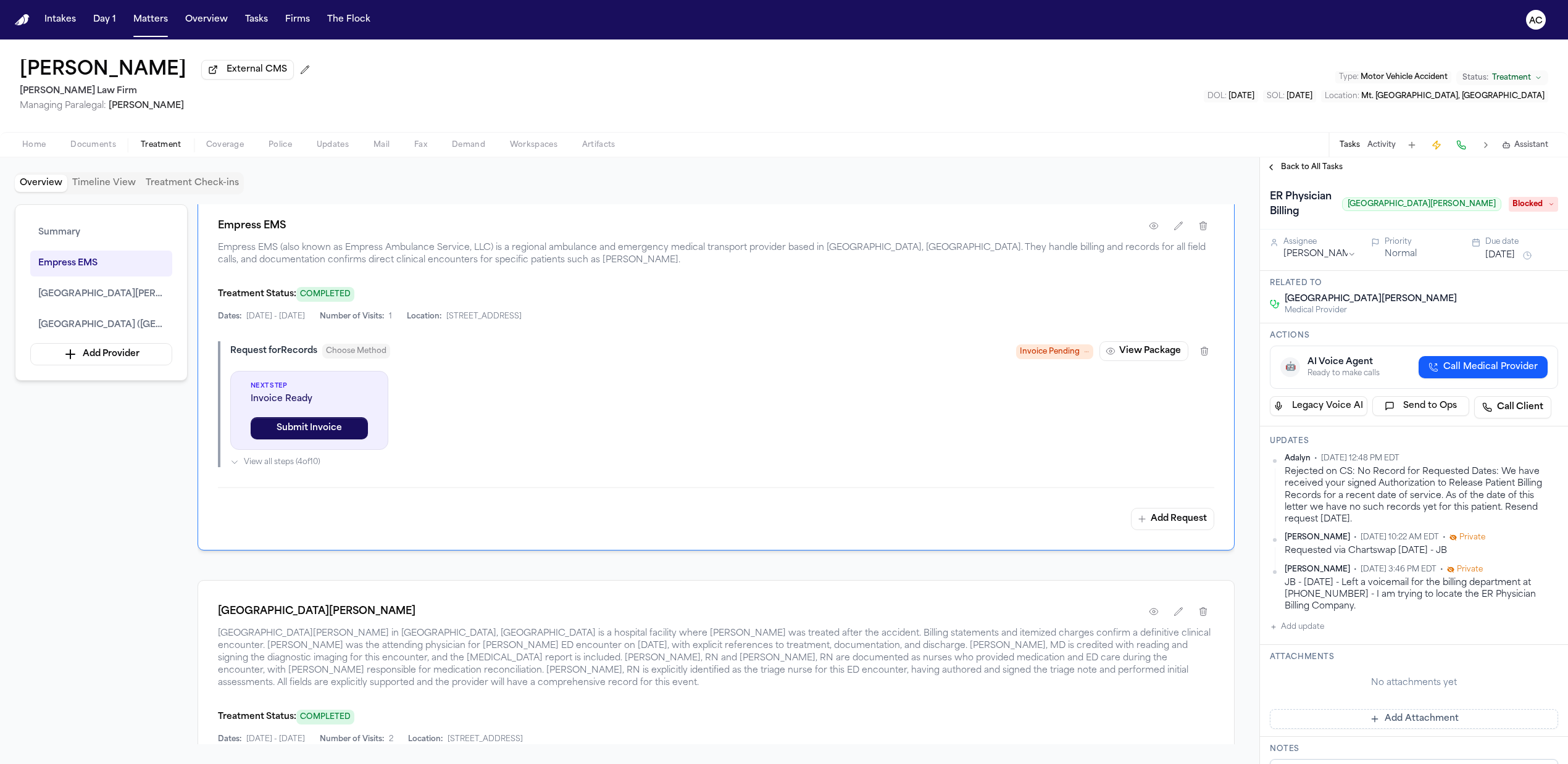
click at [1298, 171] on span "Back to All Tasks" at bounding box center [1312, 167] width 62 height 10
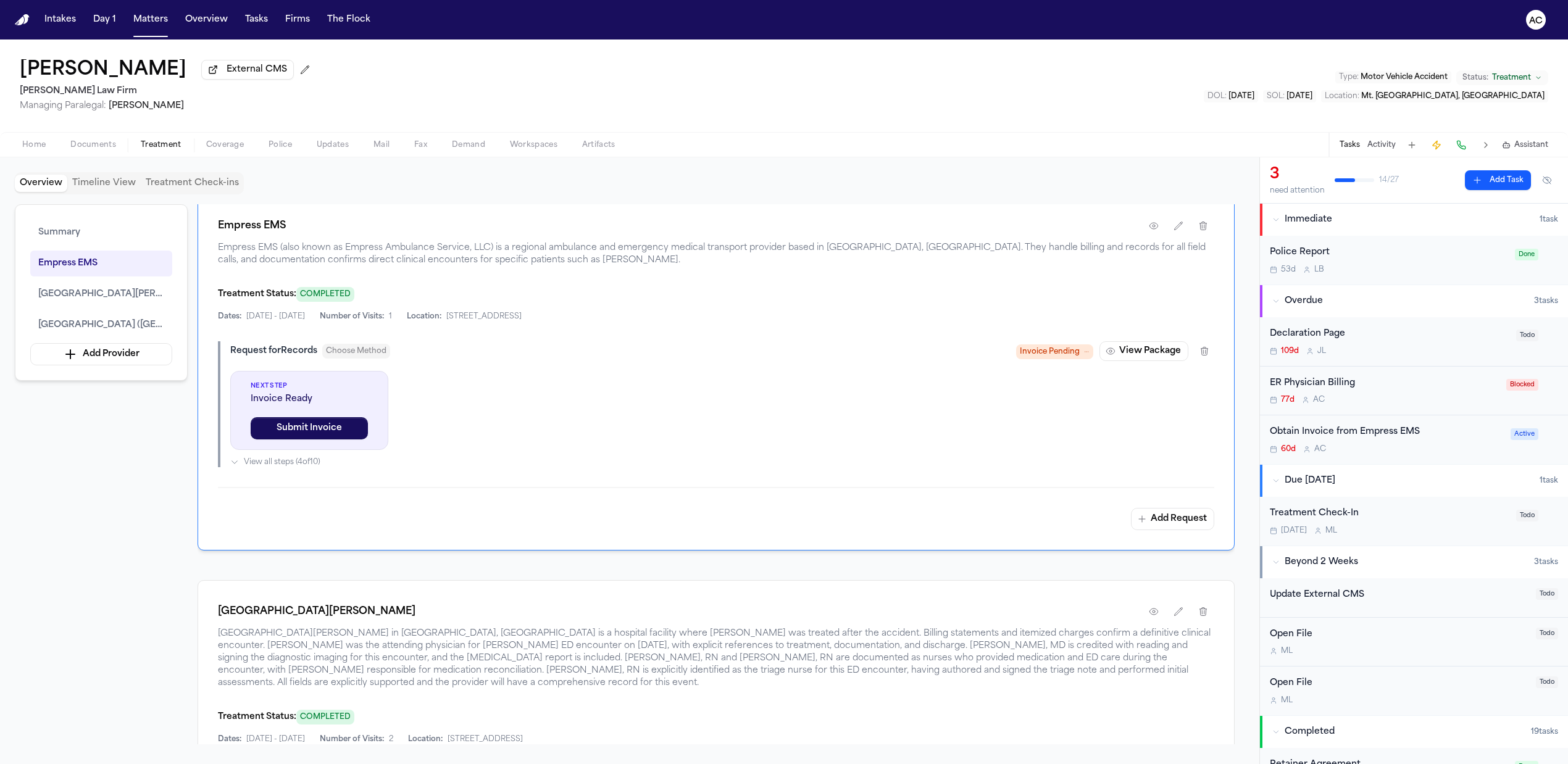
click at [1371, 433] on div "Obtain Invoice from Empress EMS" at bounding box center [1386, 433] width 233 height 14
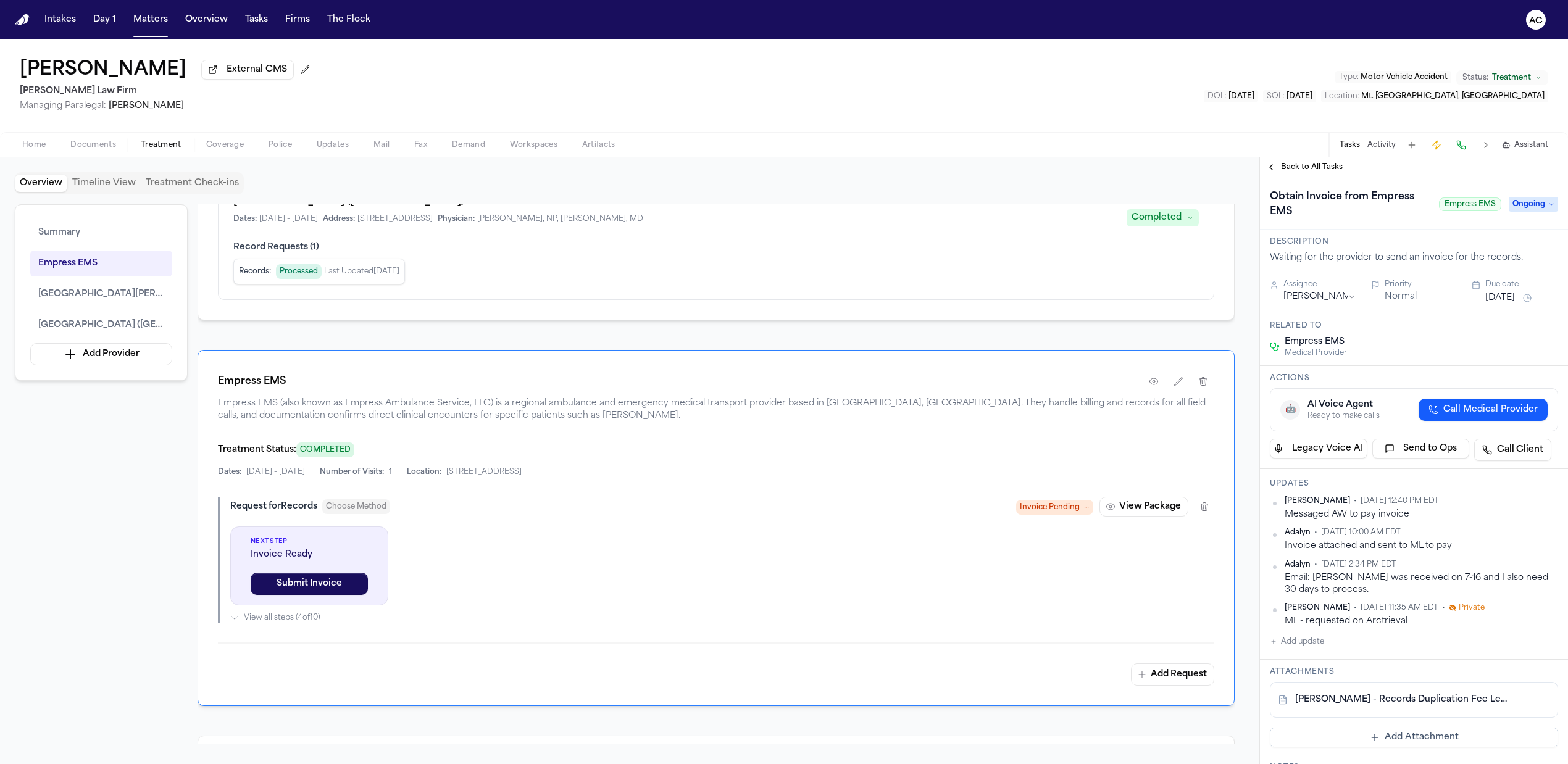
scroll to position [164, 0]
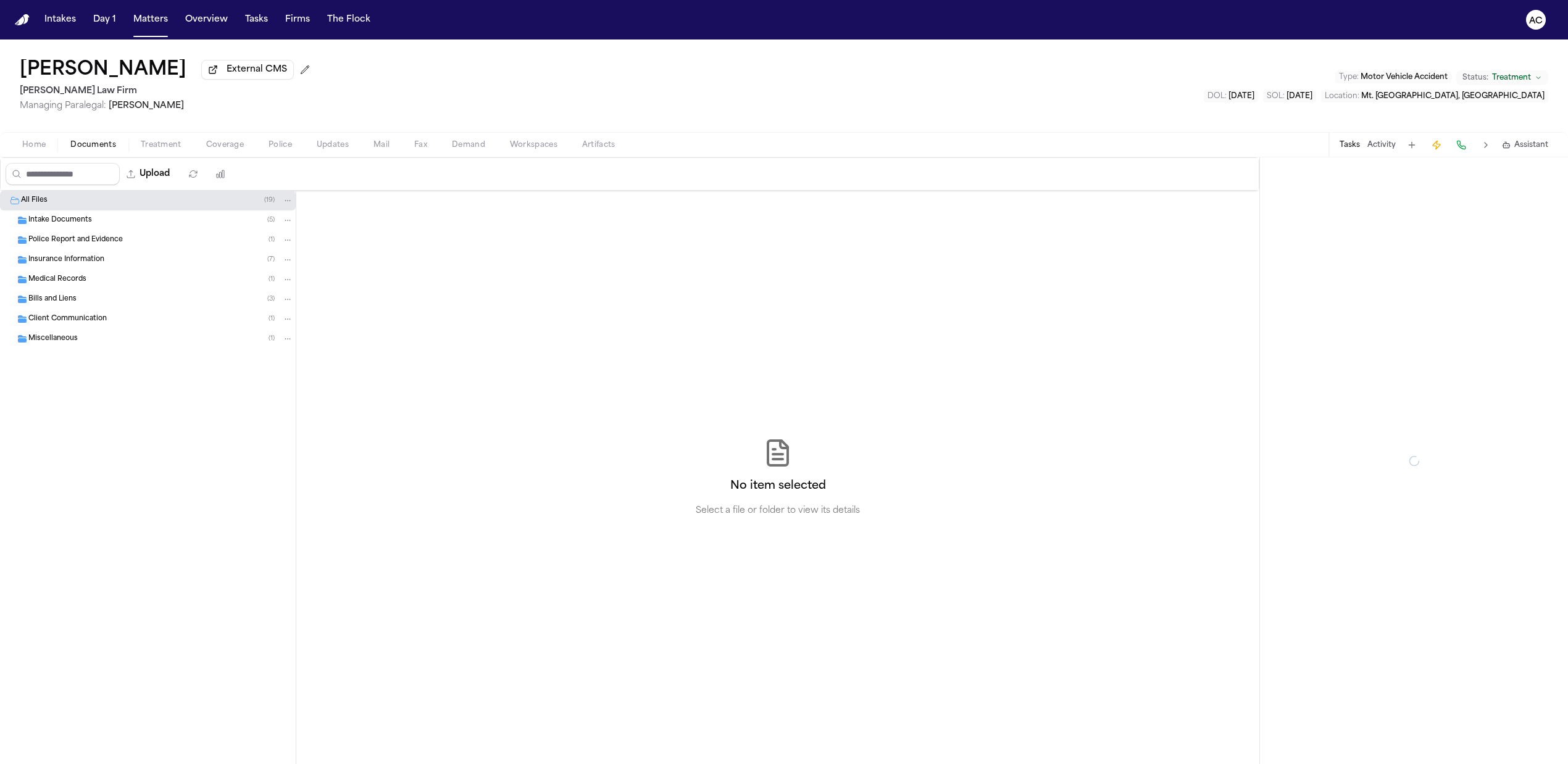
click at [97, 147] on span "Documents" at bounding box center [94, 145] width 46 height 10
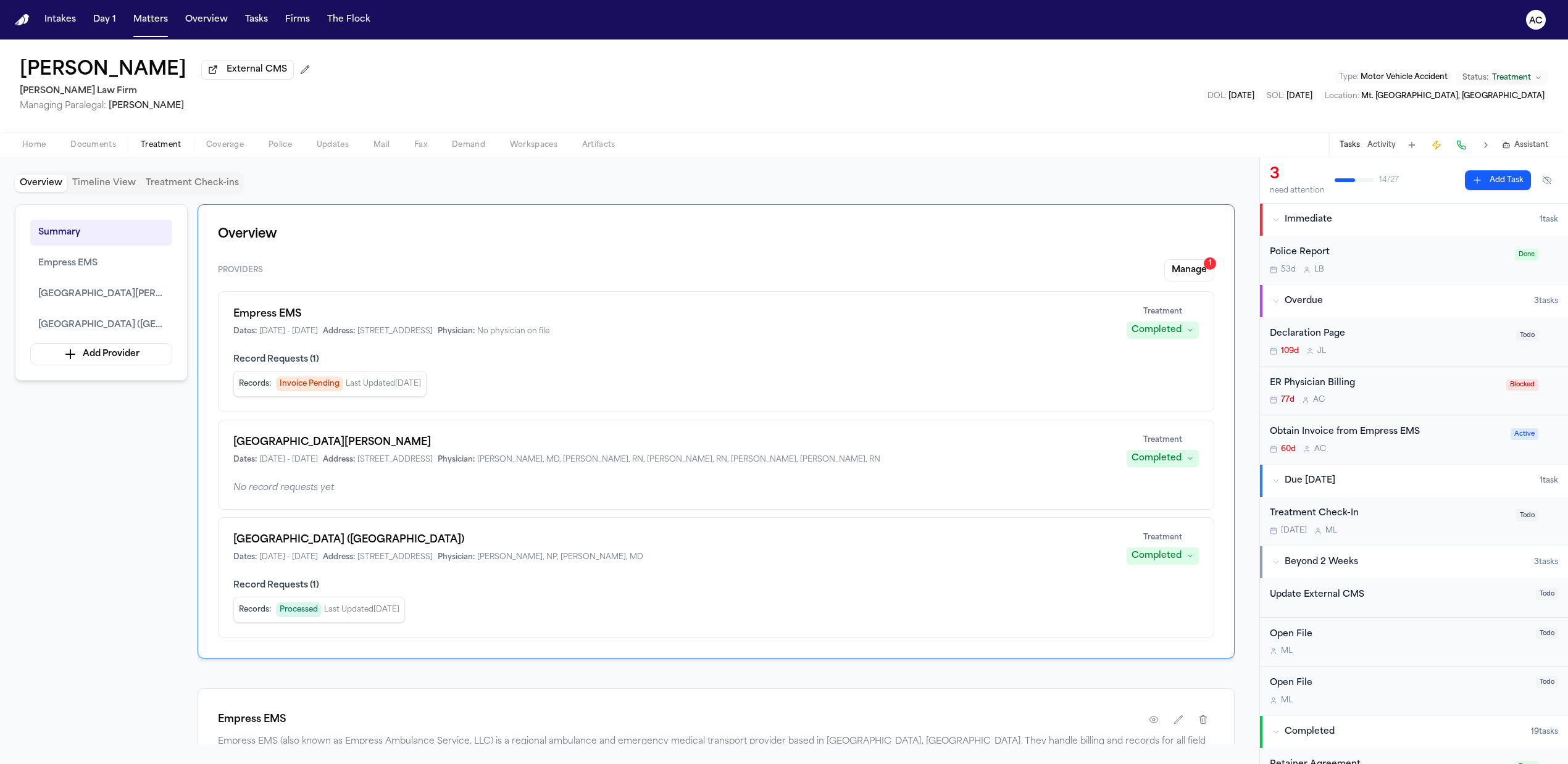
click at [160, 143] on span "Treatment" at bounding box center [161, 145] width 40 height 10
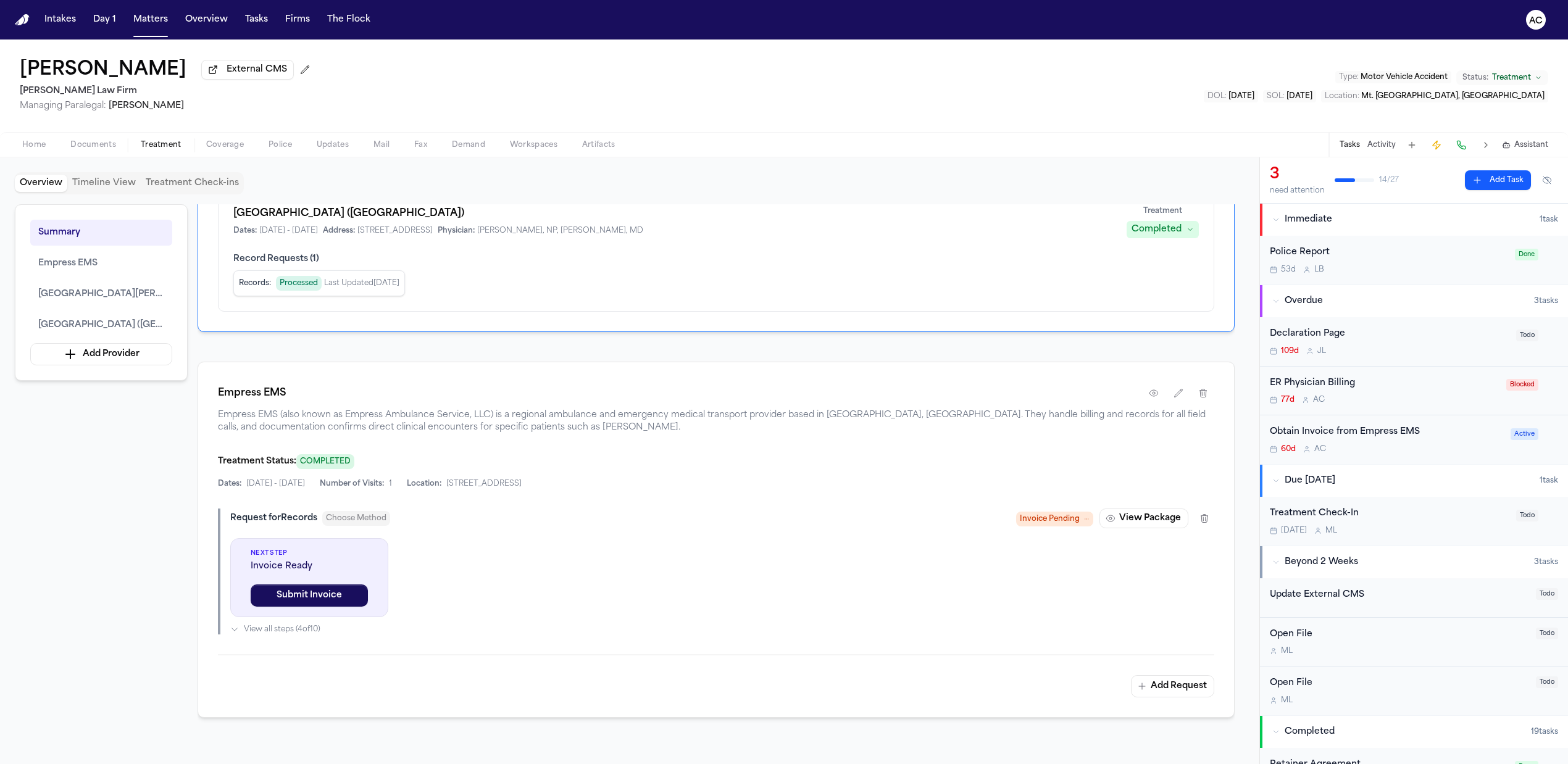
scroll to position [329, 0]
drag, startPoint x: 1149, startPoint y: 395, endPoint x: 1141, endPoint y: 403, distance: 11.3
click at [1142, 402] on div at bounding box center [1178, 391] width 71 height 22
click at [1157, 392] on icon "button" at bounding box center [1153, 391] width 10 height 10
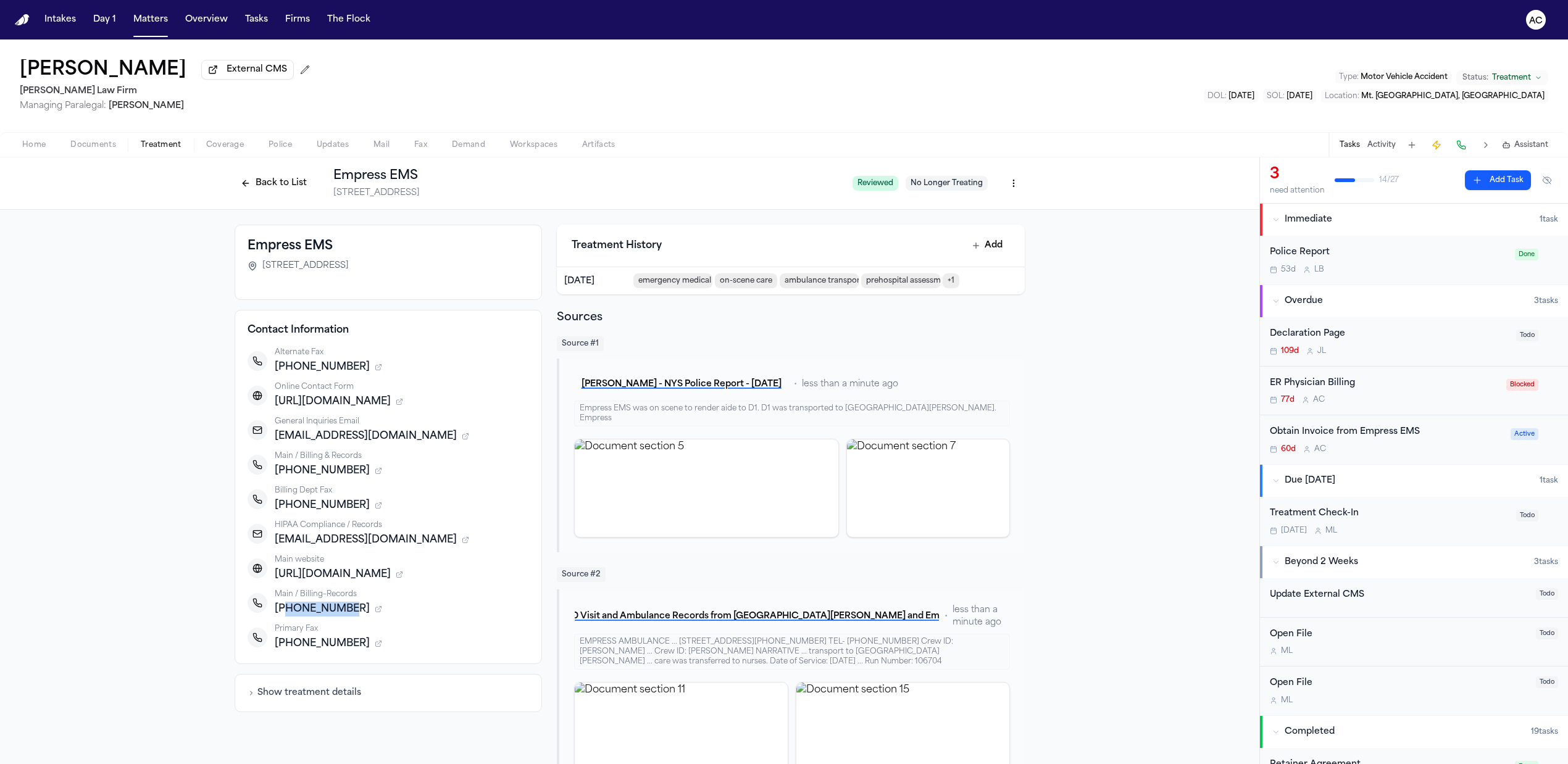
drag, startPoint x: 338, startPoint y: 607, endPoint x: 279, endPoint y: 605, distance: 59.0
click at [279, 605] on span "+19149655040" at bounding box center [323, 609] width 95 height 15
copy span "9149655040"
click at [33, 141] on span "Home" at bounding box center [34, 145] width 24 height 10
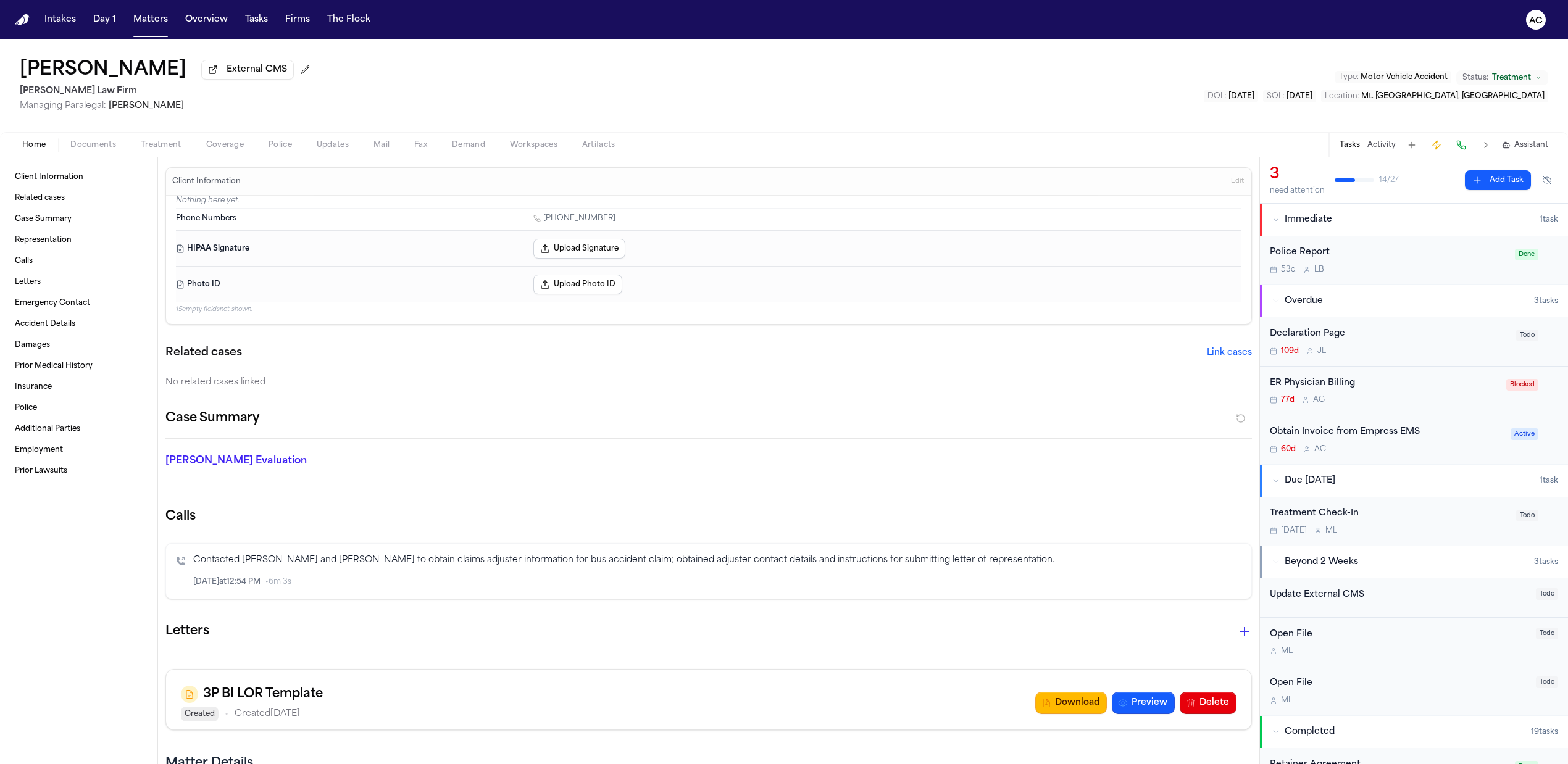
click at [109, 144] on span "Documents" at bounding box center [94, 145] width 46 height 10
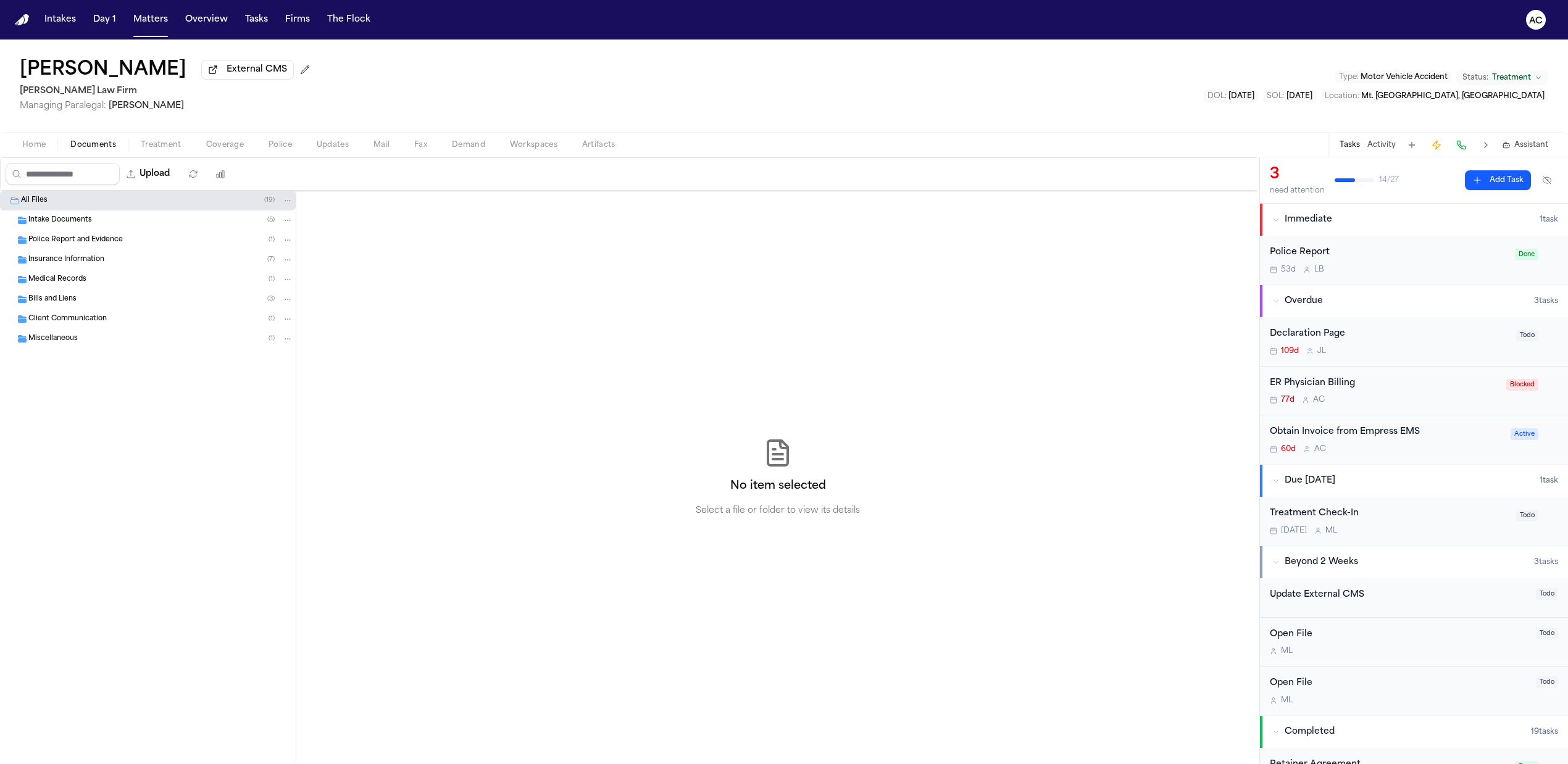
click at [90, 216] on span "Intake Documents" at bounding box center [60, 220] width 63 height 10
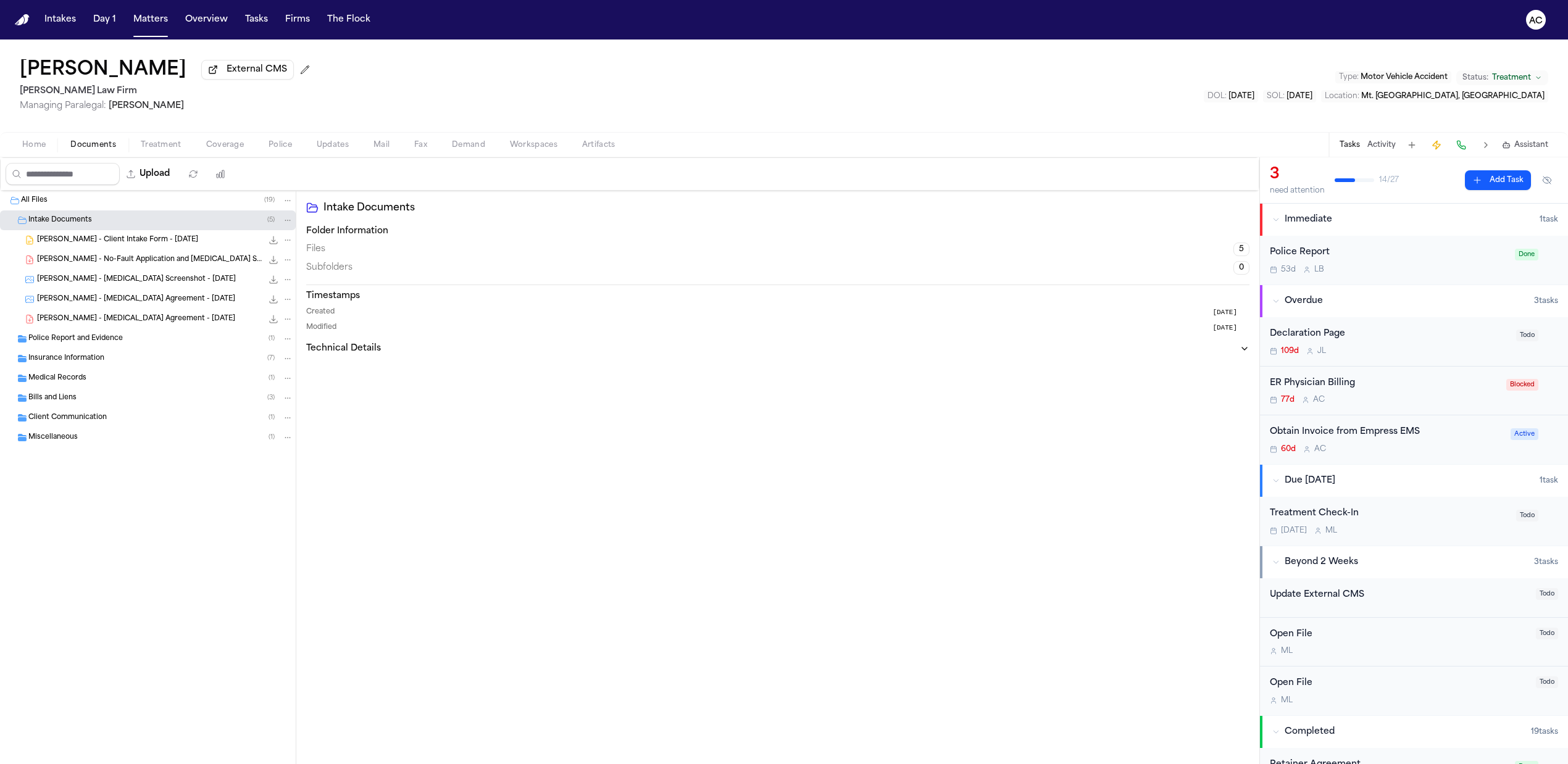
click at [111, 246] on span "D. Brown - Client Intake Form - 6.28.25" at bounding box center [117, 240] width 161 height 10
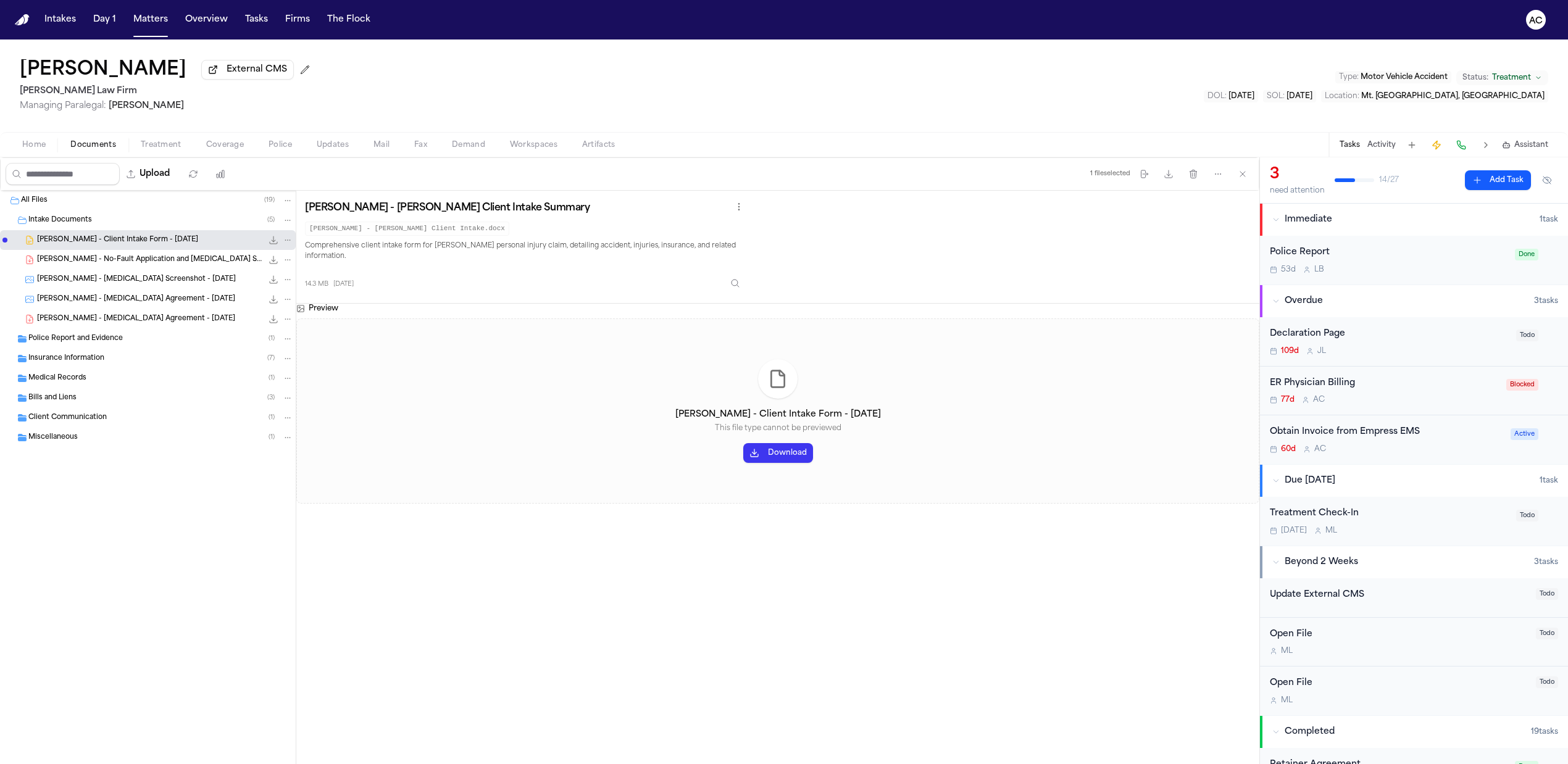
click at [97, 265] on span "D. Brown - No-Fault Application and Retainer Signature Audit - 6.28.25" at bounding box center [150, 260] width 225 height 10
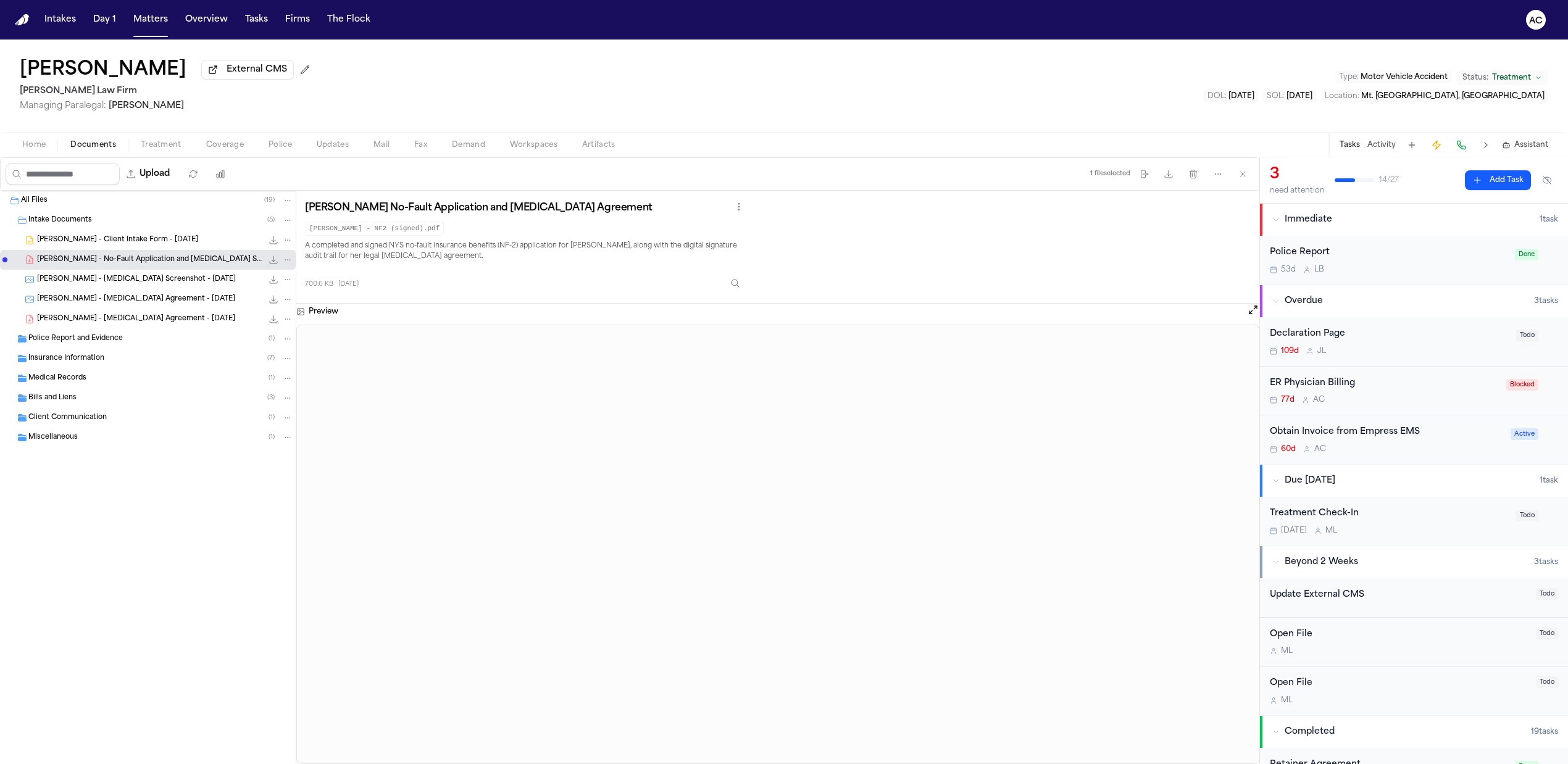
click at [119, 282] on span "D. Brown - Patient Registration Screenshot - 6.30.25" at bounding box center [136, 280] width 199 height 10
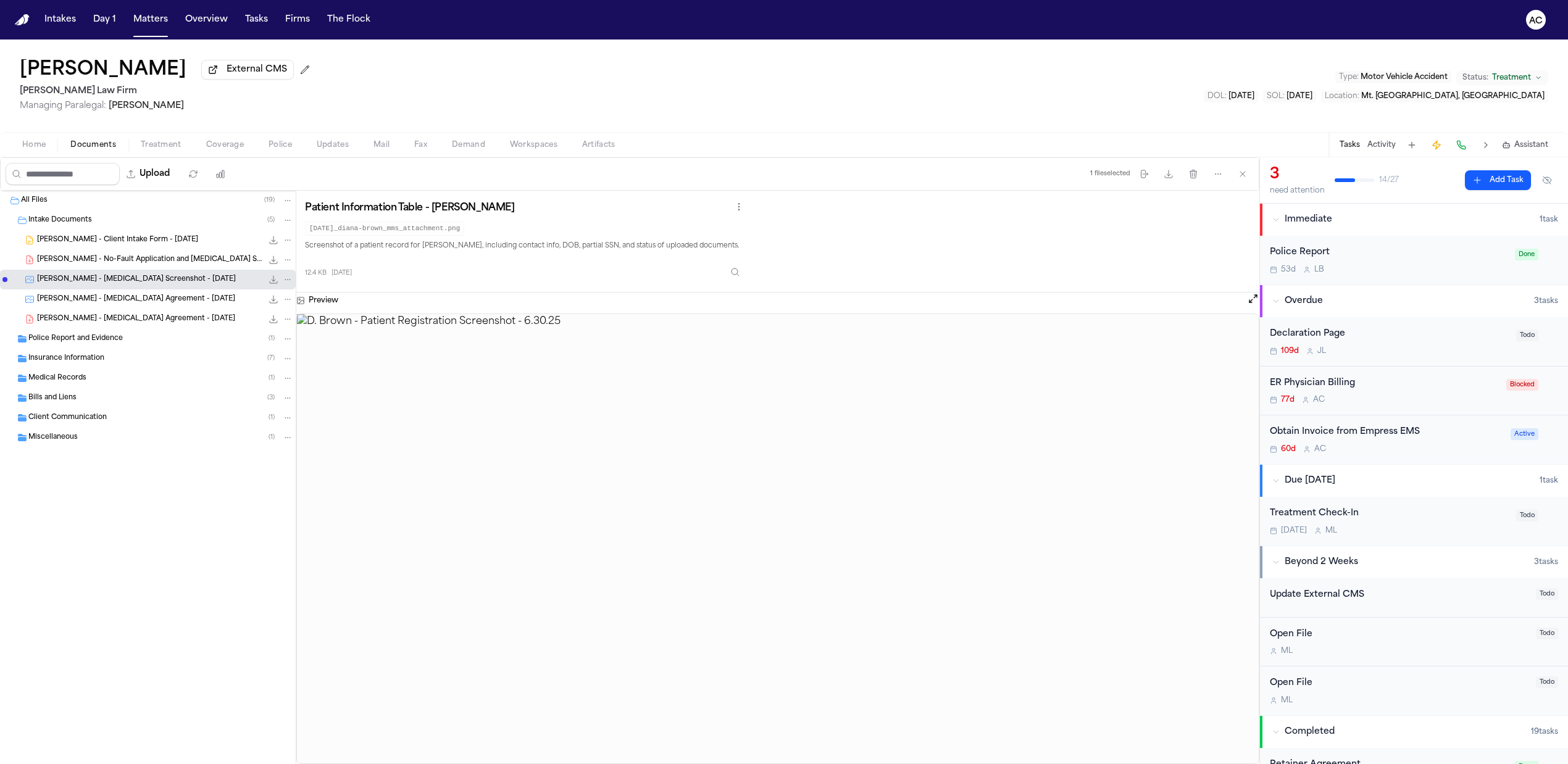
click at [148, 300] on span "D. Brown - Retainer Agreement - 6.28.25" at bounding box center [136, 299] width 198 height 10
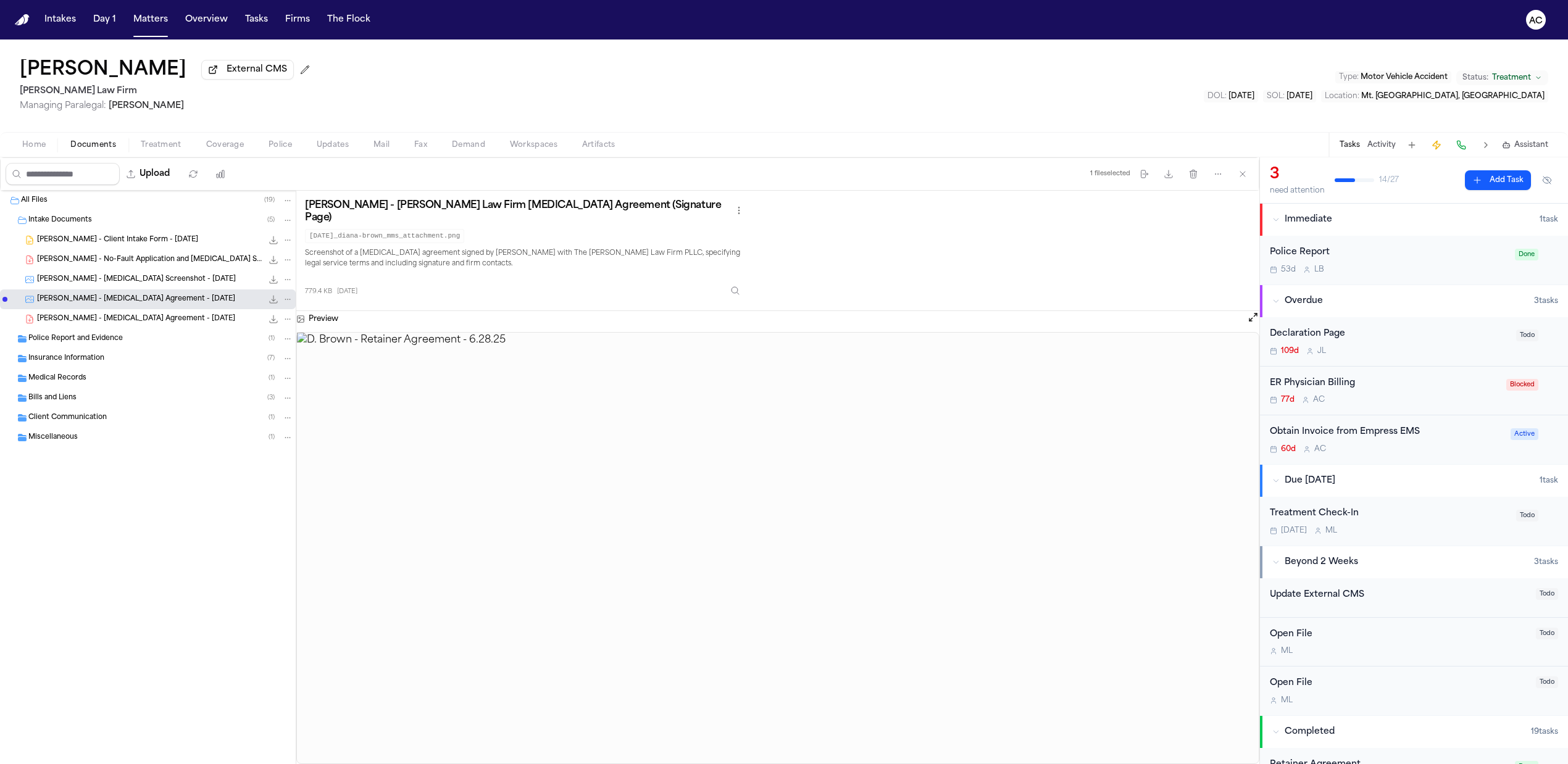
click at [169, 325] on span "D. Brown - Retainer Agreement - 6.28.25" at bounding box center [136, 319] width 198 height 10
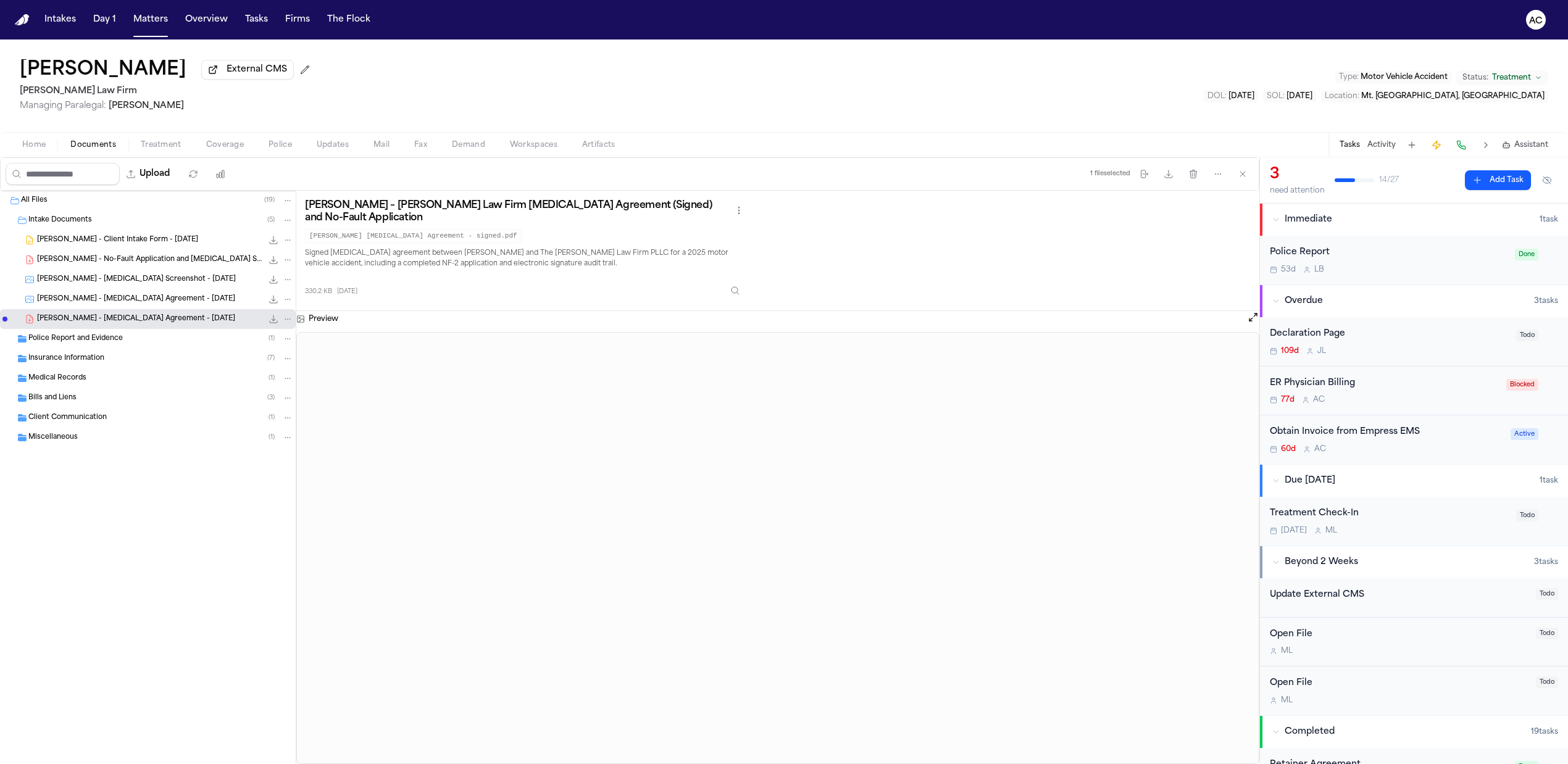
click at [98, 375] on div "Medical Records ( 1 )" at bounding box center [161, 378] width 265 height 11
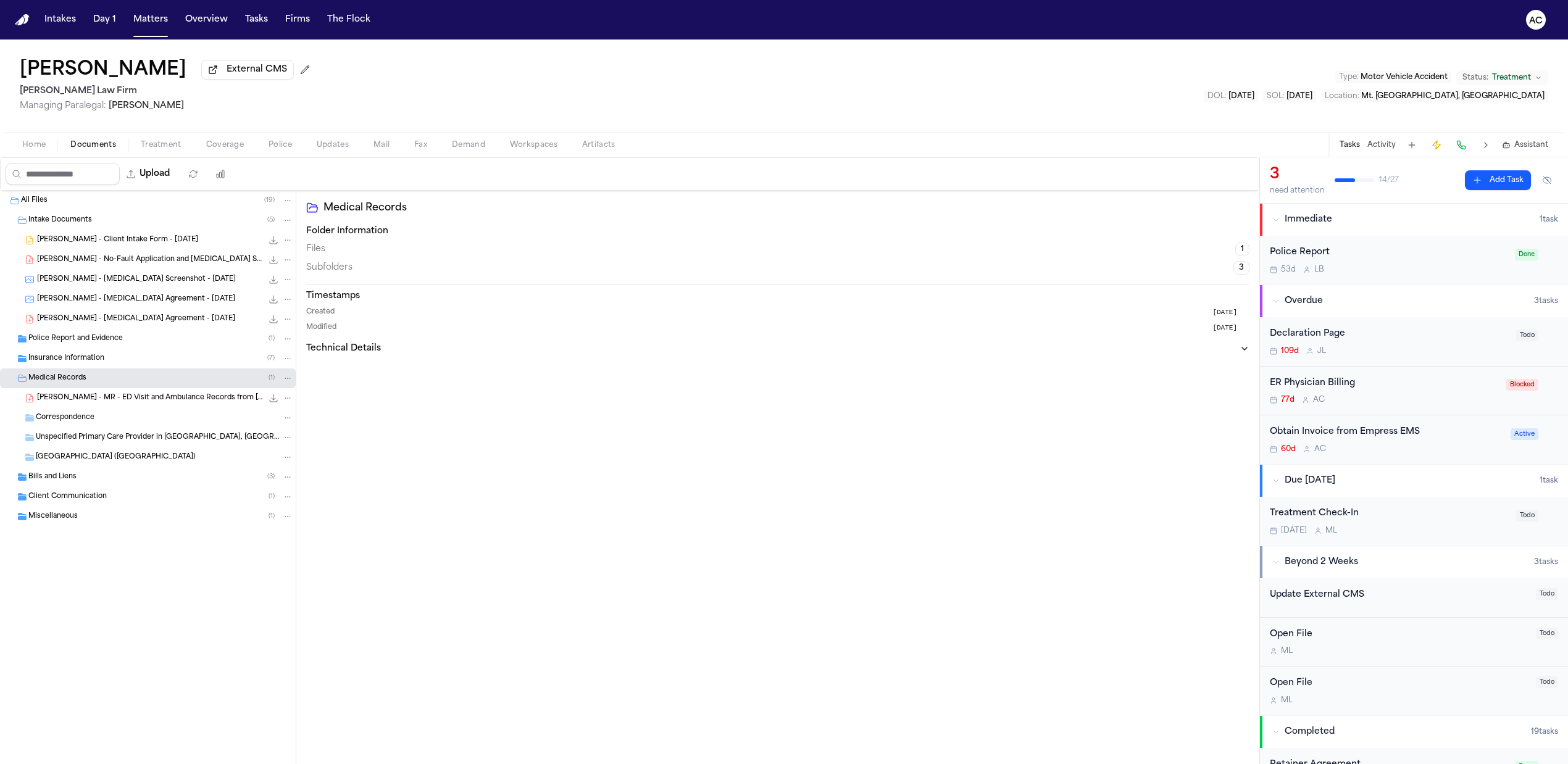
click at [136, 398] on span "D. Brown - MR - ED Visit and Ambulance Records from Montefiore Mount Vernon Hos…" at bounding box center [150, 398] width 225 height 10
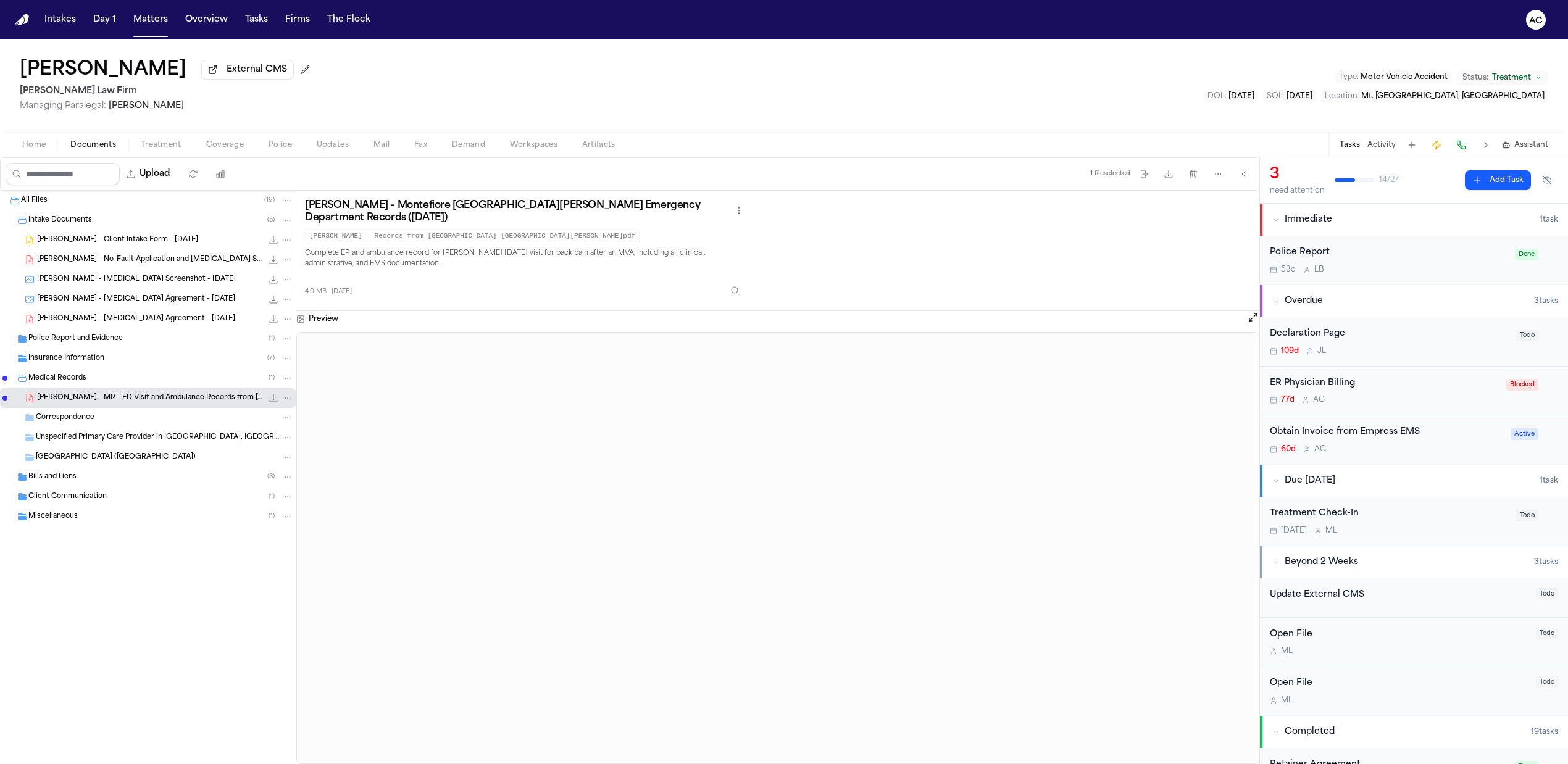
click at [1340, 378] on div "ER Physician Billing" at bounding box center [1384, 384] width 229 height 14
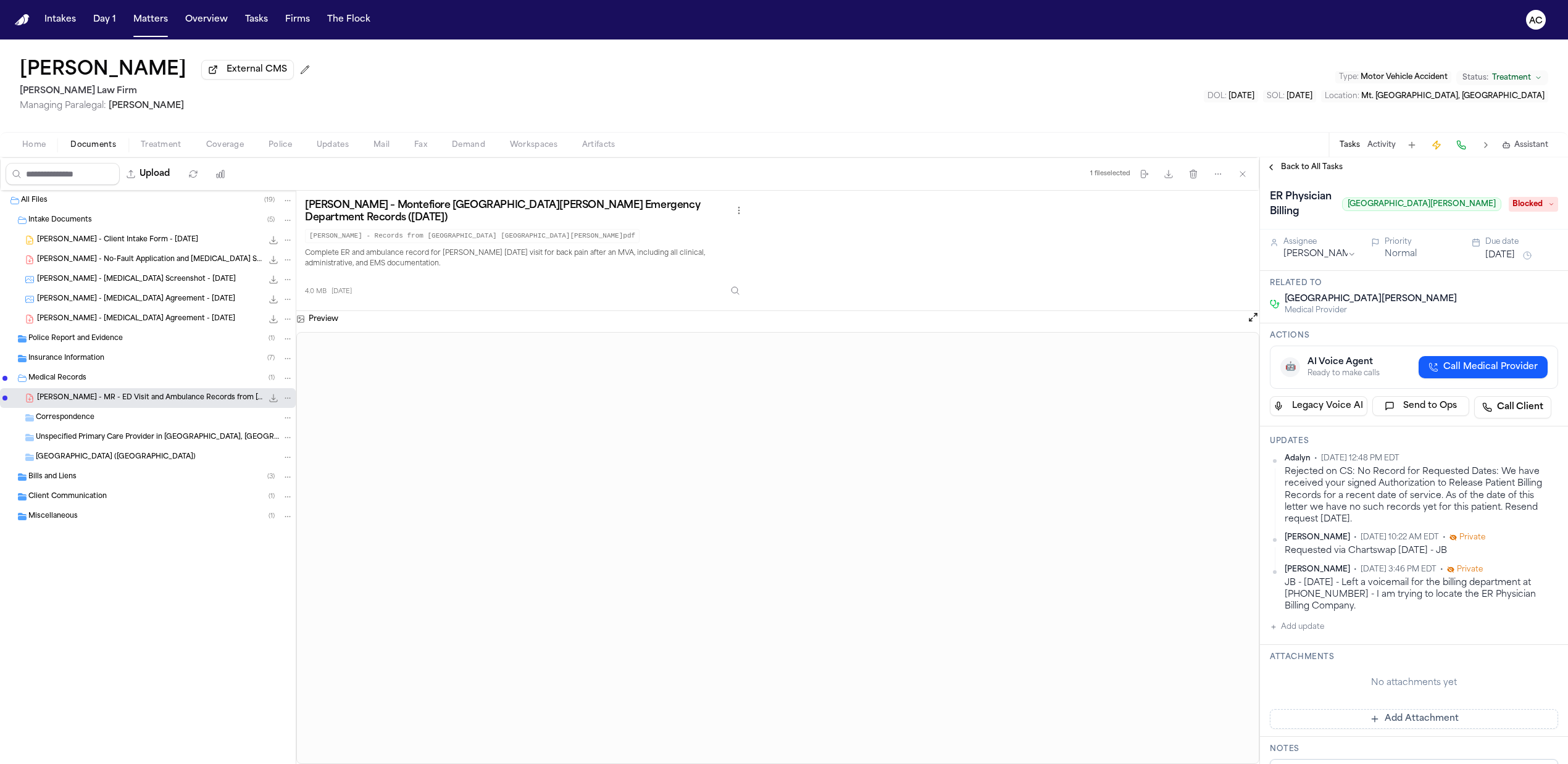
click at [1321, 166] on span "Back to All Tasks" at bounding box center [1312, 167] width 62 height 10
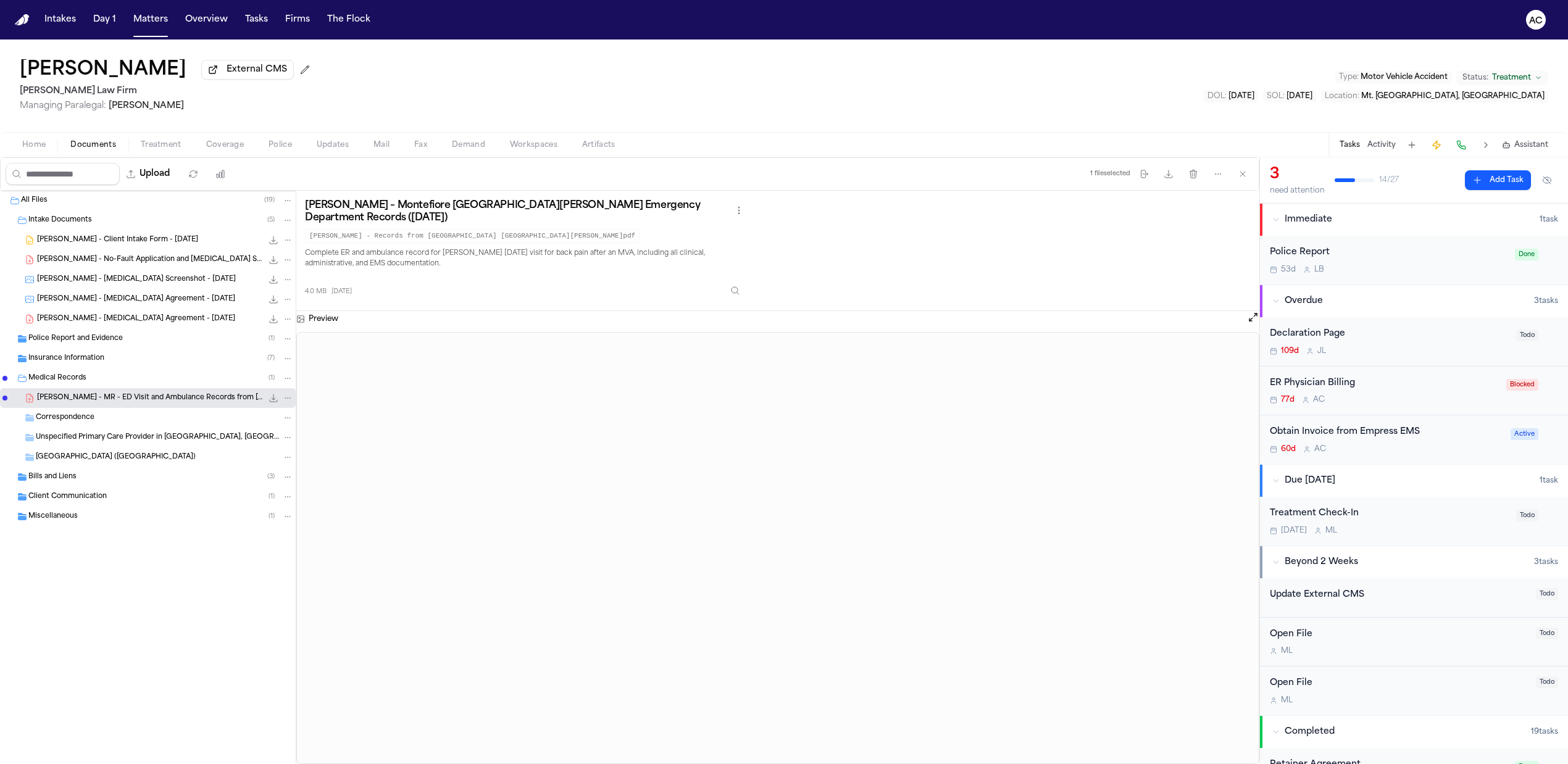
click at [1352, 427] on div "Obtain Invoice from Empress EMS" at bounding box center [1386, 433] width 233 height 14
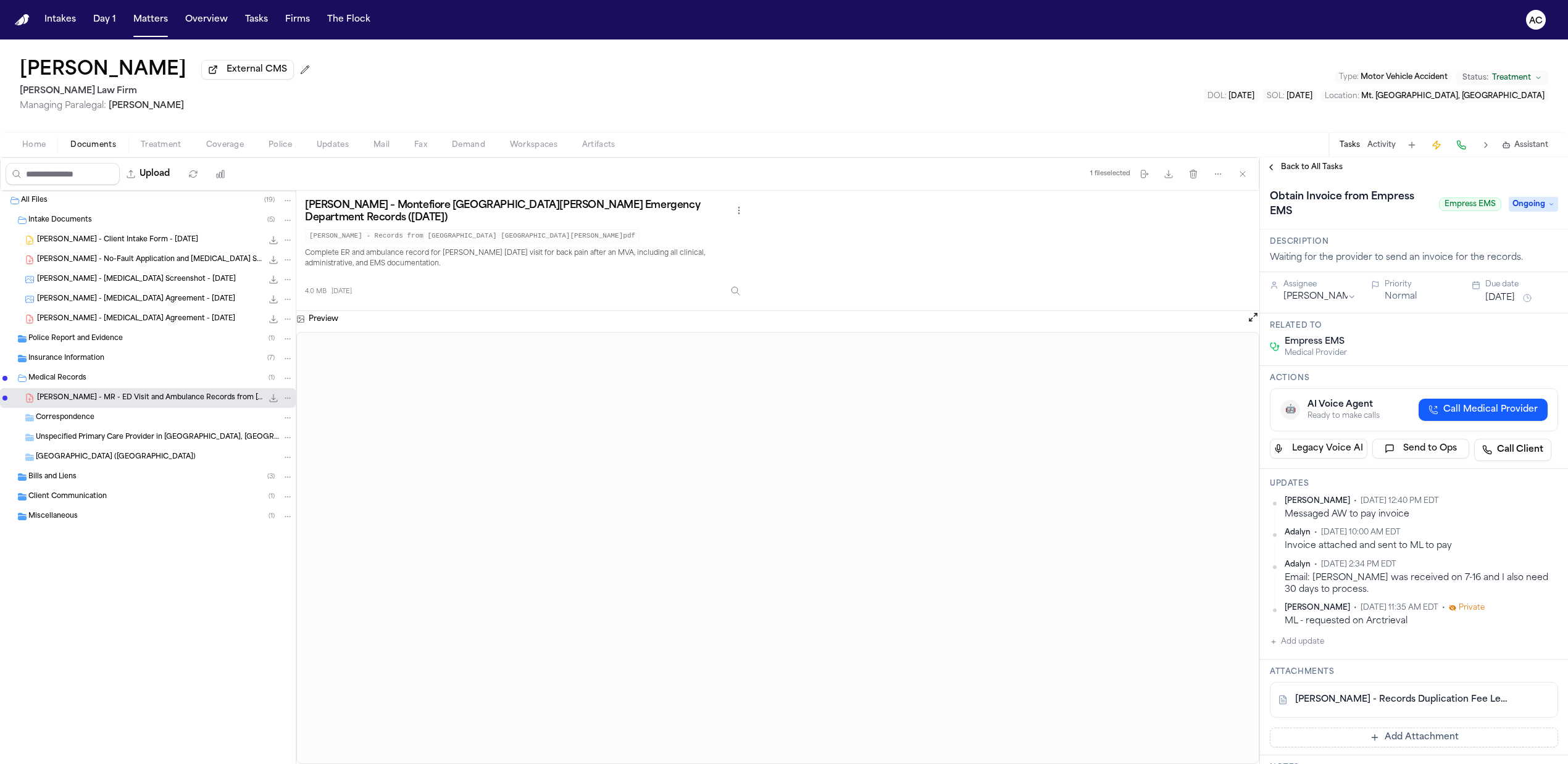
click at [1298, 647] on button "Add update" at bounding box center [1297, 642] width 55 height 15
click at [1315, 657] on textarea "Add your update" at bounding box center [1421, 651] width 264 height 25
click at [1458, 650] on textarea "**********" at bounding box center [1415, 651] width 251 height 25
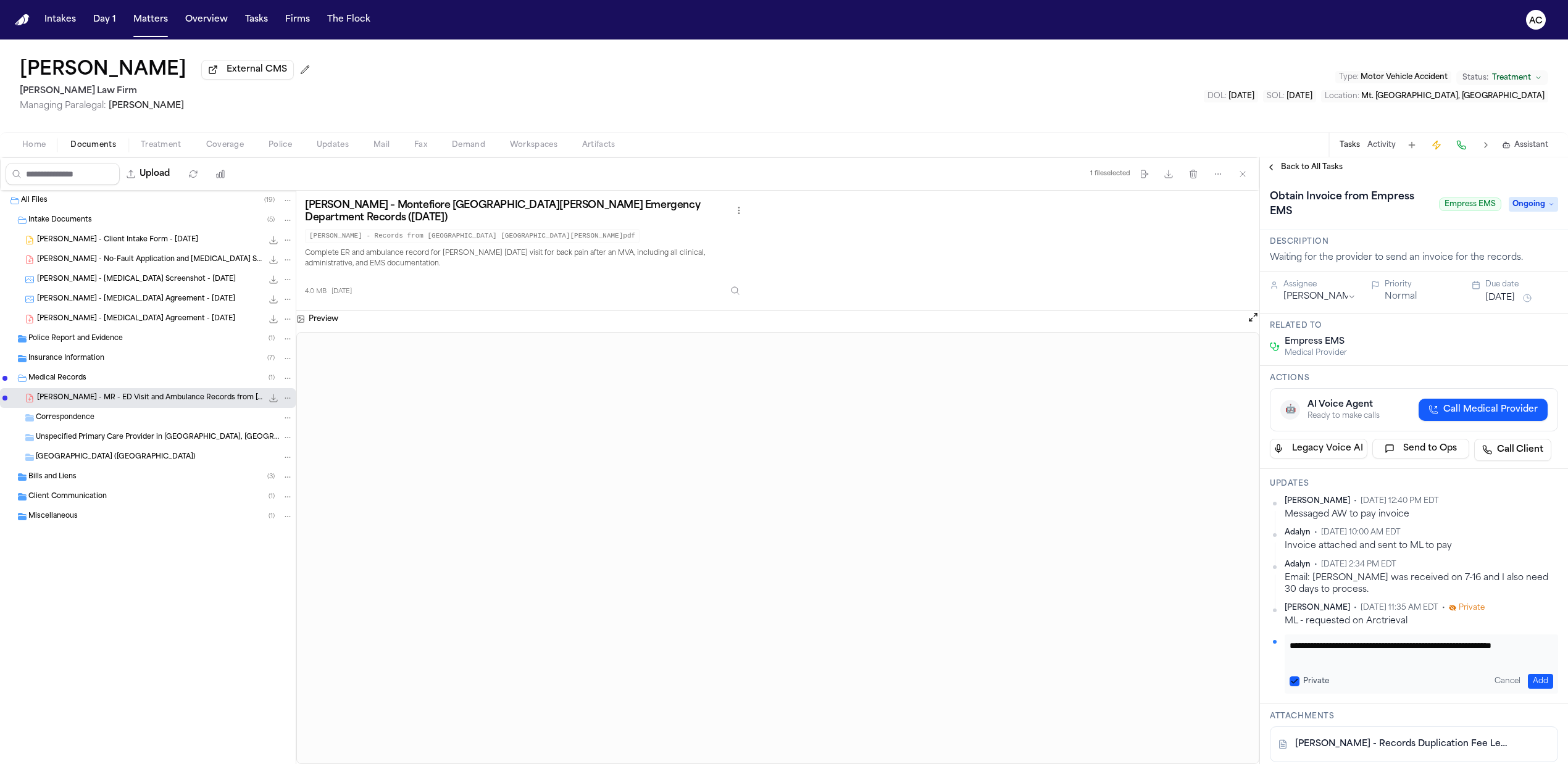
type textarea "**********"
click at [1532, 680] on button "Add" at bounding box center [1540, 681] width 25 height 15
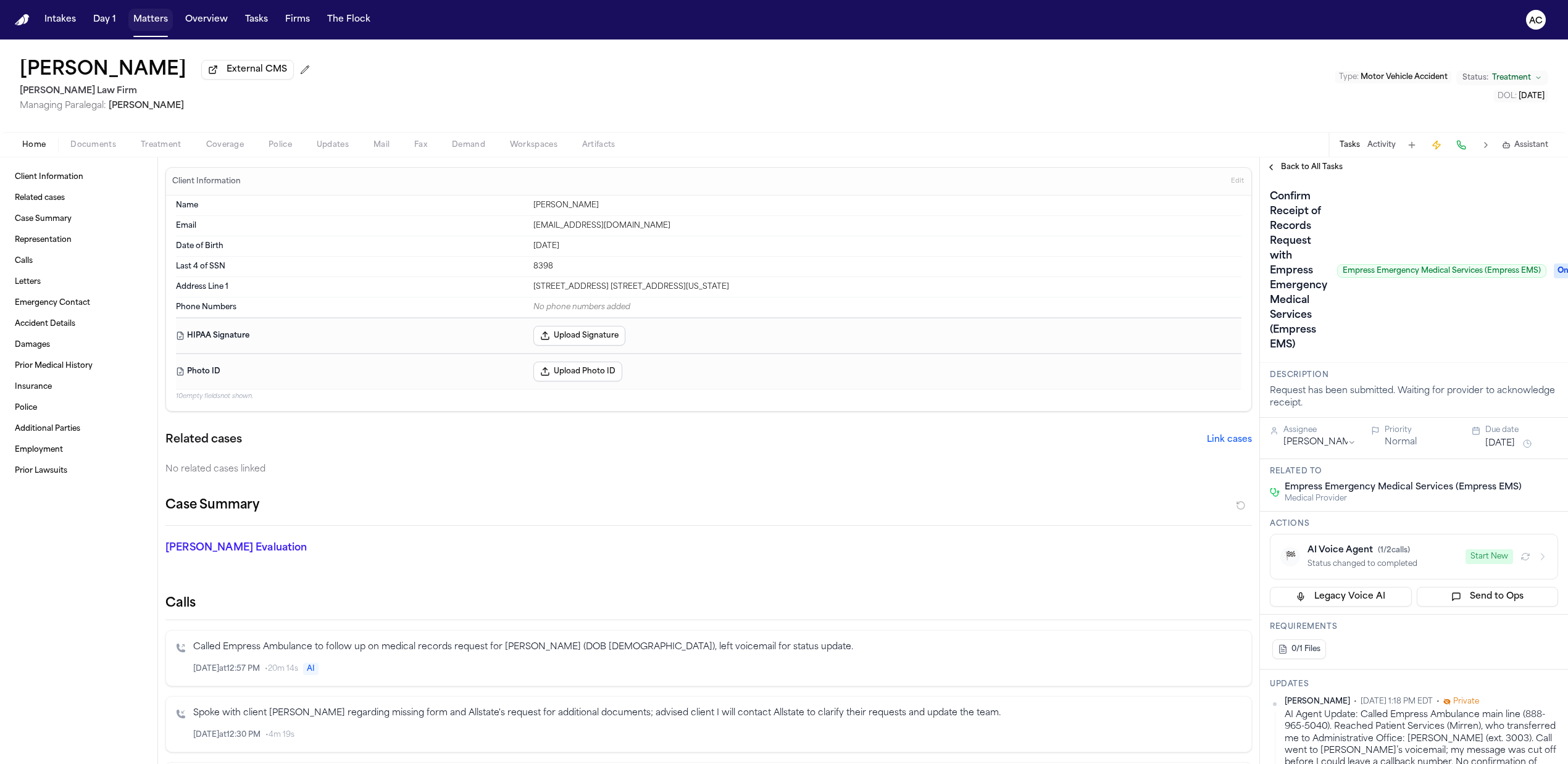
click at [148, 25] on button "Matters" at bounding box center [151, 20] width 44 height 22
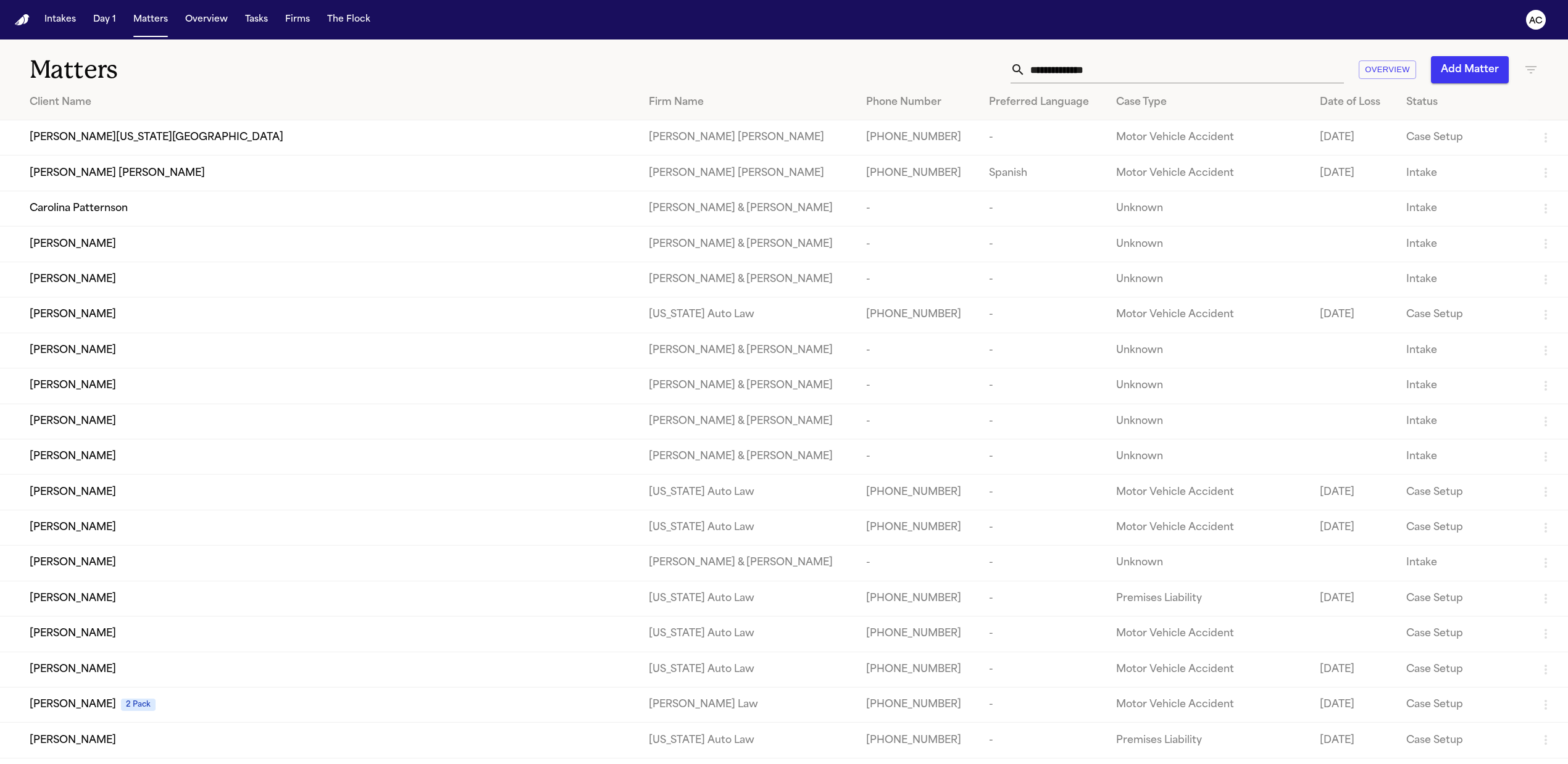
click at [1184, 68] on input "text" at bounding box center [1185, 70] width 319 height 27
type input "*"
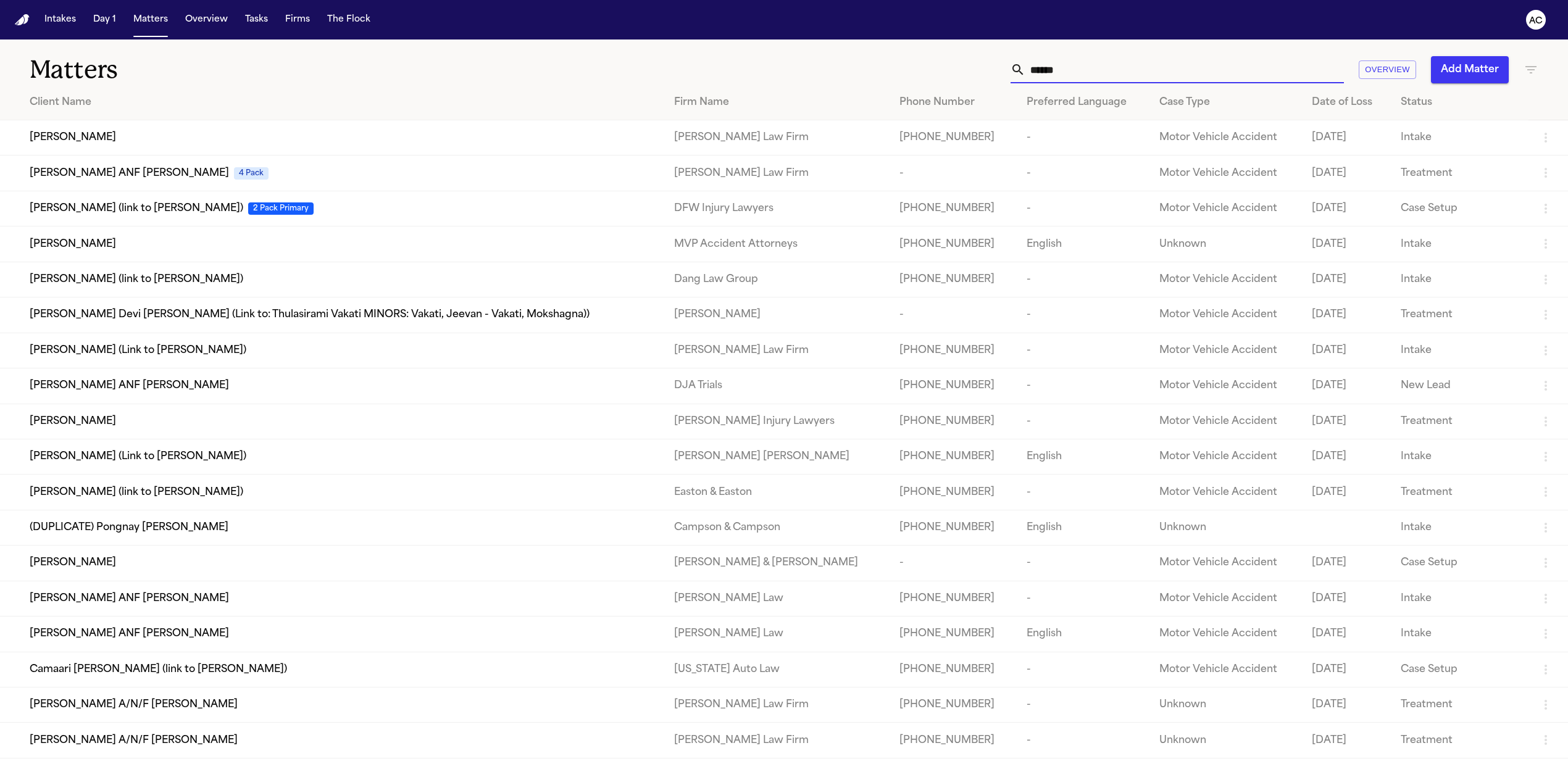
click at [1145, 72] on input "*****" at bounding box center [1185, 70] width 319 height 27
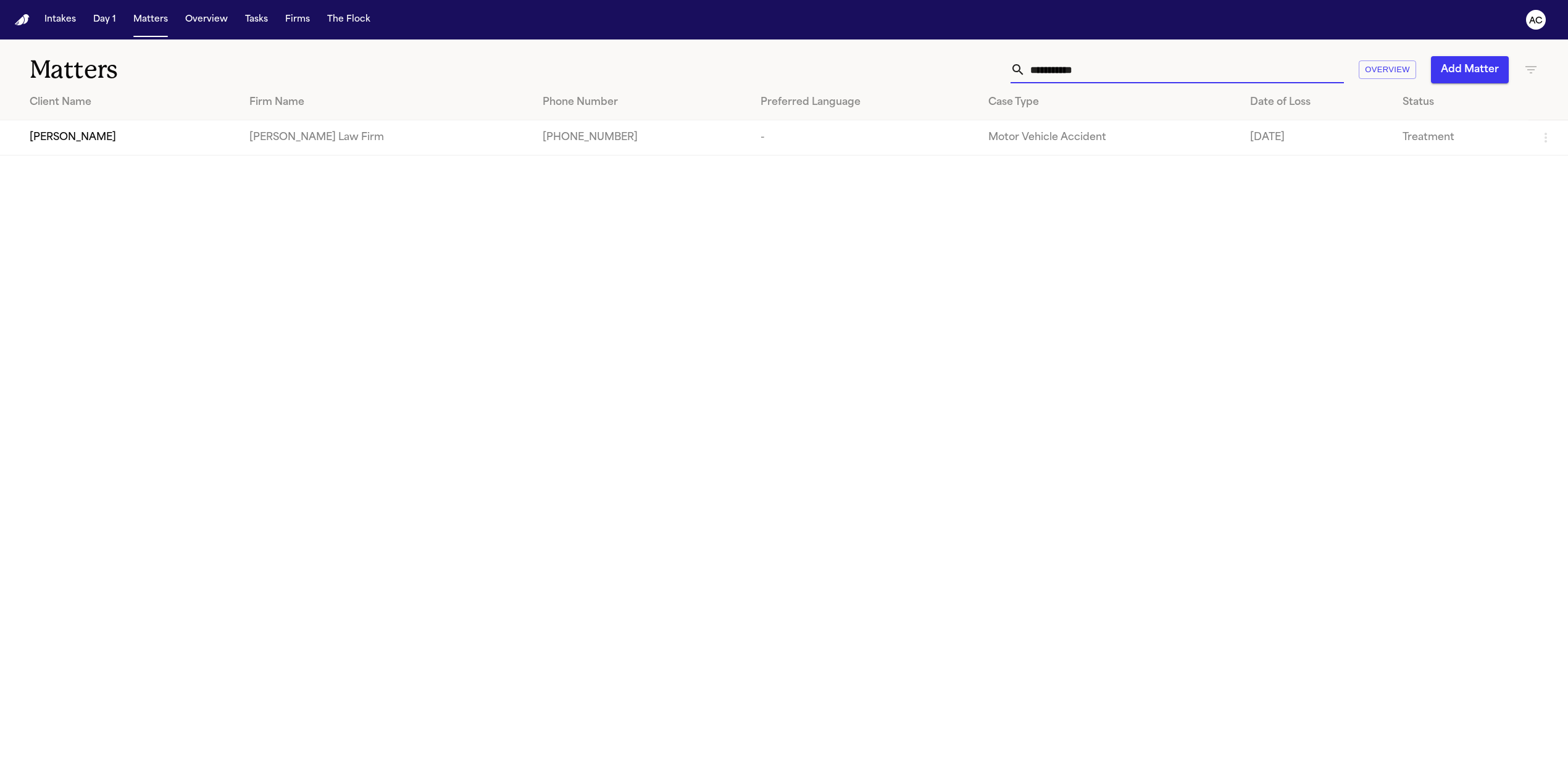
type input "**********"
click at [73, 139] on span "Diana Brown" at bounding box center [72, 137] width 86 height 15
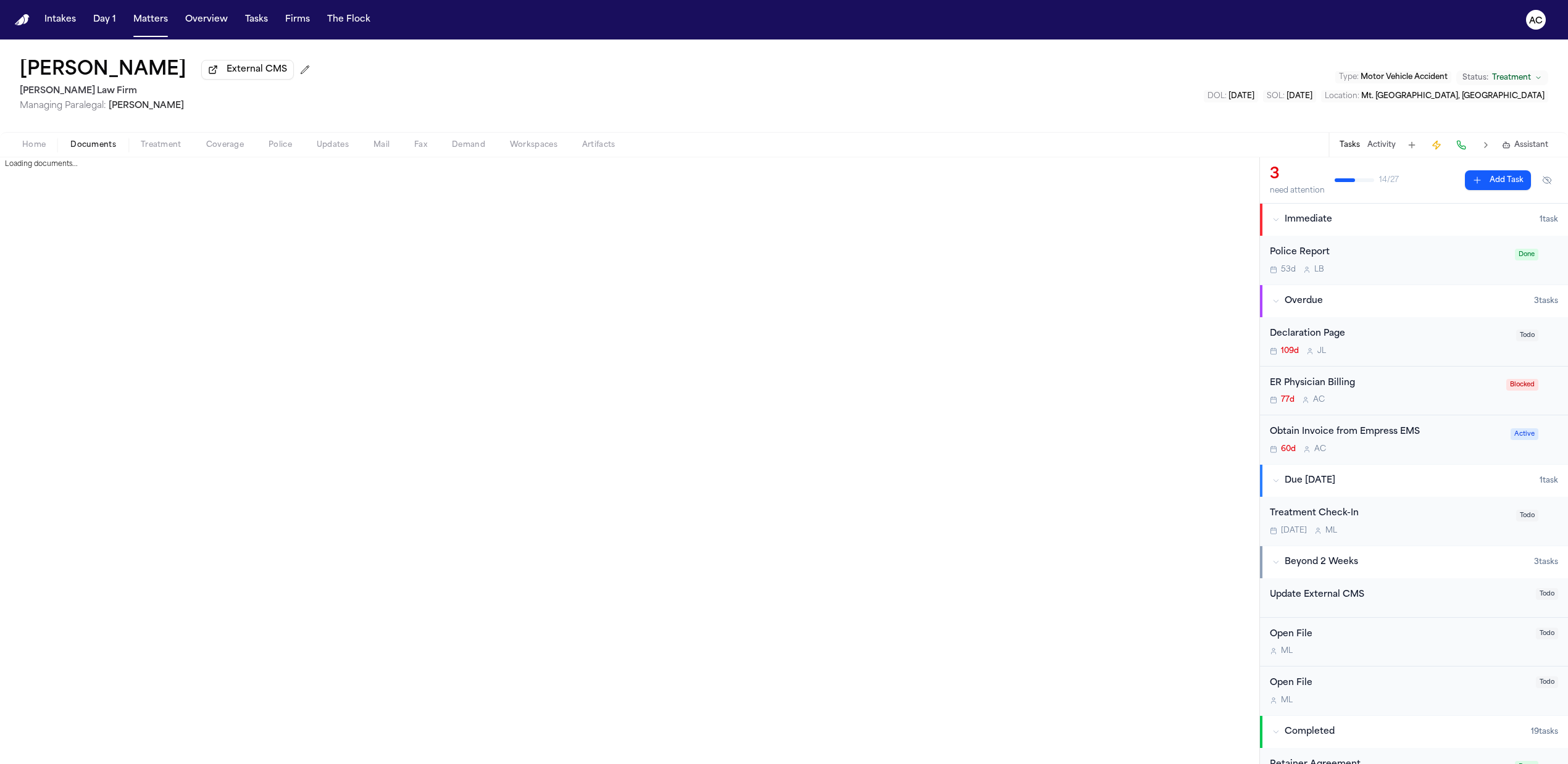
click at [95, 143] on span "Documents" at bounding box center [94, 145] width 46 height 10
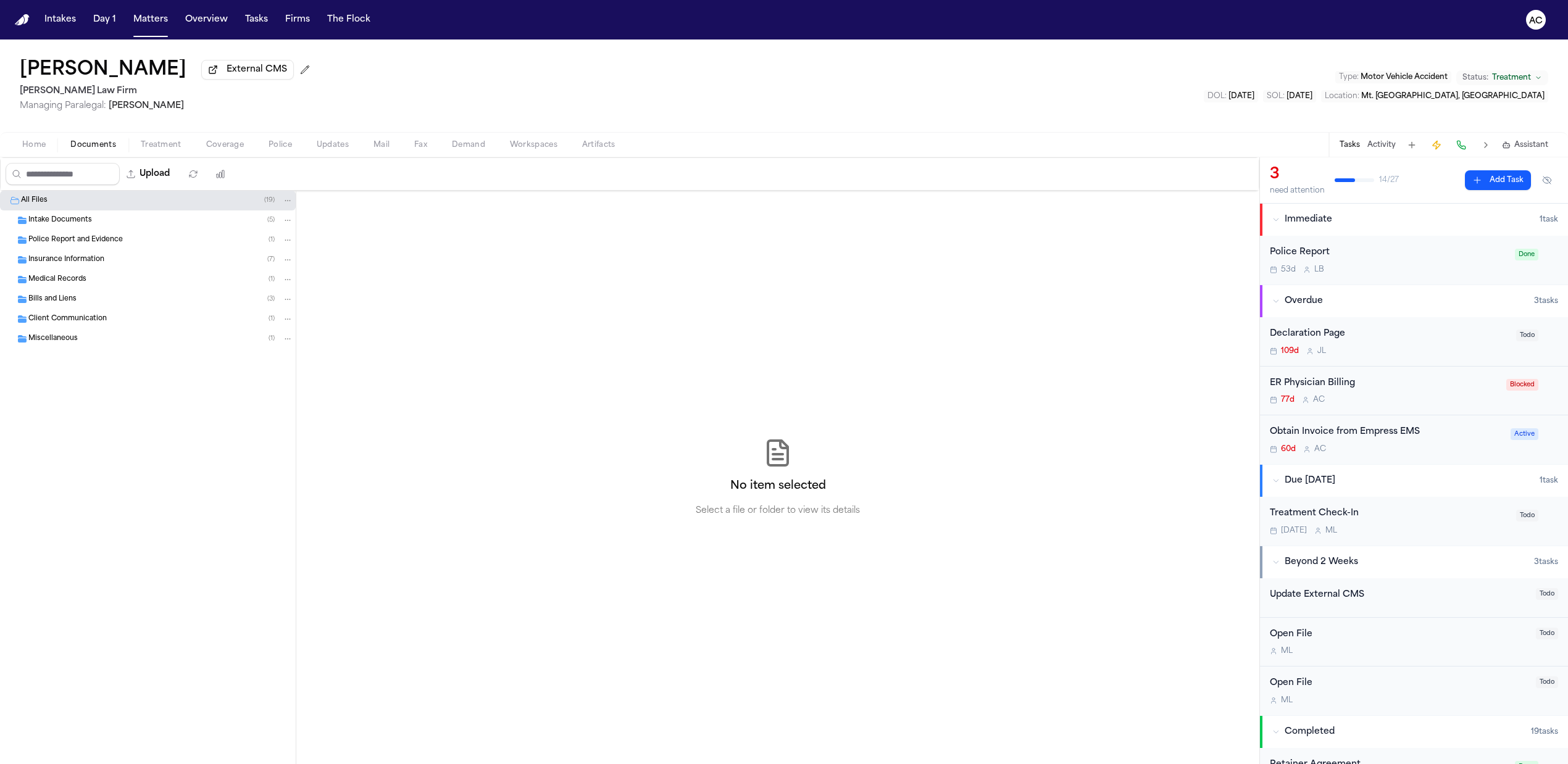
click at [1352, 428] on div "Obtain Invoice from Empress EMS" at bounding box center [1386, 433] width 233 height 14
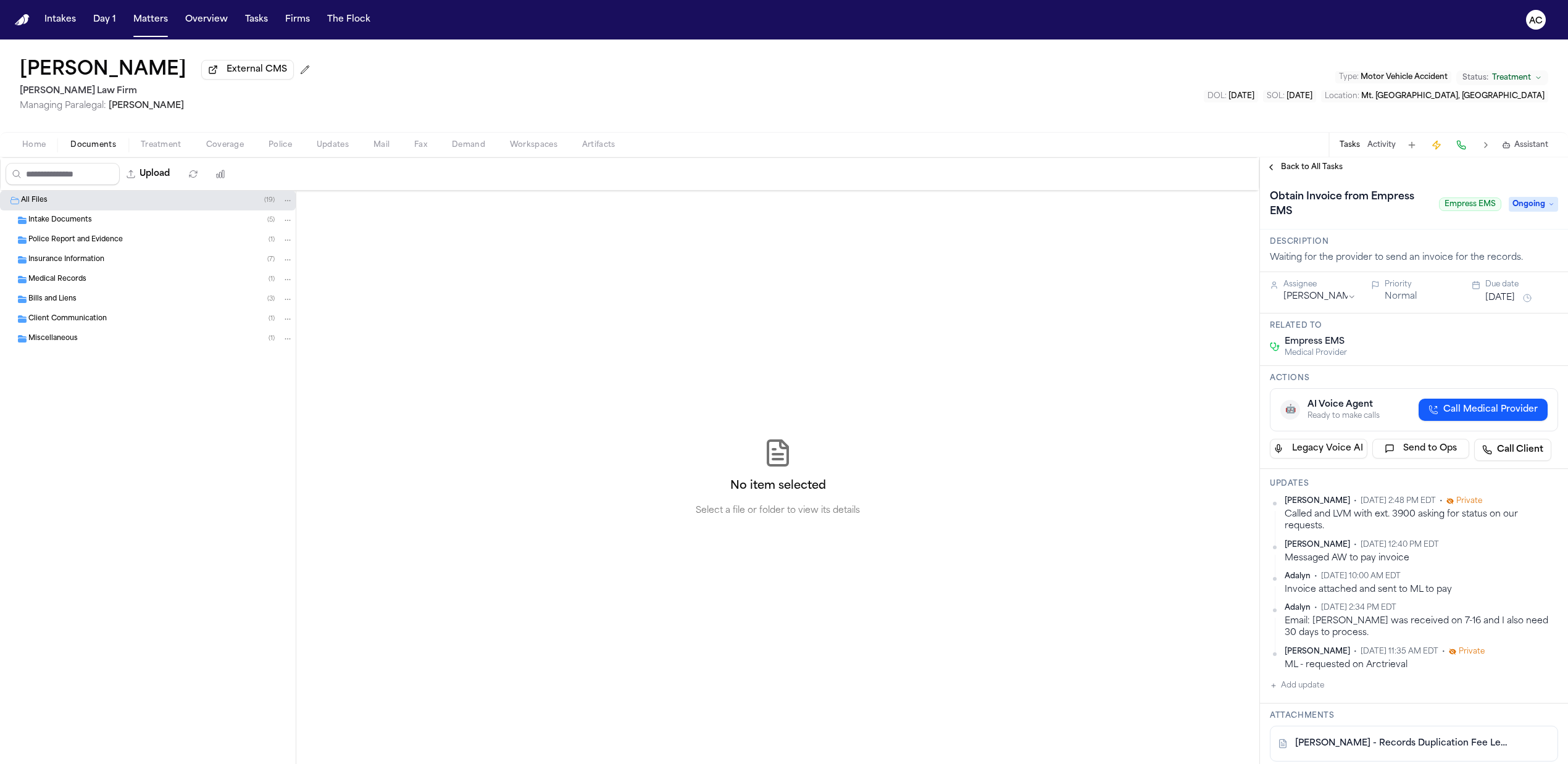
click at [1307, 690] on button "Add update" at bounding box center [1297, 686] width 55 height 15
click at [1344, 687] on textarea "Add your update" at bounding box center [1421, 695] width 264 height 25
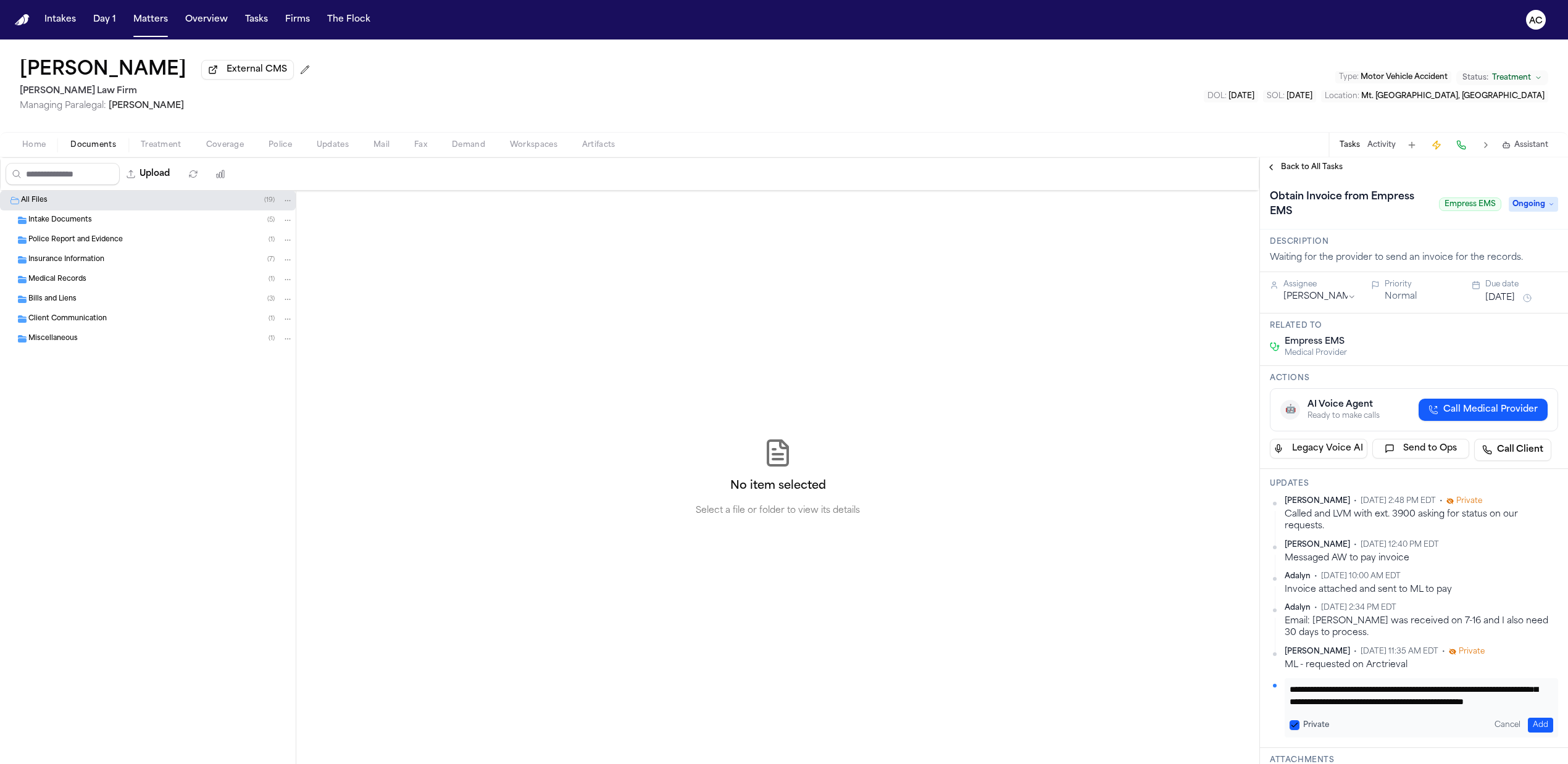
scroll to position [36, 0]
click at [1341, 702] on textarea "**********" at bounding box center [1415, 695] width 251 height 25
type textarea "**********"
drag, startPoint x: 1480, startPoint y: 720, endPoint x: 1501, endPoint y: 742, distance: 30.4
click at [1489, 742] on div "**********" at bounding box center [1413, 609] width 308 height 279
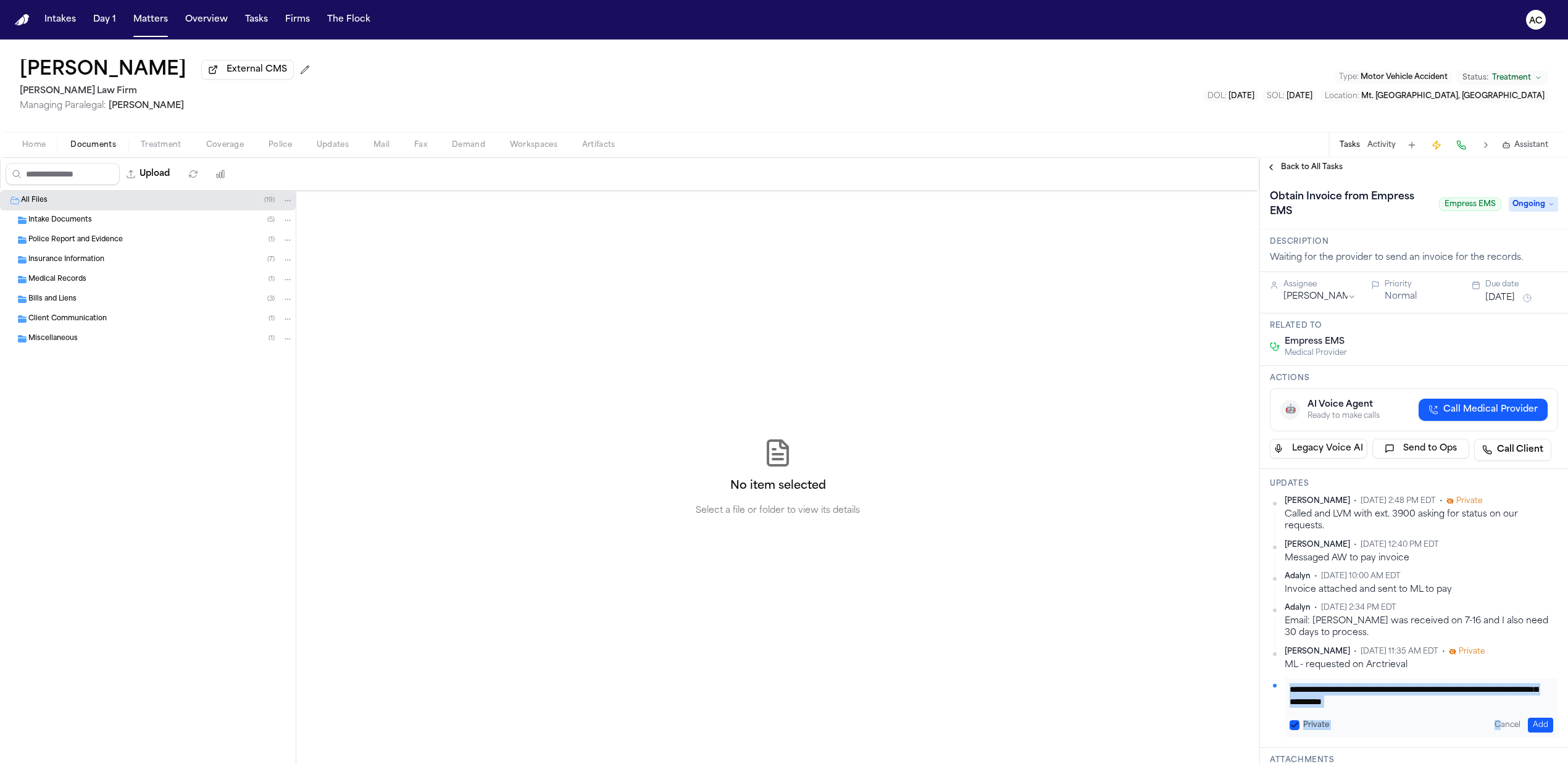
click at [1528, 722] on button "Add" at bounding box center [1540, 725] width 25 height 15
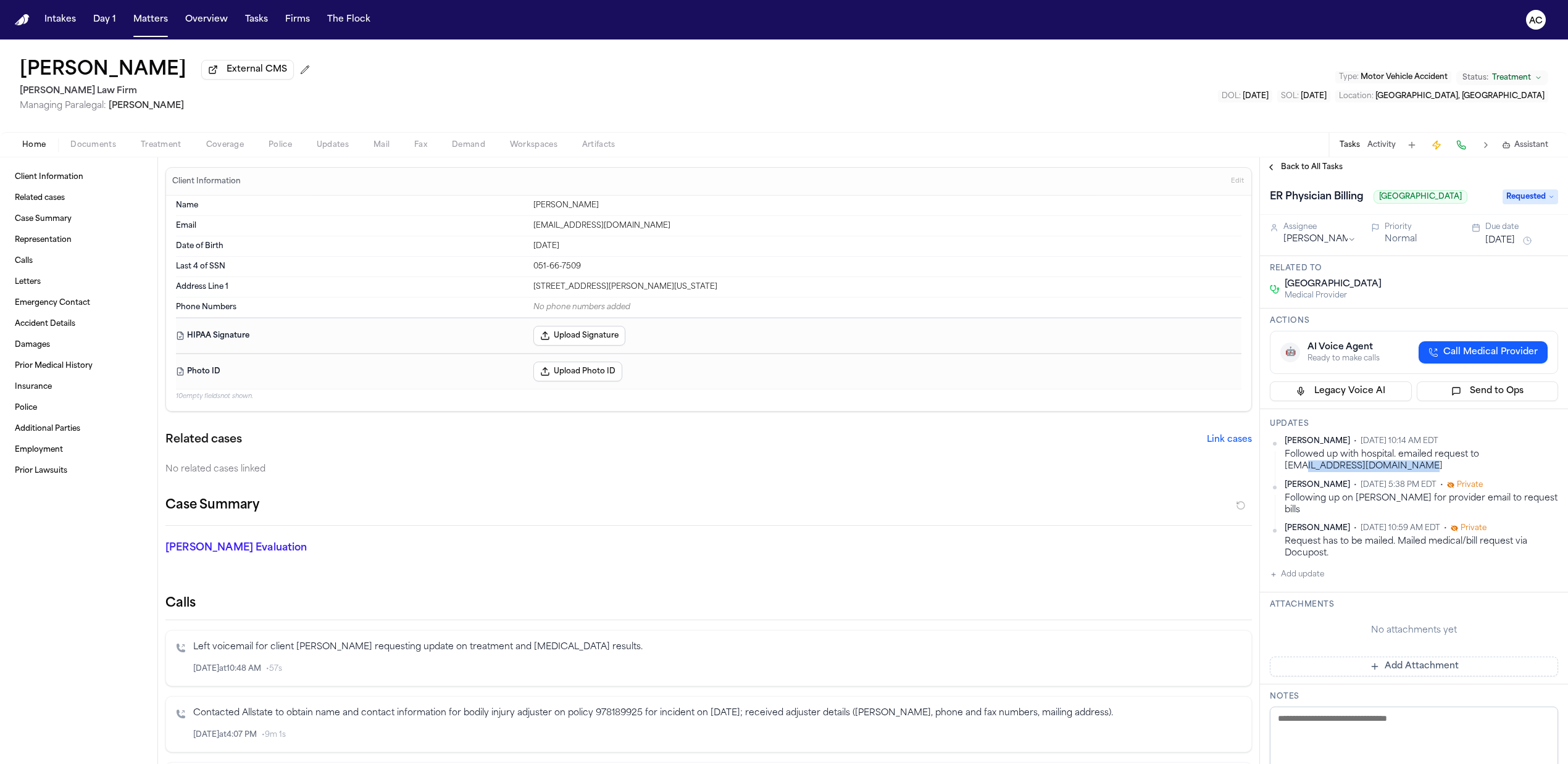
drag, startPoint x: 1421, startPoint y: 487, endPoint x: 1270, endPoint y: 484, distance: 151.0
click at [1270, 473] on div "[PERSON_NAME] • [DATE] 10:14 AM EDT Followed up with hospital. emailed request …" at bounding box center [1414, 455] width 289 height 36
copy div "[EMAIL_ADDRESS][DOMAIN_NAME]"
click at [1275, 60] on div "[PERSON_NAME] External CMS [PERSON_NAME] Law Firm Managing Paralegal: [PERSON_N…" at bounding box center [784, 86] width 1568 height 93
